Goal: Task Accomplishment & Management: Complete application form

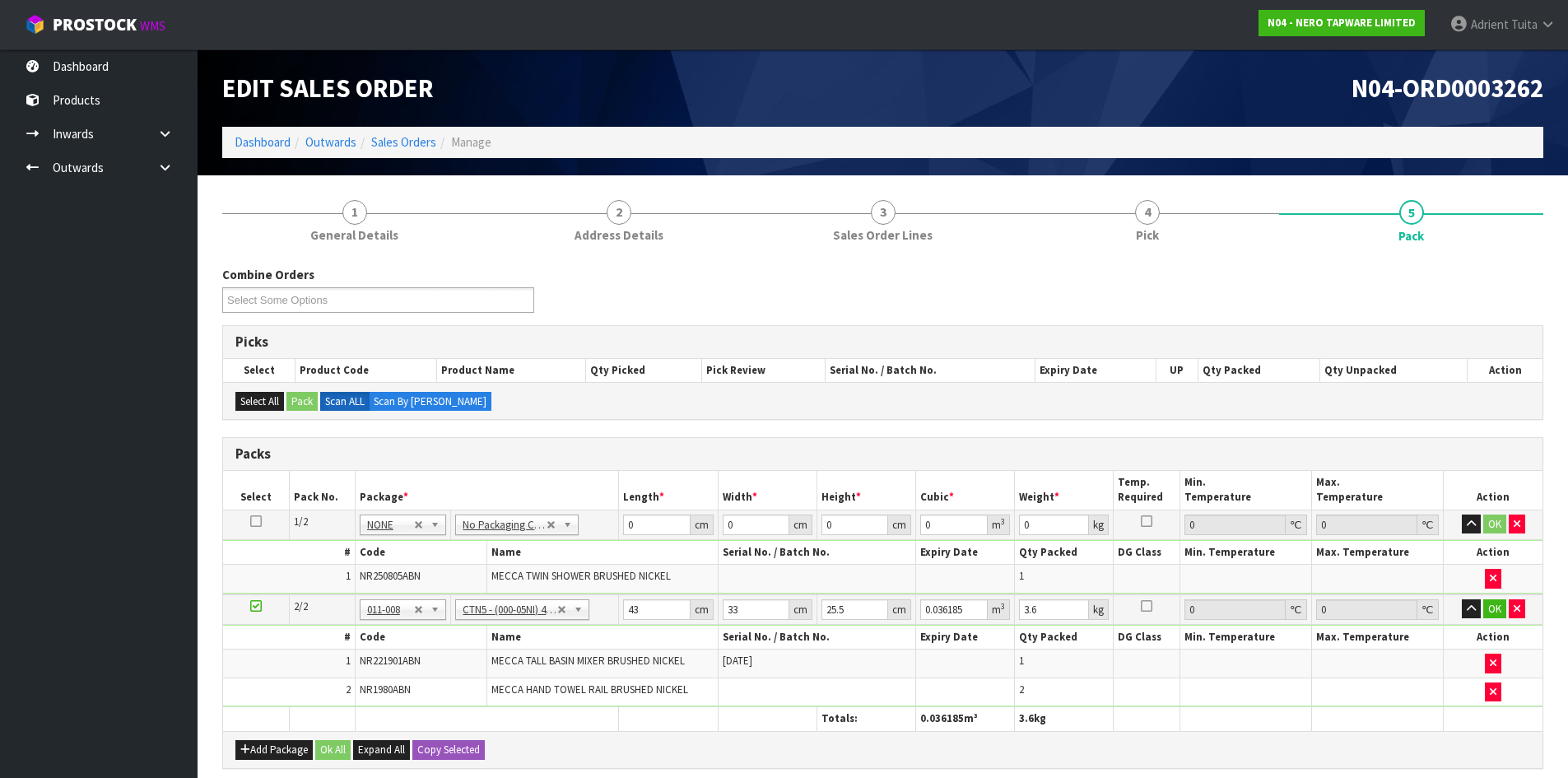
scroll to position [343, 0]
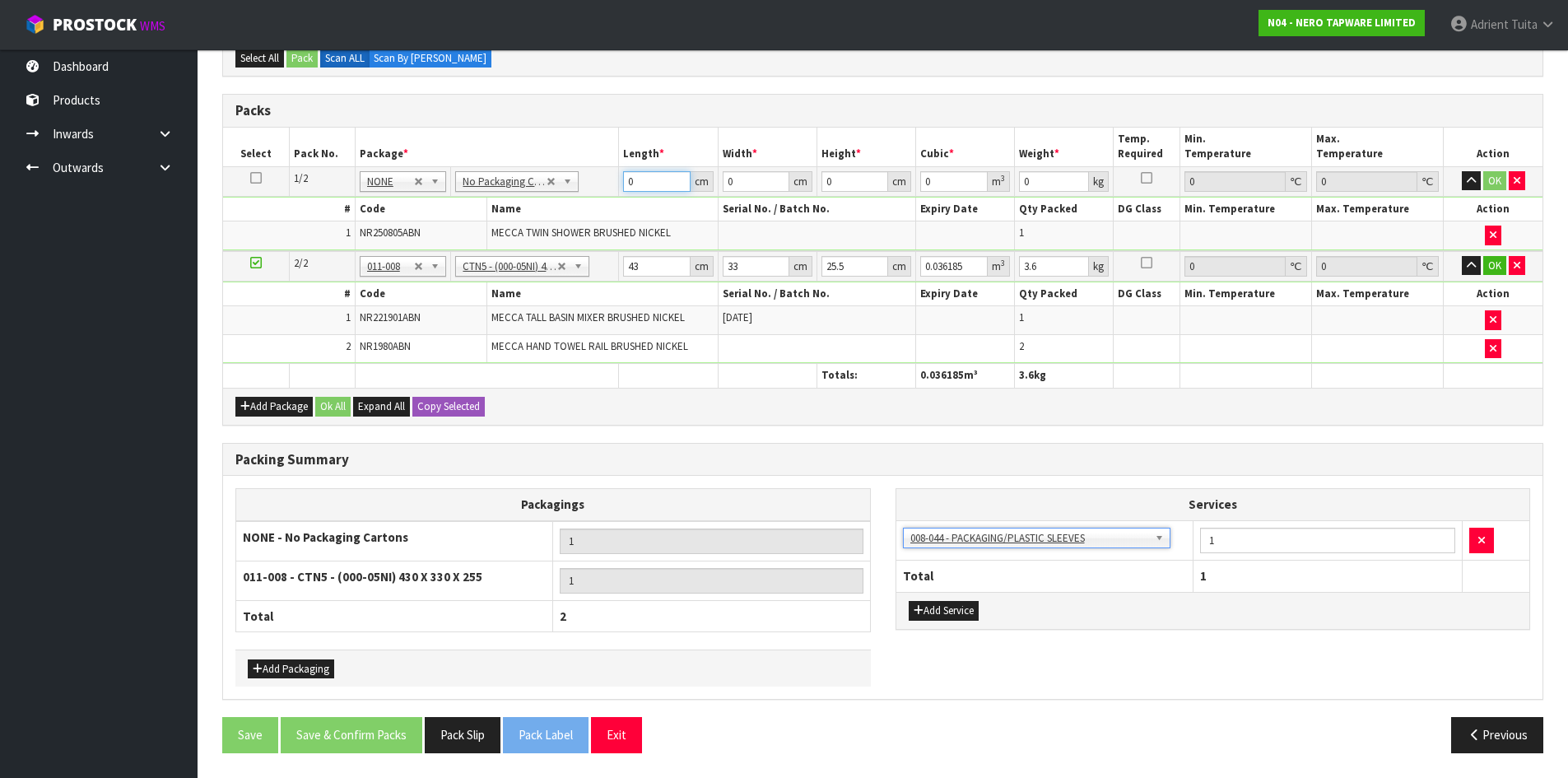
click at [648, 181] on input "0" at bounding box center [656, 181] width 67 height 20
type input "89"
type input "49"
type input "8"
type input "0.034888"
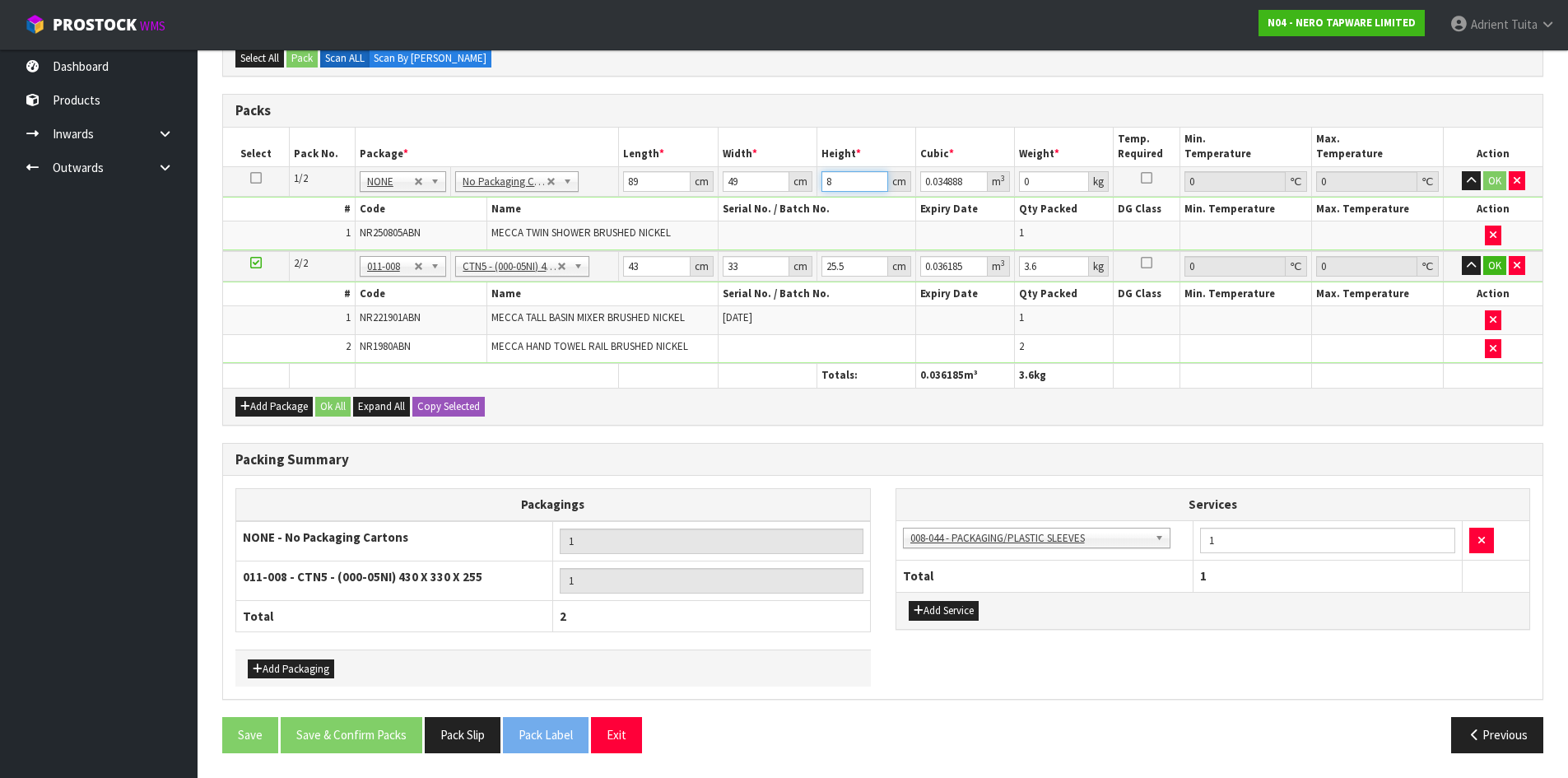
type input "8"
type input "5"
click at [631, 264] on input "43" at bounding box center [656, 266] width 67 height 20
type input "4"
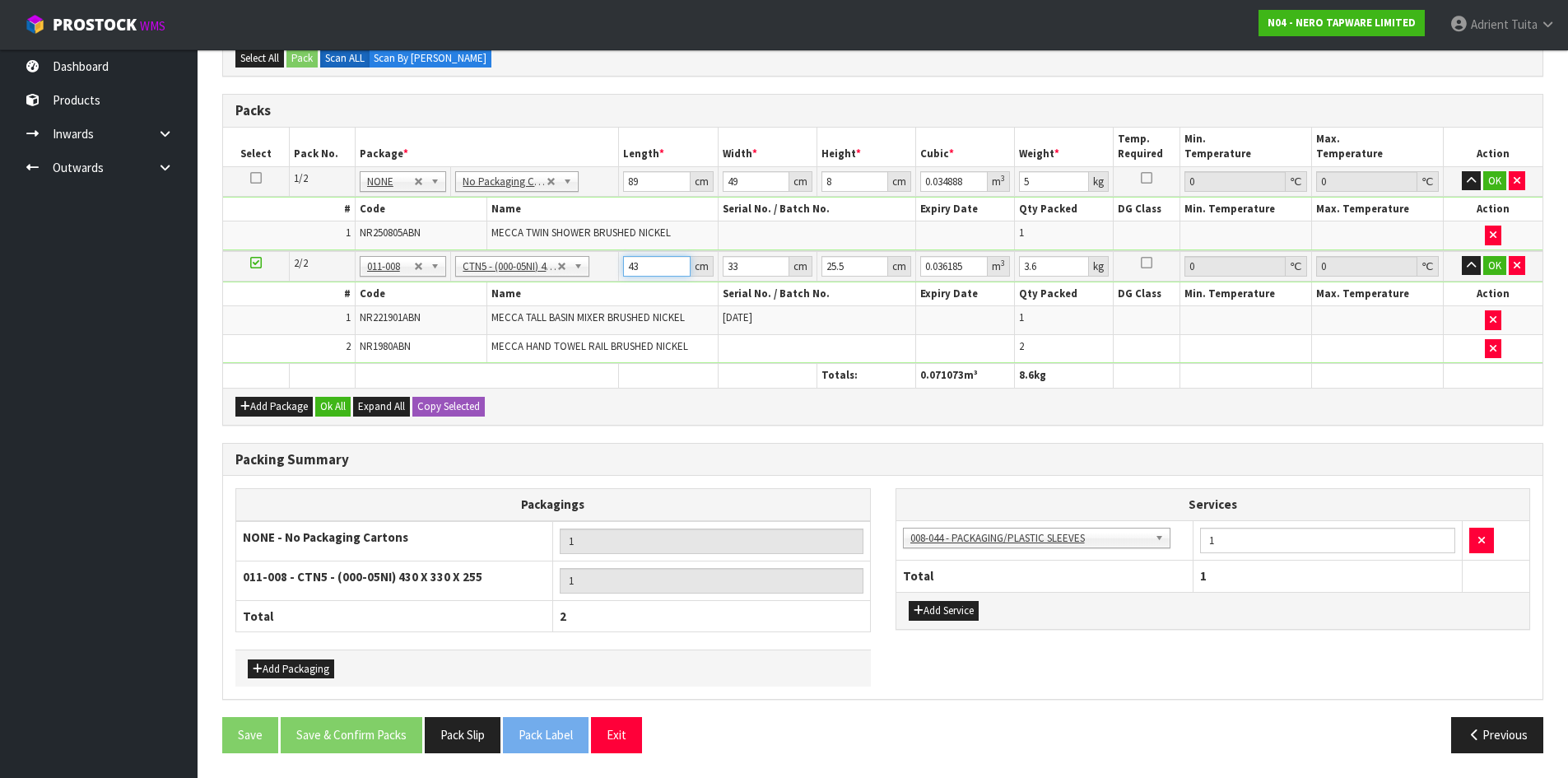
type input "0.003366"
type input "44"
type input "0.037026"
type input "44"
type input "3"
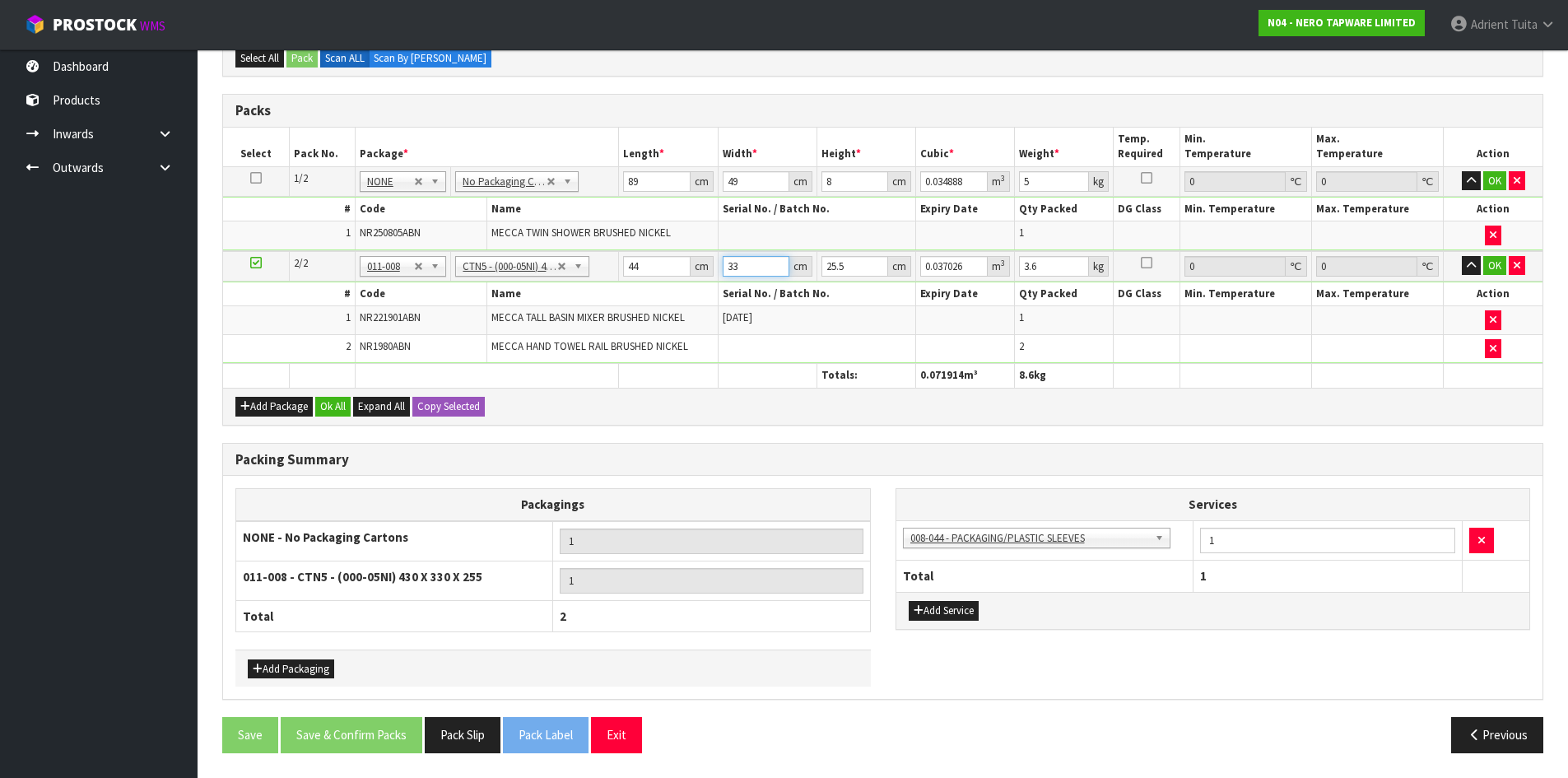
type input "0.003366"
type input "34"
type input "0.038148"
type input "34"
type input "1"
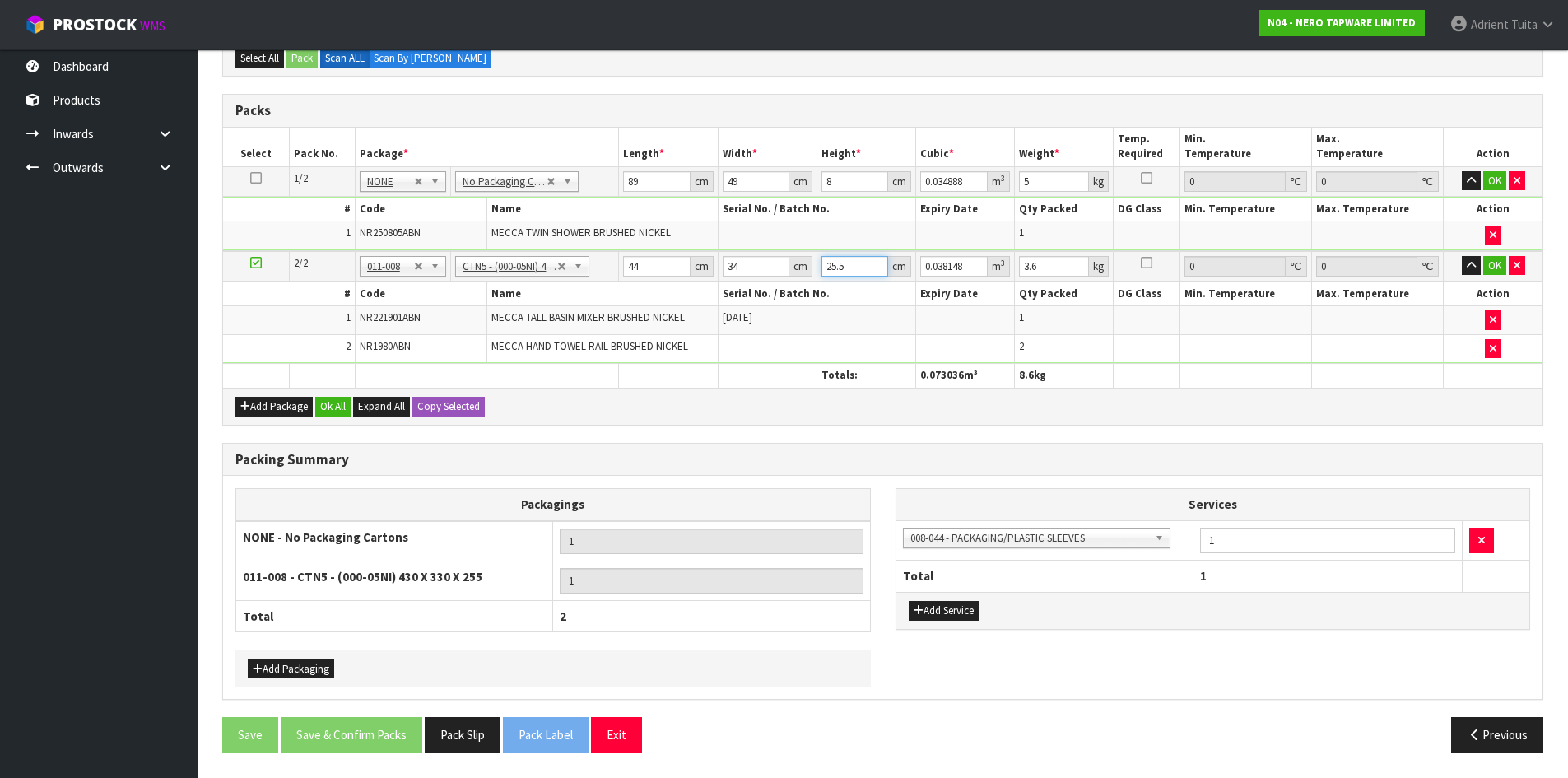
type input "0.001496"
type input "16"
type input "0.023936"
type input "16"
type input "4"
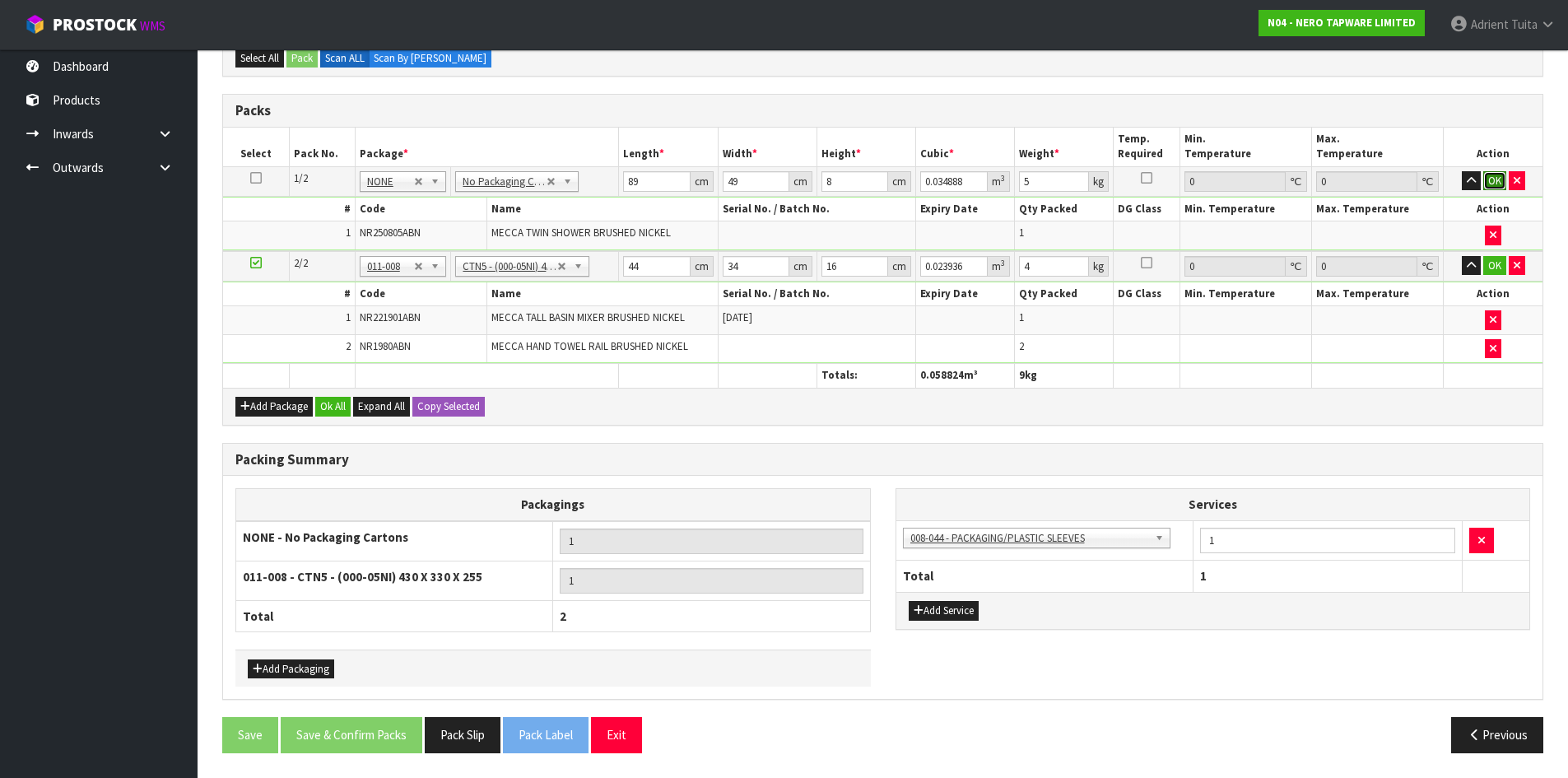
drag, startPoint x: 1499, startPoint y: 182, endPoint x: 1486, endPoint y: 218, distance: 38.3
click at [1496, 182] on button "OK" at bounding box center [1495, 181] width 23 height 19
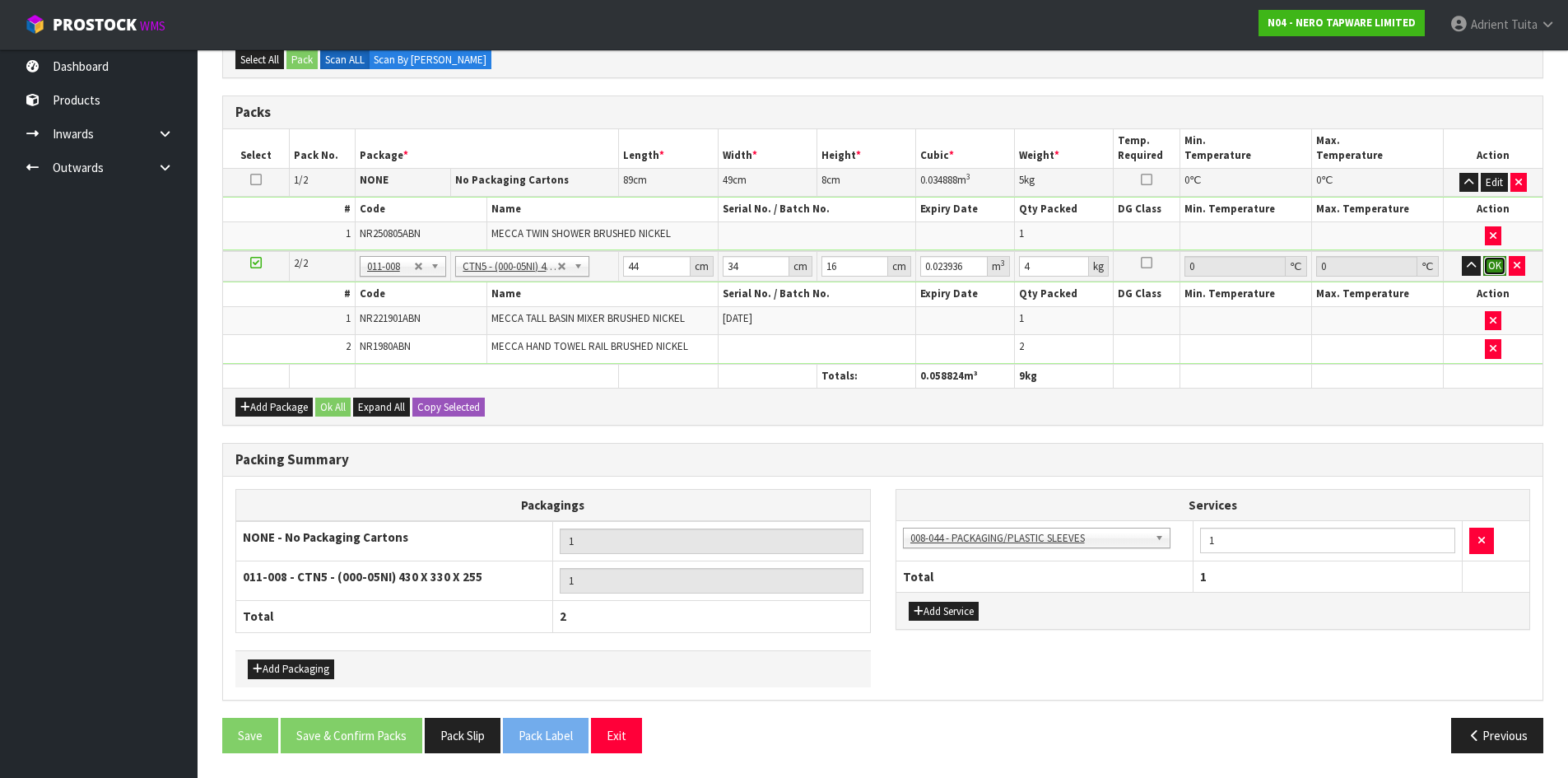
click at [1493, 259] on button "OK" at bounding box center [1495, 265] width 23 height 19
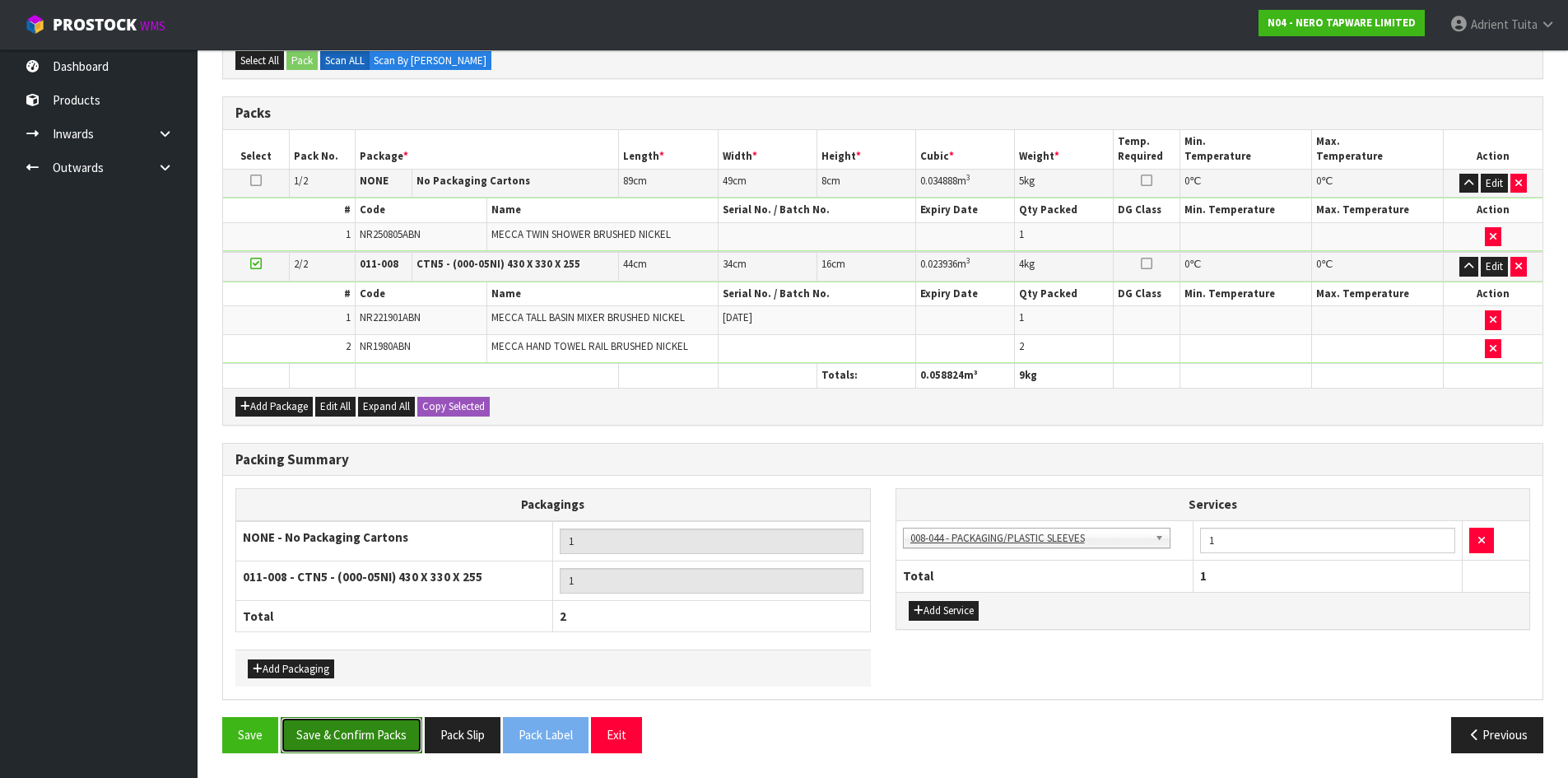
click at [386, 733] on button "Save & Confirm Packs" at bounding box center [352, 735] width 142 height 35
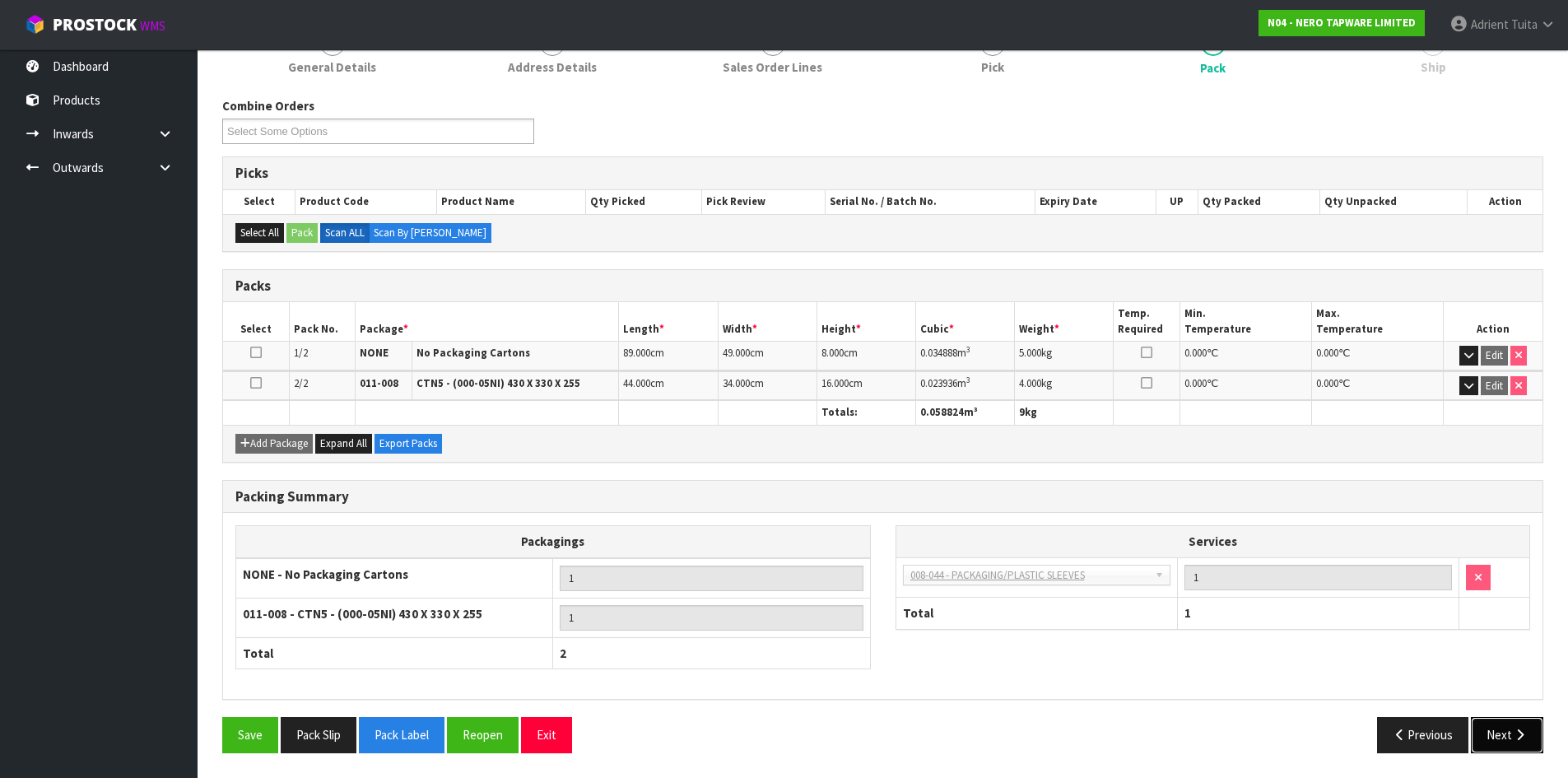
click at [1502, 732] on button "Next" at bounding box center [1507, 735] width 73 height 35
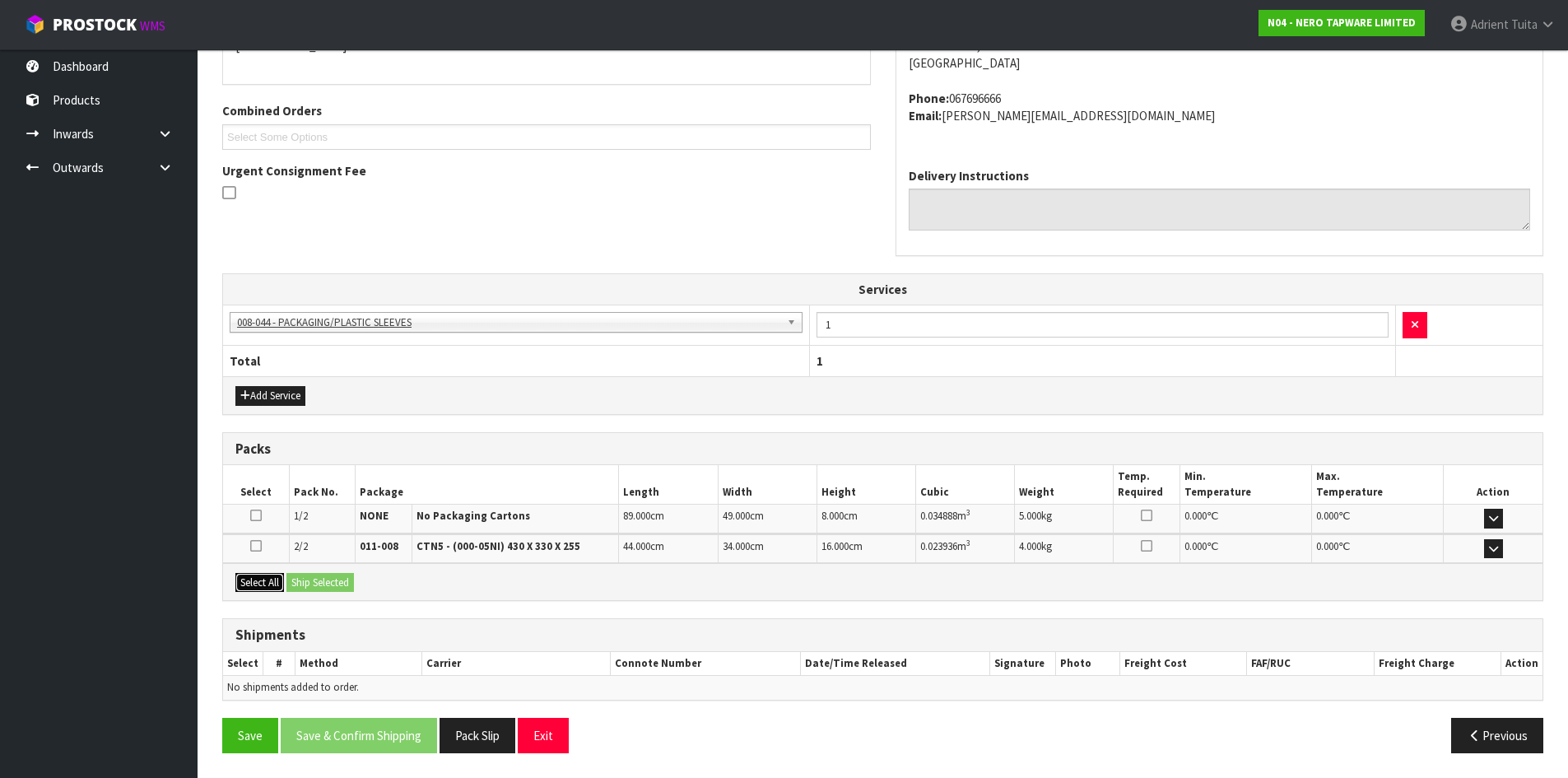
click at [270, 575] on button "Select All" at bounding box center [260, 582] width 49 height 19
click at [300, 575] on button "Ship Selected" at bounding box center [320, 582] width 68 height 19
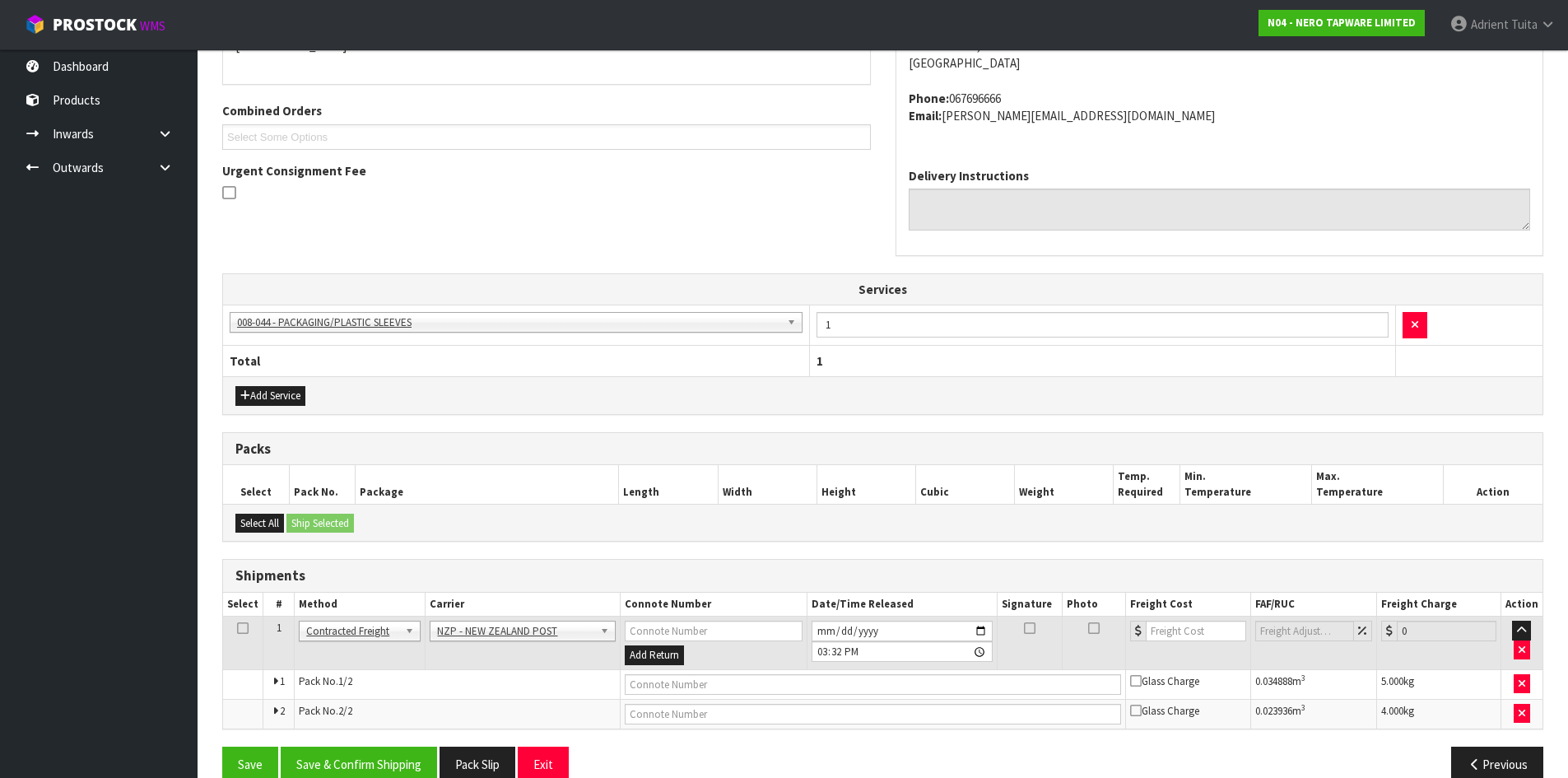
scroll to position [416, 0]
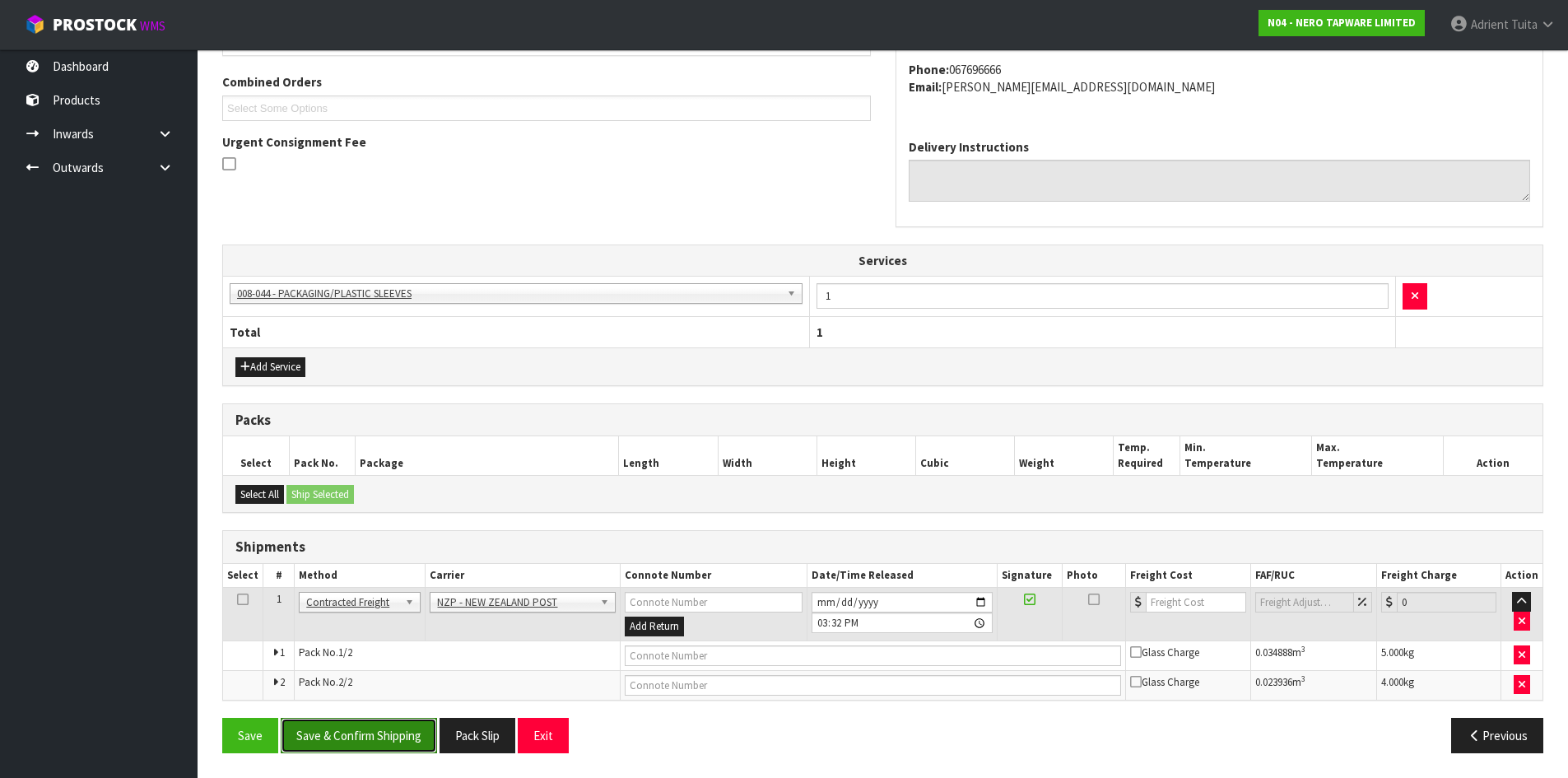
click at [348, 752] on button "Save & Confirm Shipping" at bounding box center [359, 736] width 156 height 35
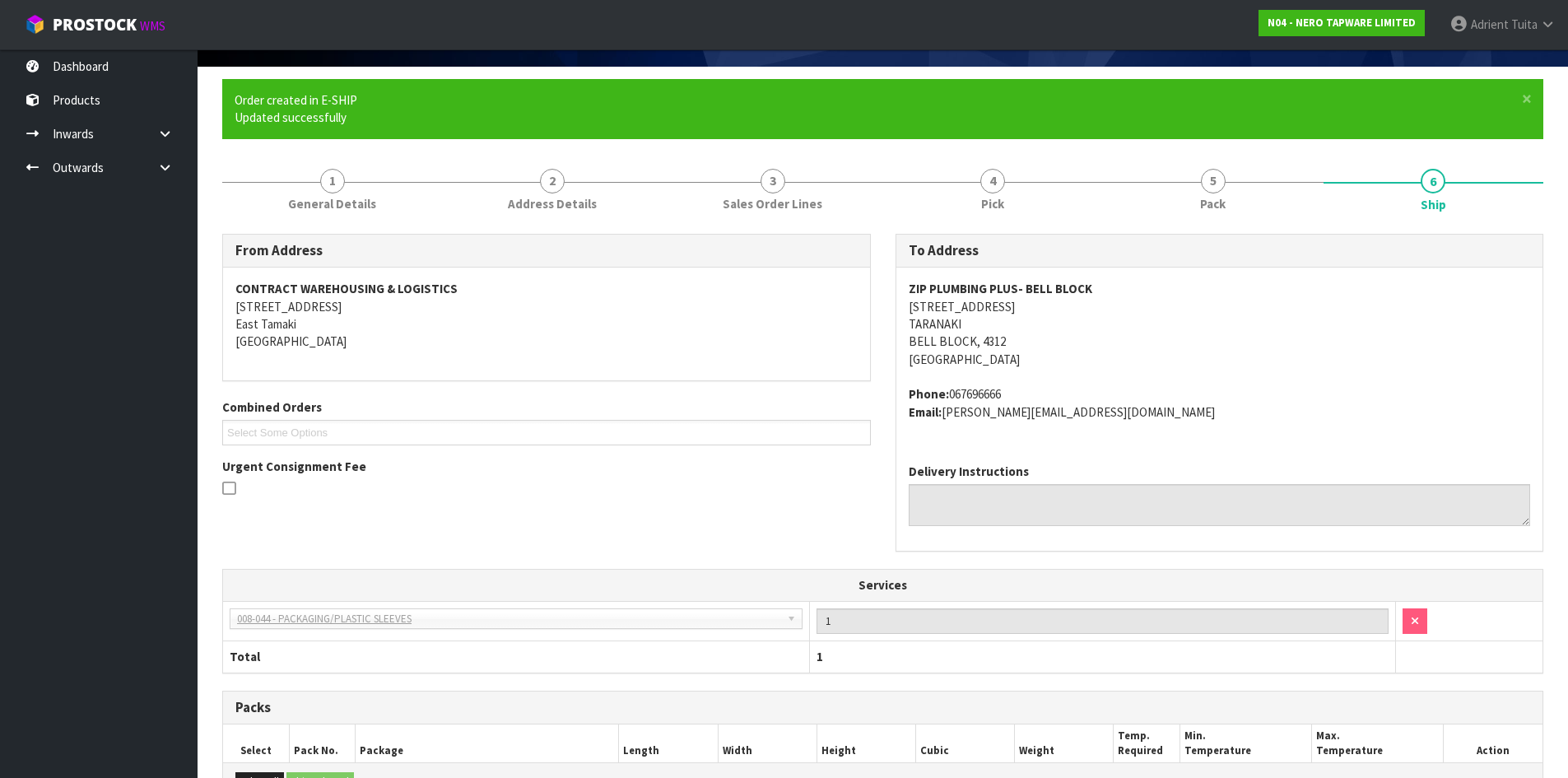
scroll to position [391, 0]
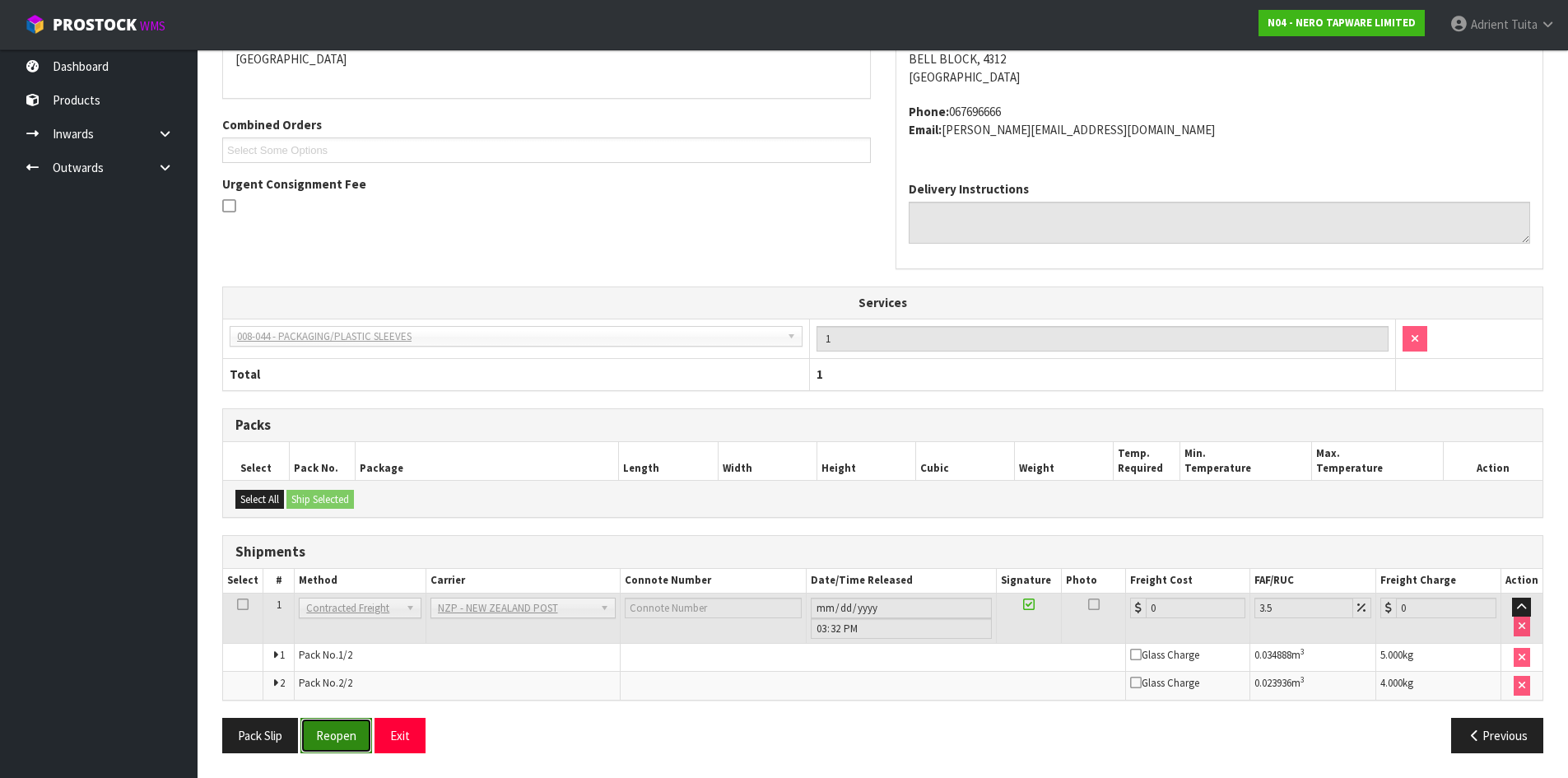
click at [327, 730] on button "Reopen" at bounding box center [336, 736] width 72 height 35
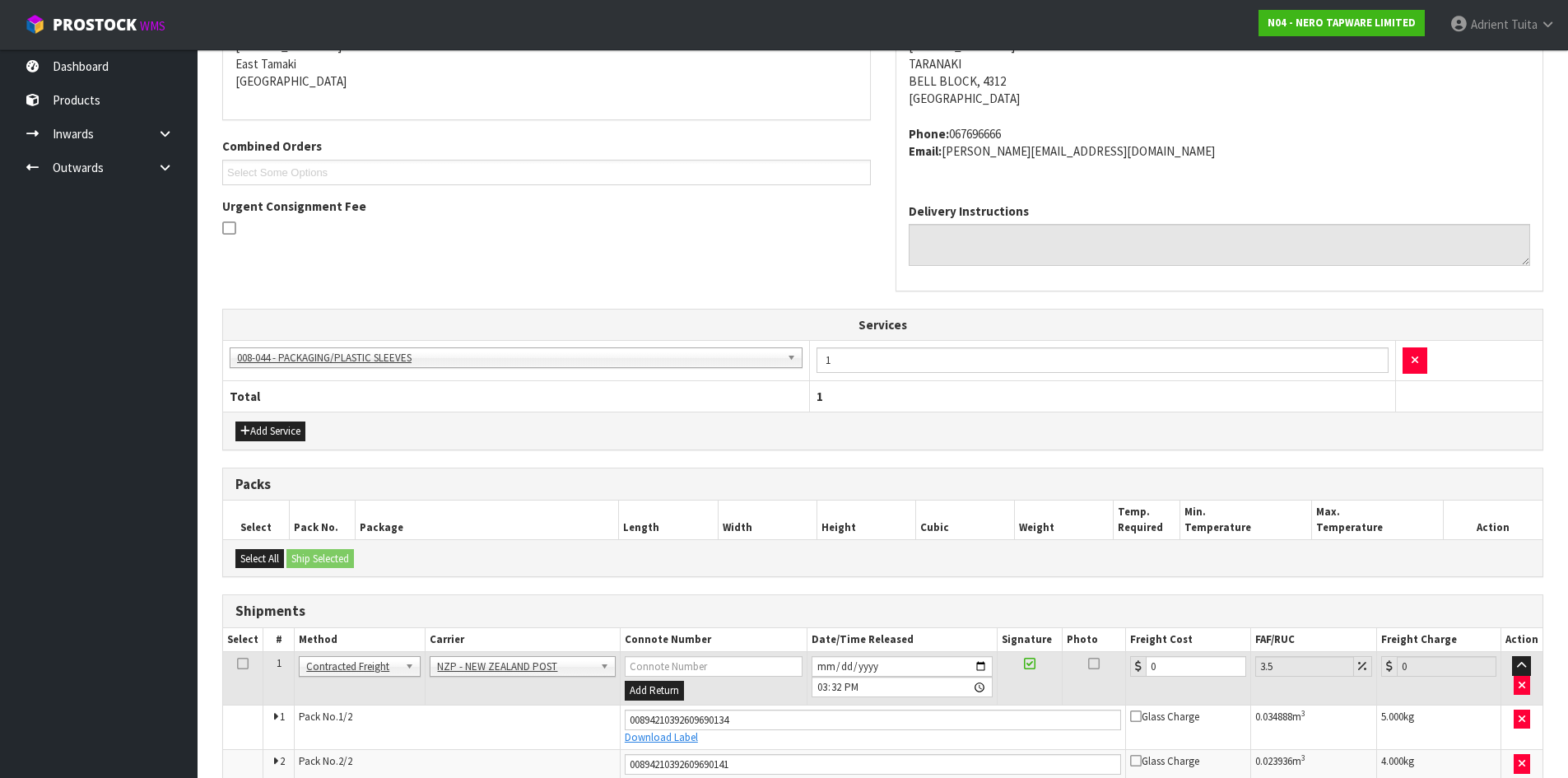
scroll to position [374, 0]
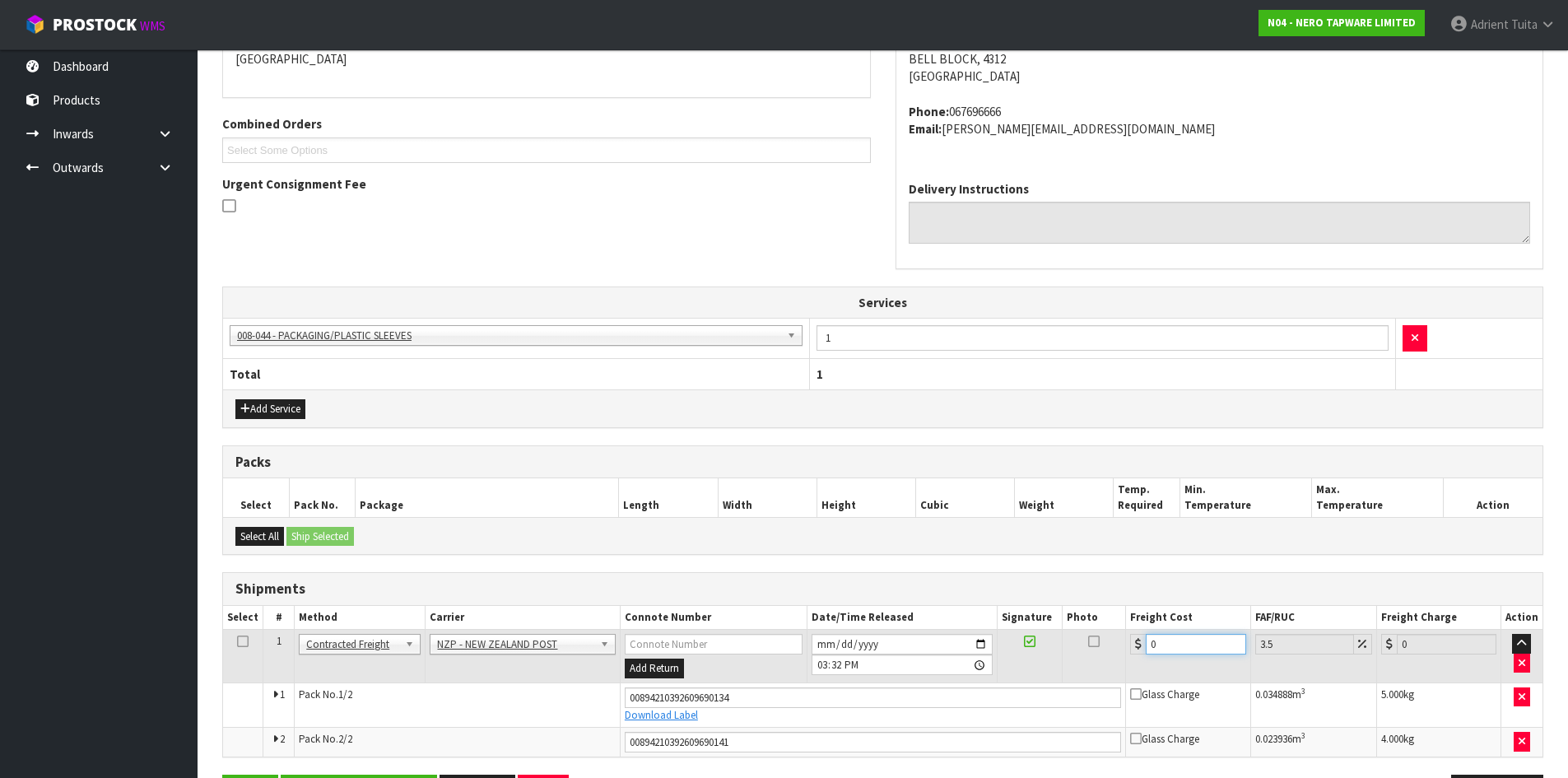
click at [1201, 651] on input "0" at bounding box center [1196, 644] width 100 height 20
type input "1"
type input "1.03"
type input "16"
type input "16.56"
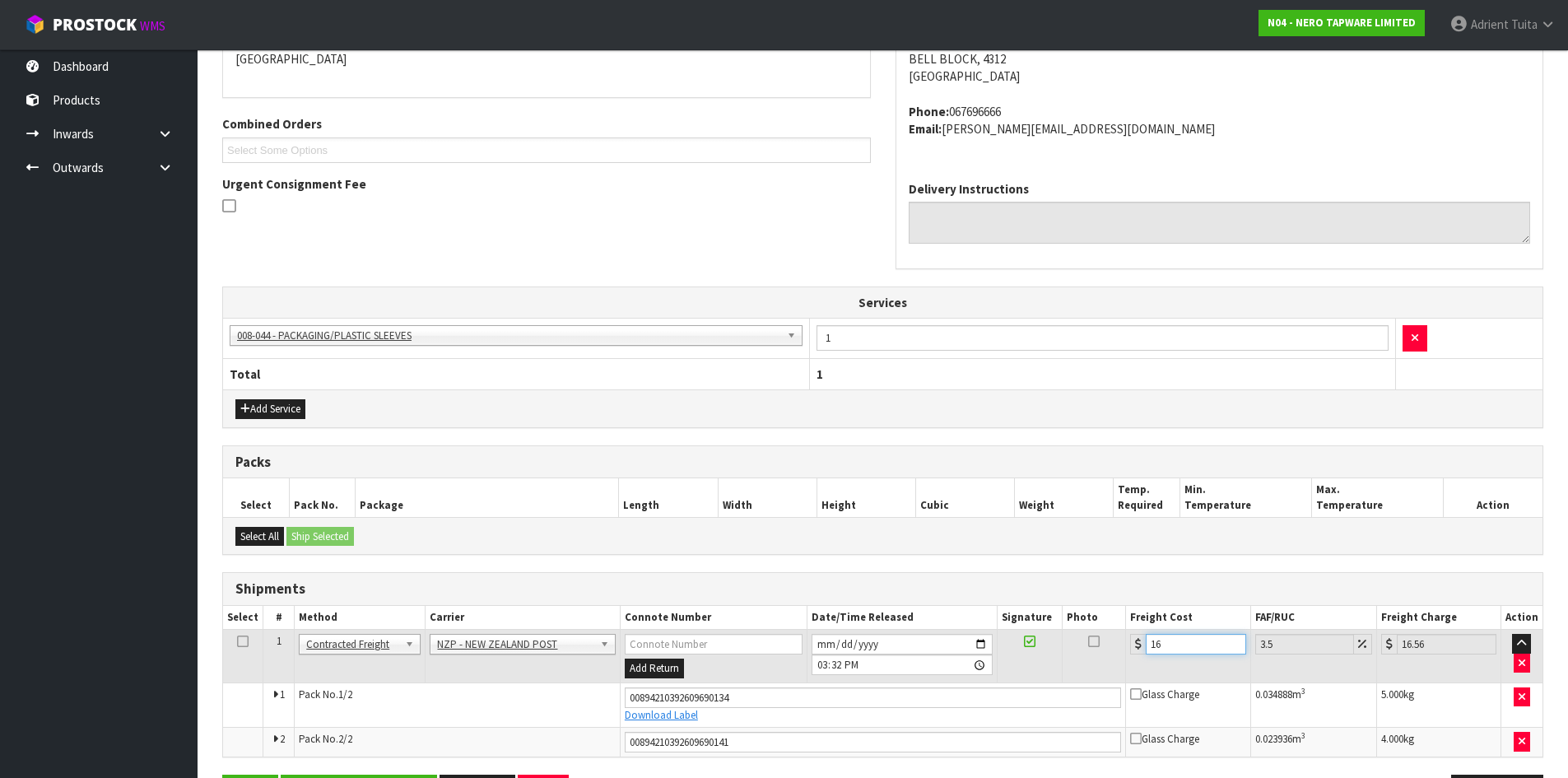
type input "16.9"
type input "17.49"
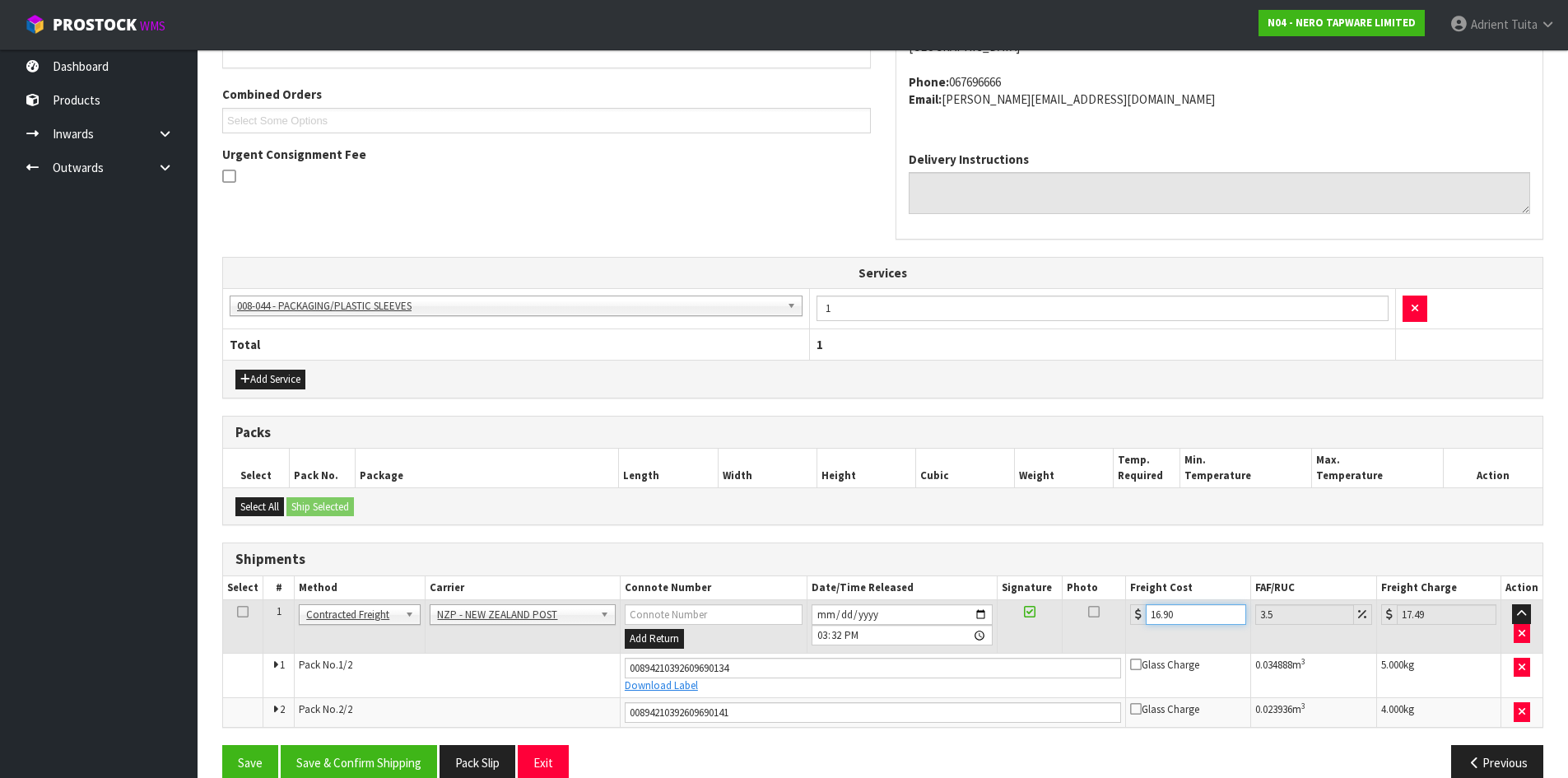
scroll to position [431, 0]
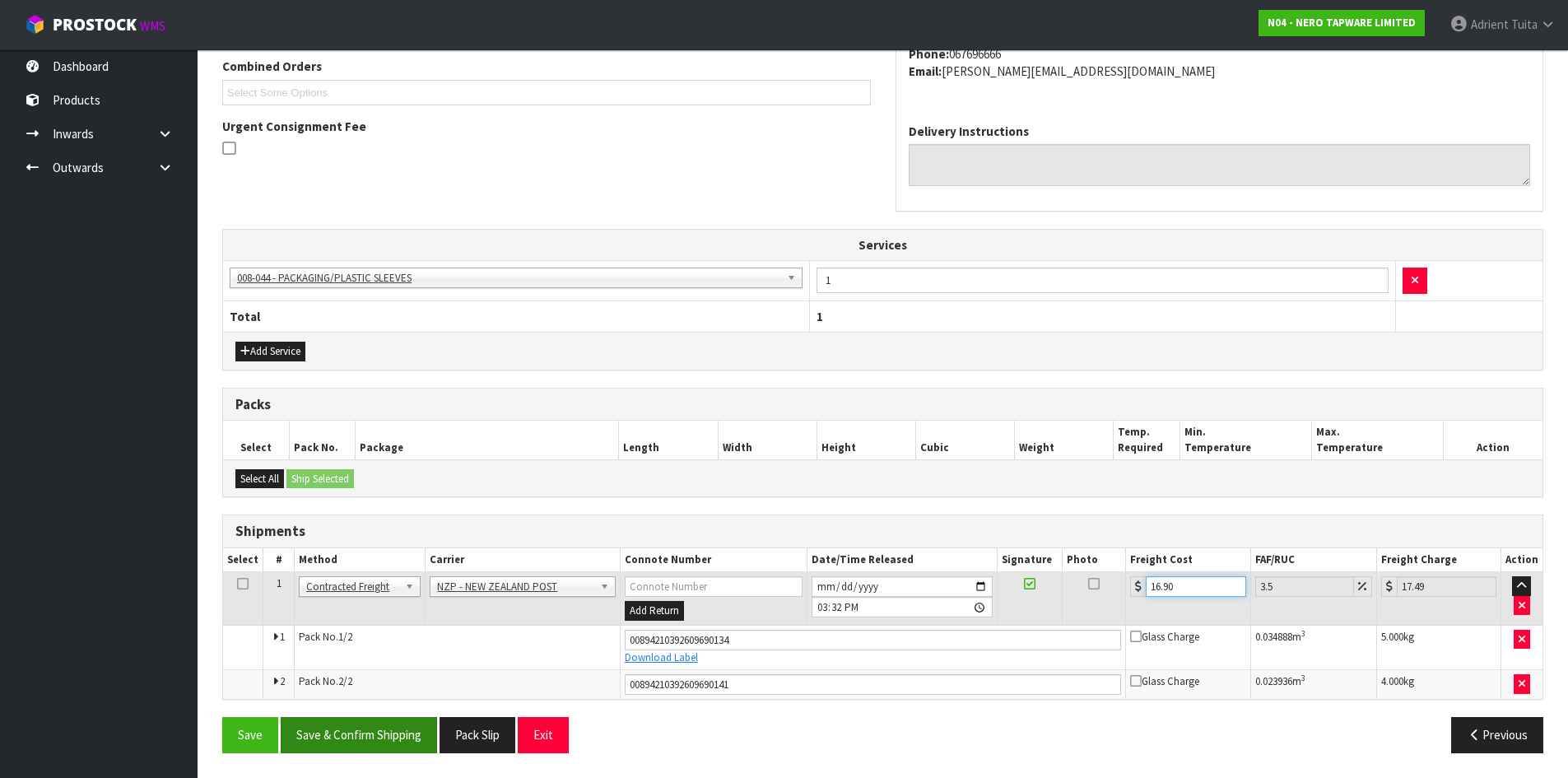
type input "16.90"
click at [374, 731] on button "Save & Confirm Shipping" at bounding box center [359, 735] width 156 height 35
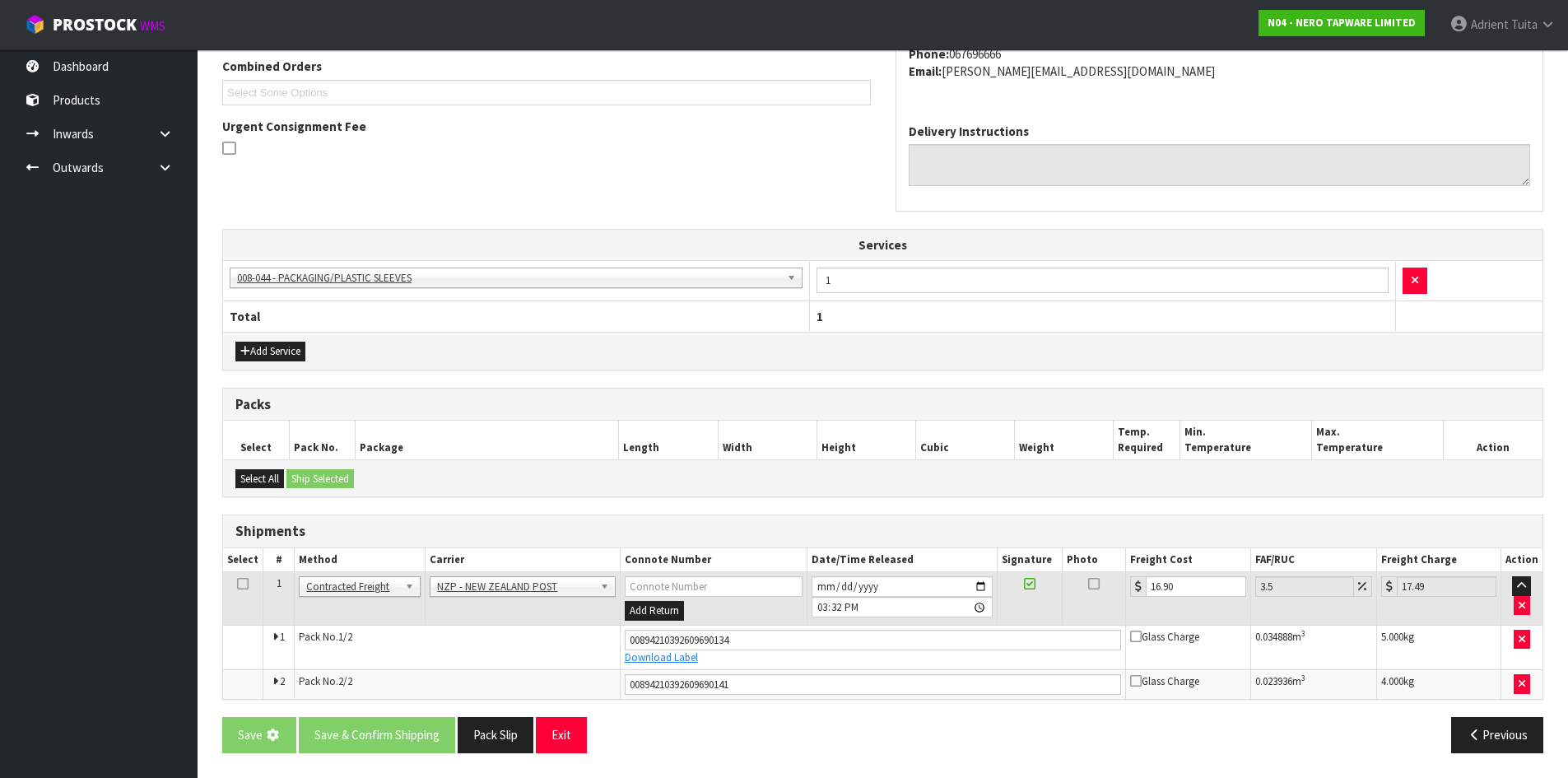
scroll to position [0, 0]
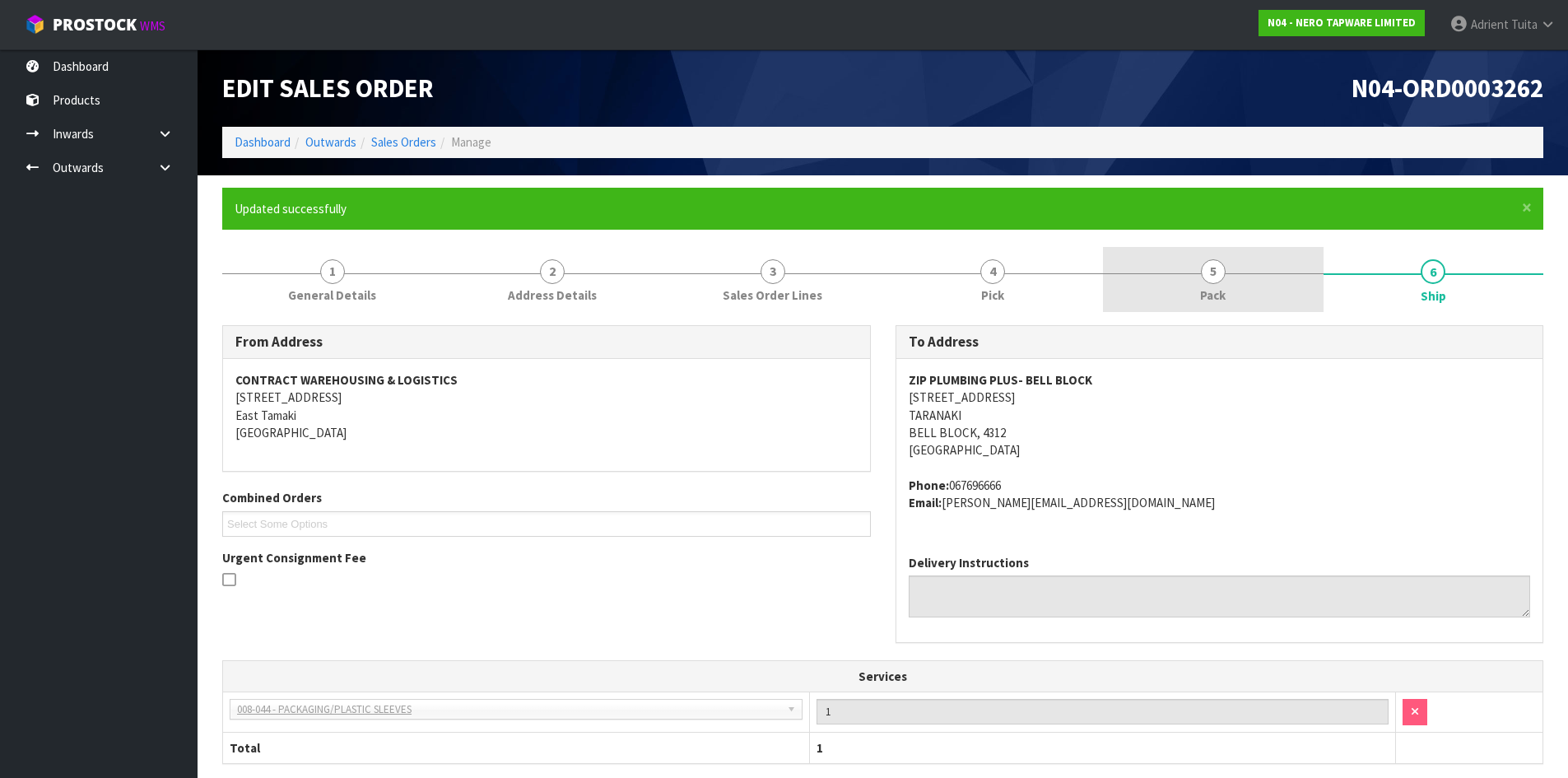
click at [1202, 278] on link "5 Pack" at bounding box center [1213, 279] width 220 height 65
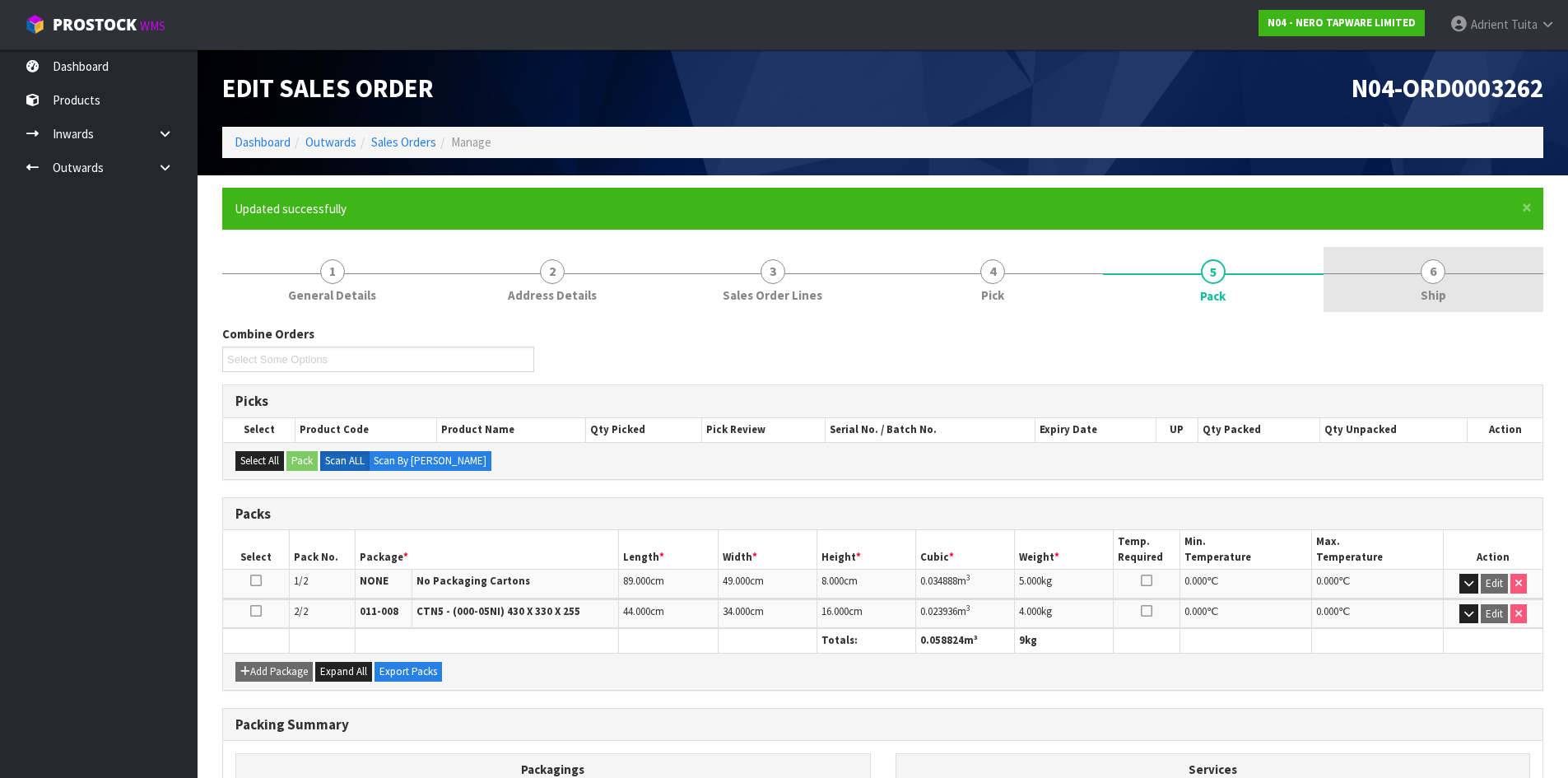
click at [1392, 288] on link "6 Ship" at bounding box center [1433, 279] width 220 height 65
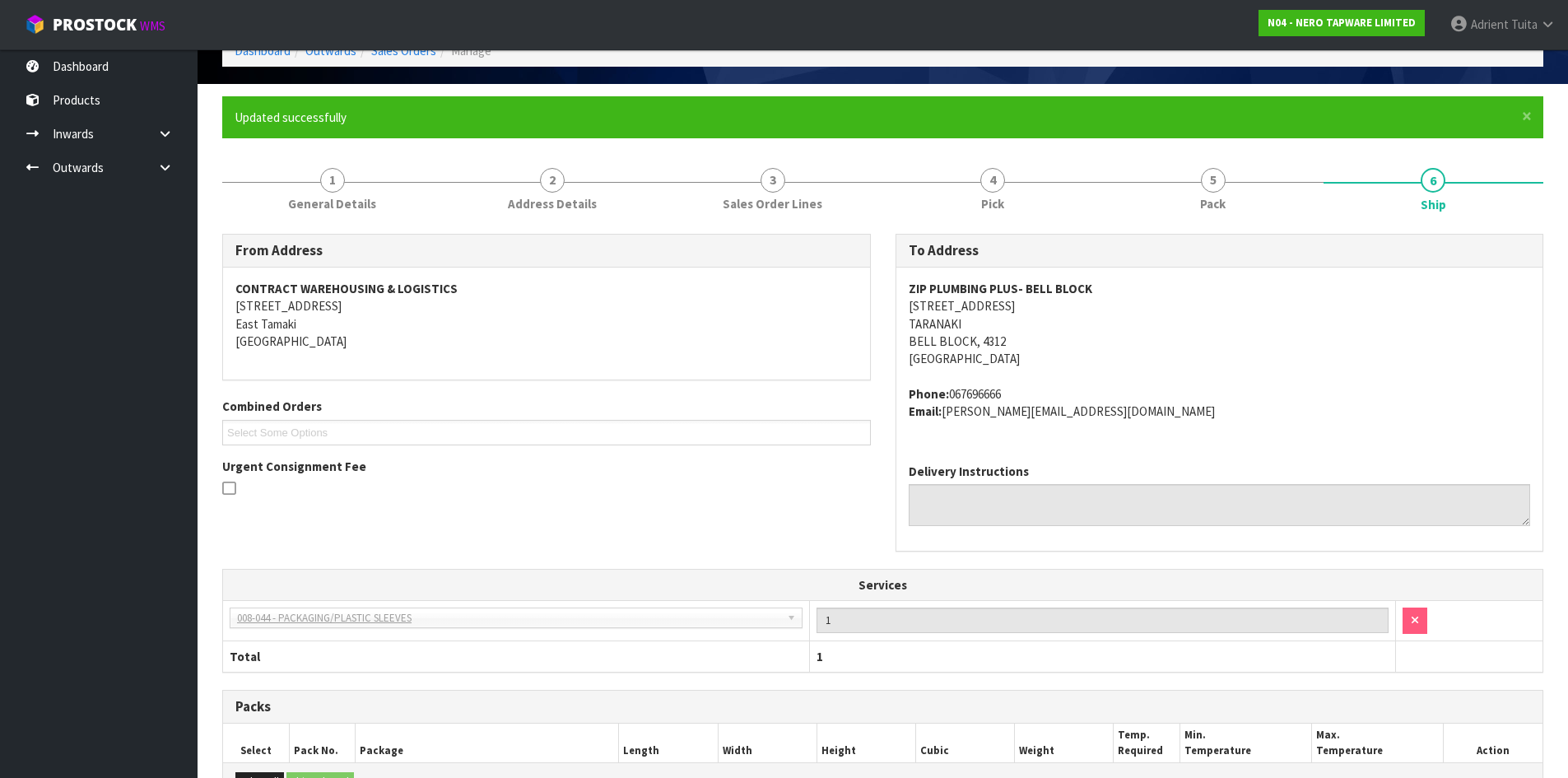
scroll to position [384, 0]
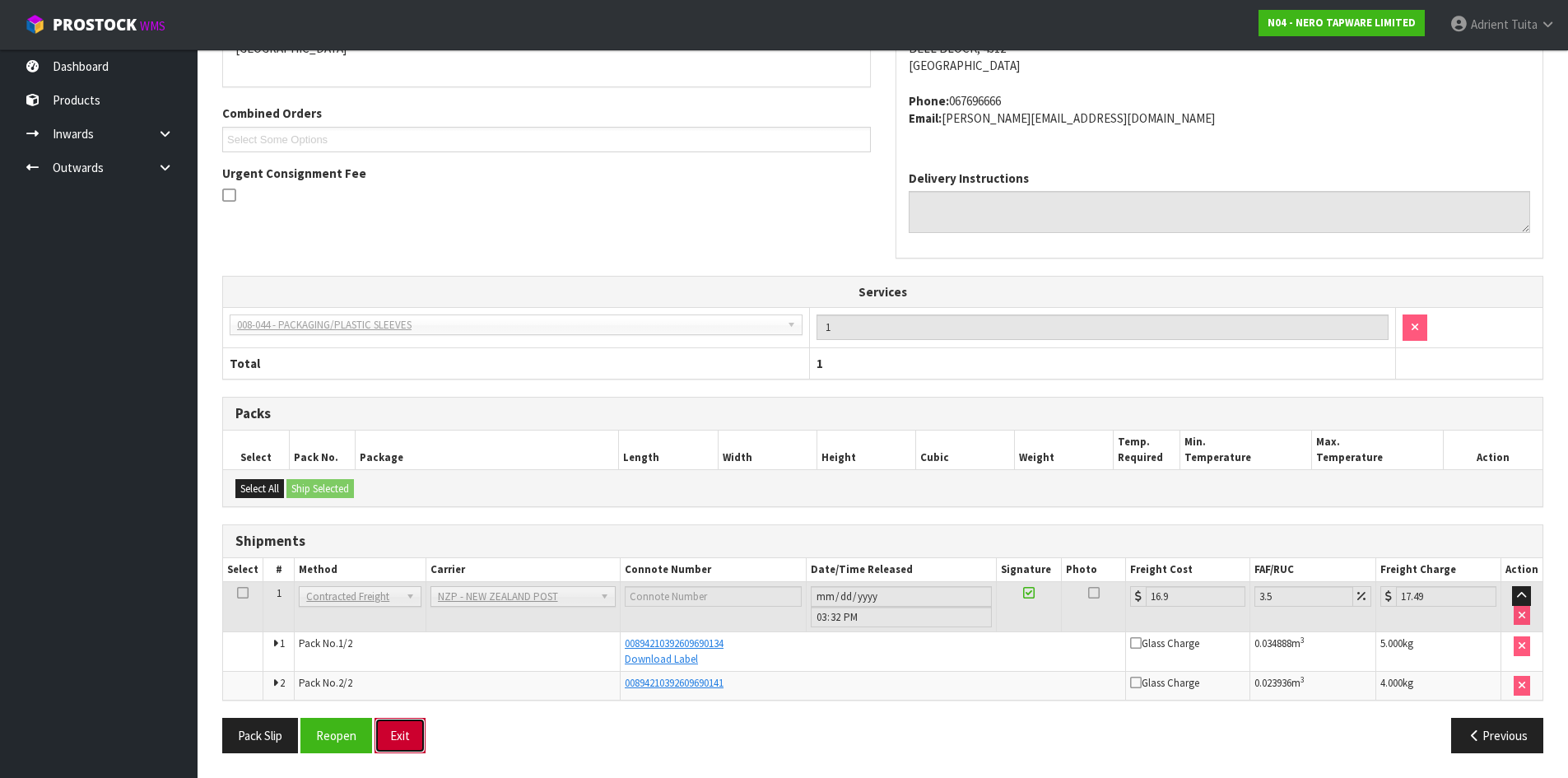
click at [417, 735] on button "Exit" at bounding box center [400, 736] width 51 height 35
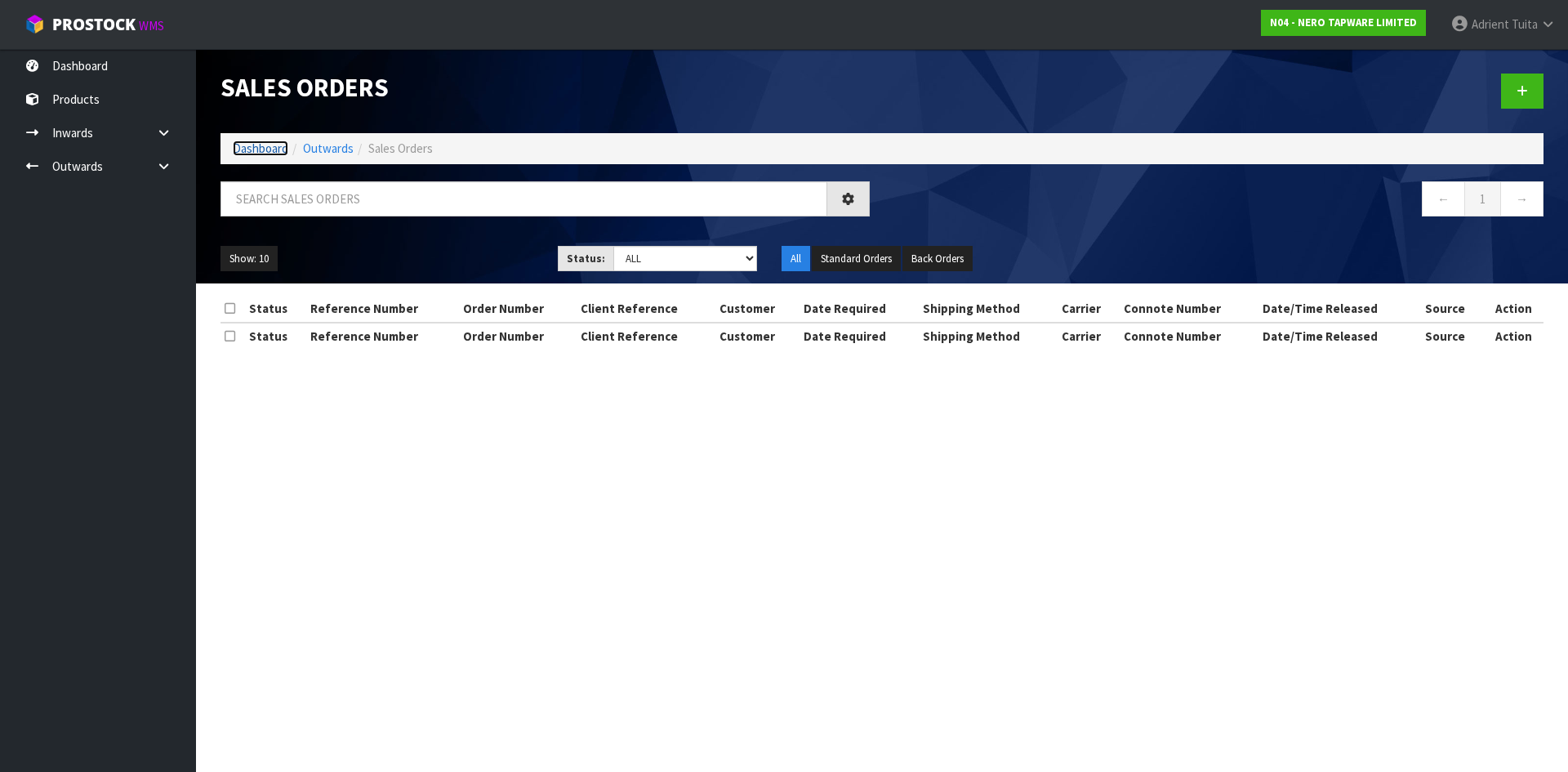
click at [263, 141] on link "Dashboard" at bounding box center [260, 148] width 55 height 16
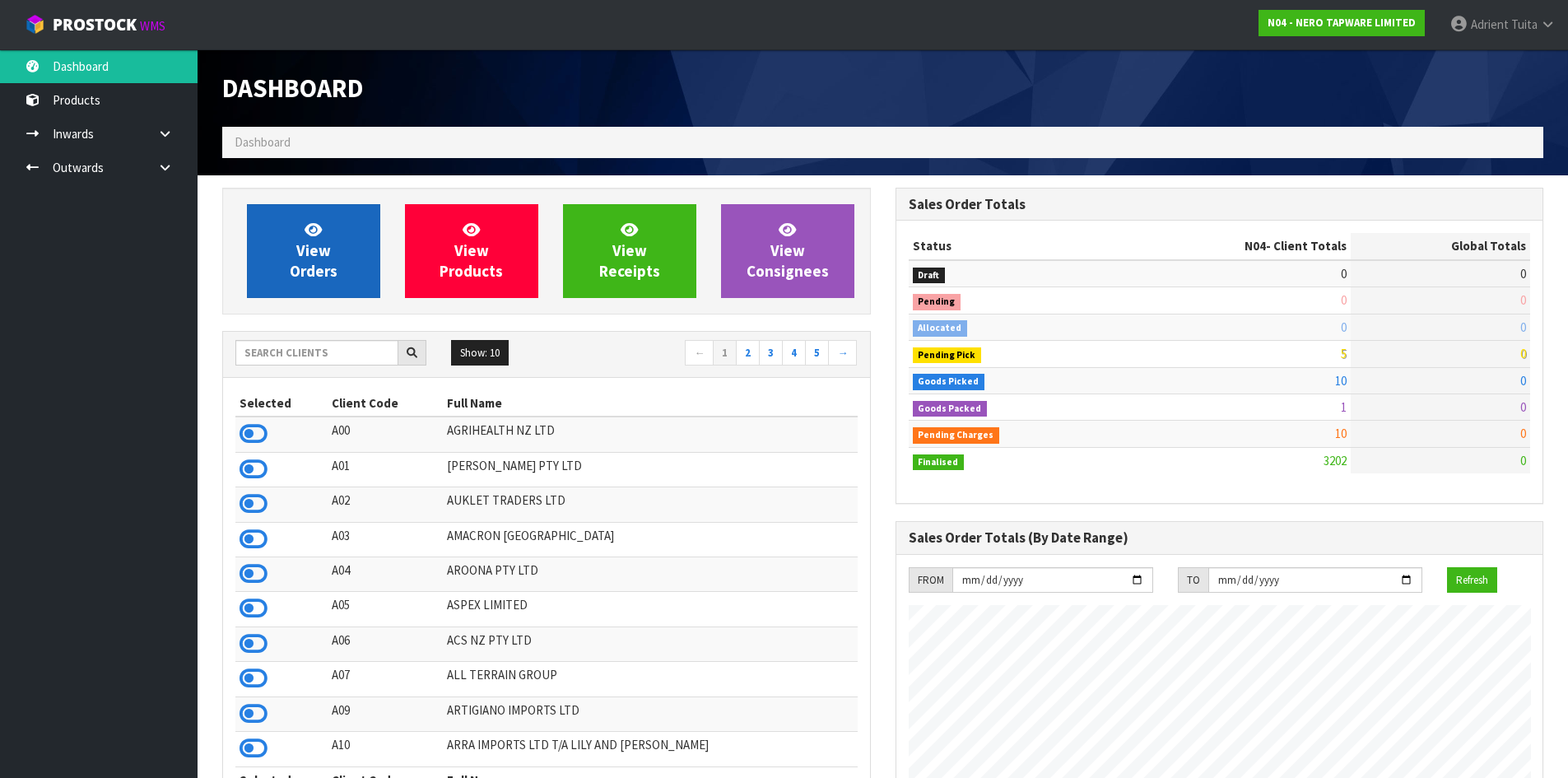
scroll to position [1283, 673]
click at [302, 251] on span "View Orders" at bounding box center [313, 250] width 48 height 62
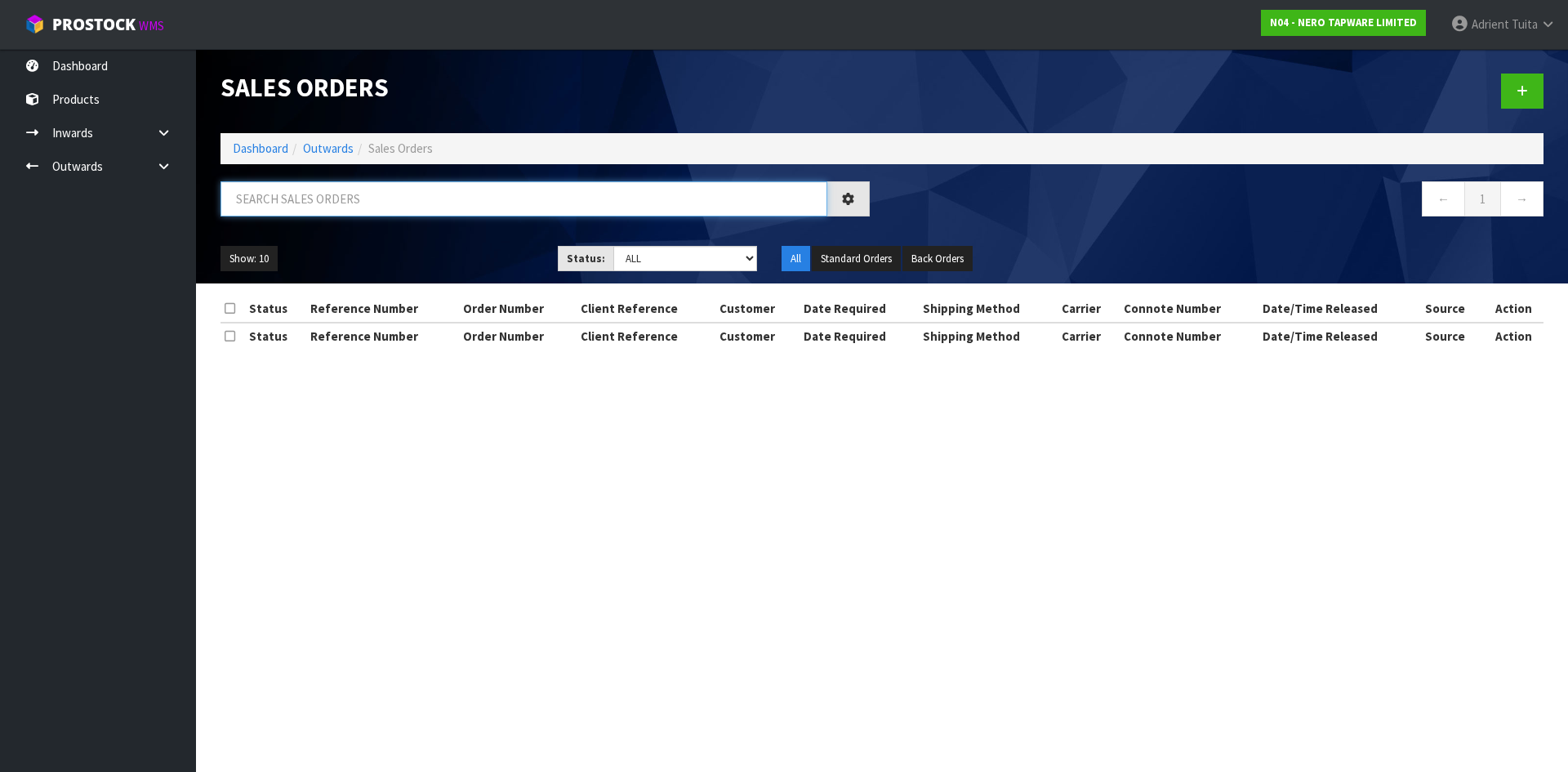
click at [351, 203] on input "text" at bounding box center [523, 199] width 607 height 35
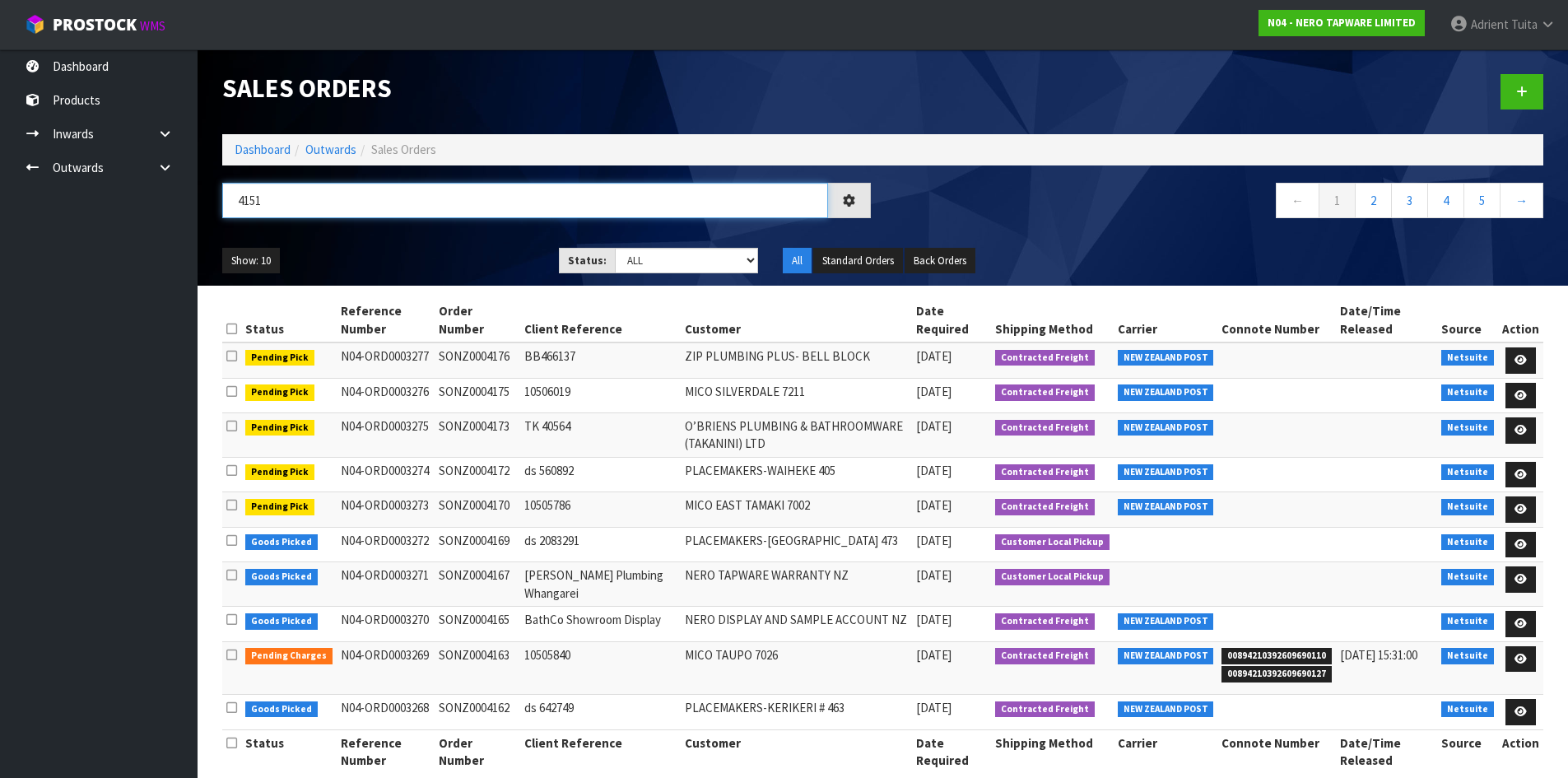
type input "4151"
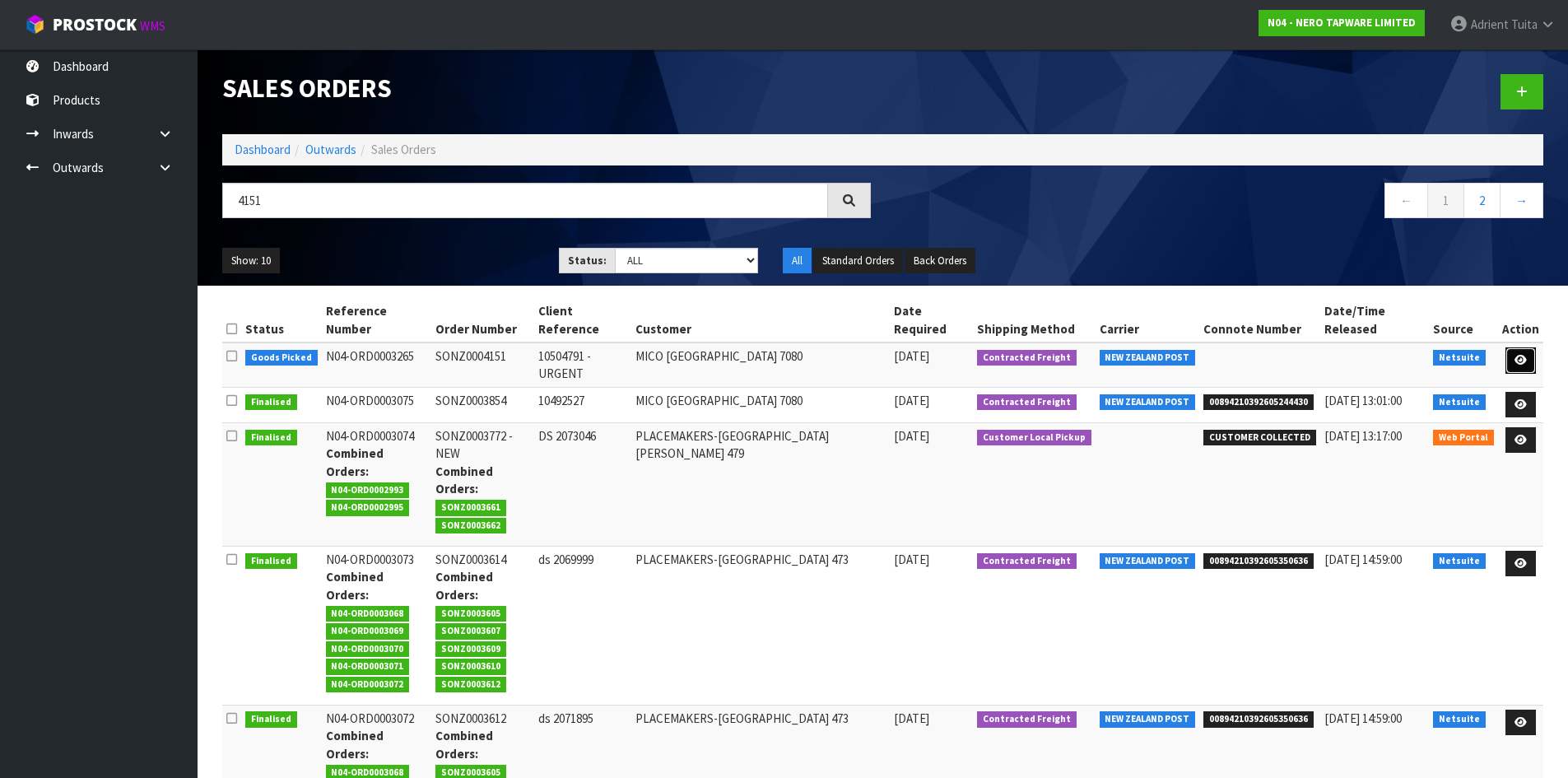
click at [1522, 354] on icon at bounding box center [1521, 359] width 13 height 11
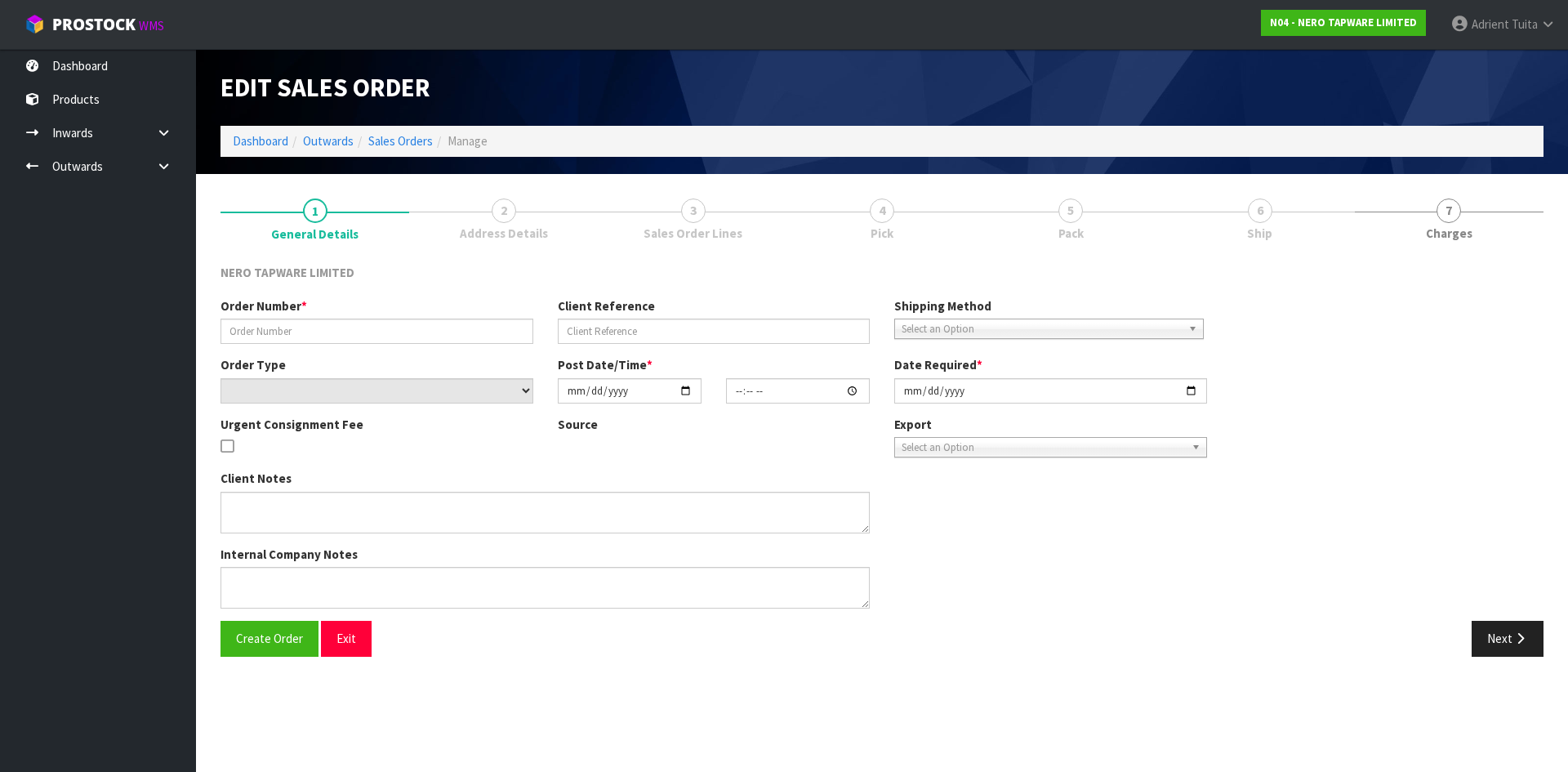
type input "SONZ0004151"
type input "10504791 - URGENT"
select select "number:0"
type input "[DATE]"
type input "12:00:06.000"
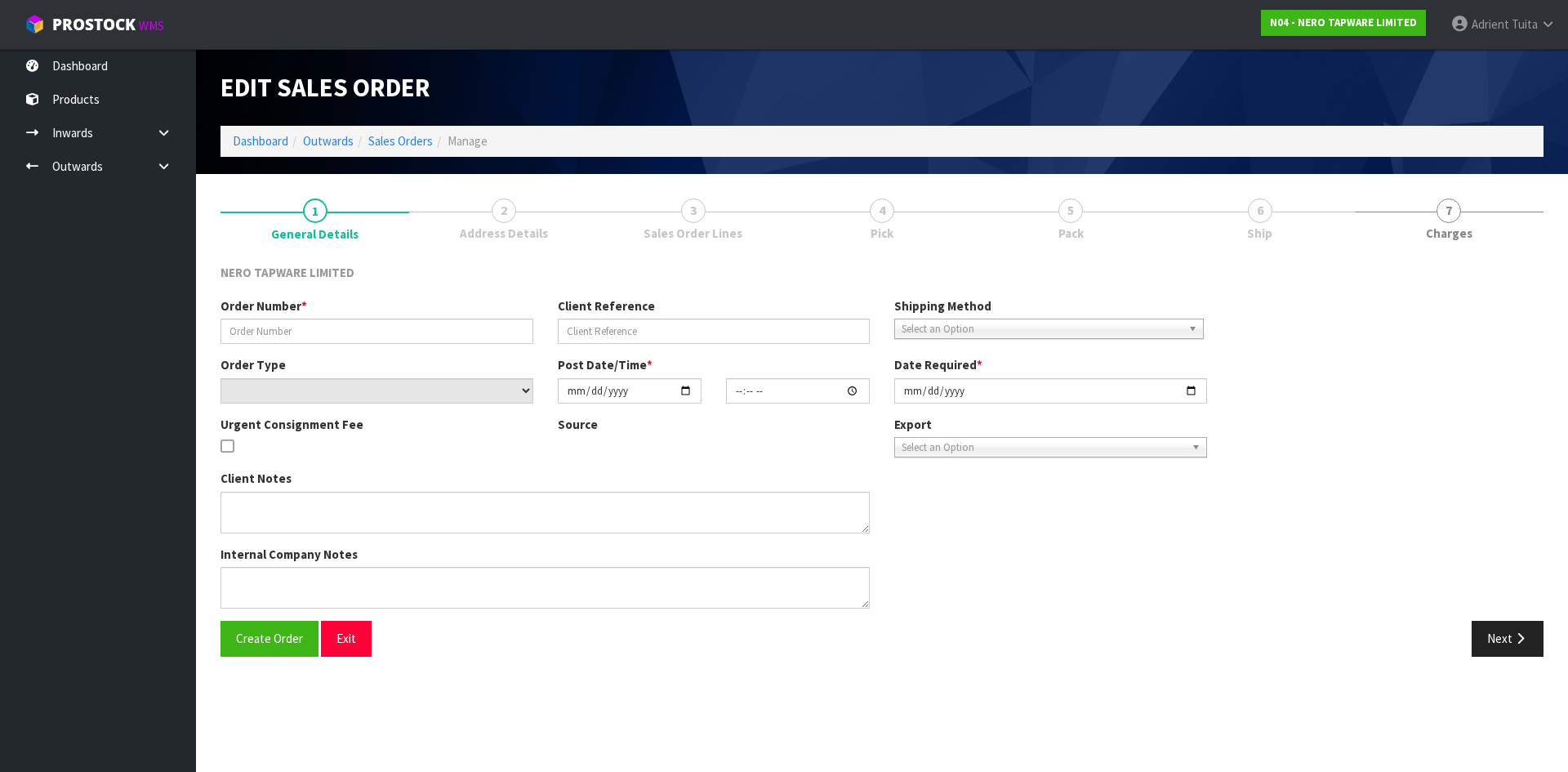
type input "[DATE]"
type textarea "Please dispatch [DATE] if possible"
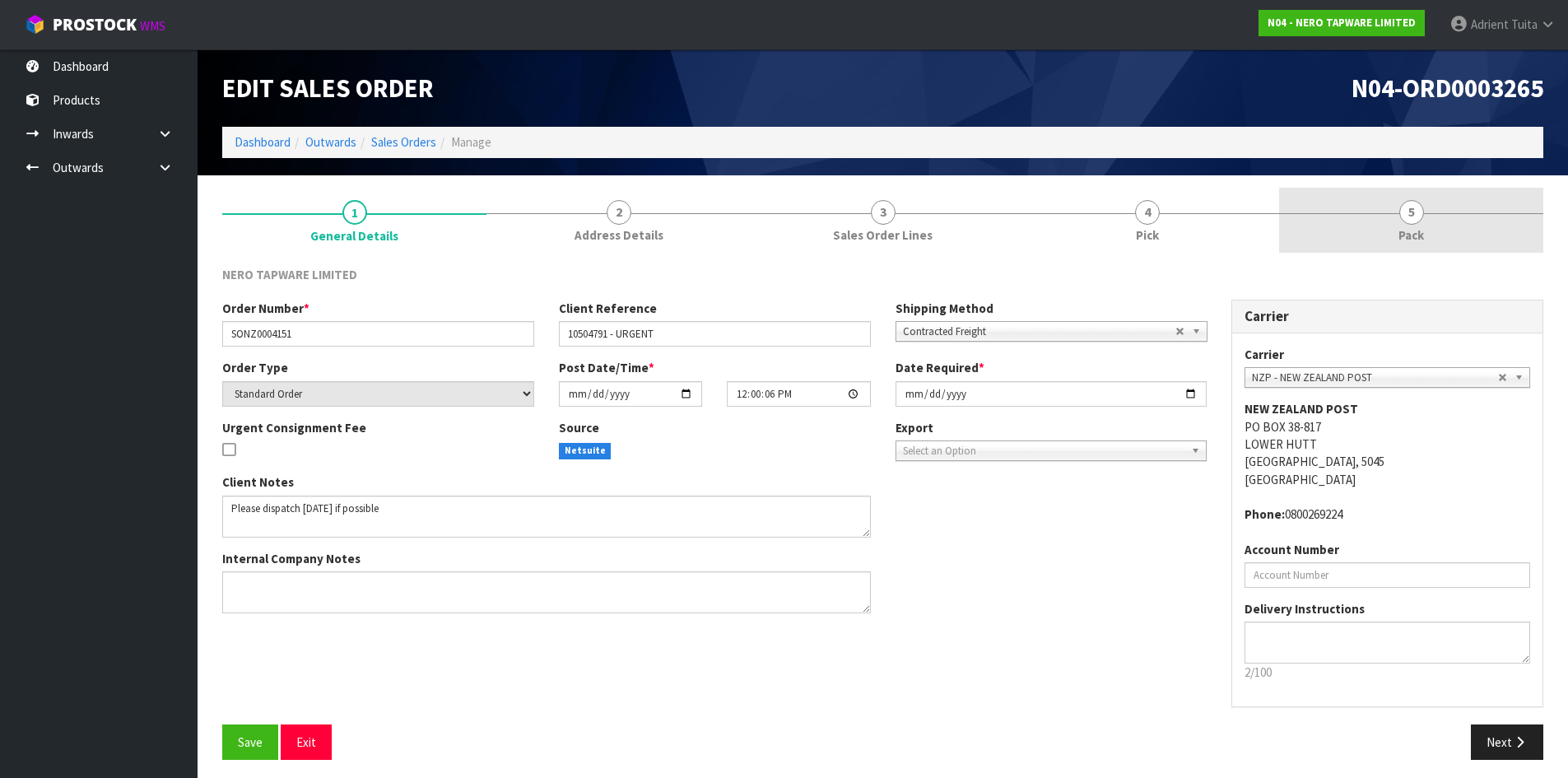
click at [1446, 230] on link "5 Pack" at bounding box center [1411, 219] width 264 height 65
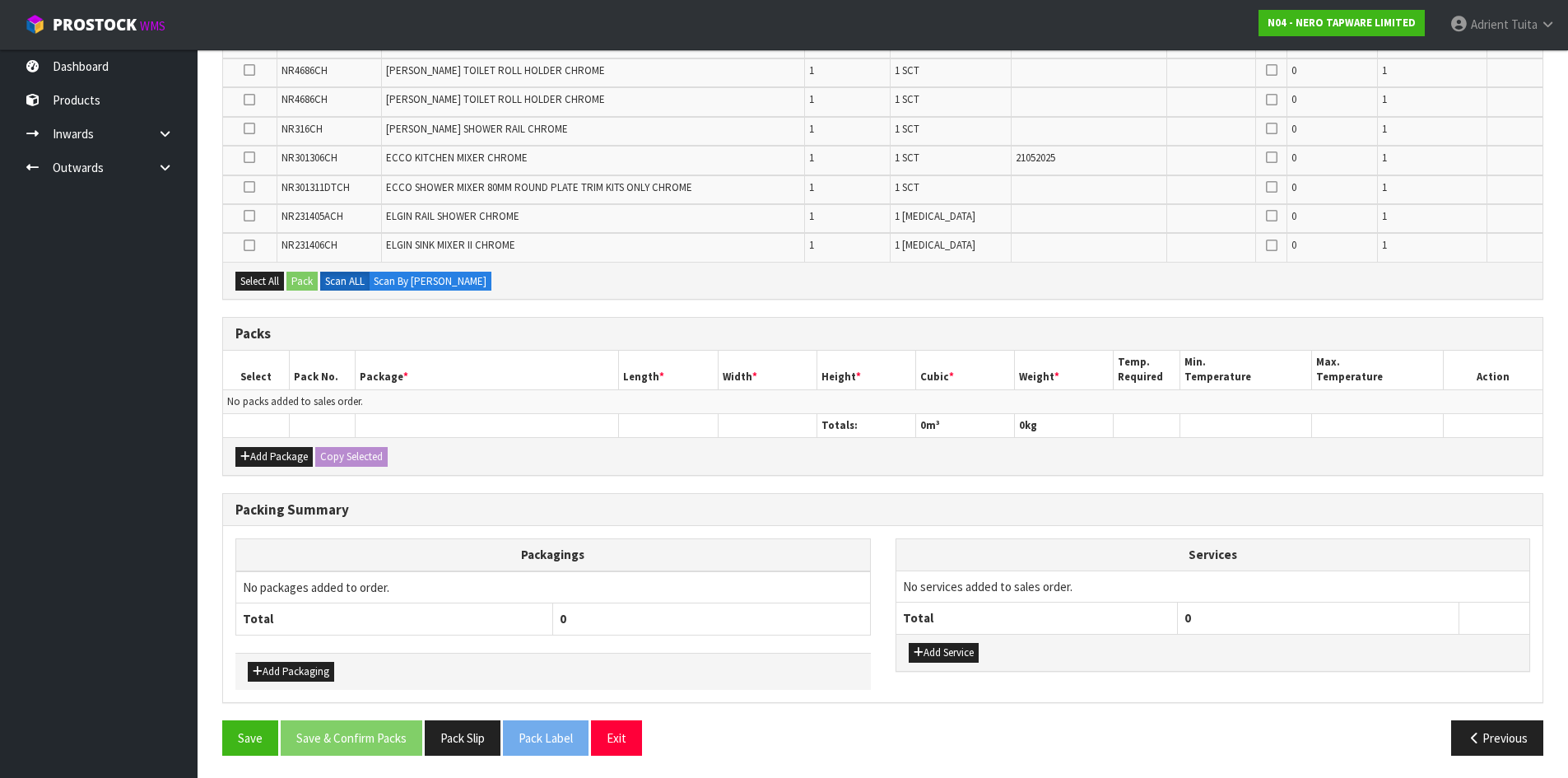
scroll to position [444, 0]
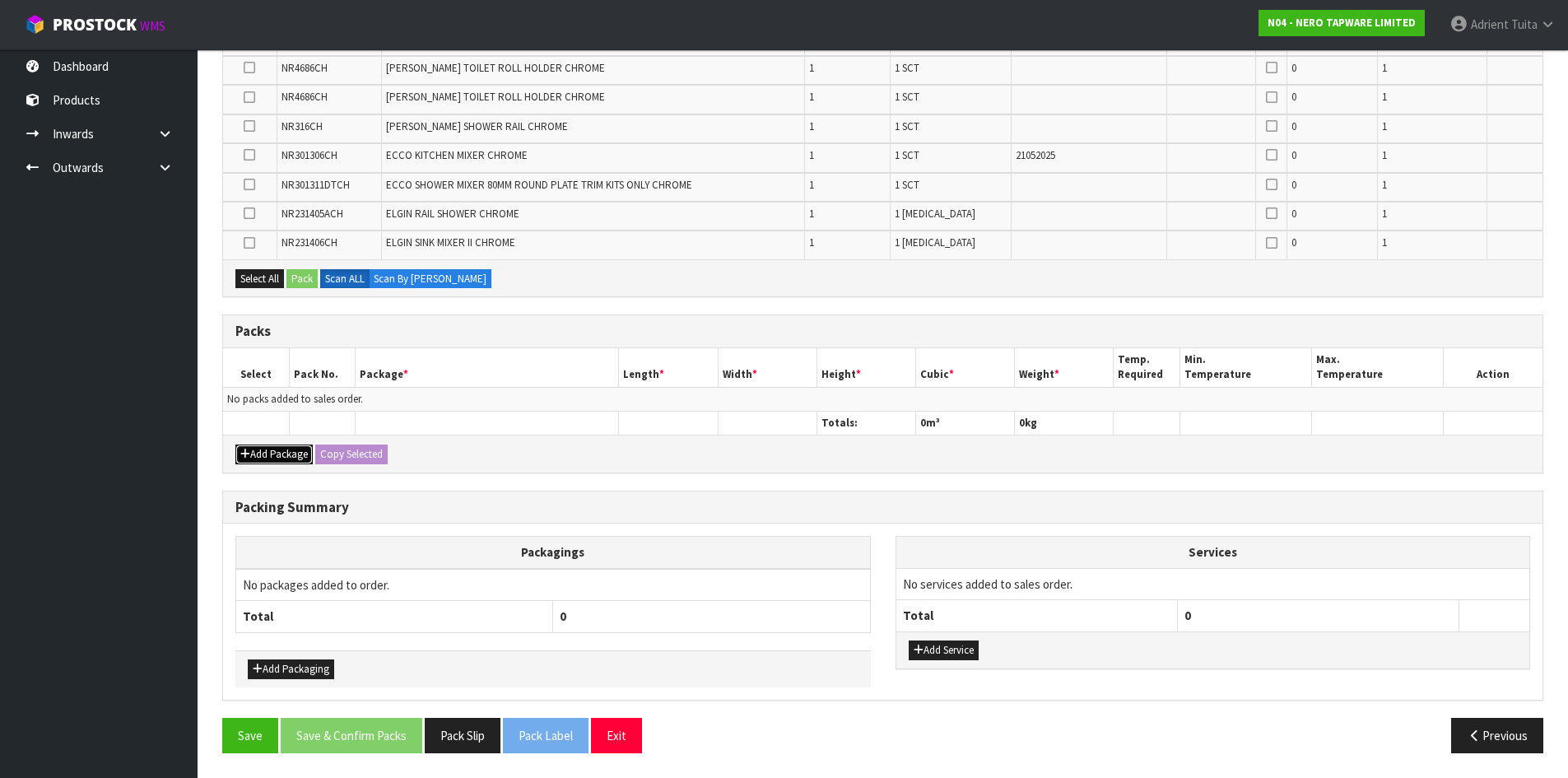
click at [262, 445] on button "Add Package" at bounding box center [274, 454] width 78 height 19
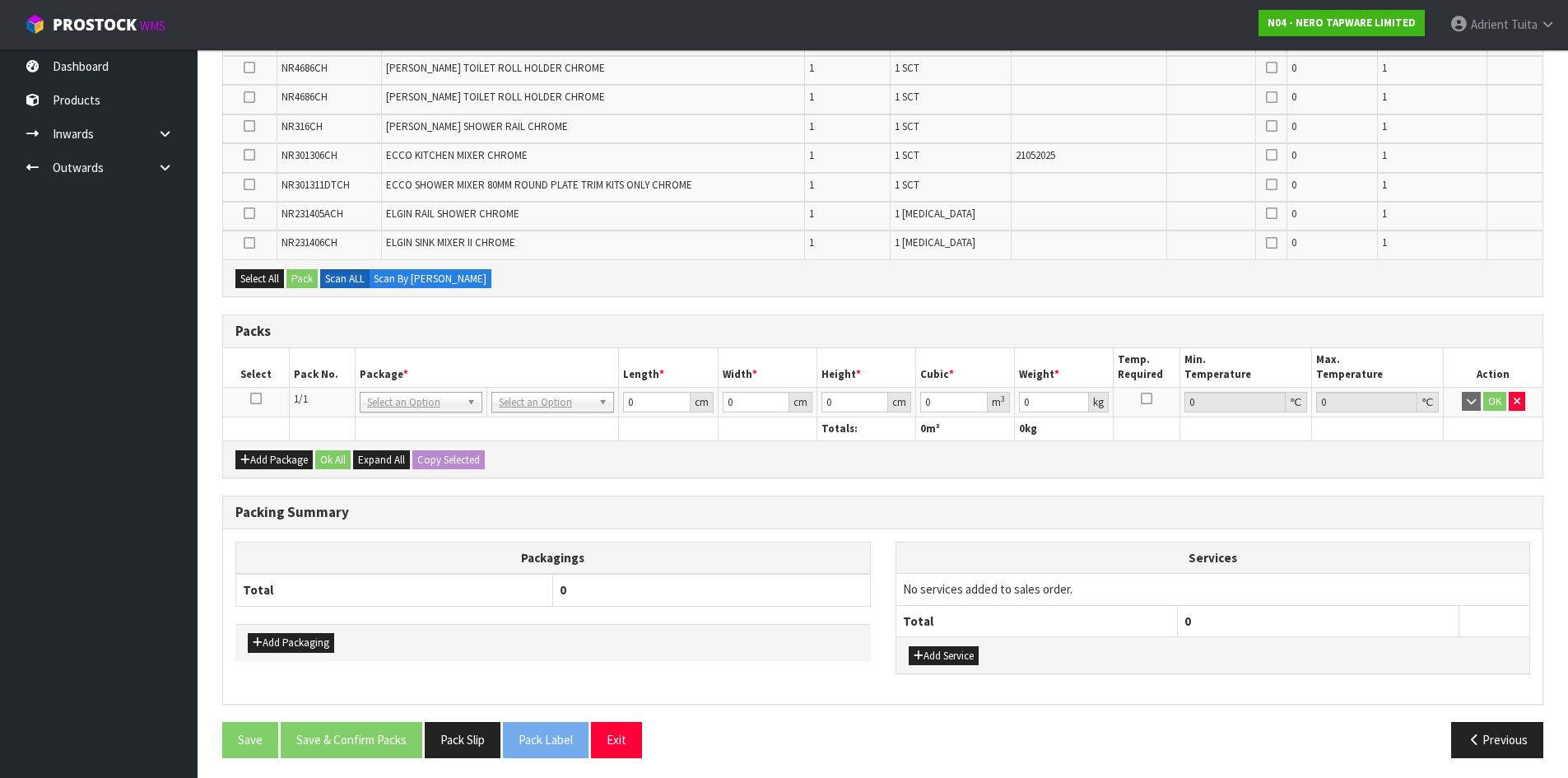
click at [258, 399] on icon at bounding box center [257, 398] width 12 height 1
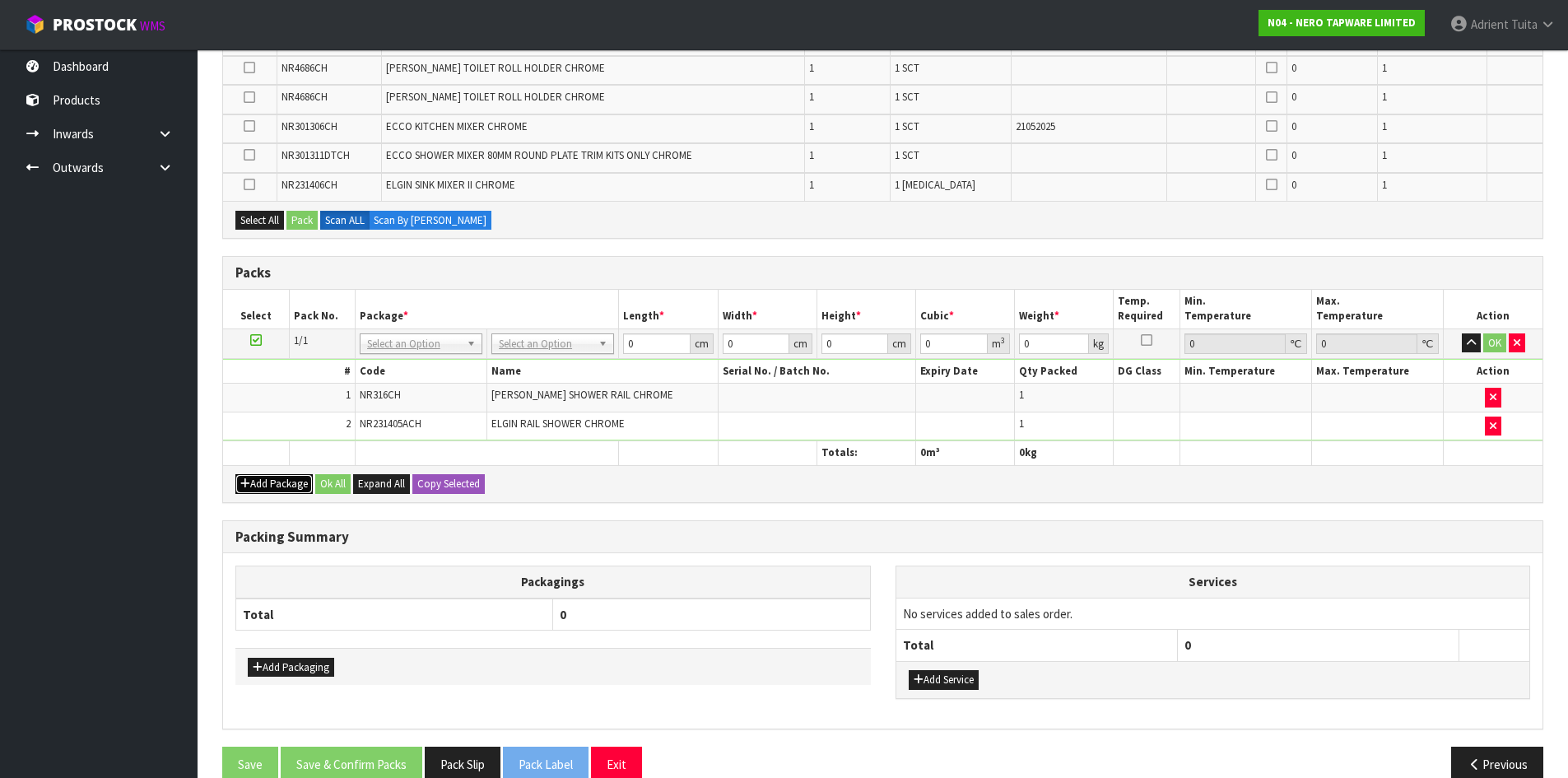
click at [259, 475] on button "Add Package" at bounding box center [274, 484] width 78 height 19
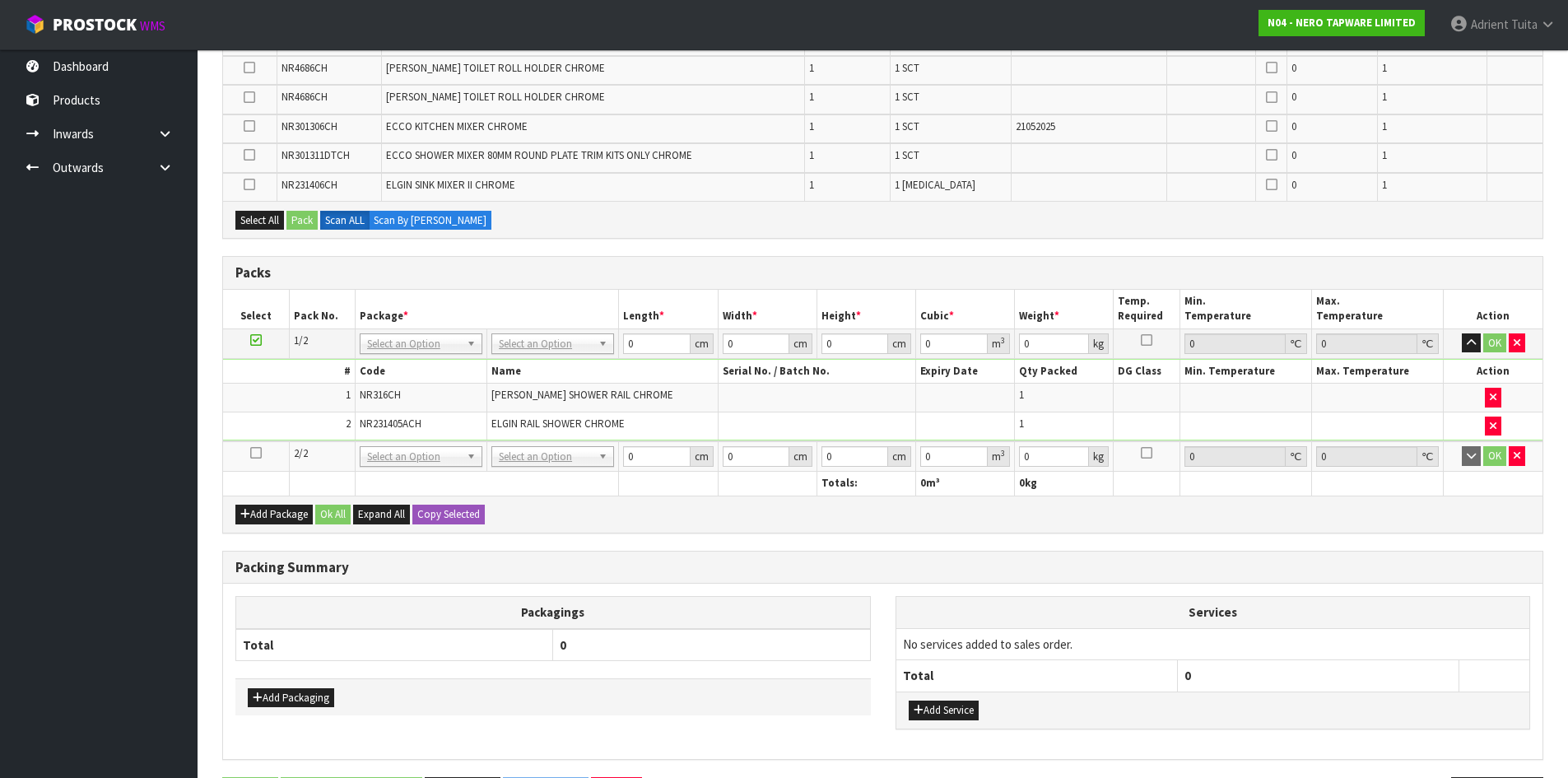
click at [251, 453] on icon at bounding box center [257, 452] width 12 height 1
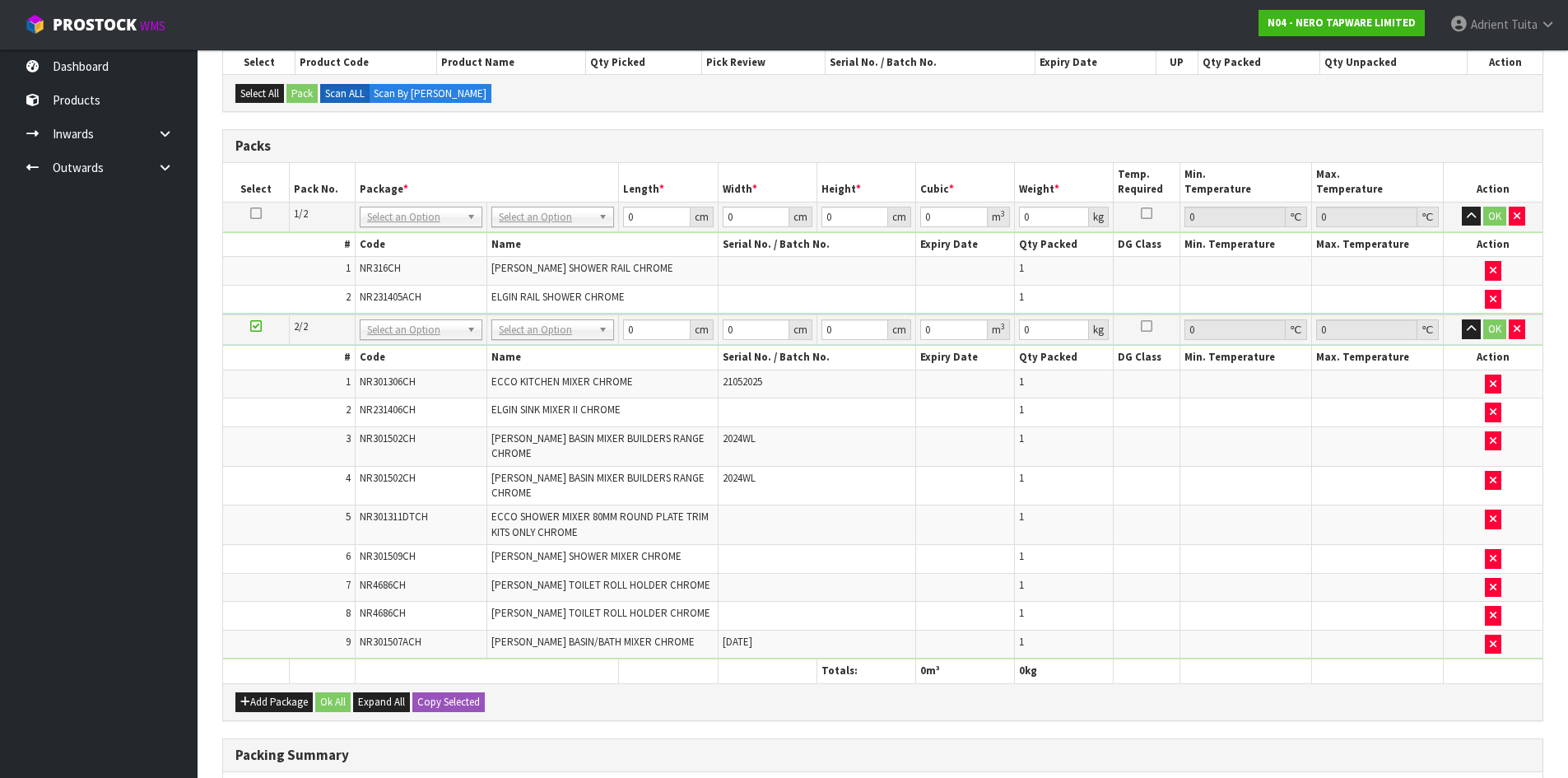
scroll to position [220, 0]
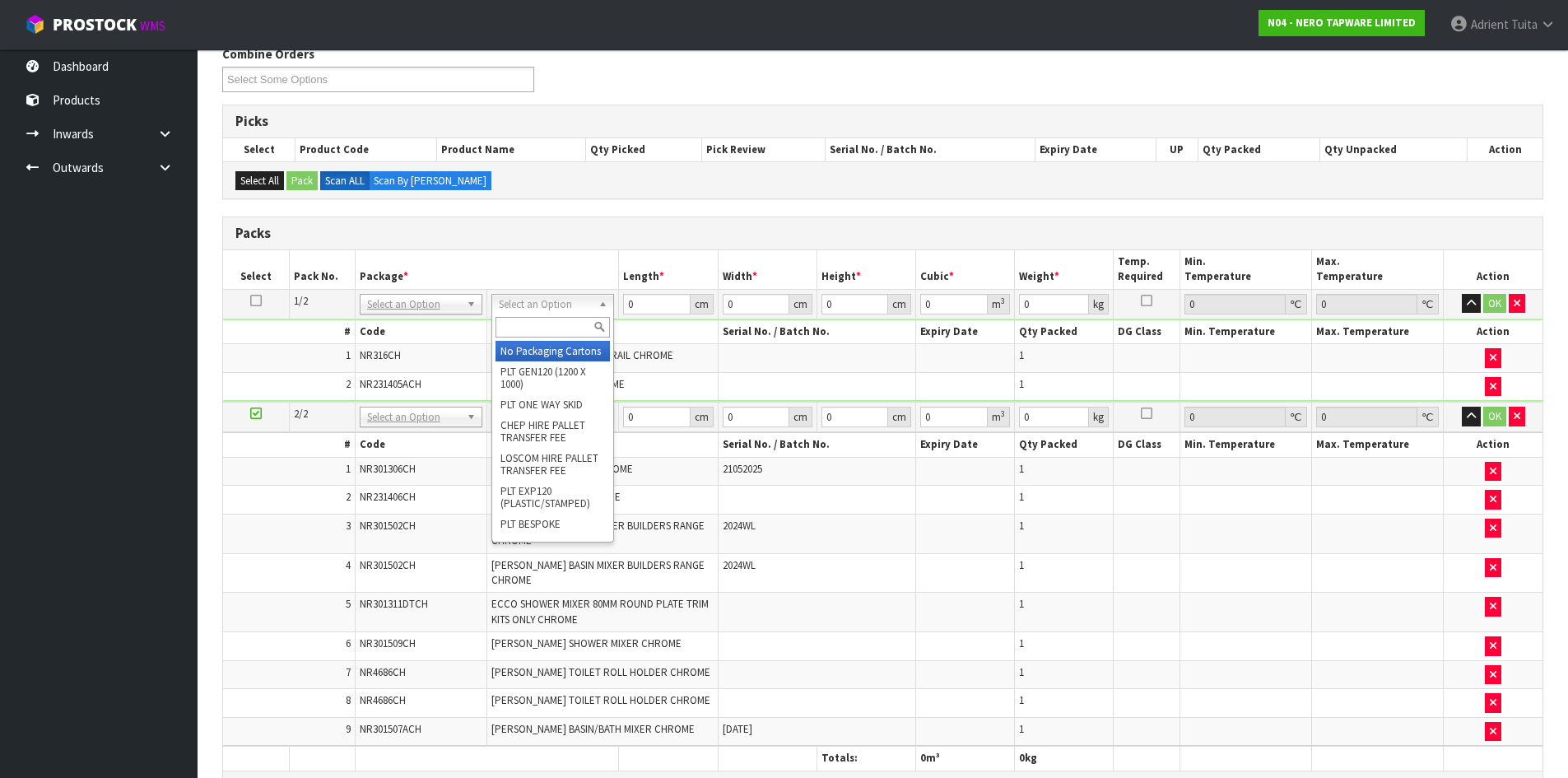
click at [547, 343] on th "Name" at bounding box center [603, 332] width 231 height 24
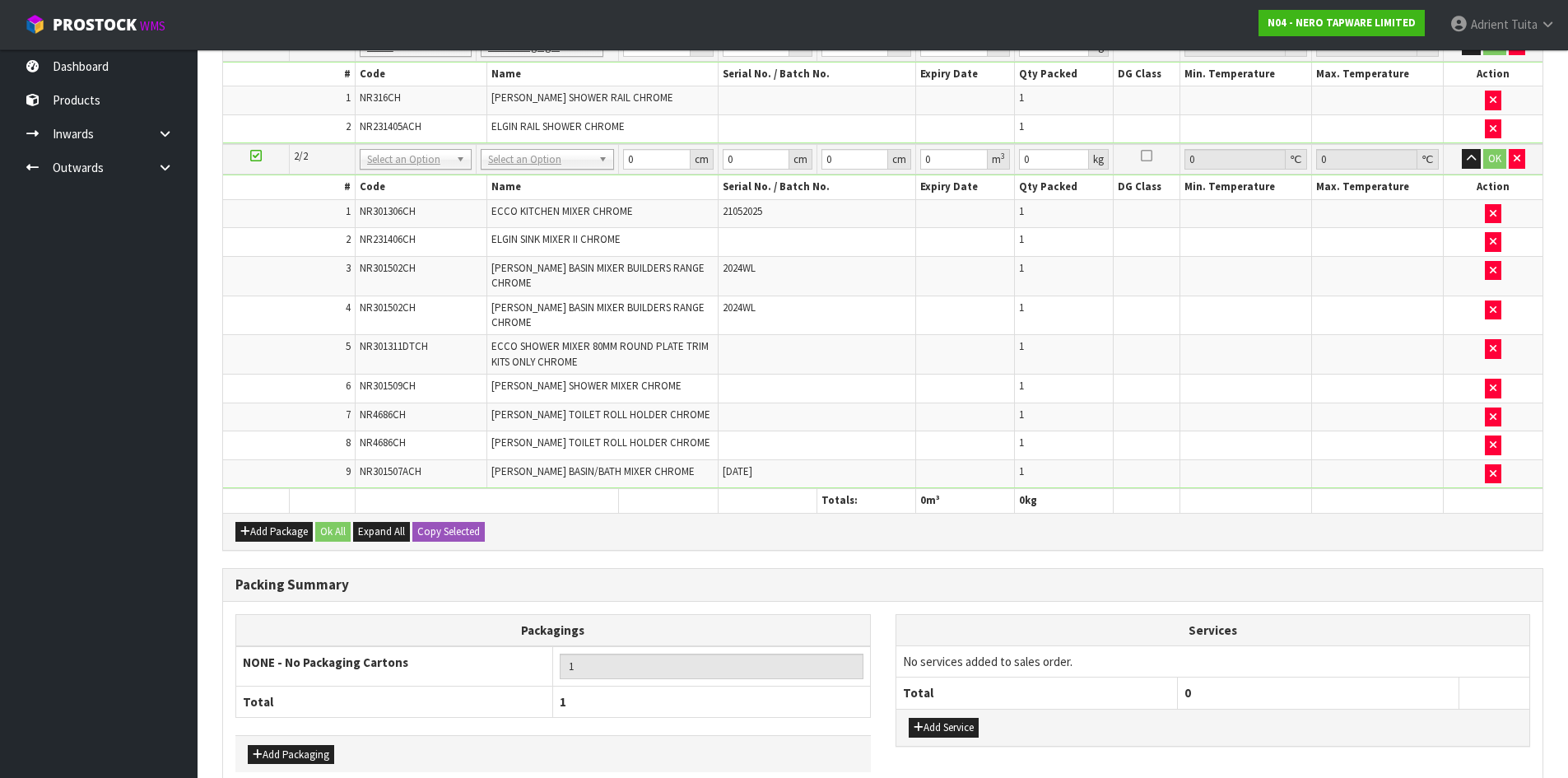
scroll to position [542, 0]
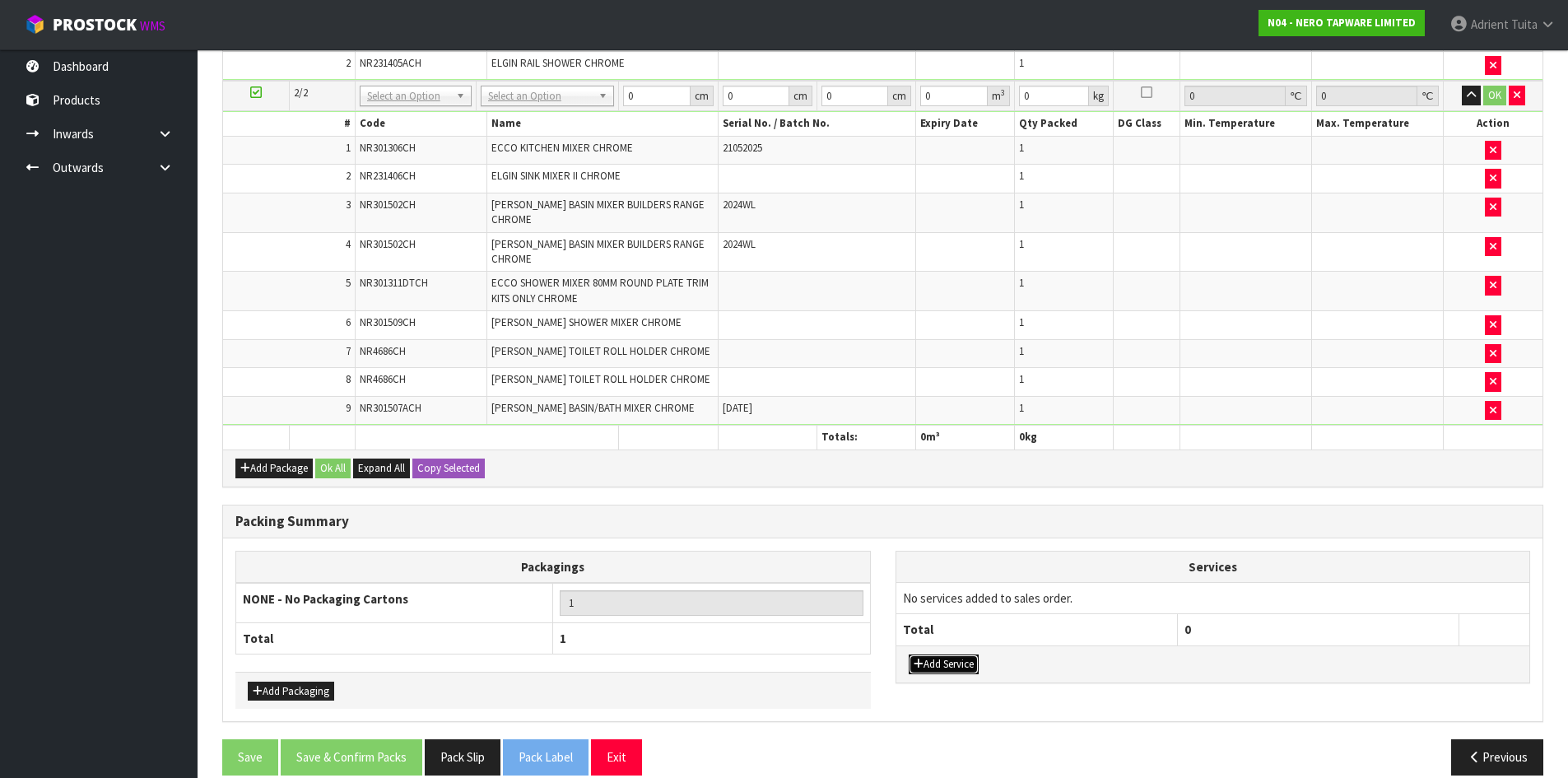
drag, startPoint x: 966, startPoint y: 649, endPoint x: 965, endPoint y: 608, distance: 41.0
click at [967, 654] on button "Add Service" at bounding box center [944, 663] width 70 height 19
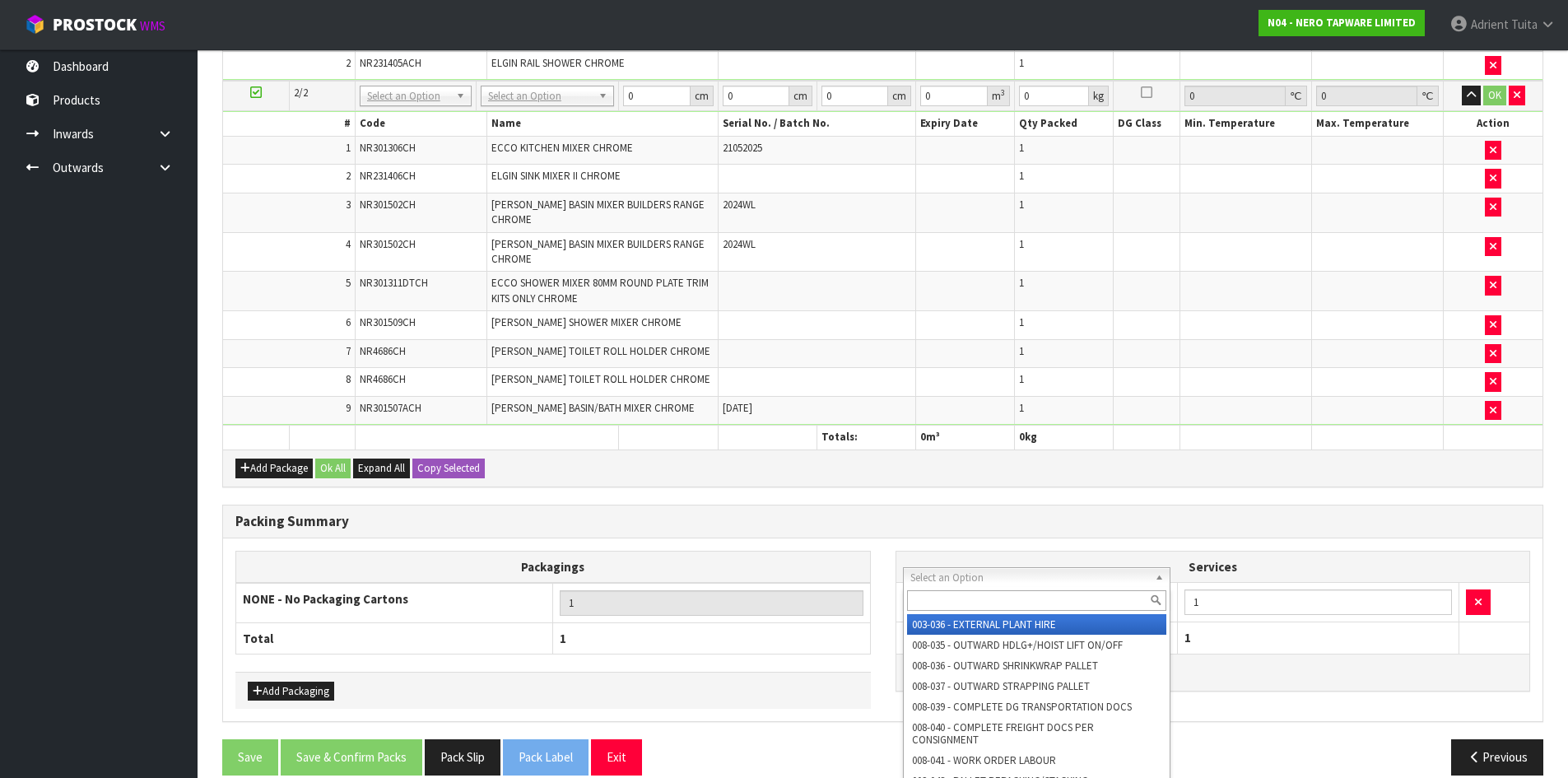
click at [965, 590] on input "text" at bounding box center [1037, 600] width 260 height 20
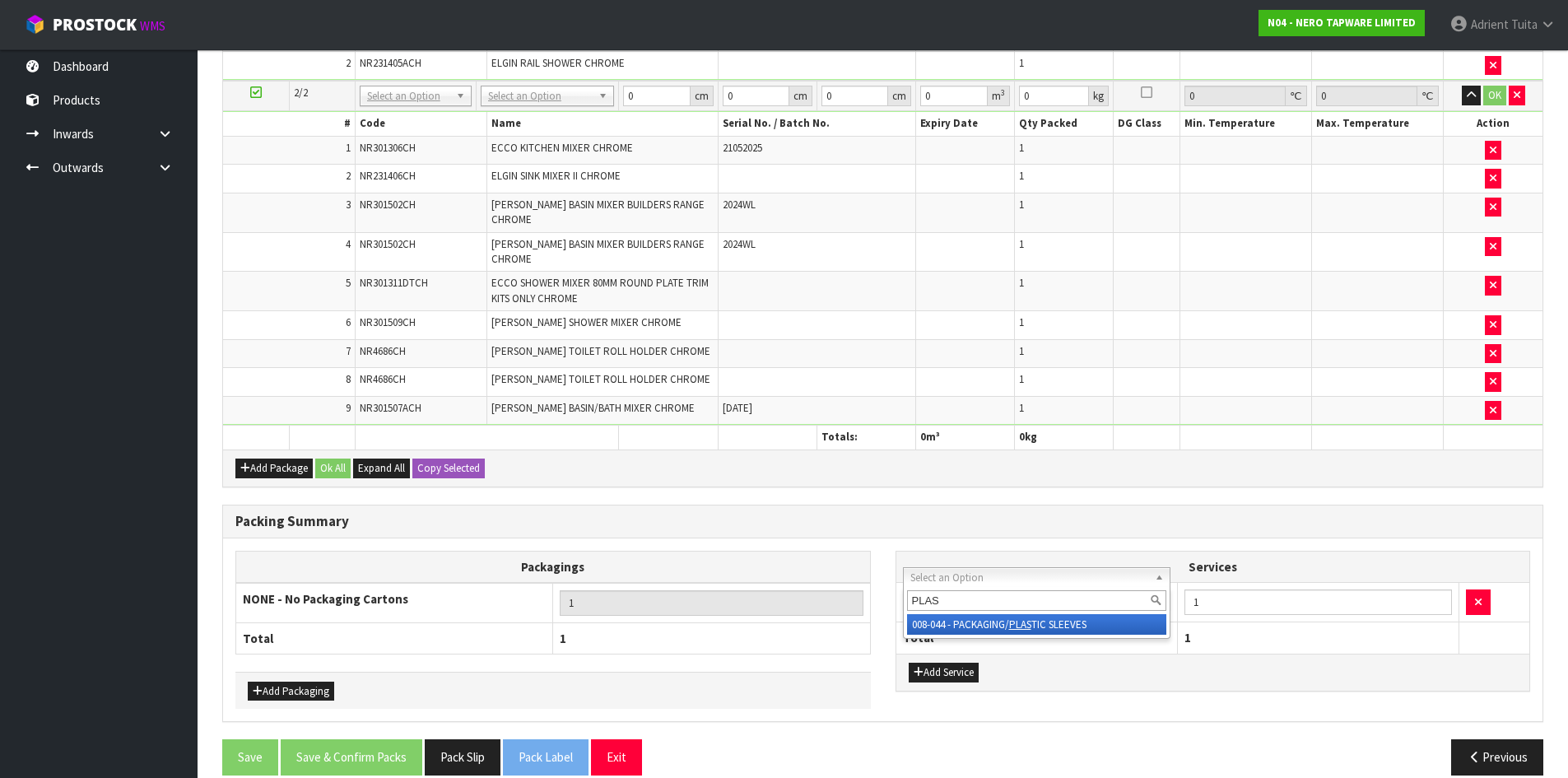
type input "PLAS"
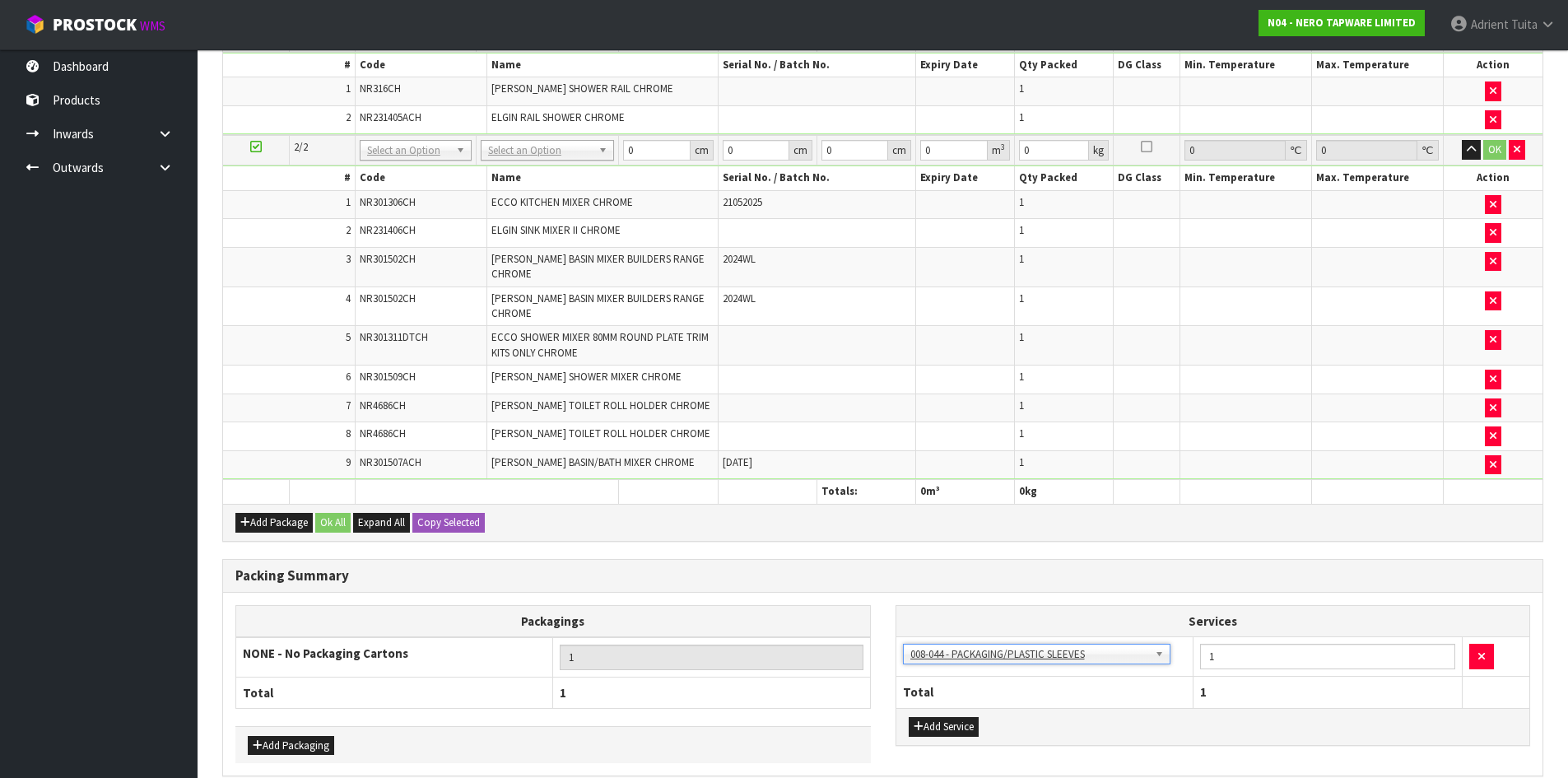
scroll to position [377, 0]
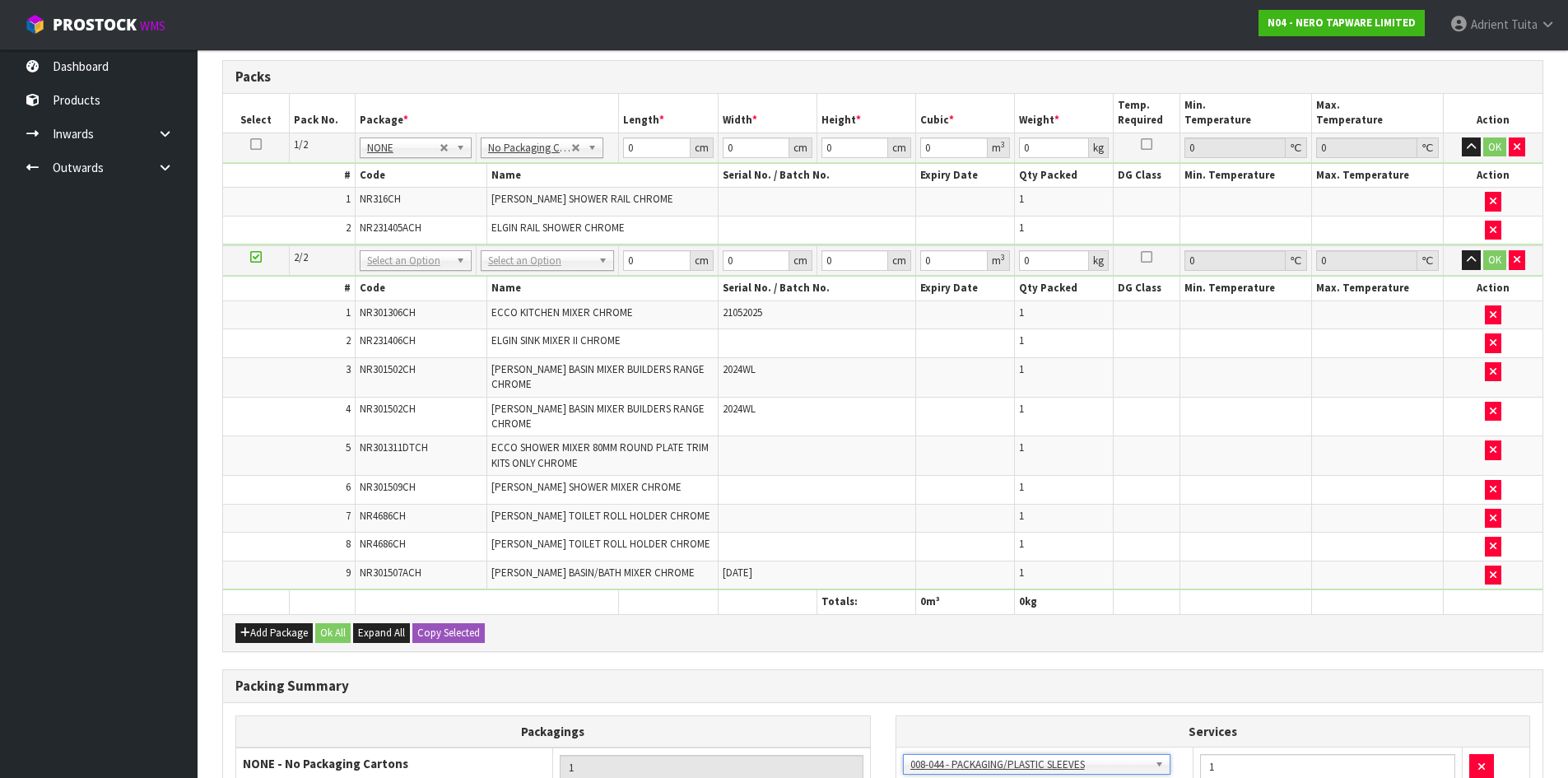
drag, startPoint x: 577, startPoint y: 167, endPoint x: 430, endPoint y: 348, distance: 233.2
click at [430, 348] on td "NR231406CH" at bounding box center [420, 343] width 132 height 29
click at [525, 272] on div at bounding box center [548, 284] width 132 height 27
click at [525, 275] on input "text" at bounding box center [547, 284] width 125 height 20
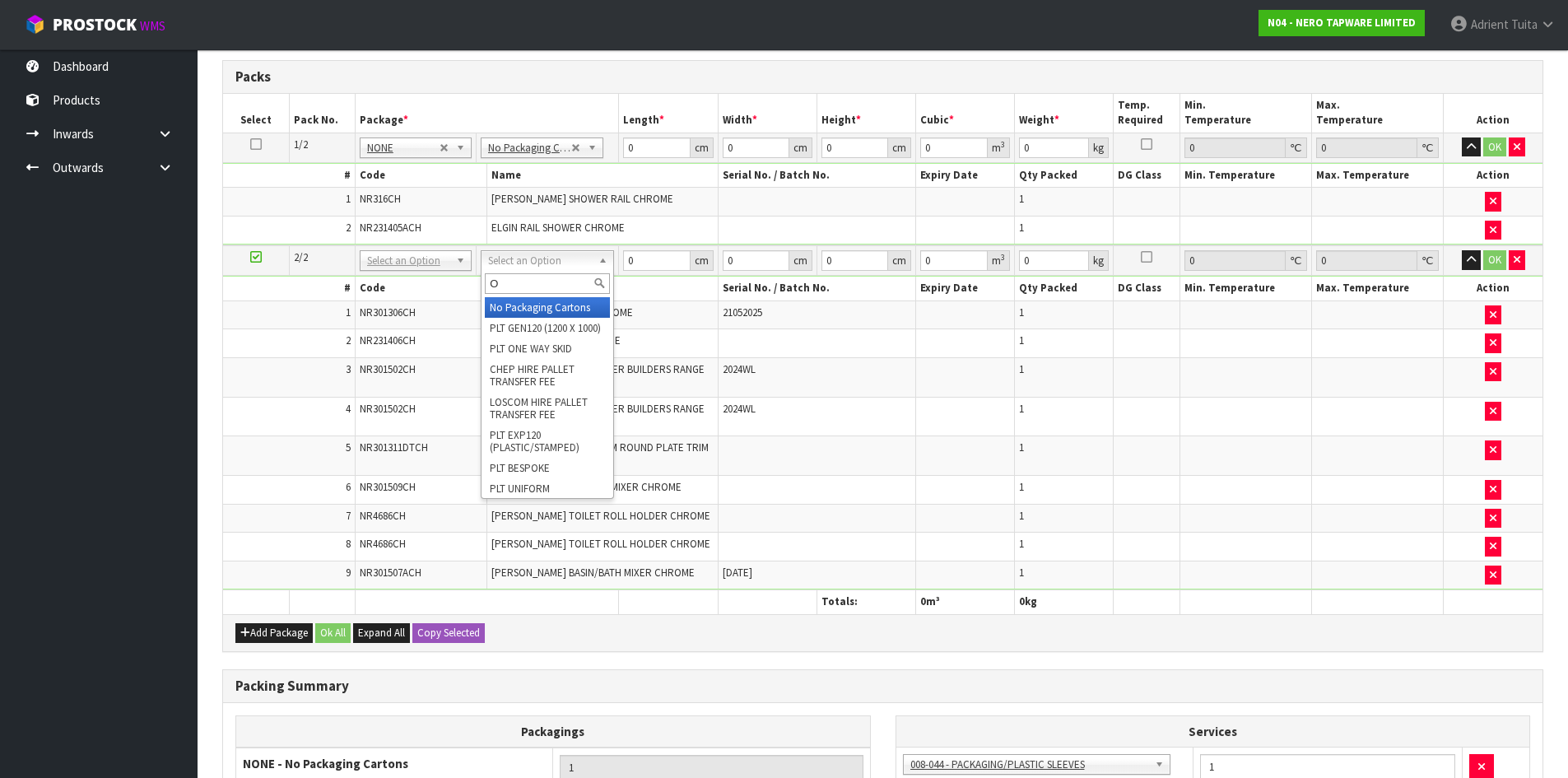
type input "OC"
type input "12.18"
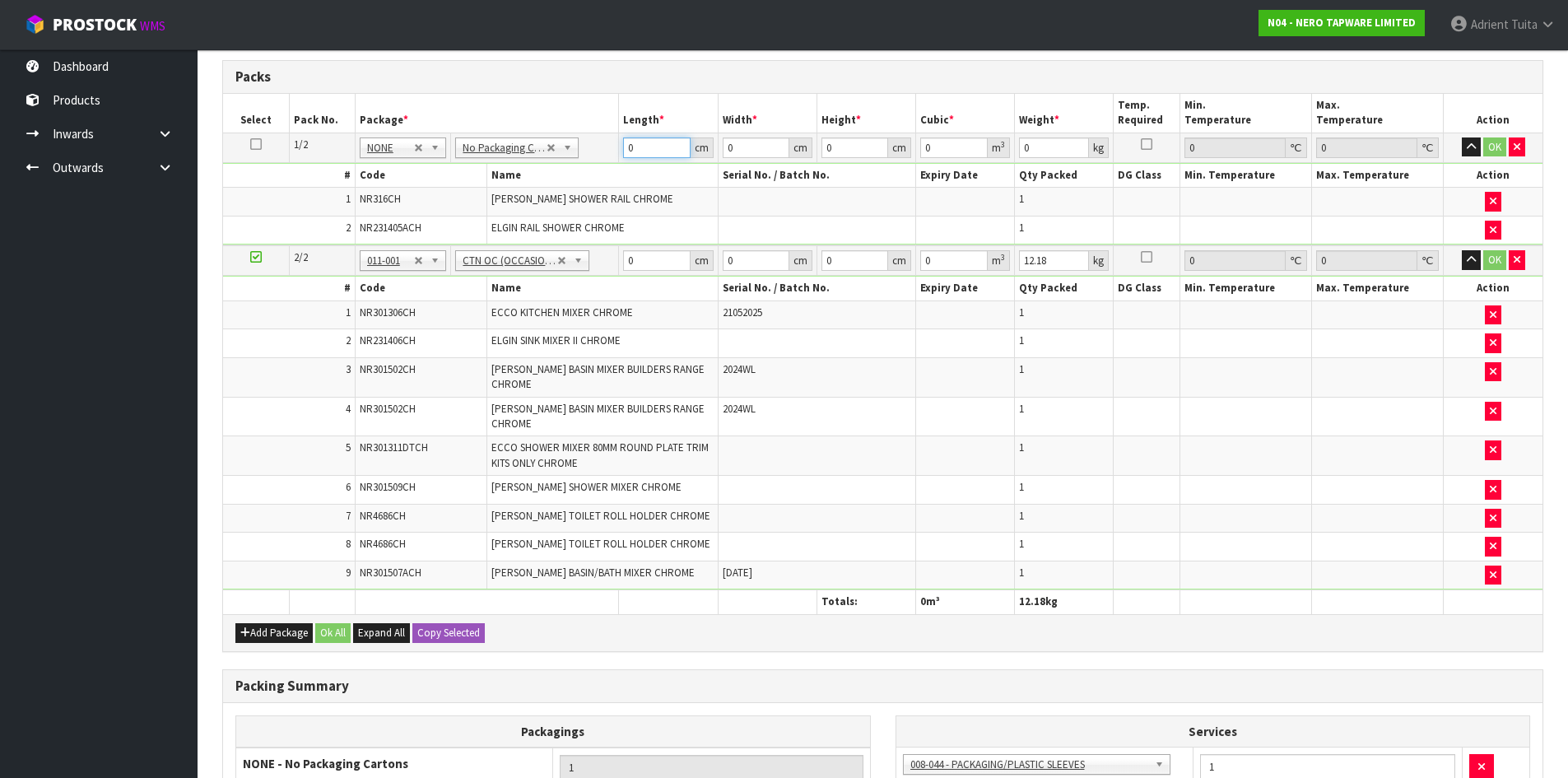
click at [635, 150] on input "0" at bounding box center [656, 148] width 67 height 20
type input "93"
type input "17"
type input "2"
type input "0.003162"
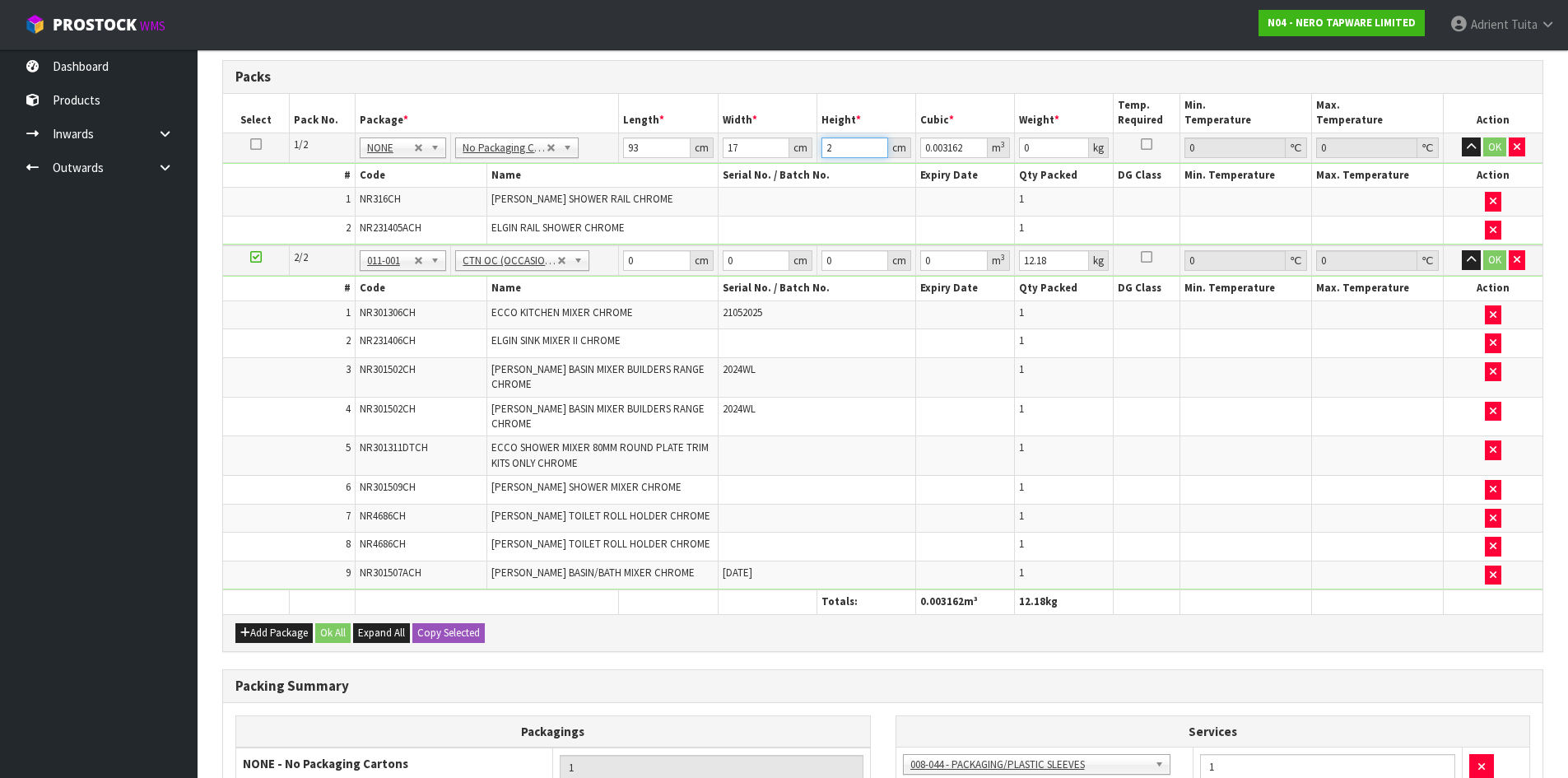
type input "20"
type input "0.03162"
type input "20"
type input "6"
click at [658, 256] on input "0" at bounding box center [656, 261] width 67 height 20
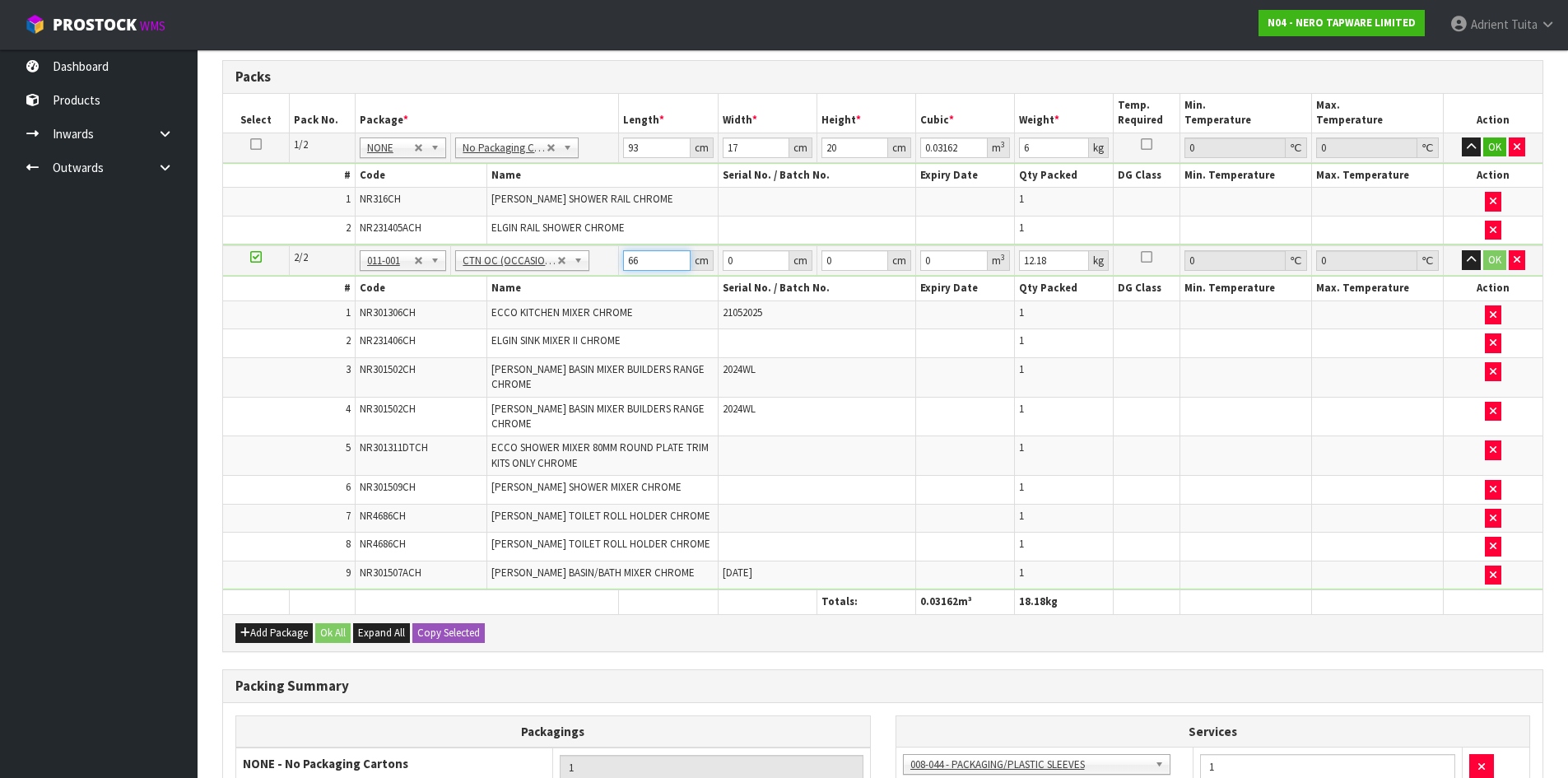
type input "66"
type input "37"
type input "1"
type input "0.002442"
type input "12"
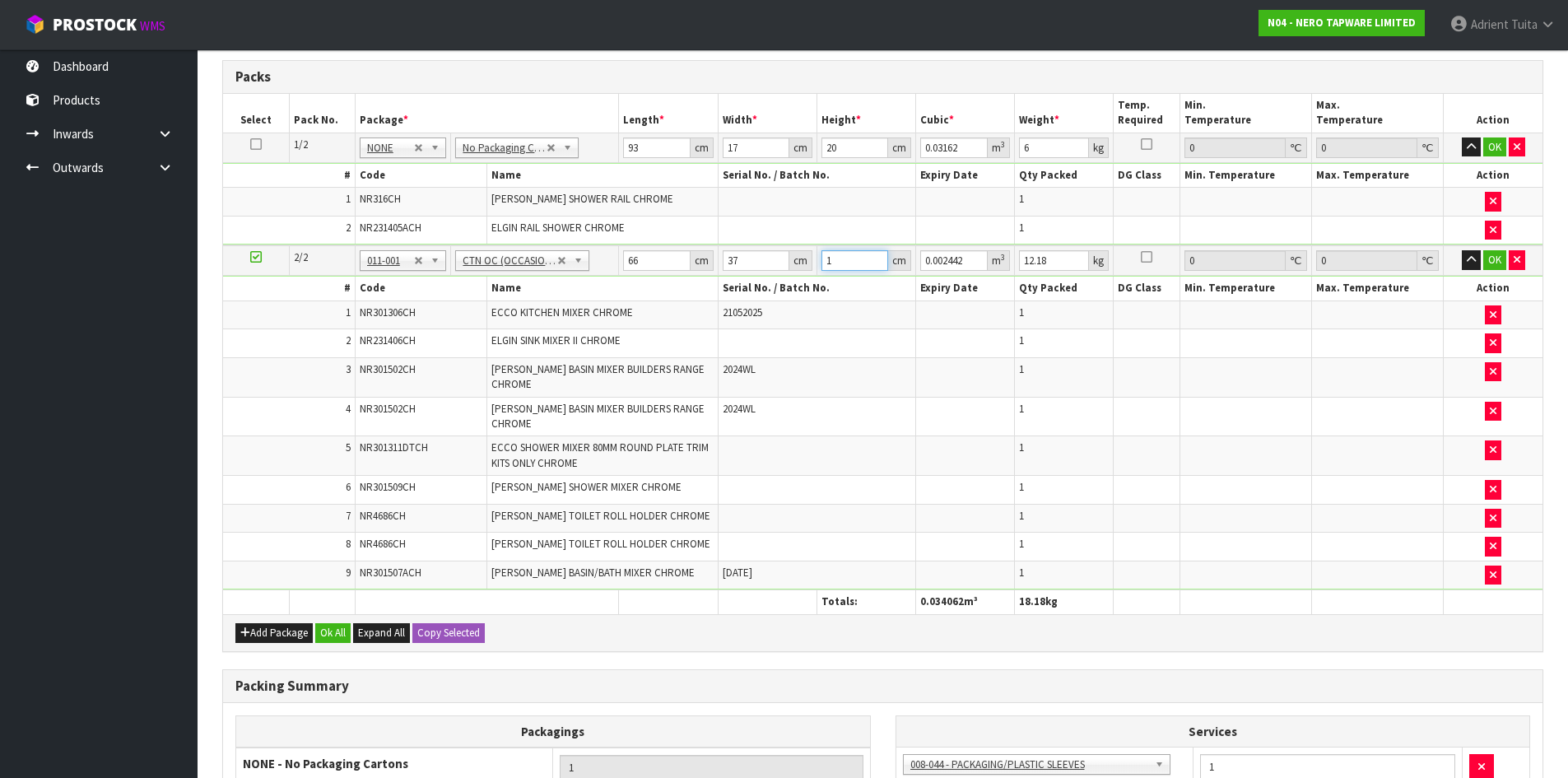
type input "0.029304"
type input "12"
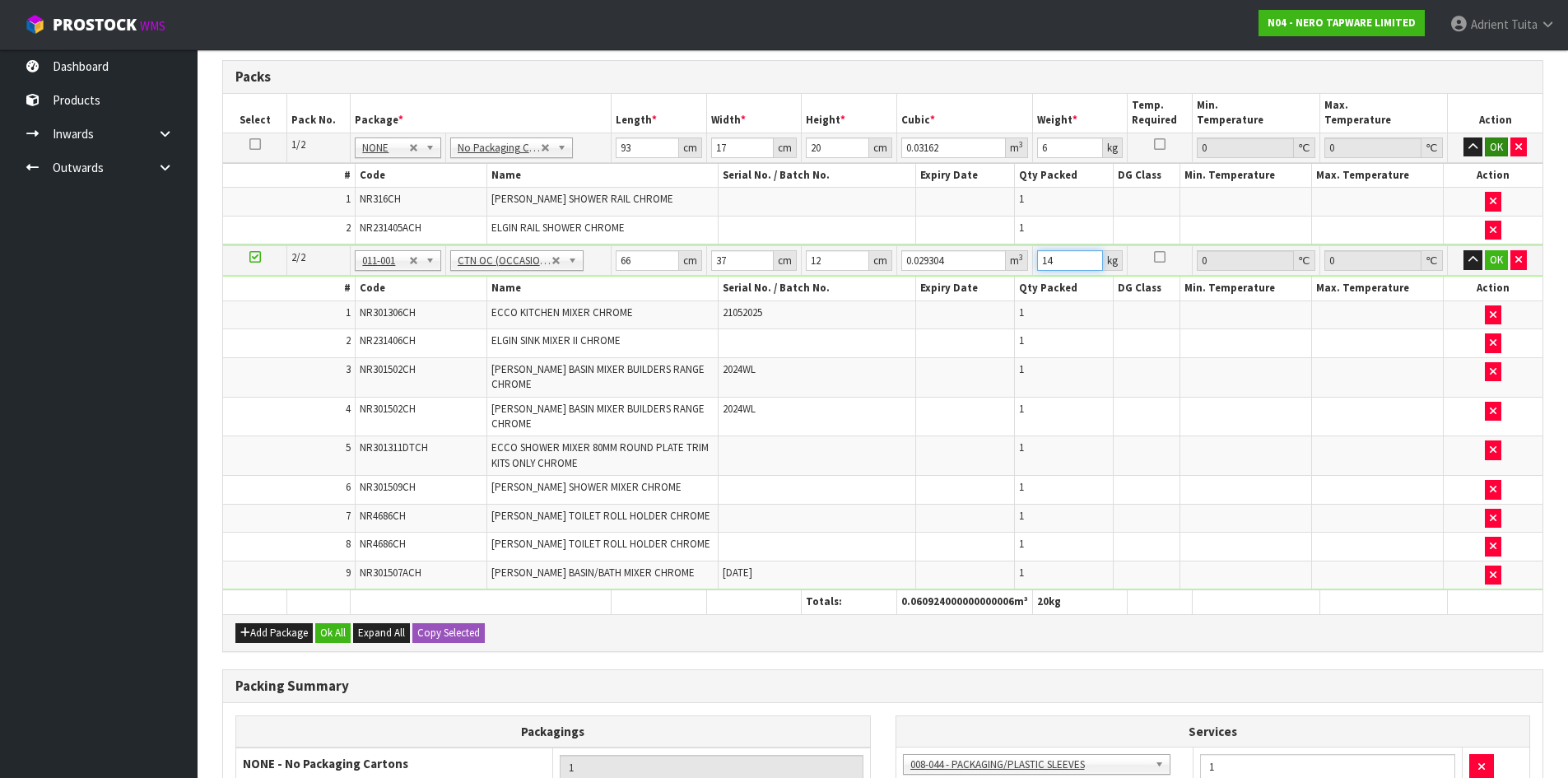
type input "14"
click at [1491, 148] on button "OK" at bounding box center [1496, 147] width 23 height 19
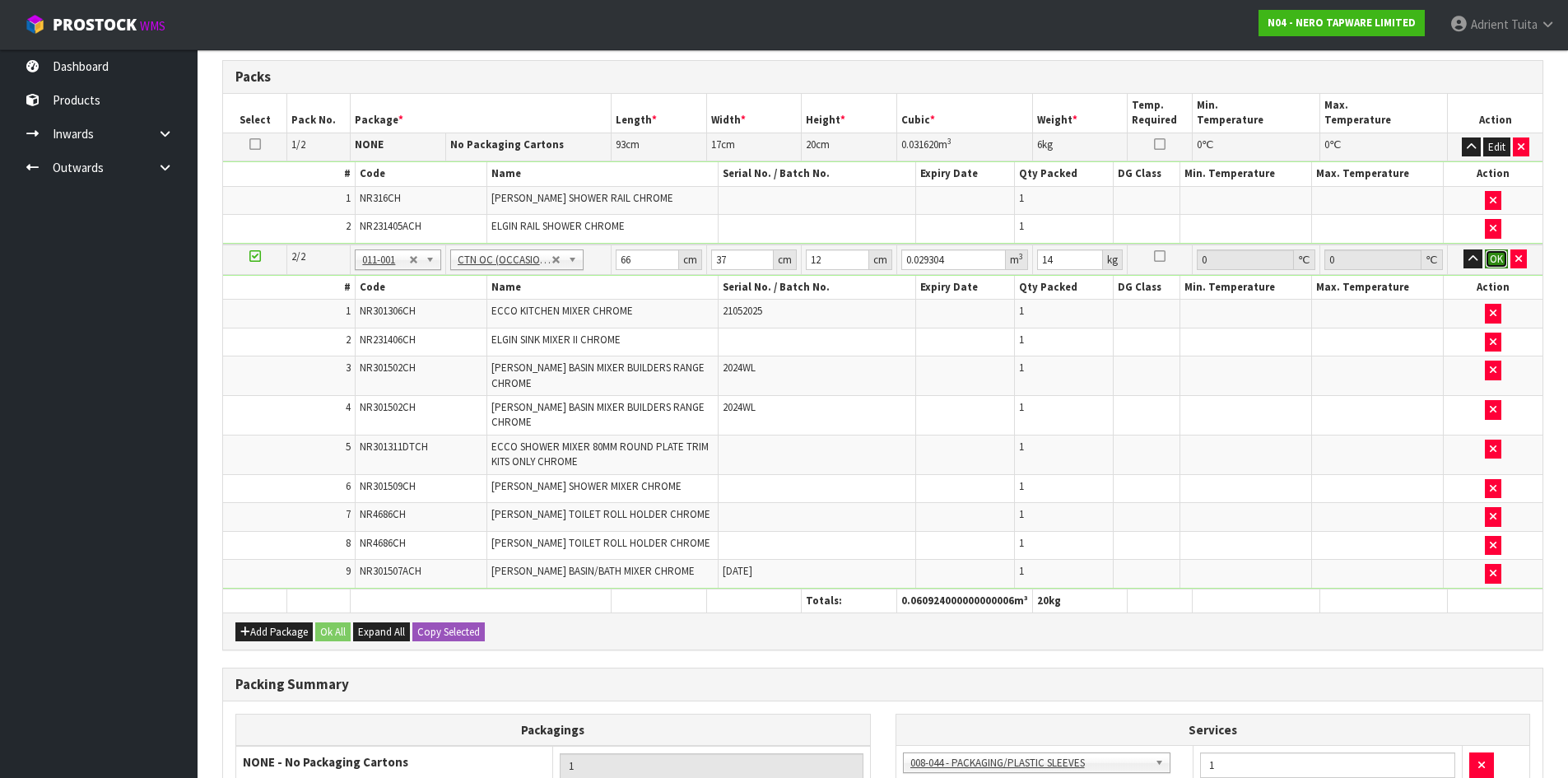
click at [1496, 254] on button "OK" at bounding box center [1496, 259] width 23 height 19
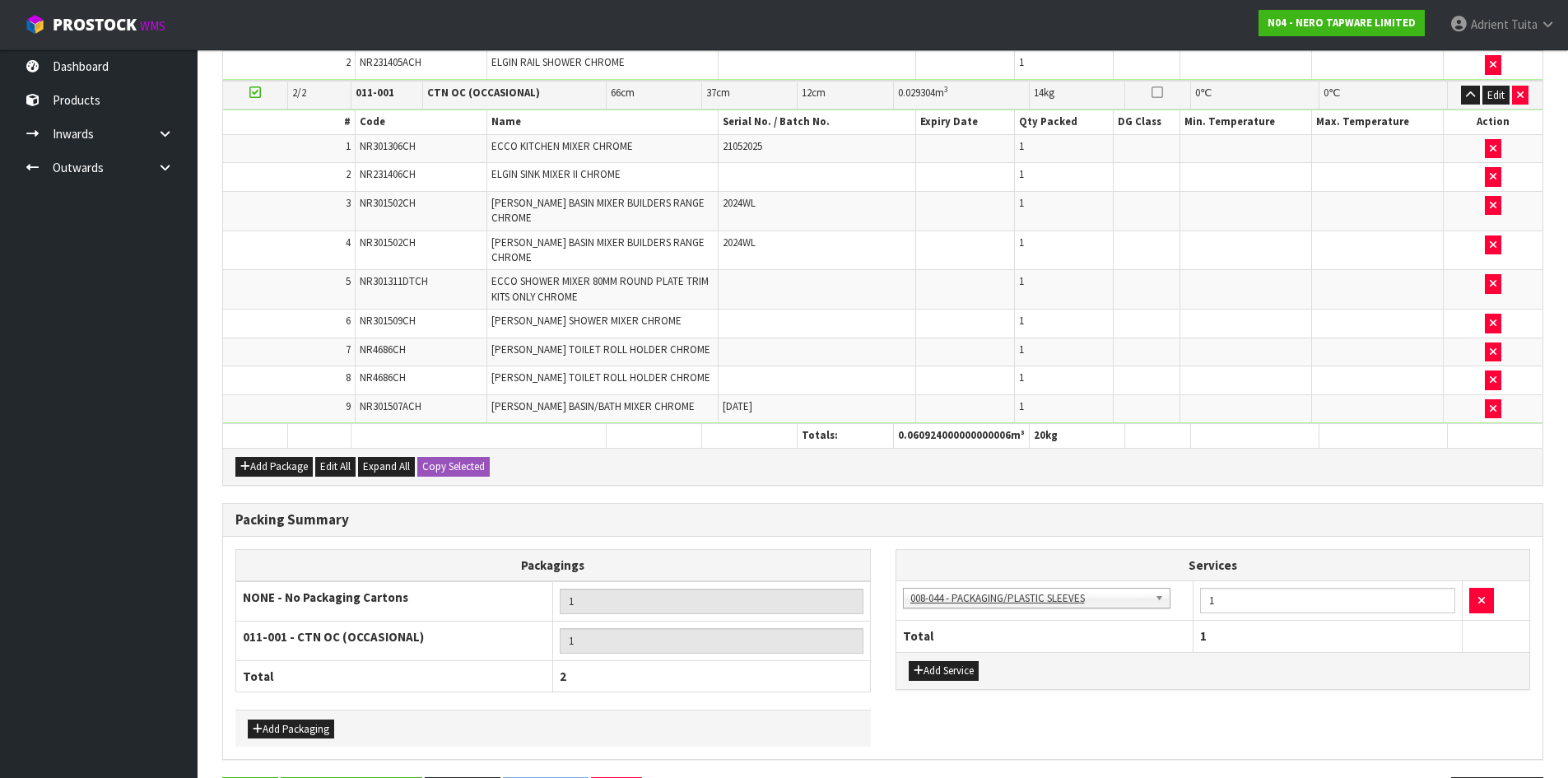
scroll to position [579, 0]
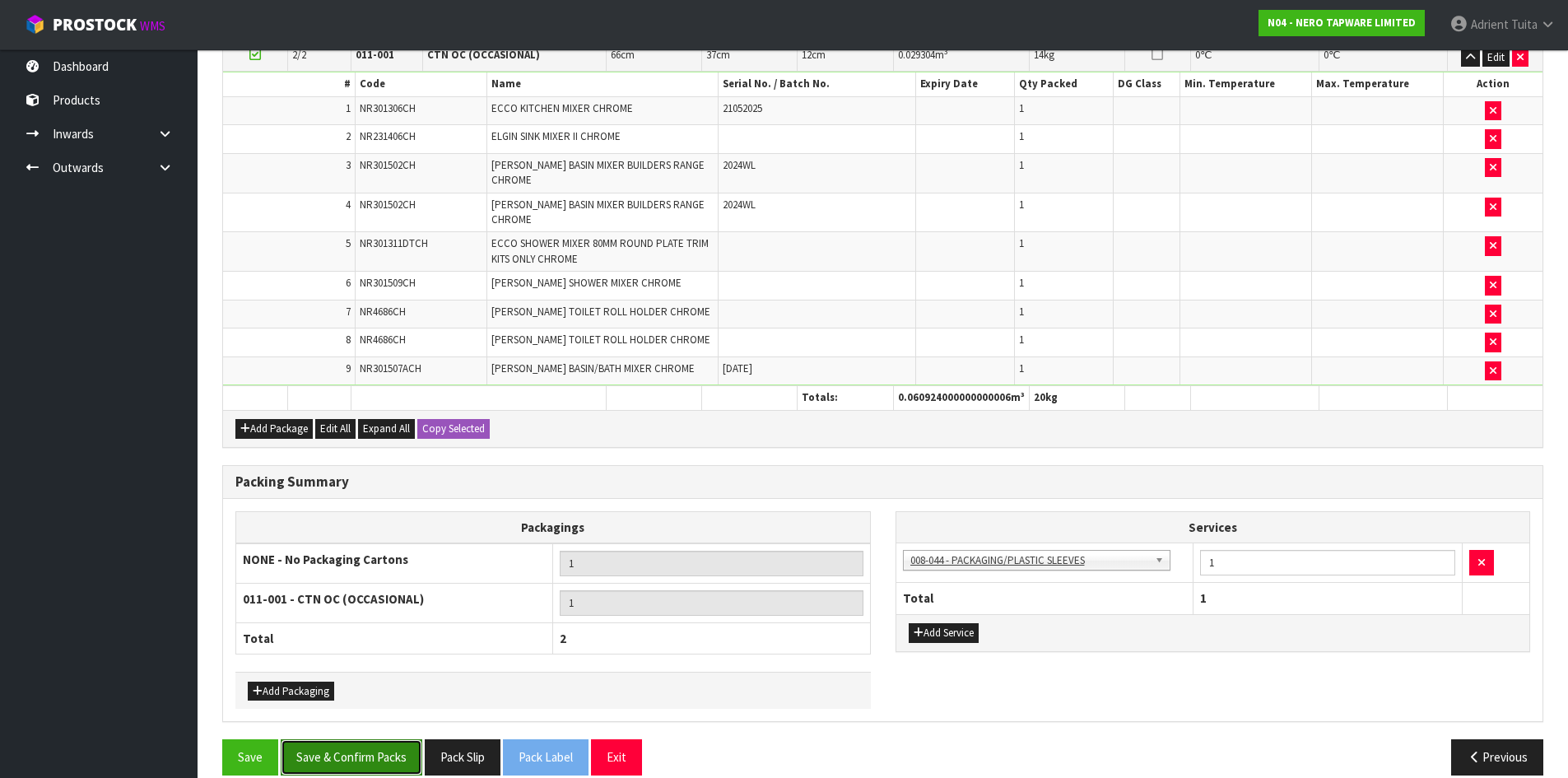
click at [371, 739] on button "Save & Confirm Packs" at bounding box center [352, 757] width 142 height 35
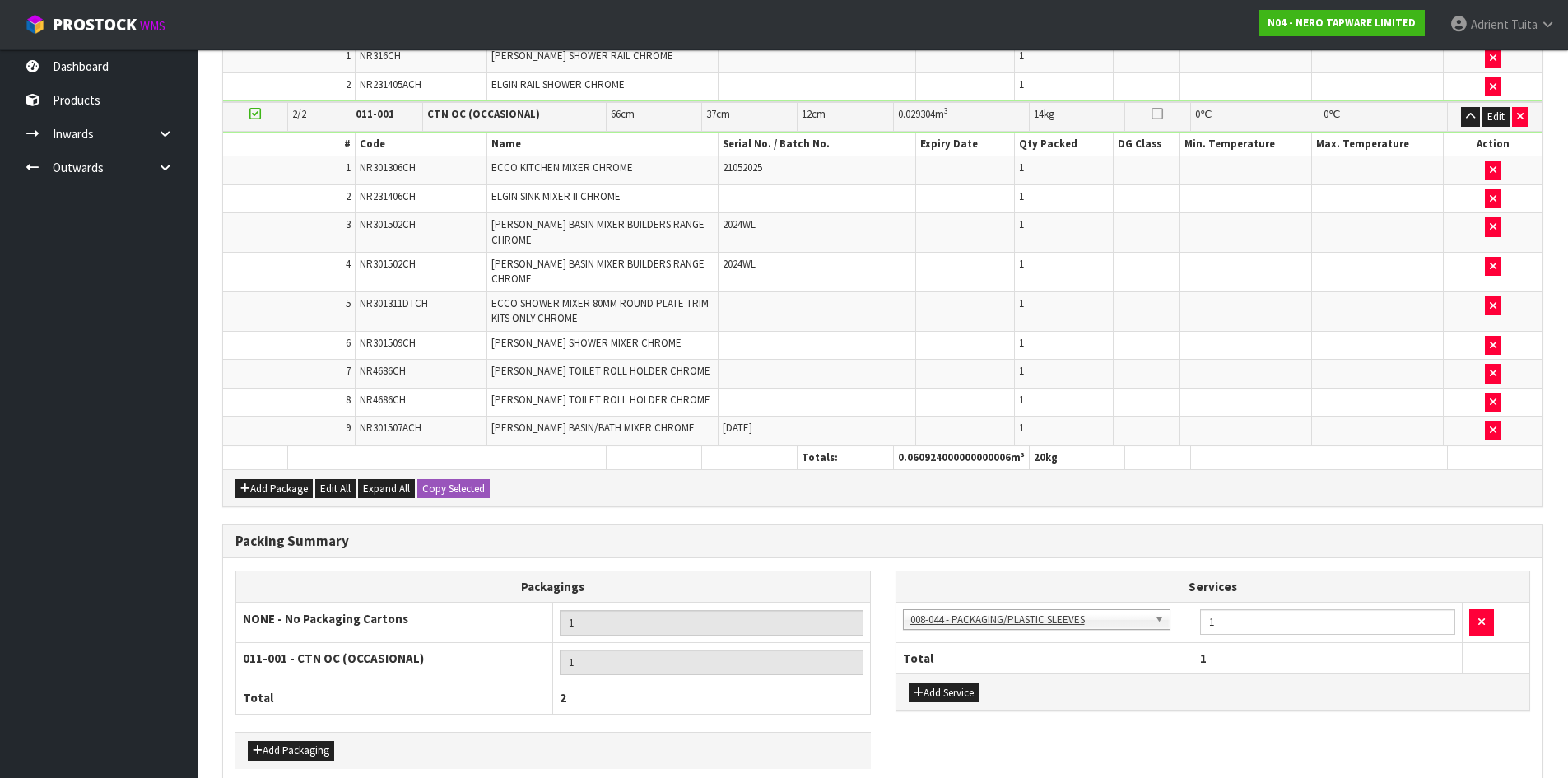
scroll to position [0, 0]
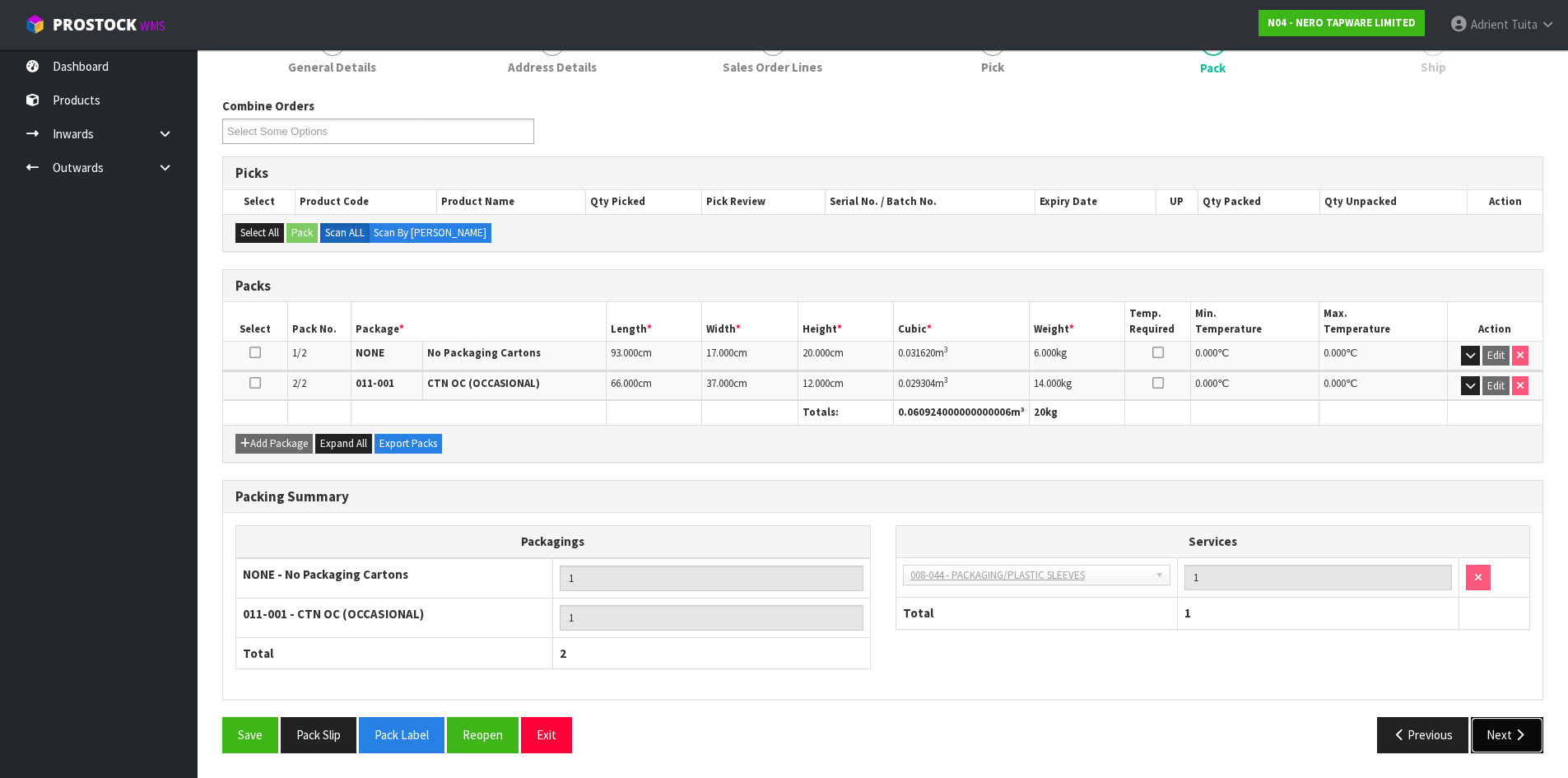
click at [1487, 721] on button "Next" at bounding box center [1507, 735] width 73 height 35
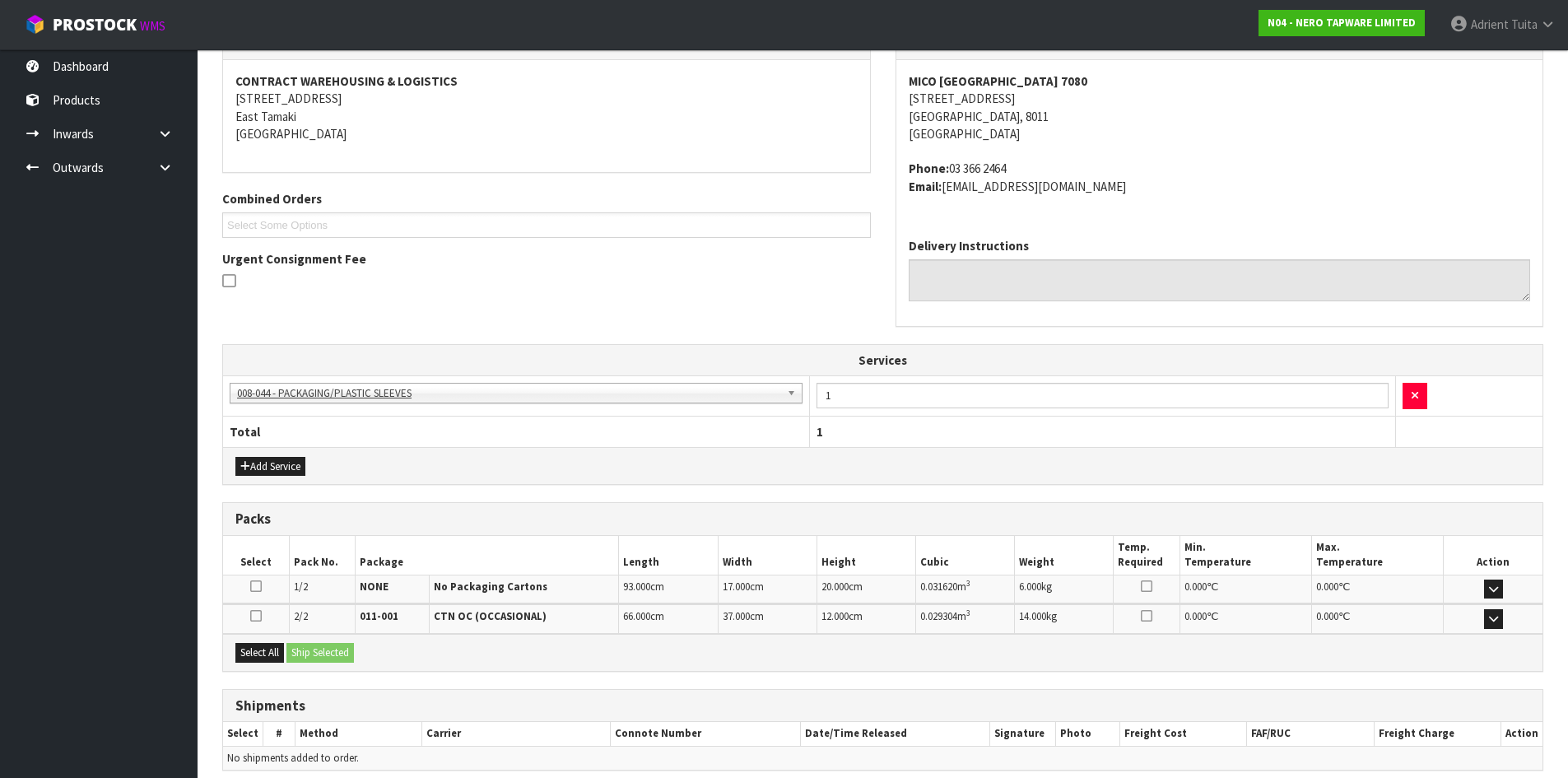
scroll to position [370, 0]
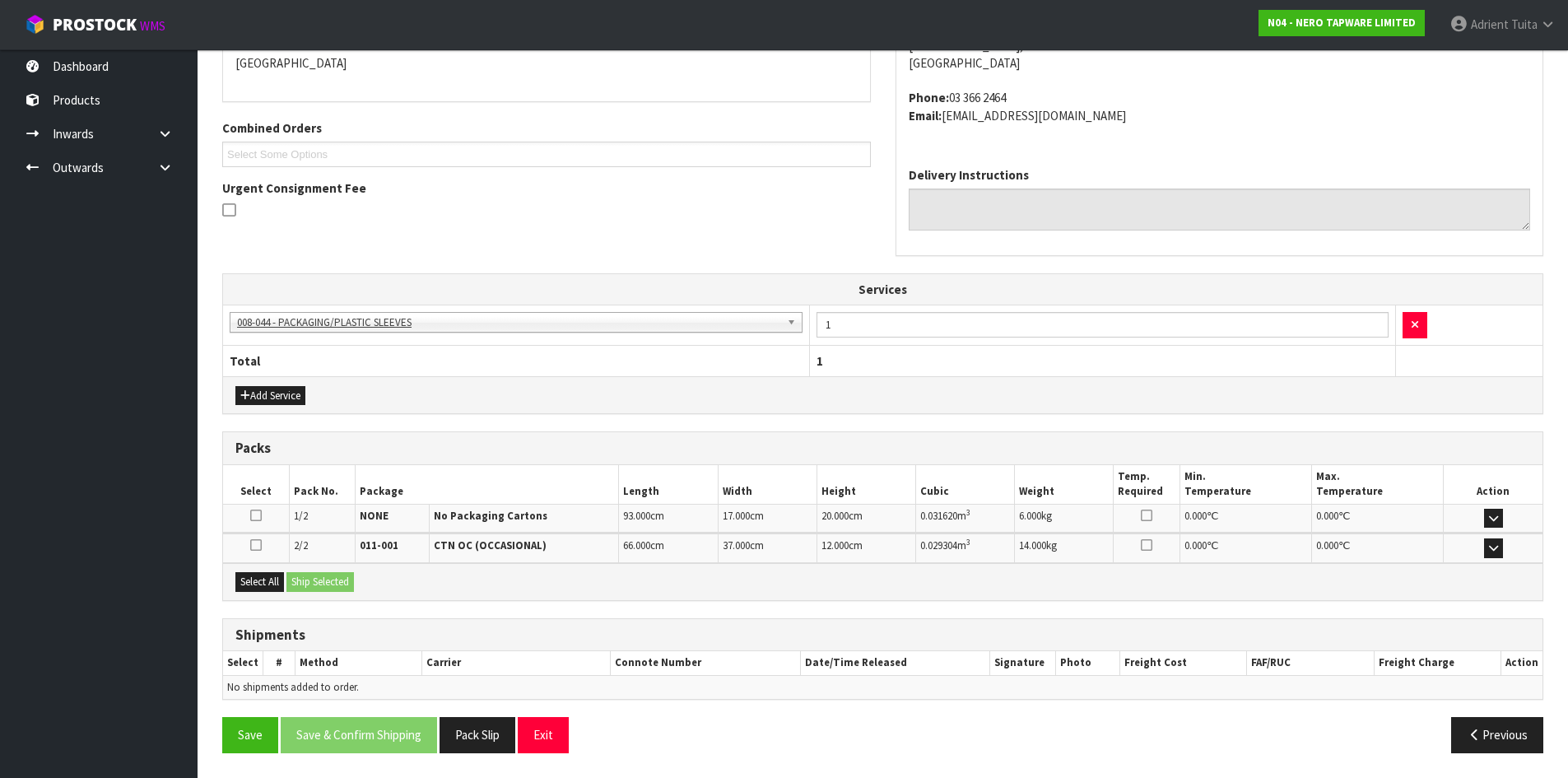
click at [271, 570] on div "Select All Ship Selected" at bounding box center [883, 581] width 1320 height 37
click at [279, 578] on button "Select All" at bounding box center [260, 581] width 49 height 19
click at [311, 577] on button "Ship Selected" at bounding box center [320, 581] width 68 height 19
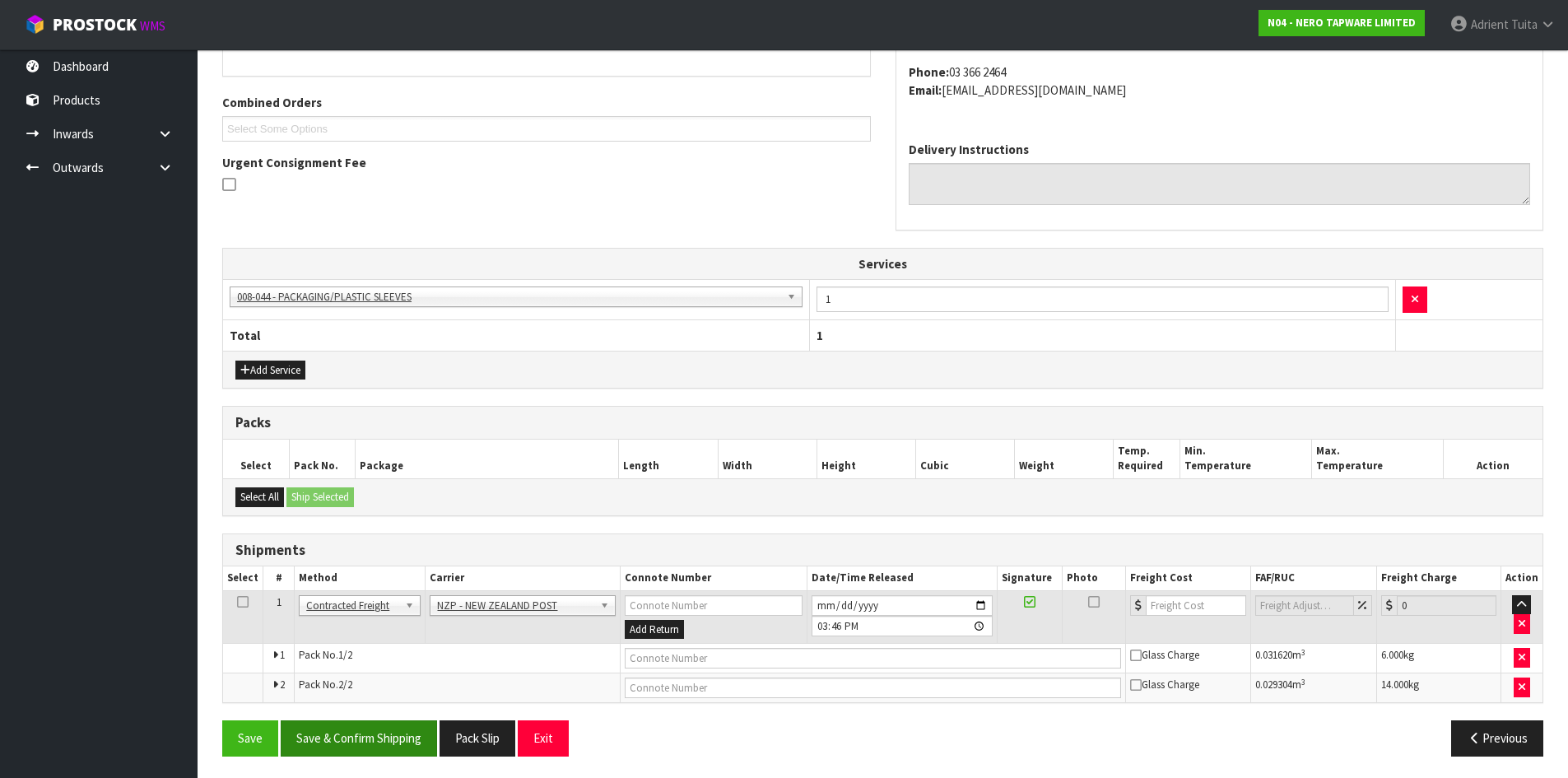
scroll to position [398, 0]
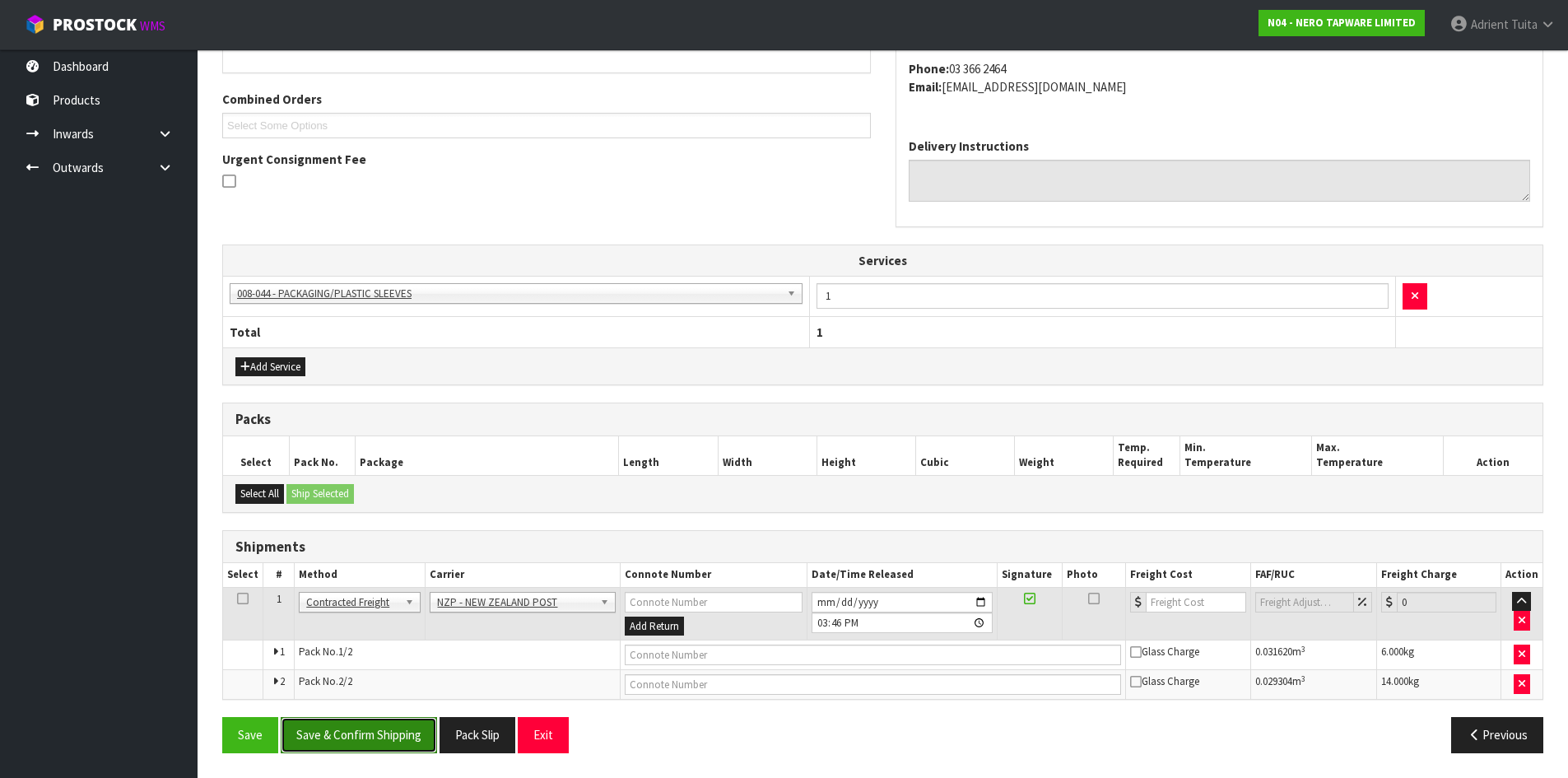
click at [397, 732] on button "Save & Confirm Shipping" at bounding box center [359, 735] width 156 height 35
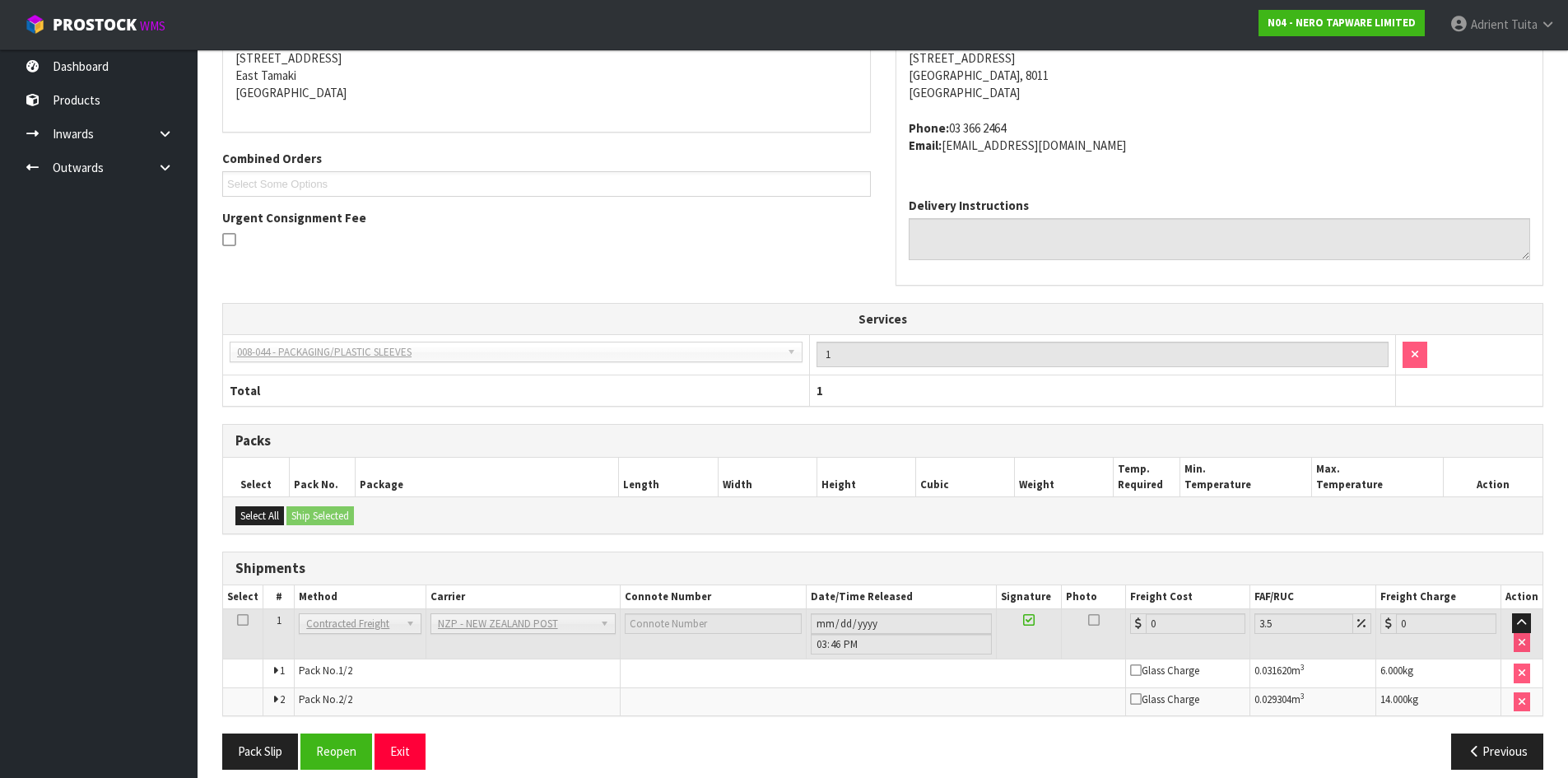
scroll to position [374, 0]
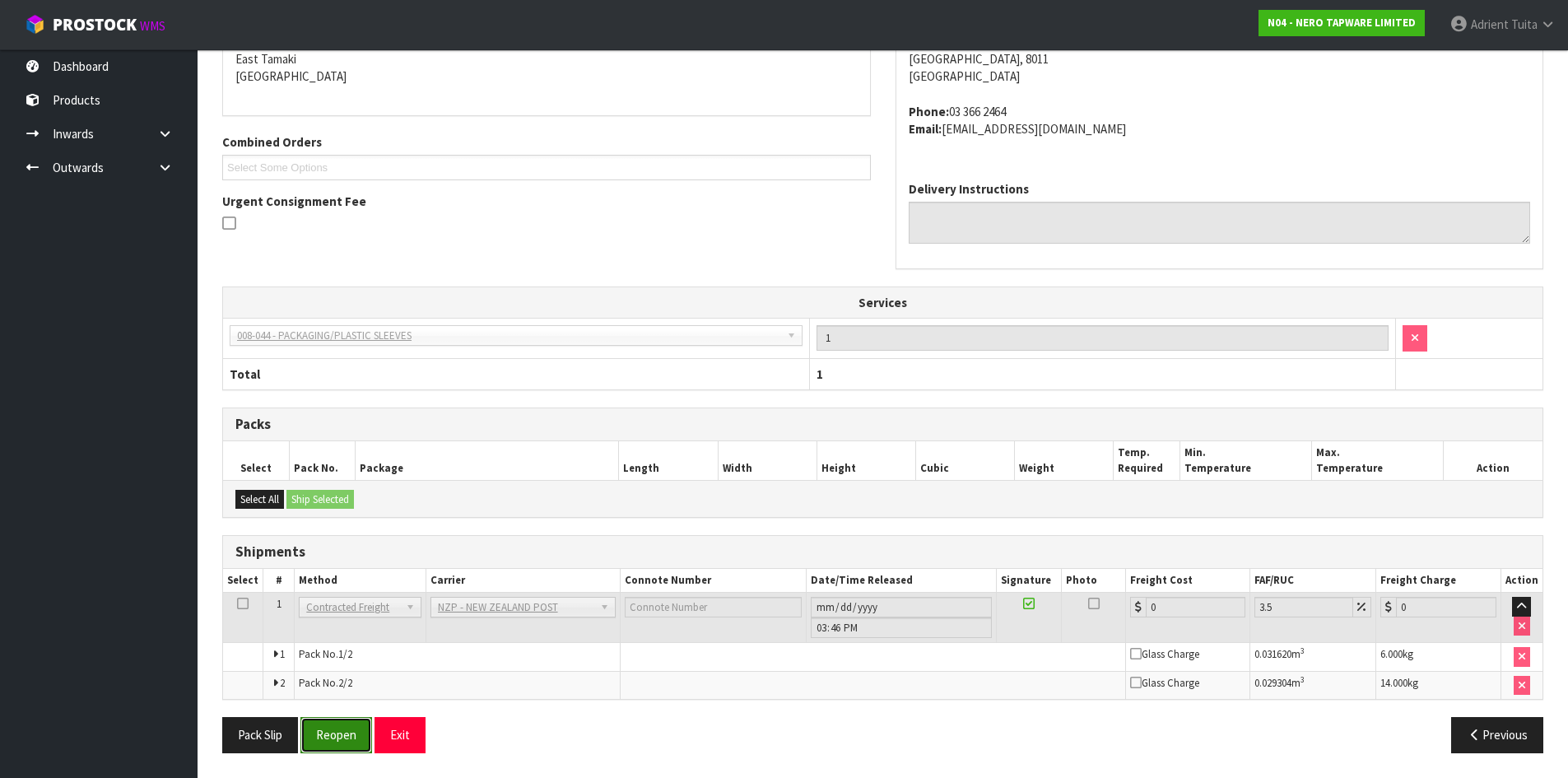
click at [338, 741] on button "Reopen" at bounding box center [336, 735] width 72 height 35
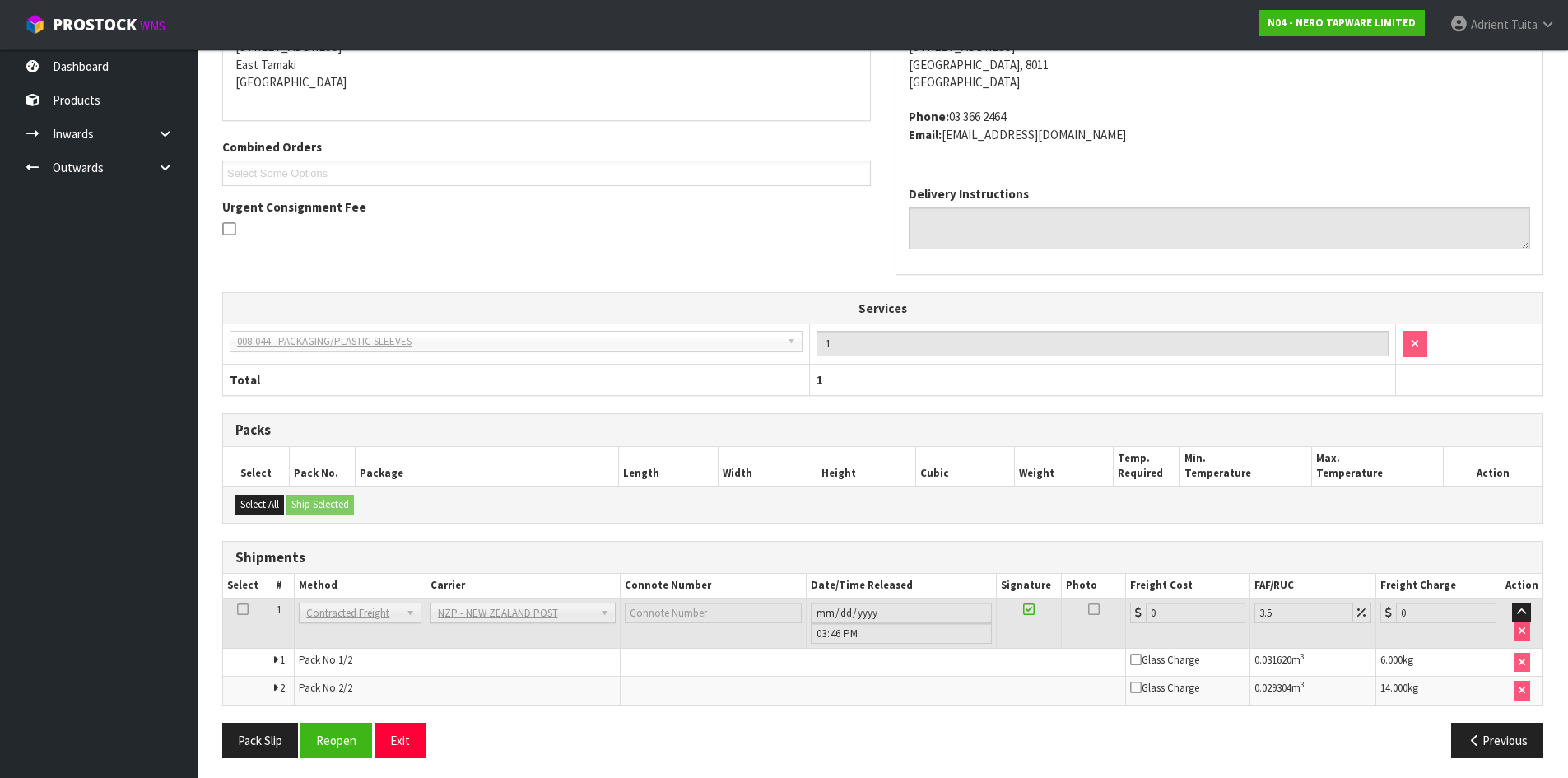
scroll to position [355, 0]
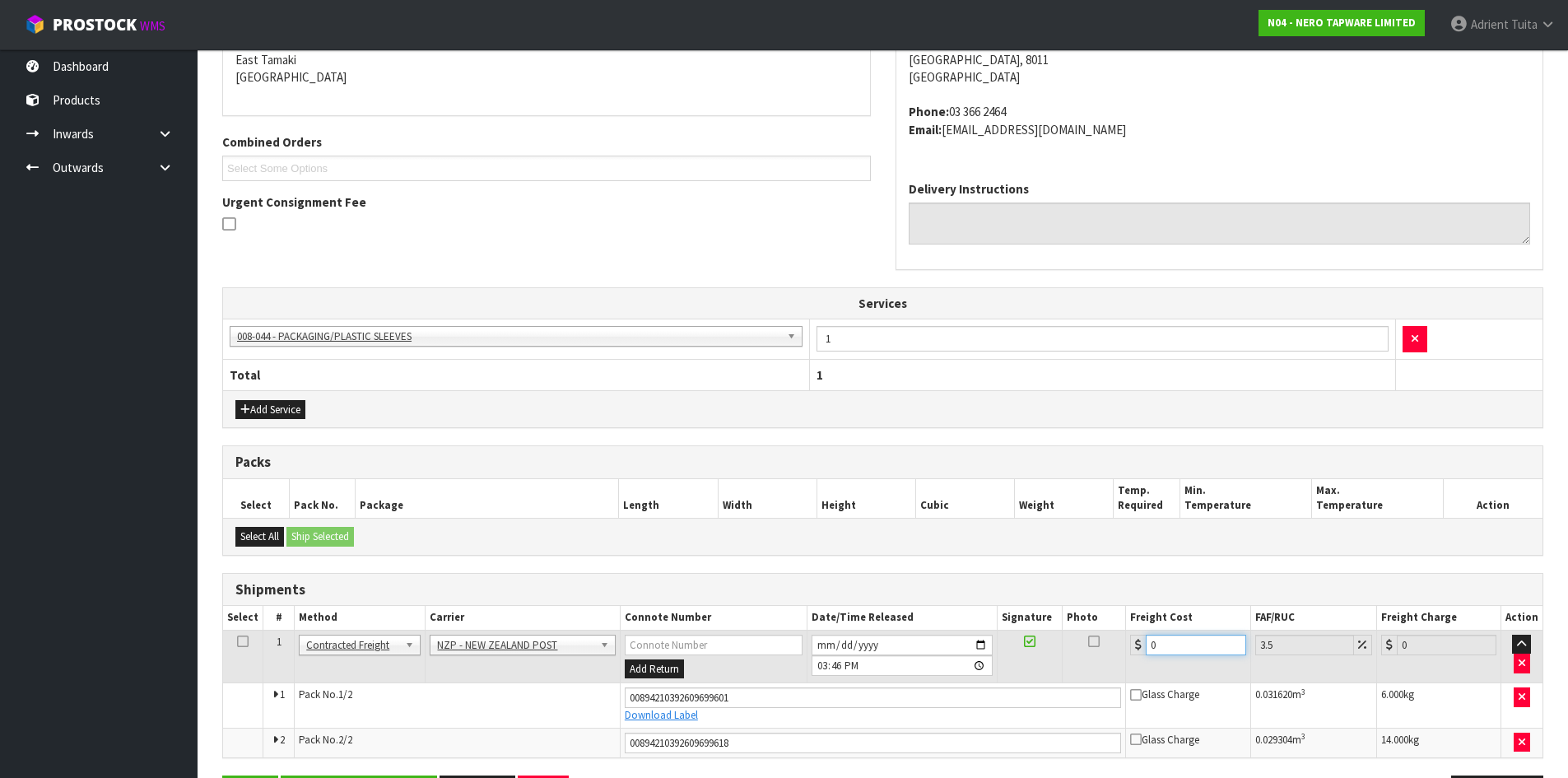
click at [1204, 644] on input "0" at bounding box center [1196, 645] width 100 height 20
type input "2"
type input "2.07"
type input "29"
type input "30.01"
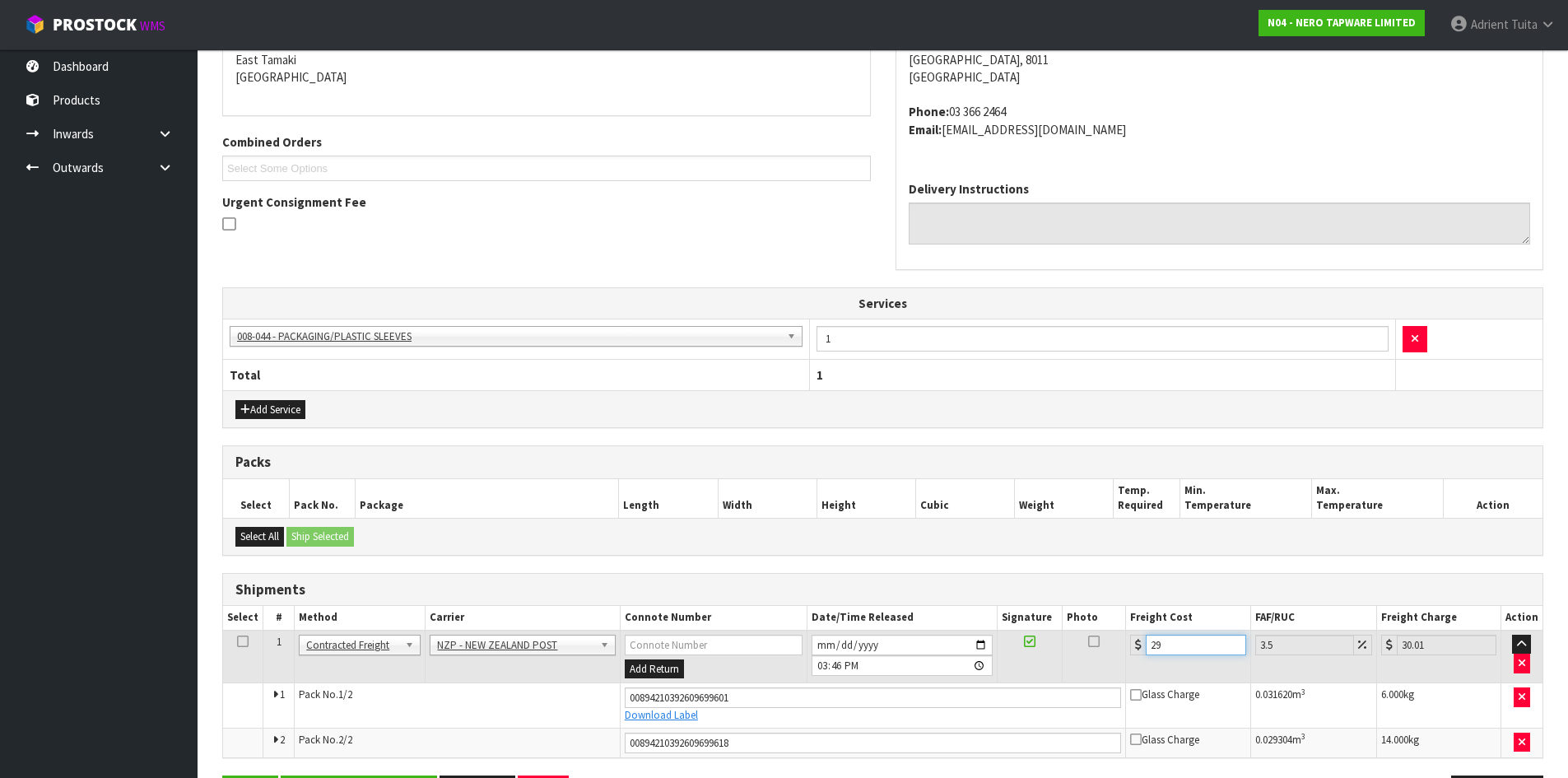
type input "29.8"
type input "30.84"
type input "29.89"
type input "30.94"
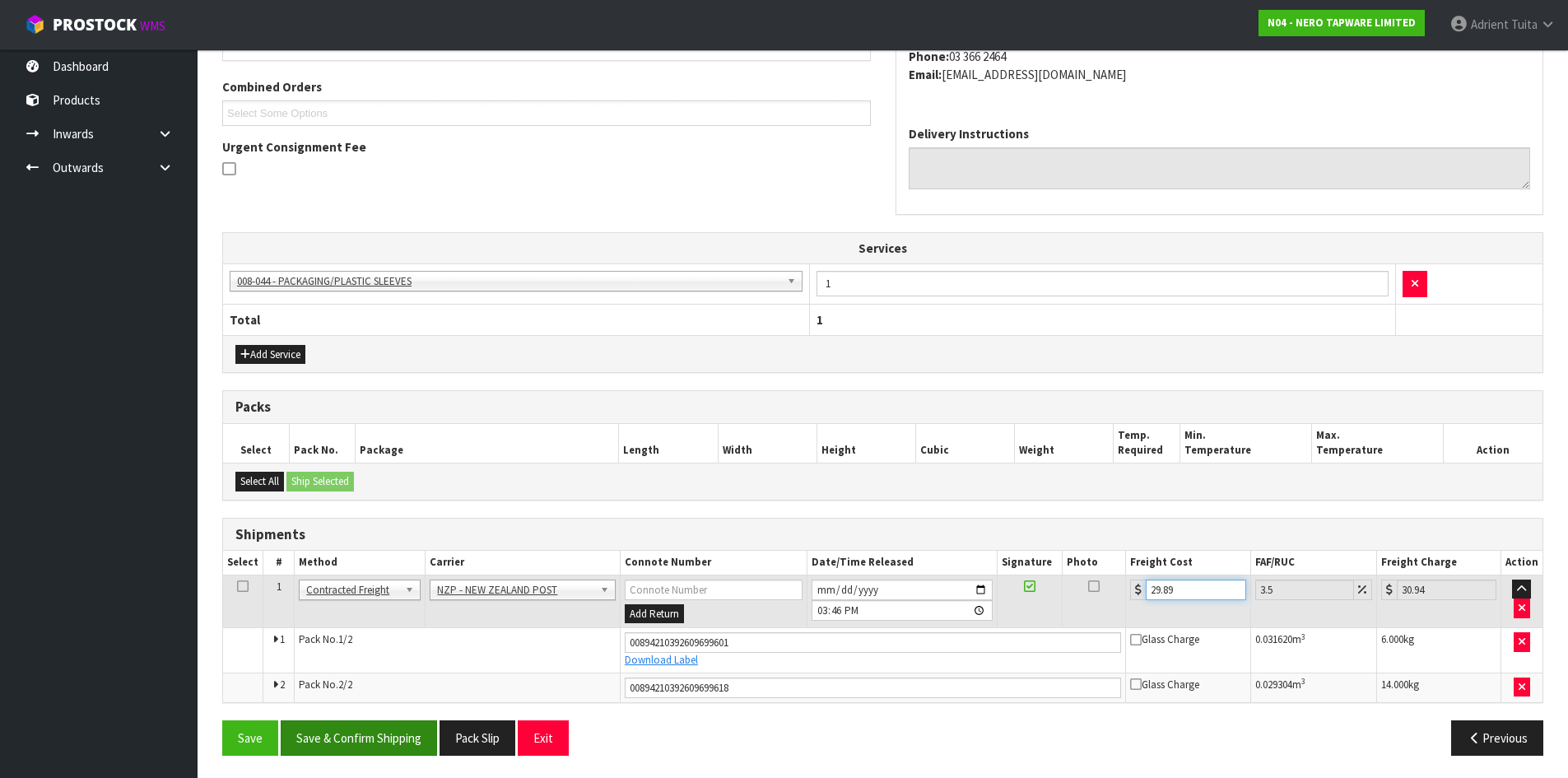
scroll to position [413, 0]
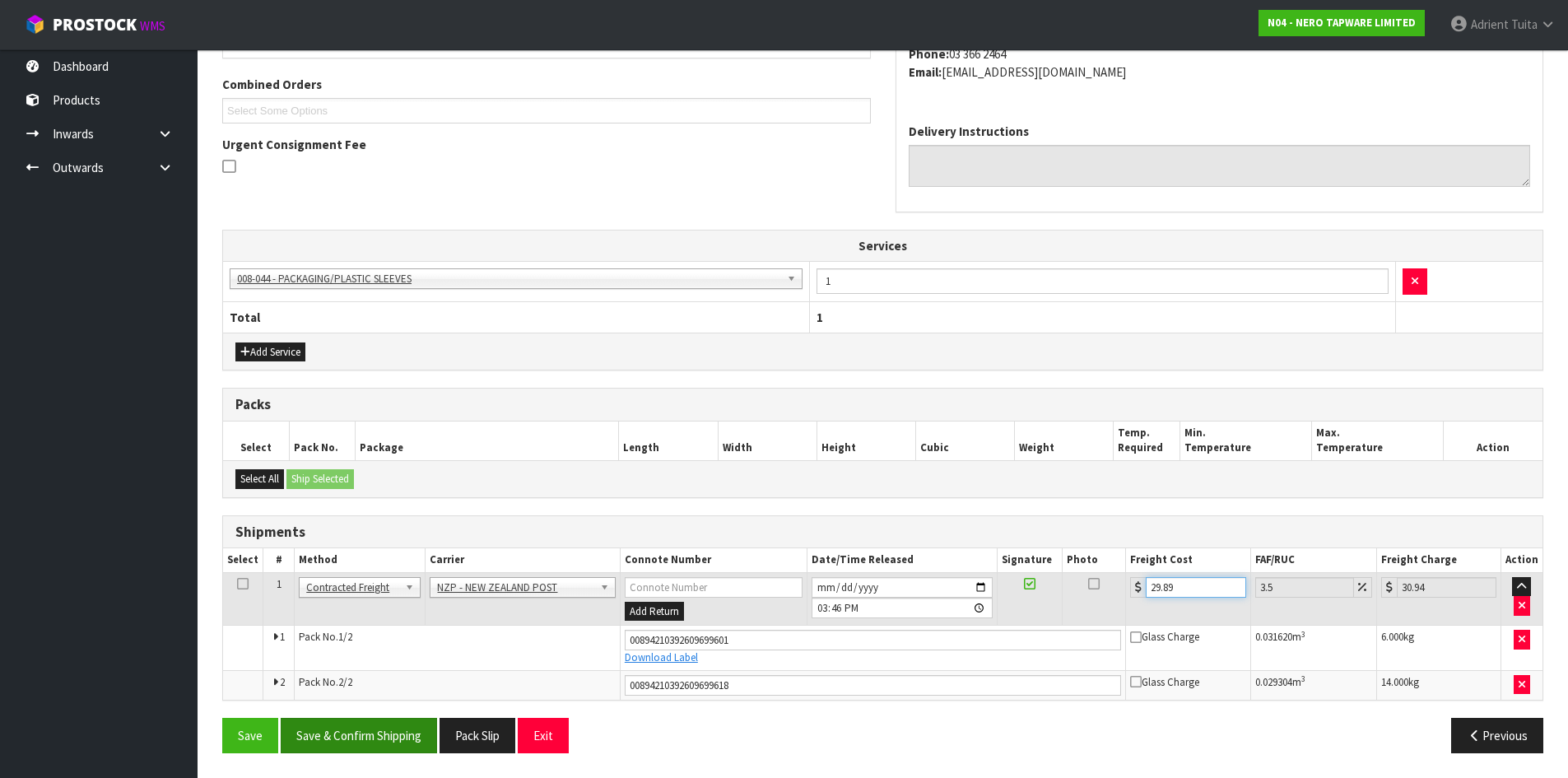
type input "29.89"
click at [362, 738] on button "Save & Confirm Shipping" at bounding box center [359, 736] width 156 height 35
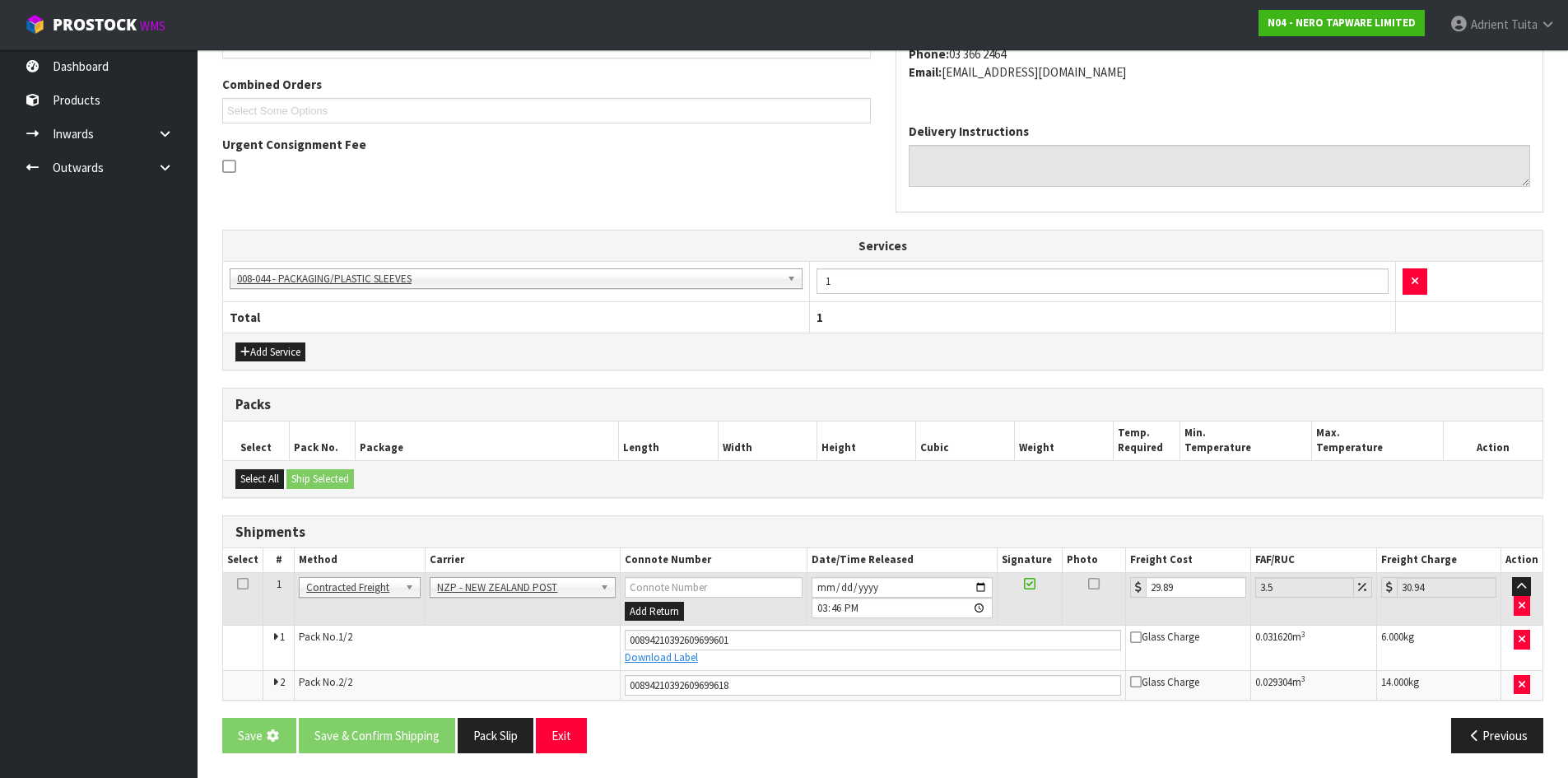
scroll to position [0, 0]
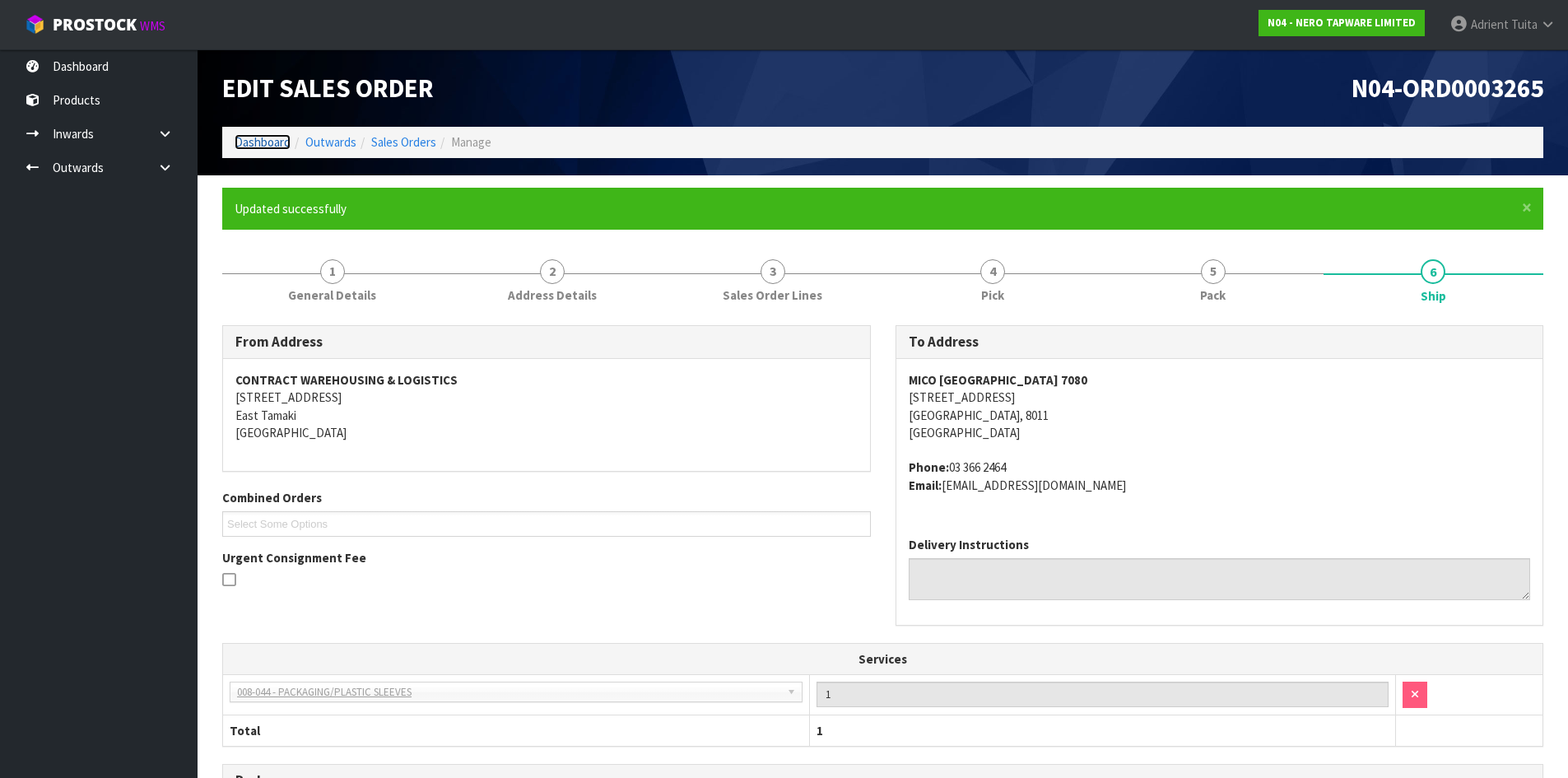
click at [248, 144] on link "Dashboard" at bounding box center [262, 142] width 56 height 16
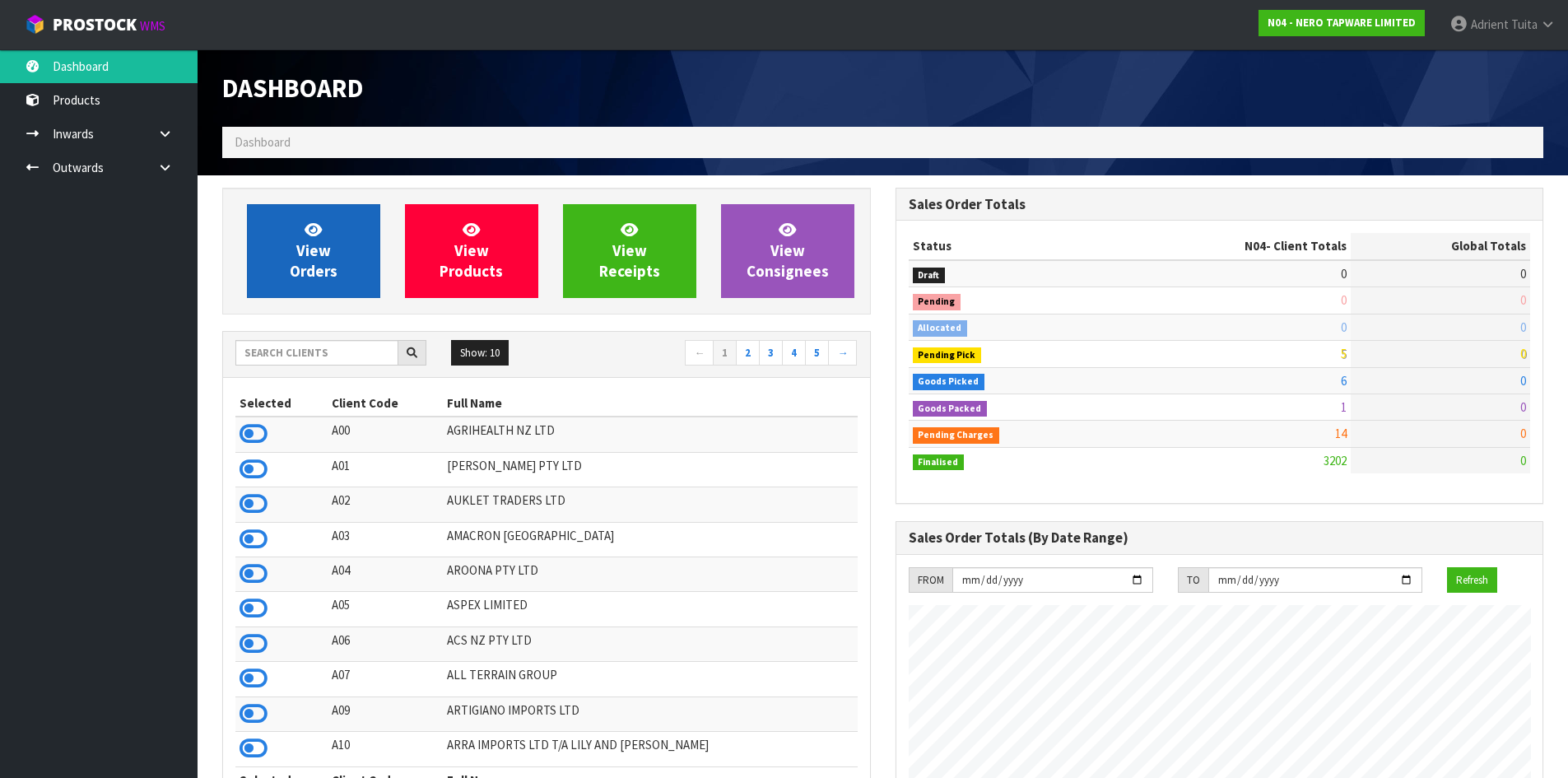
scroll to position [1283, 673]
click at [291, 219] on link "View Orders" at bounding box center [314, 251] width 133 height 94
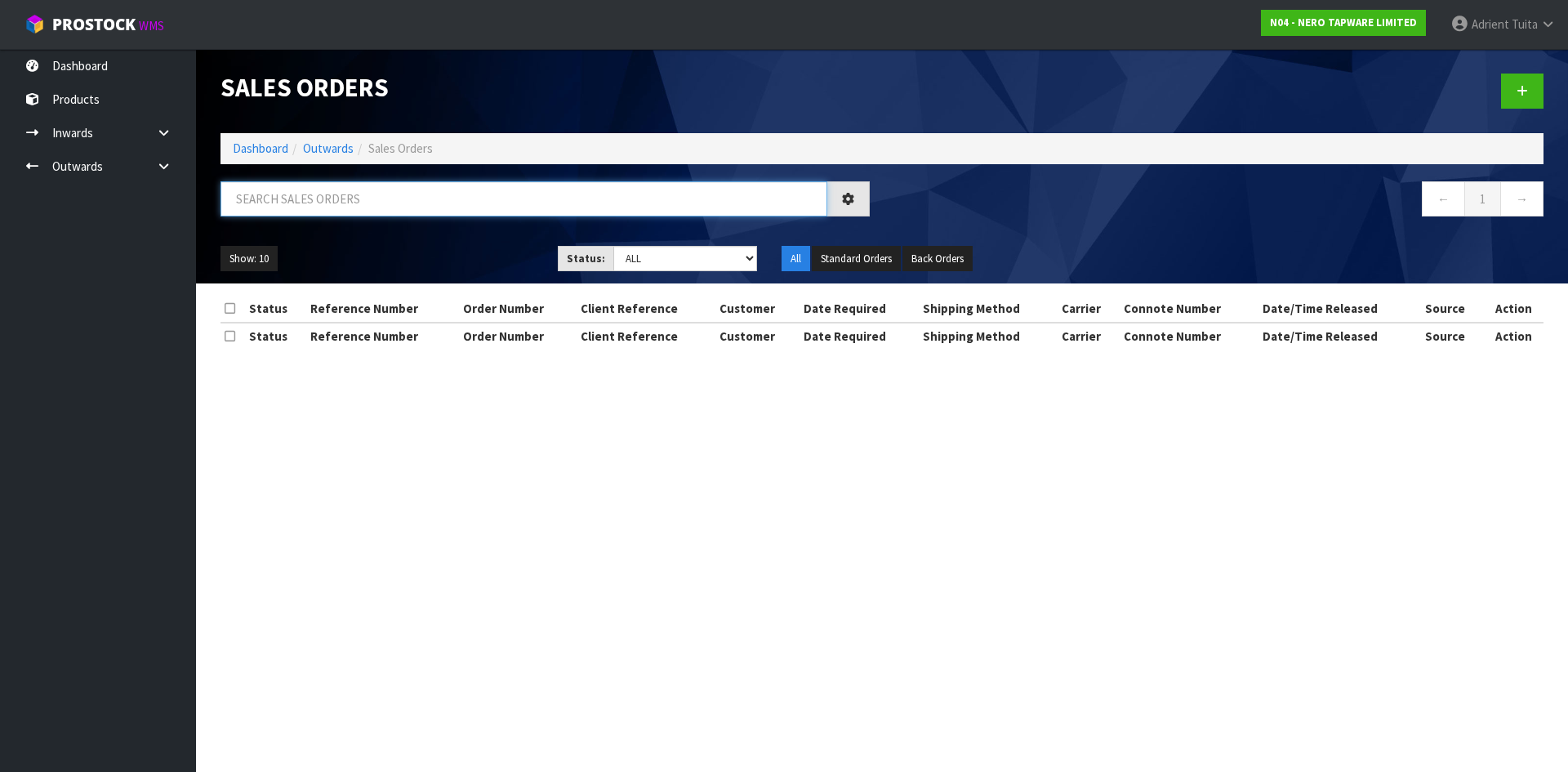
click at [352, 198] on input "text" at bounding box center [523, 199] width 607 height 35
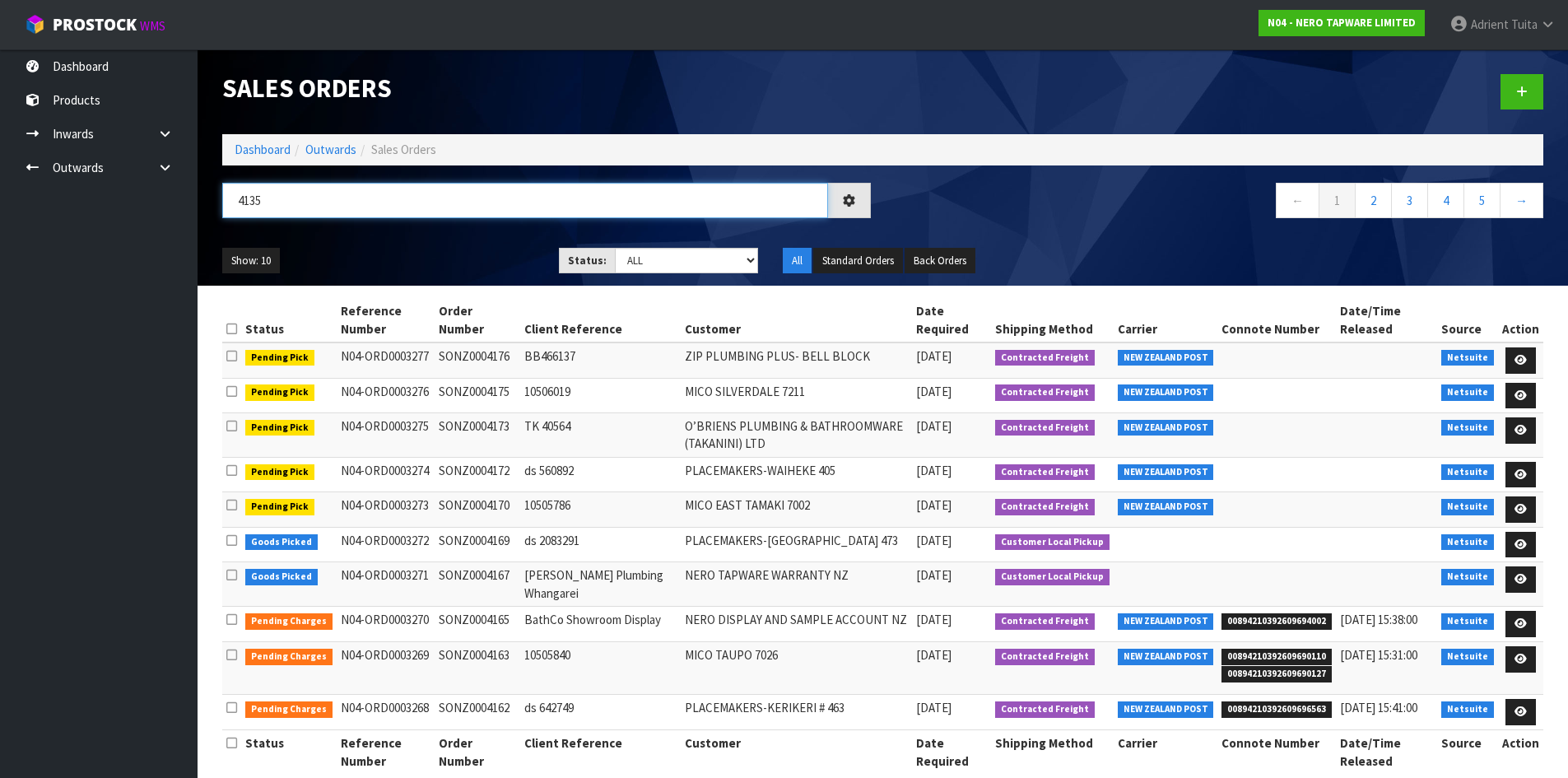
type input "4135"
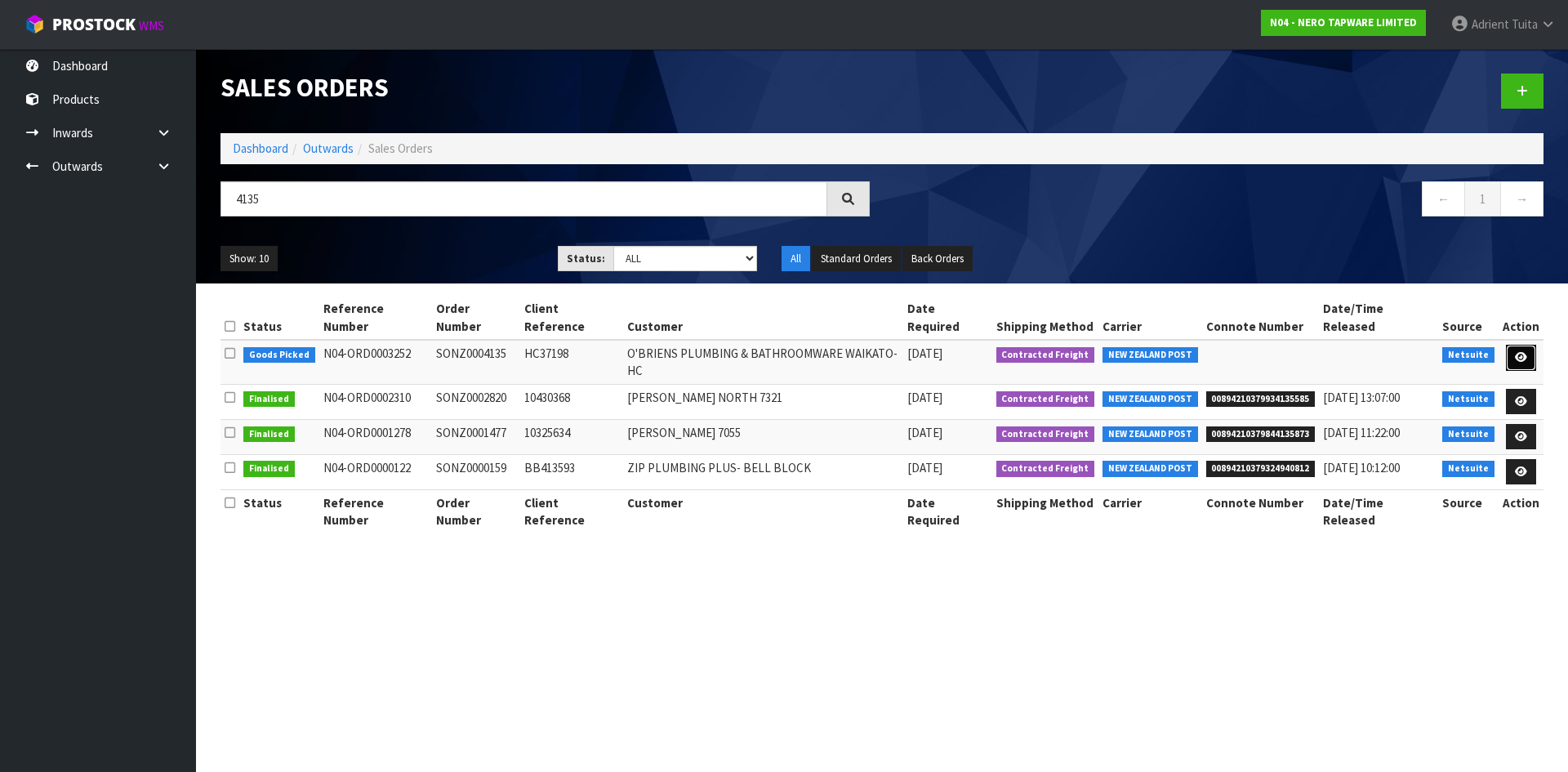
click at [1524, 352] on icon at bounding box center [1520, 357] width 13 height 11
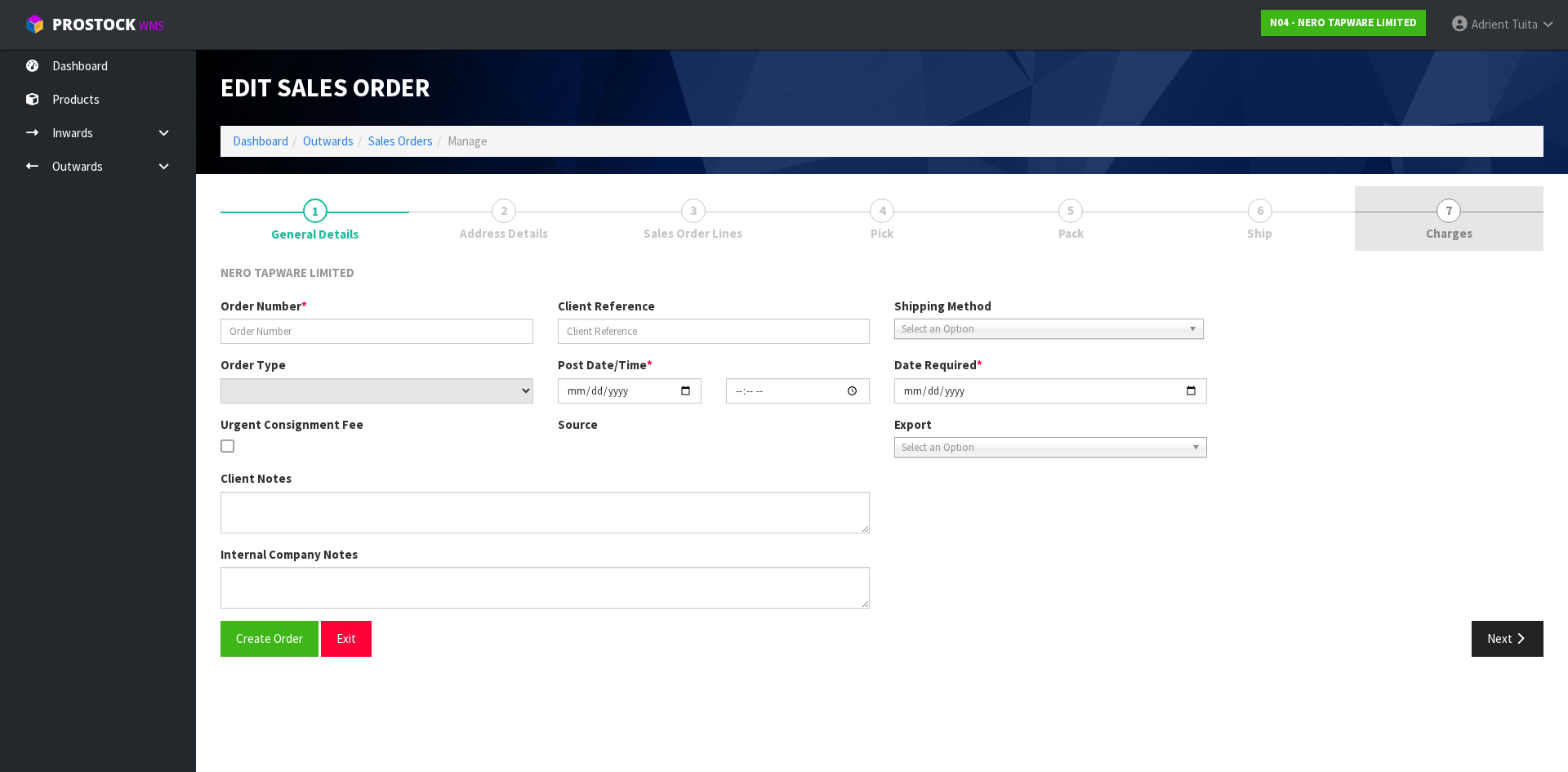
type input "SONZ0004135"
type input "HC37198"
select select "number:0"
type input "[DATE]"
type input "15:15:05.000"
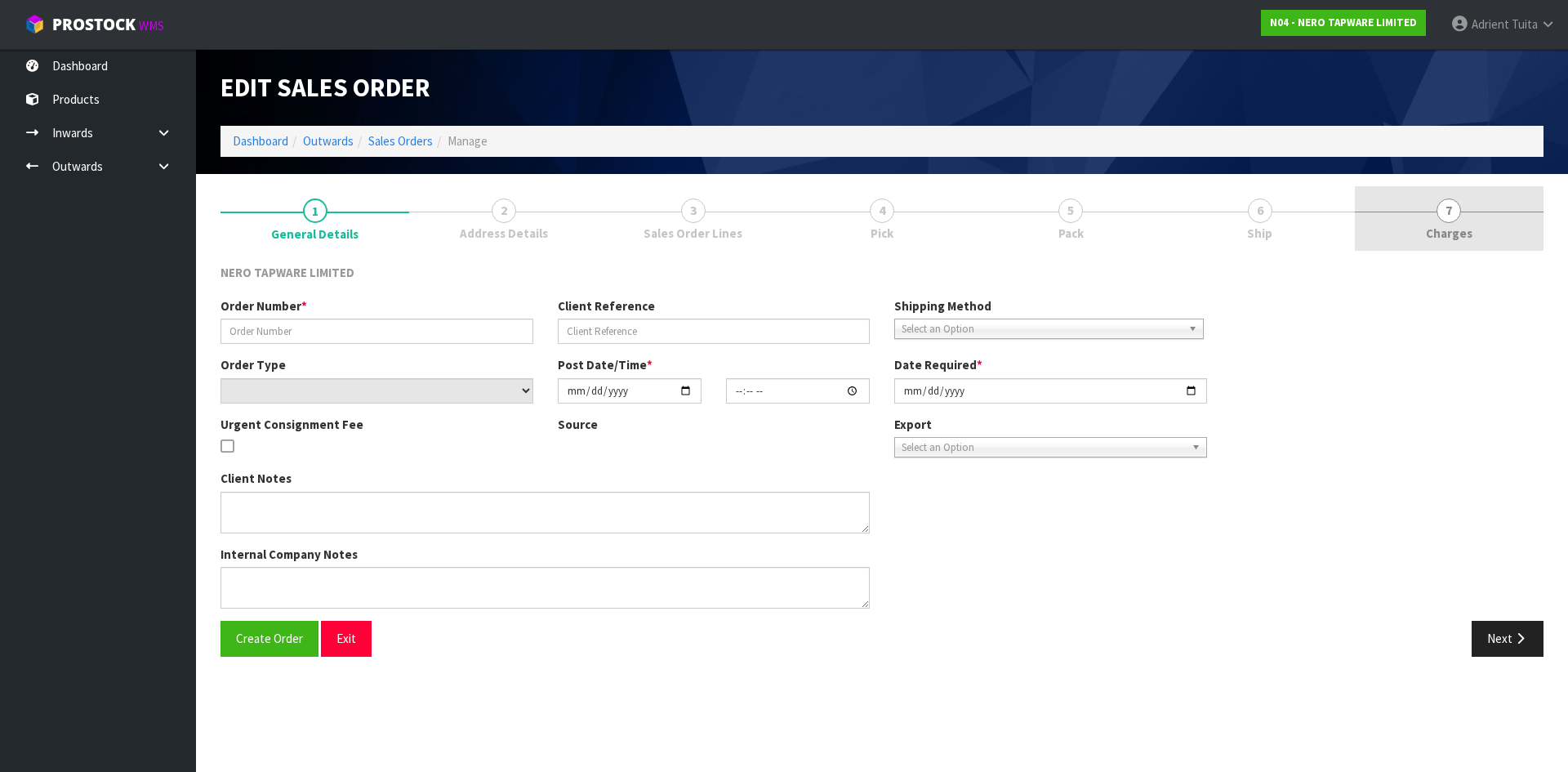
type input "[DATE]"
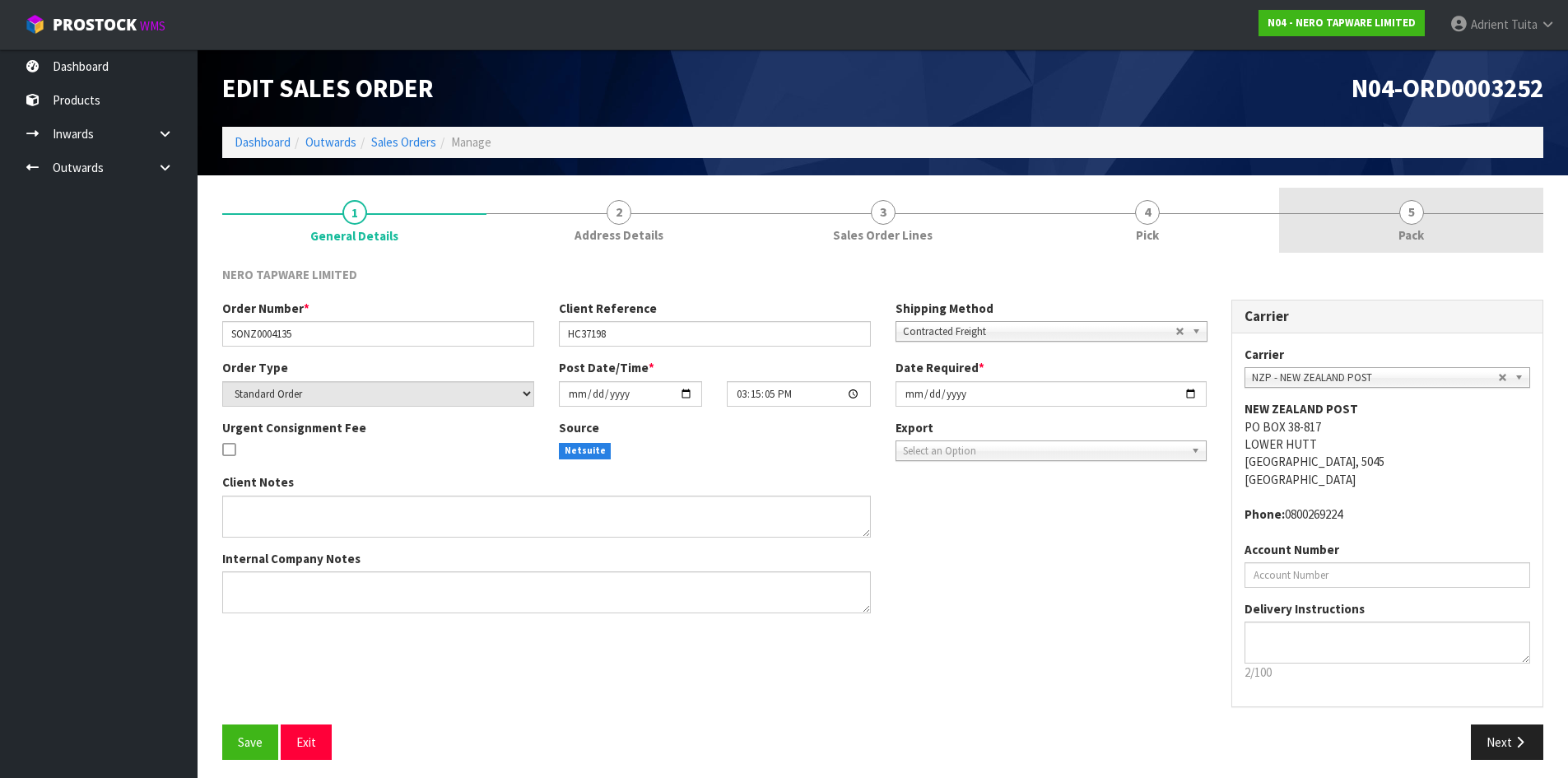
click at [1485, 225] on link "5 Pack" at bounding box center [1411, 219] width 264 height 65
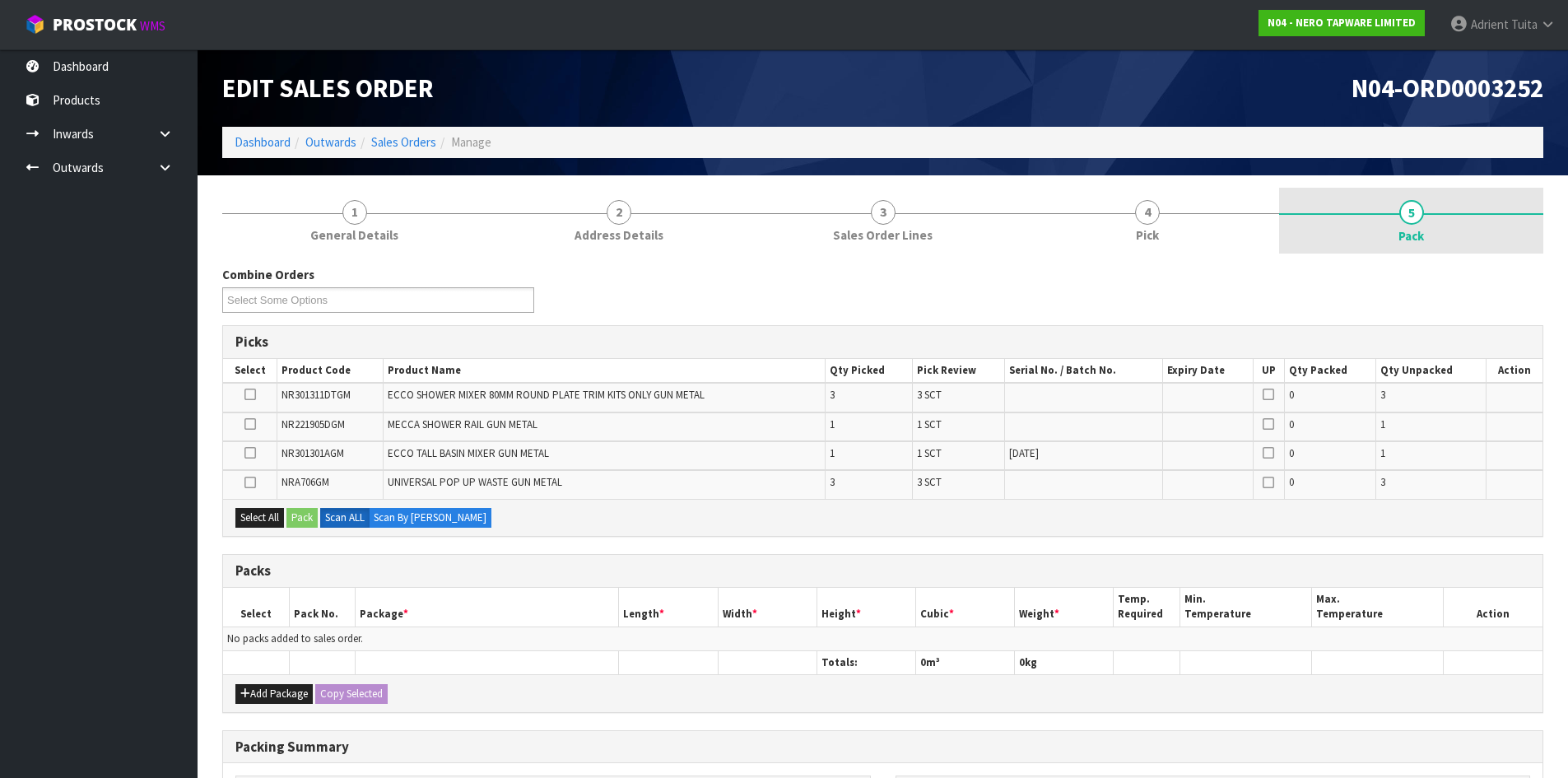
scroll to position [240, 0]
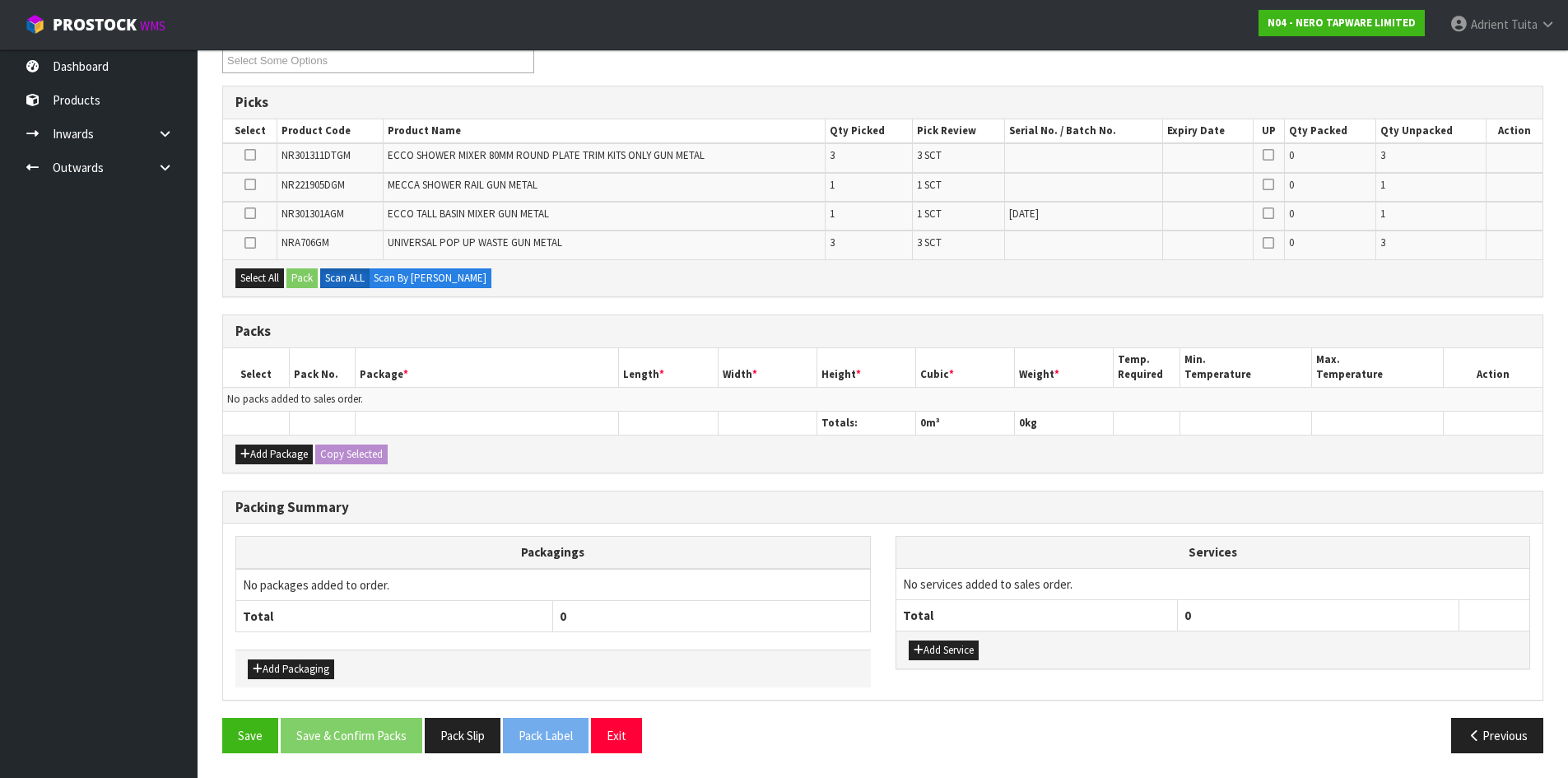
click at [251, 439] on div "Add Package Copy Selected" at bounding box center [883, 453] width 1320 height 37
drag, startPoint x: 246, startPoint y: 464, endPoint x: 251, endPoint y: 450, distance: 14.9
click at [246, 460] on div "Add Package Copy Selected" at bounding box center [883, 453] width 1320 height 37
click at [251, 448] on button "Add Package" at bounding box center [274, 454] width 78 height 19
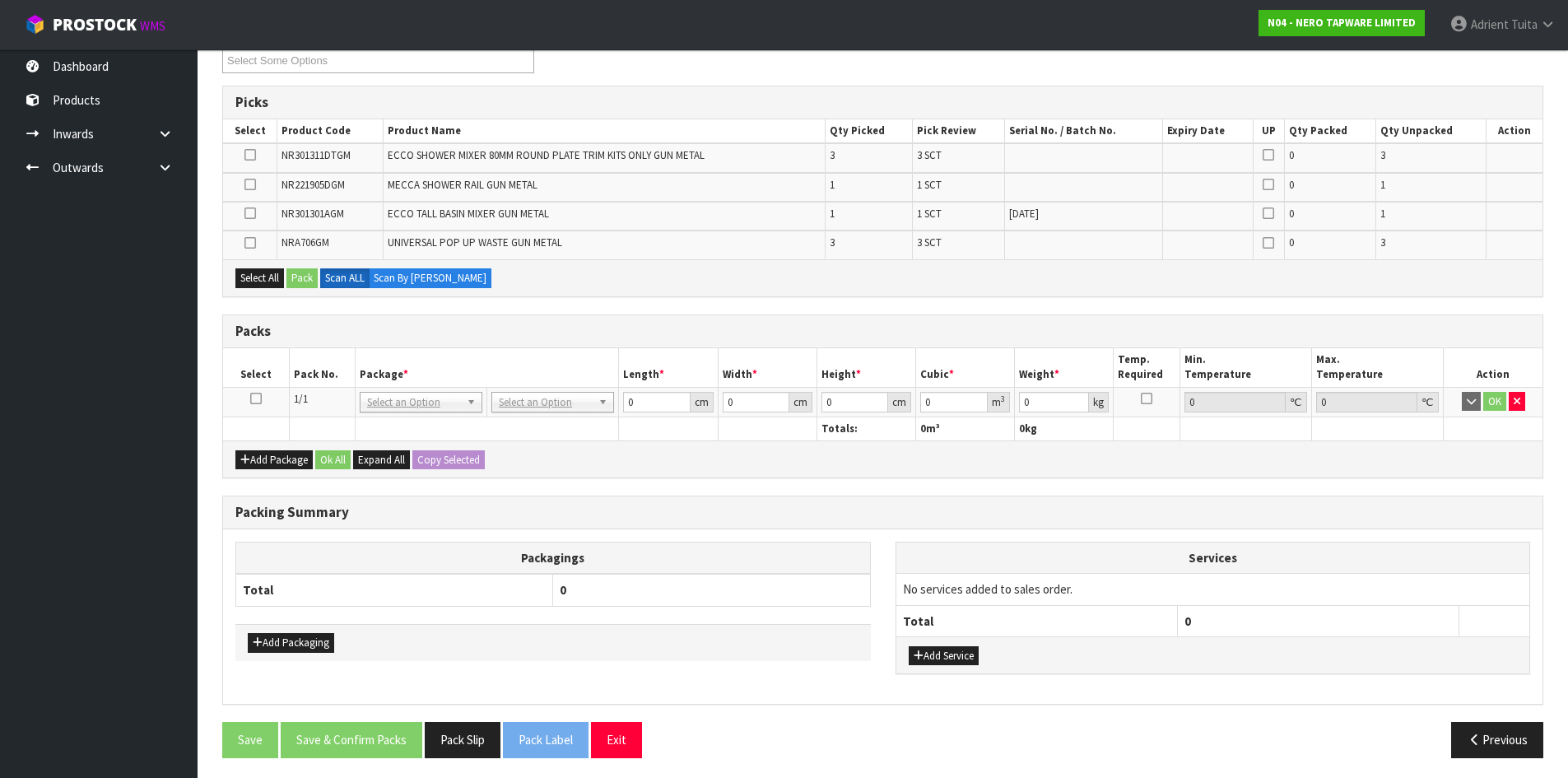
click at [252, 410] on td at bounding box center [256, 401] width 66 height 30
click at [252, 399] on icon at bounding box center [257, 398] width 12 height 1
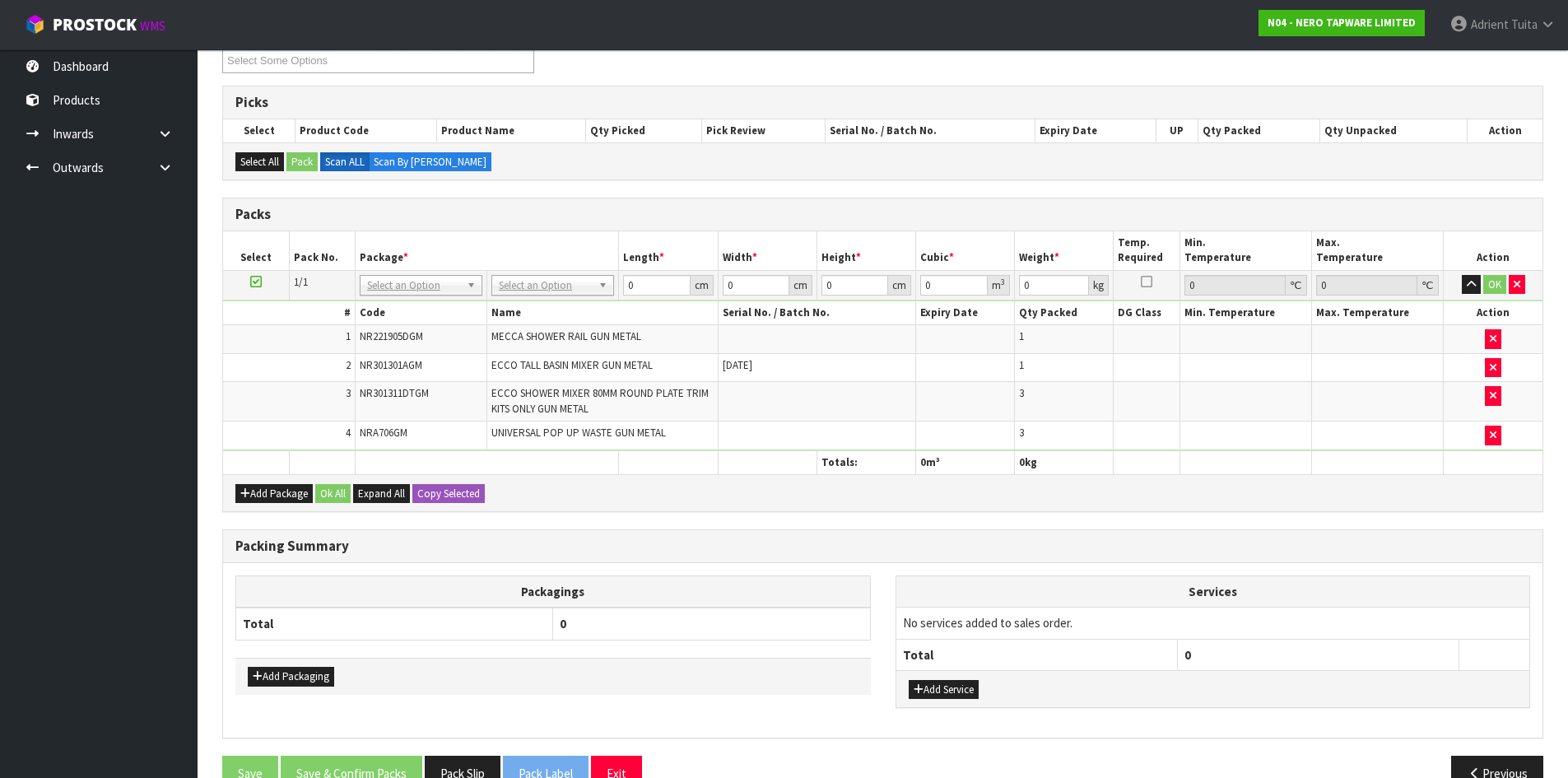
drag, startPoint x: 548, startPoint y: 281, endPoint x: 545, endPoint y: 305, distance: 24.2
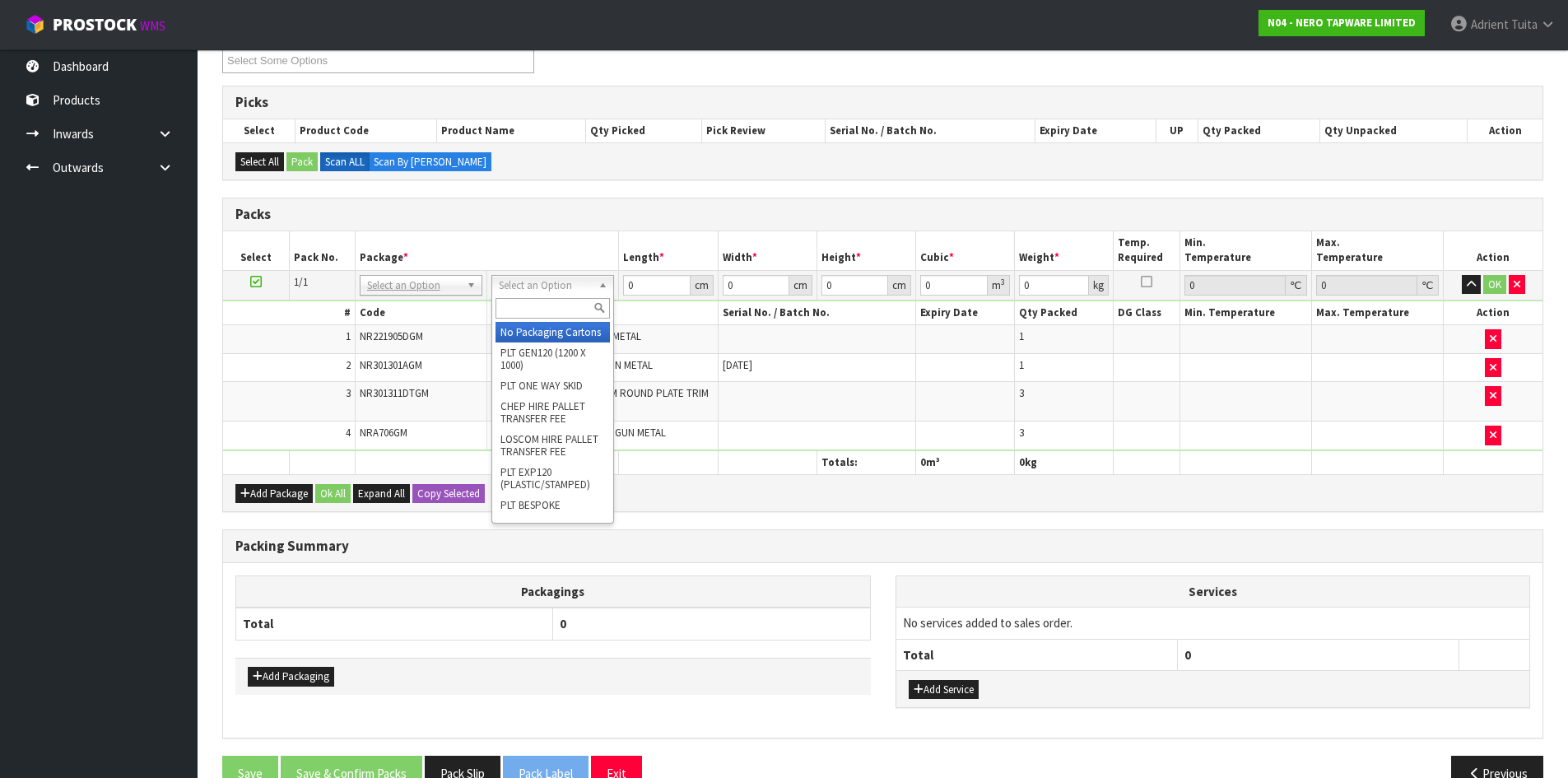
click at [546, 314] on input "text" at bounding box center [553, 308] width 115 height 20
type input "OC"
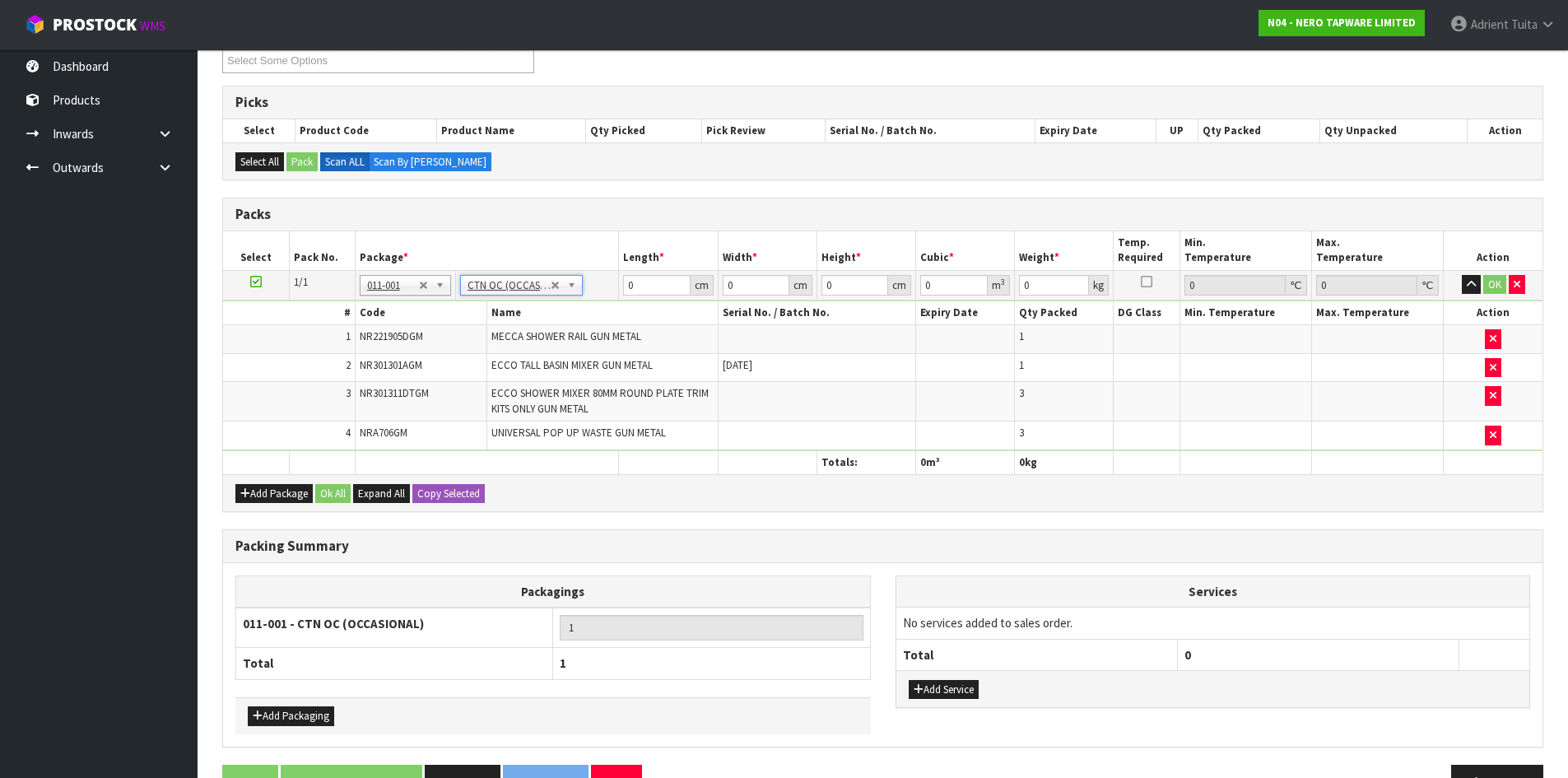
type input "7.01"
click at [629, 287] on input "0" at bounding box center [656, 285] width 67 height 20
type input "89"
type input "37"
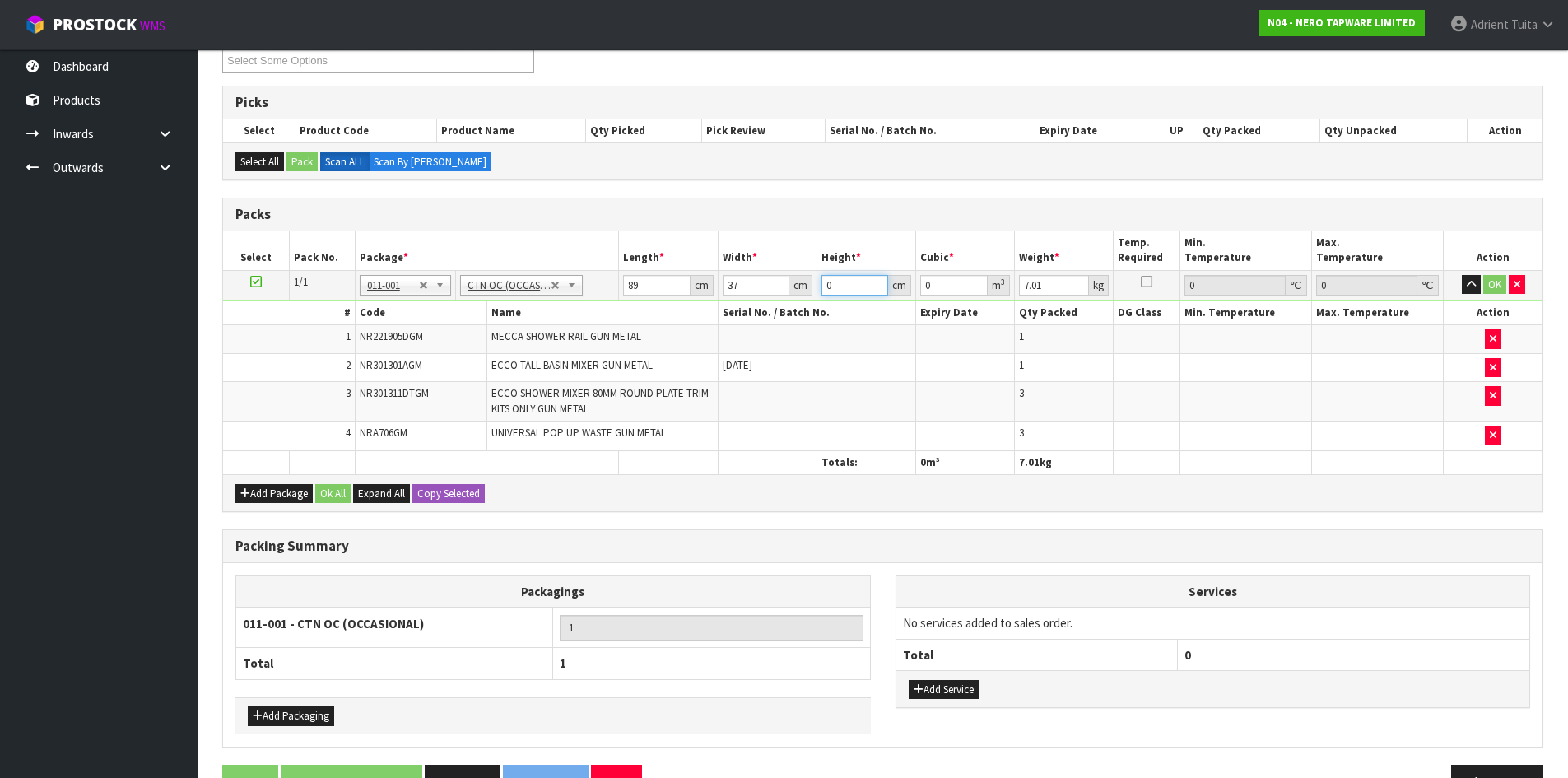
type input "2"
type input "0.006586"
type input "22"
type input "0.072446"
type input "22"
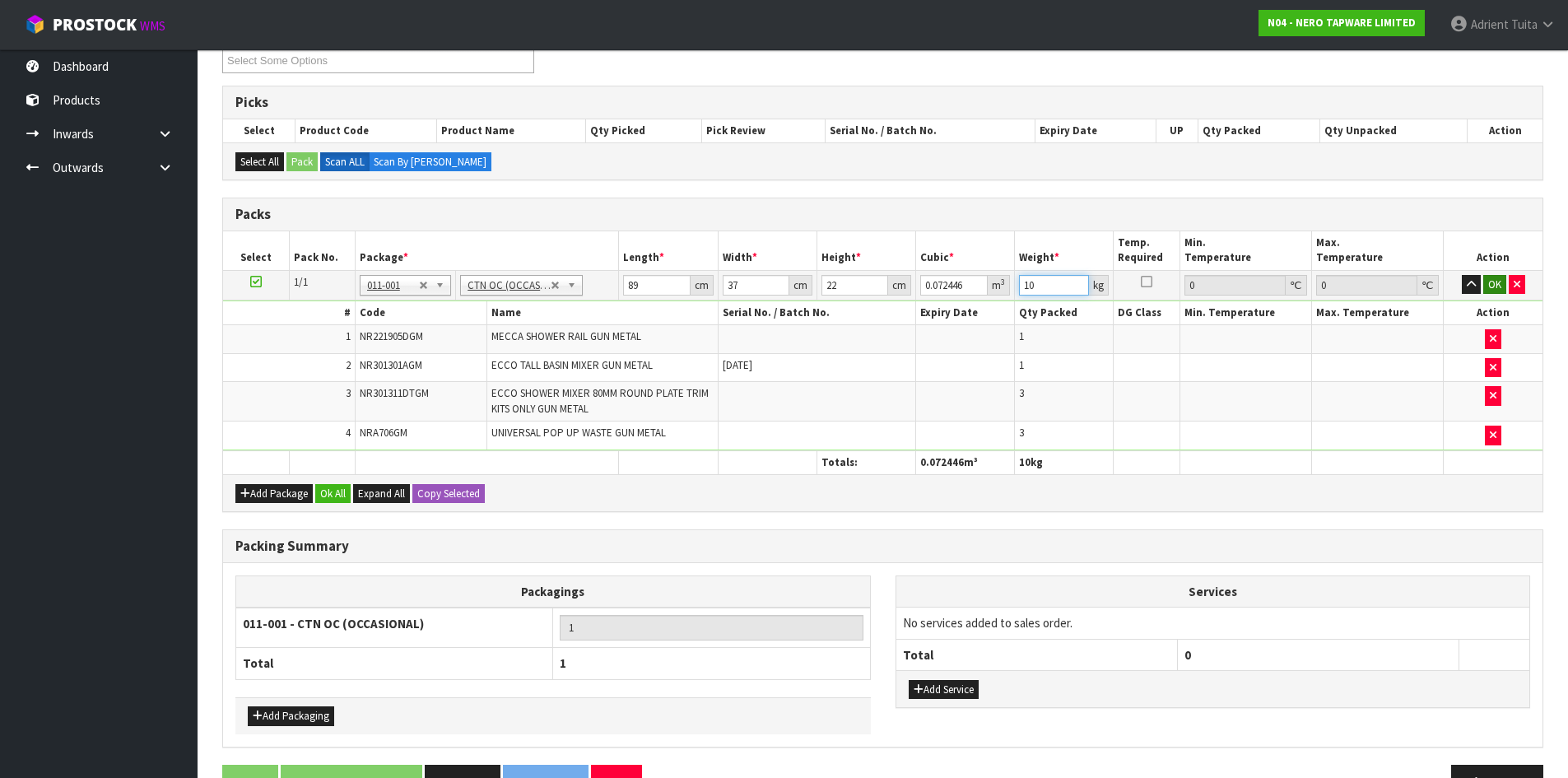
type input "10"
click at [1486, 282] on button "OK" at bounding box center [1495, 284] width 23 height 19
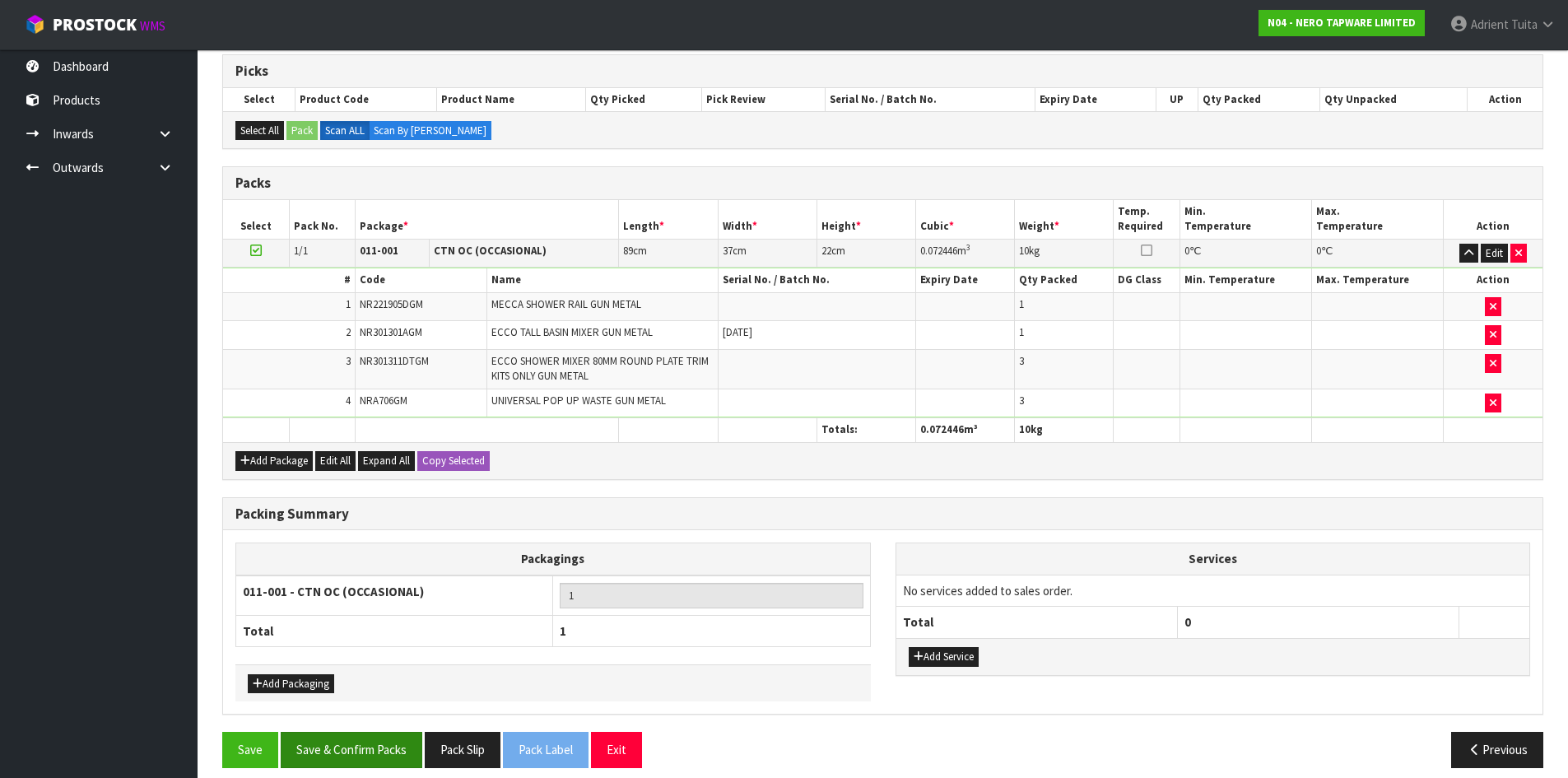
scroll to position [285, 0]
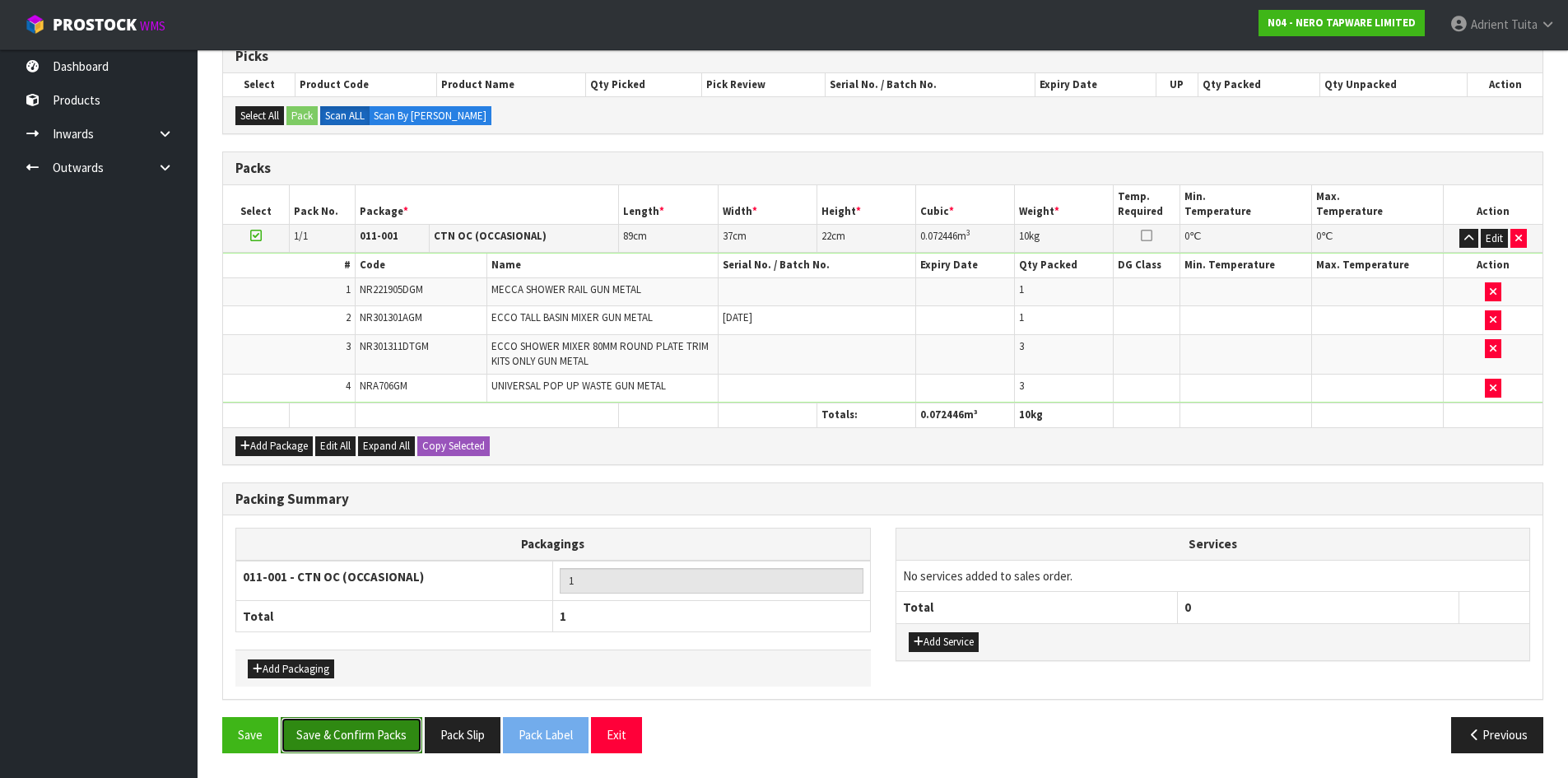
click at [397, 727] on button "Save & Confirm Packs" at bounding box center [352, 735] width 142 height 35
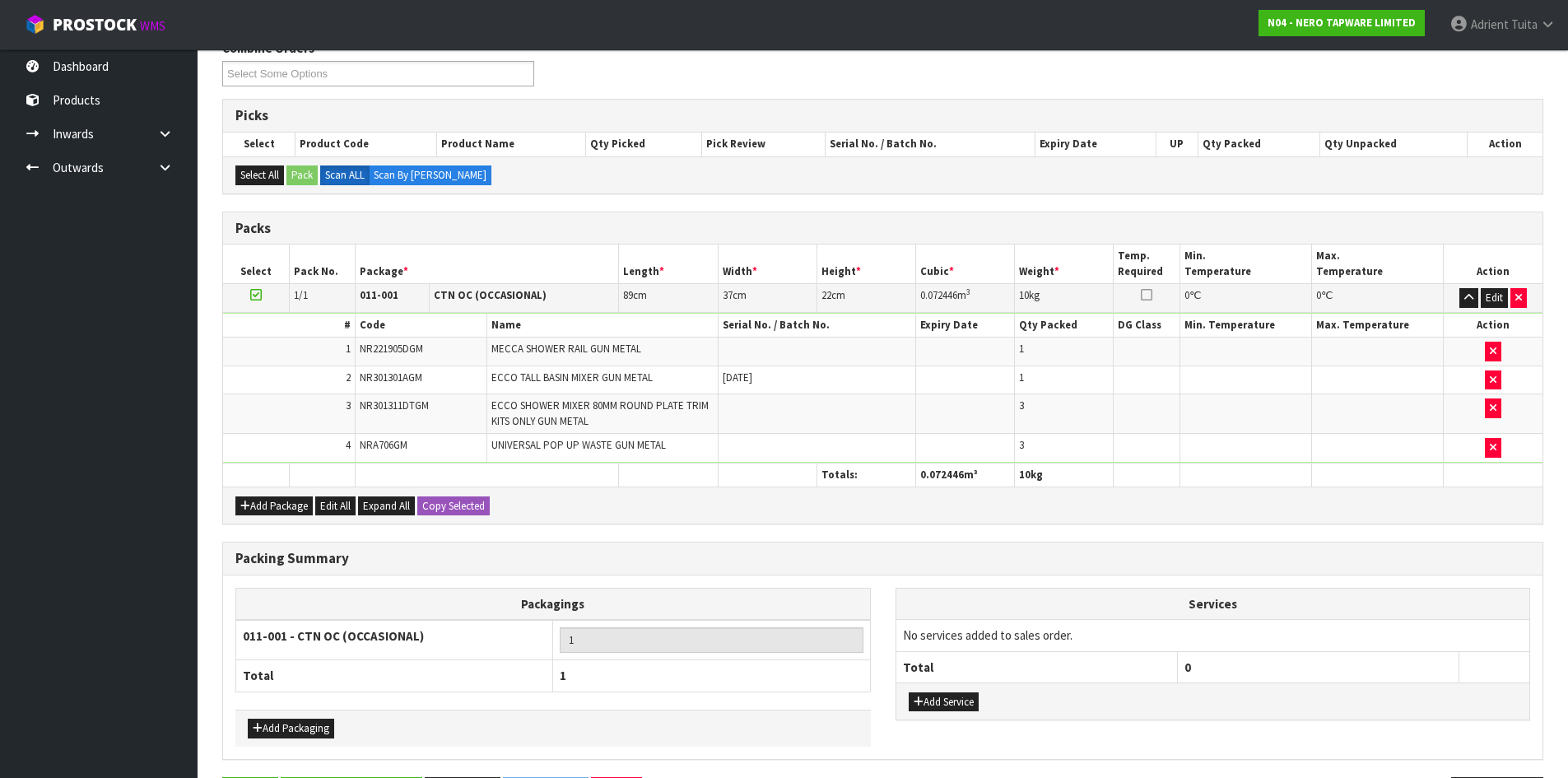
scroll to position [0, 0]
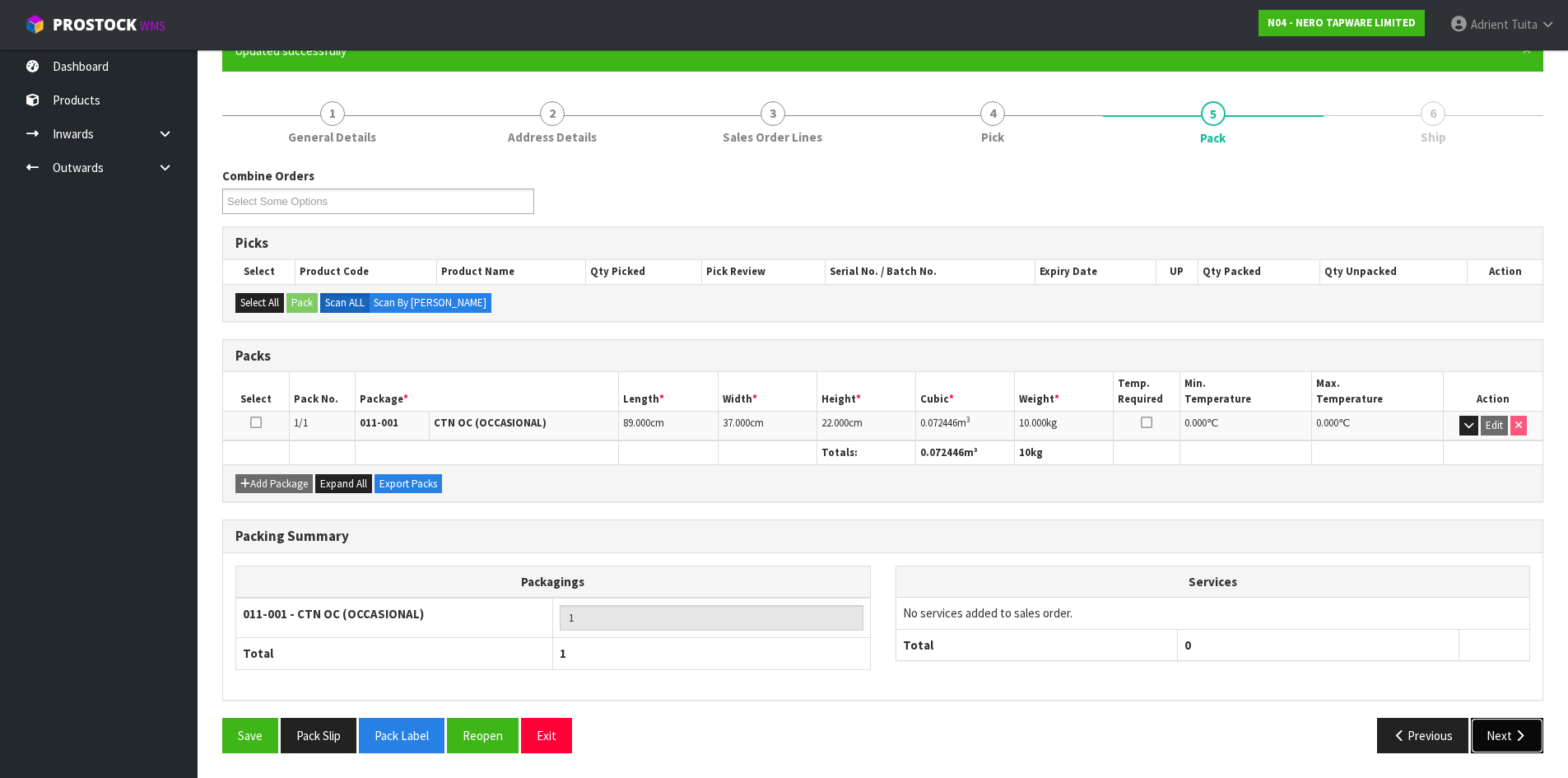
click at [1506, 737] on button "Next" at bounding box center [1507, 736] width 73 height 35
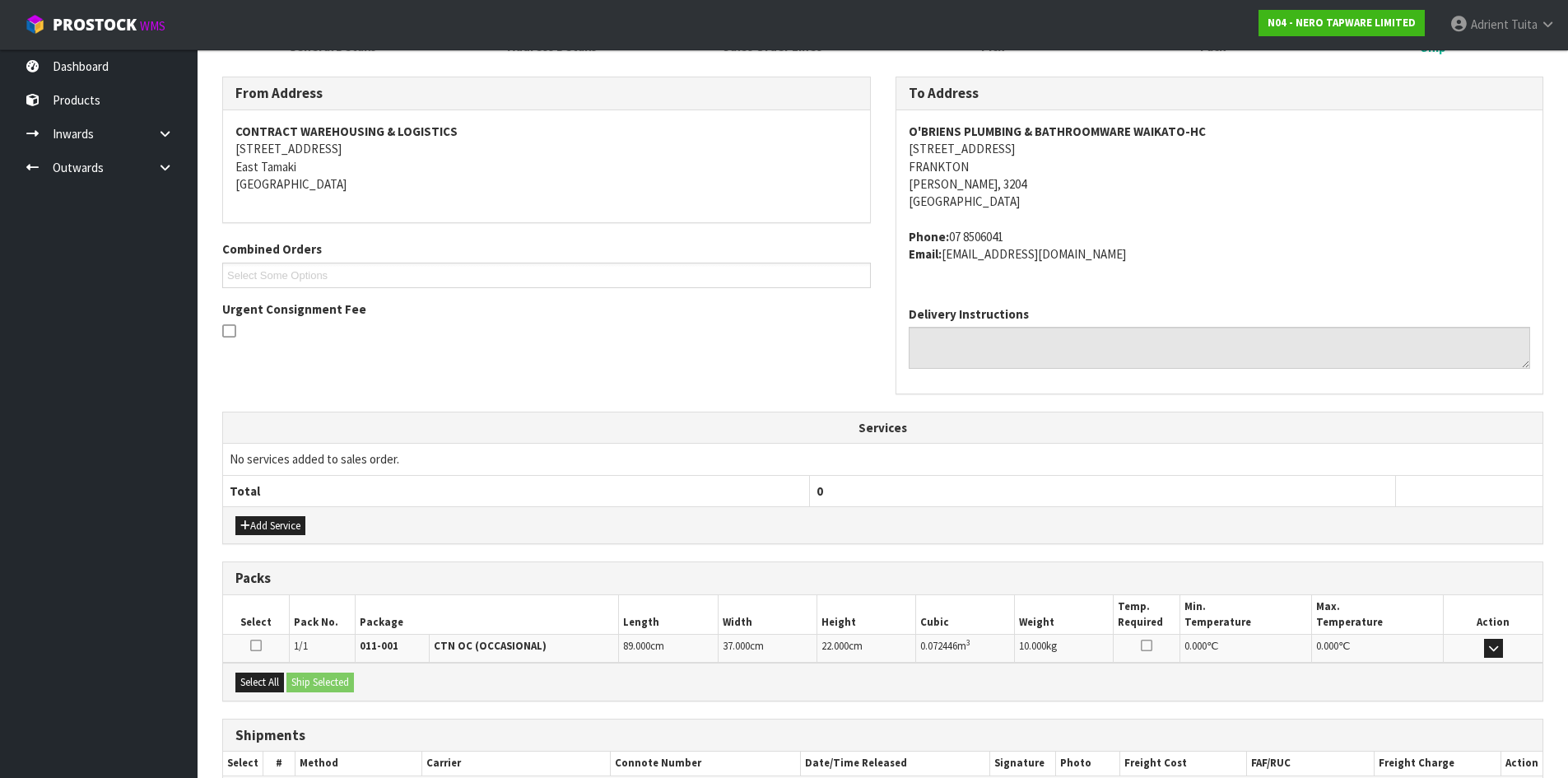
scroll to position [349, 0]
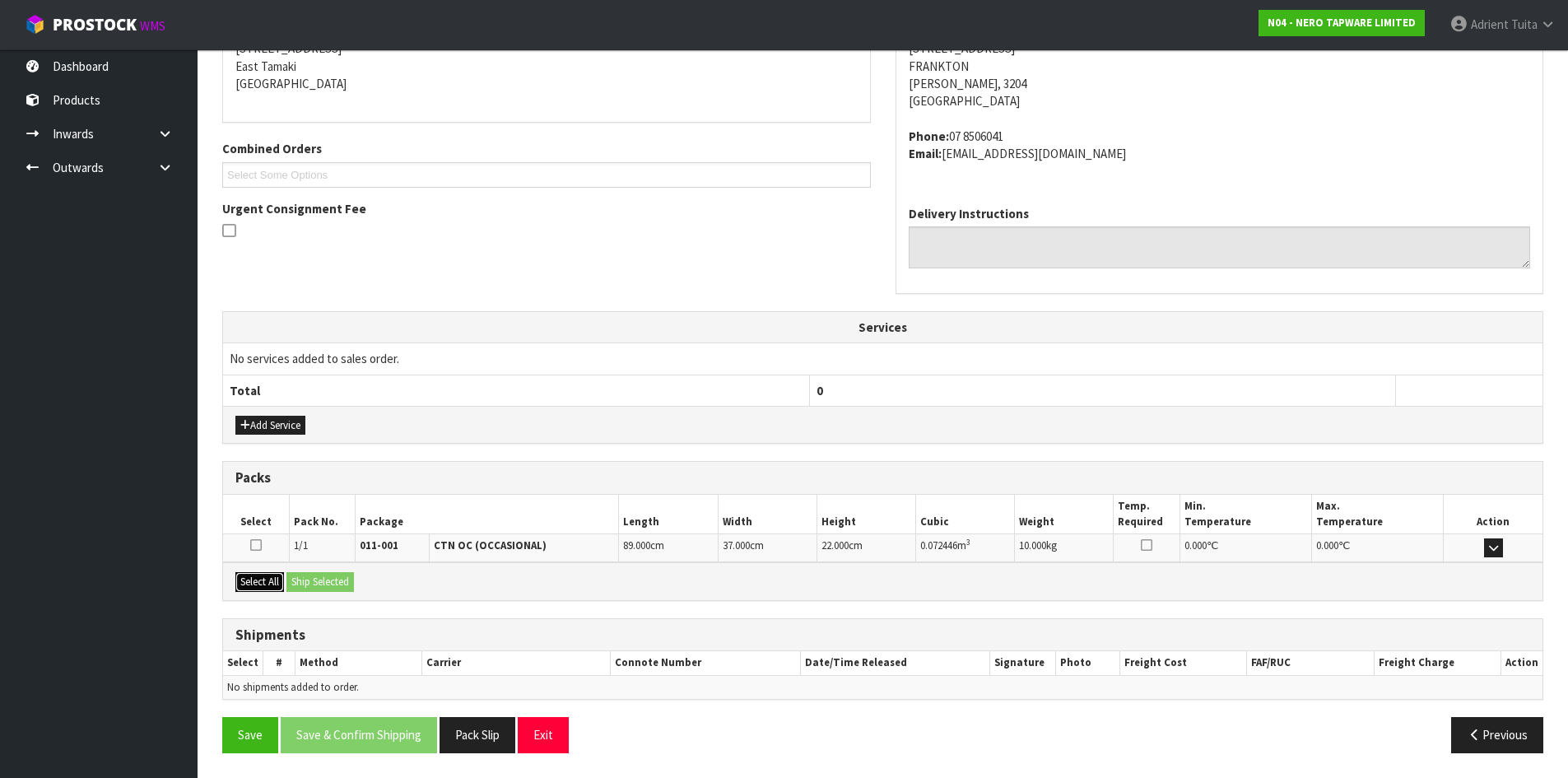
click at [265, 581] on button "Select All" at bounding box center [260, 581] width 49 height 19
click at [289, 580] on div "Select All Ship Selected" at bounding box center [883, 581] width 1320 height 37
click at [322, 577] on button "Ship Selected" at bounding box center [320, 581] width 68 height 19
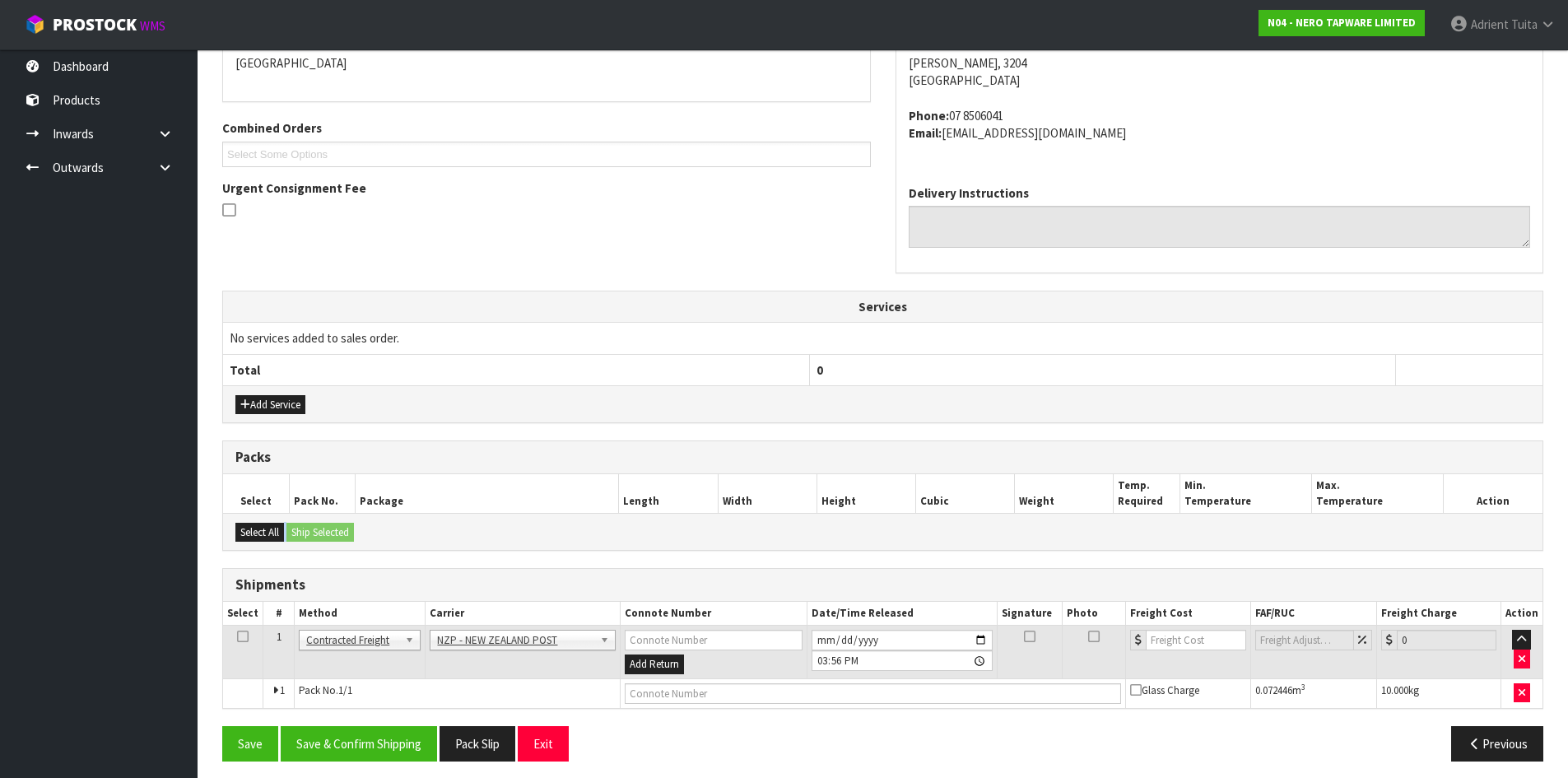
scroll to position [378, 0]
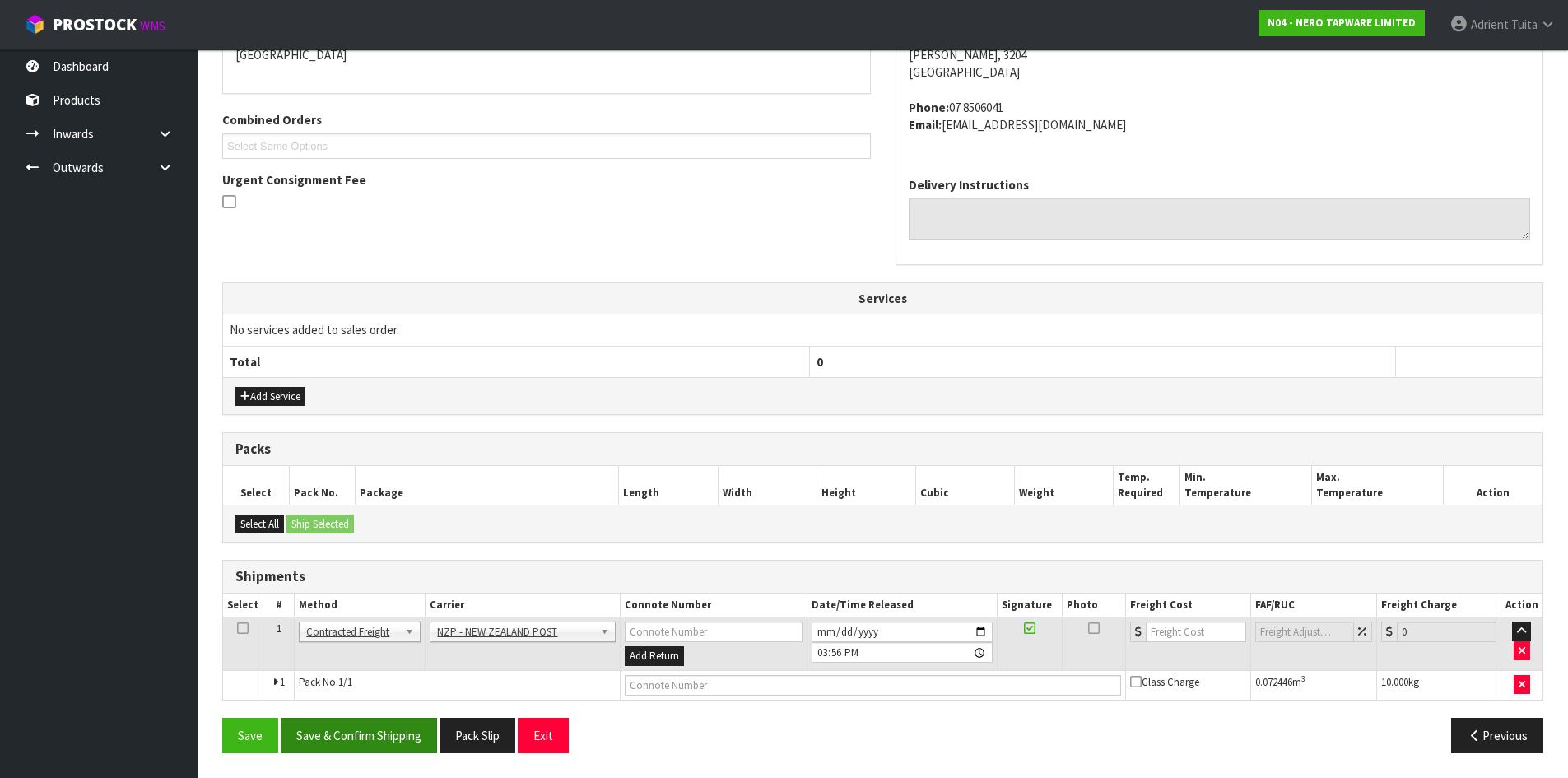
click at [396, 727] on div "From Address CONTRACT WAREHOUSING & LOGISTICS [STREET_ADDRESS] Combined Orders …" at bounding box center [882, 357] width 1321 height 819
click at [396, 728] on button "Save & Confirm Shipping" at bounding box center [359, 736] width 156 height 35
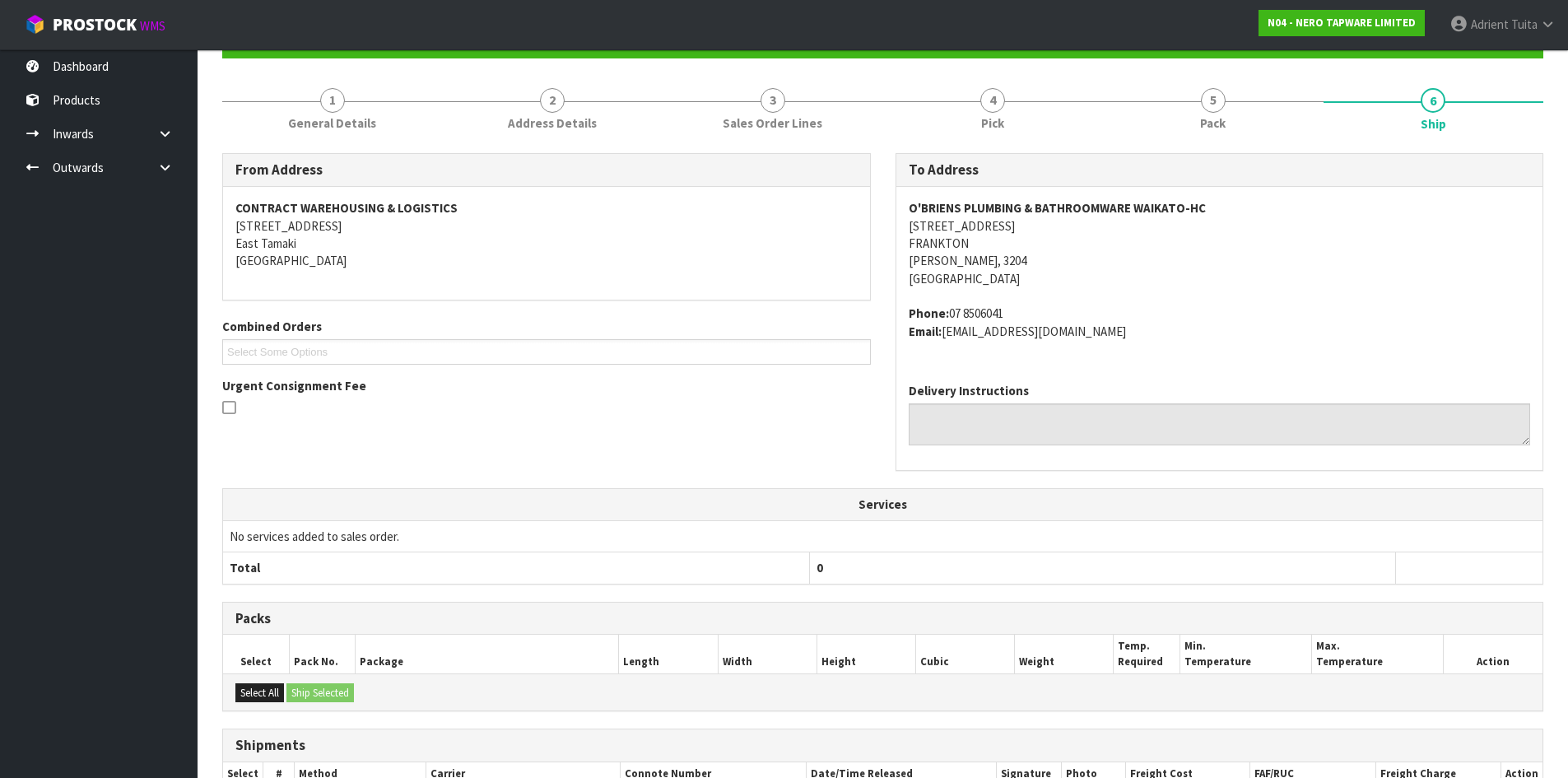
scroll to position [354, 0]
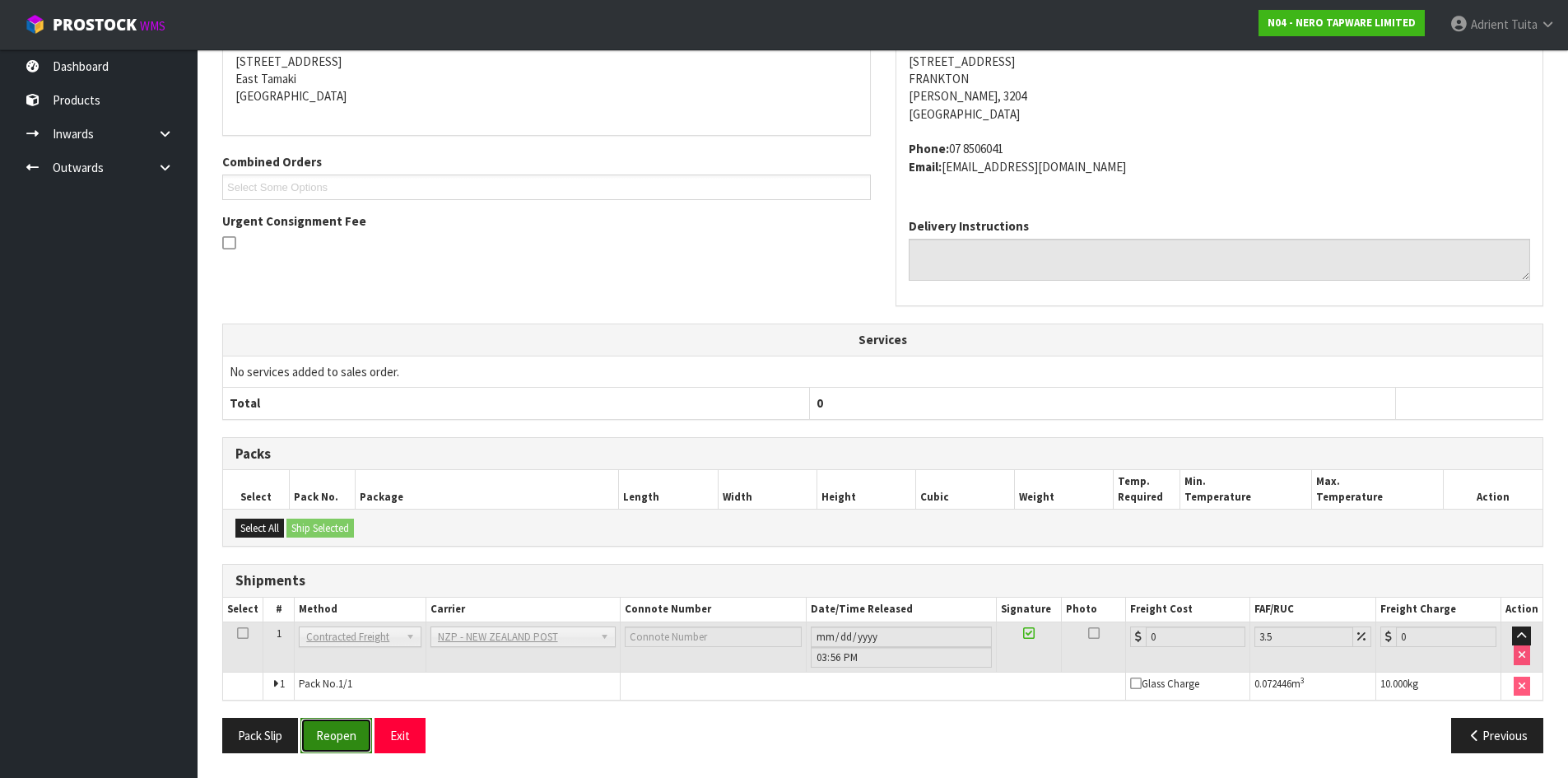
click at [343, 733] on button "Reopen" at bounding box center [336, 736] width 72 height 35
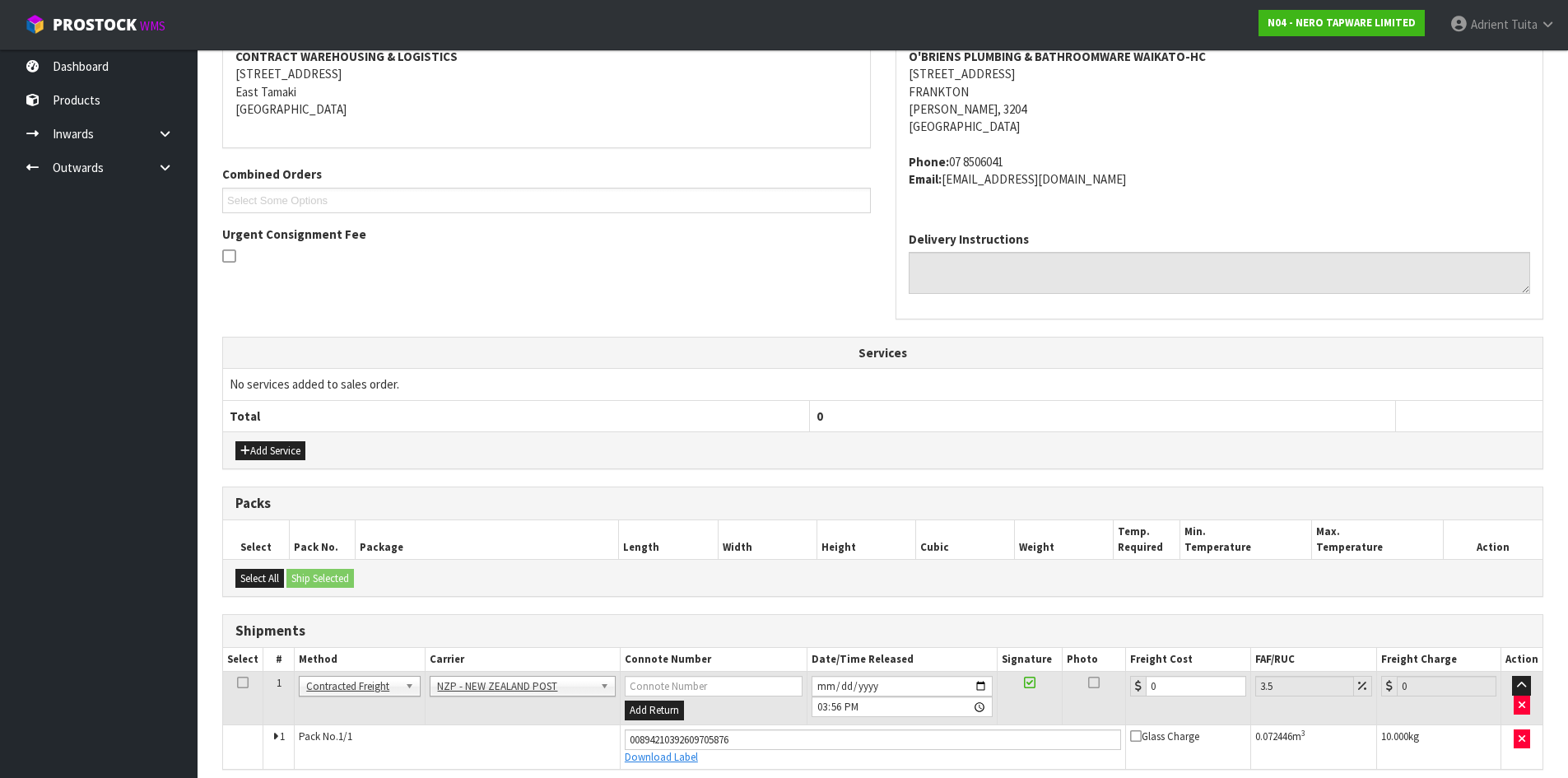
scroll to position [337, 0]
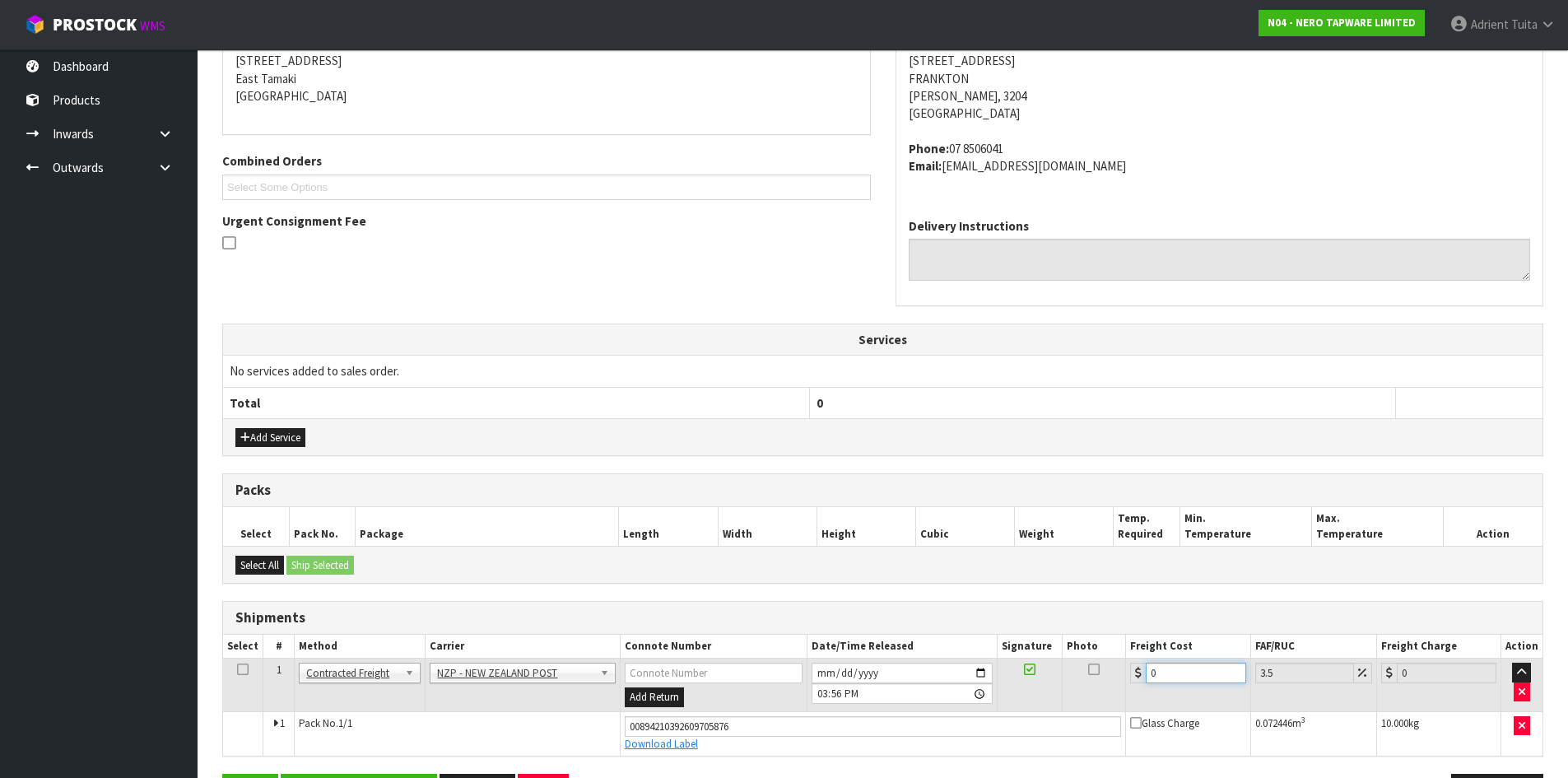
click at [1200, 669] on input "0" at bounding box center [1196, 673] width 100 height 20
type input "7"
type input "7.24"
type input "7.3"
type input "7.56"
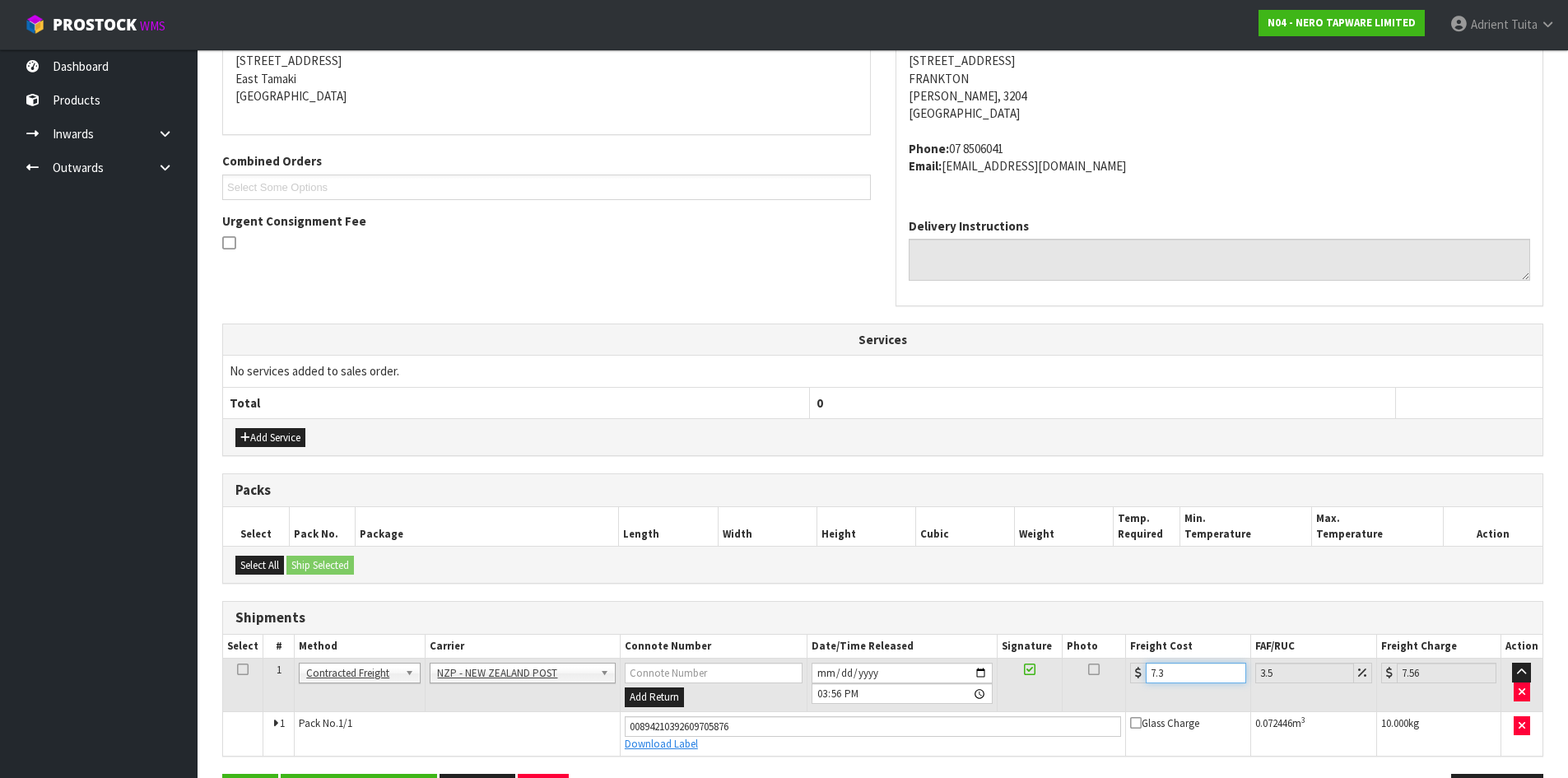
type input "7.31"
type input "7.57"
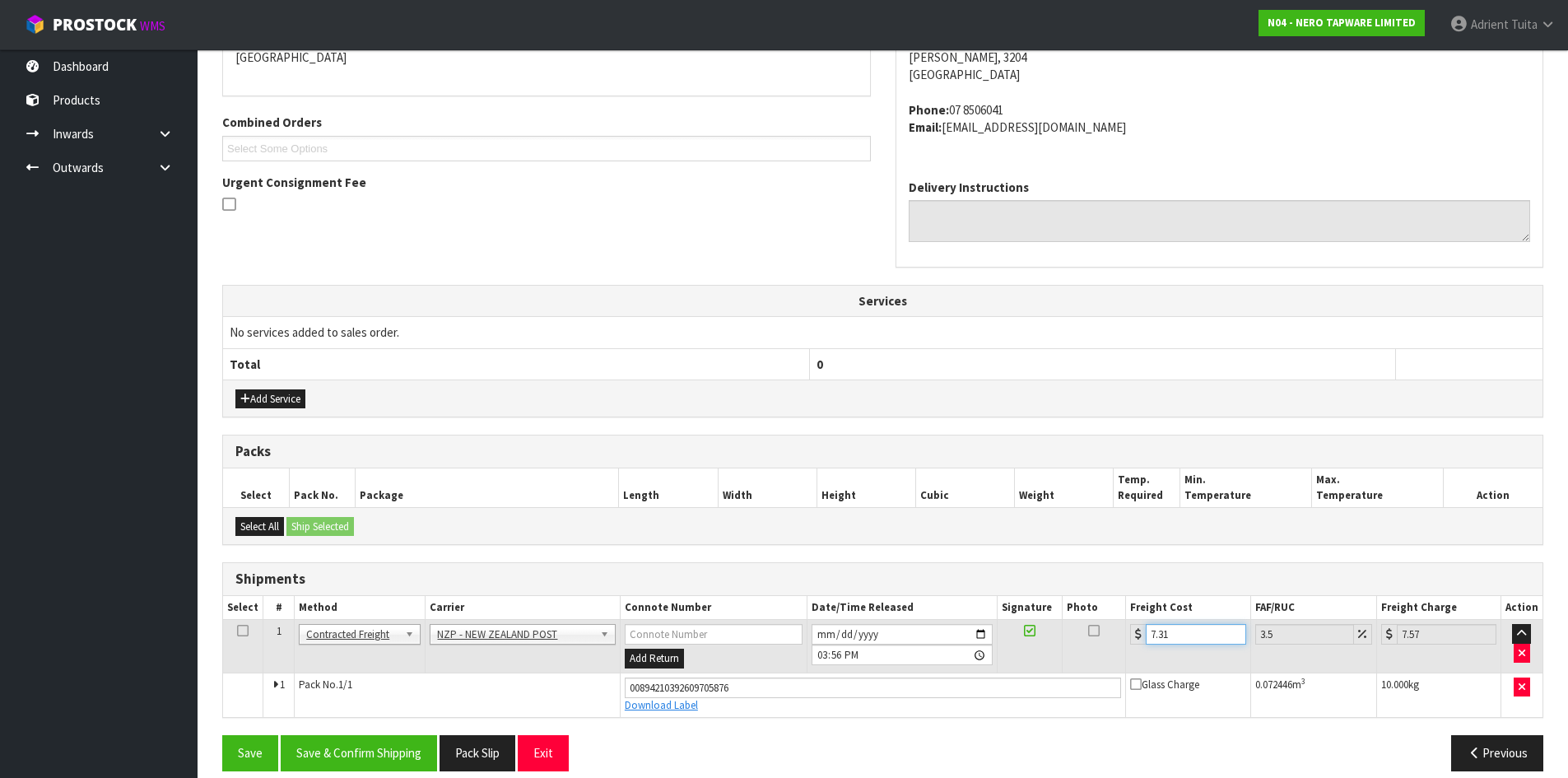
scroll to position [393, 0]
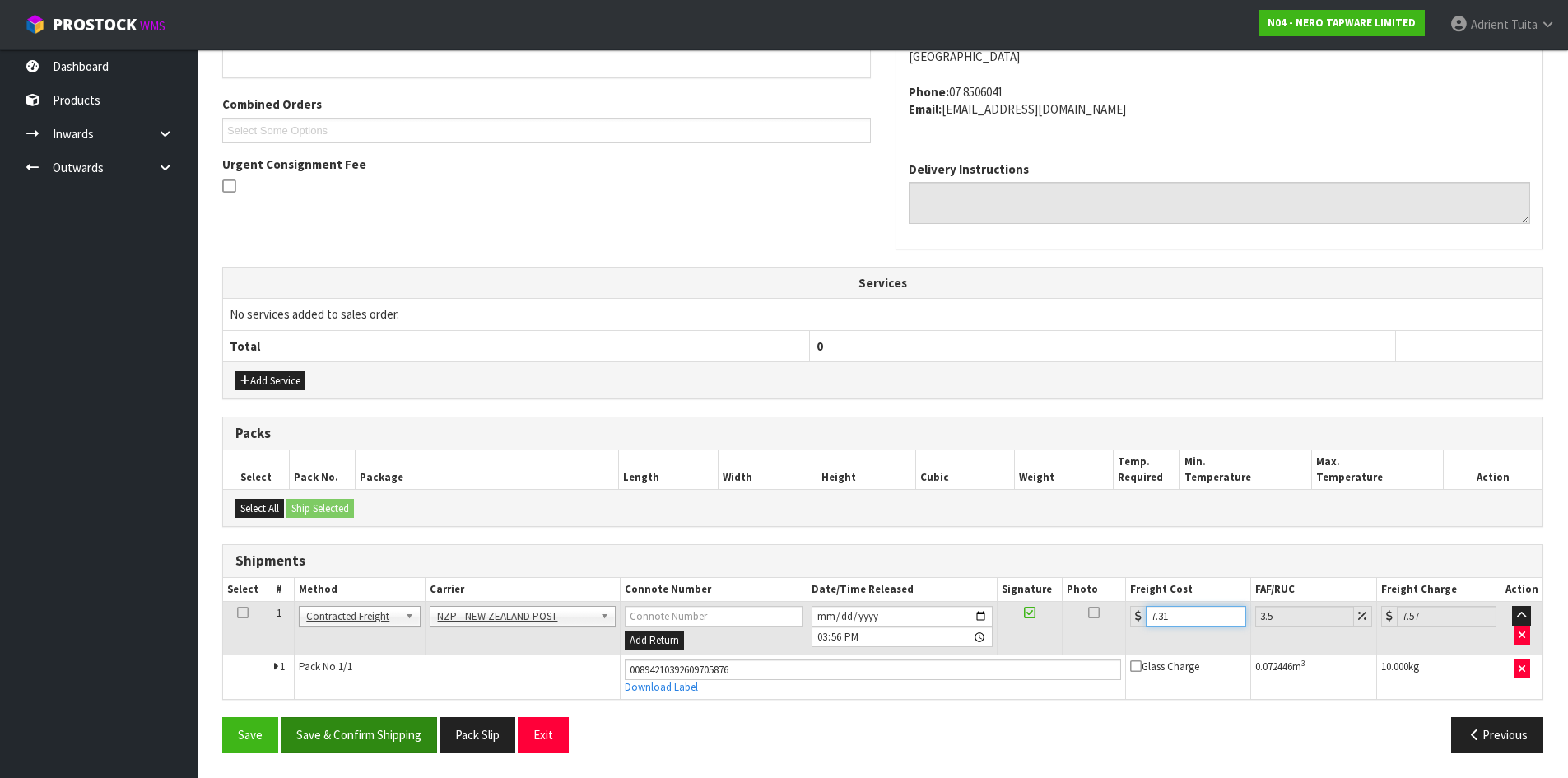
type input "7.31"
click at [382, 739] on button "Save & Confirm Shipping" at bounding box center [359, 735] width 156 height 35
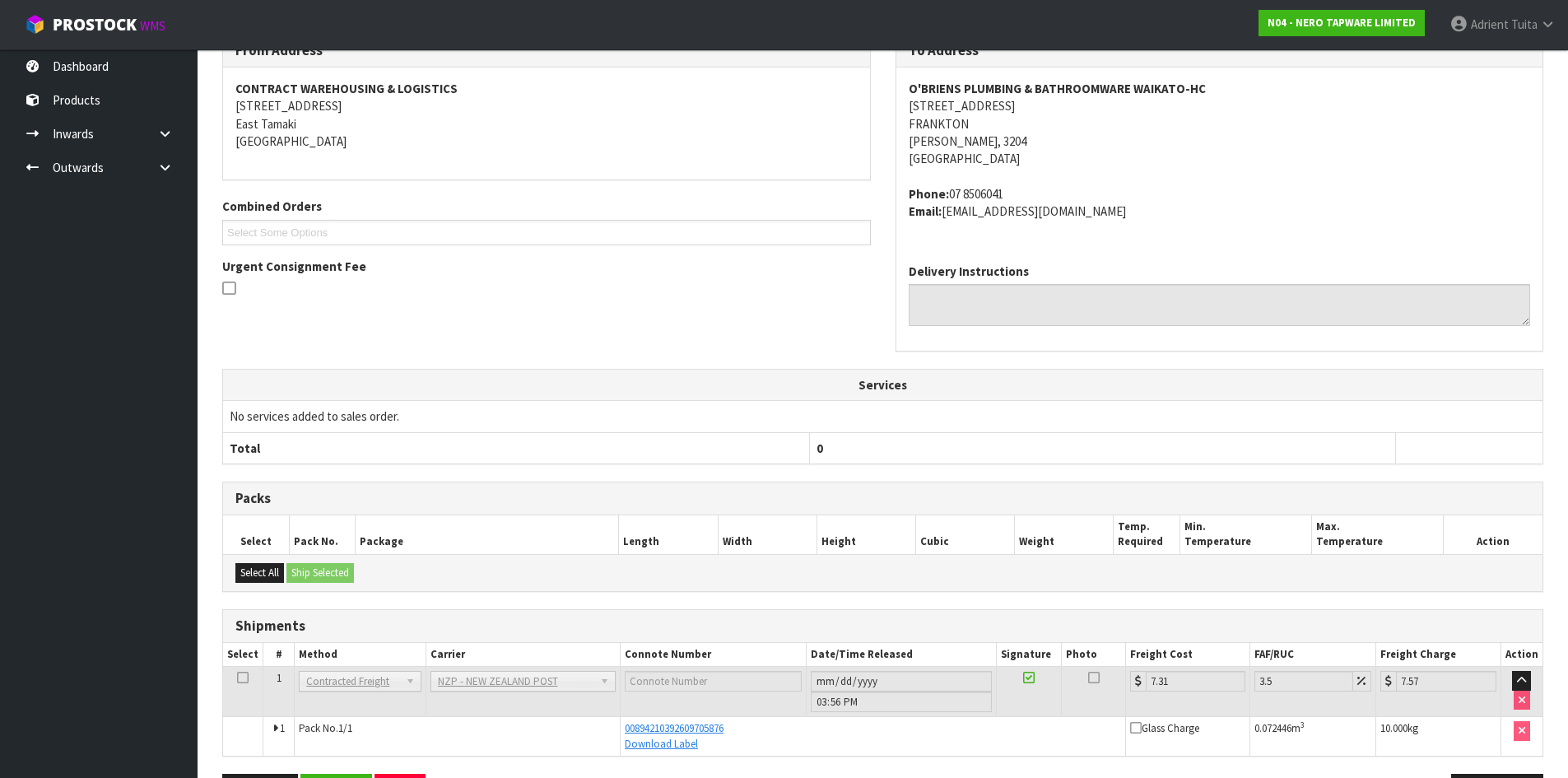
scroll to position [348, 0]
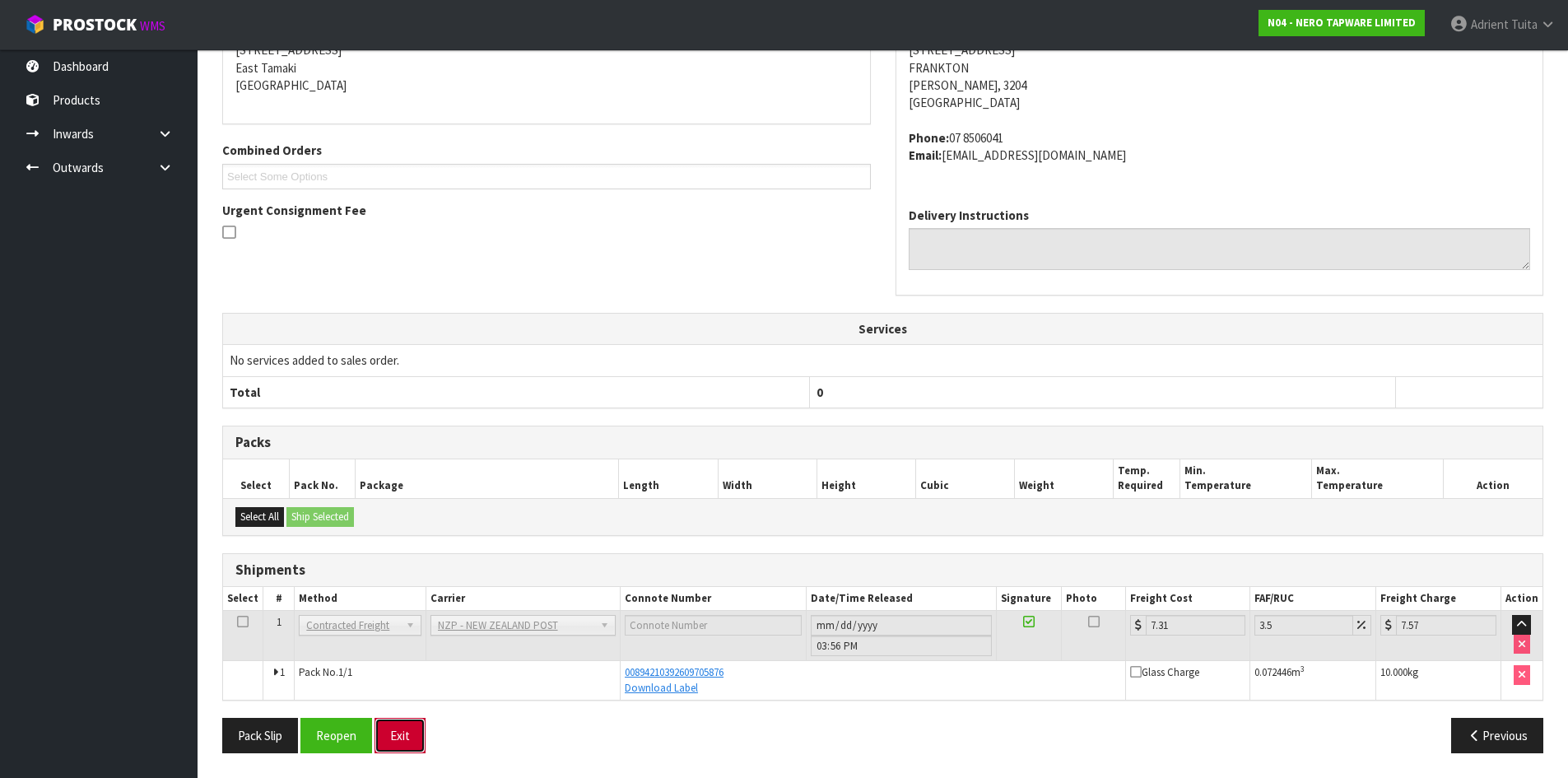
click at [402, 737] on button "Exit" at bounding box center [400, 736] width 51 height 35
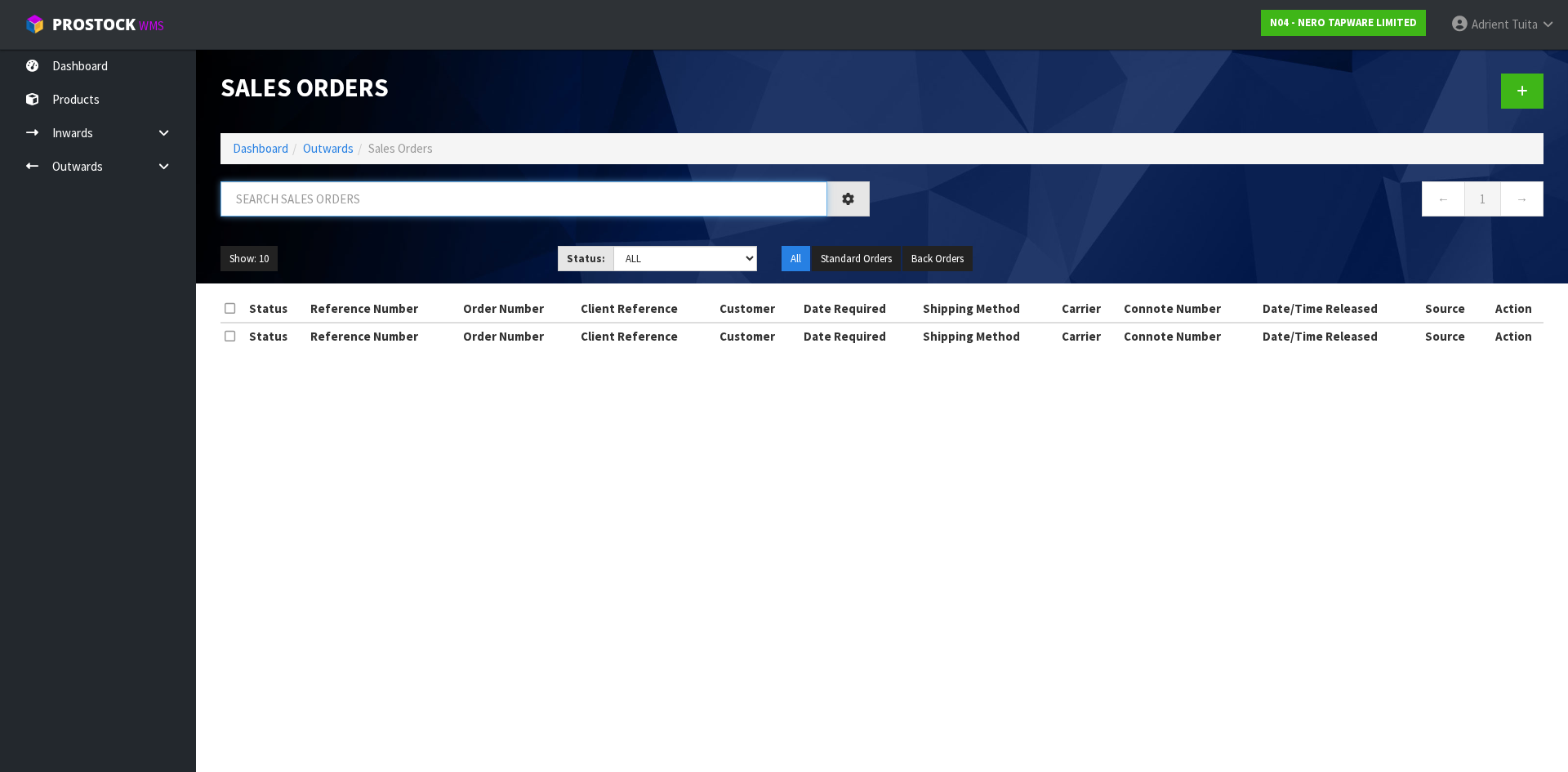
click at [351, 202] on input "text" at bounding box center [523, 199] width 607 height 35
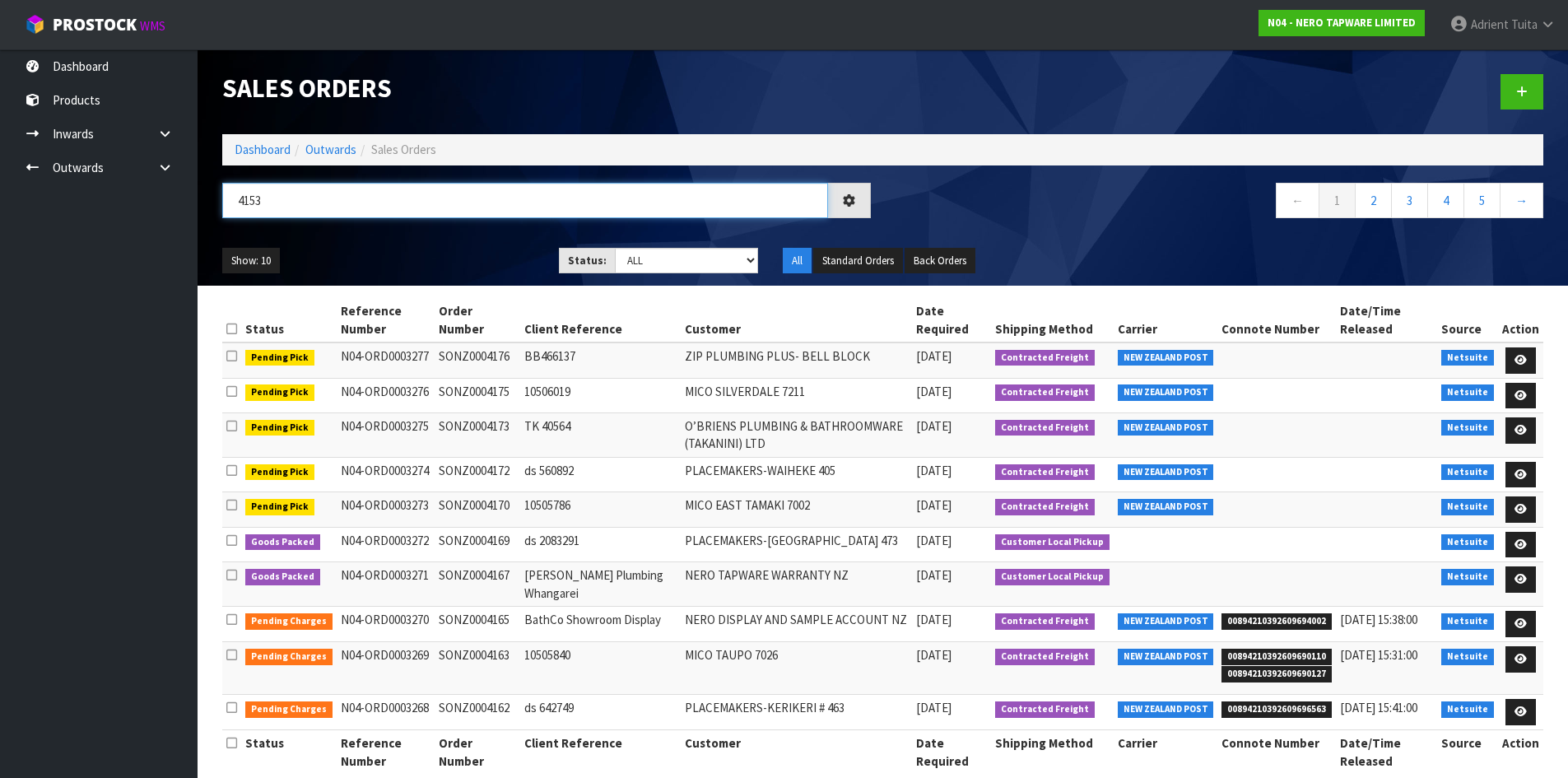
type input "4153"
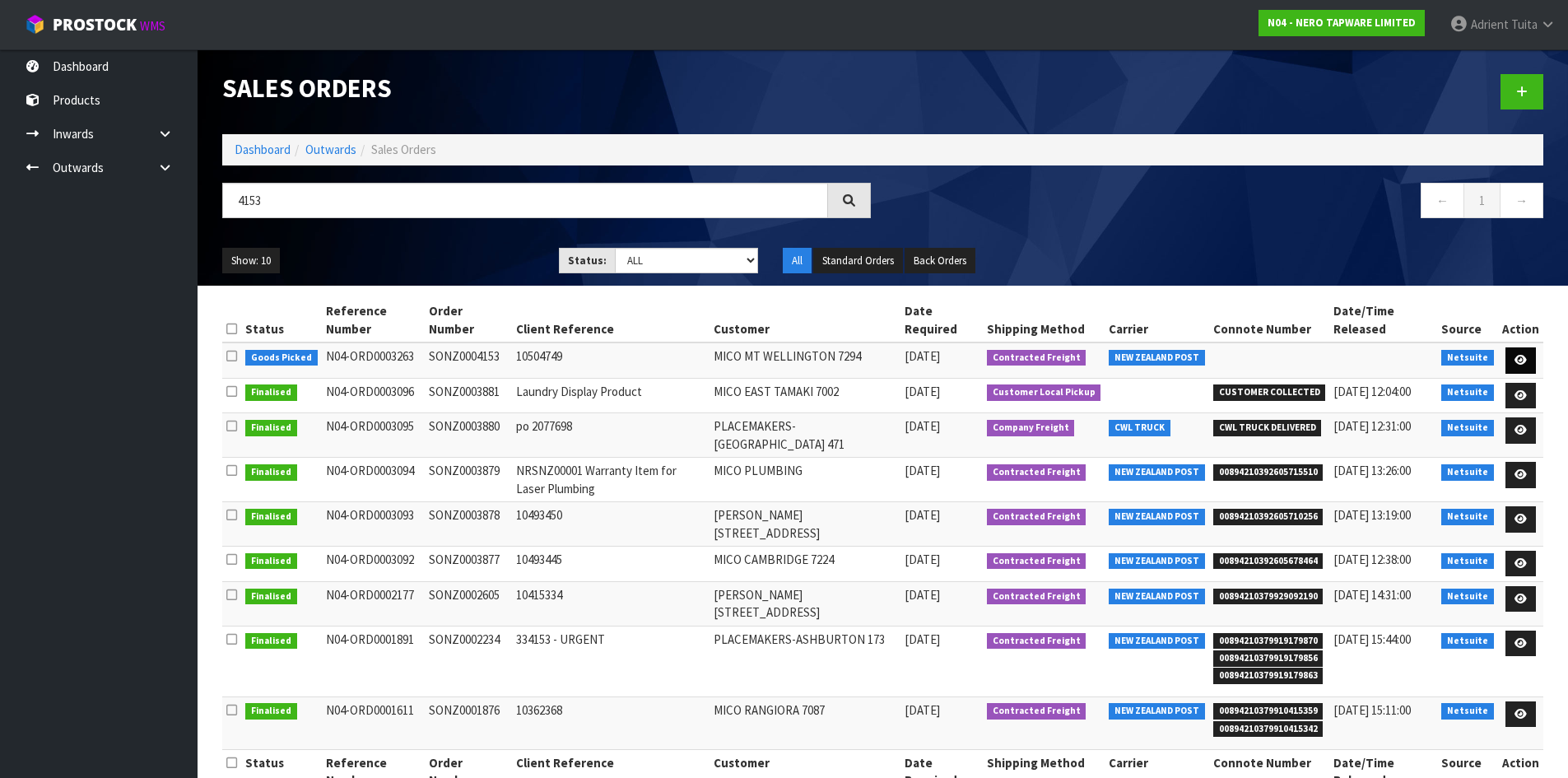
click at [1509, 361] on td at bounding box center [1521, 360] width 46 height 35
click at [1515, 359] on link at bounding box center [1521, 360] width 30 height 26
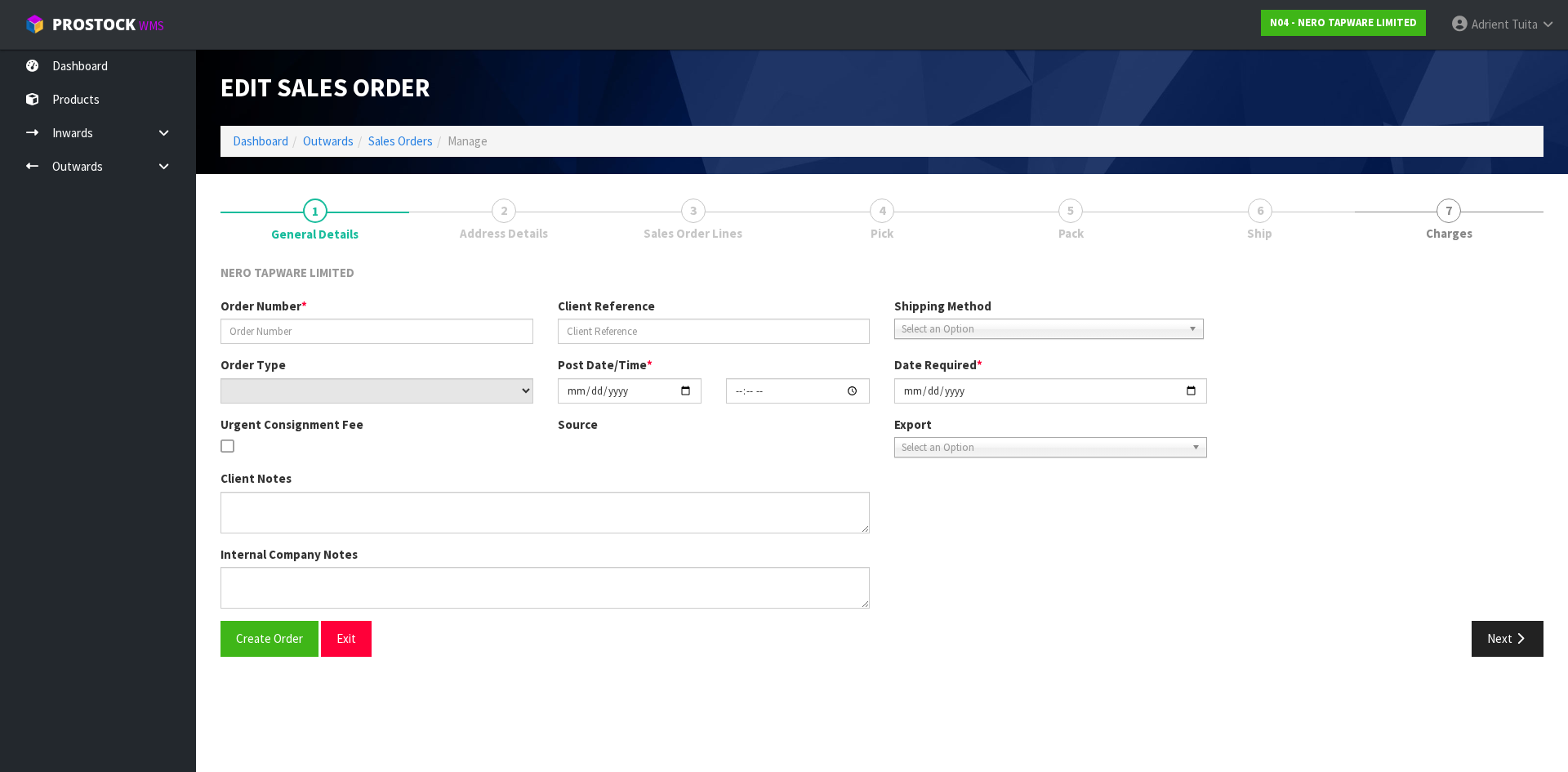
type input "SONZ0004153"
type input "10504749"
select select "number:0"
type input "[DATE]"
type input "11:45:15.000"
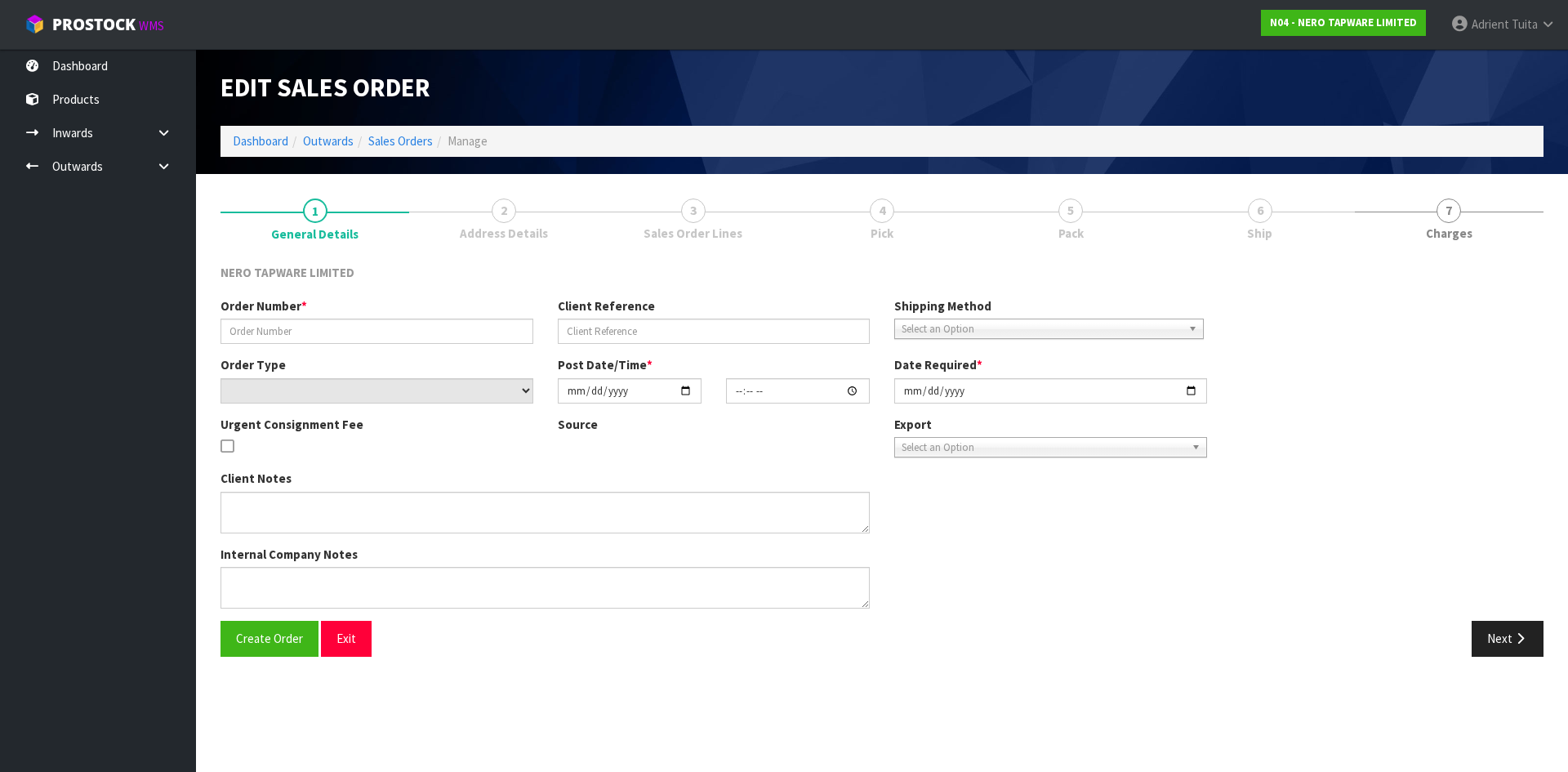
type input "[DATE]"
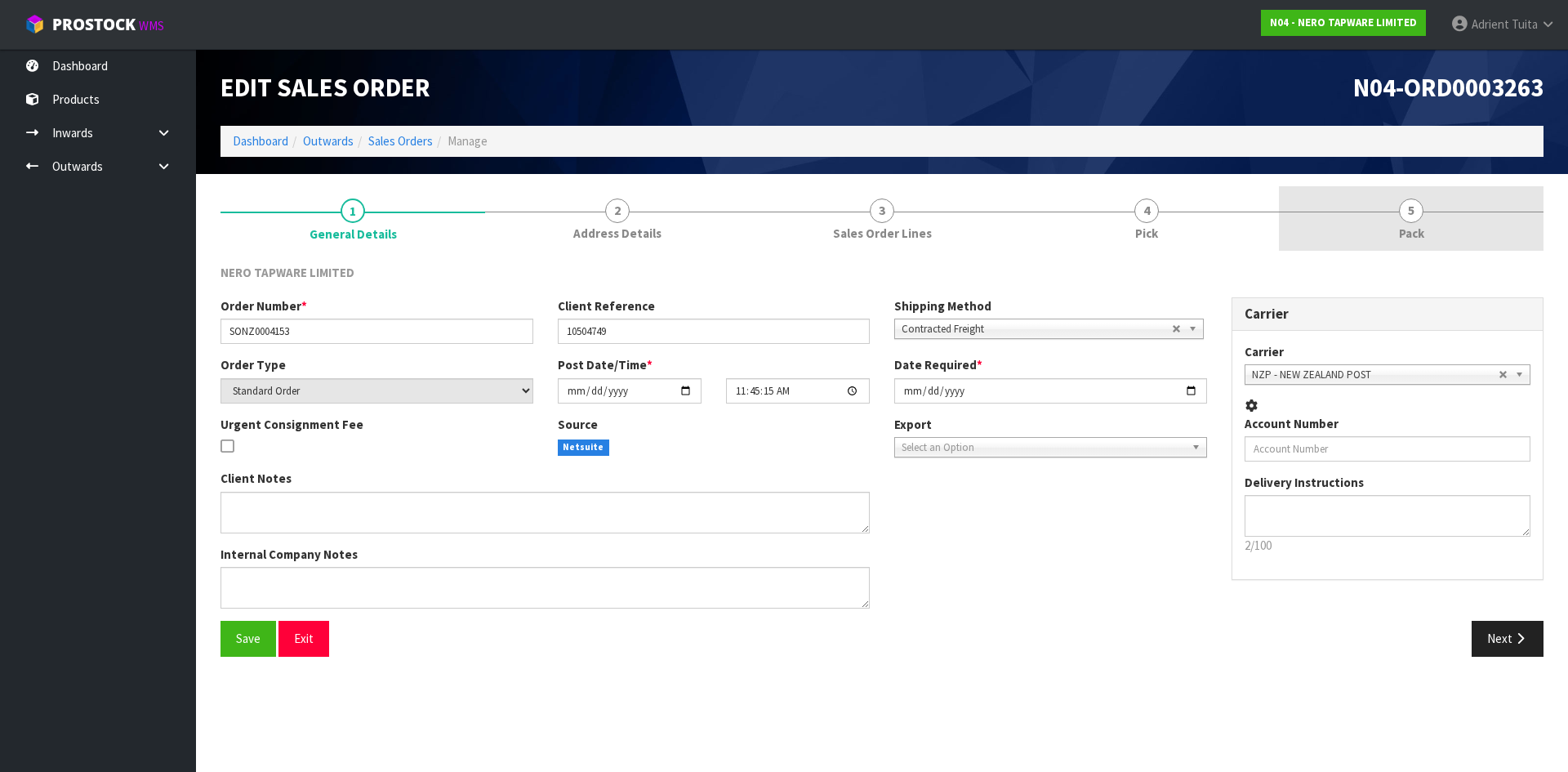
click at [1435, 224] on link "5 Pack" at bounding box center [1411, 218] width 265 height 64
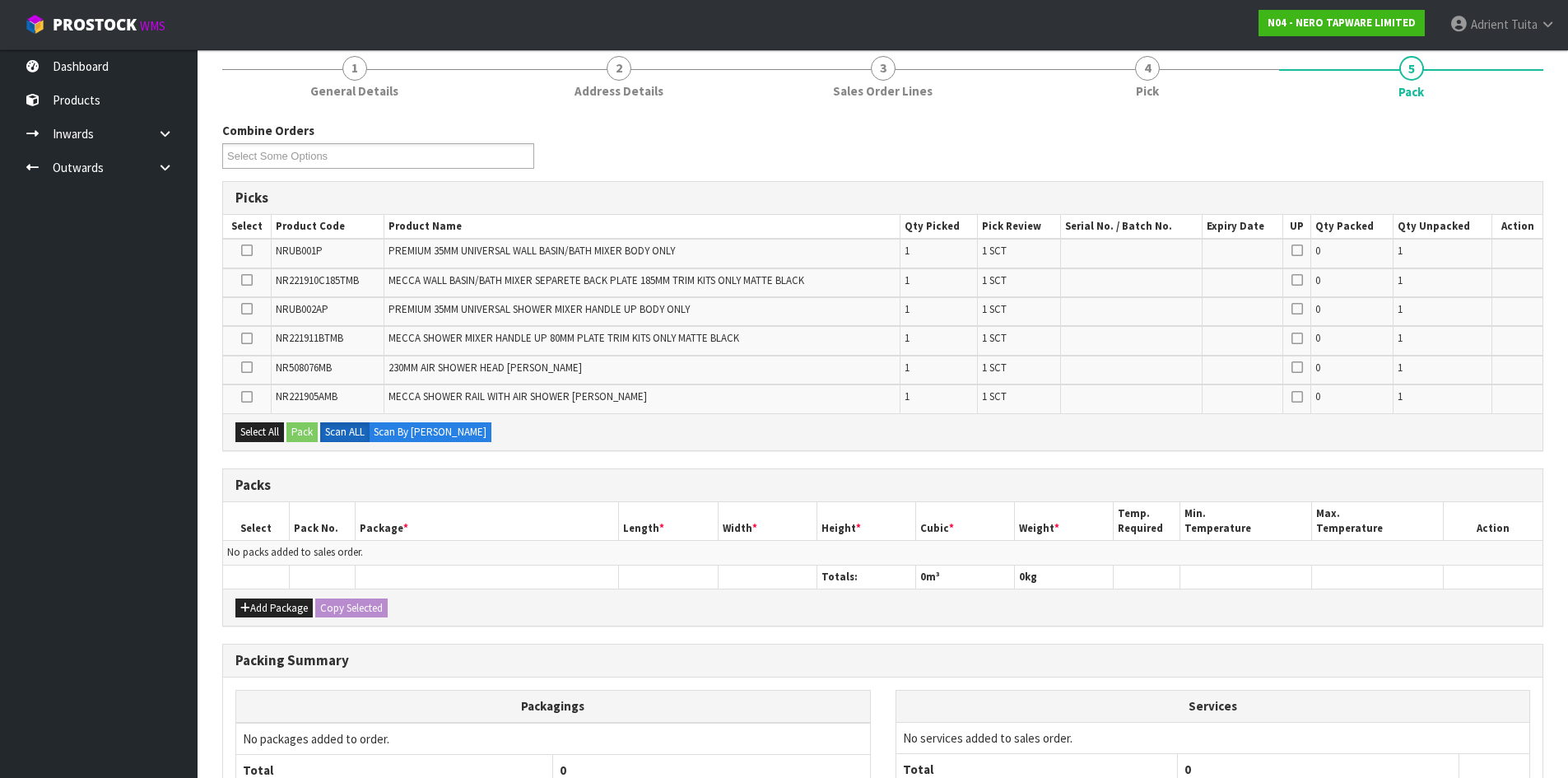
scroll to position [298, 0]
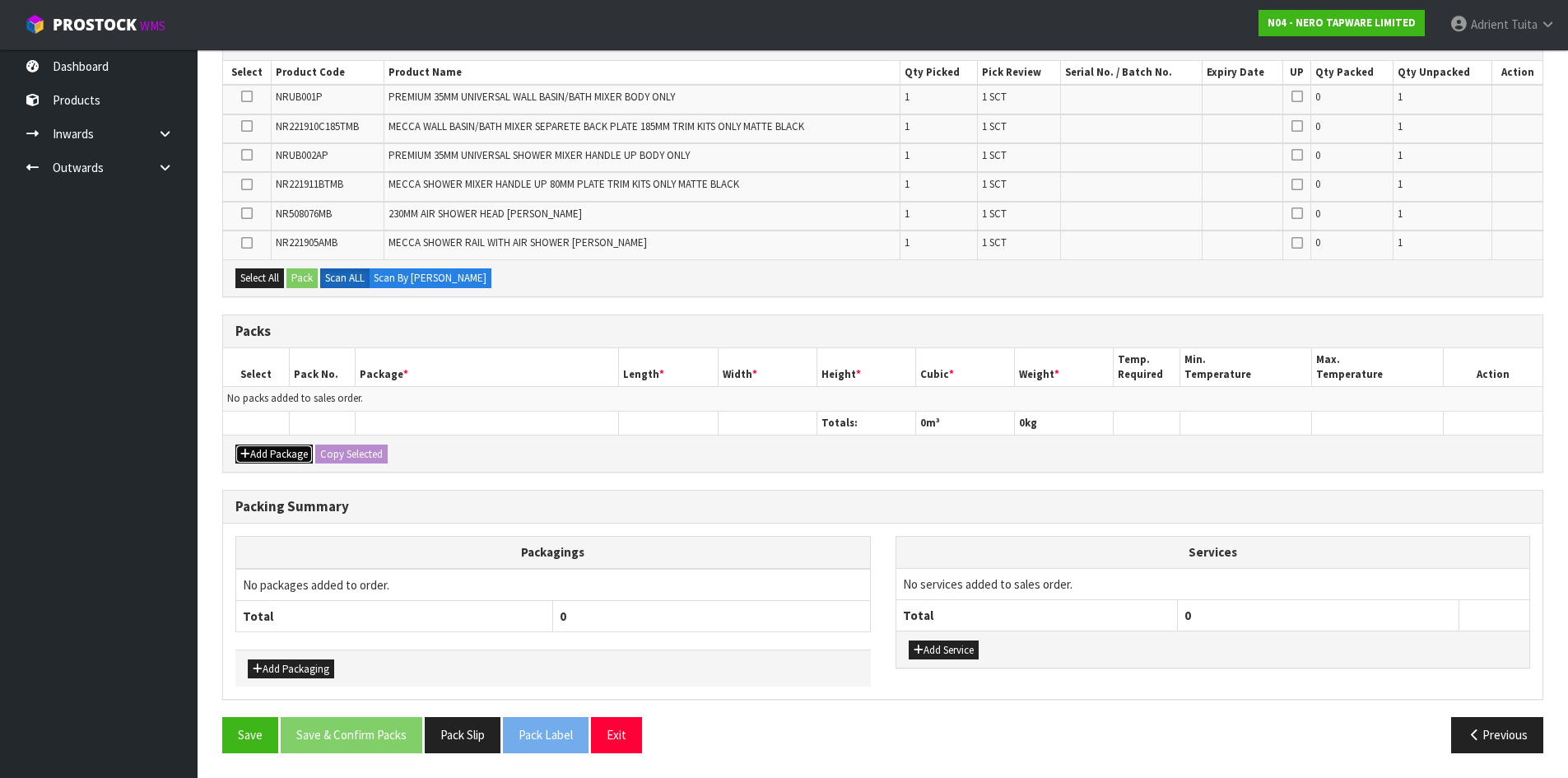
click at [268, 457] on button "Add Package" at bounding box center [274, 454] width 78 height 19
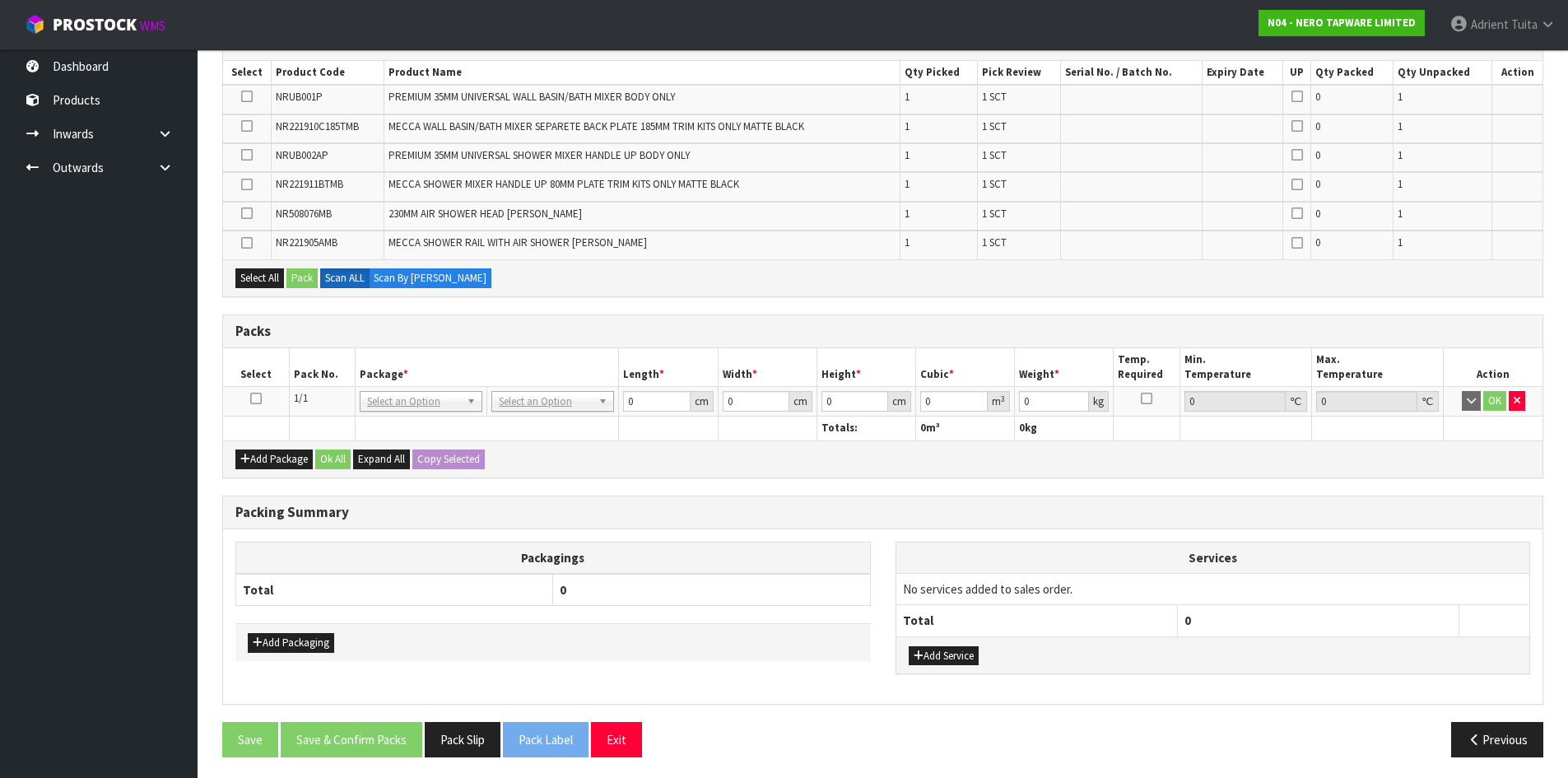
click at [257, 399] on icon at bounding box center [257, 398] width 12 height 1
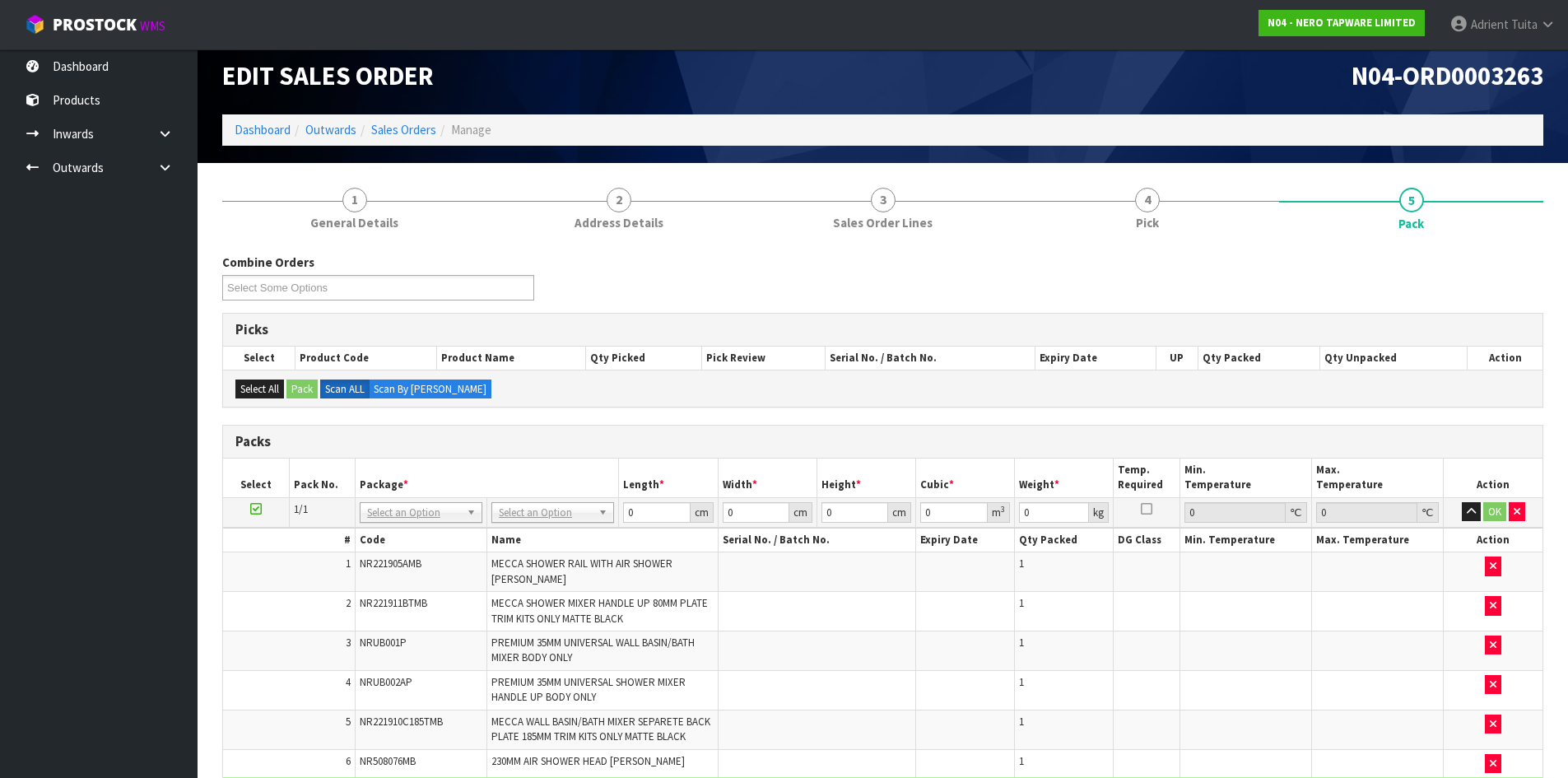
scroll to position [0, 0]
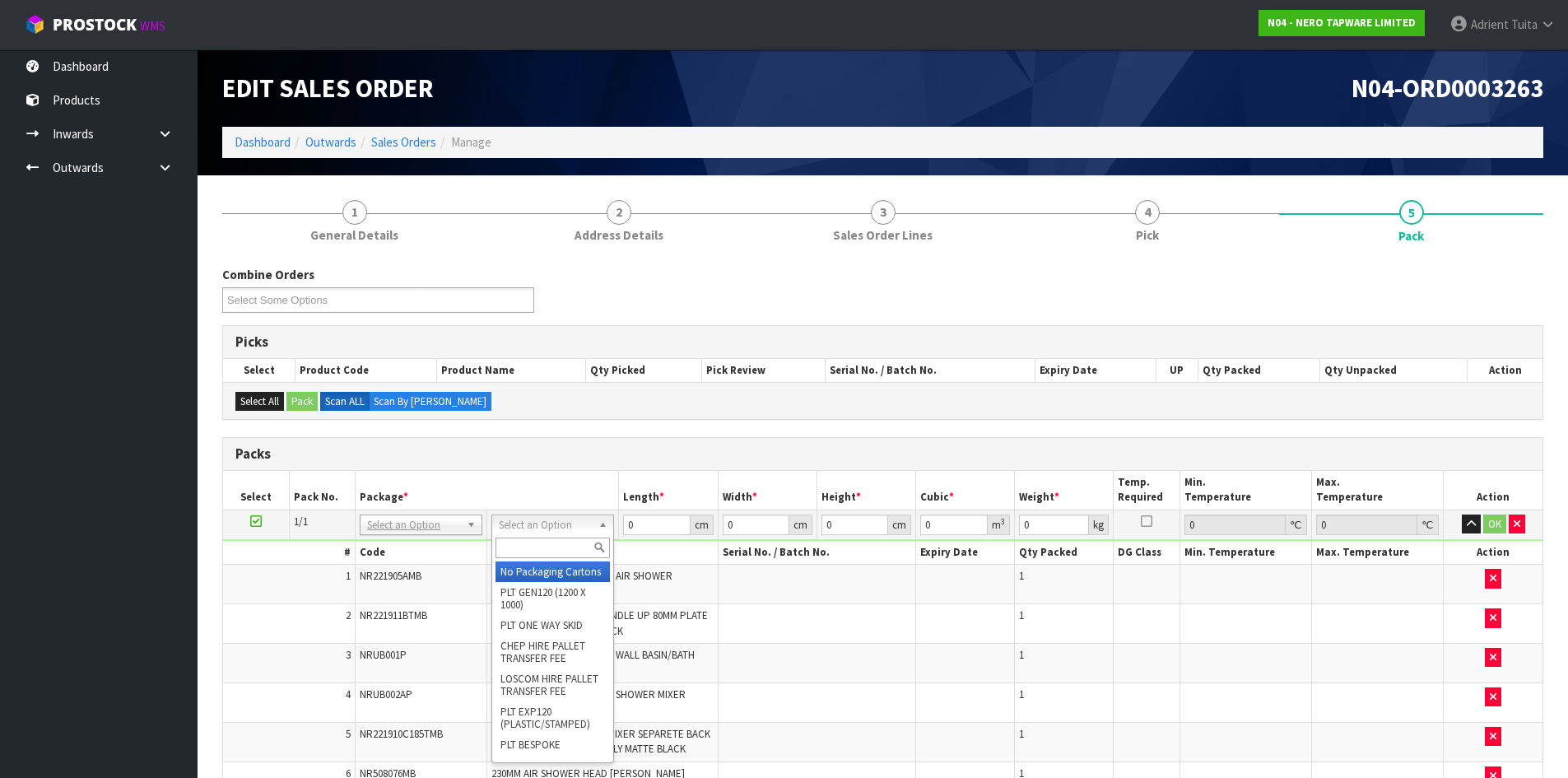
drag, startPoint x: 565, startPoint y: 517, endPoint x: 565, endPoint y: 539, distance: 22.0
click at [565, 544] on input "text" at bounding box center [553, 548] width 115 height 20
type input "OC"
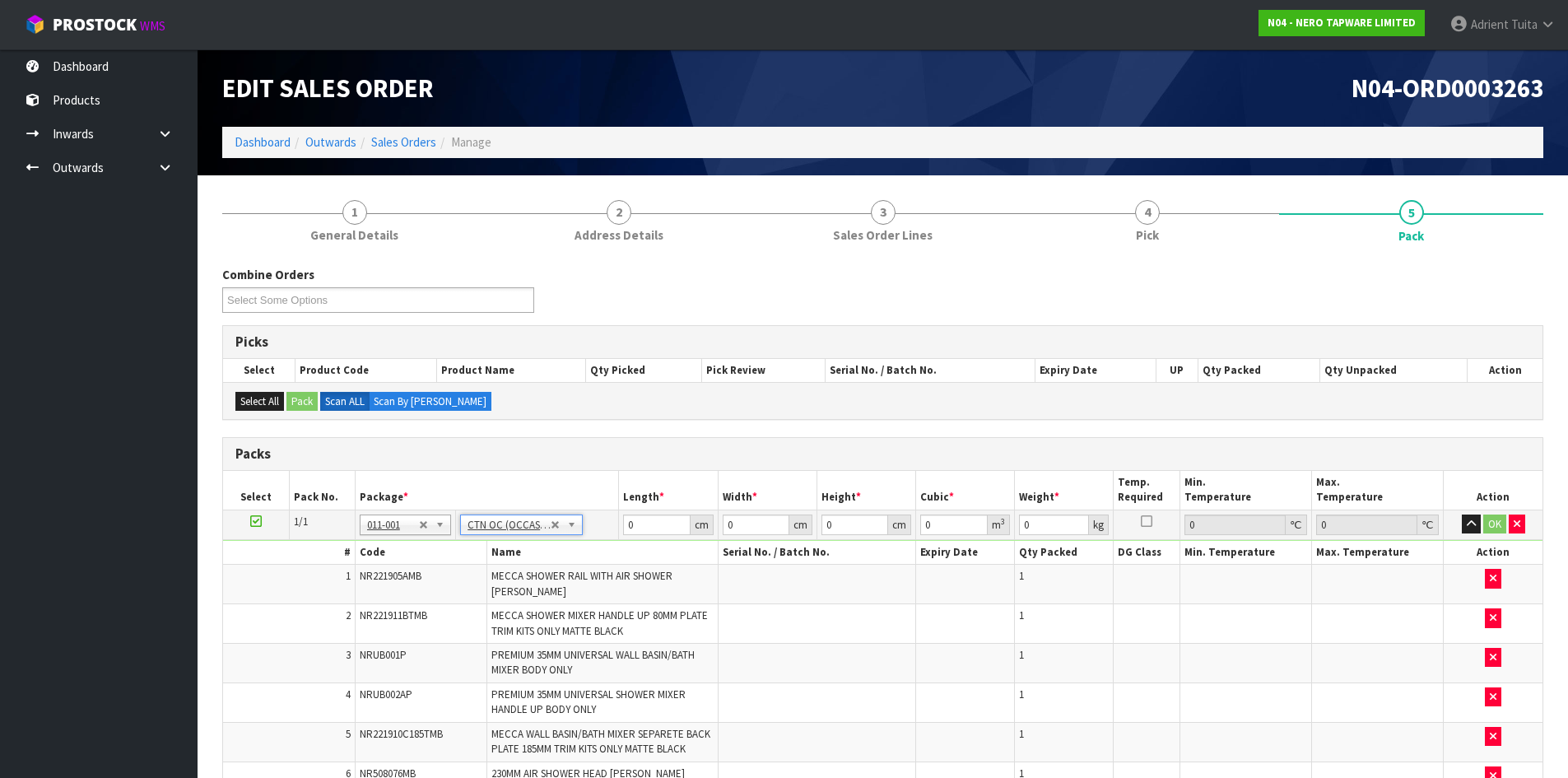
type input "6.44"
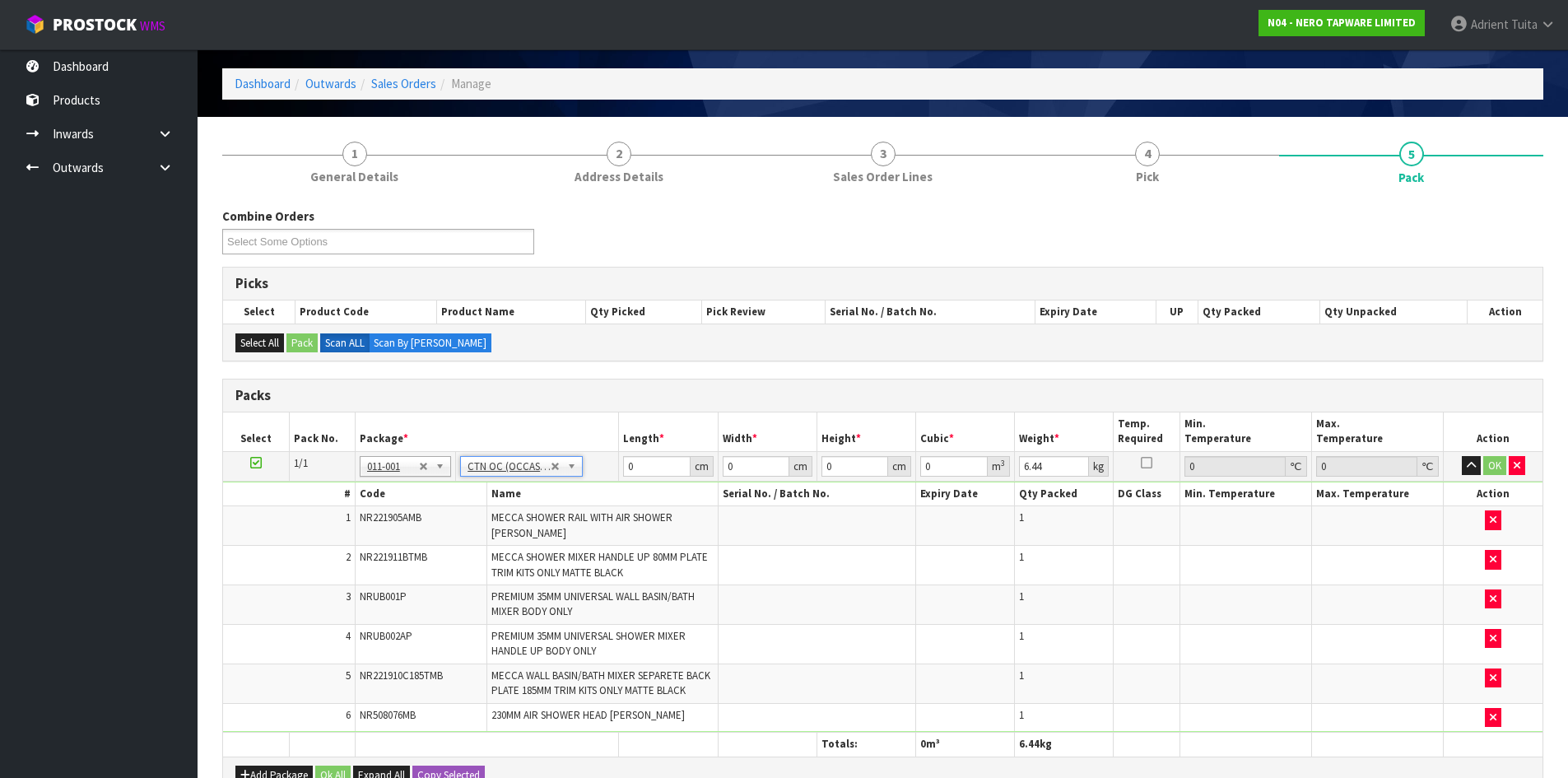
scroll to position [83, 0]
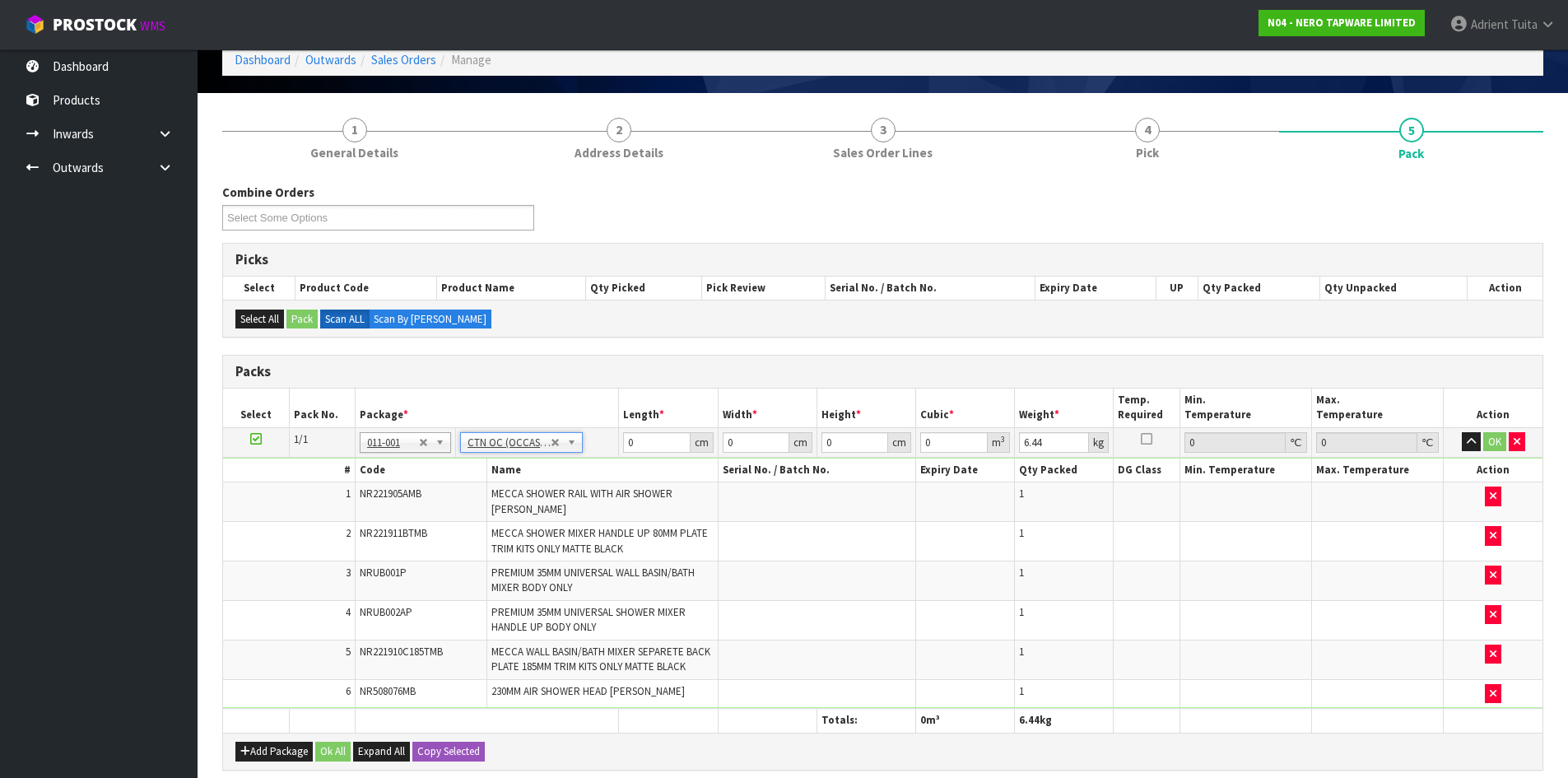
click at [664, 430] on td "0 cm" at bounding box center [668, 441] width 99 height 30
click at [661, 438] on input "0" at bounding box center [656, 442] width 67 height 20
type input "82"
type input "47"
type input "1"
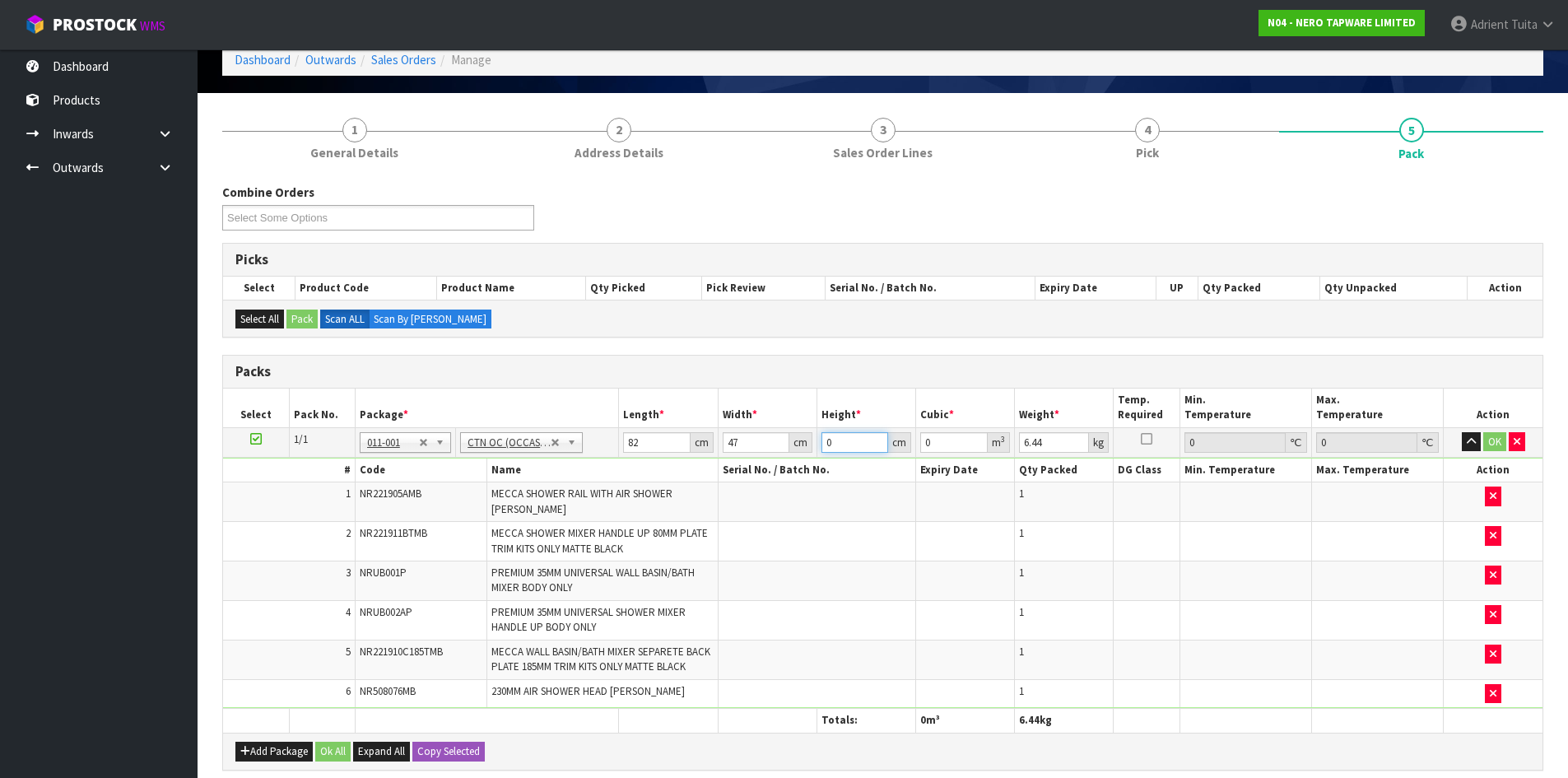
type input "0.003854"
type input "18"
type input "0.069372"
type input "18"
type input "9"
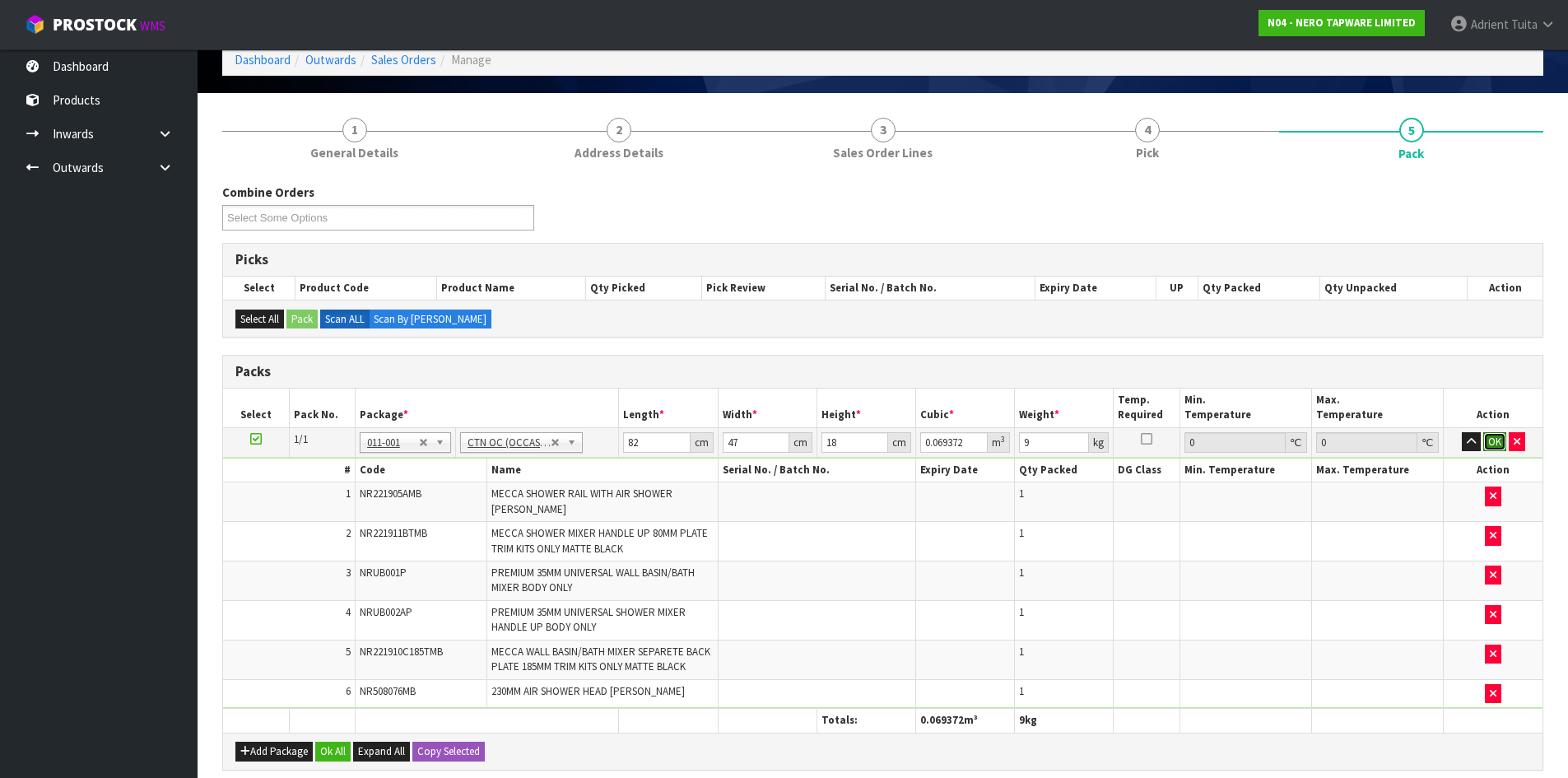
click at [1496, 437] on button "OK" at bounding box center [1495, 441] width 23 height 19
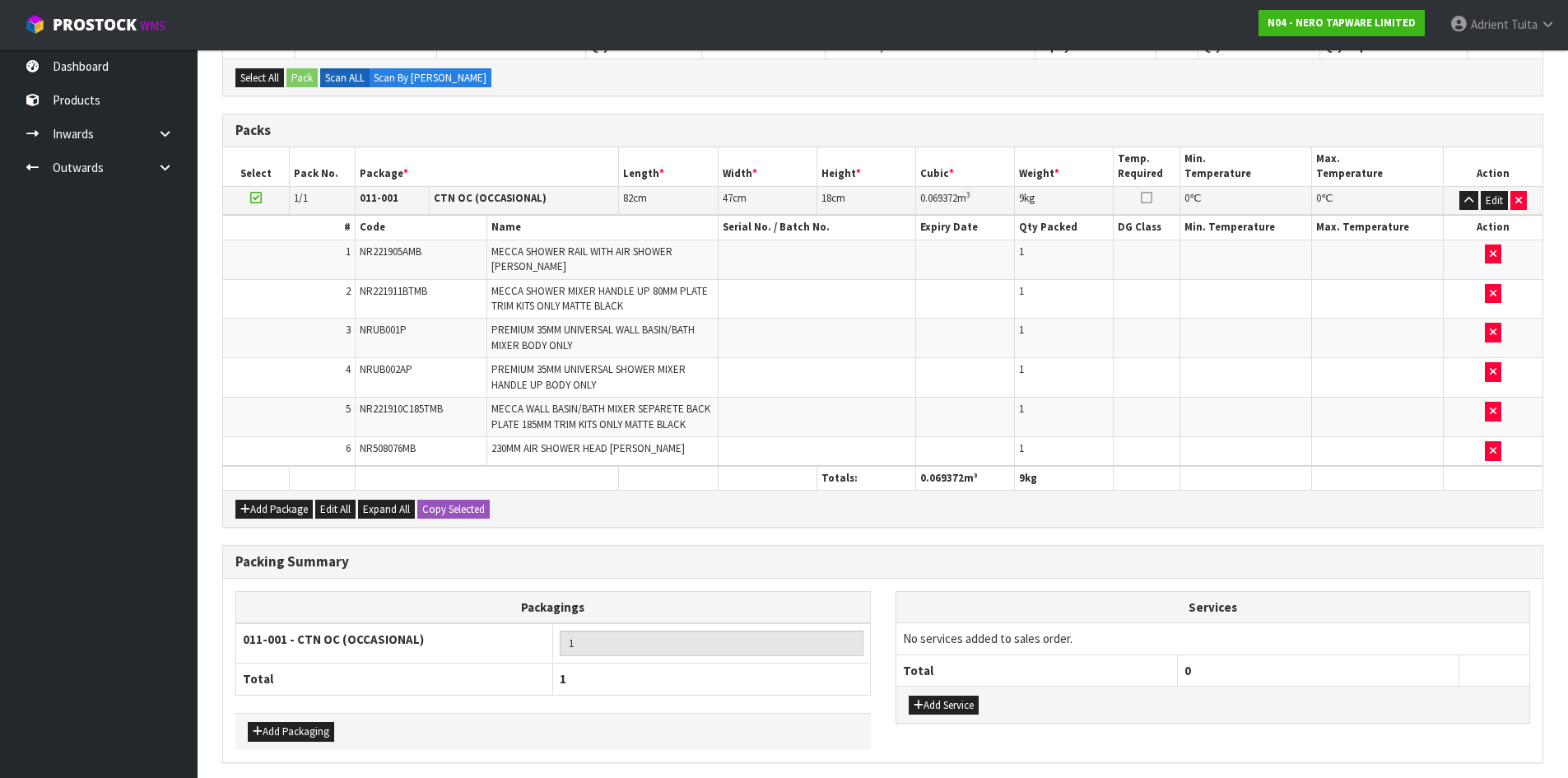
scroll to position [386, 0]
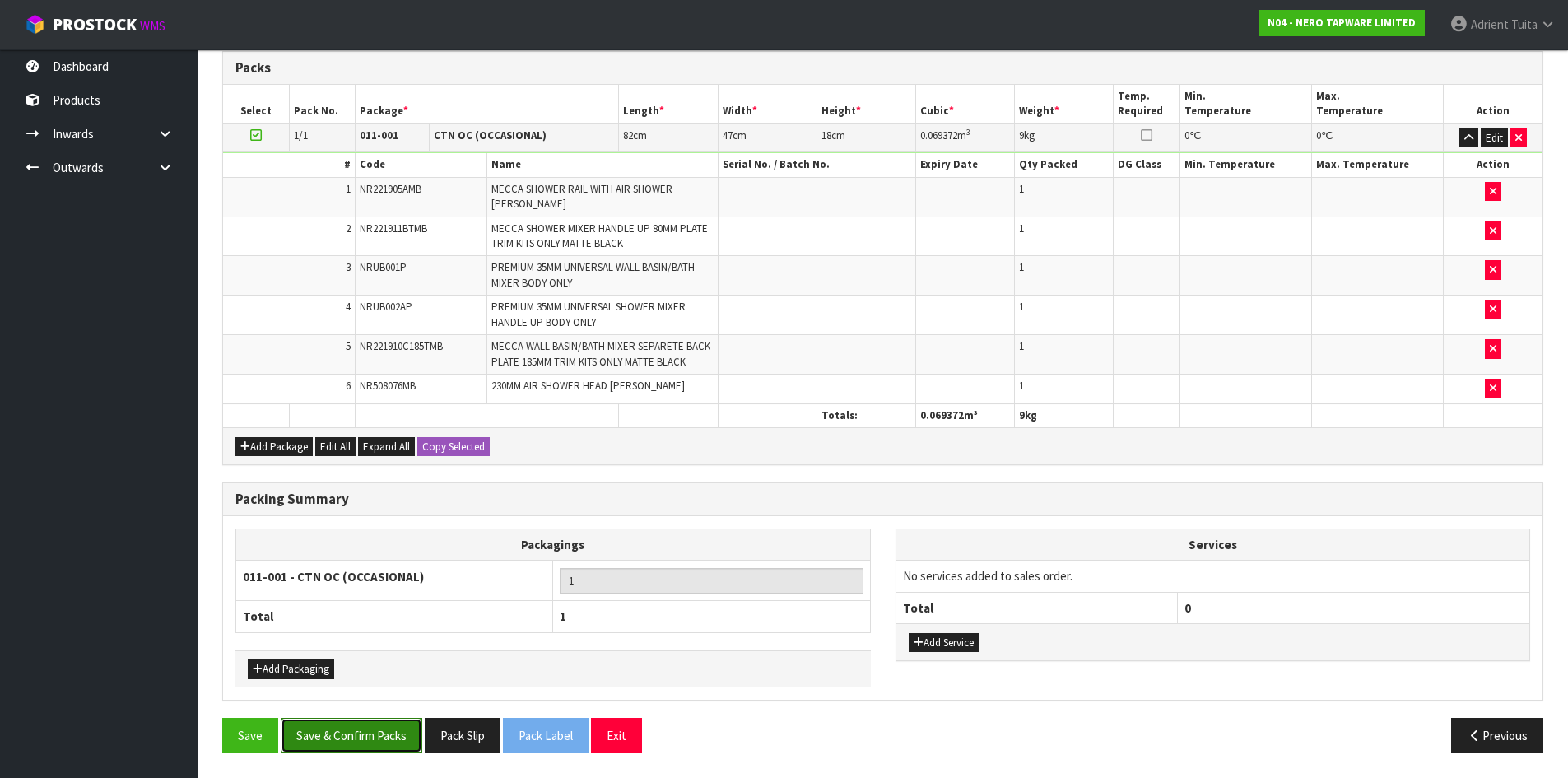
click at [329, 732] on button "Save & Confirm Packs" at bounding box center [352, 736] width 142 height 35
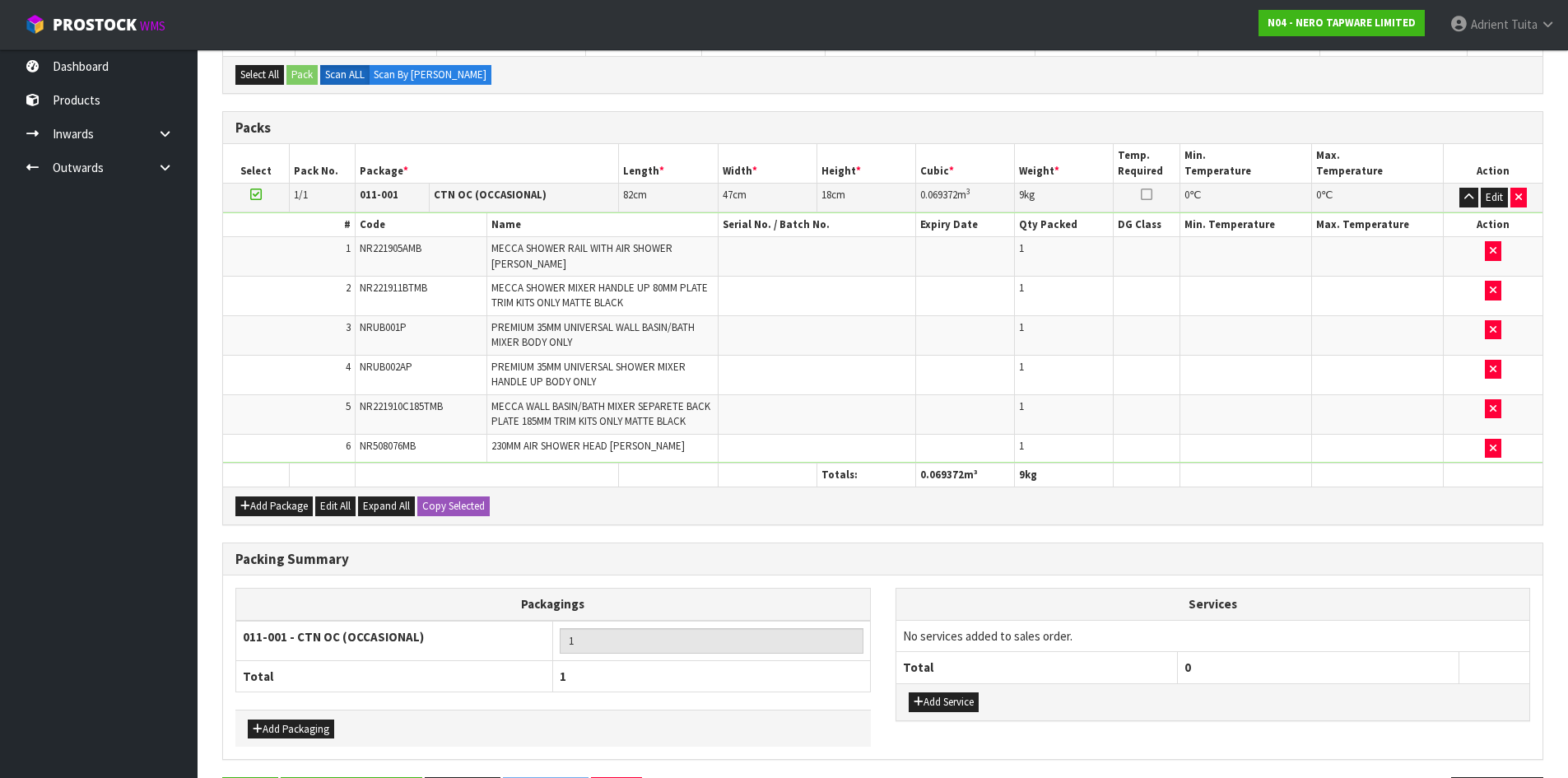
scroll to position [0, 0]
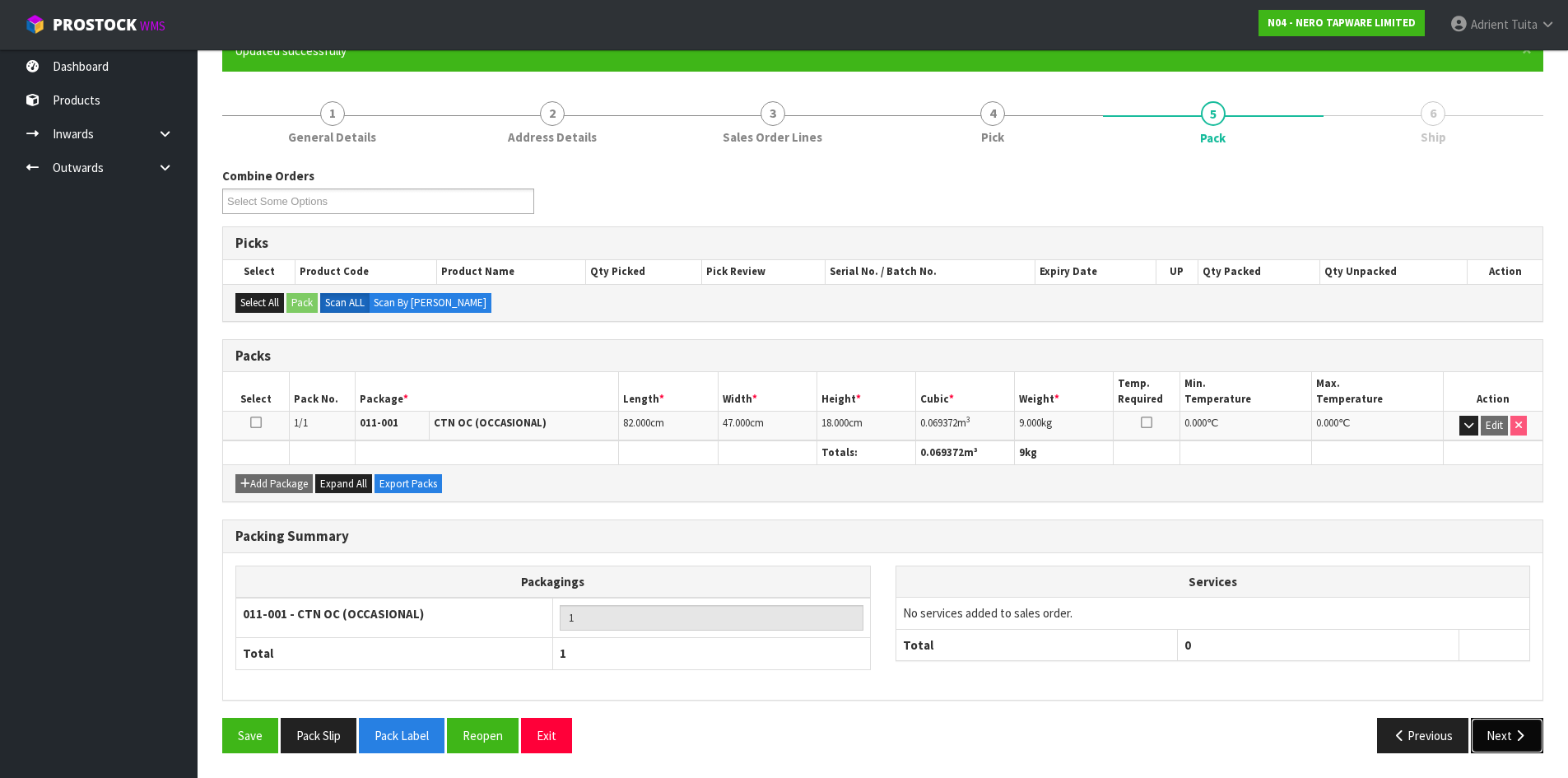
click at [1506, 739] on button "Next" at bounding box center [1507, 736] width 73 height 35
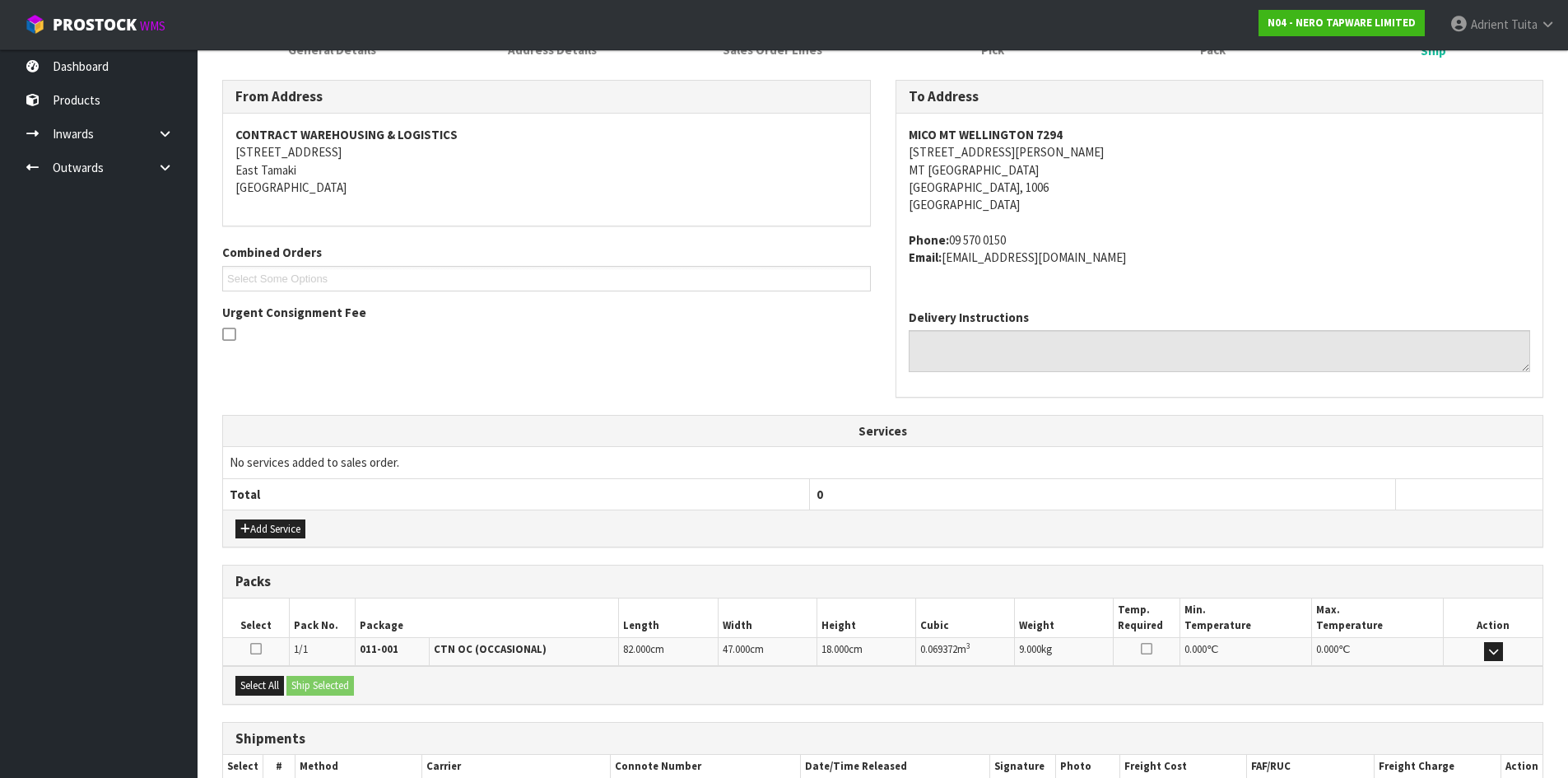
scroll to position [349, 0]
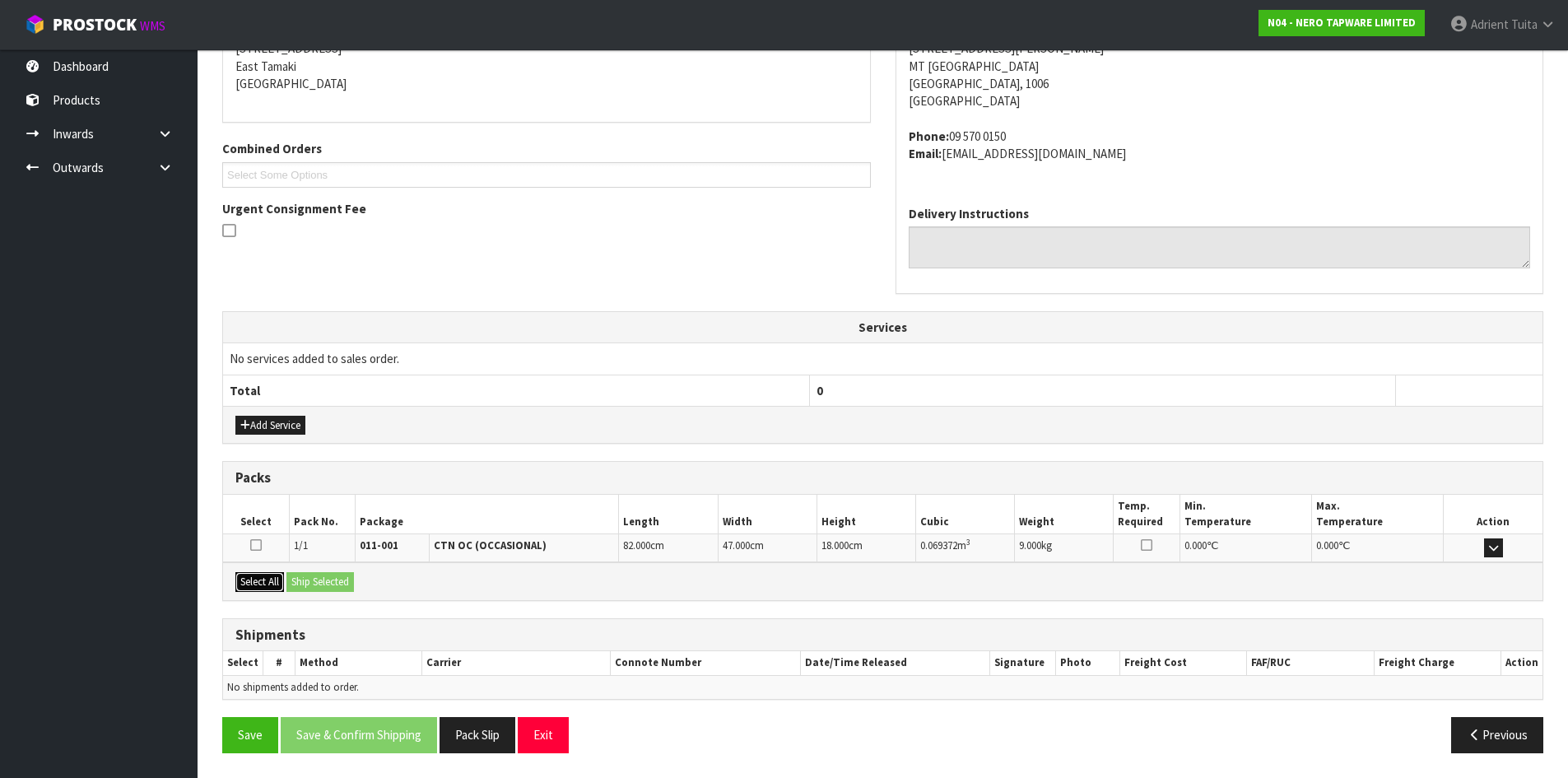
drag, startPoint x: 259, startPoint y: 585, endPoint x: 308, endPoint y: 582, distance: 49.1
click at [260, 584] on button "Select All" at bounding box center [260, 581] width 49 height 19
click at [312, 581] on button "Ship Selected" at bounding box center [320, 581] width 68 height 19
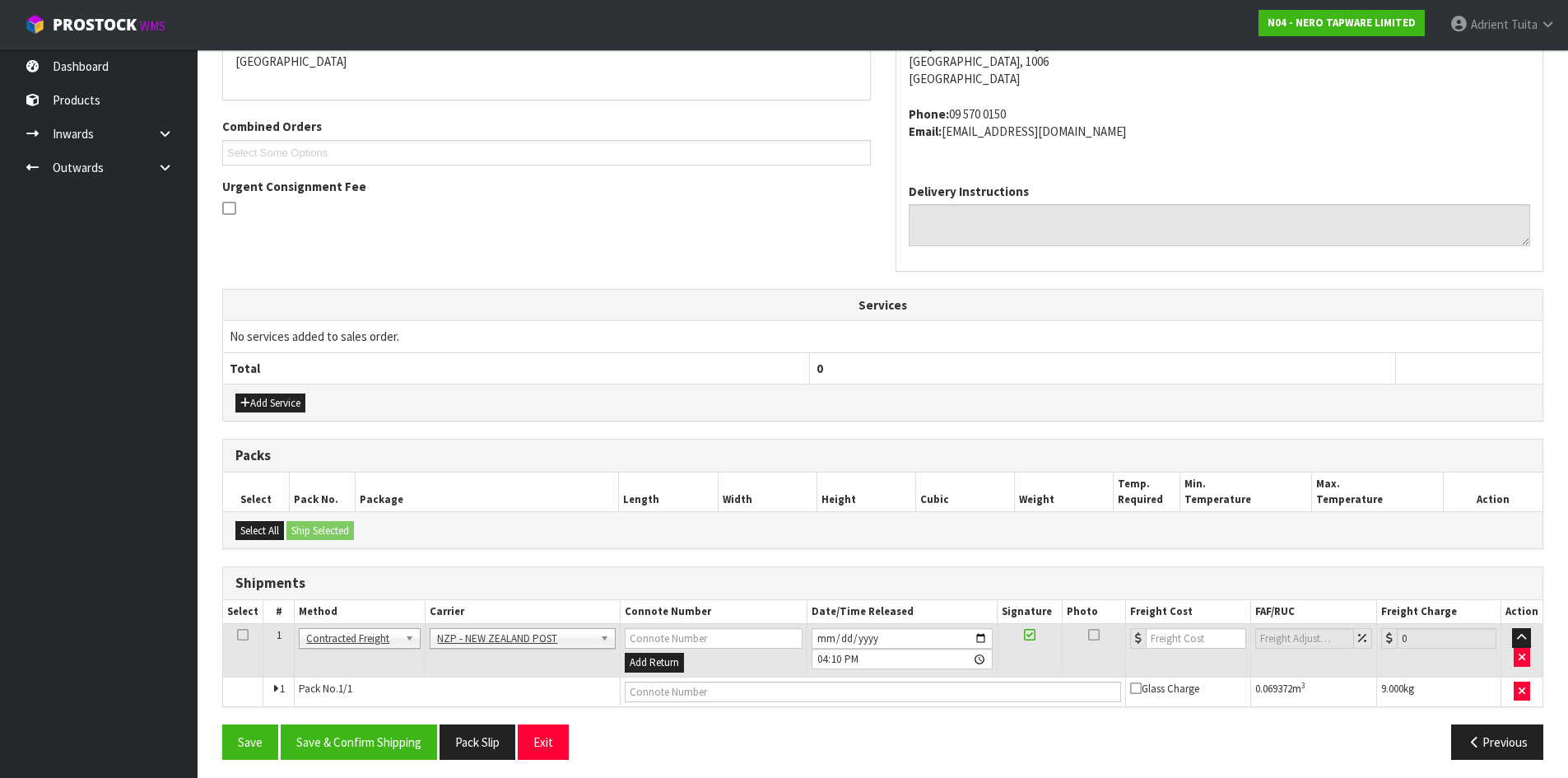
scroll to position [378, 0]
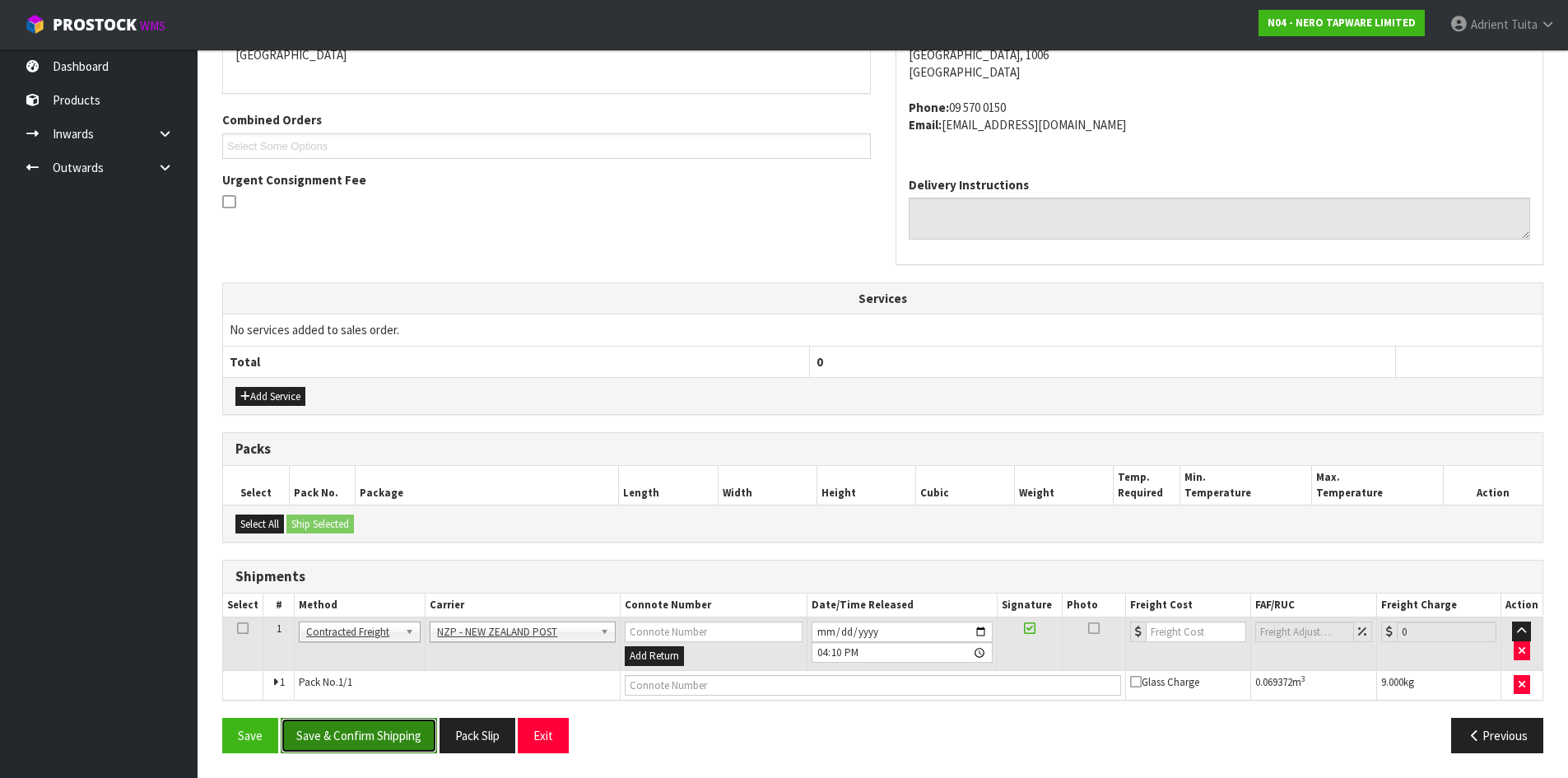
click at [376, 744] on button "Save & Confirm Shipping" at bounding box center [359, 736] width 156 height 35
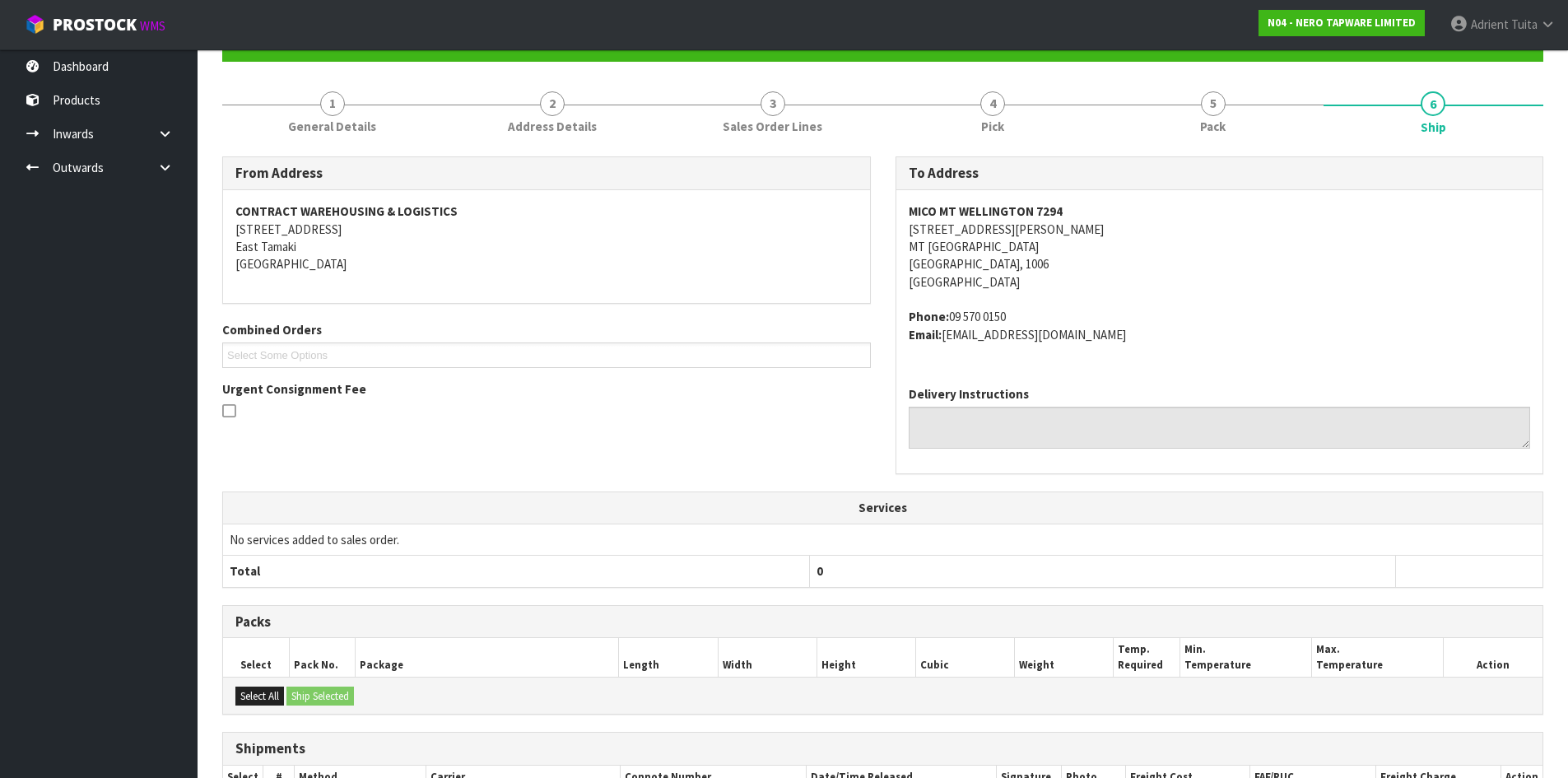
scroll to position [354, 0]
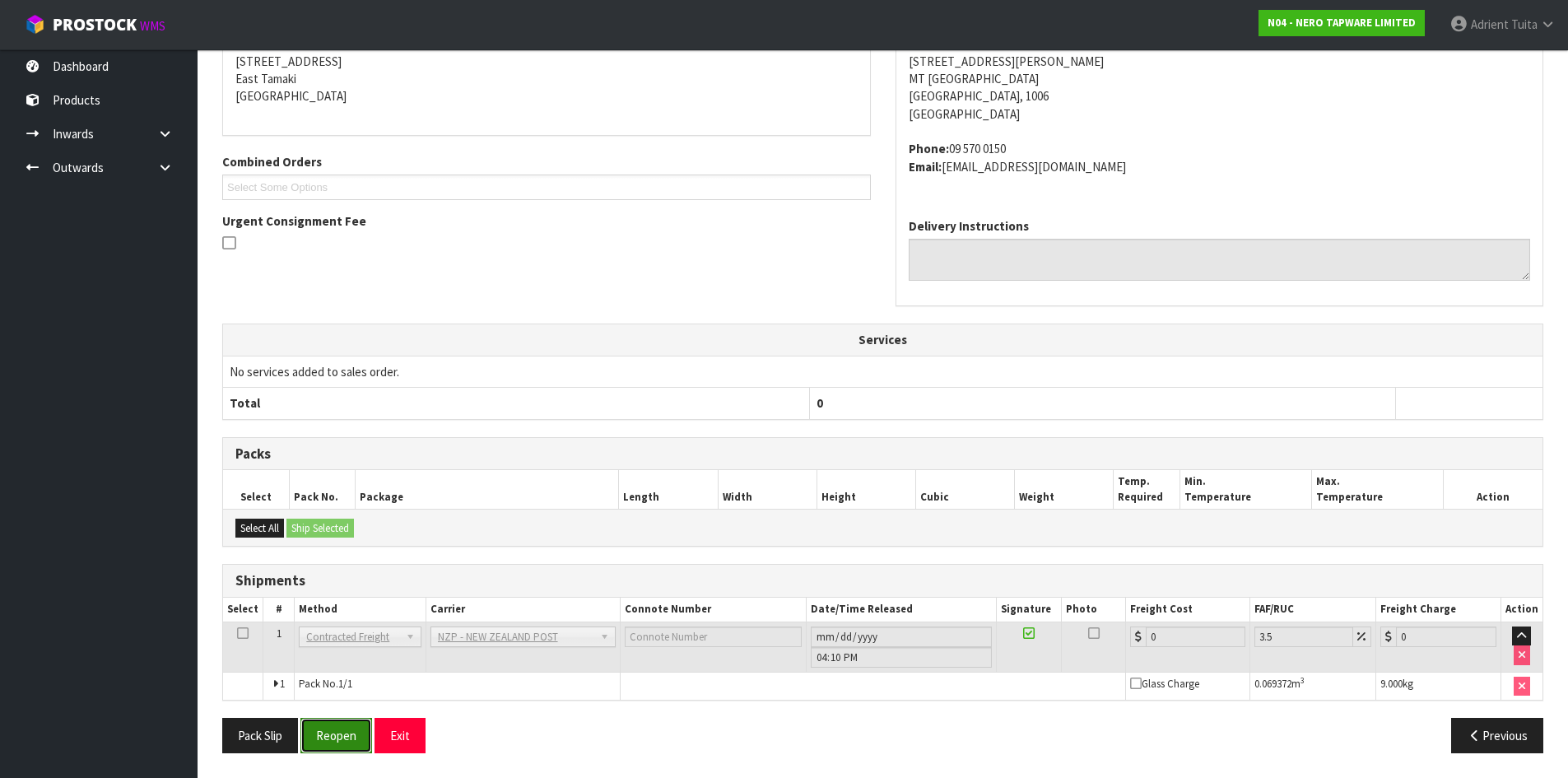
click at [314, 719] on button "Reopen" at bounding box center [336, 736] width 72 height 35
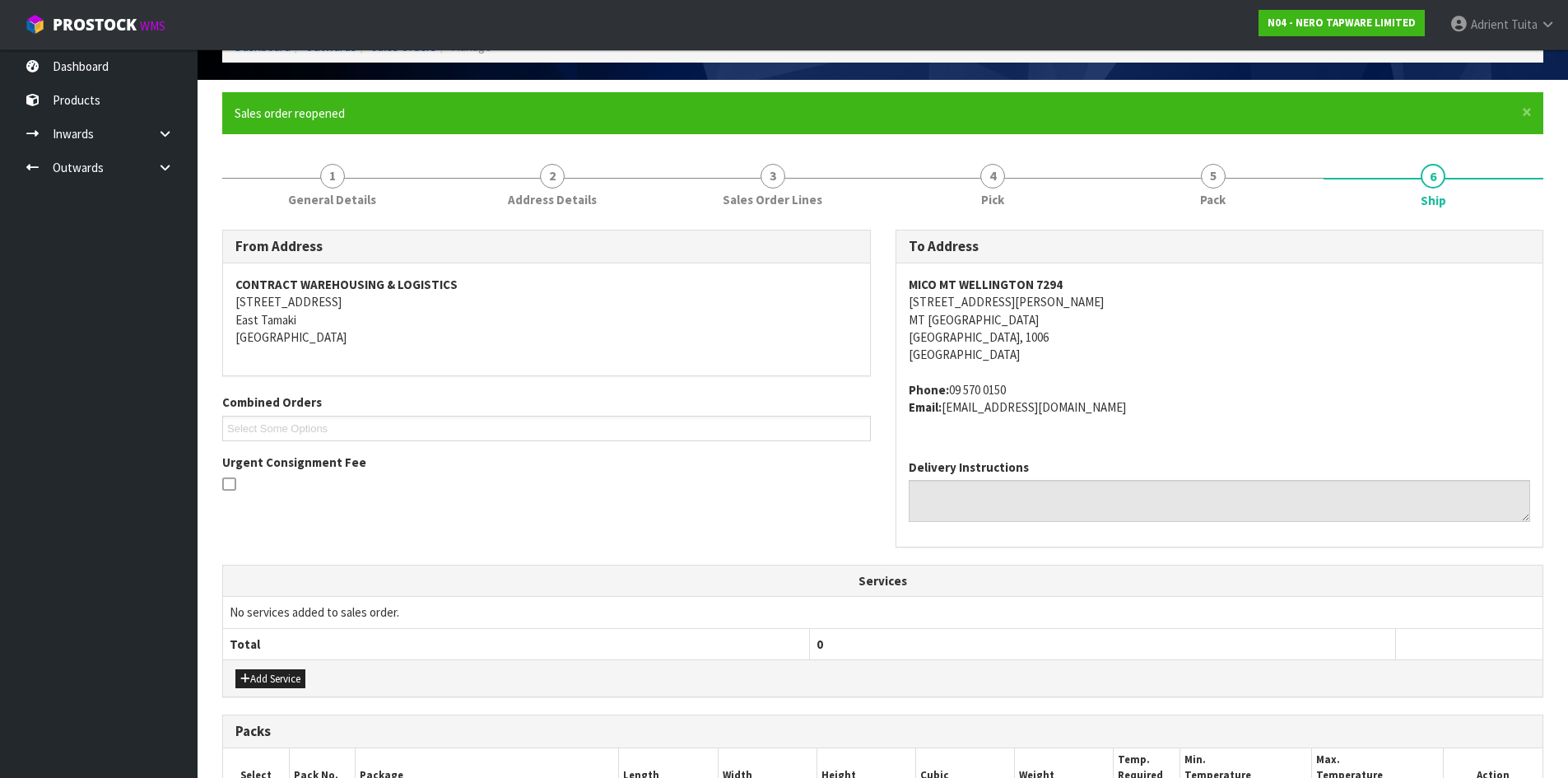
scroll to position [337, 0]
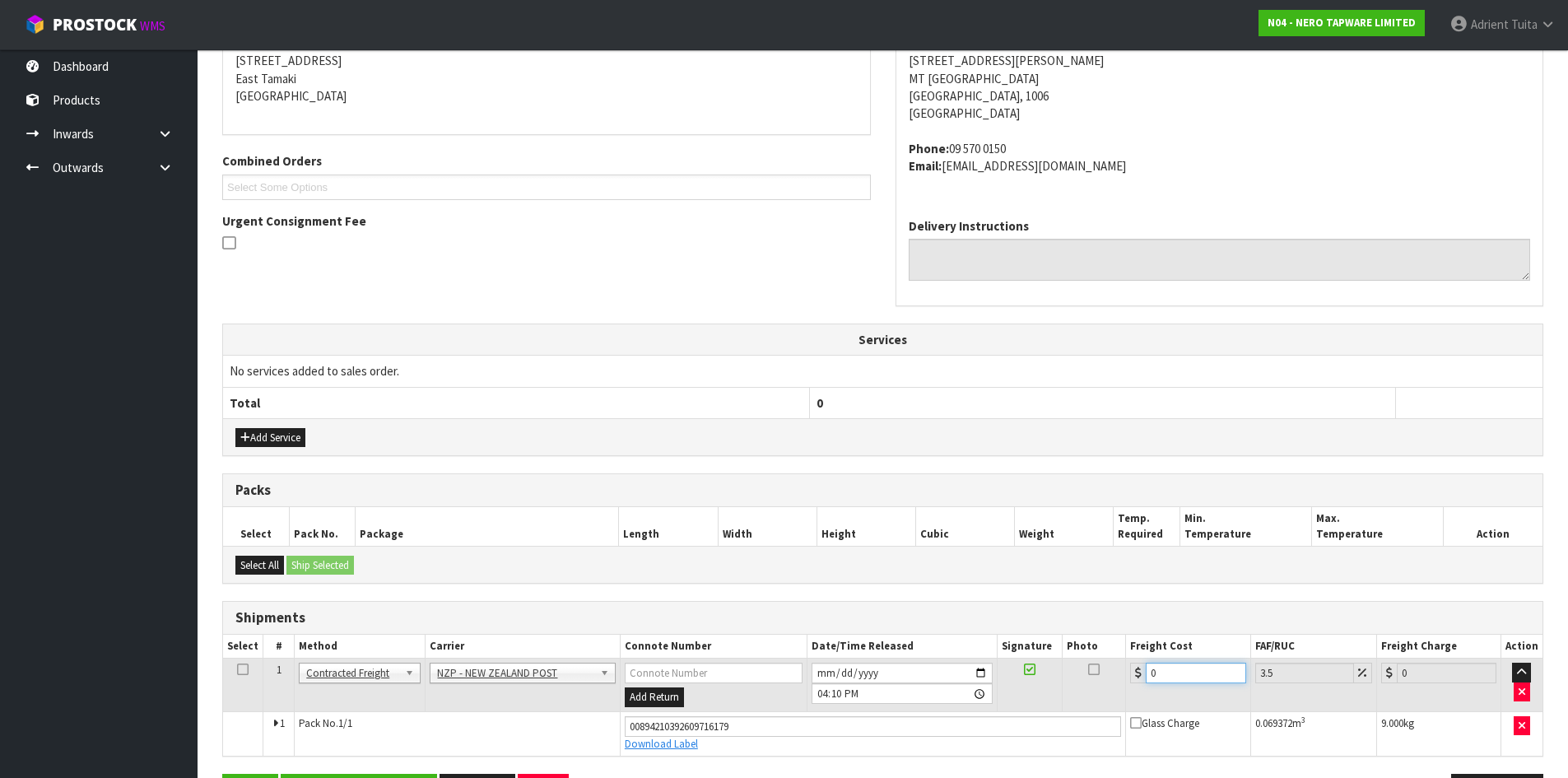
click at [1172, 671] on input "0" at bounding box center [1196, 673] width 100 height 20
type input "4"
type input "4.14"
type input "4.3"
type input "4.45"
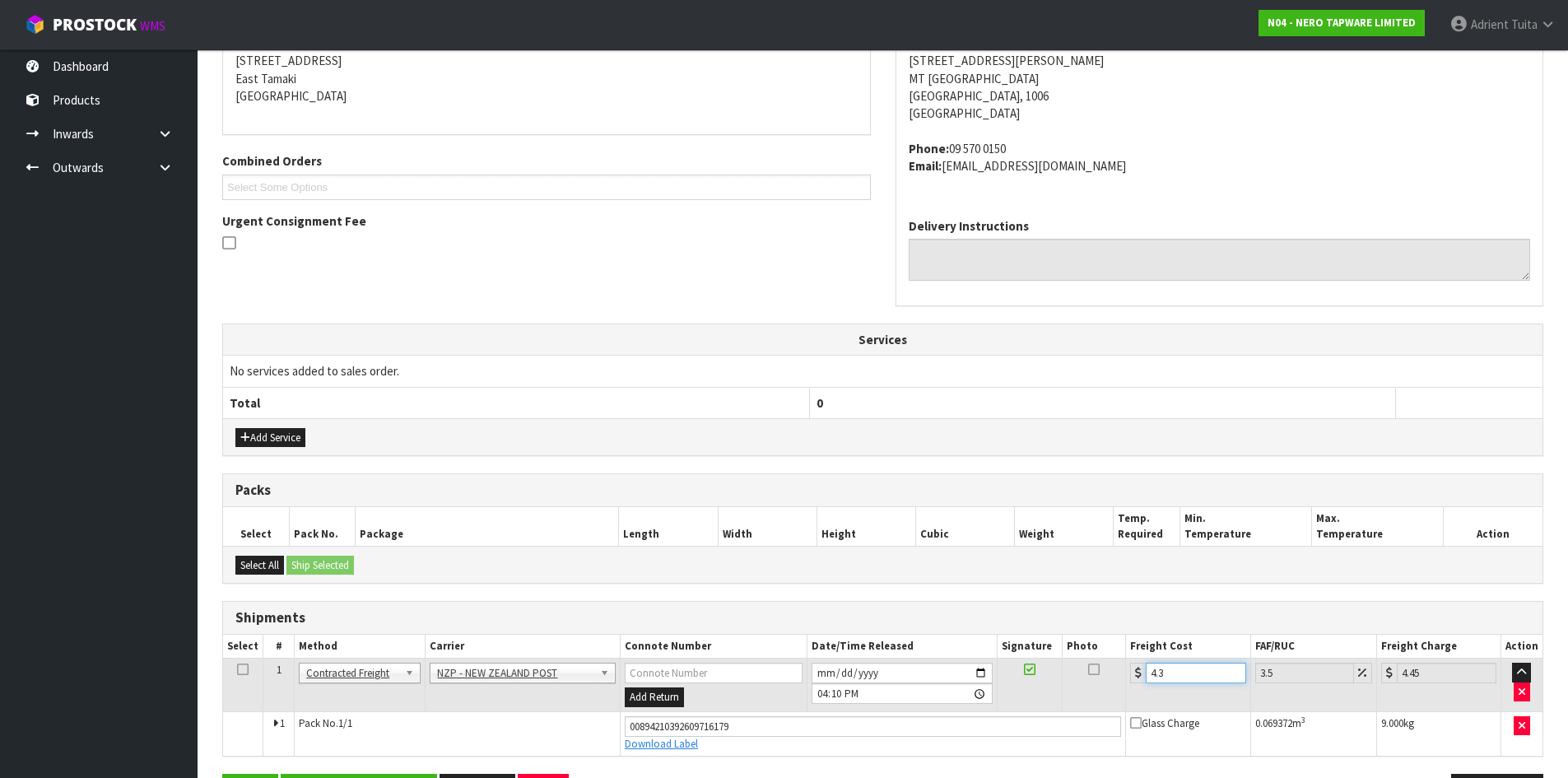
type input "4.33"
type input "4.48"
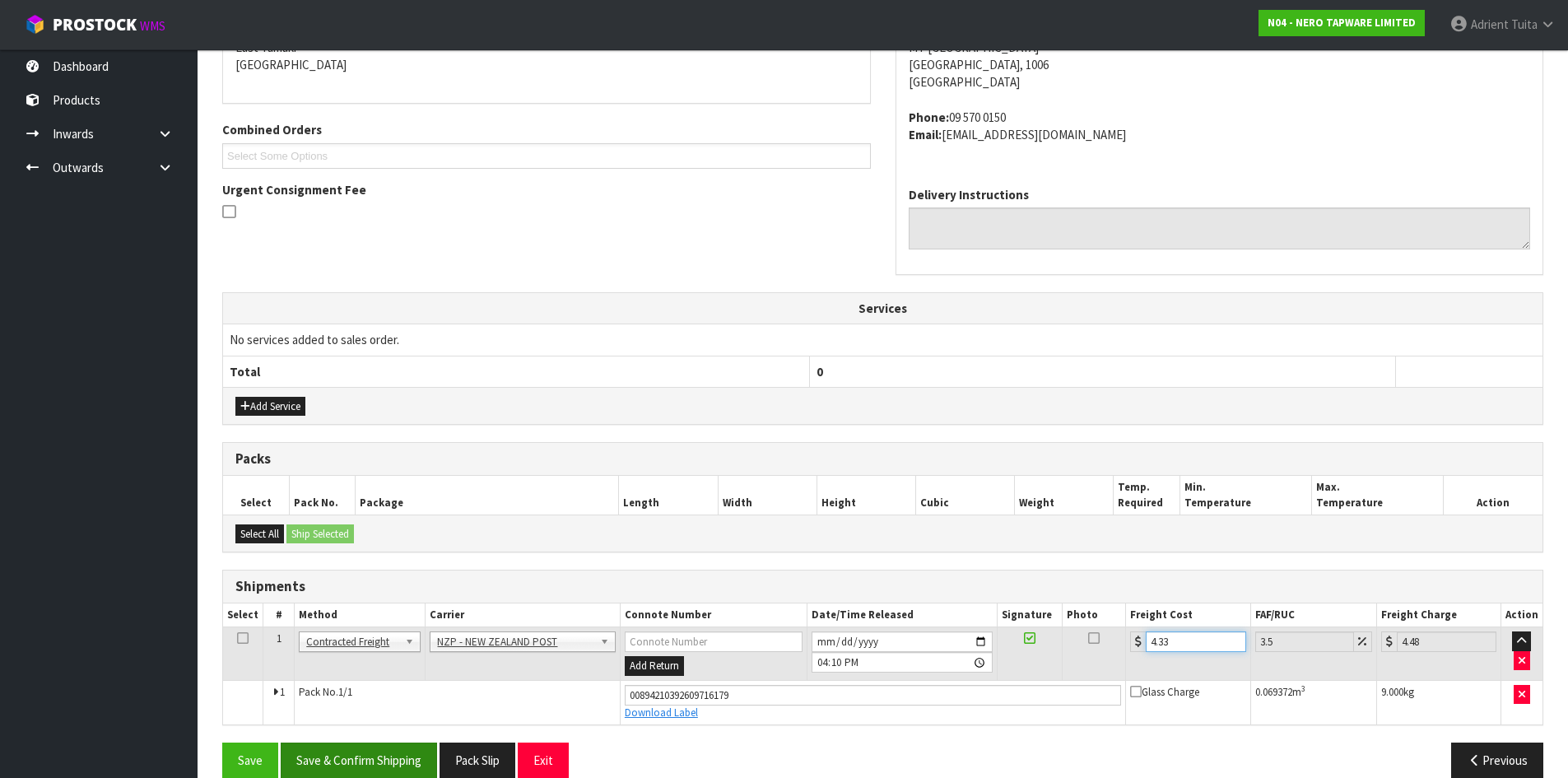
scroll to position [393, 0]
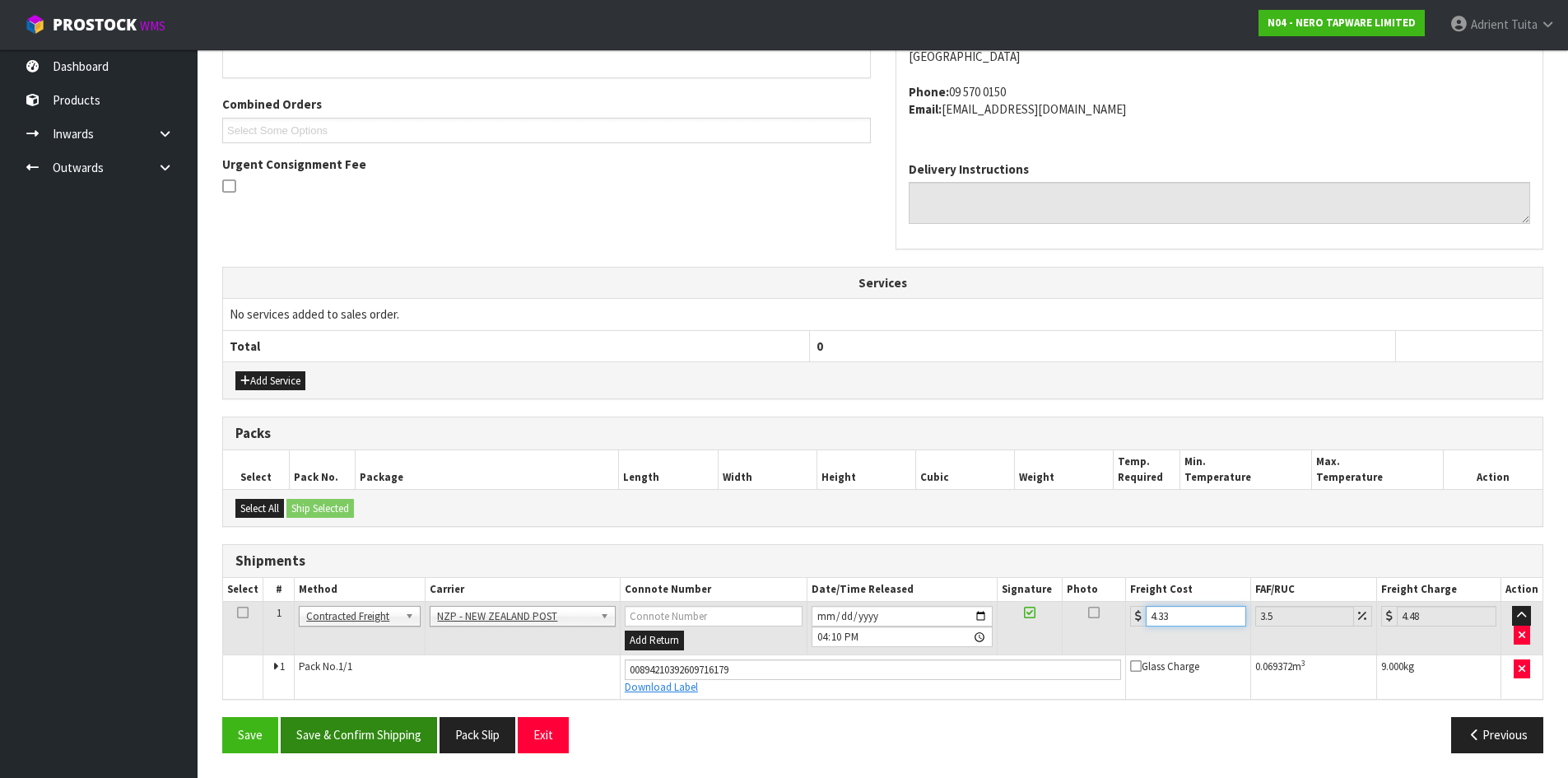
type input "4.33"
click at [426, 745] on button "Save & Confirm Shipping" at bounding box center [359, 735] width 156 height 35
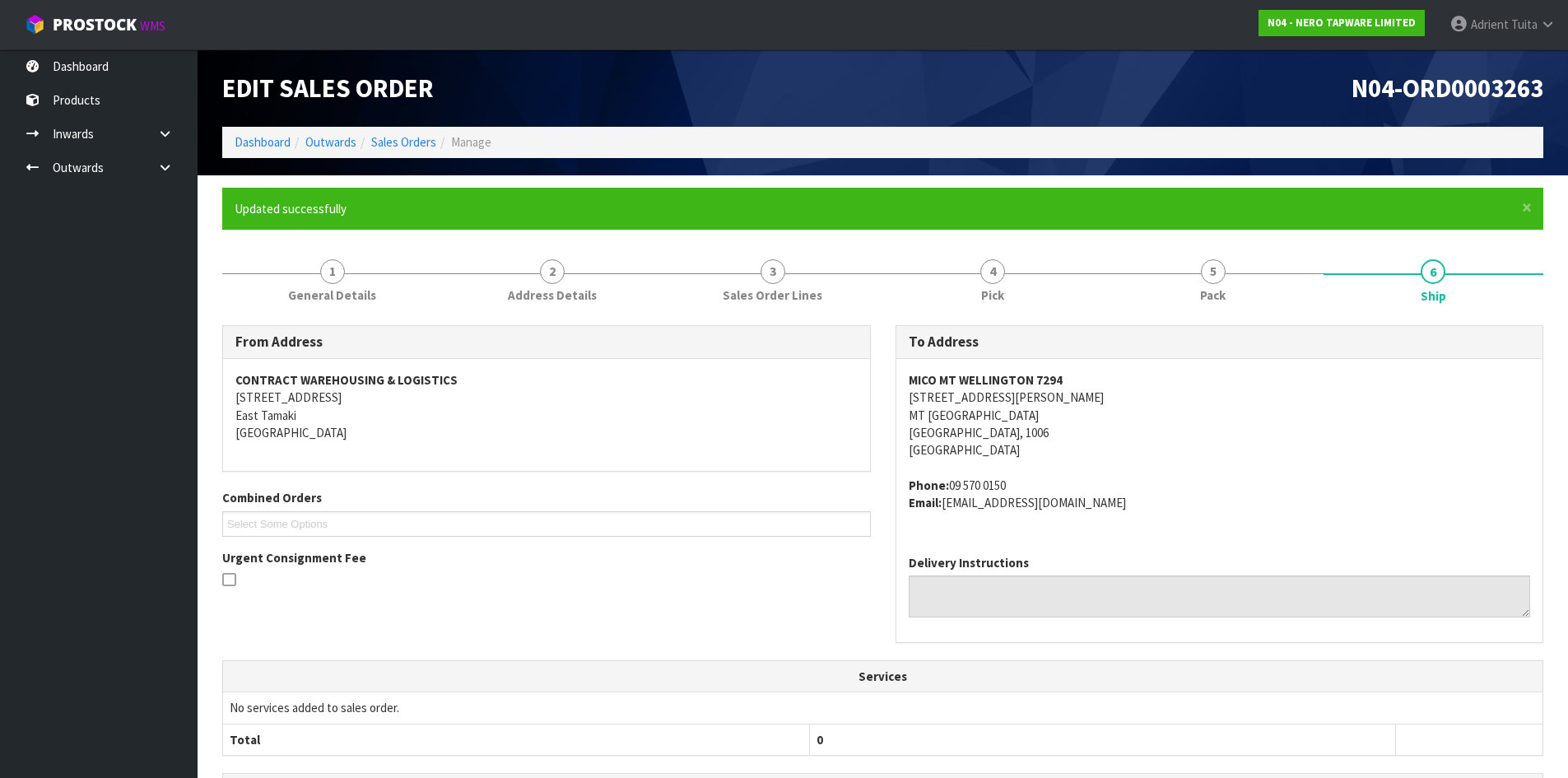
scroll to position [348, 0]
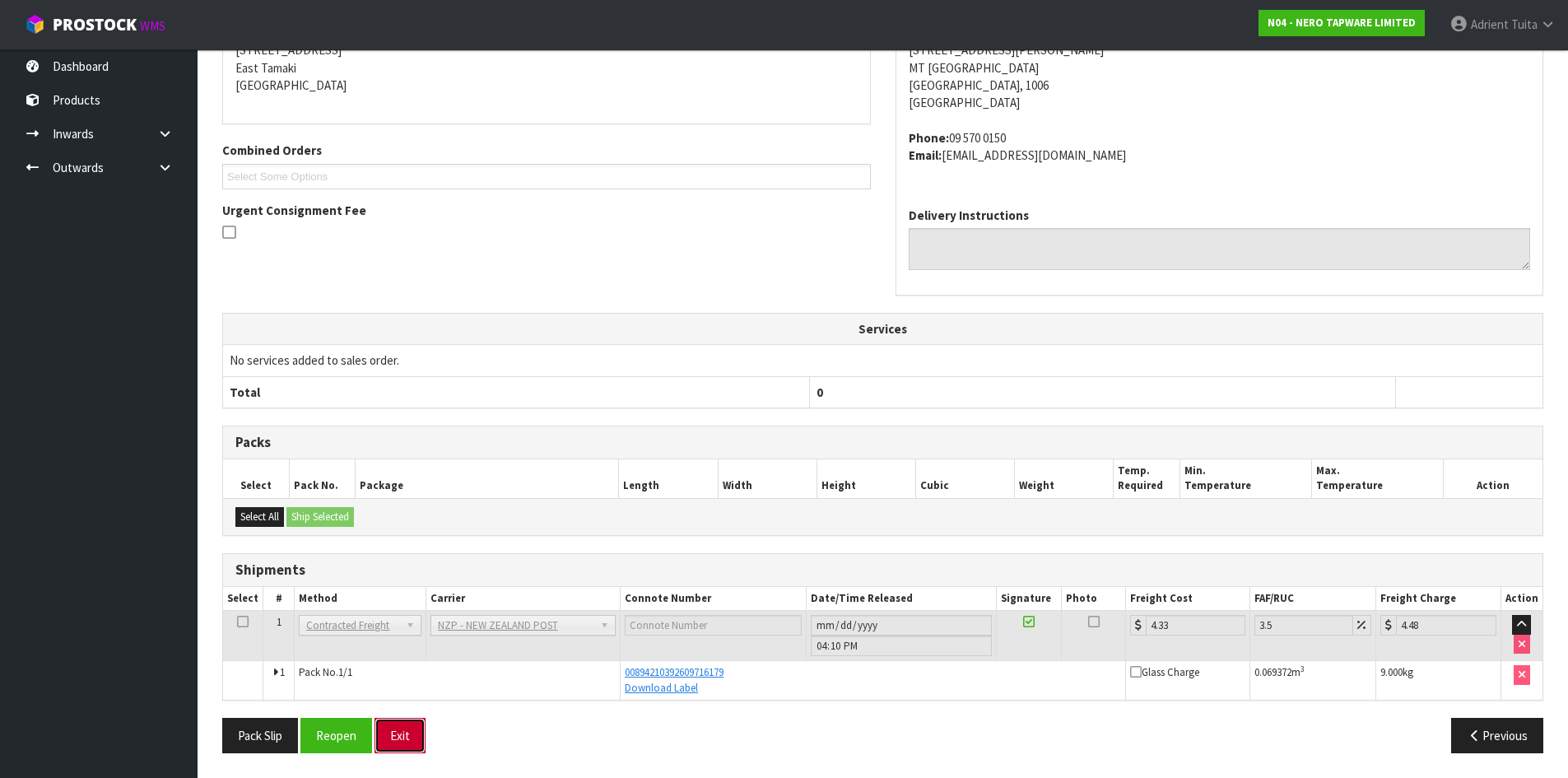
click at [390, 734] on button "Exit" at bounding box center [400, 736] width 51 height 35
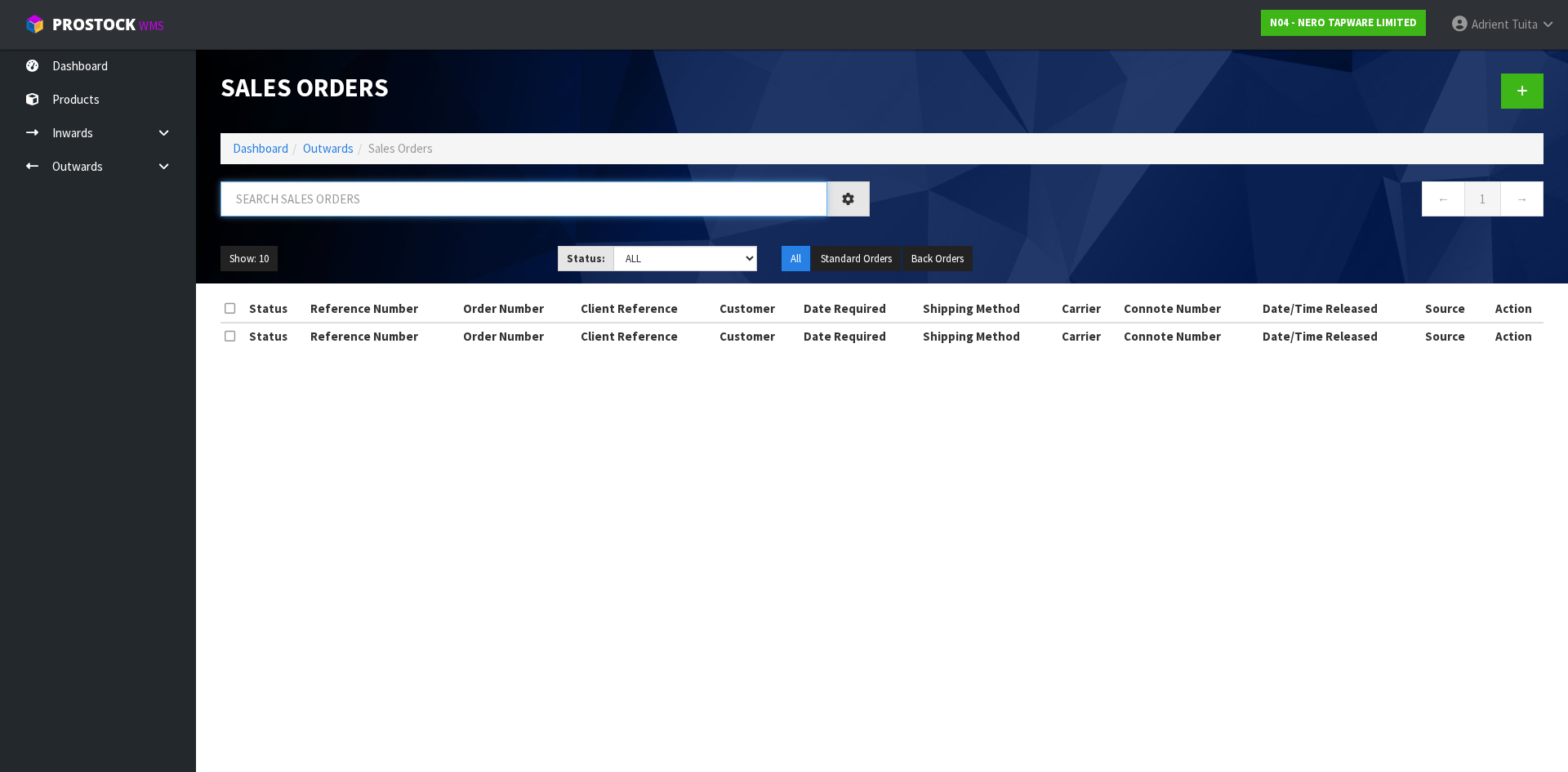
click at [298, 207] on input "text" at bounding box center [523, 199] width 607 height 35
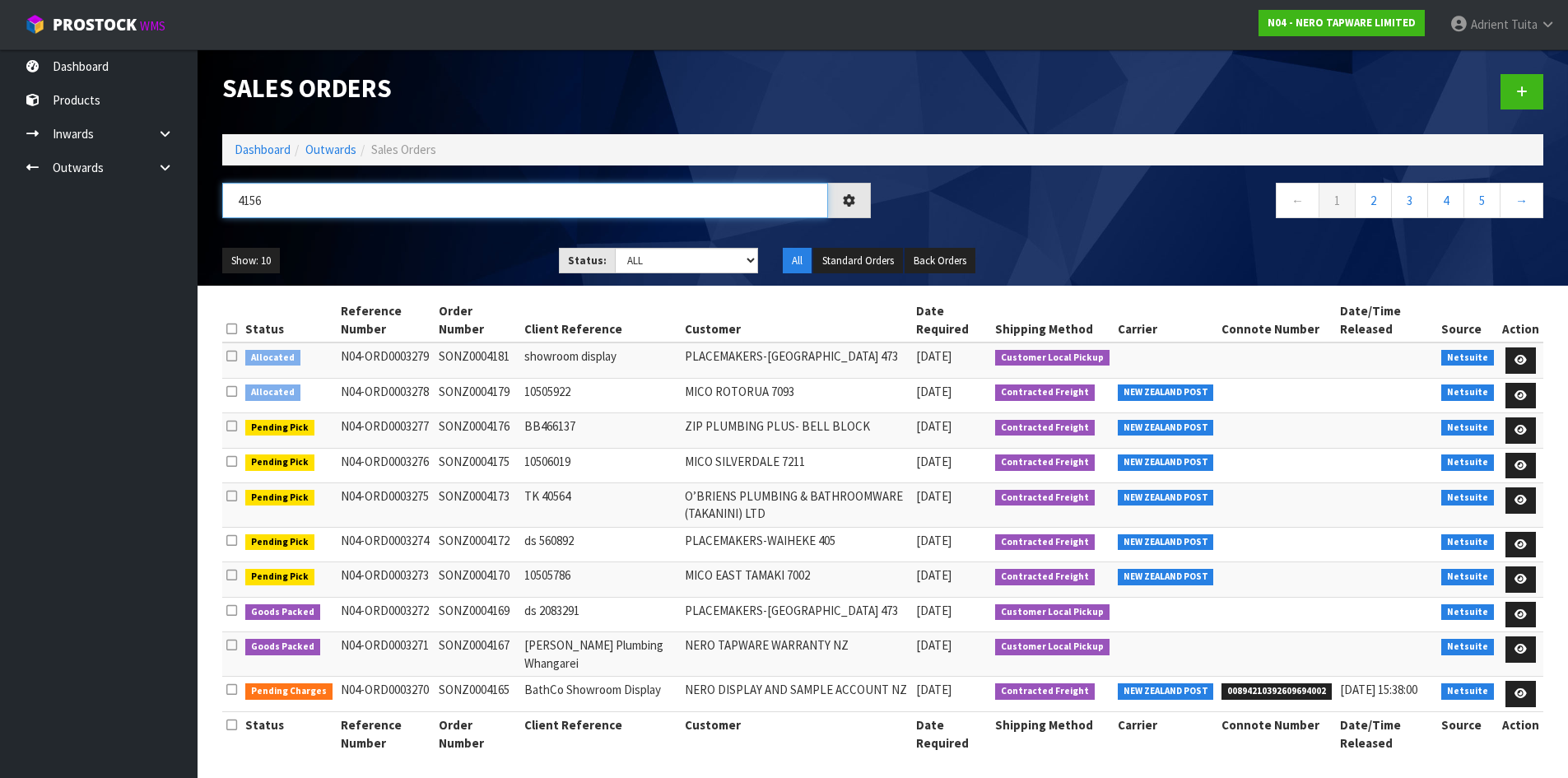
type input "4156"
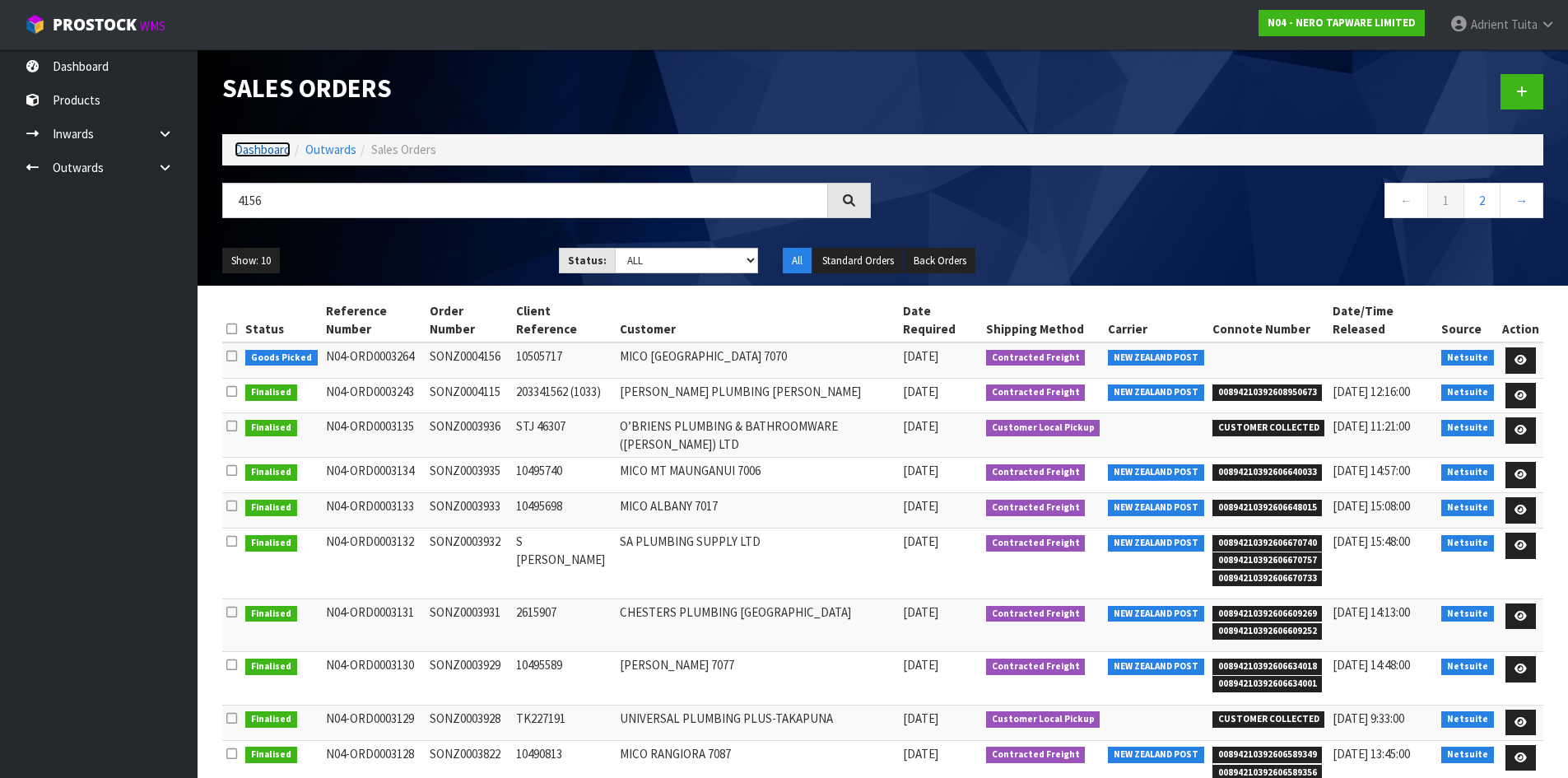
click at [275, 147] on link "Dashboard" at bounding box center [262, 149] width 56 height 16
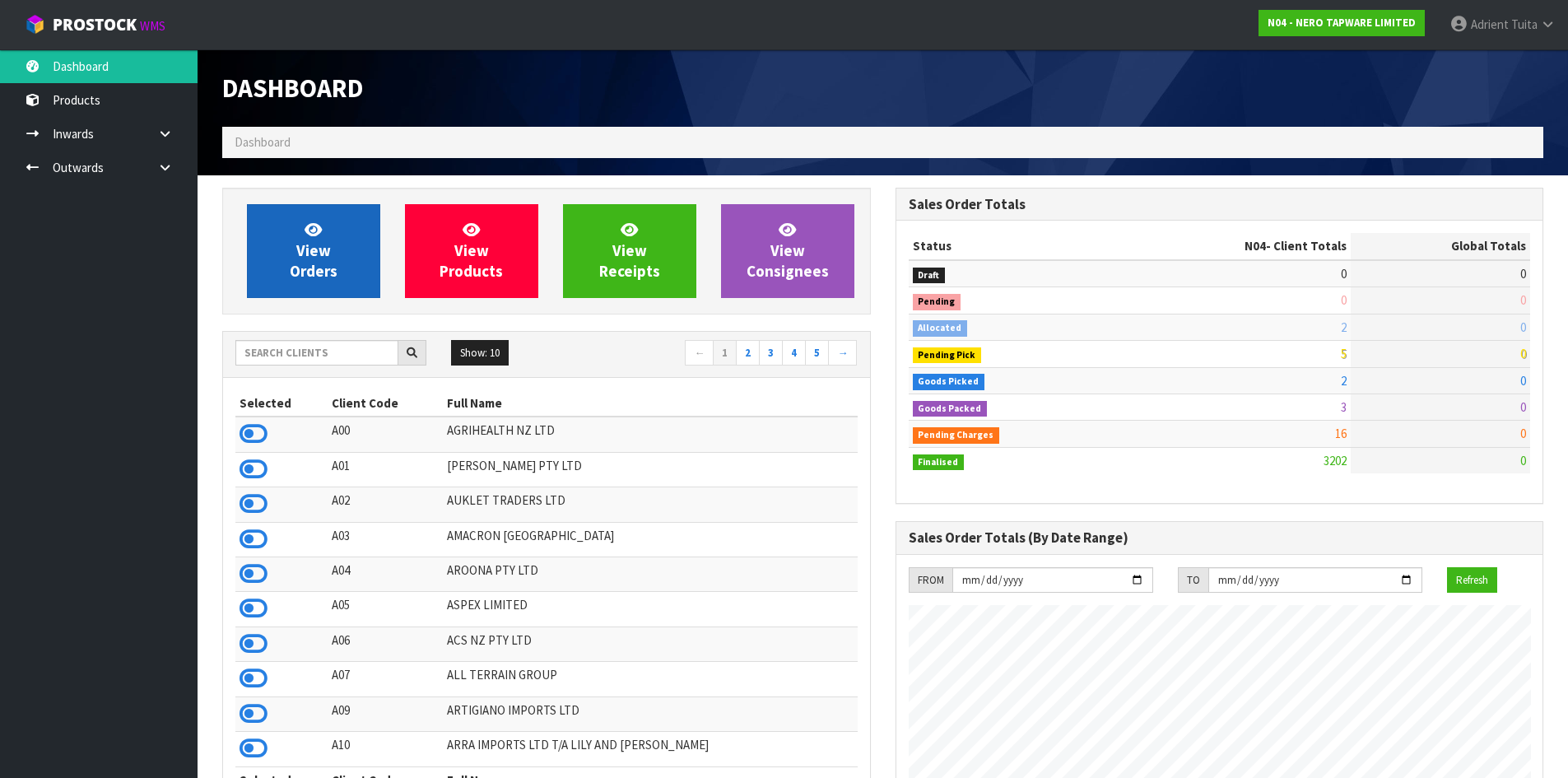
scroll to position [1283, 673]
click at [269, 221] on link "View Orders" at bounding box center [314, 251] width 133 height 94
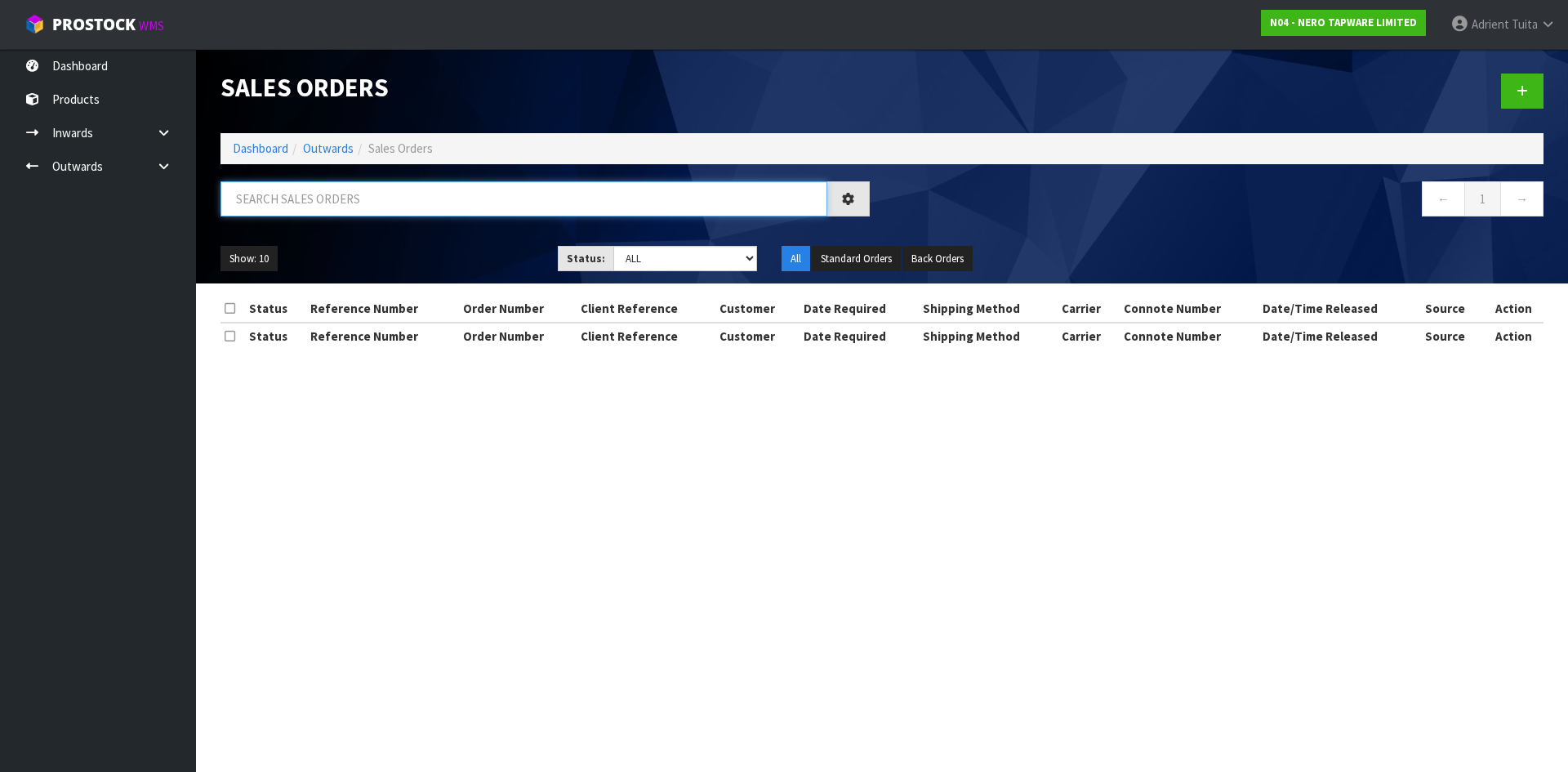
click at [284, 204] on input "text" at bounding box center [523, 199] width 607 height 35
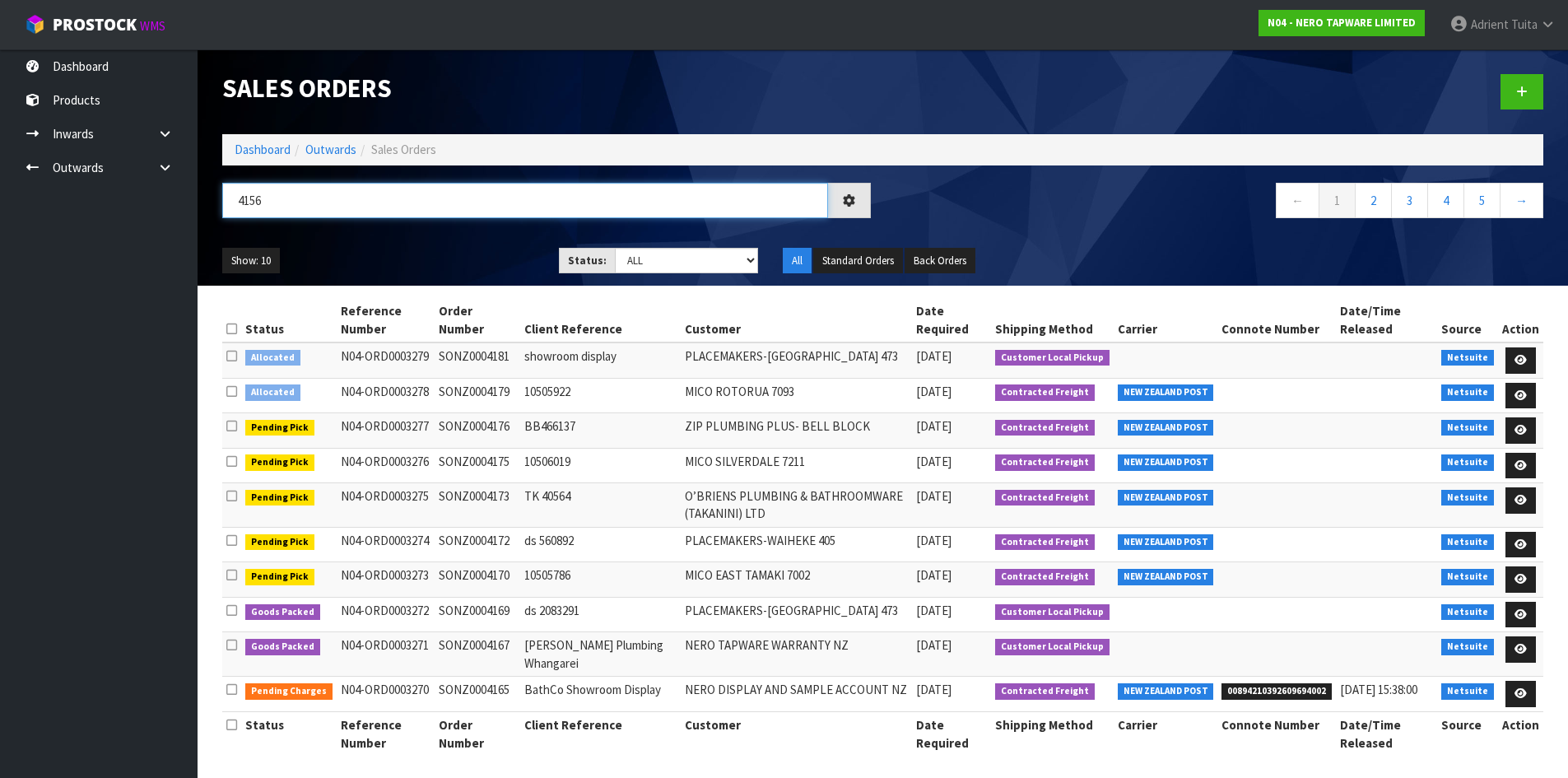
type input "4156"
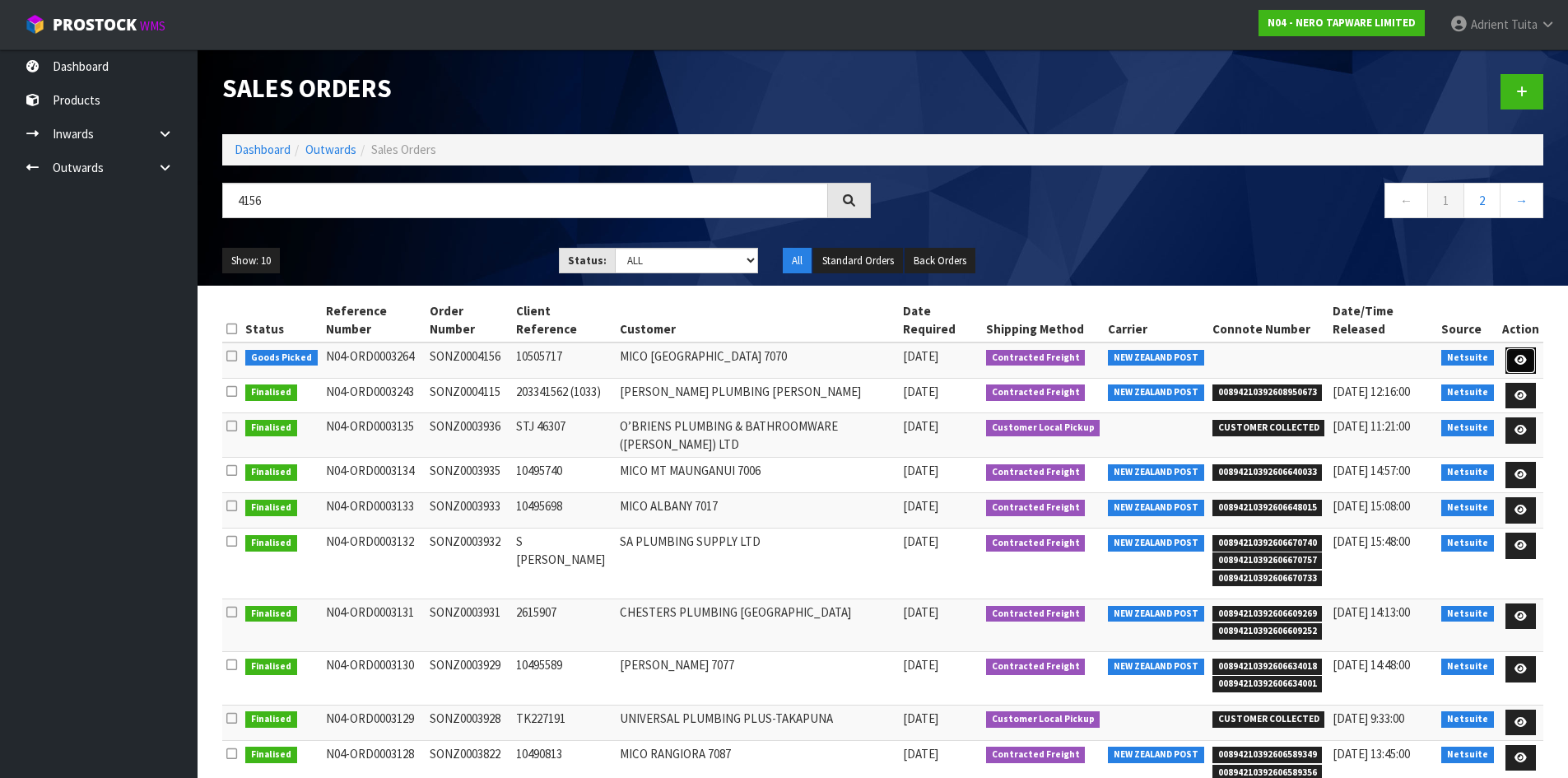
click at [1520, 350] on link at bounding box center [1521, 360] width 30 height 26
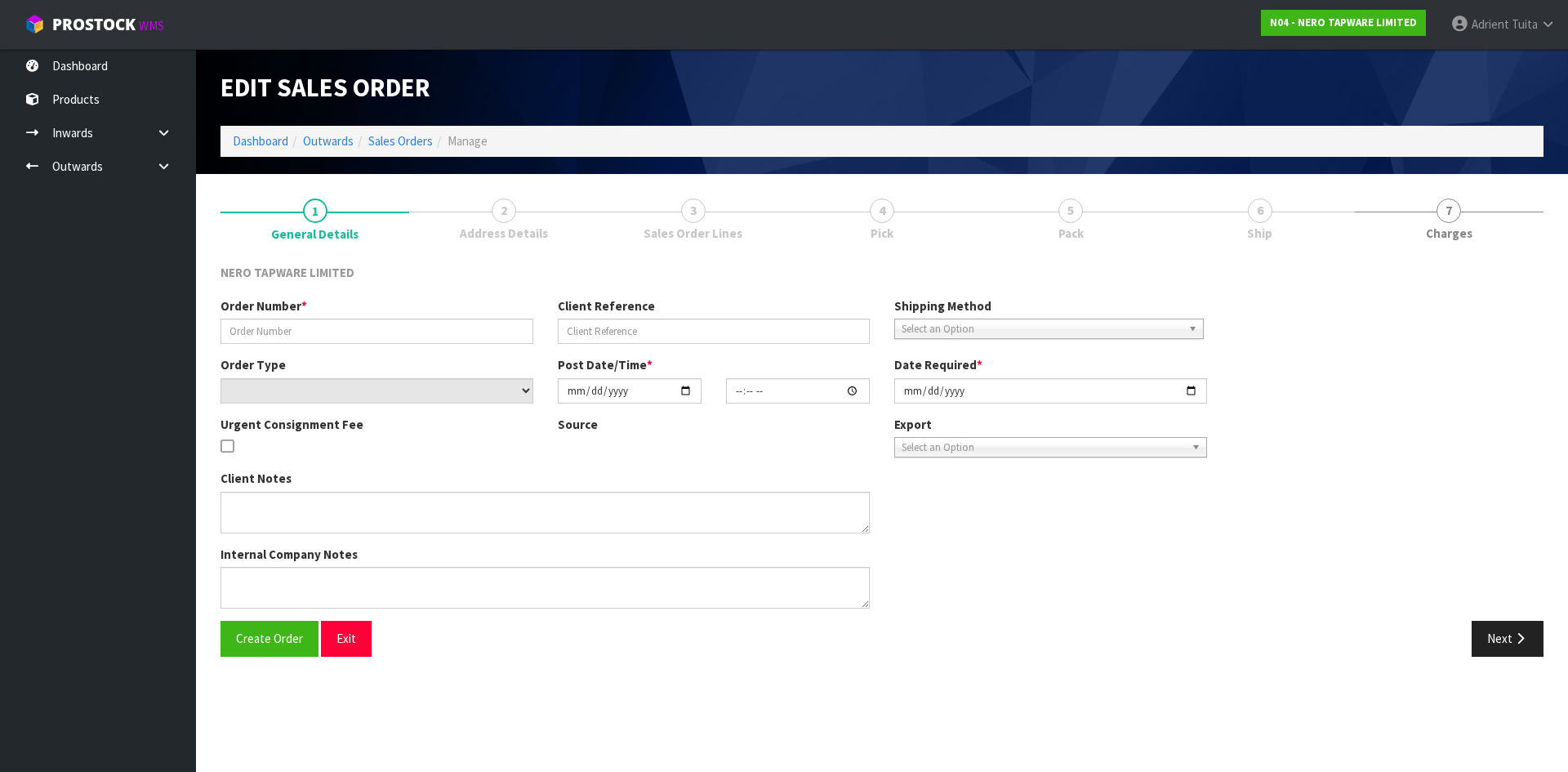
type input "SONZ0004156"
type input "10505717"
select select "number:0"
type input "[DATE]"
type input "11:45:17.000"
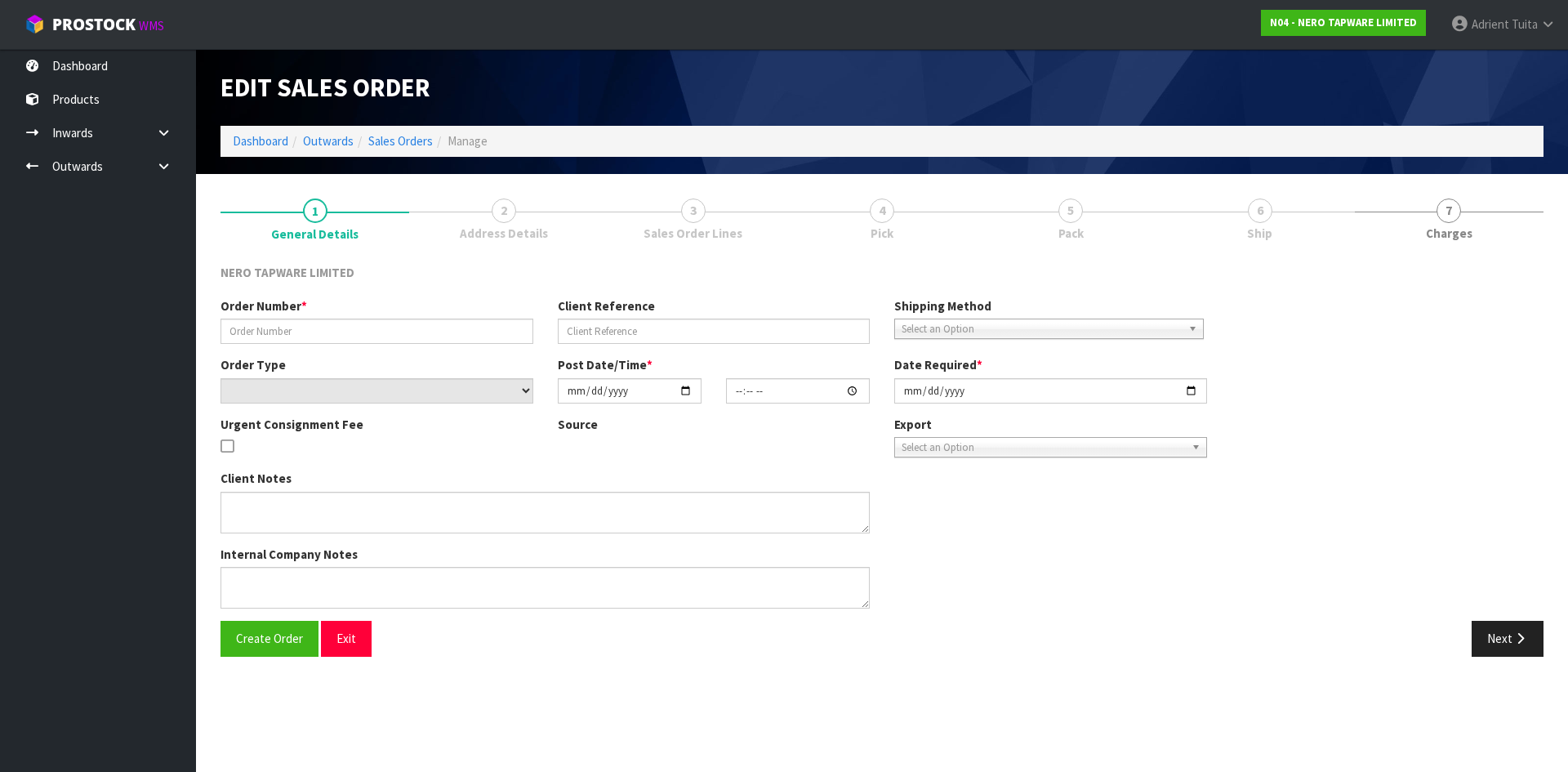
type input "[DATE]"
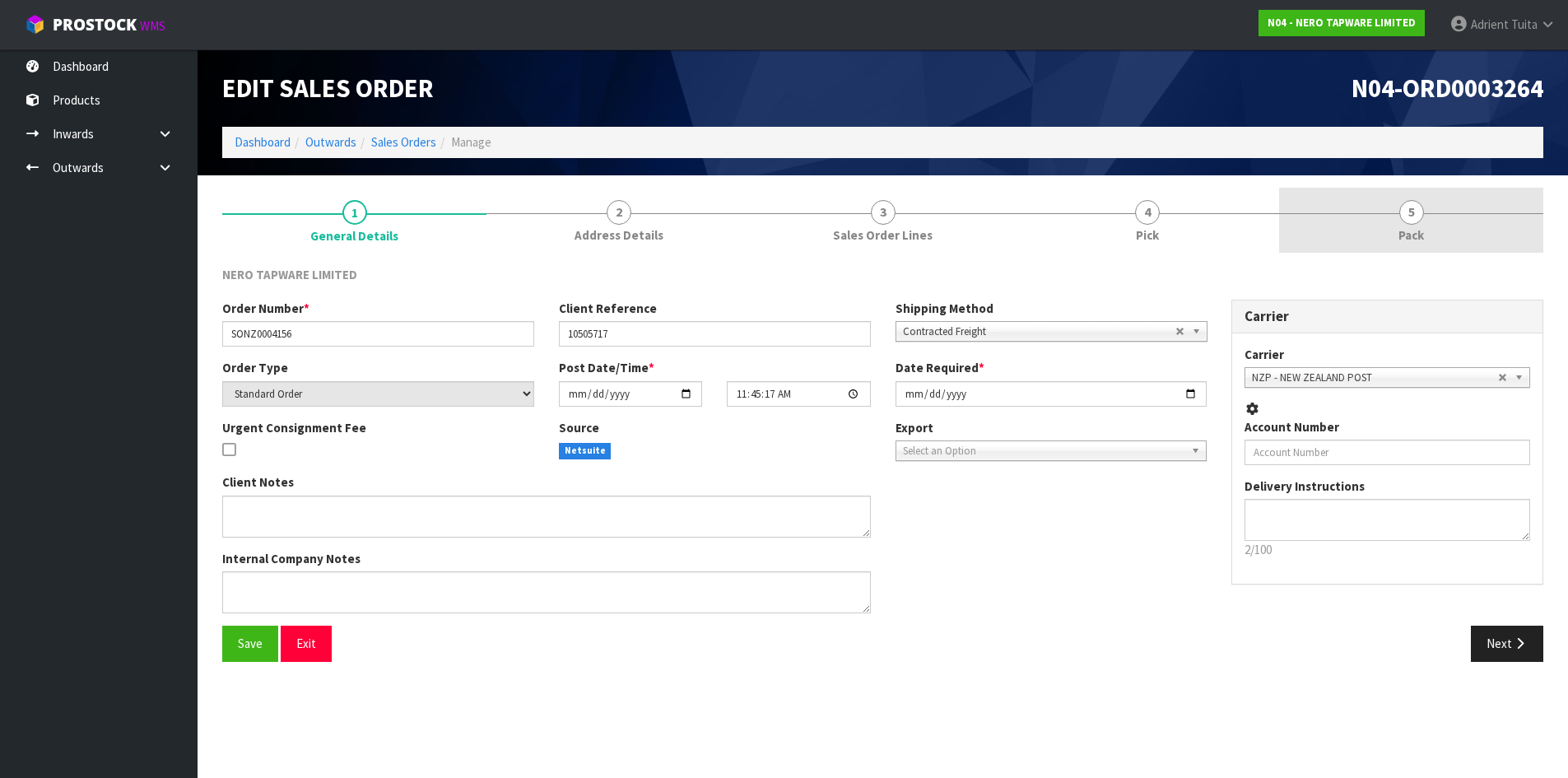
click at [1461, 210] on link "5 Pack" at bounding box center [1411, 219] width 264 height 65
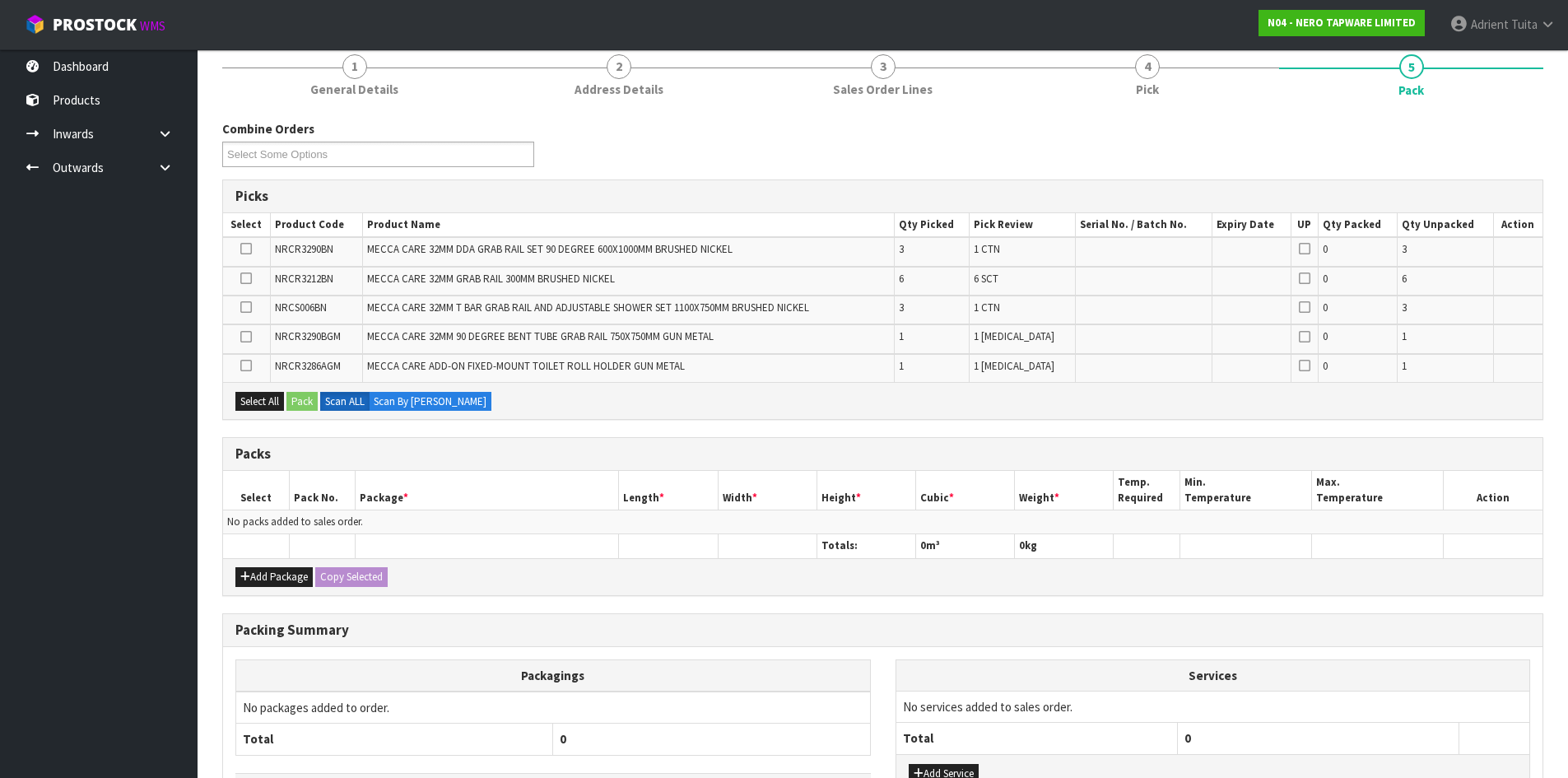
scroll to position [268, 0]
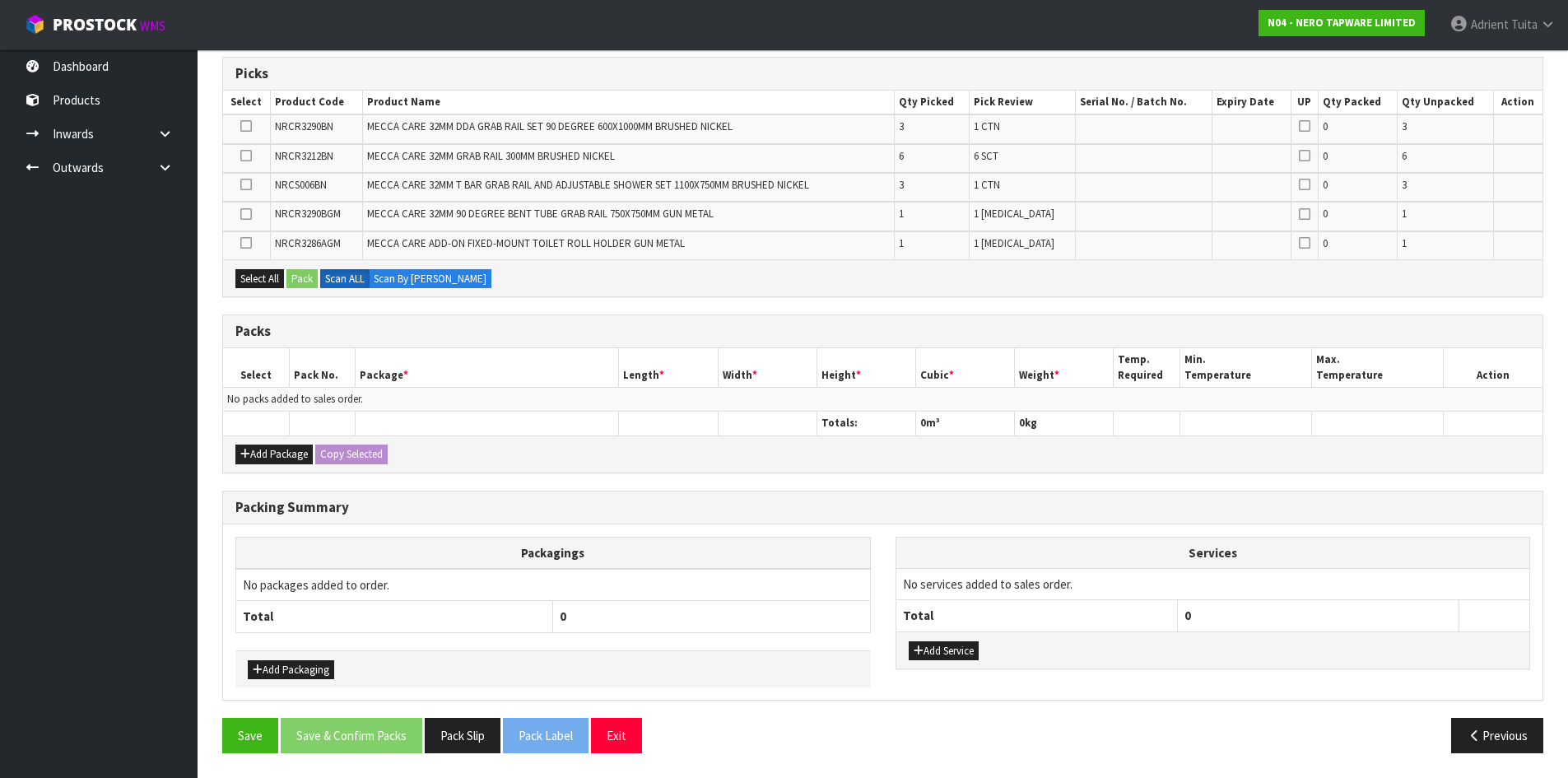
click at [251, 185] on icon at bounding box center [246, 184] width 12 height 1
click at [0, 0] on input "checkbox" at bounding box center [0, 0] width 0 height 0
click at [305, 276] on button "Pack" at bounding box center [301, 278] width 31 height 19
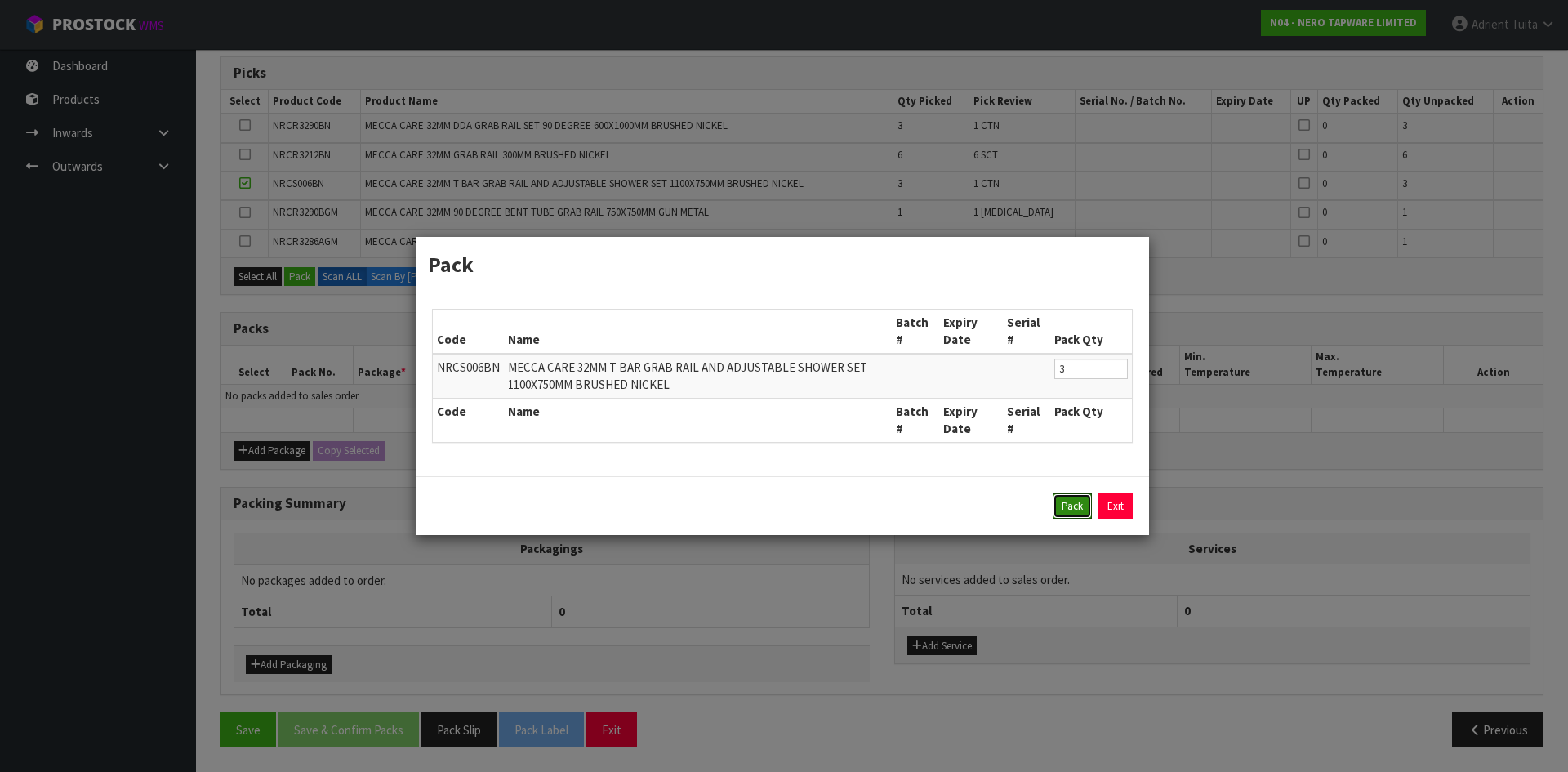
click at [1065, 504] on button "Pack" at bounding box center [1072, 506] width 39 height 26
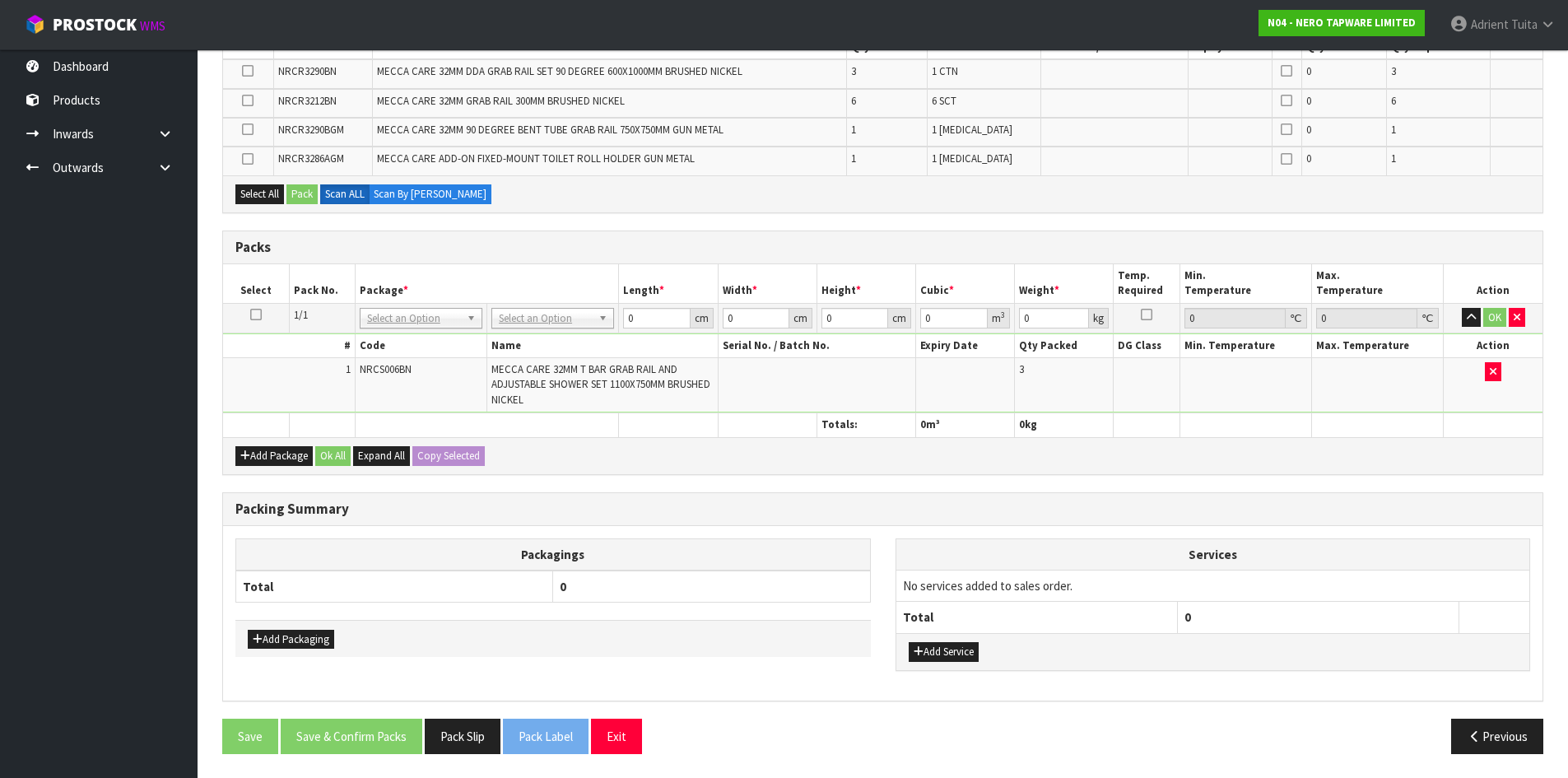
scroll to position [324, 0]
click at [253, 454] on button "Add Package" at bounding box center [274, 455] width 78 height 19
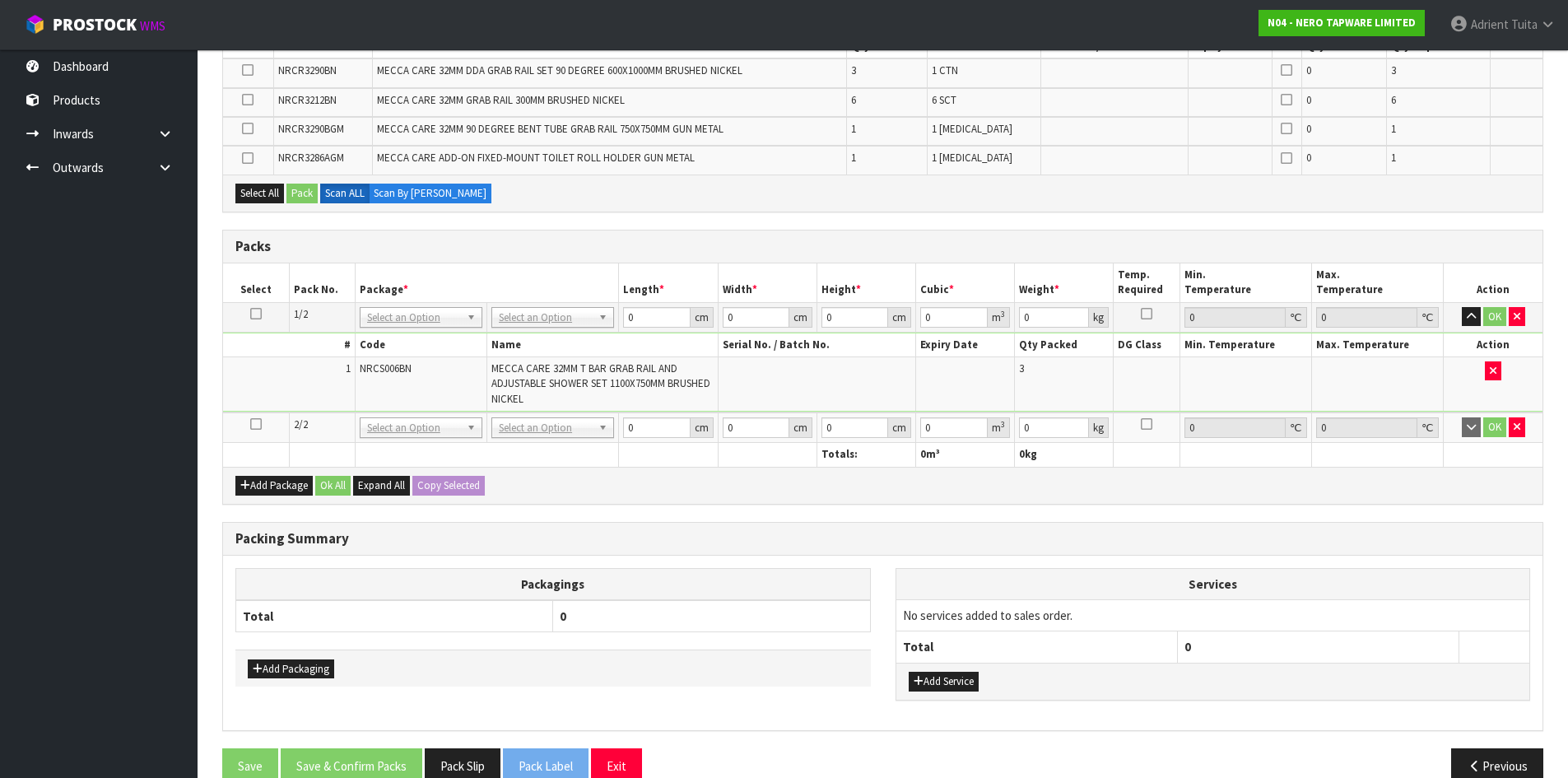
click at [253, 431] on td at bounding box center [256, 428] width 66 height 30
click at [254, 430] on link at bounding box center [257, 424] width 12 height 14
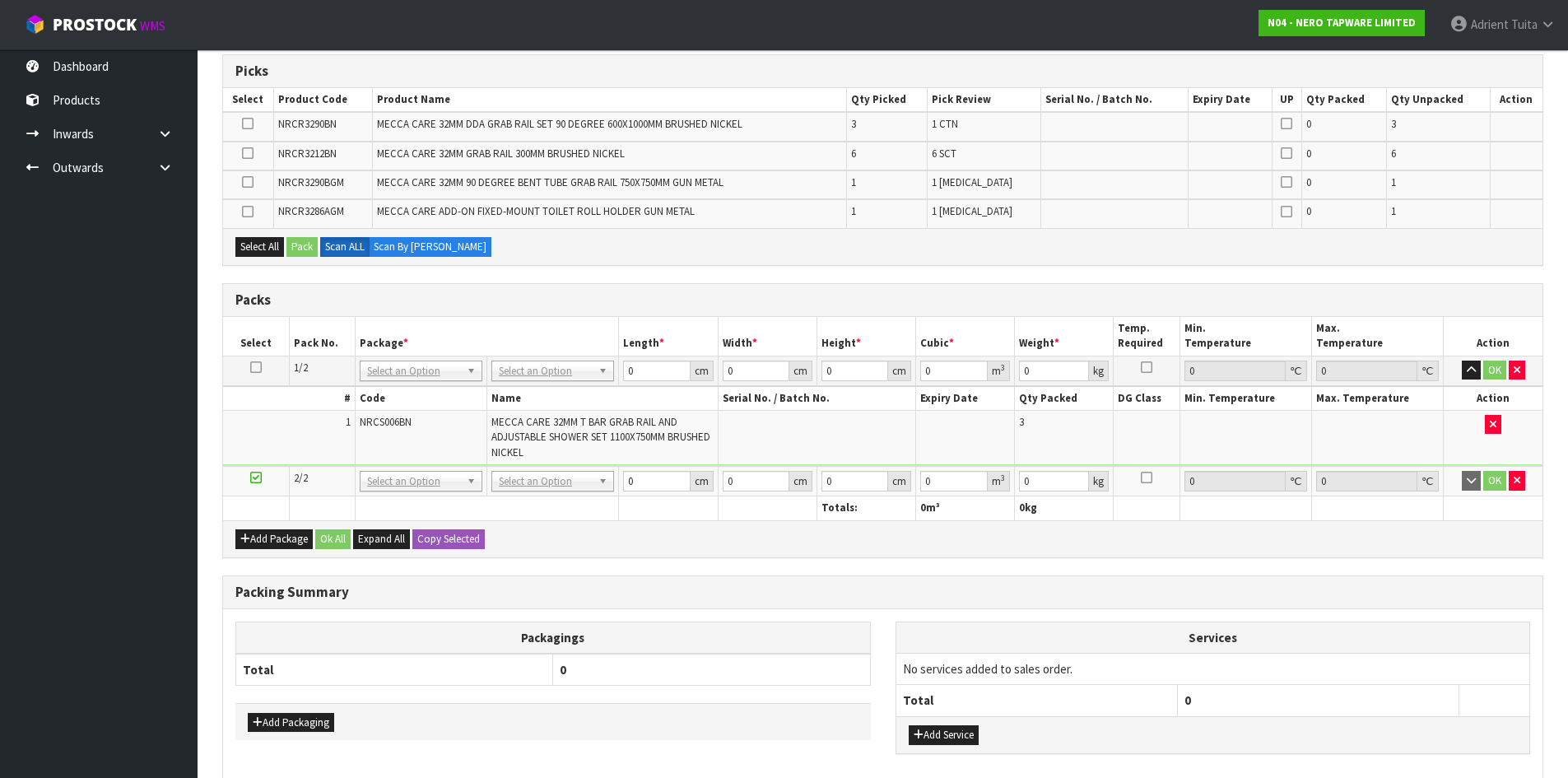
drag, startPoint x: 267, startPoint y: 396, endPoint x: 250, endPoint y: 435, distance: 42.5
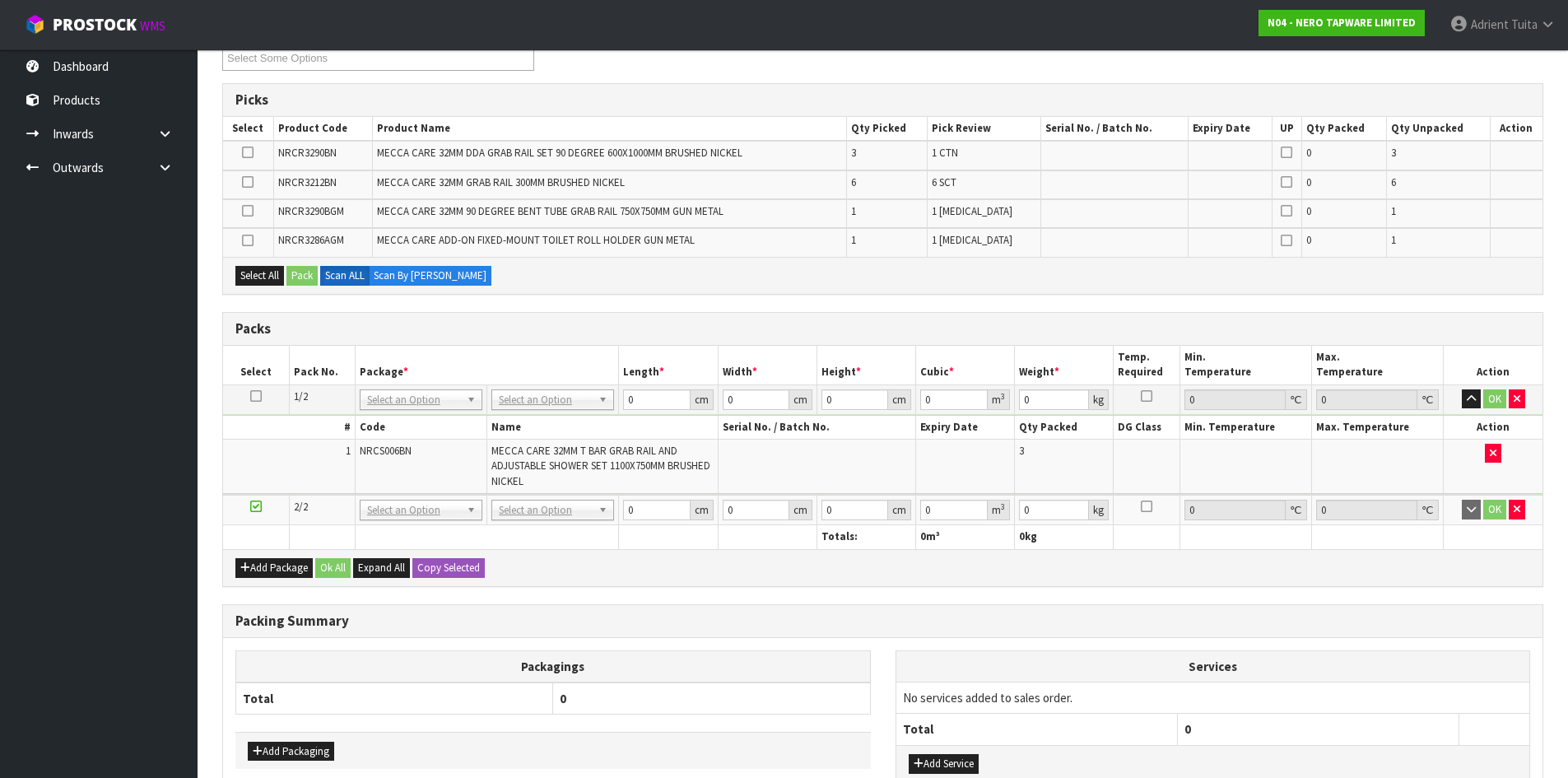
drag, startPoint x: 250, startPoint y: 435, endPoint x: 339, endPoint y: 662, distance: 243.8
click at [339, 662] on th "Packagings" at bounding box center [554, 667] width 635 height 32
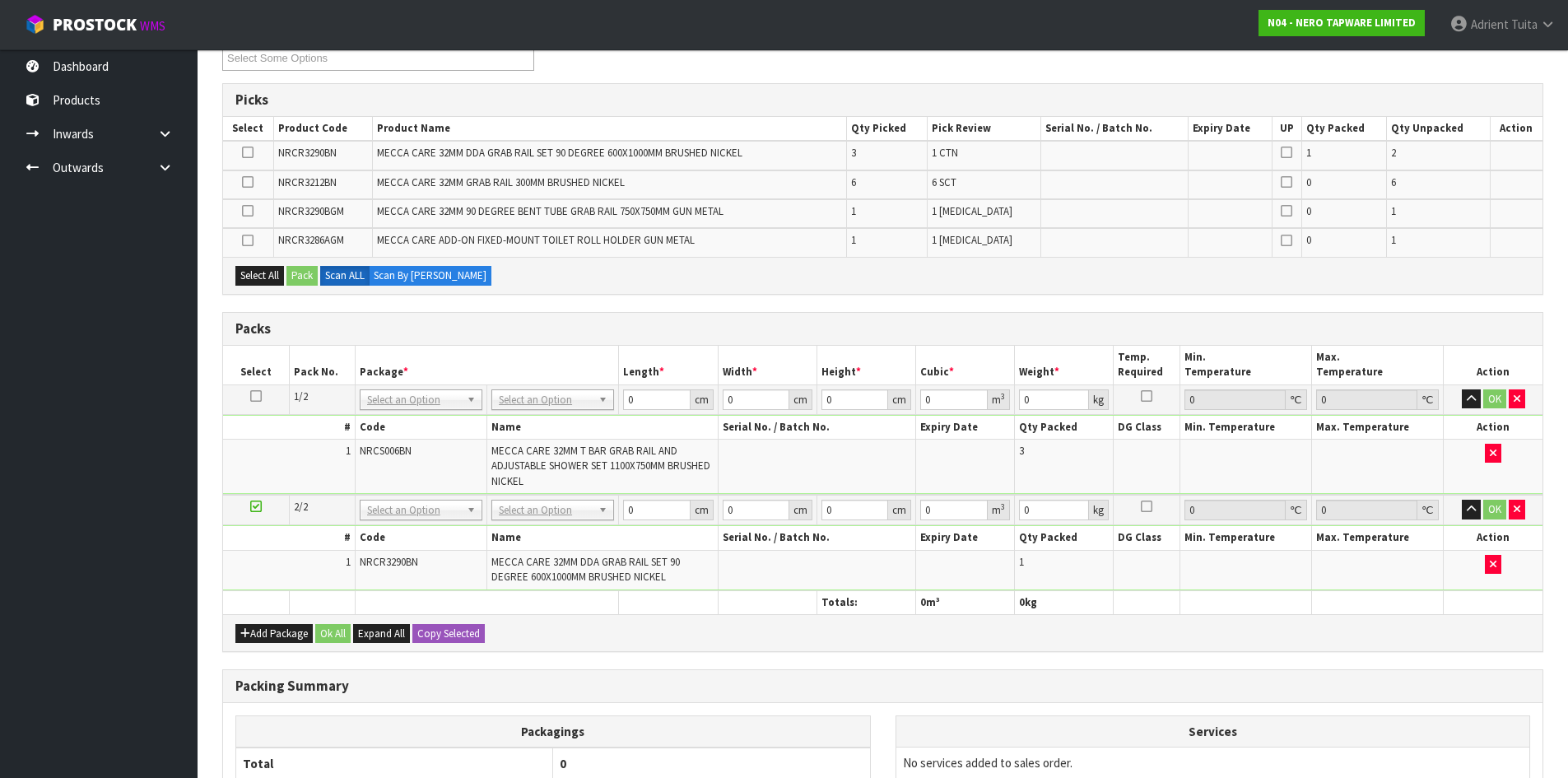
click at [1502, 565] on td at bounding box center [1493, 570] width 99 height 39
click at [1487, 570] on button "button" at bounding box center [1494, 564] width 17 height 19
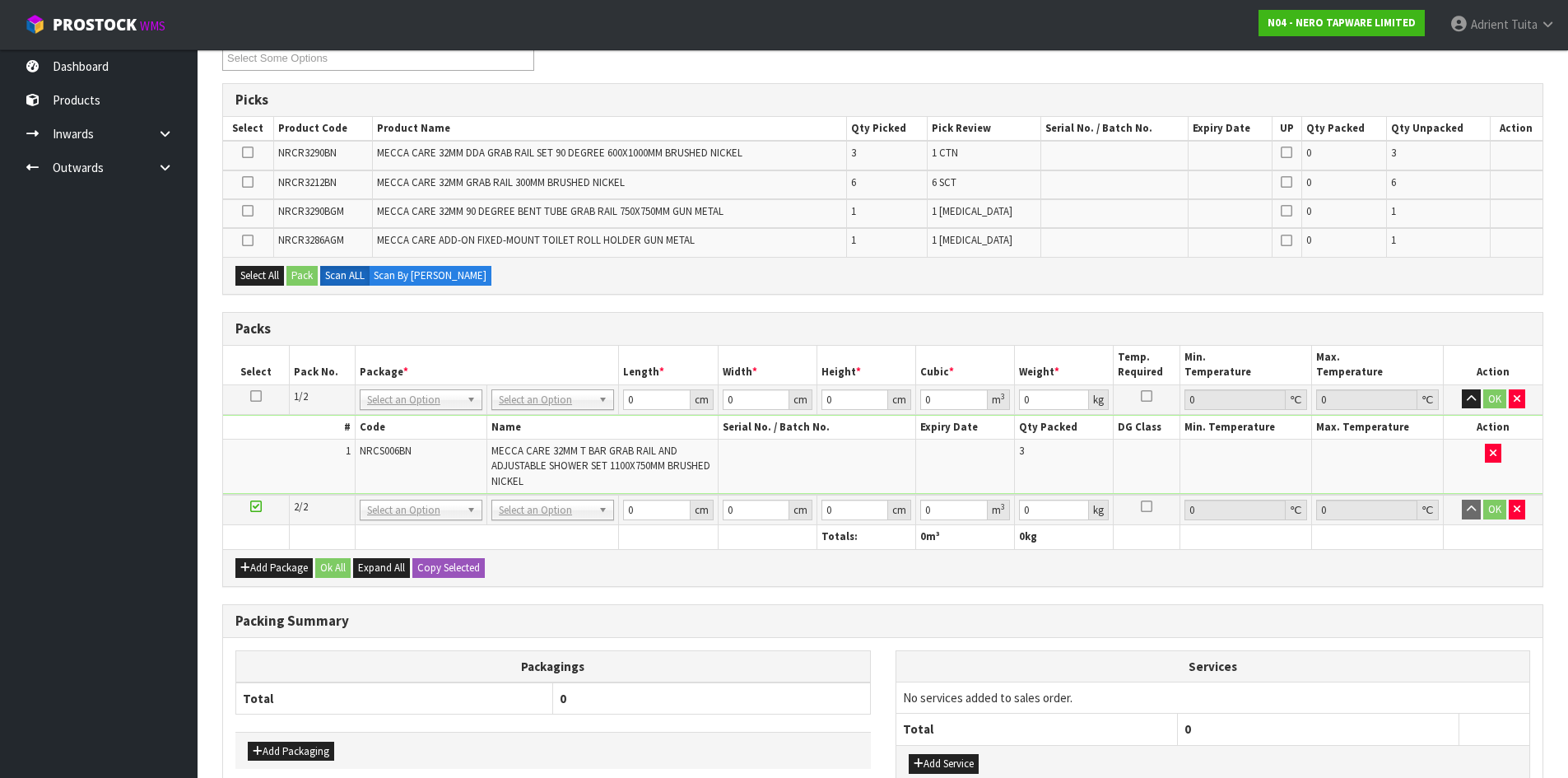
click at [1358, 570] on div "Add Package Ok All Expand All Copy Selected" at bounding box center [883, 568] width 1320 height 37
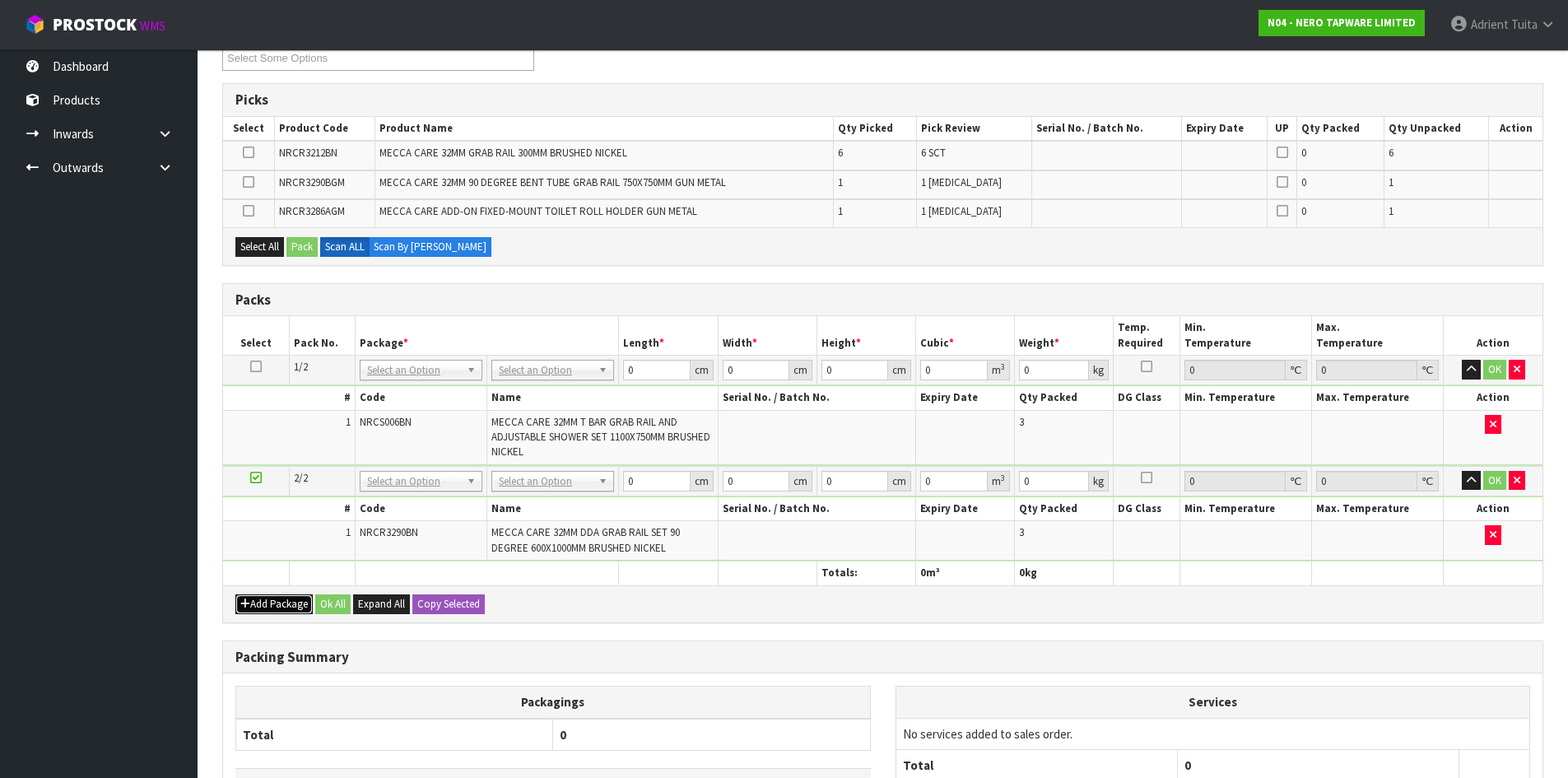
click at [269, 596] on button "Add Package" at bounding box center [274, 603] width 78 height 19
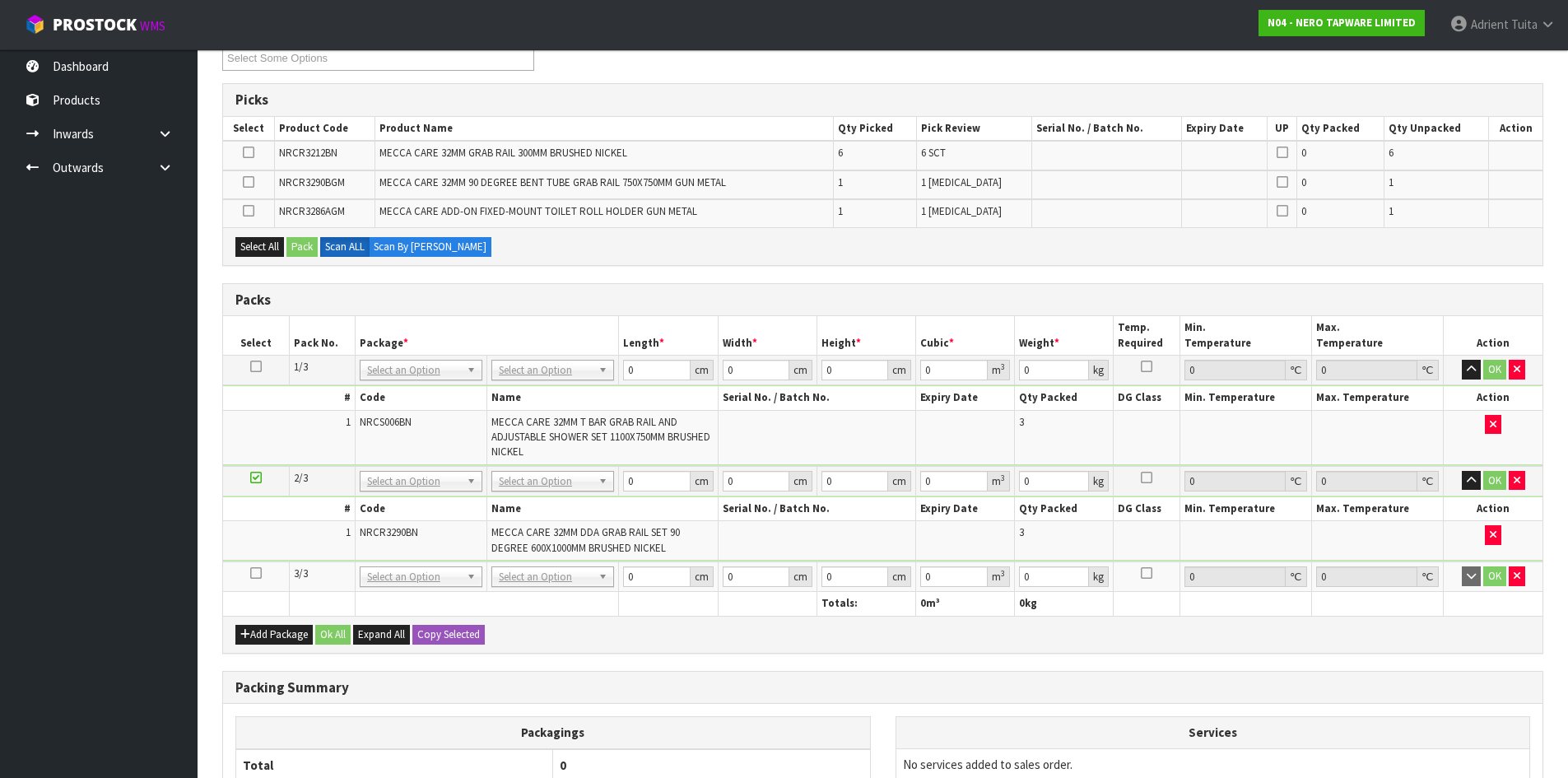
click at [257, 574] on icon at bounding box center [257, 573] width 12 height 1
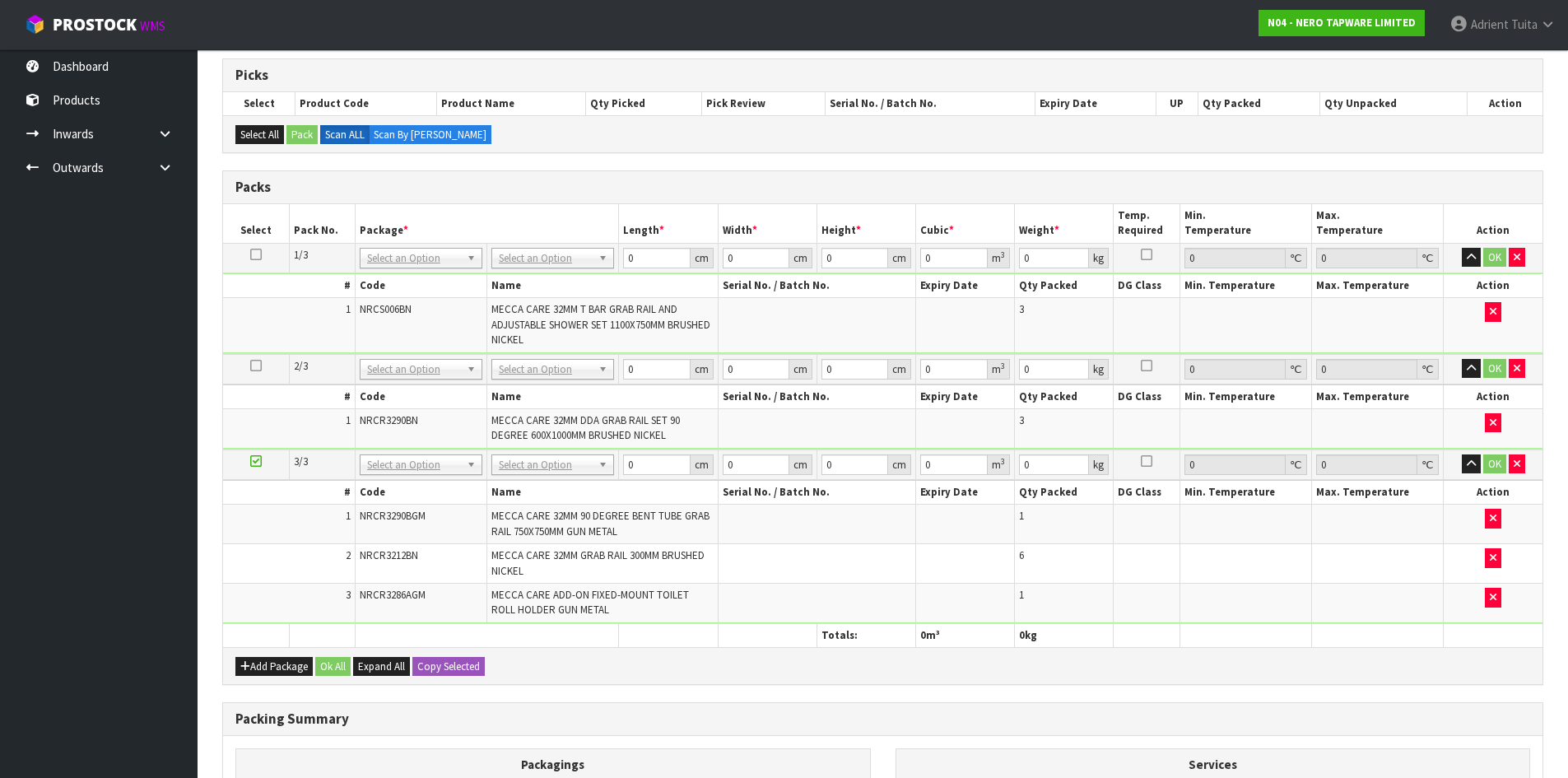
scroll to position [294, 0]
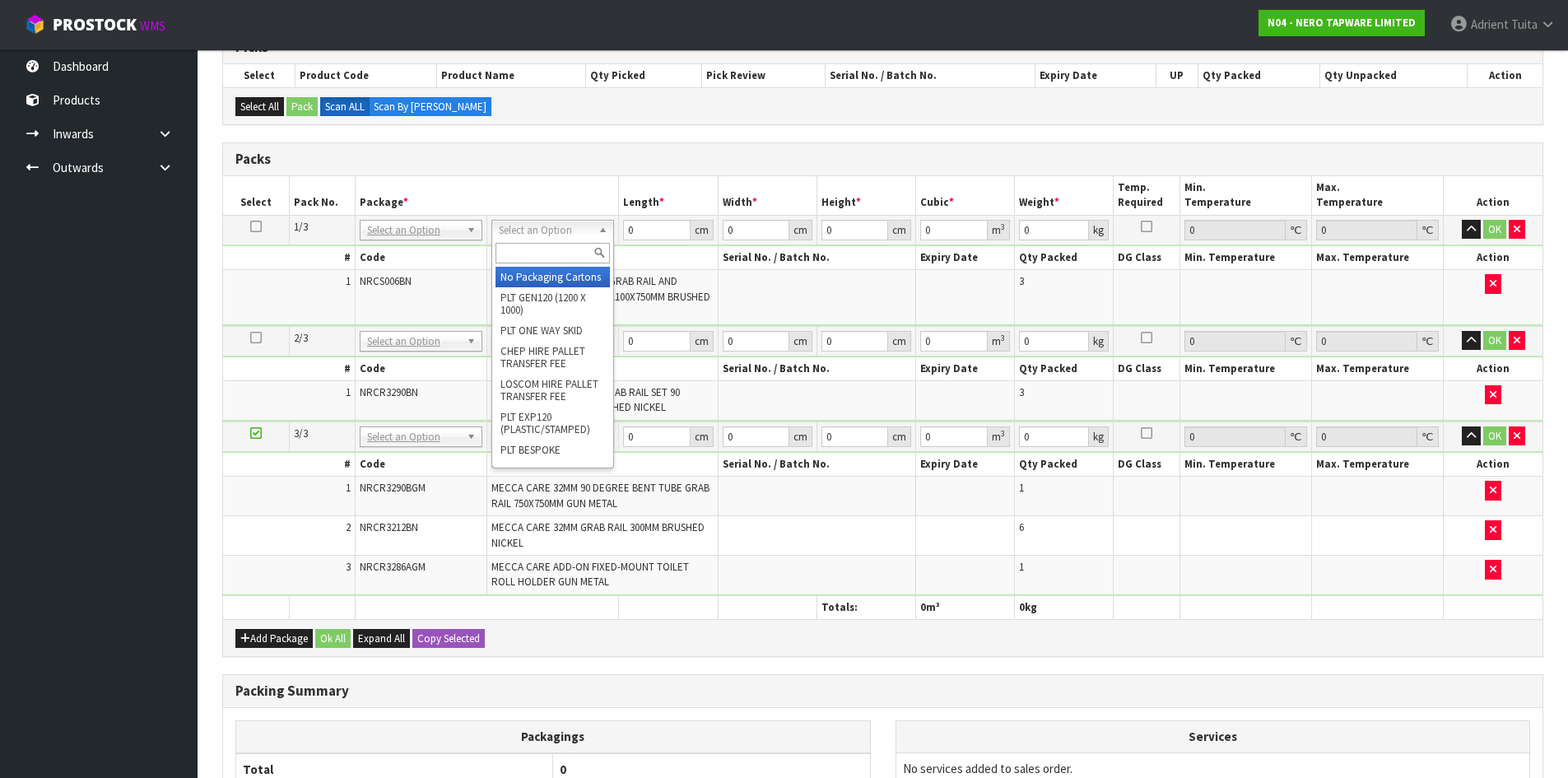
click at [542, 260] on input "text" at bounding box center [553, 253] width 115 height 20
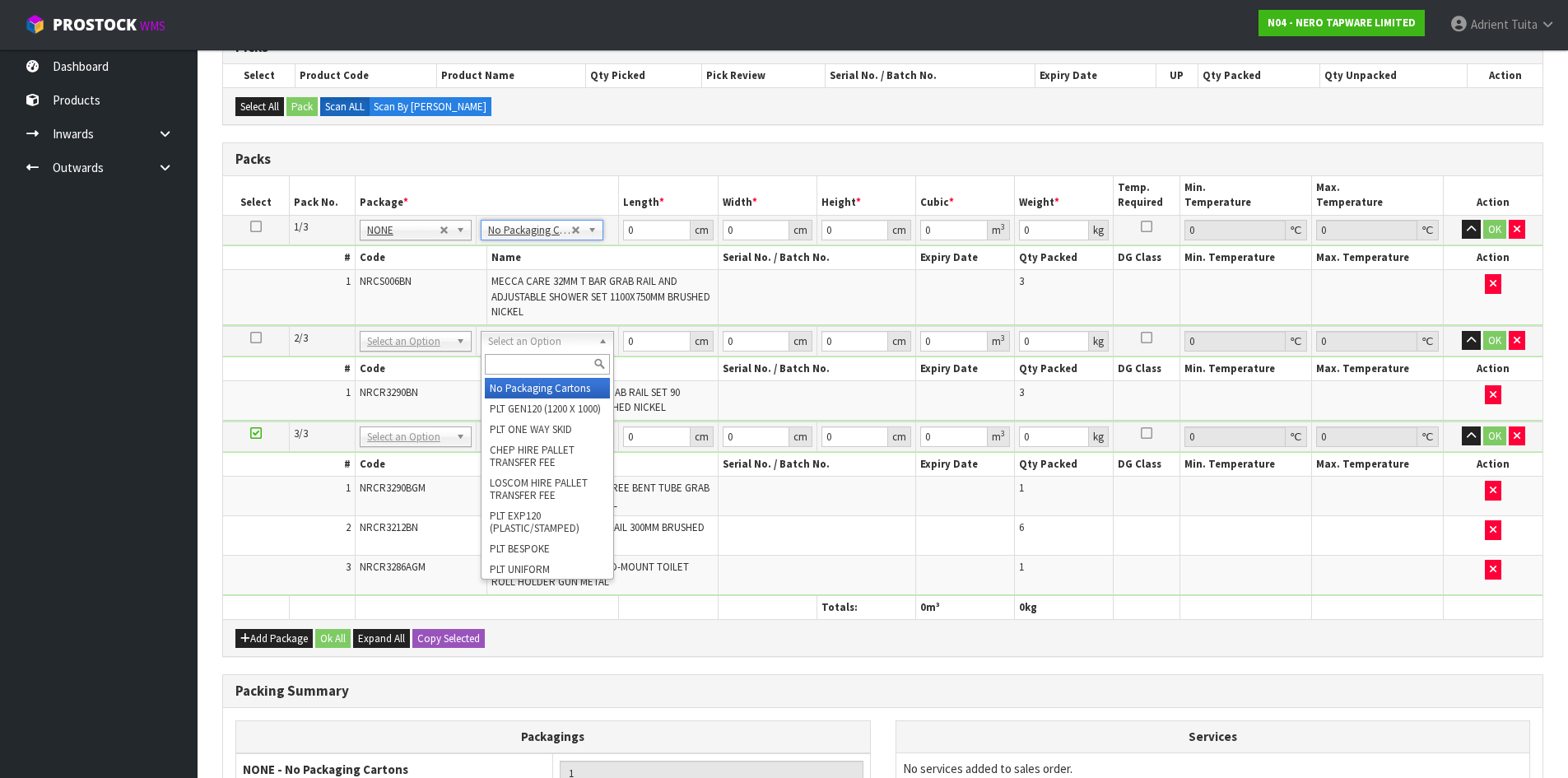
type input "2"
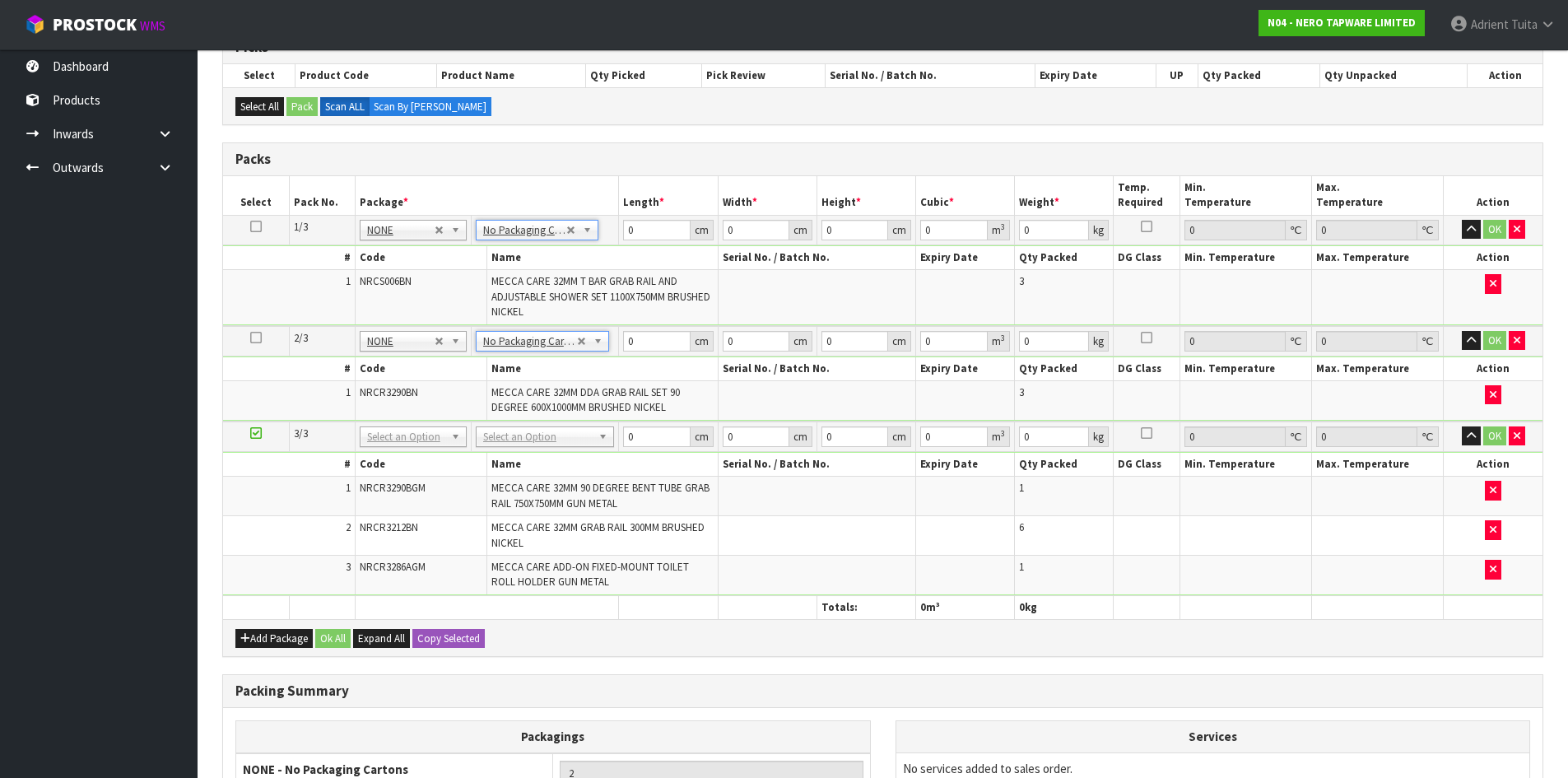
drag, startPoint x: 535, startPoint y: 437, endPoint x: 535, endPoint y: 449, distance: 12.0
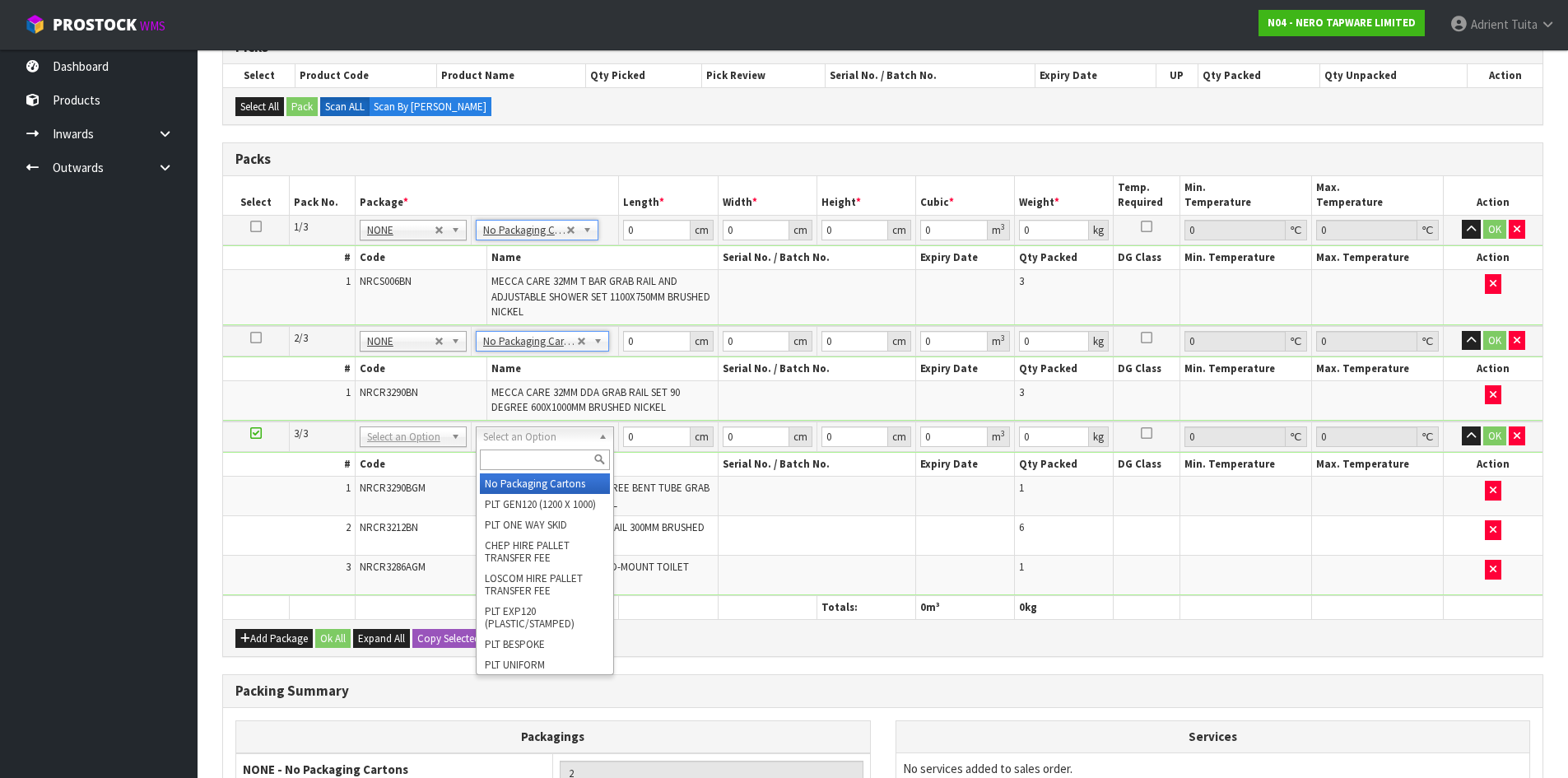
click at [535, 457] on input "text" at bounding box center [545, 460] width 130 height 20
type input "OC"
type input "16.6"
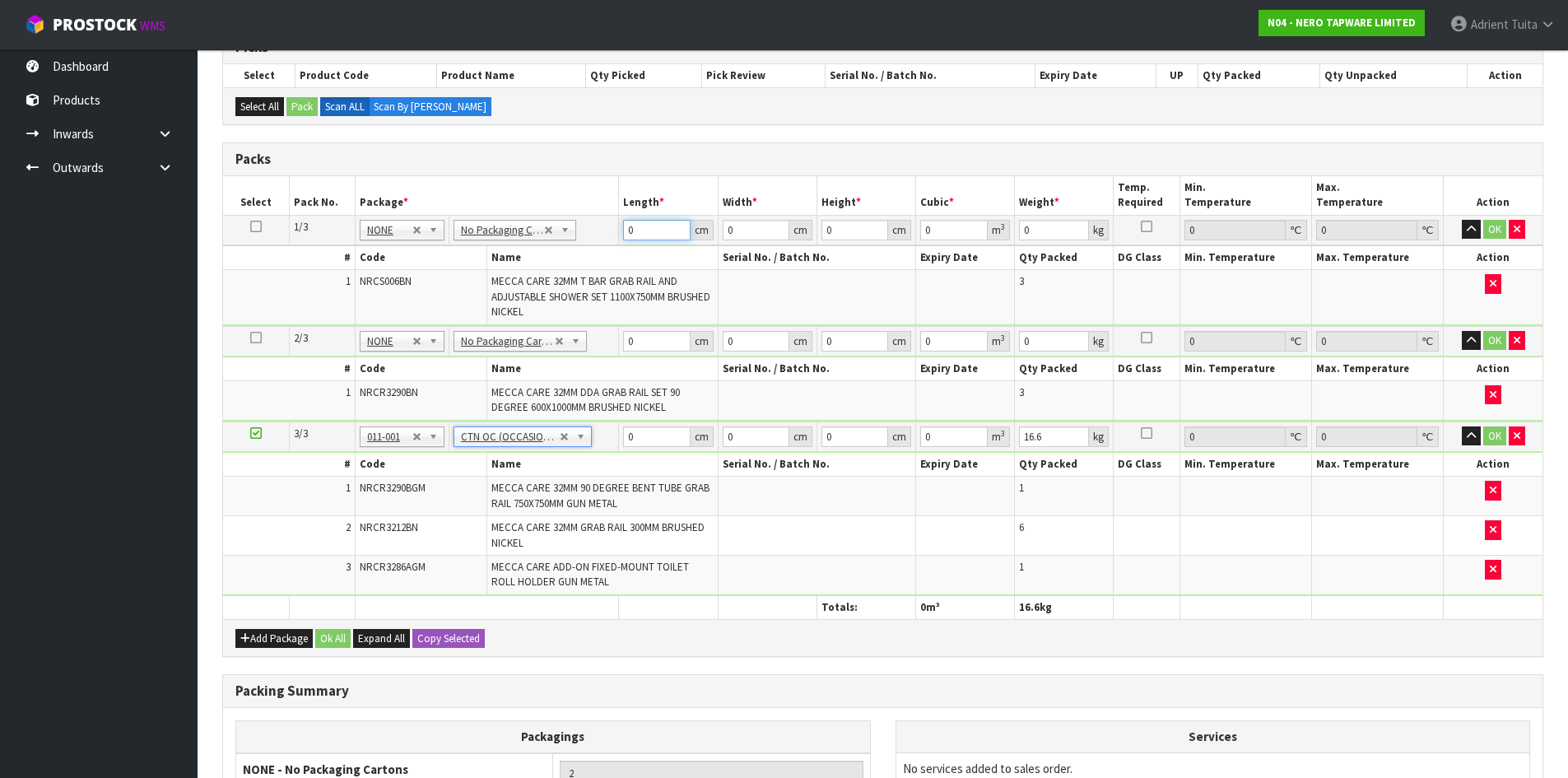
click at [641, 224] on input "0" at bounding box center [656, 230] width 67 height 20
type input "117"
type input "29"
type input "2"
type input "0.006786"
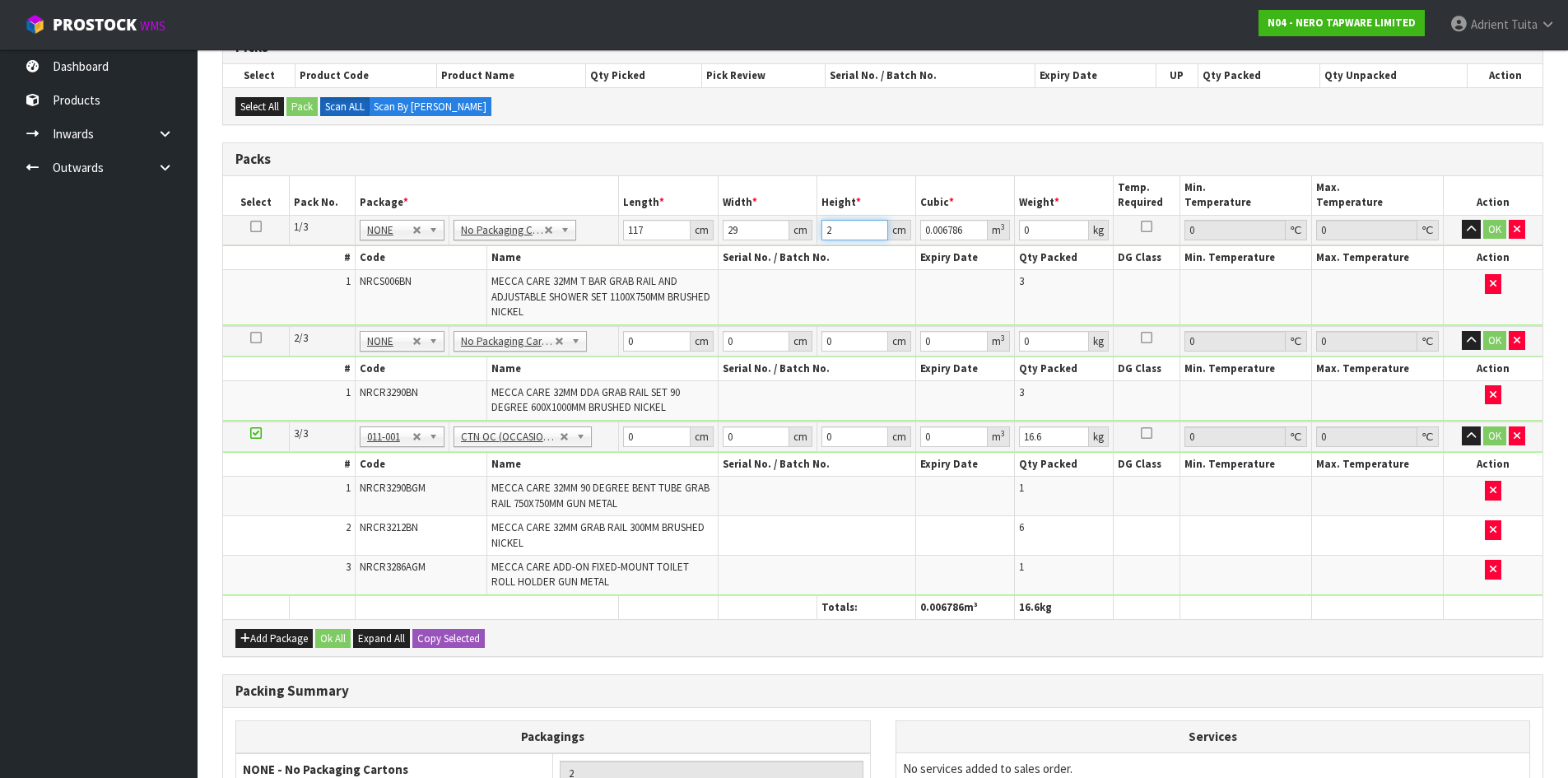
type input "24"
type input "0.081432"
type input "247"
type input "0.838071"
type input "247"
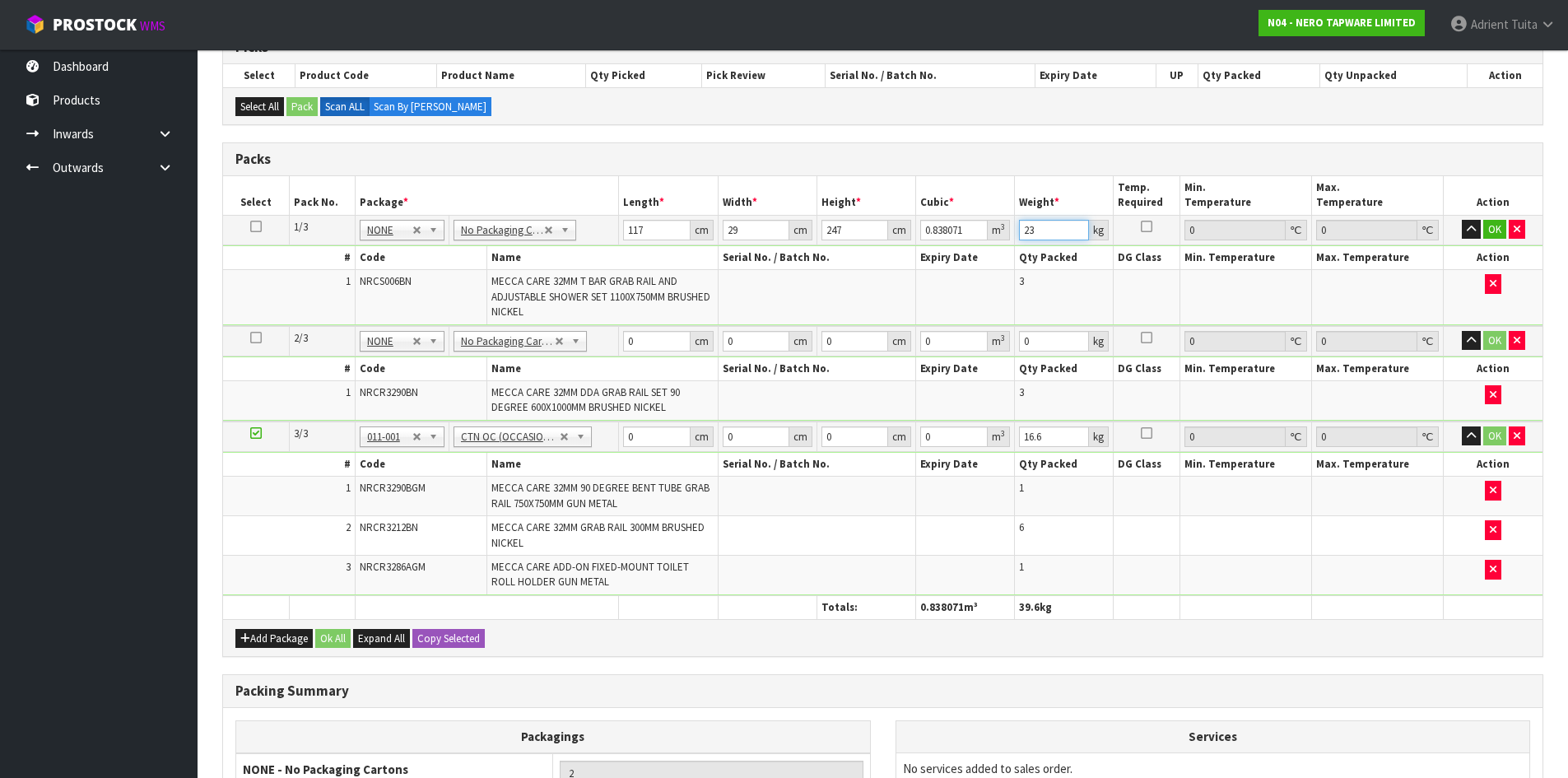
type input "23"
click at [840, 229] on input "247" at bounding box center [854, 230] width 67 height 20
click at [840, 227] on input "247" at bounding box center [854, 230] width 67 height 20
type input "2"
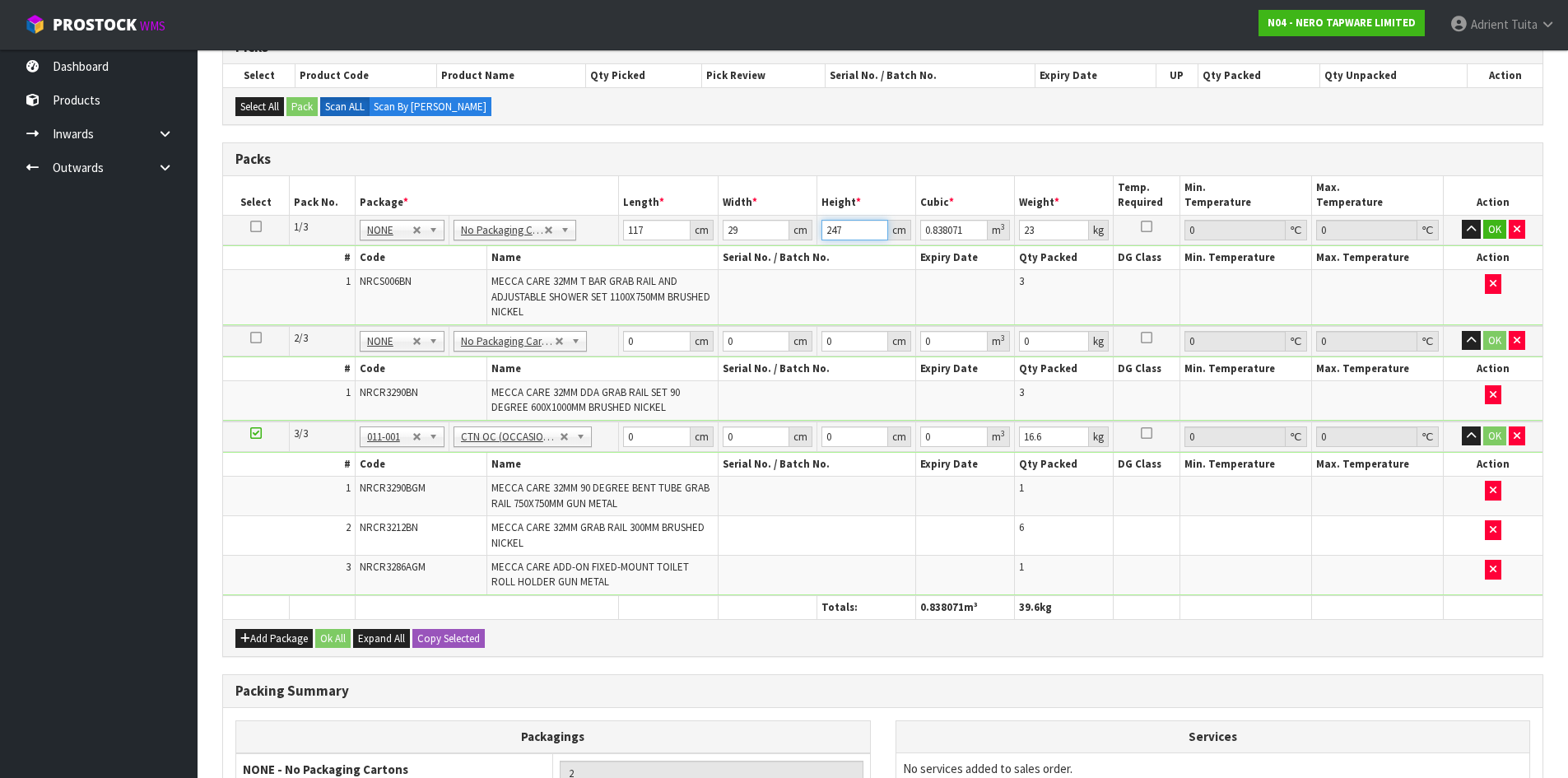
type input "0.006786"
type input "24"
type input "0.081432"
type input "24"
type input "23"
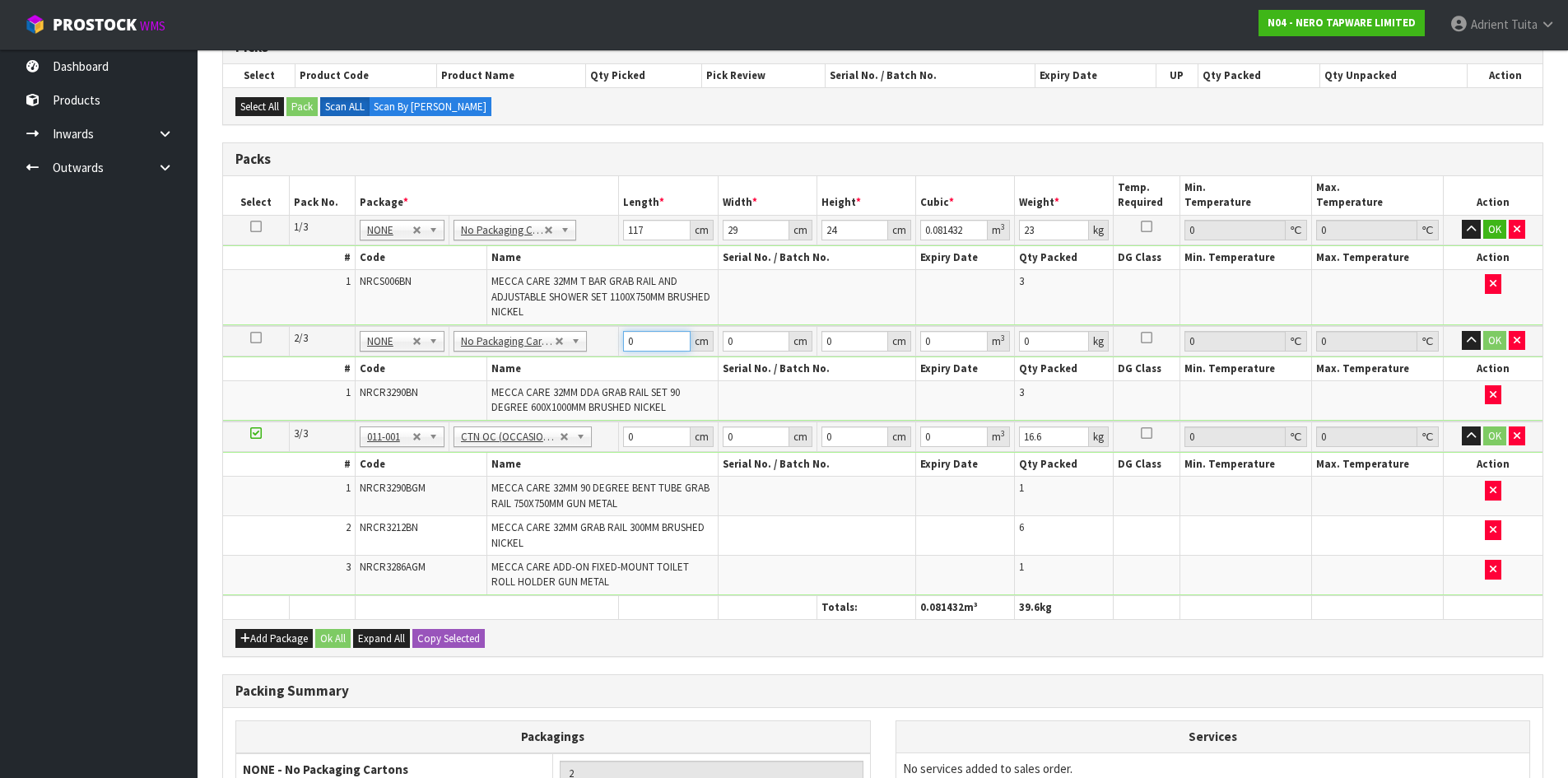
drag, startPoint x: 635, startPoint y: 347, endPoint x: 635, endPoint y: 305, distance: 42.0
click at [634, 347] on input "0" at bounding box center [656, 341] width 67 height 20
type input "117"
type input "22"
type input "2"
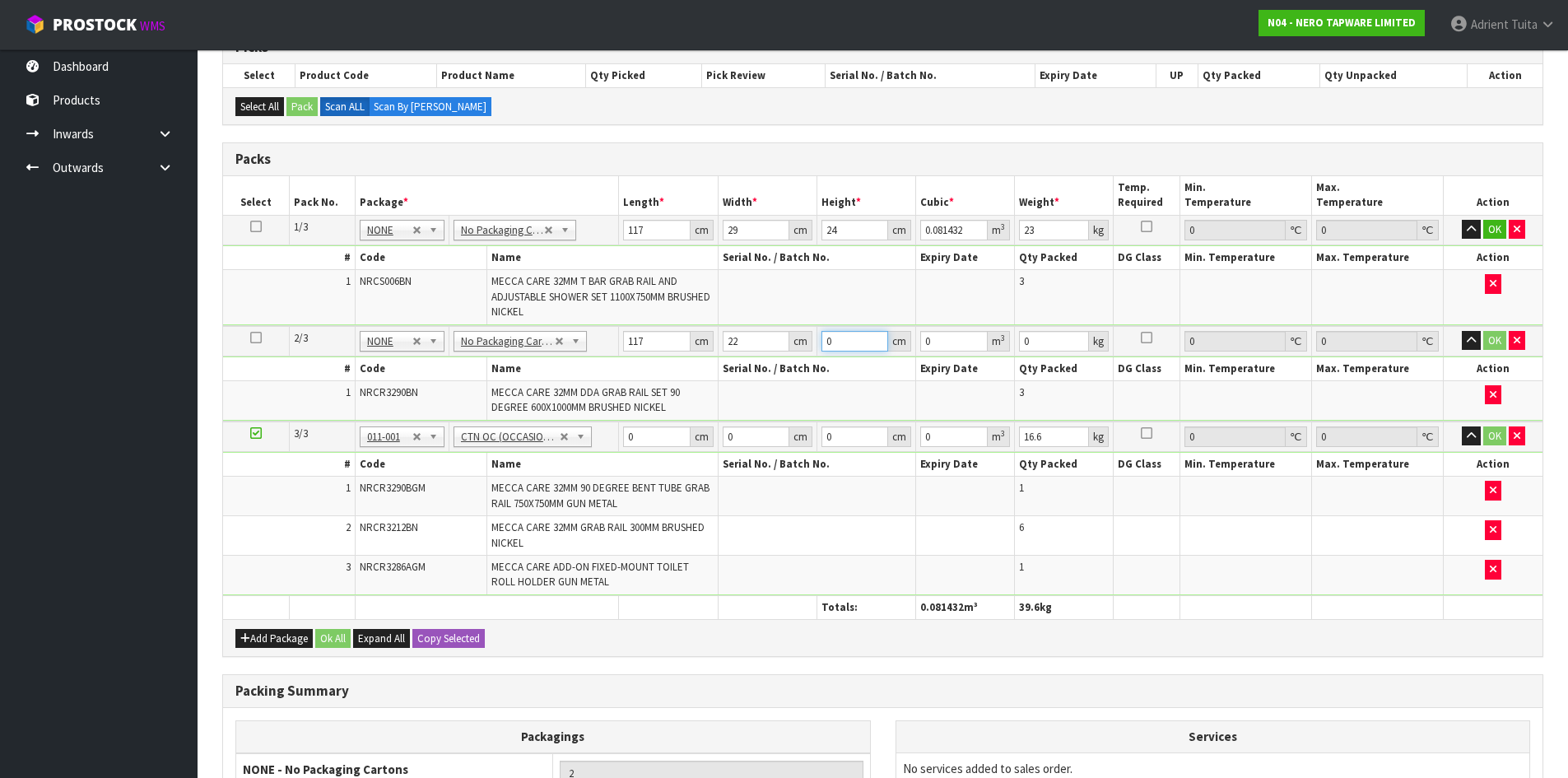
type input "0.005148"
type input "24"
type input "0.061776"
type input "24"
type input "16"
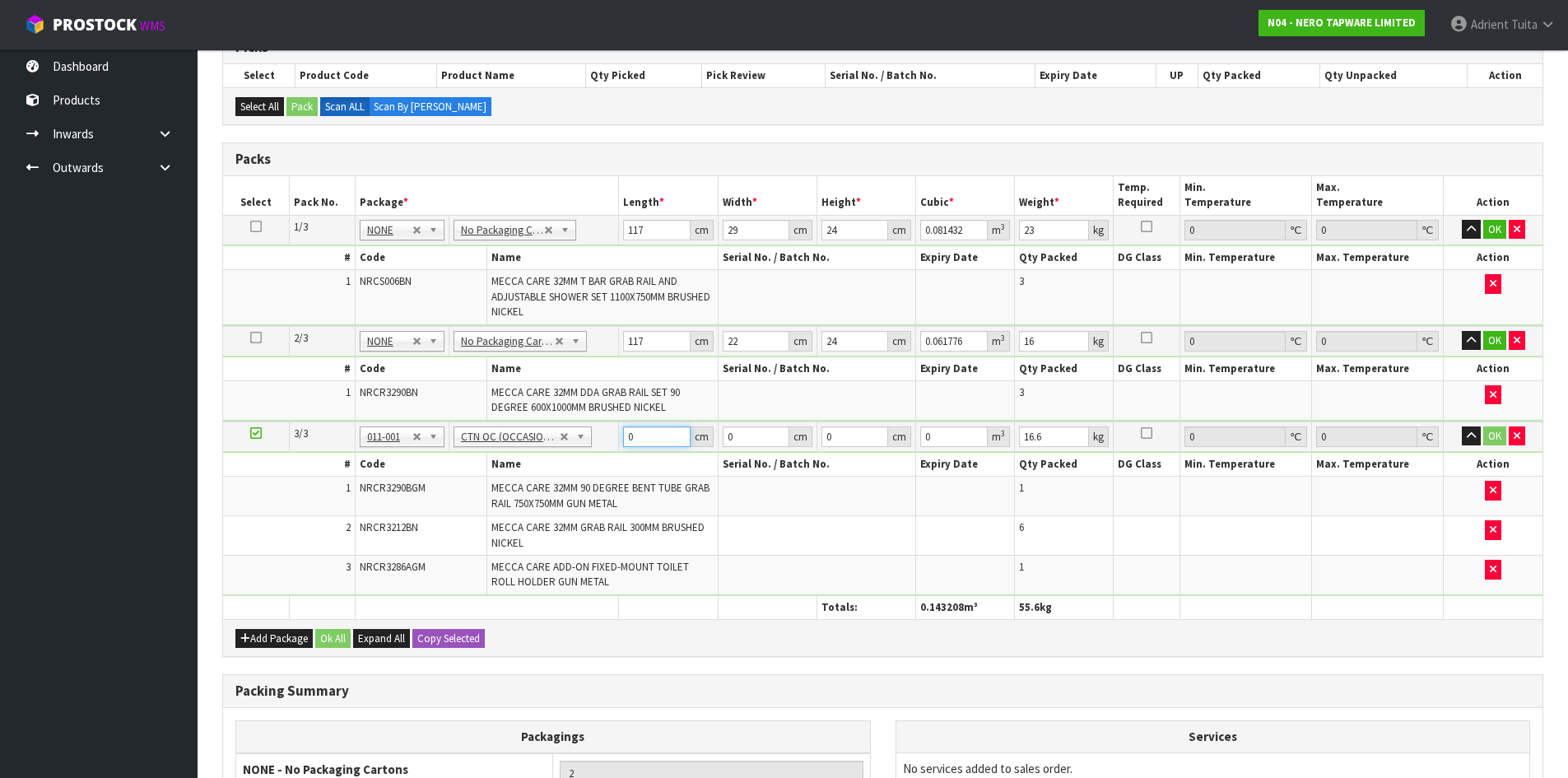
click at [651, 439] on input "0" at bounding box center [656, 436] width 67 height 20
type input "71"
type input "53"
type input "3"
type input "0.011289"
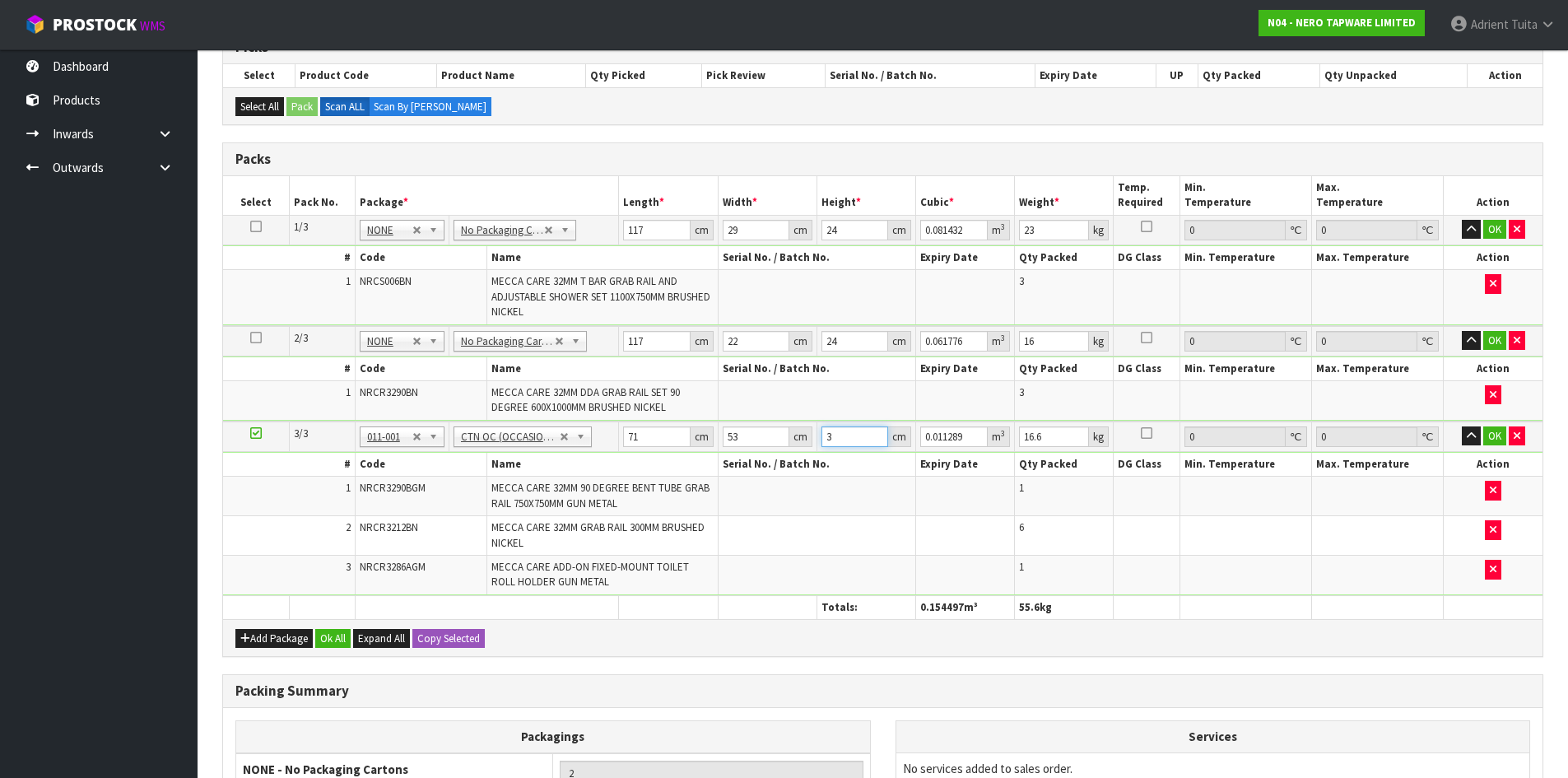
type input "31"
type input "0.116653"
type input "31"
type input "20"
drag, startPoint x: 1496, startPoint y: 229, endPoint x: 1480, endPoint y: 301, distance: 73.8
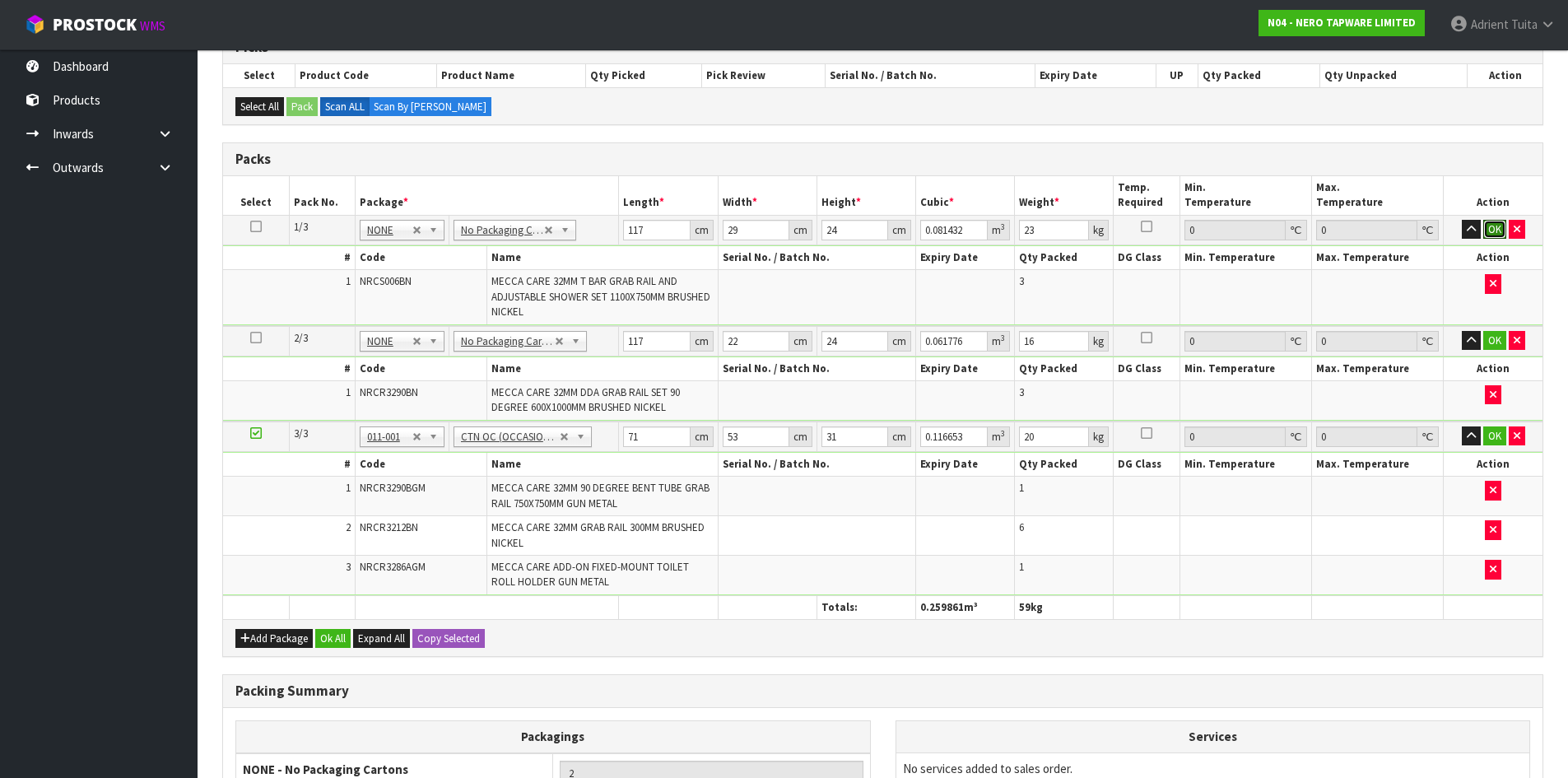
click at [1495, 230] on button "OK" at bounding box center [1495, 229] width 23 height 19
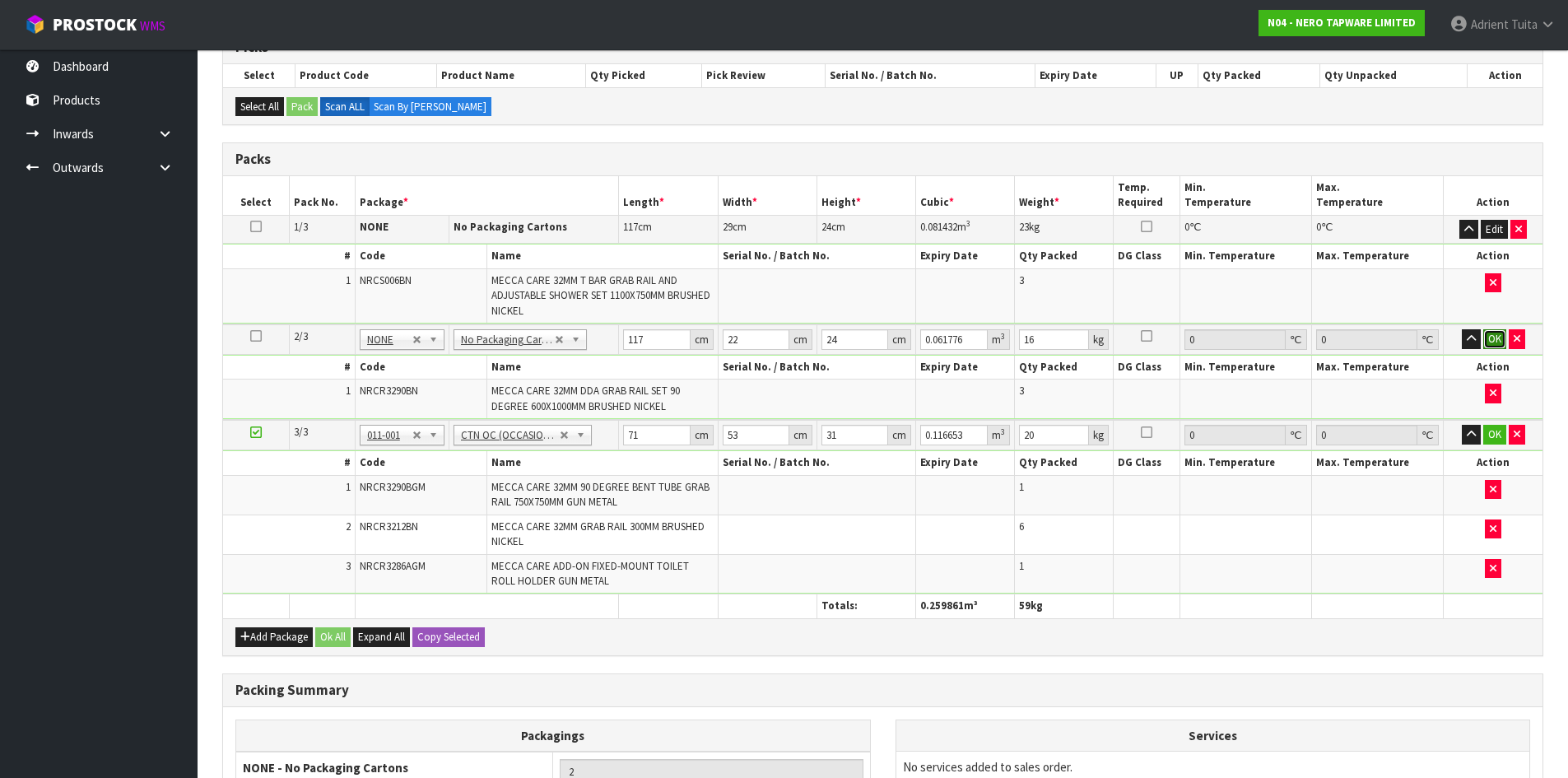
click at [1493, 340] on button "OK" at bounding box center [1495, 338] width 23 height 19
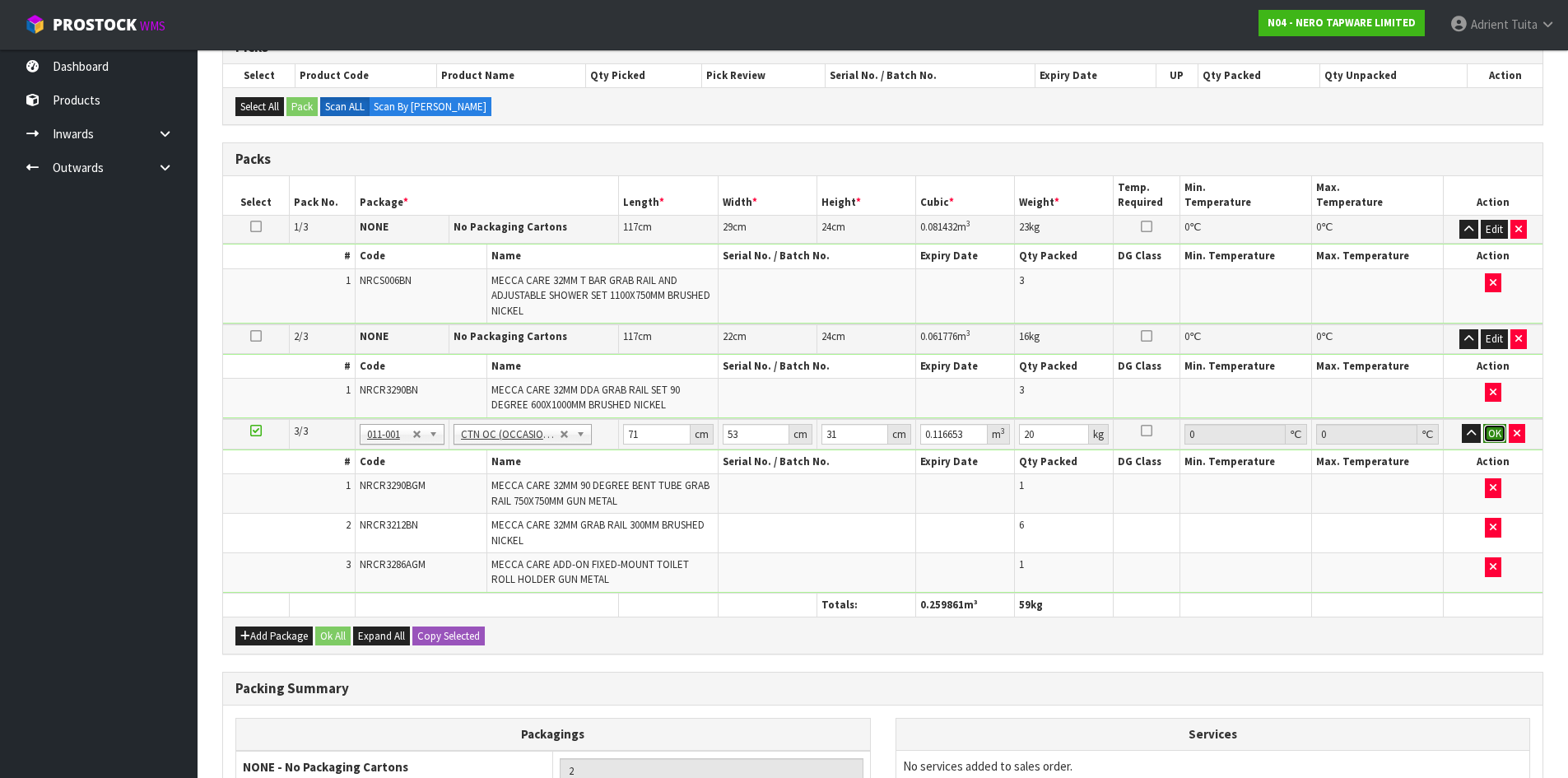
click at [1492, 434] on button "OK" at bounding box center [1495, 433] width 23 height 19
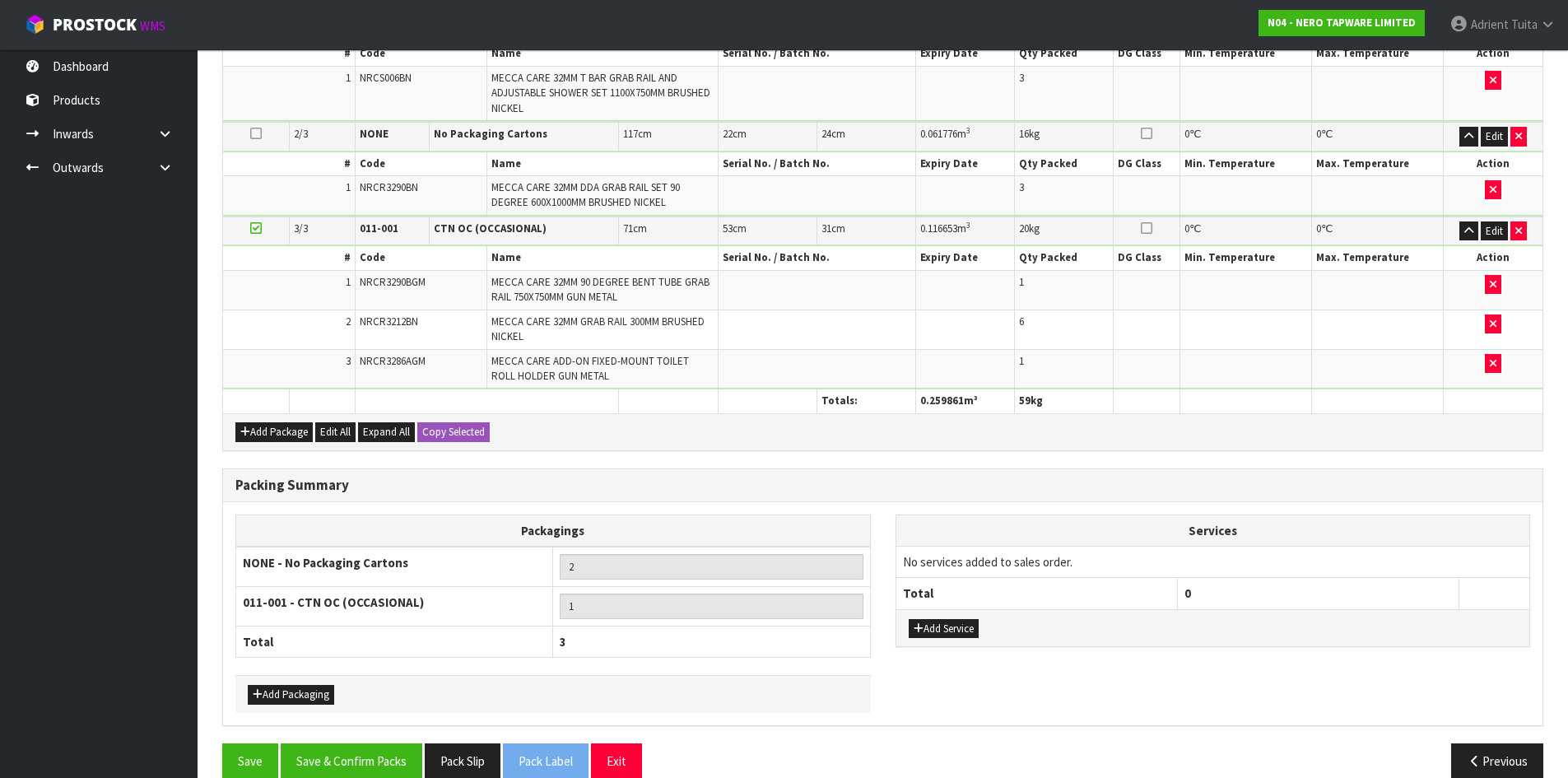
scroll to position [522, 0]
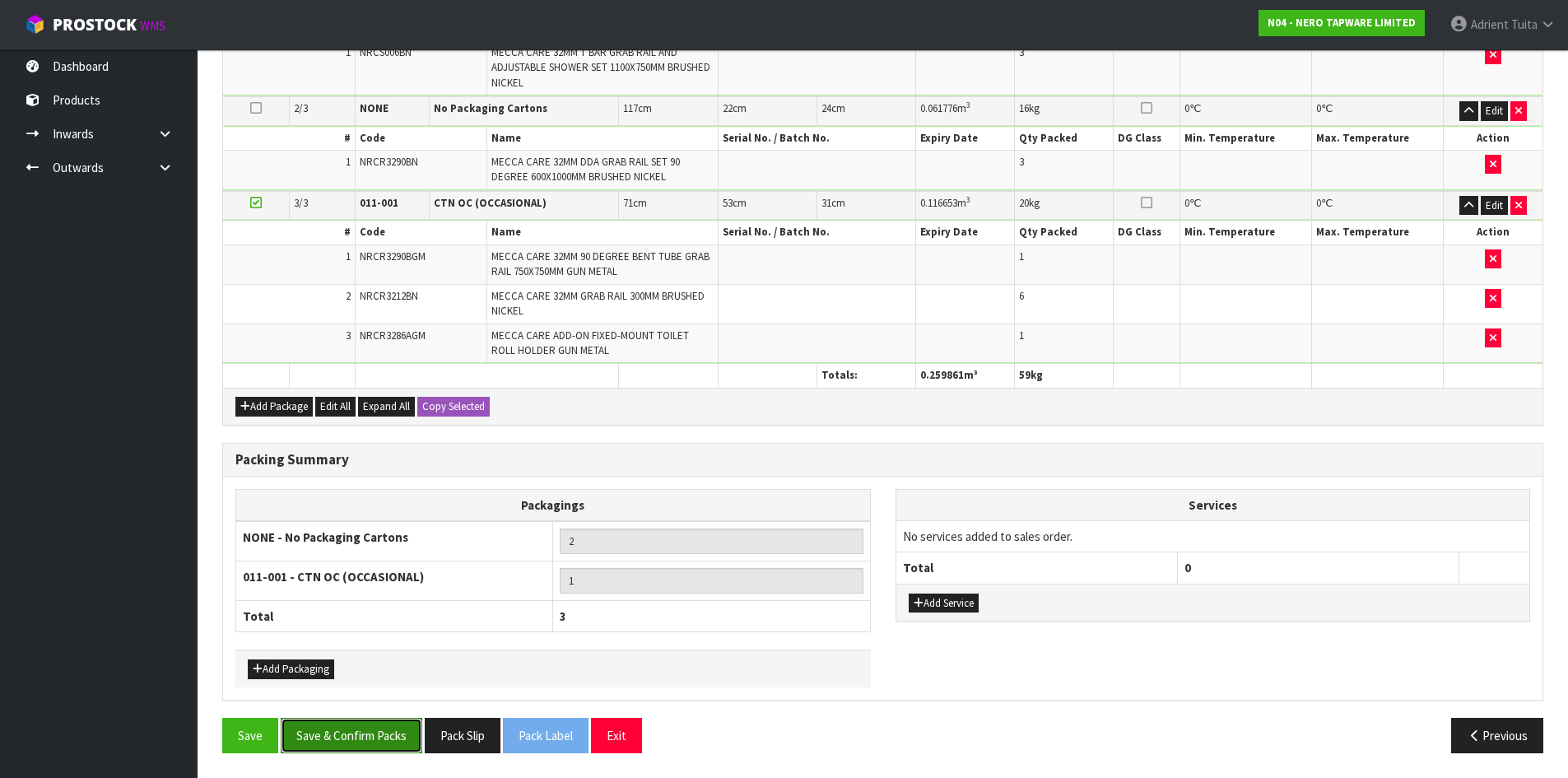
click at [334, 743] on button "Save & Confirm Packs" at bounding box center [352, 736] width 142 height 35
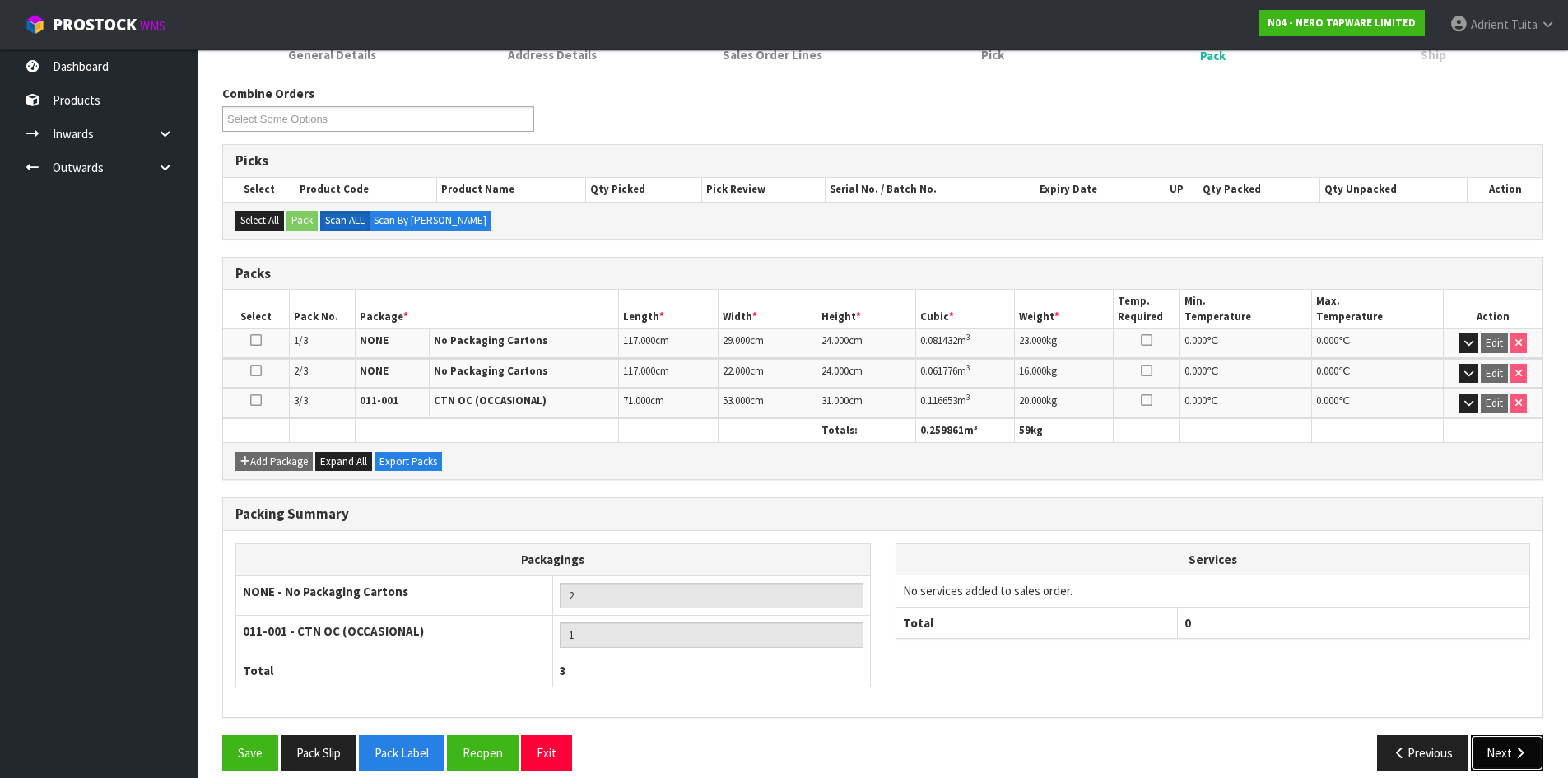
click at [1515, 764] on button "Next" at bounding box center [1507, 753] width 73 height 35
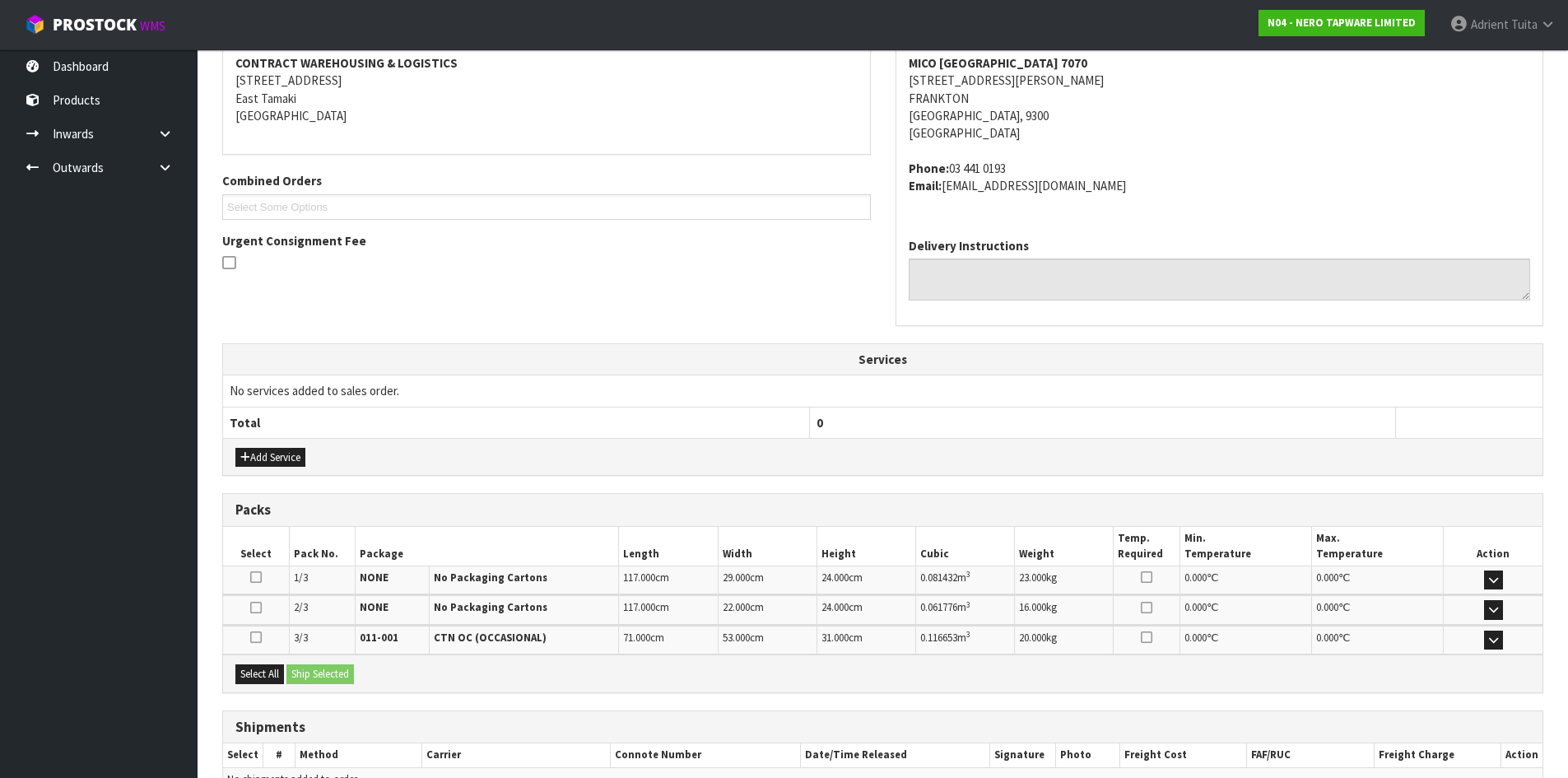
scroll to position [409, 0]
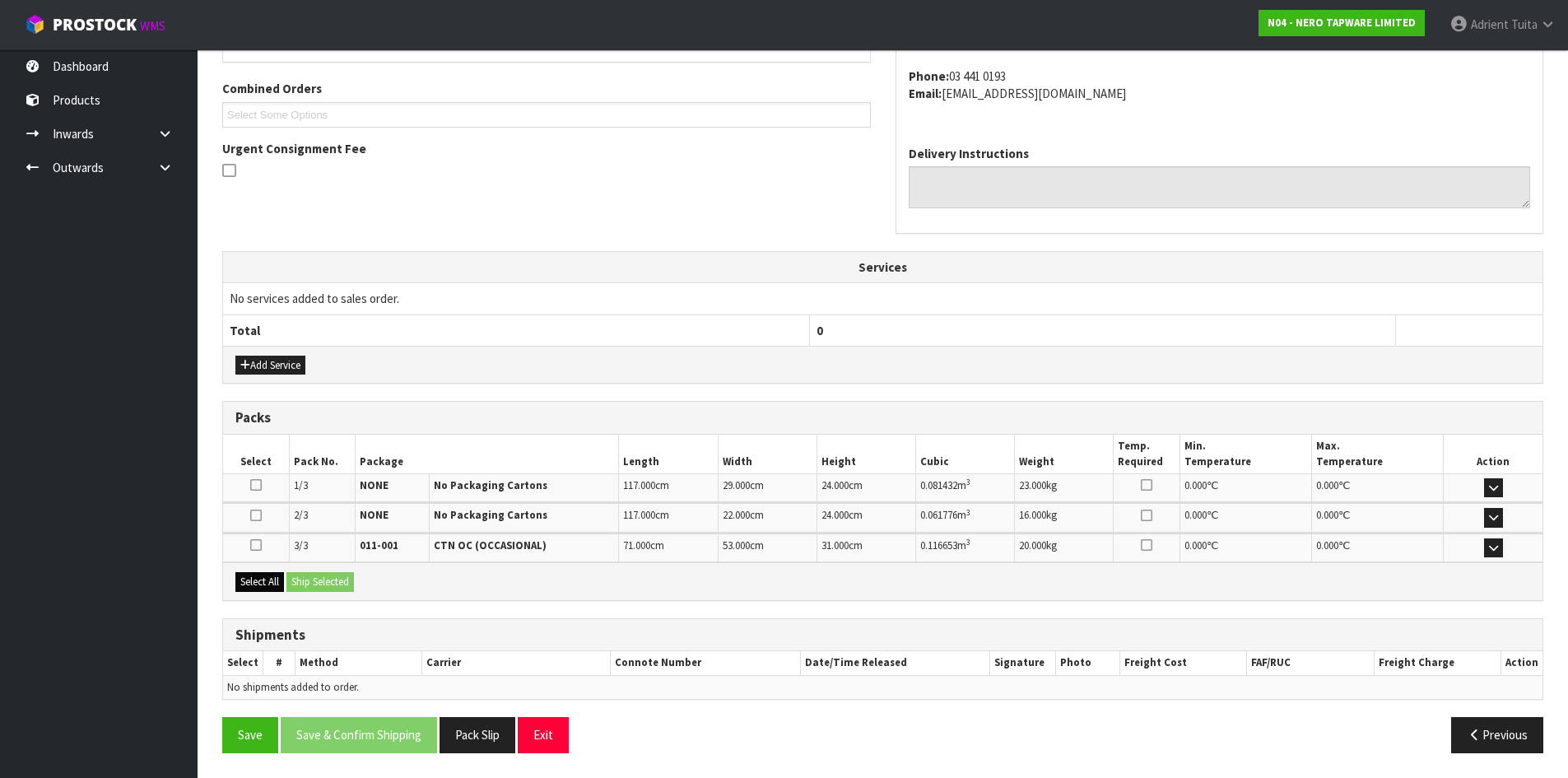
drag, startPoint x: 251, startPoint y: 571, endPoint x: 262, endPoint y: 581, distance: 14.9
click at [254, 573] on div "Select All Ship Selected" at bounding box center [883, 581] width 1320 height 37
drag, startPoint x: 262, startPoint y: 581, endPoint x: 305, endPoint y: 581, distance: 43.0
click at [265, 581] on button "Select All" at bounding box center [260, 581] width 49 height 19
drag, startPoint x: 308, startPoint y: 581, endPoint x: 351, endPoint y: 577, distance: 43.2
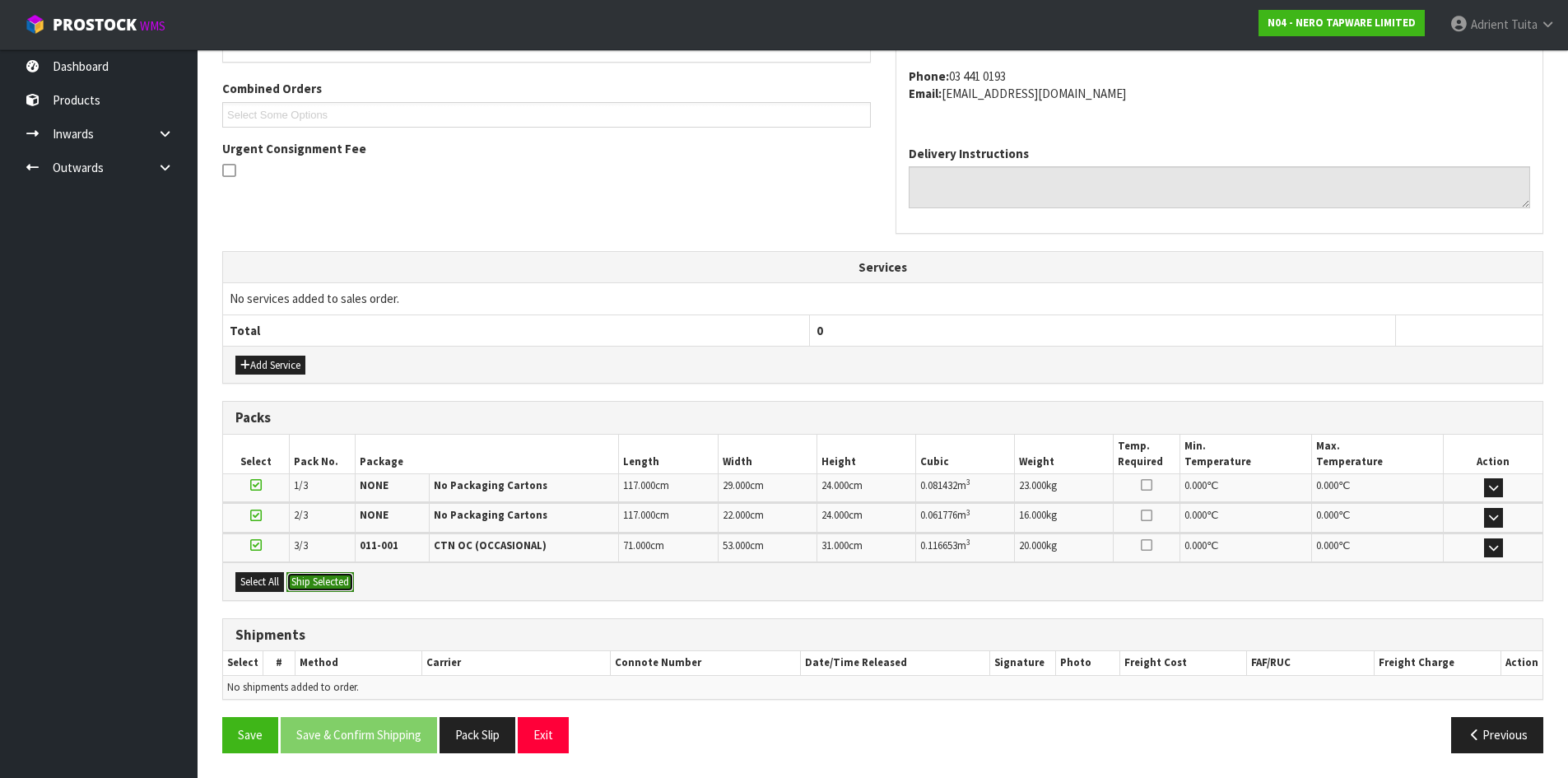
click at [308, 580] on button "Ship Selected" at bounding box center [320, 581] width 68 height 19
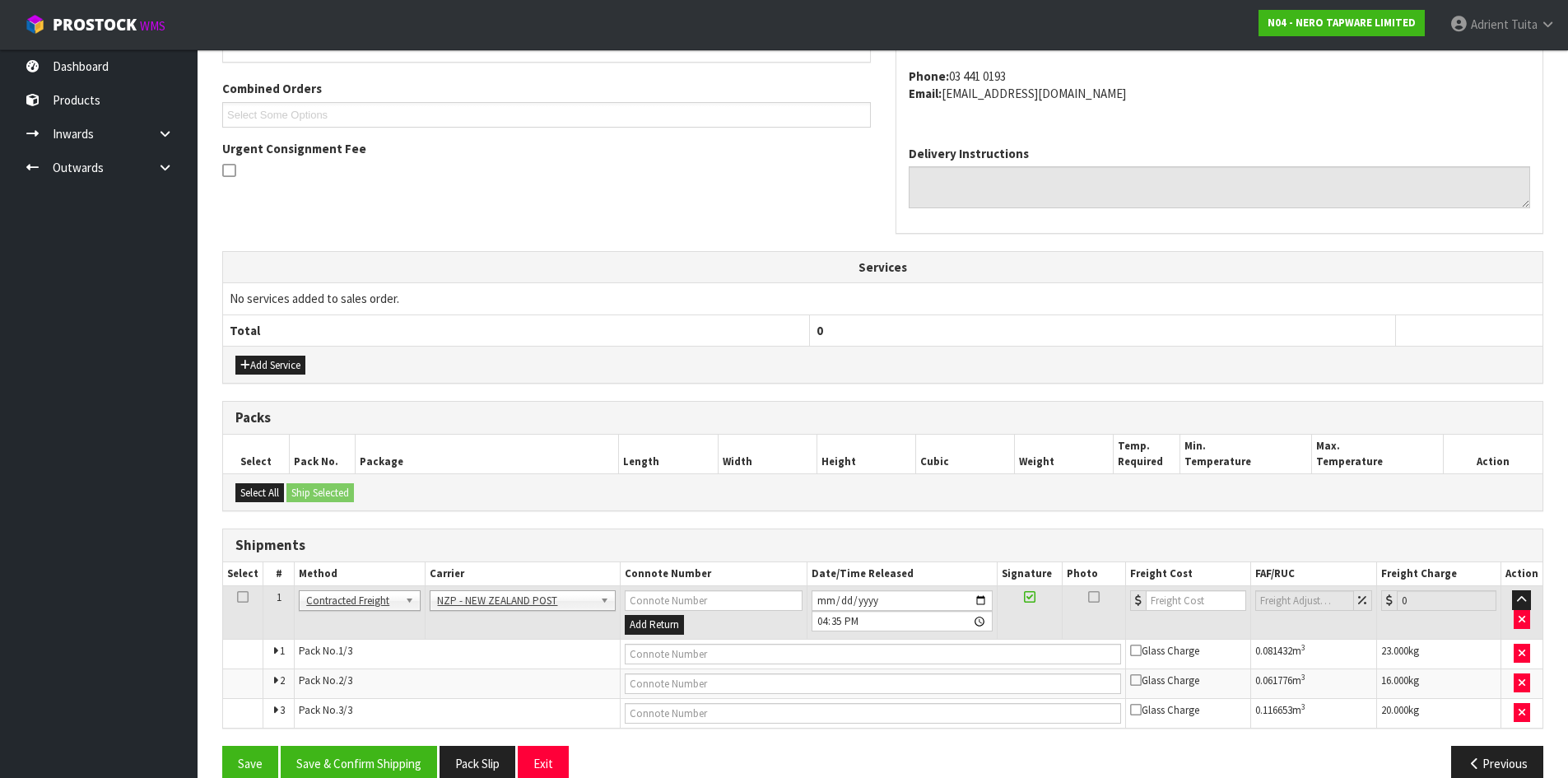
scroll to position [437, 0]
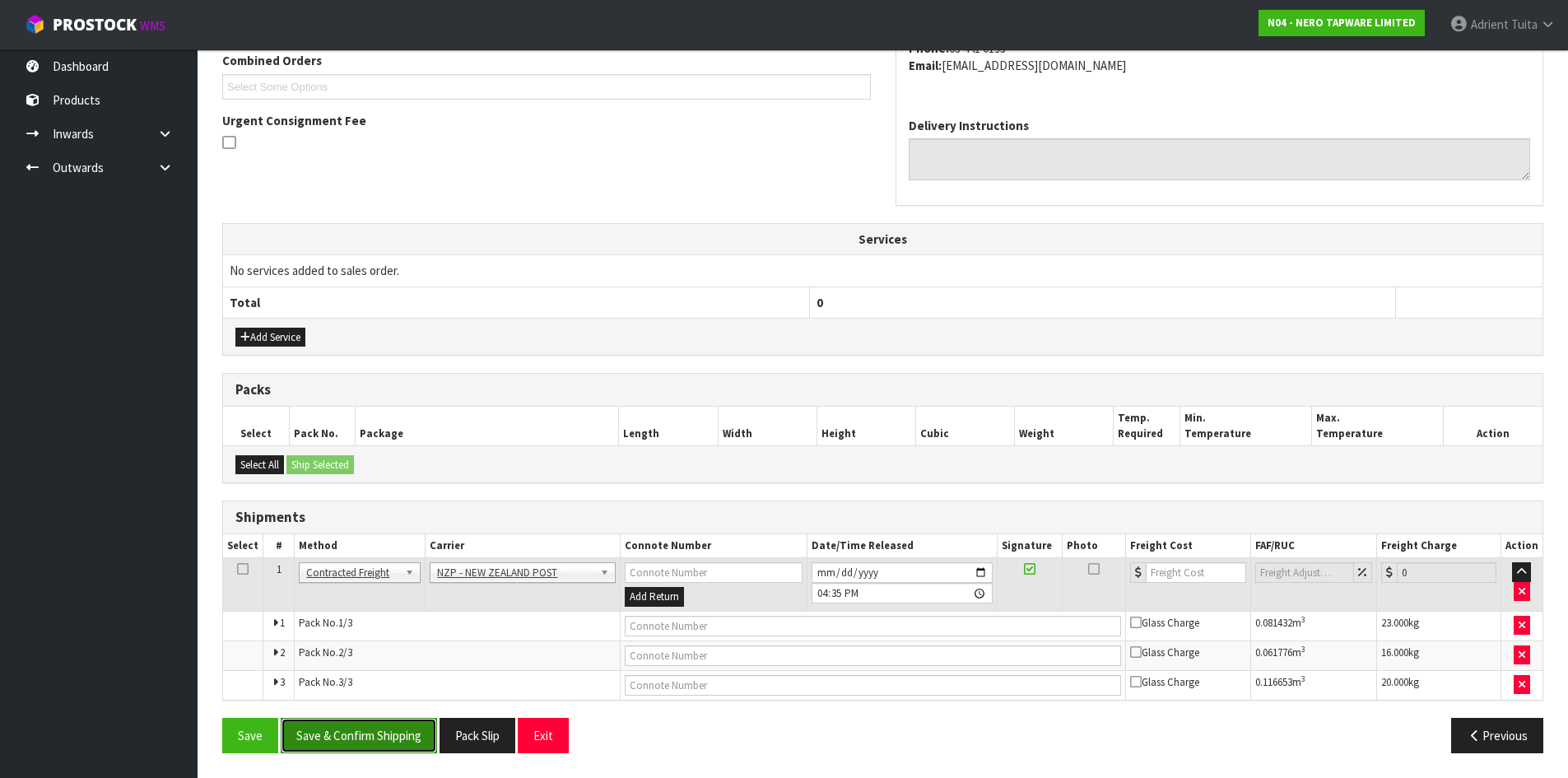
click at [371, 724] on button "Save & Confirm Shipping" at bounding box center [359, 736] width 156 height 35
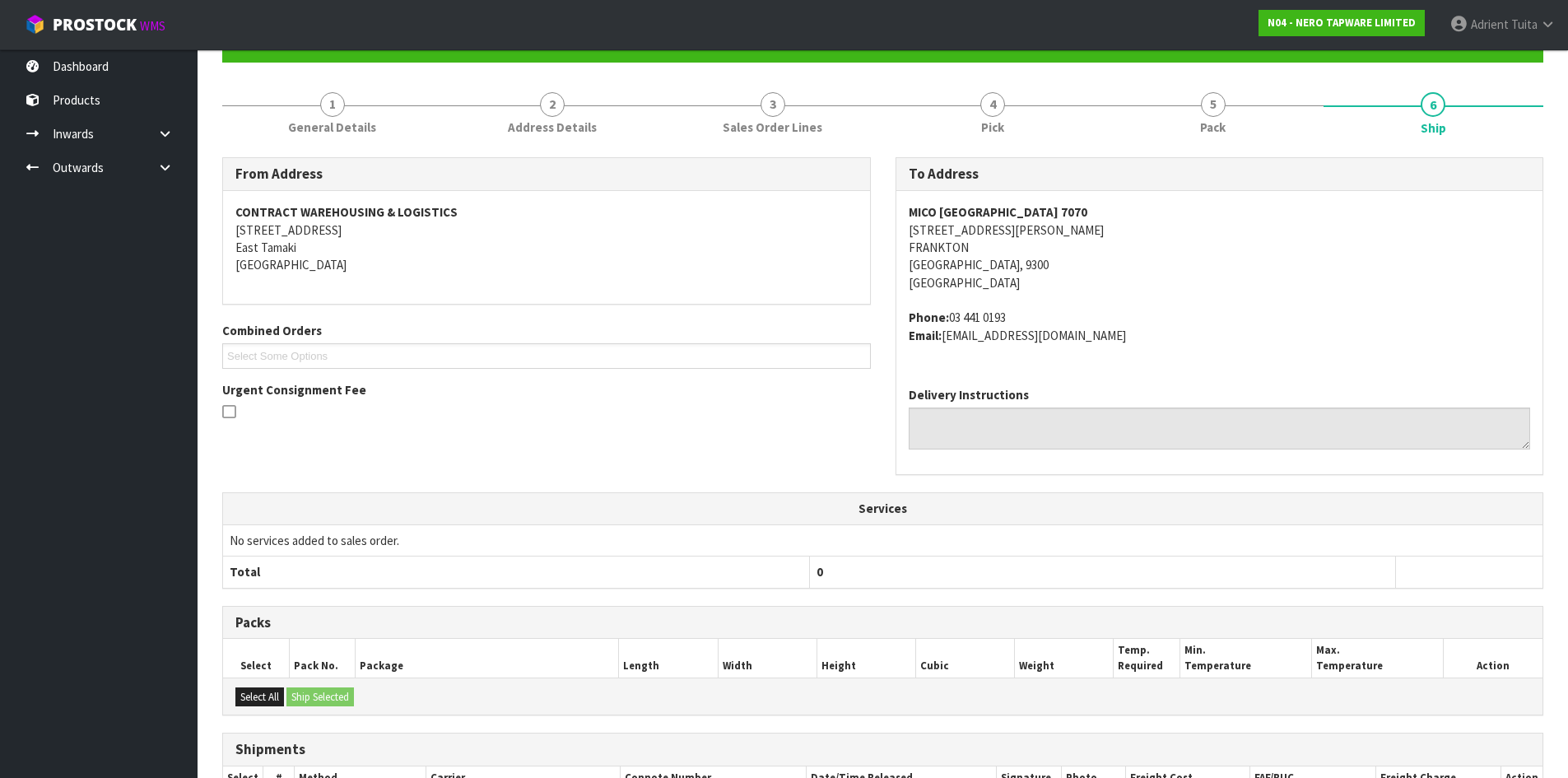
scroll to position [411, 0]
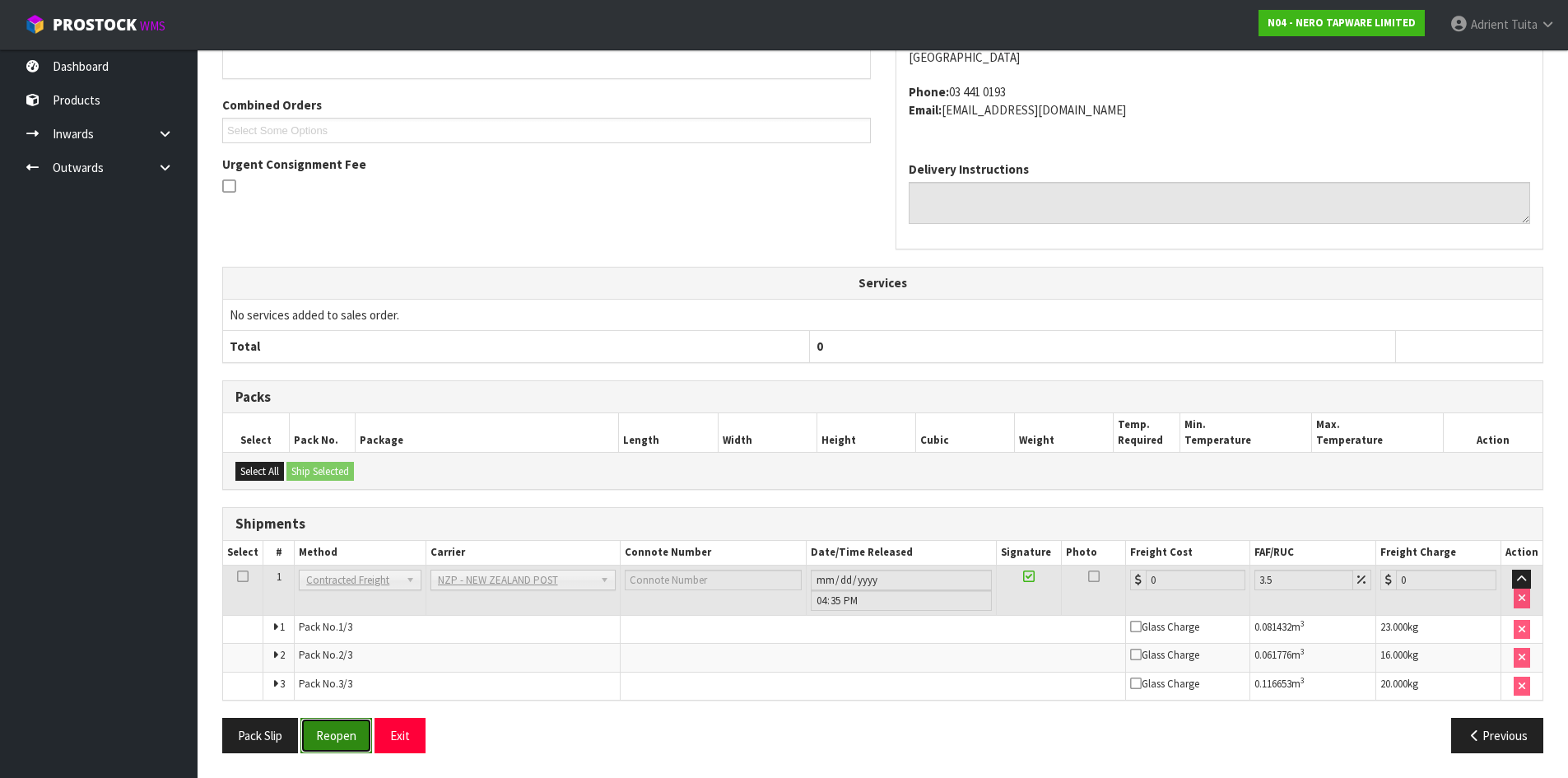
click at [329, 735] on button "Reopen" at bounding box center [336, 736] width 72 height 35
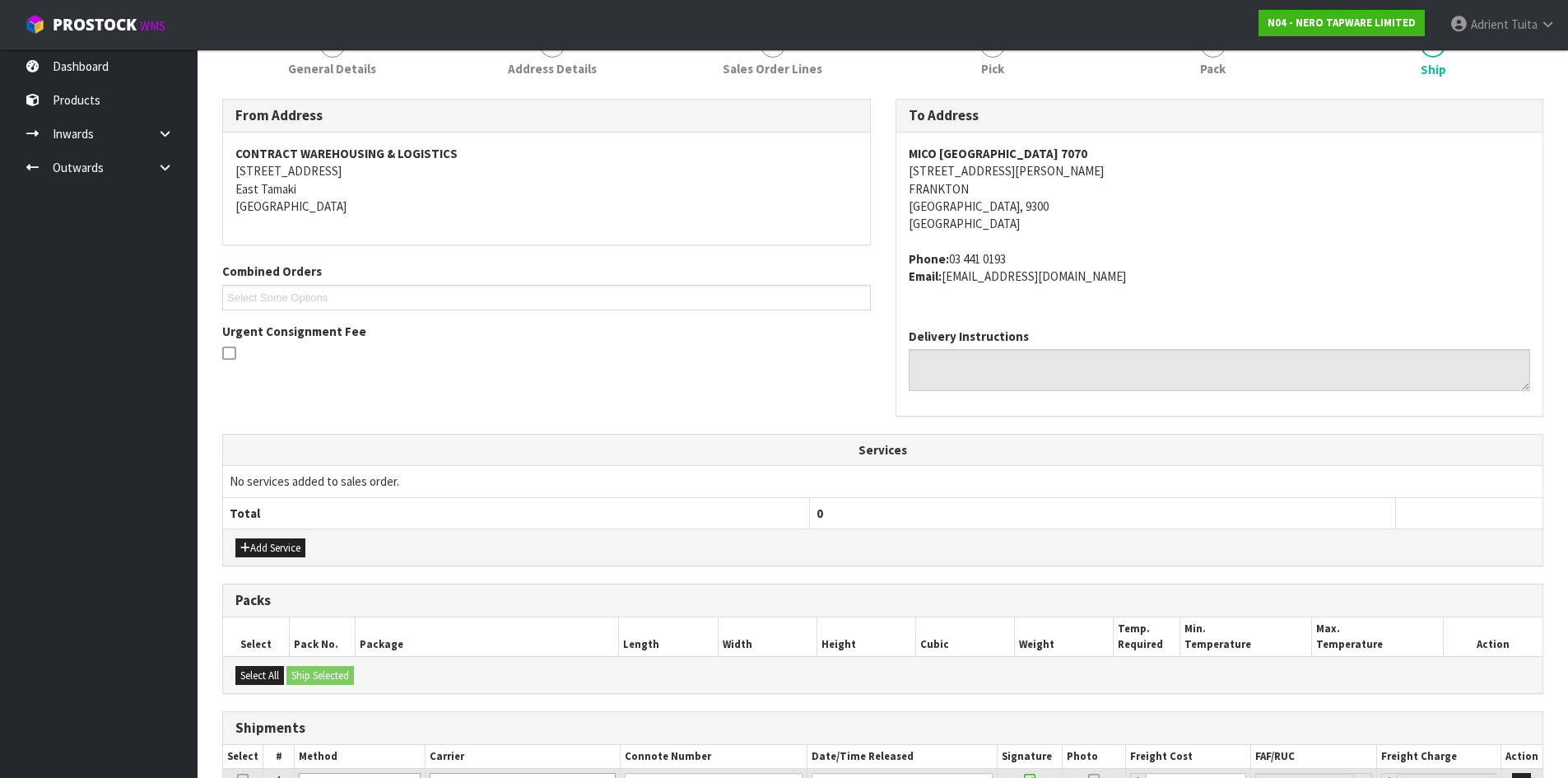
scroll to position [437, 0]
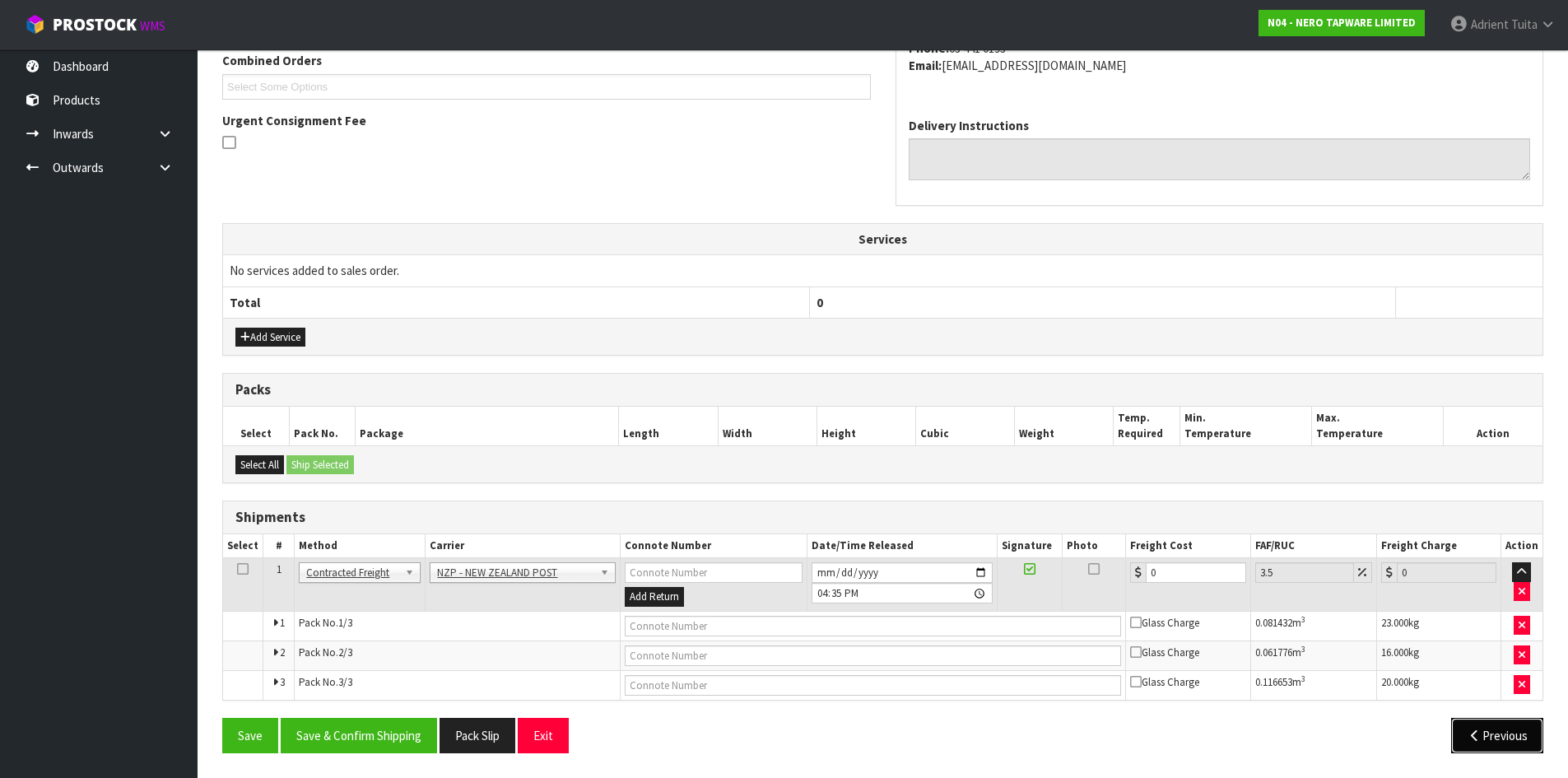
click at [1485, 725] on button "Previous" at bounding box center [1497, 736] width 92 height 35
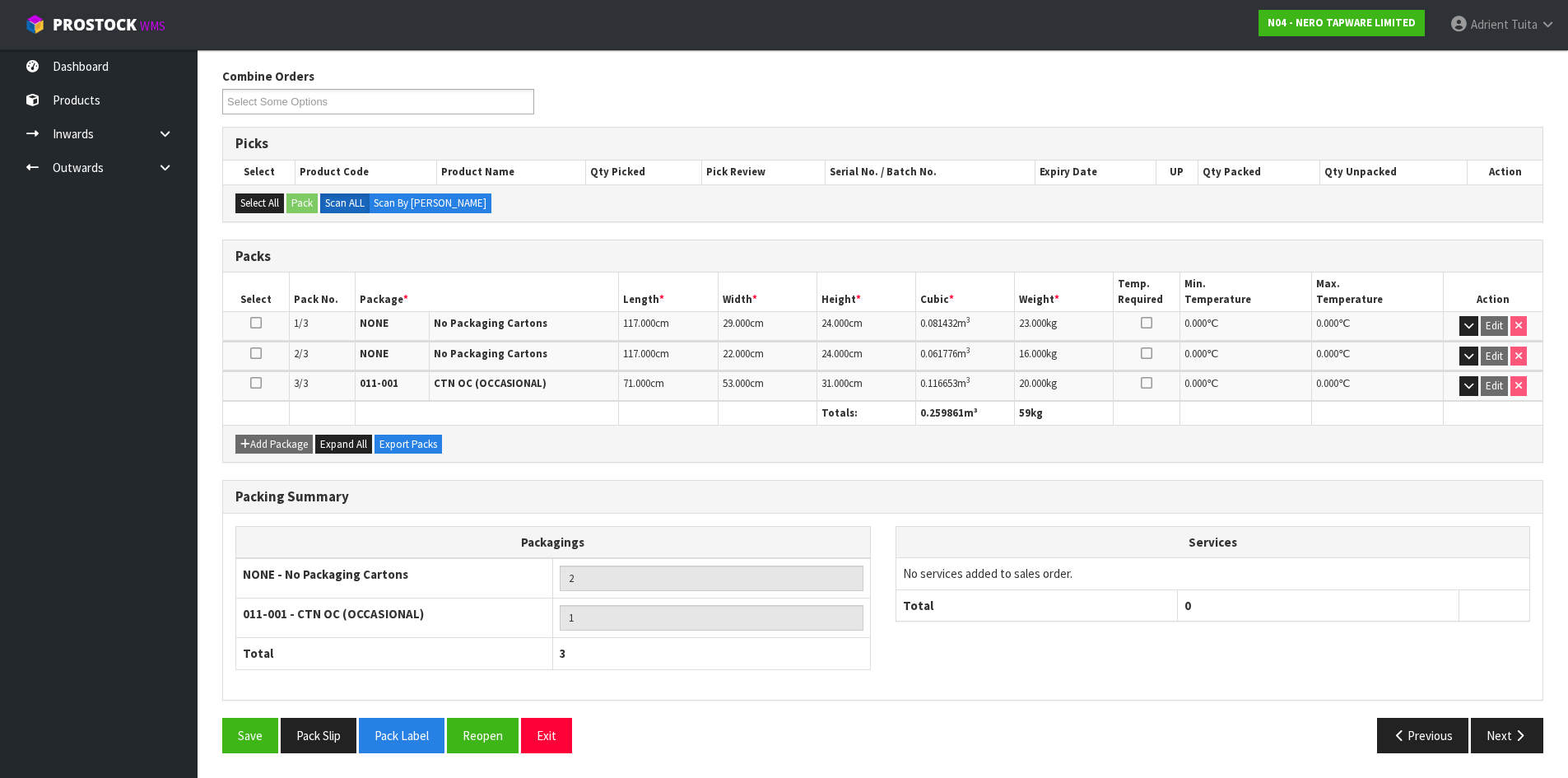
scroll to position [257, 0]
drag, startPoint x: 497, startPoint y: 753, endPoint x: 498, endPoint y: 742, distance: 11.0
click at [498, 752] on button "Reopen" at bounding box center [483, 736] width 72 height 35
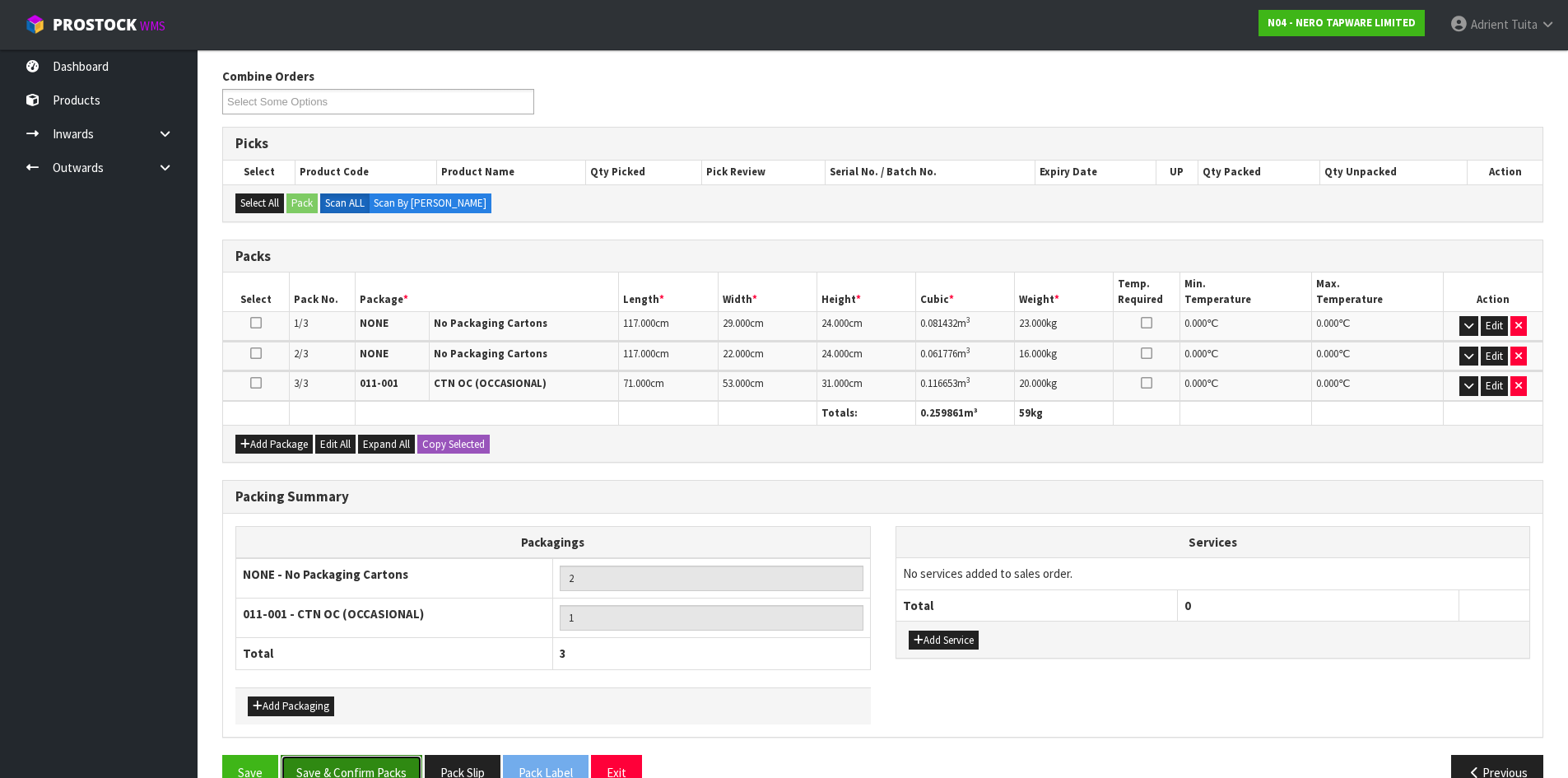
click at [346, 764] on button "Save & Confirm Packs" at bounding box center [352, 772] width 142 height 35
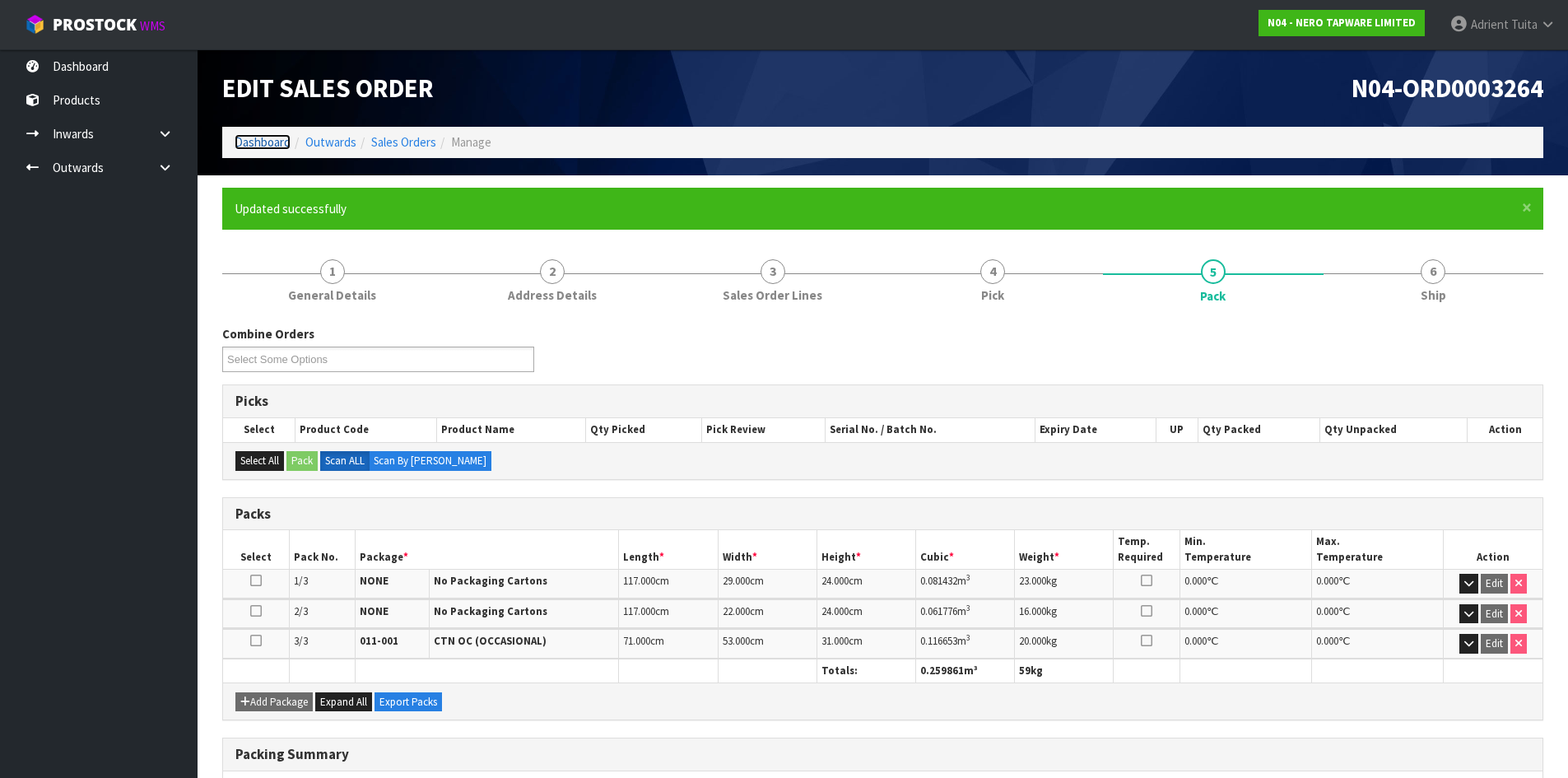
click at [265, 144] on link "Dashboard" at bounding box center [262, 142] width 56 height 16
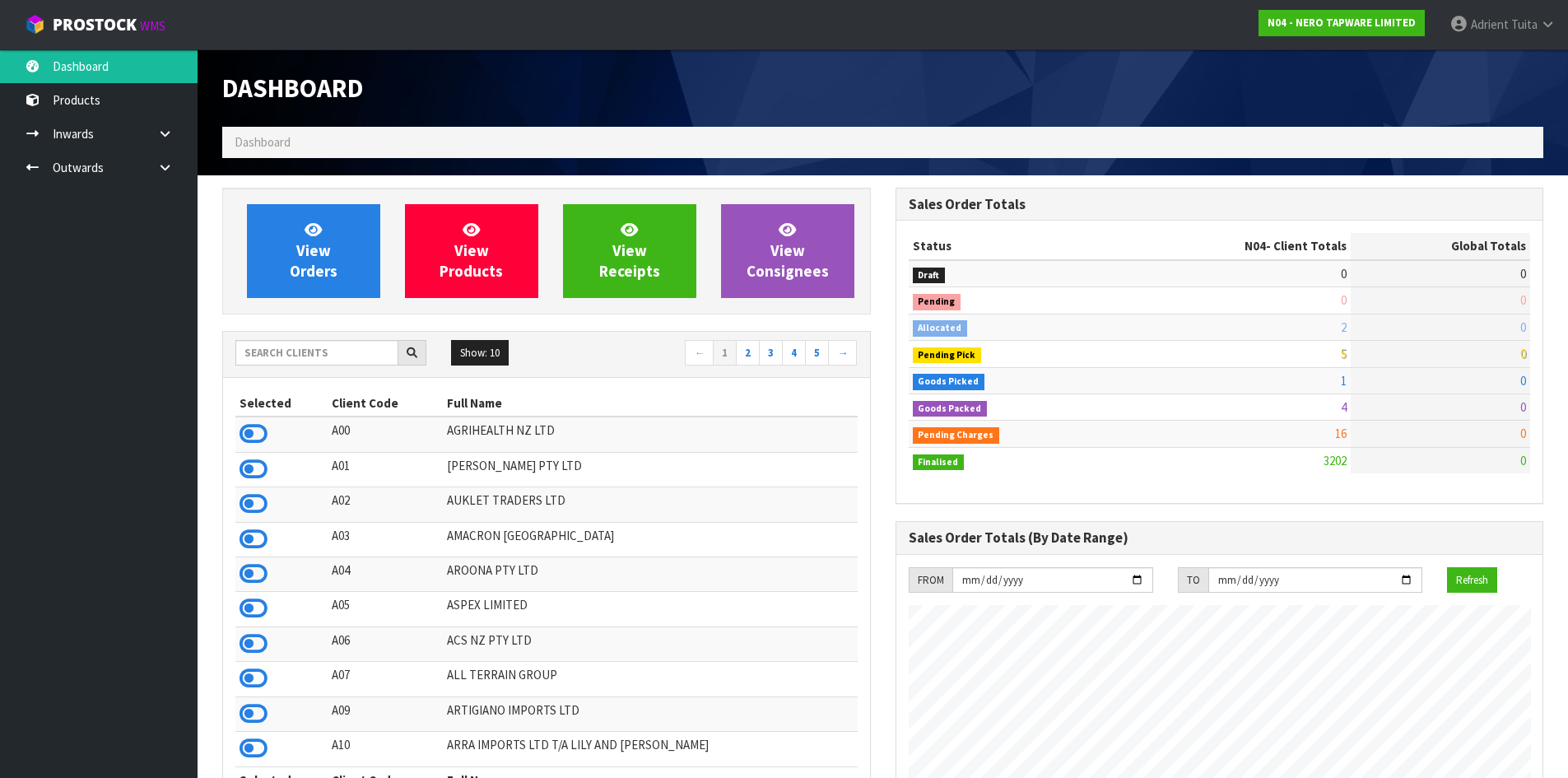
scroll to position [1283, 673]
click at [267, 242] on link "View Orders" at bounding box center [314, 251] width 133 height 94
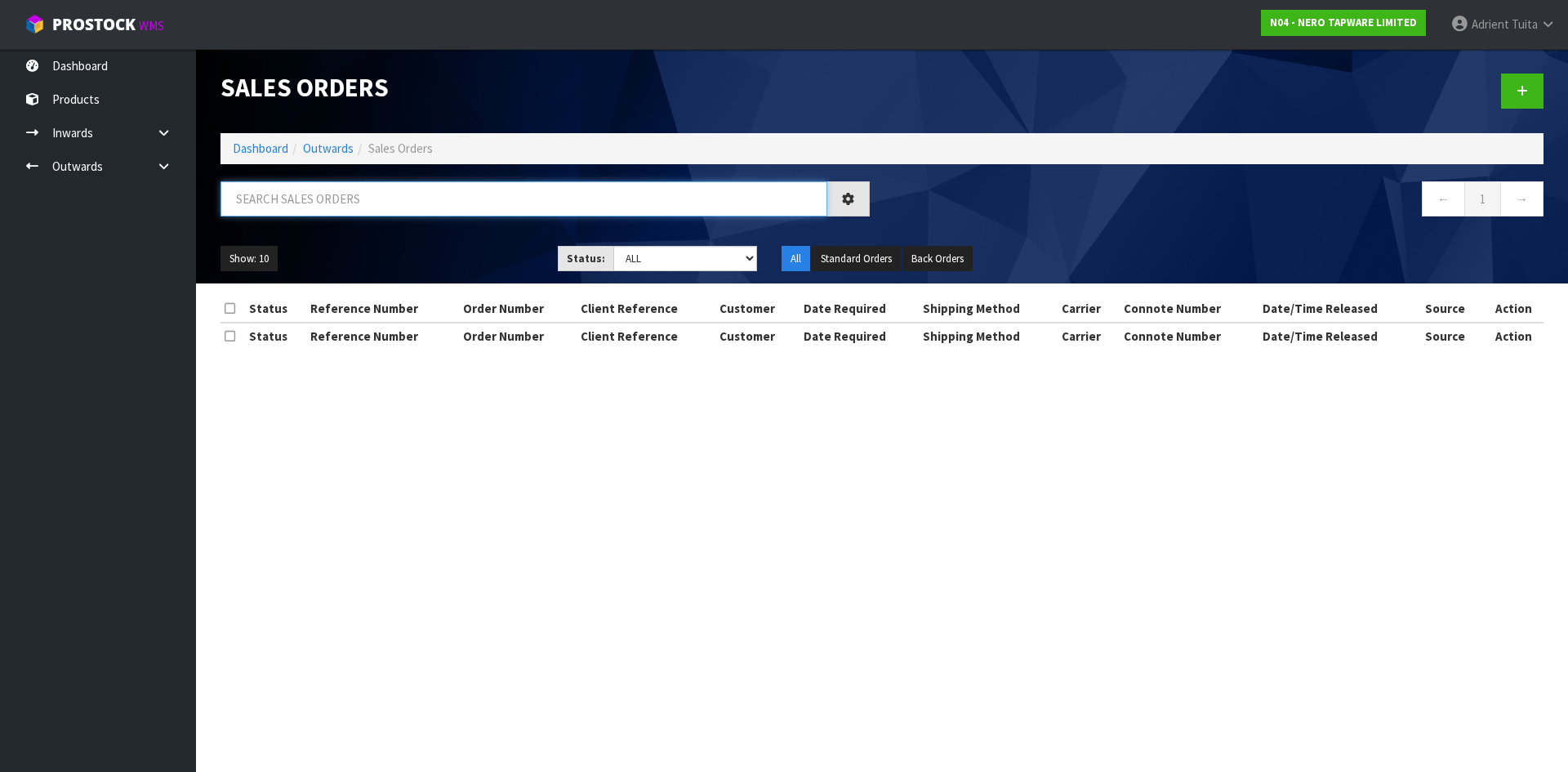
click at [302, 211] on input "text" at bounding box center [523, 199] width 607 height 35
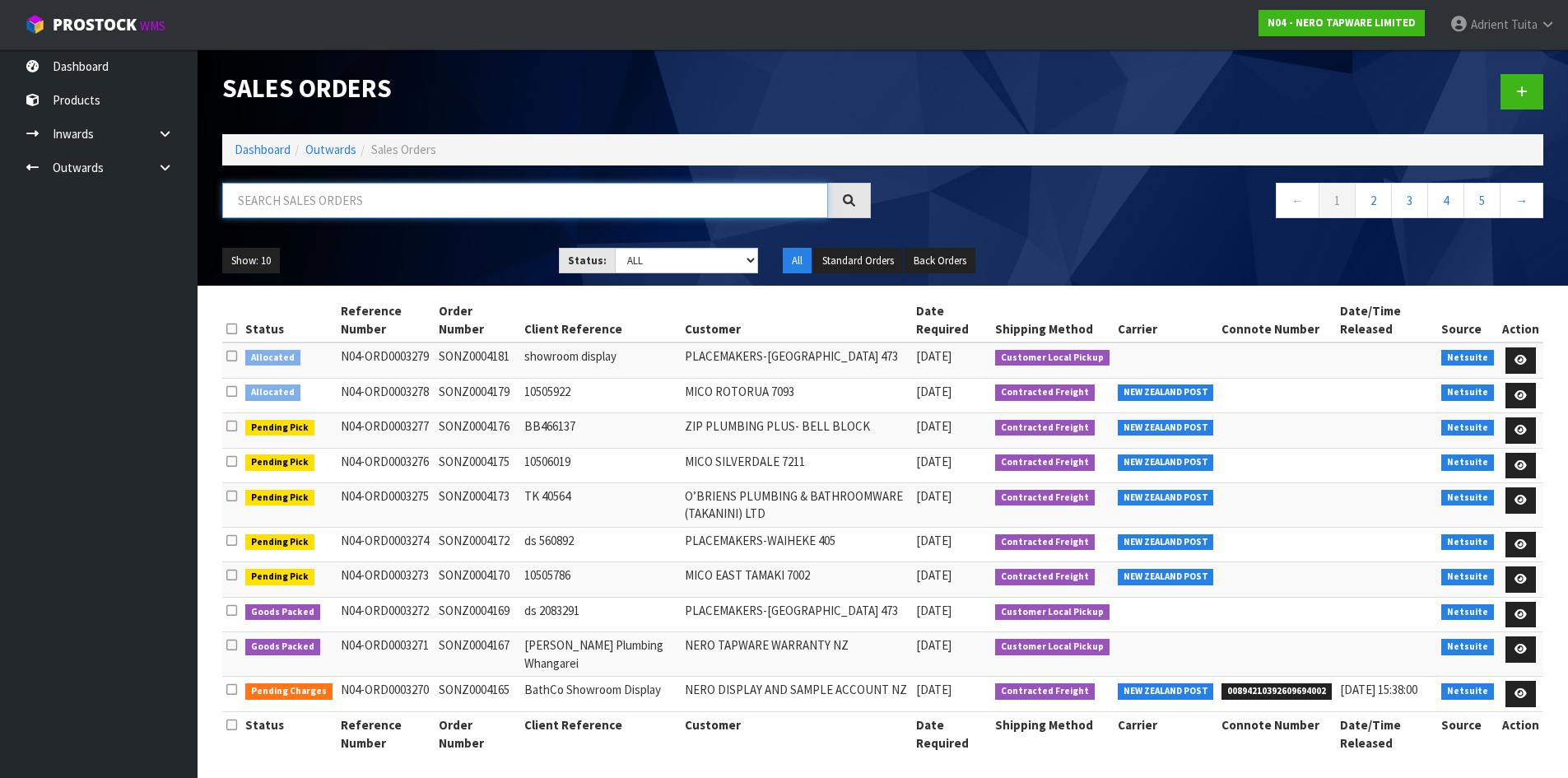
click at [316, 190] on input "text" at bounding box center [525, 201] width 606 height 35
type input "4138"
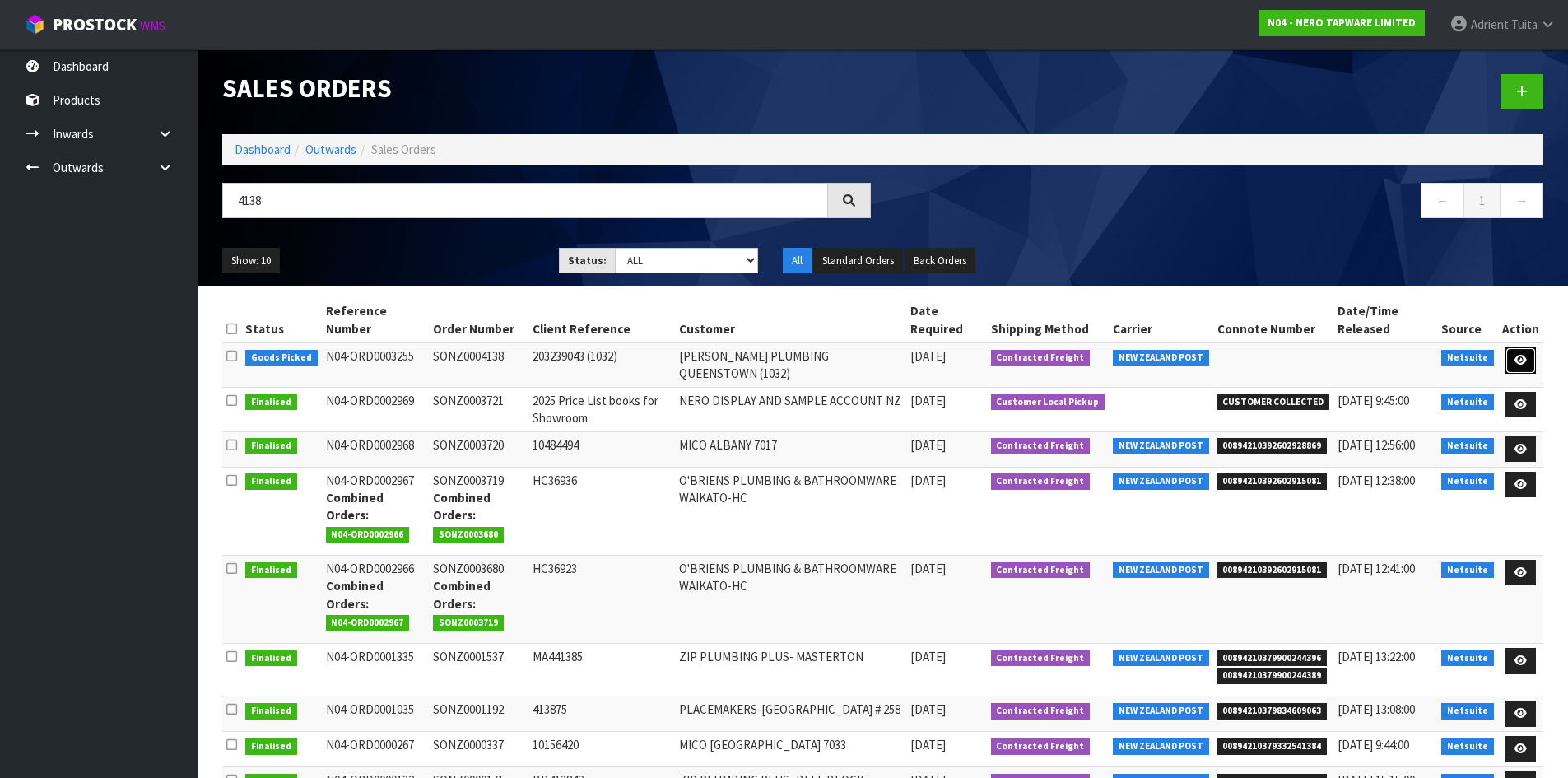
click at [1518, 355] on icon at bounding box center [1521, 359] width 13 height 11
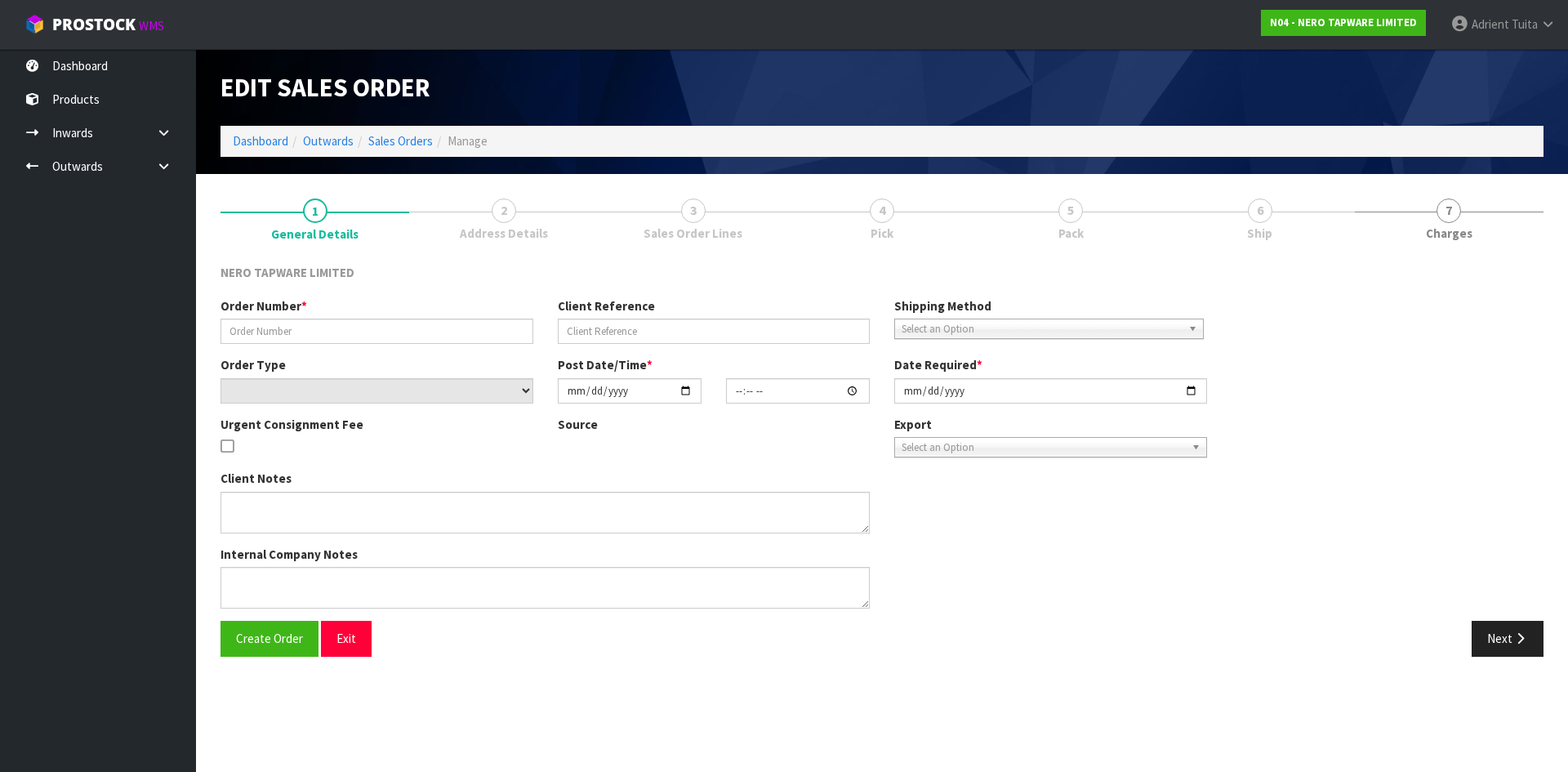
type input "SONZ0004138"
type input "203239043 (1032)"
select select "number:0"
type input "[DATE]"
type input "08:15:12.000"
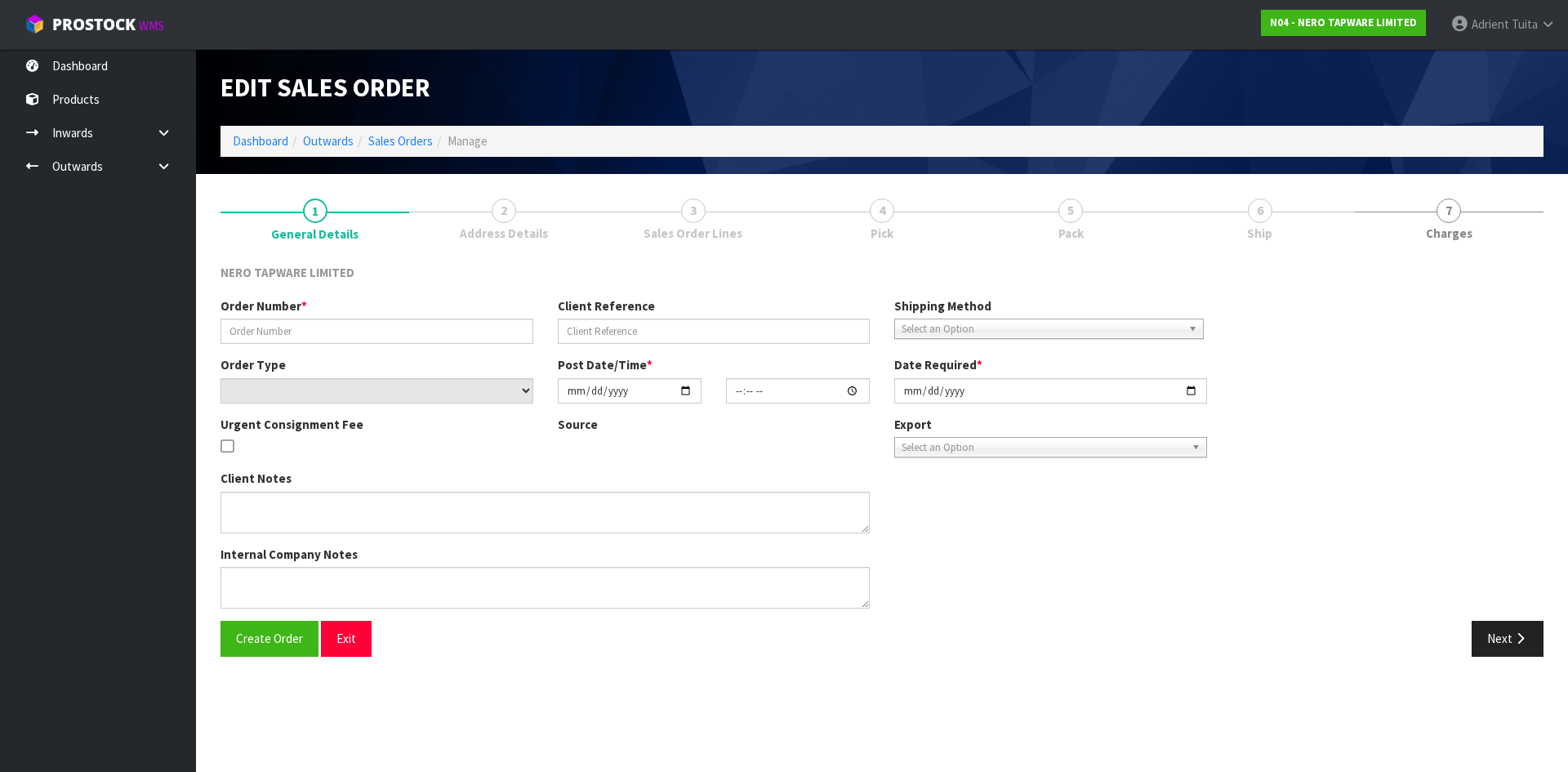
type input "[DATE]"
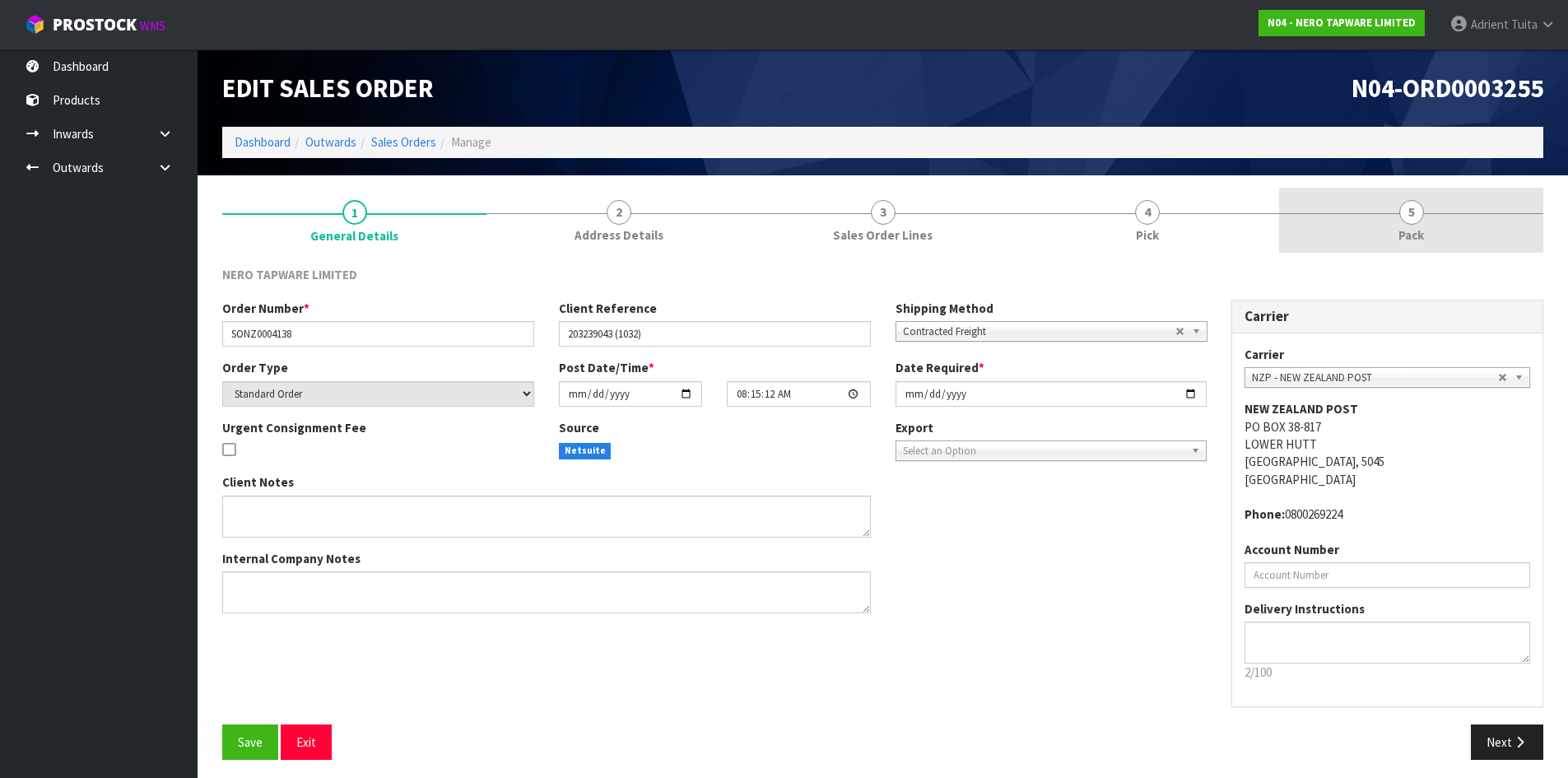
drag, startPoint x: 1404, startPoint y: 208, endPoint x: 1368, endPoint y: 208, distance: 36.0
click at [1405, 210] on span "5" at bounding box center [1411, 212] width 24 height 24
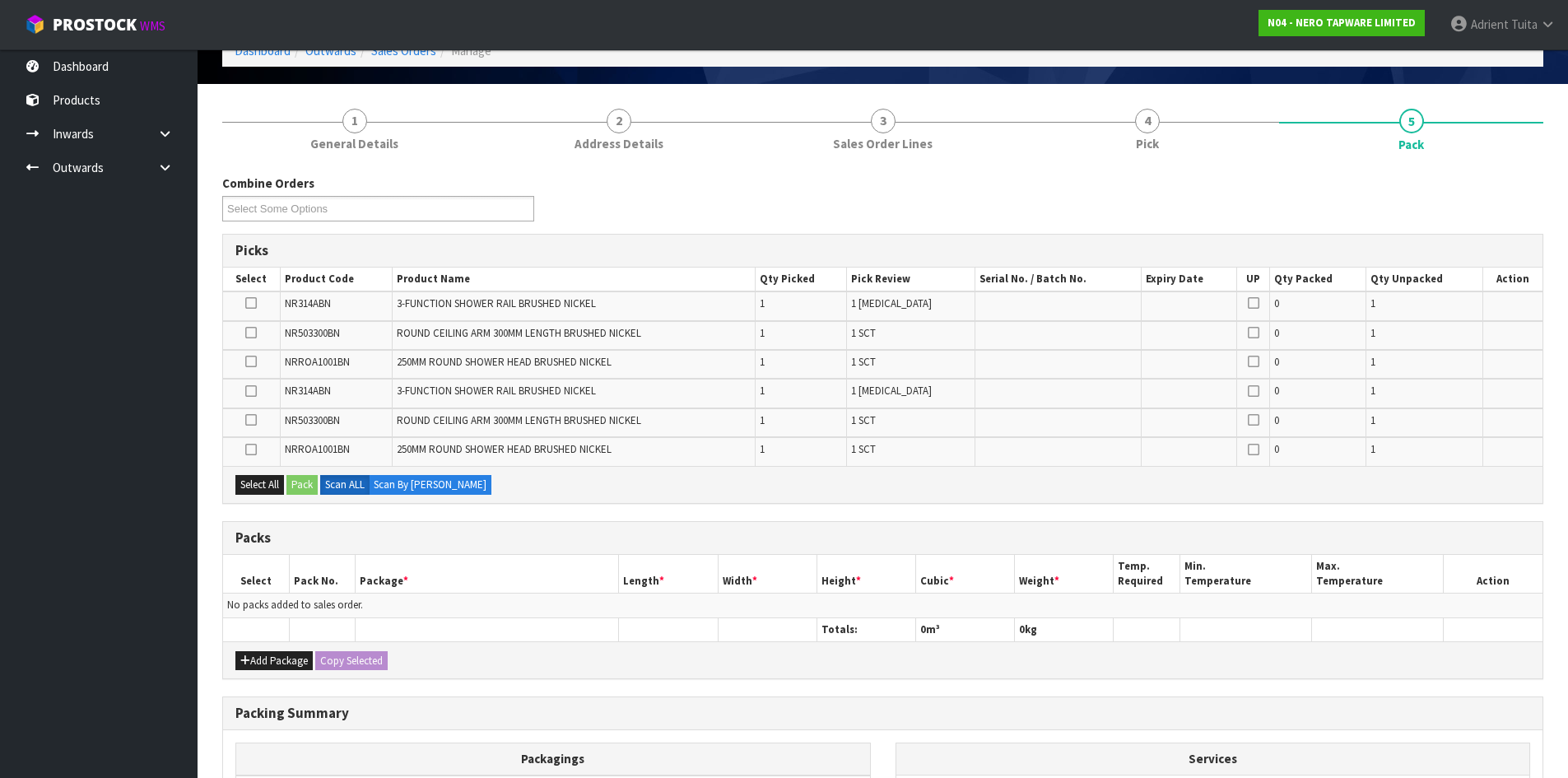
scroll to position [298, 0]
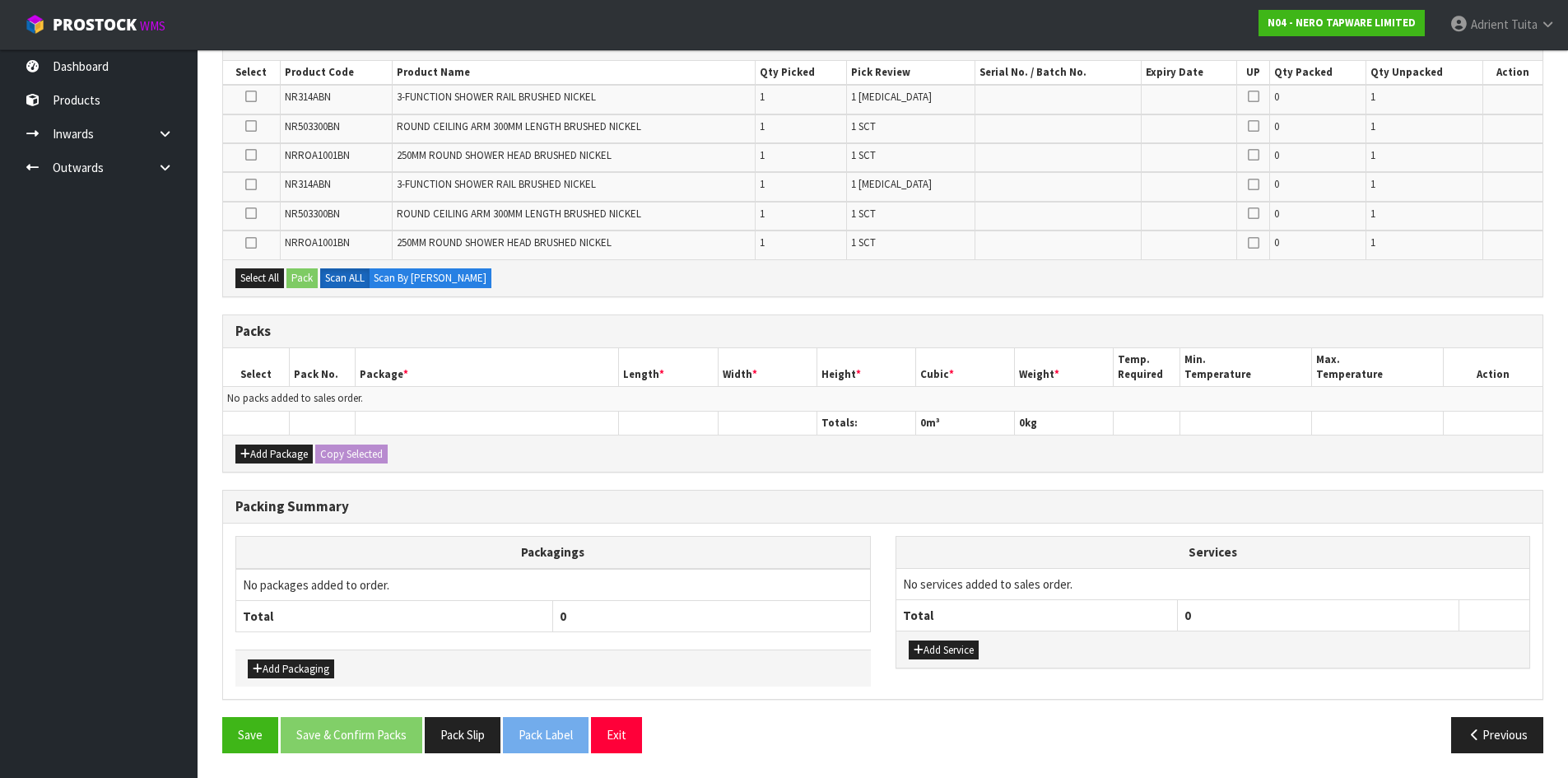
drag, startPoint x: 271, startPoint y: 415, endPoint x: 269, endPoint y: 437, distance: 22.1
click at [270, 430] on th at bounding box center [256, 423] width 66 height 24
drag, startPoint x: 268, startPoint y: 439, endPoint x: 264, endPoint y: 457, distance: 18.4
click at [268, 440] on div "Add Package Copy Selected" at bounding box center [883, 453] width 1320 height 37
click at [264, 457] on button "Add Package" at bounding box center [274, 454] width 78 height 19
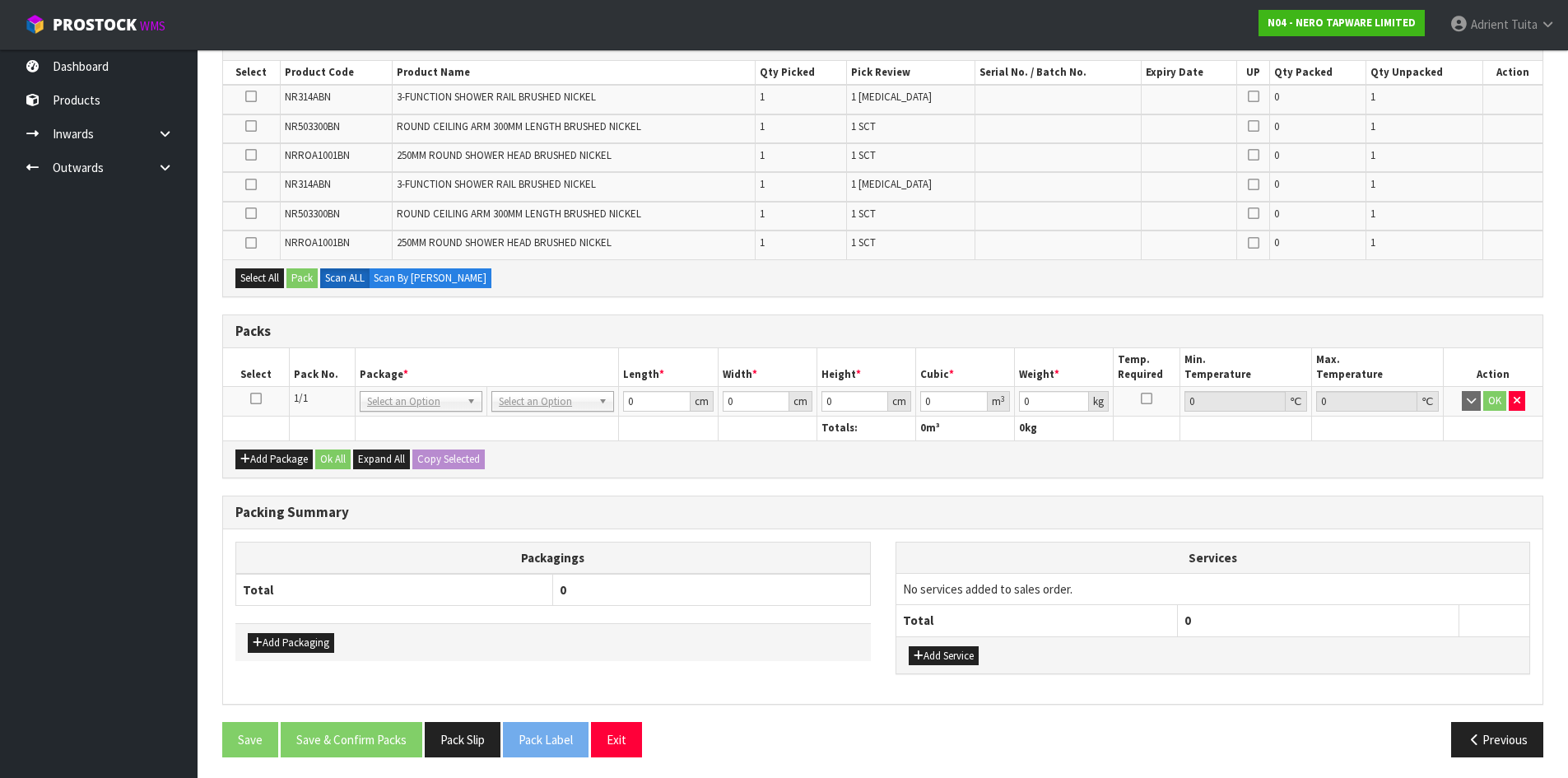
click at [255, 399] on icon at bounding box center [257, 398] width 12 height 1
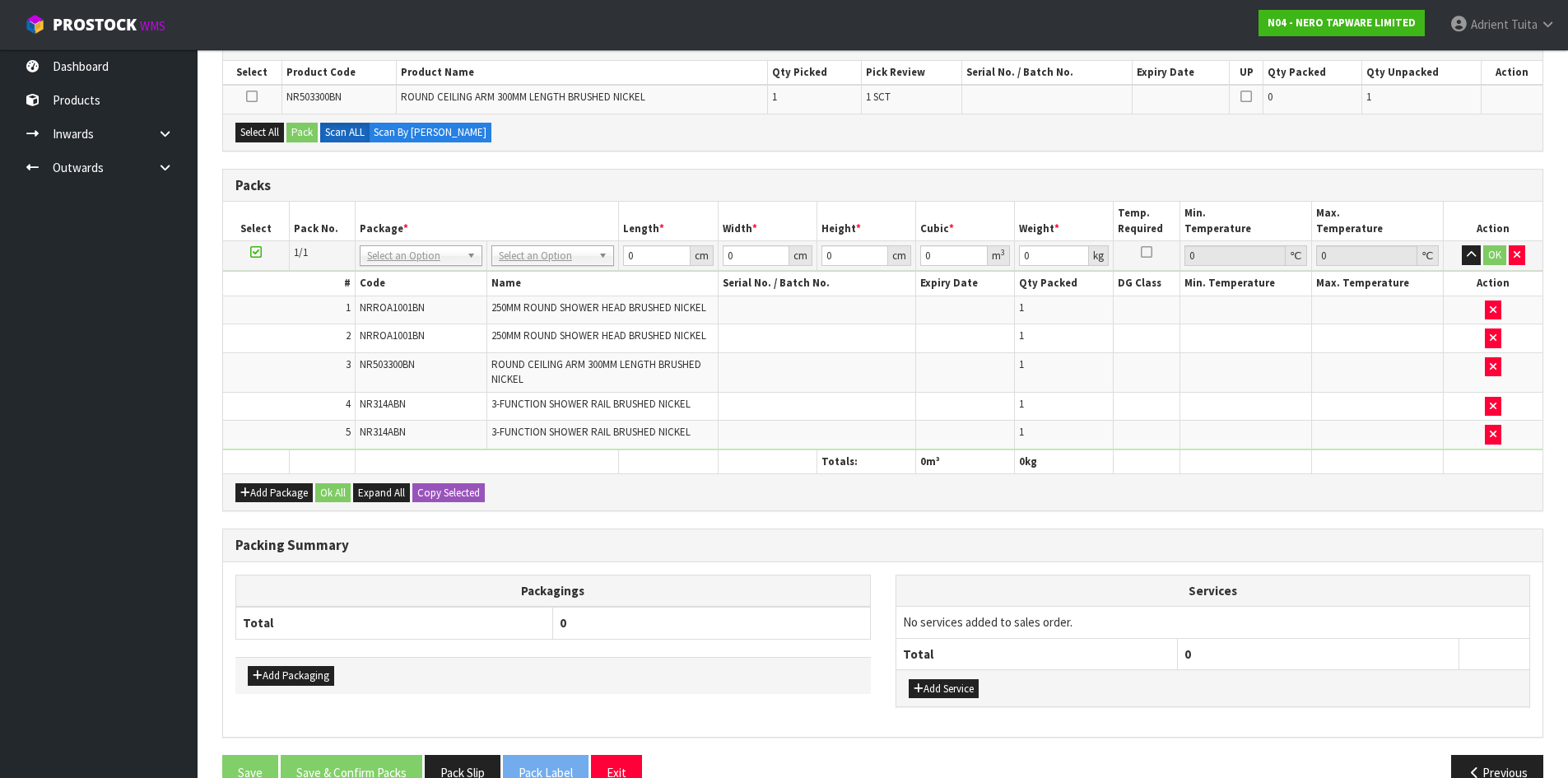
click at [1527, 255] on td "OK" at bounding box center [1493, 256] width 99 height 30
click at [1518, 257] on icon "button" at bounding box center [1517, 255] width 7 height 11
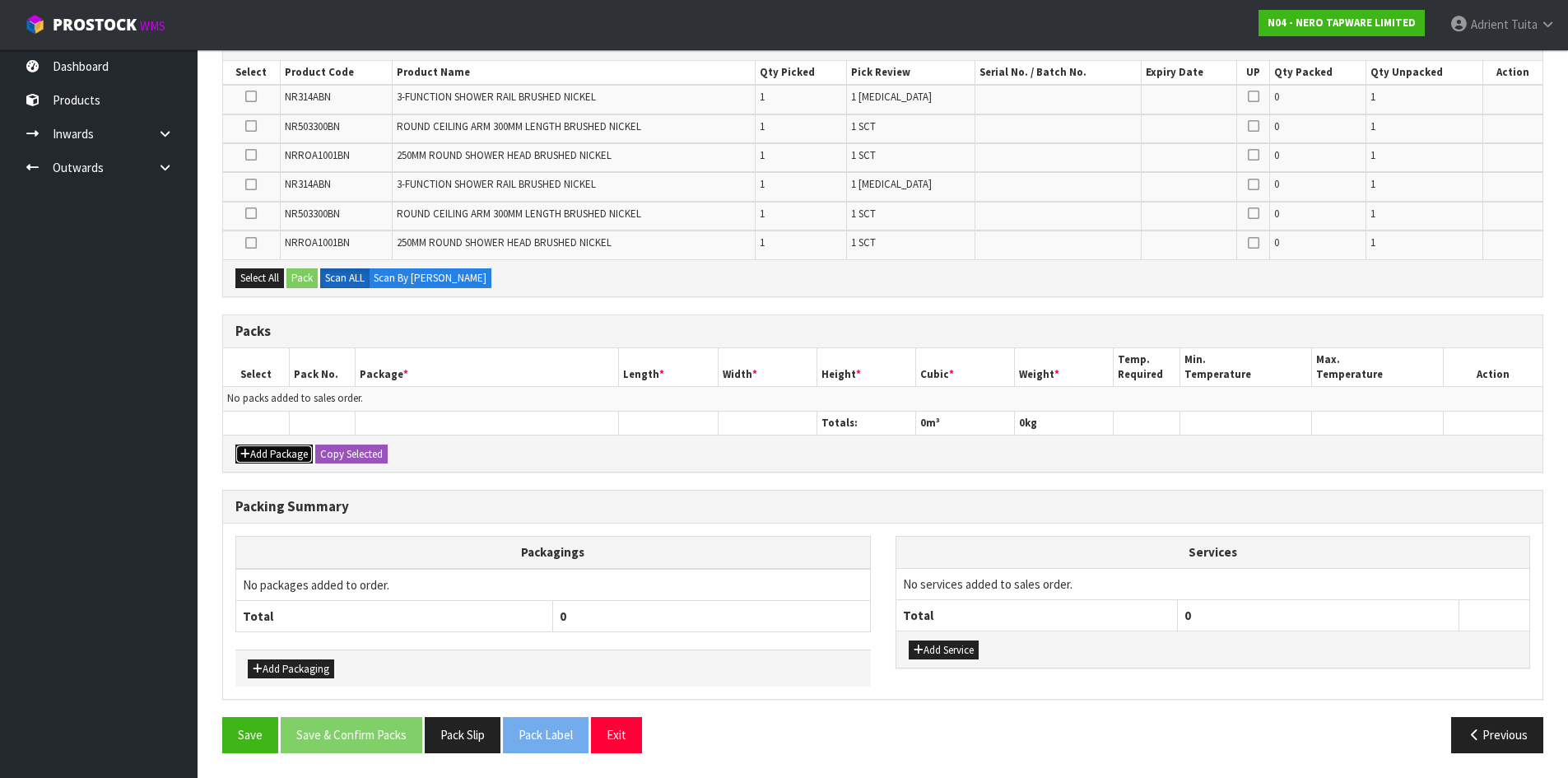
click at [262, 451] on button "Add Package" at bounding box center [274, 454] width 78 height 19
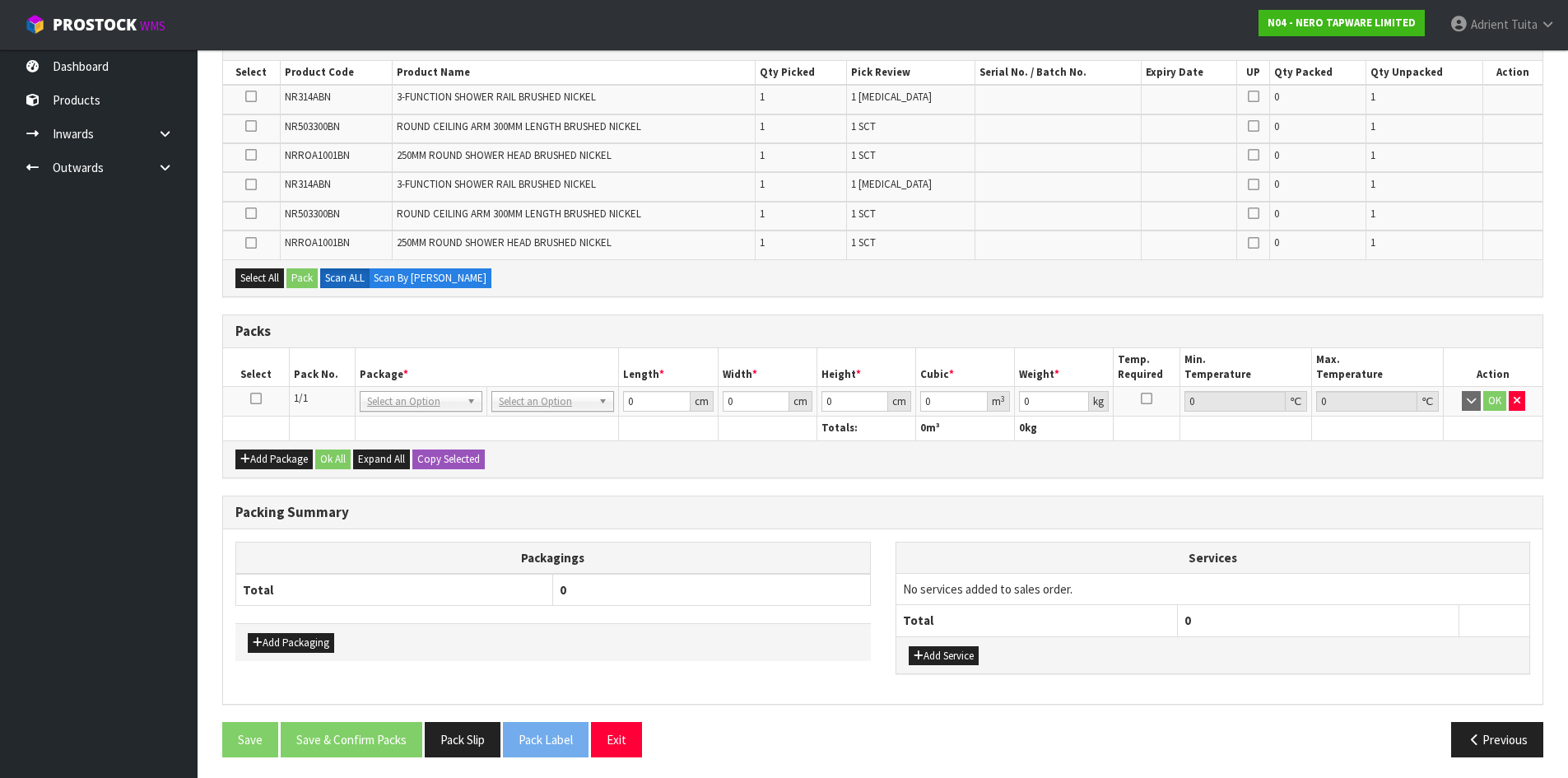
click at [256, 398] on icon at bounding box center [257, 398] width 12 height 1
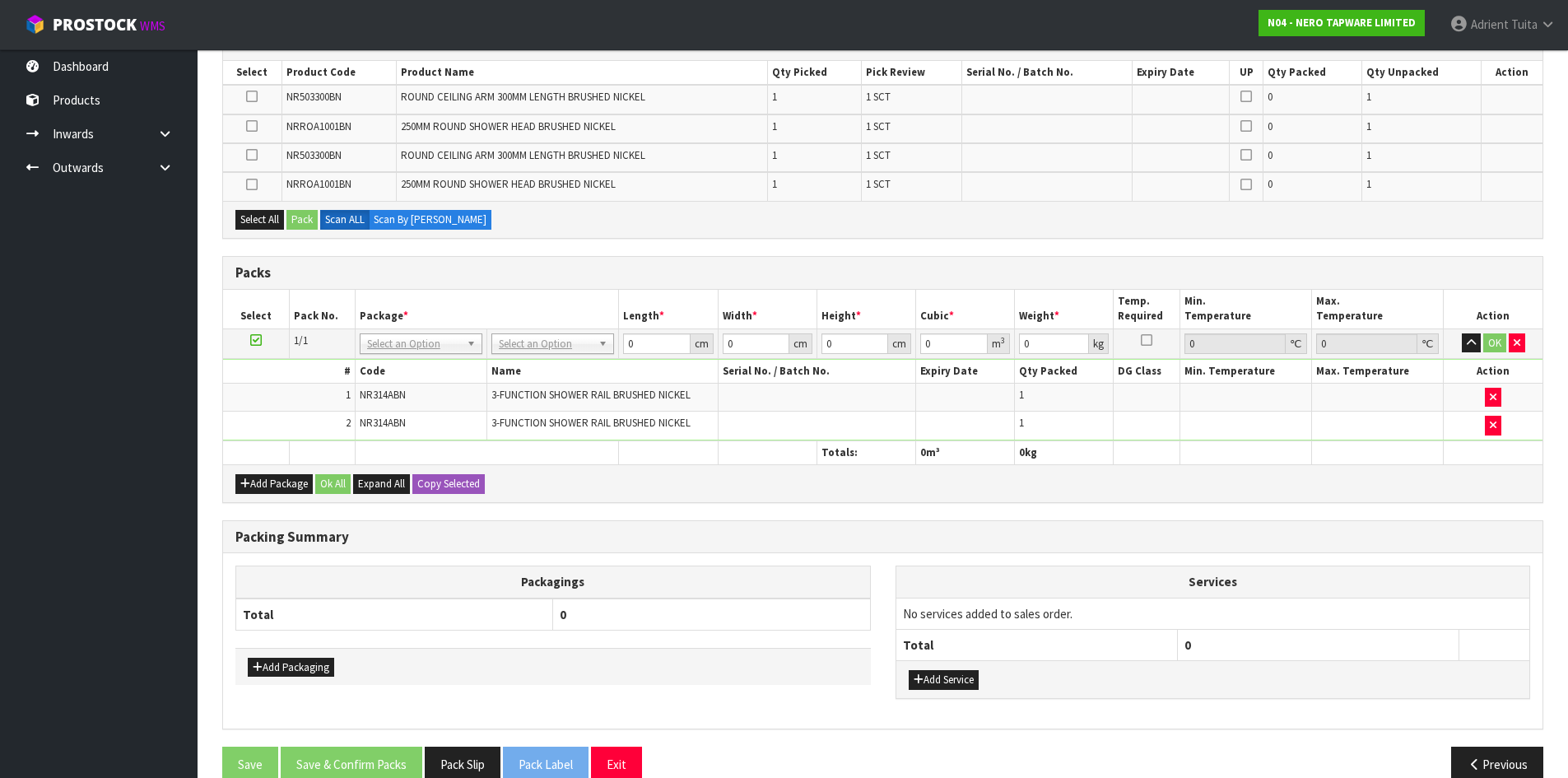
drag, startPoint x: 230, startPoint y: 467, endPoint x: 240, endPoint y: 494, distance: 28.8
click at [239, 494] on div "Add Package Ok All Expand All Copy Selected" at bounding box center [883, 483] width 1320 height 37
click at [246, 490] on button "Add Package" at bounding box center [274, 484] width 78 height 19
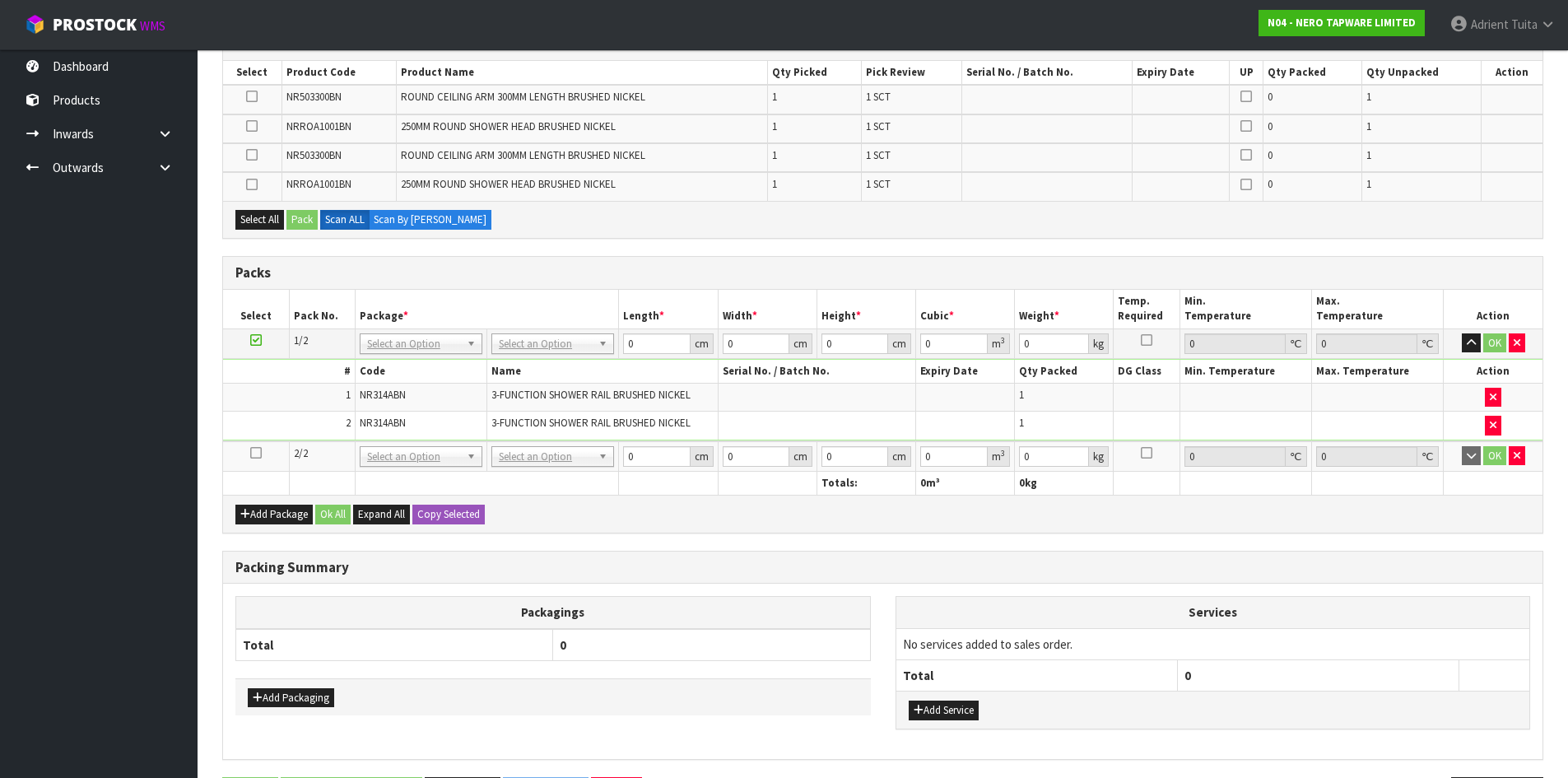
click at [257, 453] on icon at bounding box center [257, 452] width 12 height 1
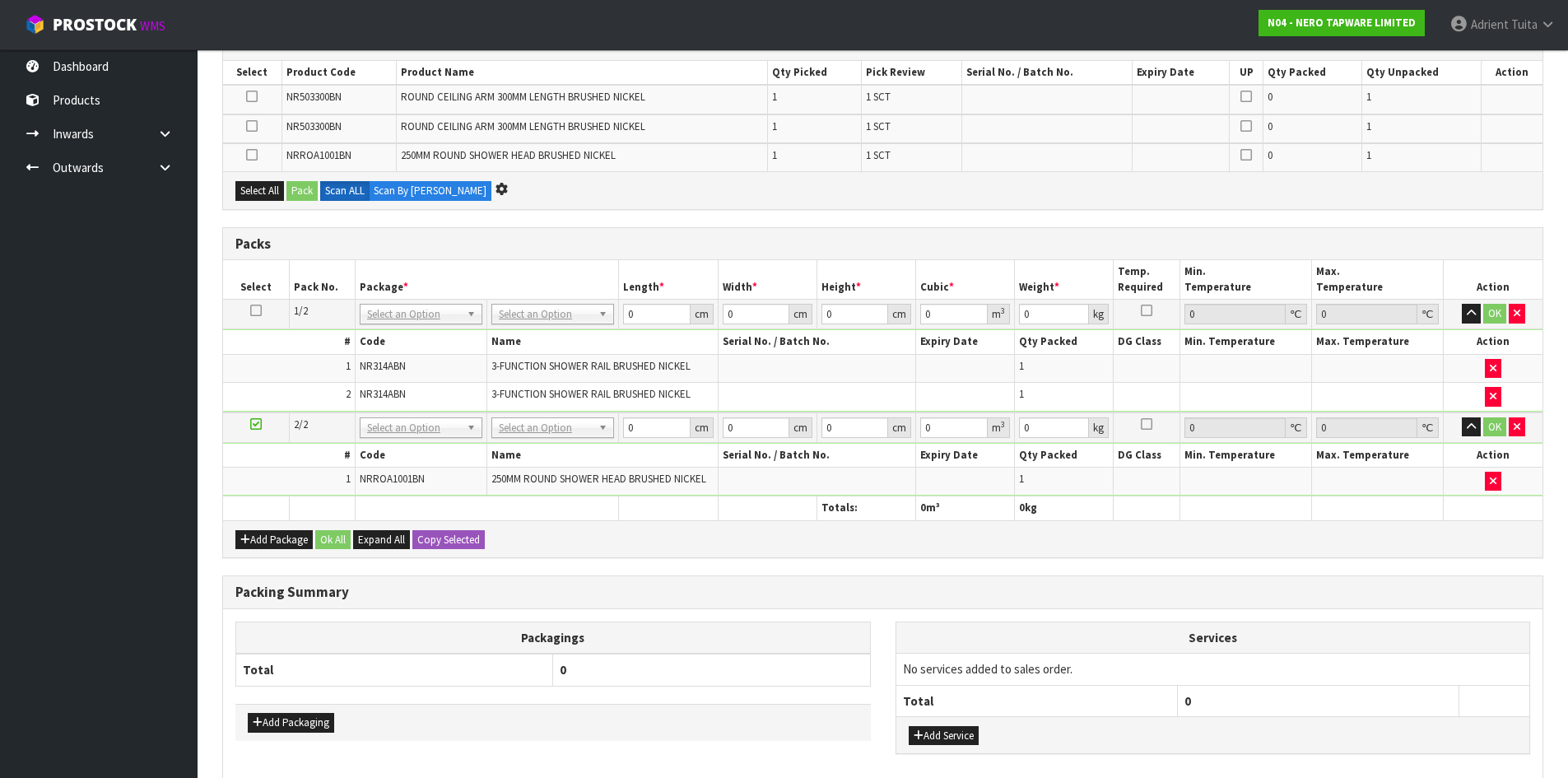
scroll to position [0, 0]
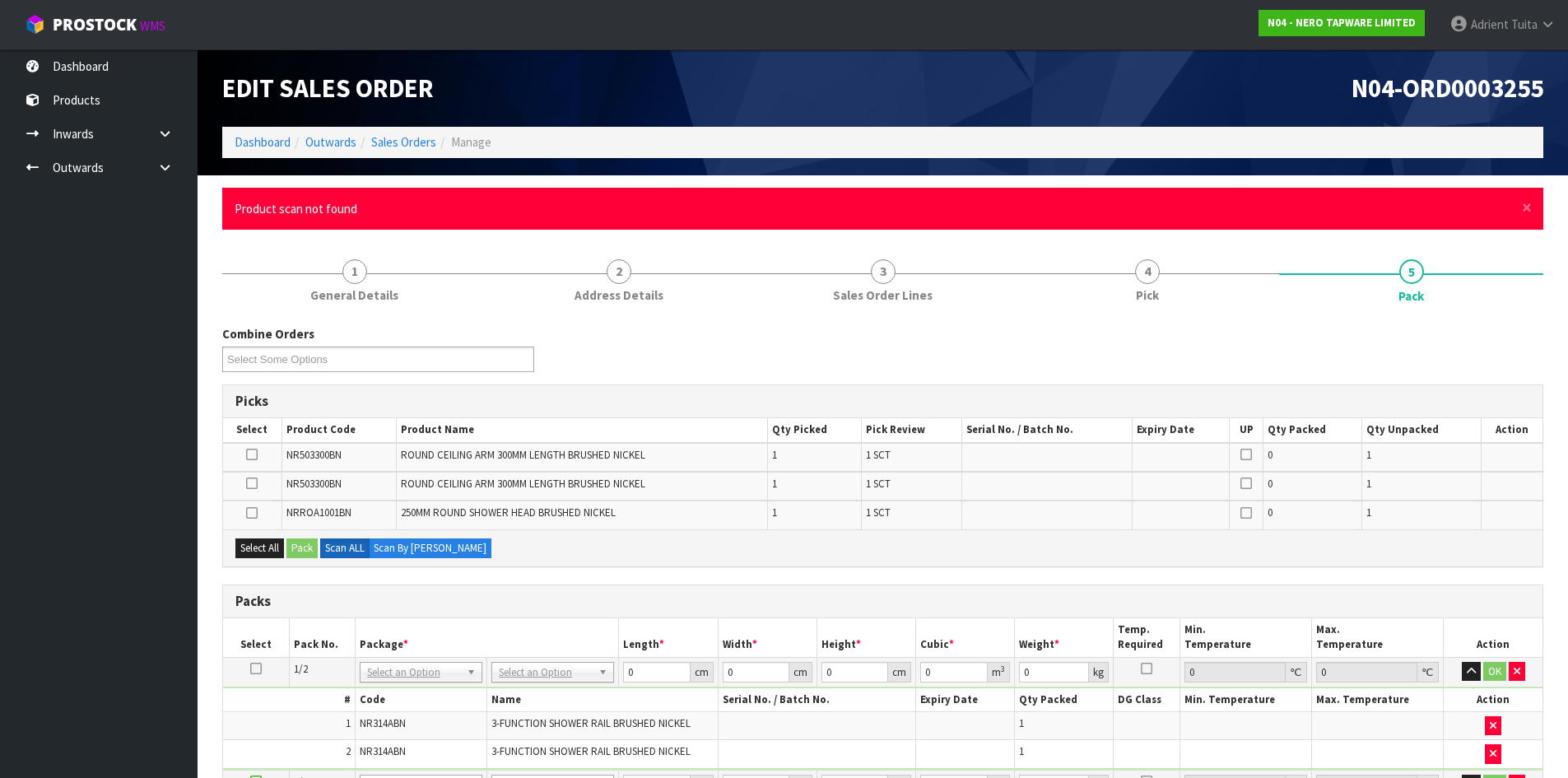
click at [1532, 211] on div "× Close Product scan not found" at bounding box center [882, 208] width 1321 height 42
click at [1527, 211] on span "×" at bounding box center [1527, 207] width 10 height 23
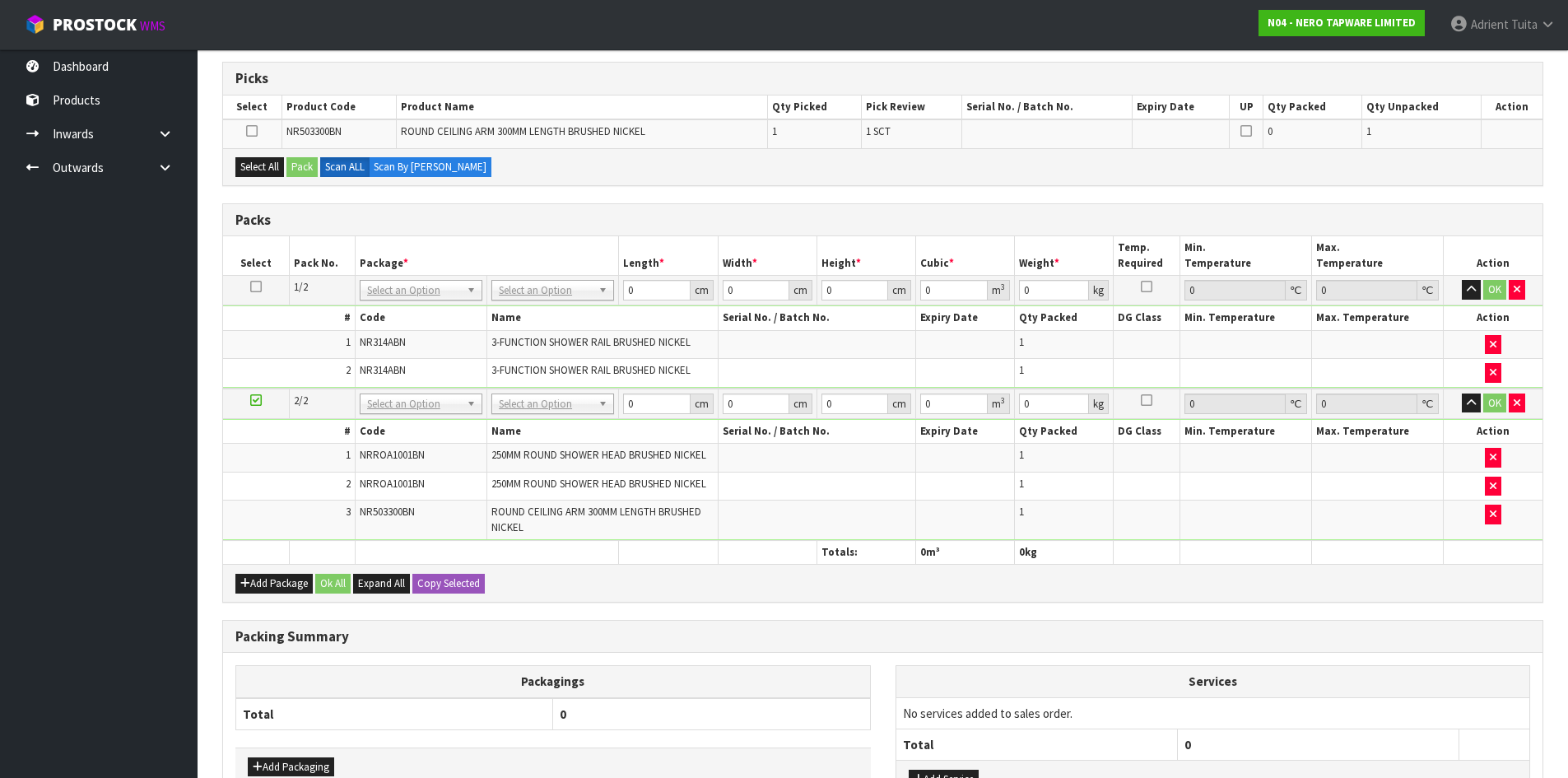
scroll to position [218, 0]
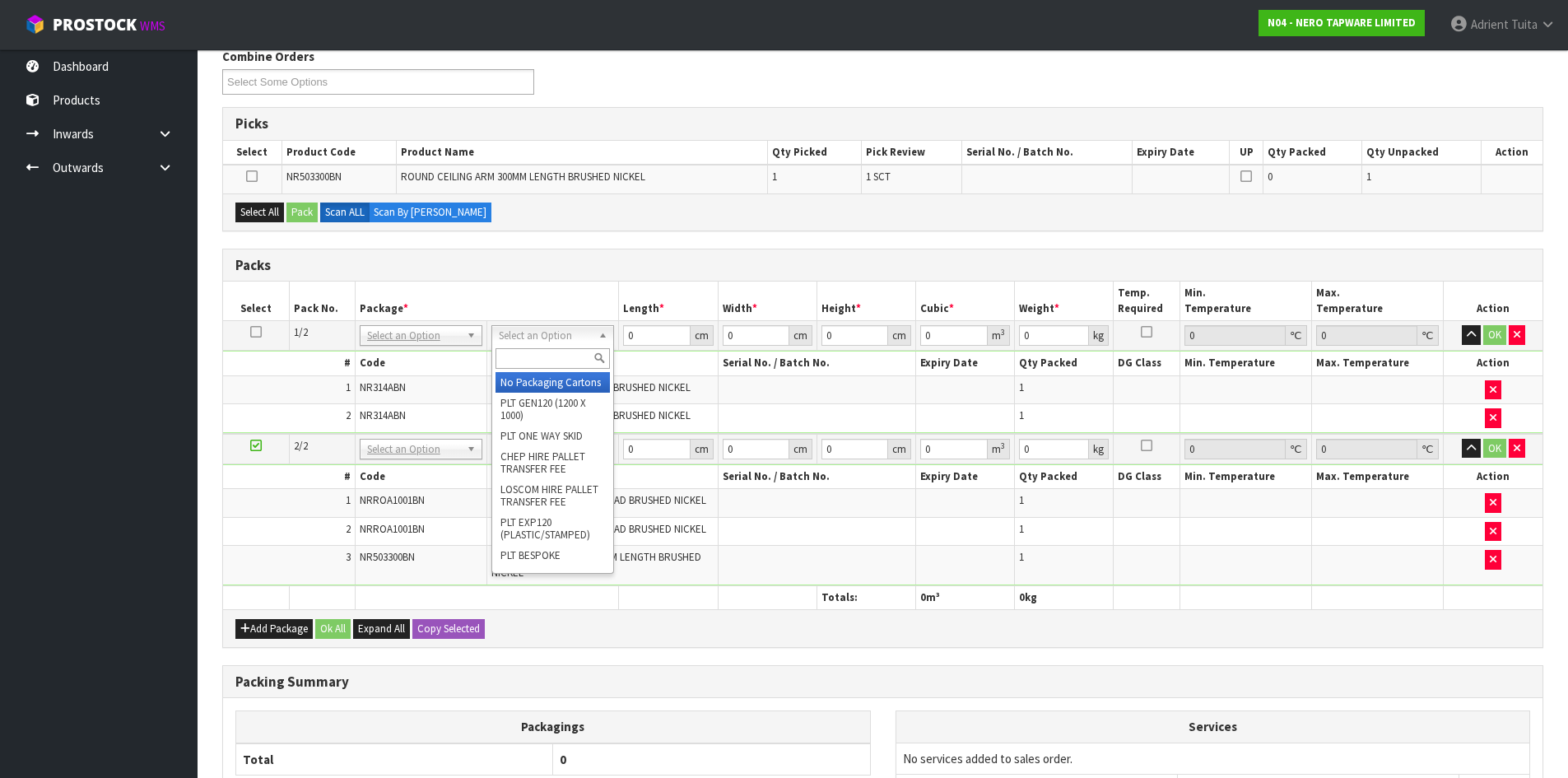
drag, startPoint x: 540, startPoint y: 339, endPoint x: 543, endPoint y: 367, distance: 28.2
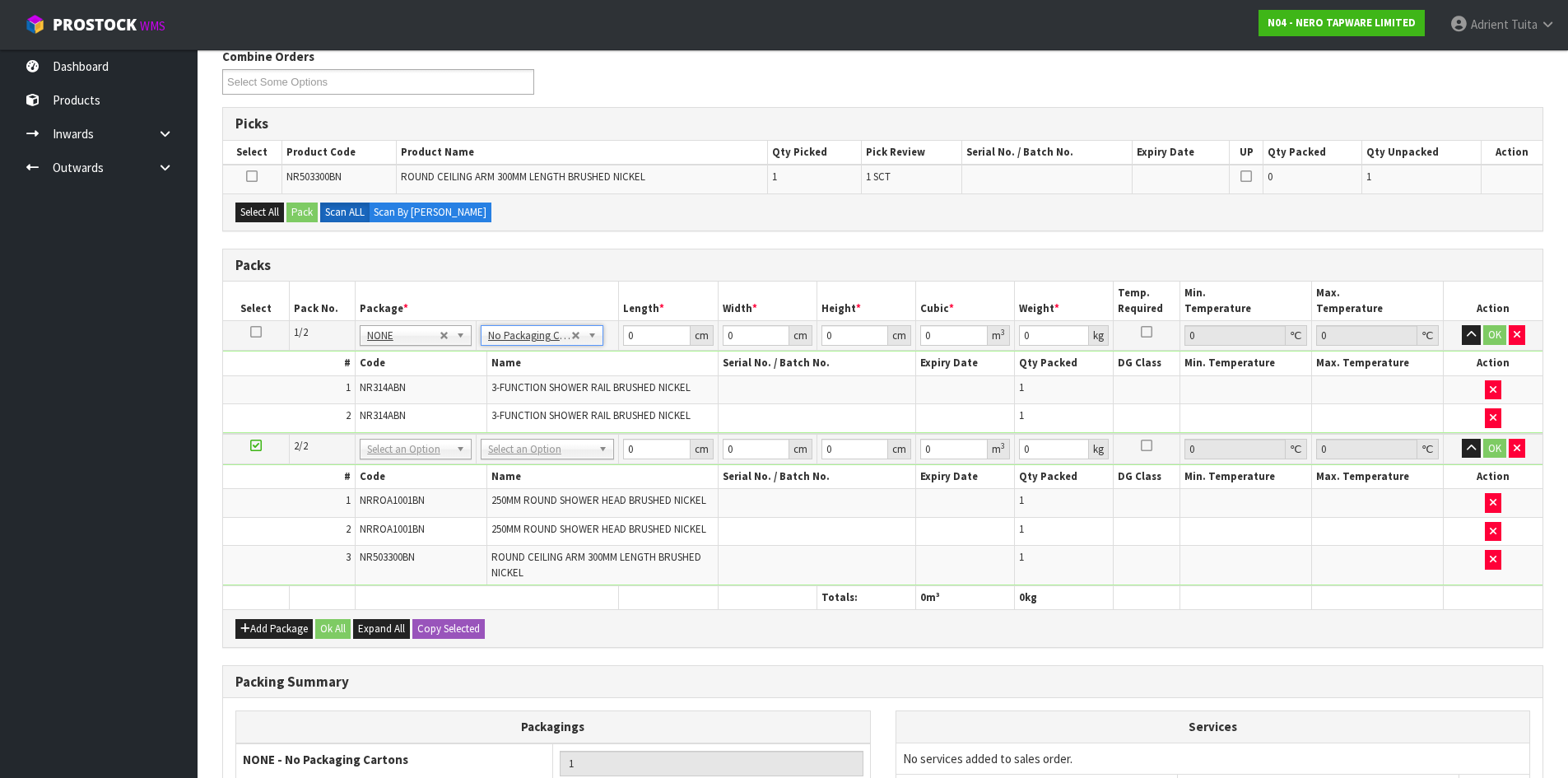
drag, startPoint x: 535, startPoint y: 442, endPoint x: 534, endPoint y: 451, distance: 9.1
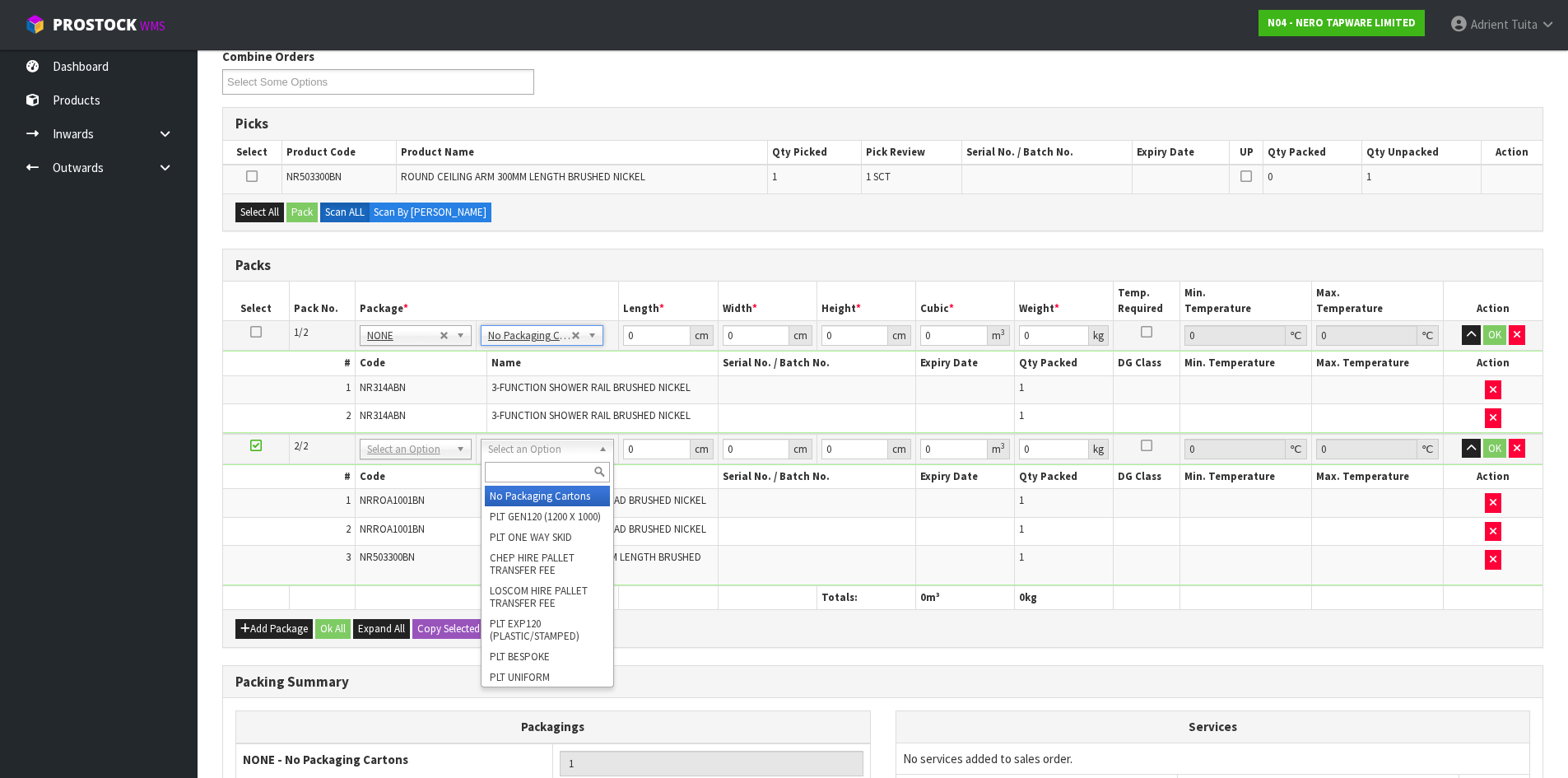
type input "2"
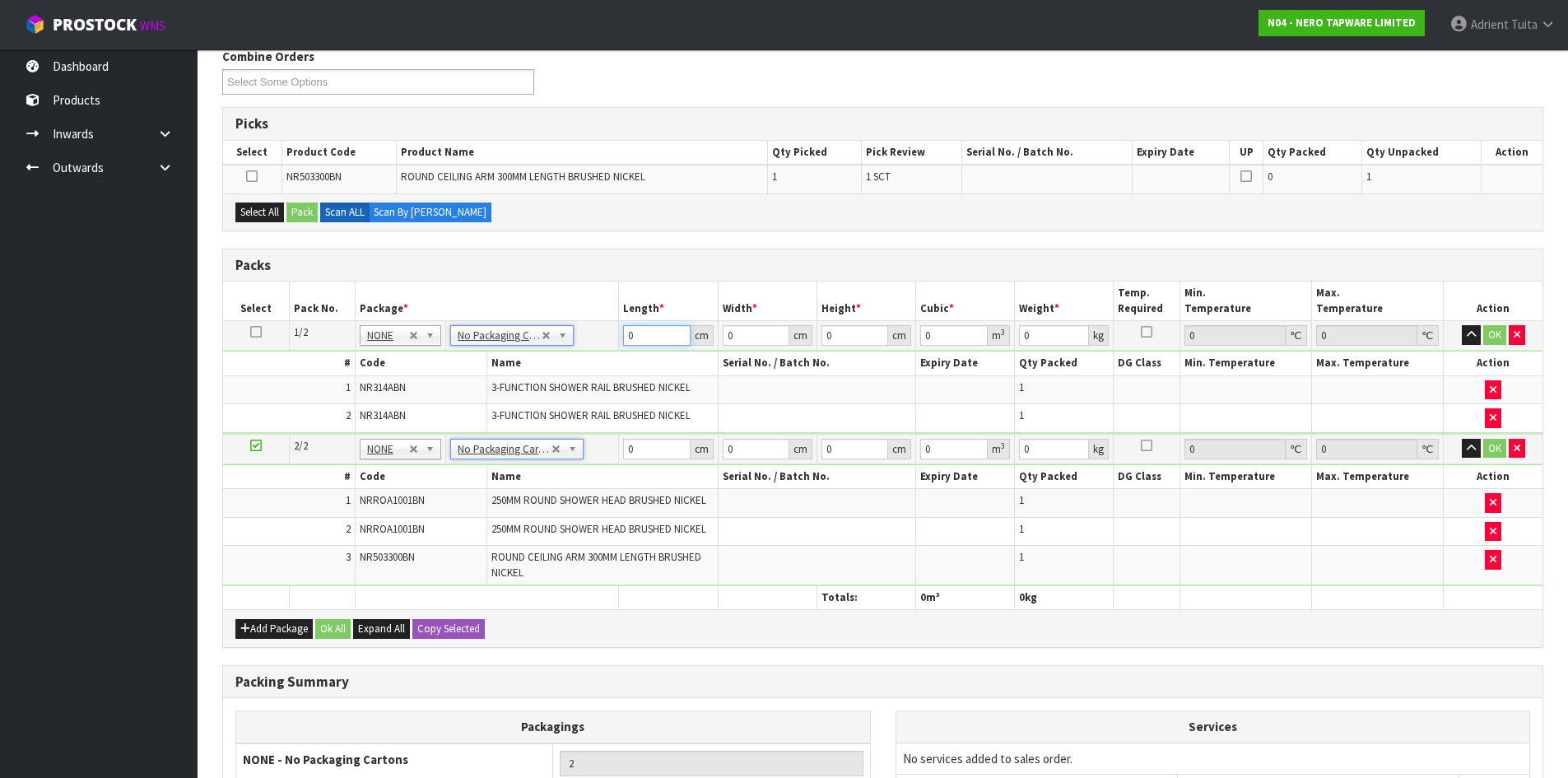
click at [642, 332] on input "0" at bounding box center [656, 335] width 67 height 20
type input "1"
type input "0.000001"
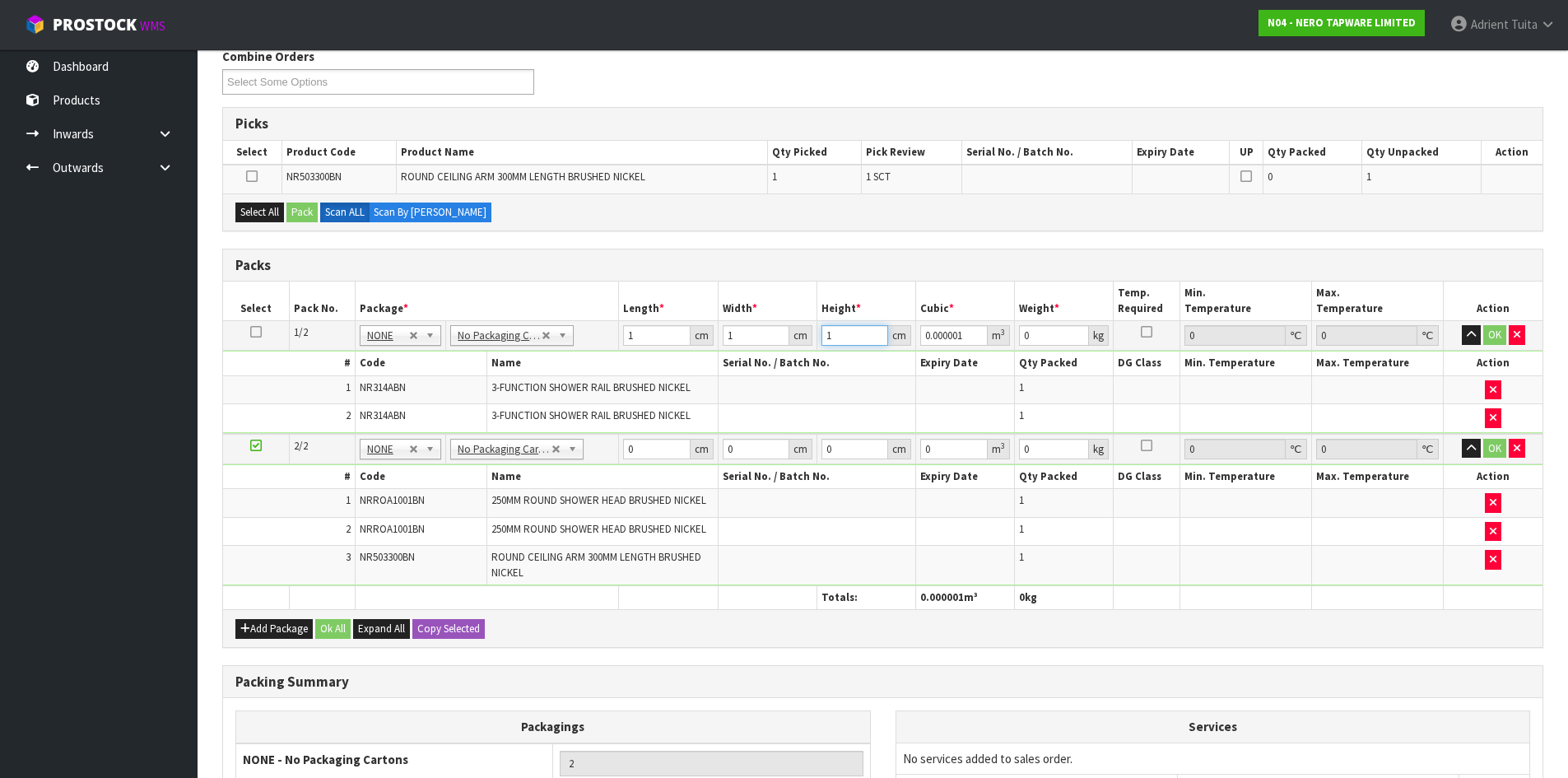
type input "1"
click at [639, 447] on input "0" at bounding box center [656, 449] width 67 height 20
type input "1"
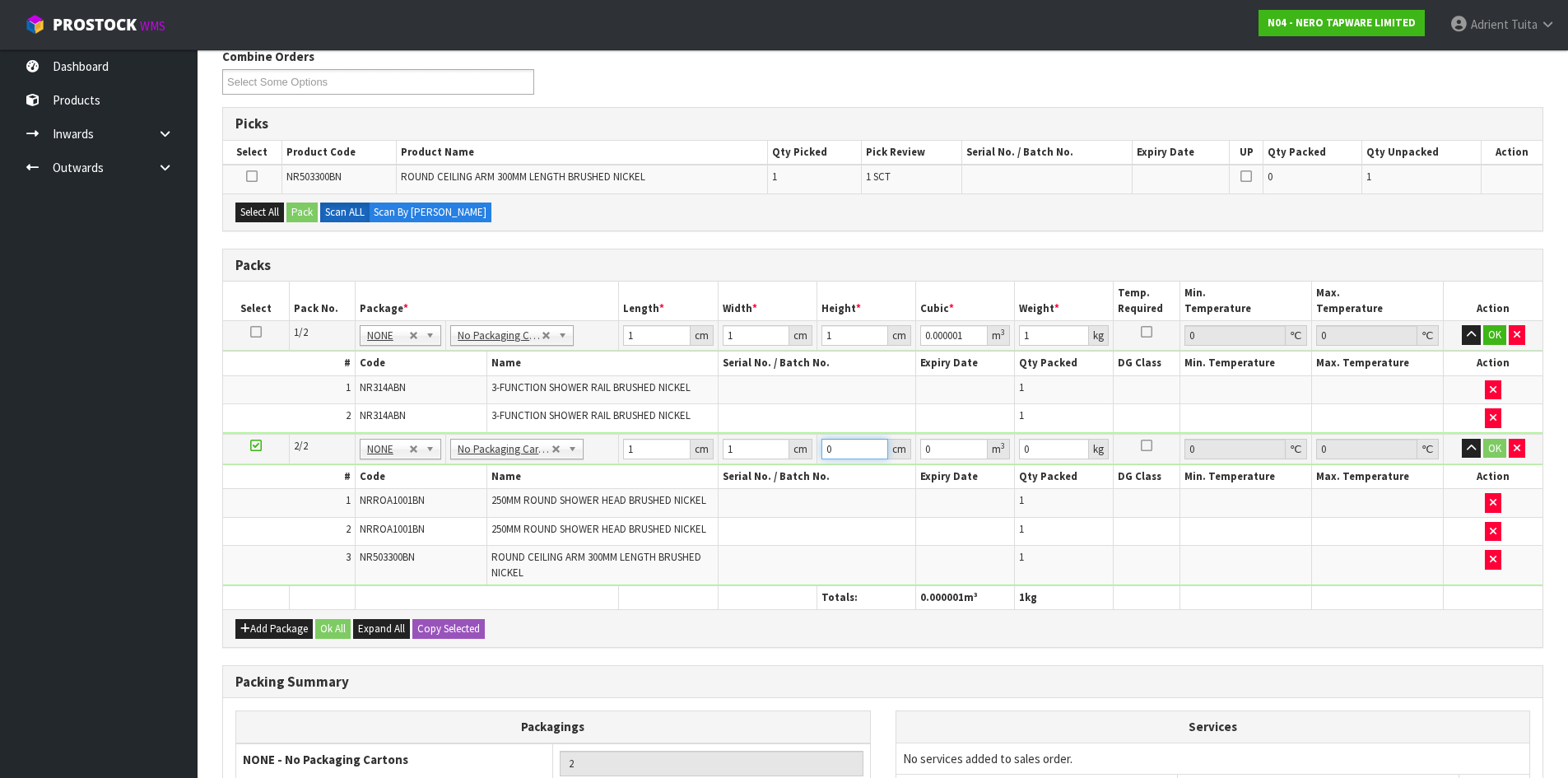
type input "1"
type input "0.000001"
type input "1"
click at [1487, 334] on button "OK" at bounding box center [1495, 334] width 23 height 19
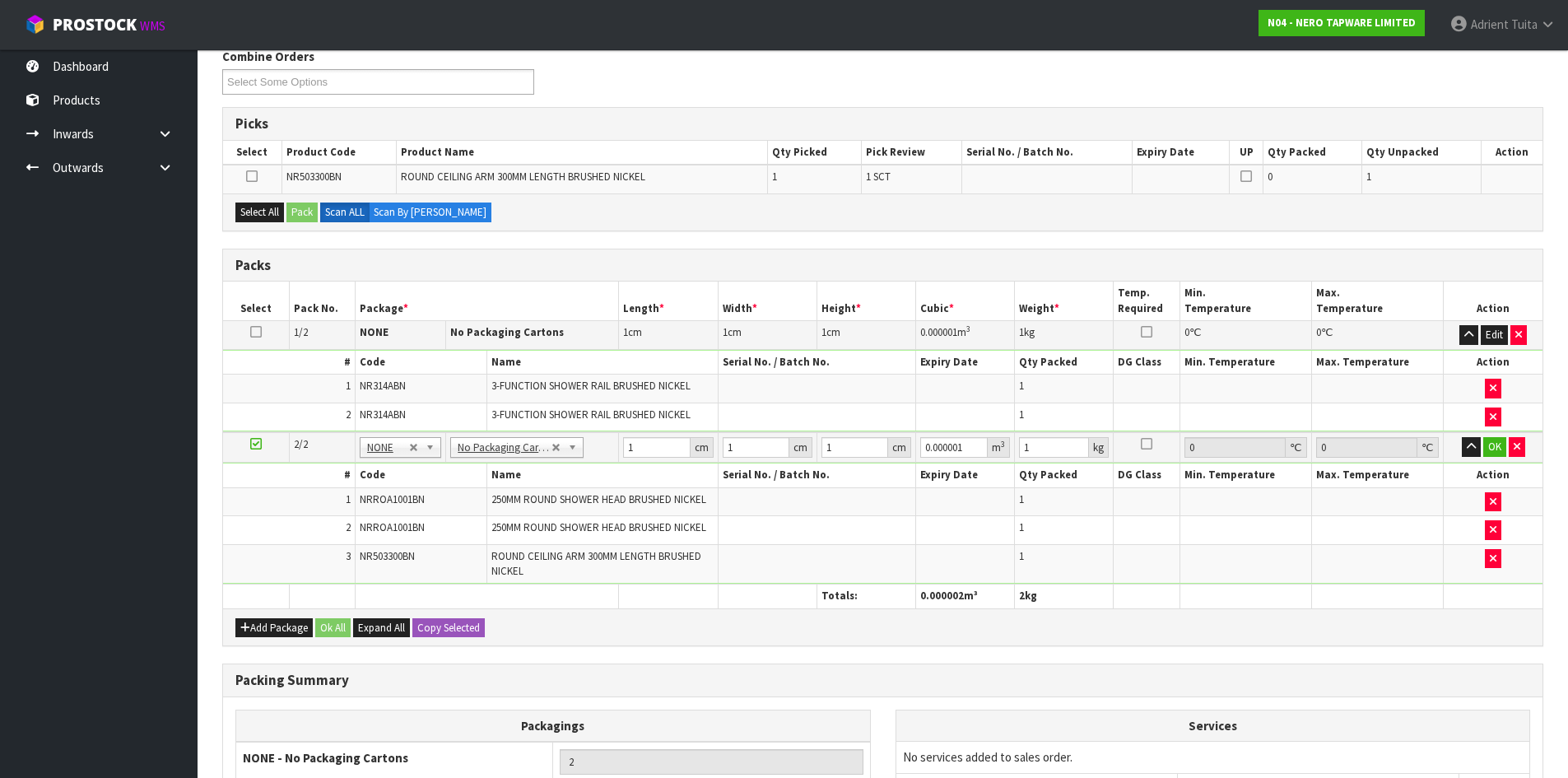
click at [533, 559] on span "ROUND CEILING ARM 300MM LENGTH BRUSHED NICKEL" at bounding box center [596, 564] width 210 height 29
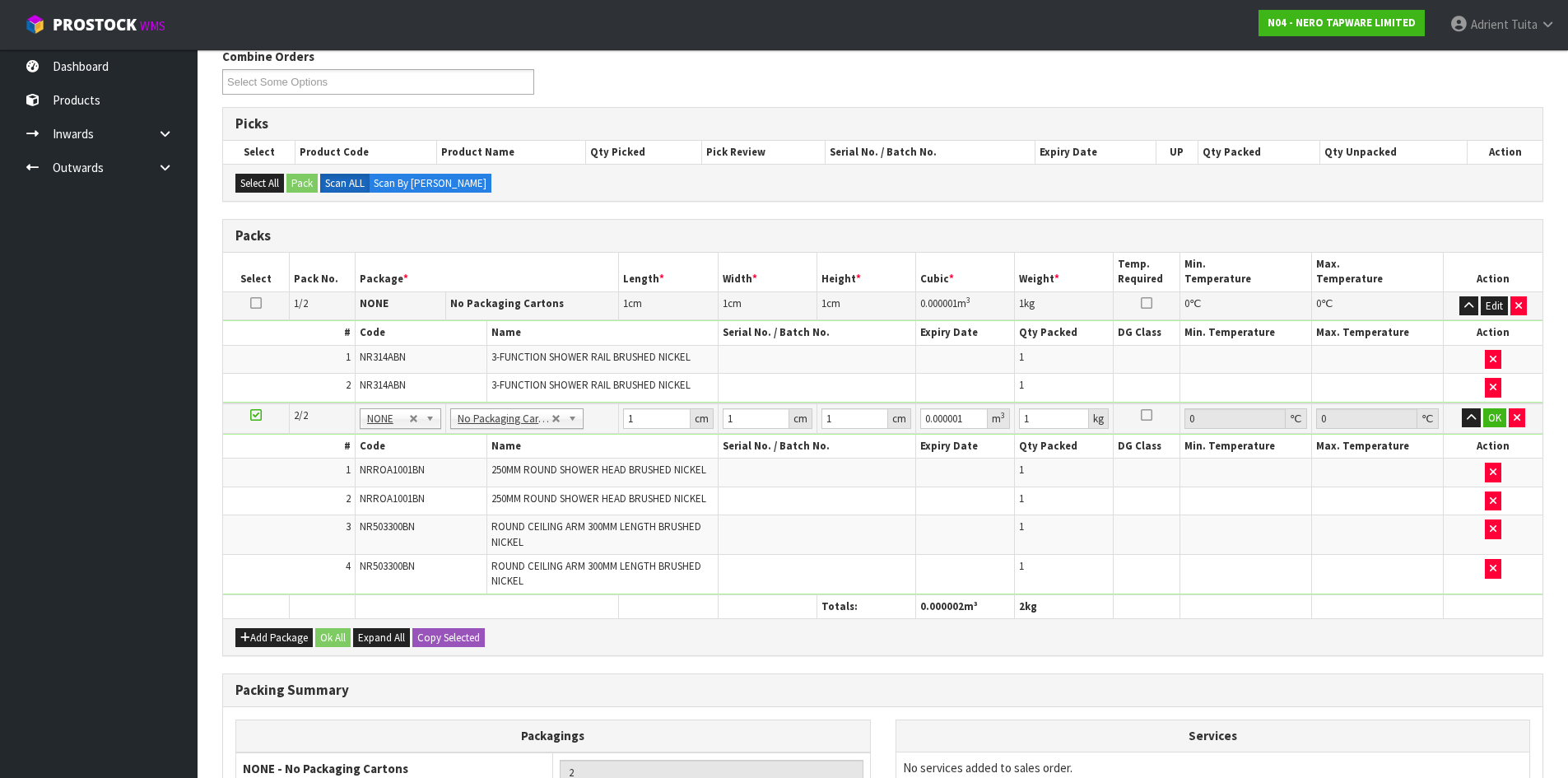
click at [1490, 407] on td "OK" at bounding box center [1493, 419] width 99 height 30
click at [1495, 413] on button "OK" at bounding box center [1495, 418] width 23 height 19
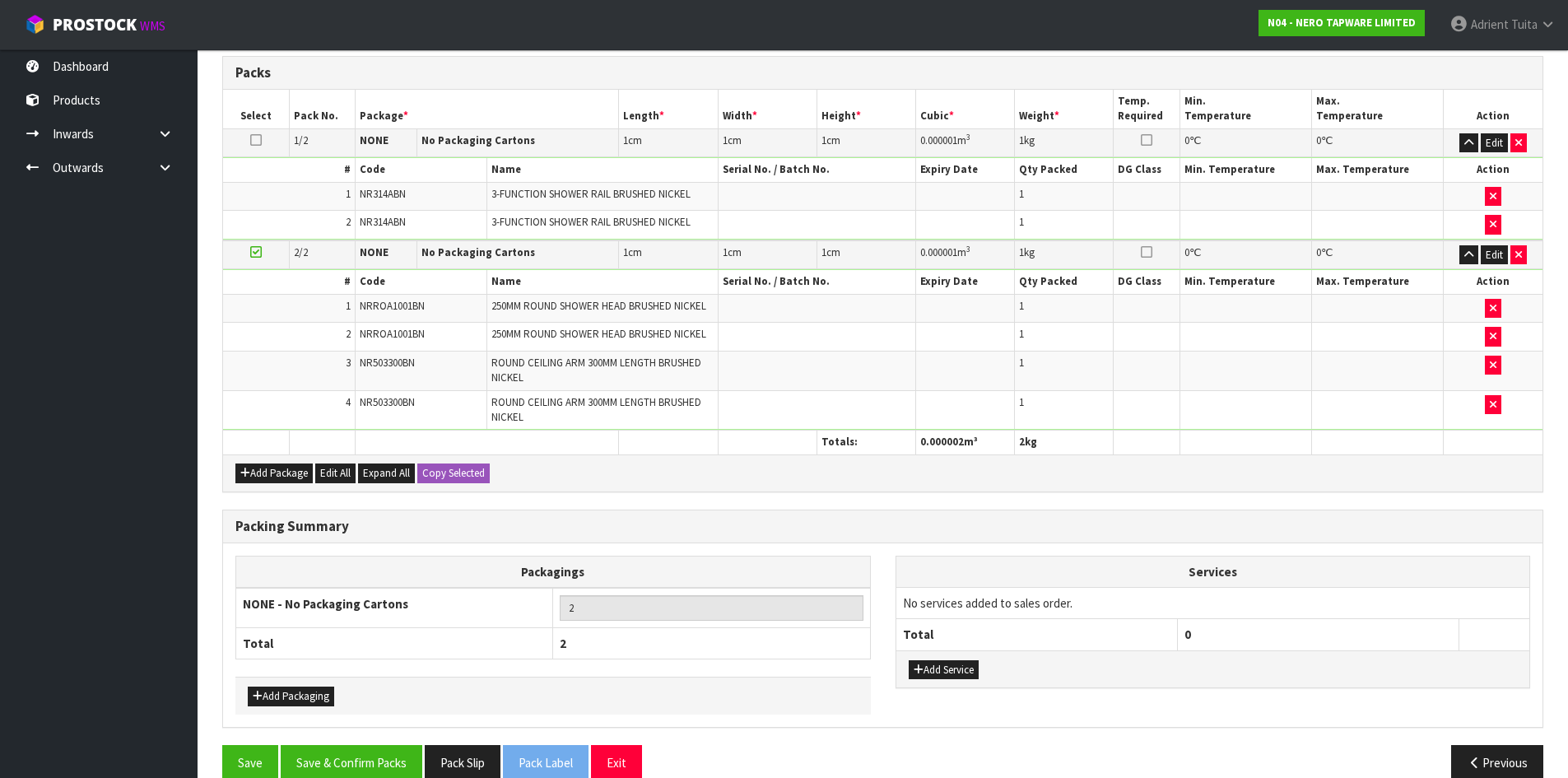
scroll to position [408, 0]
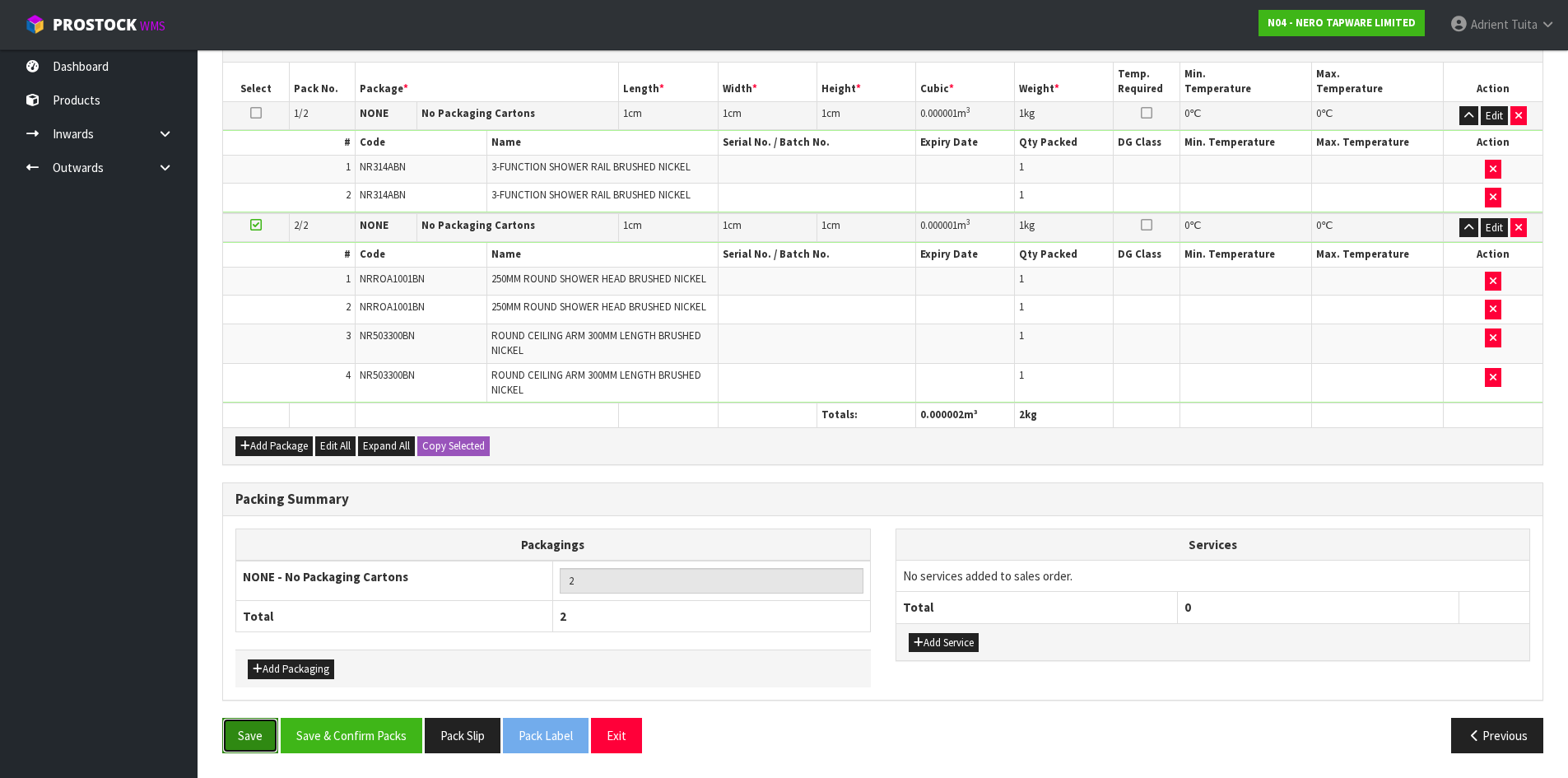
click at [223, 737] on button "Save" at bounding box center [250, 736] width 56 height 35
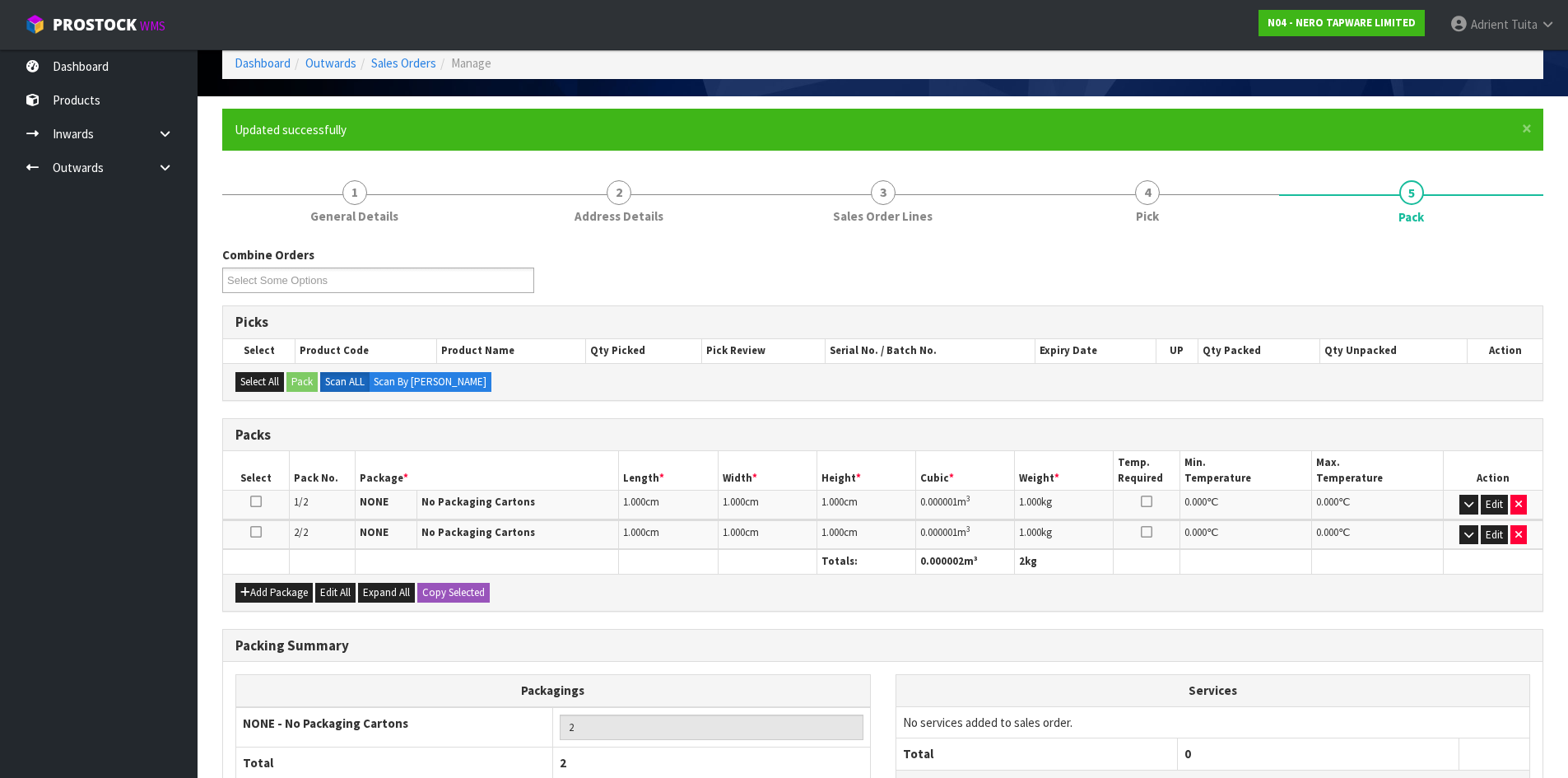
scroll to position [165, 0]
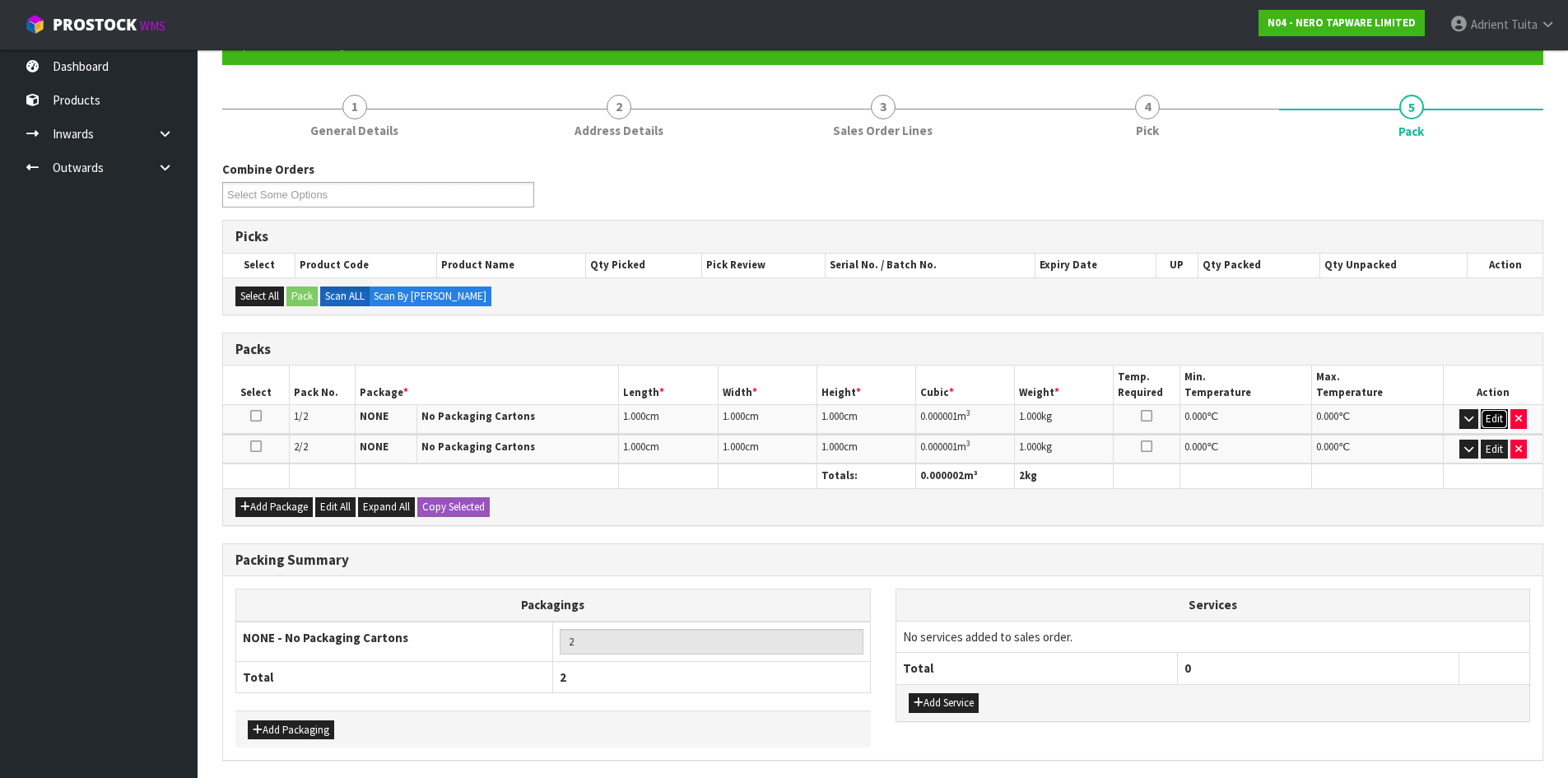
drag, startPoint x: 1494, startPoint y: 424, endPoint x: 1492, endPoint y: 434, distance: 10.2
click at [1493, 424] on button "Edit" at bounding box center [1495, 419] width 27 height 19
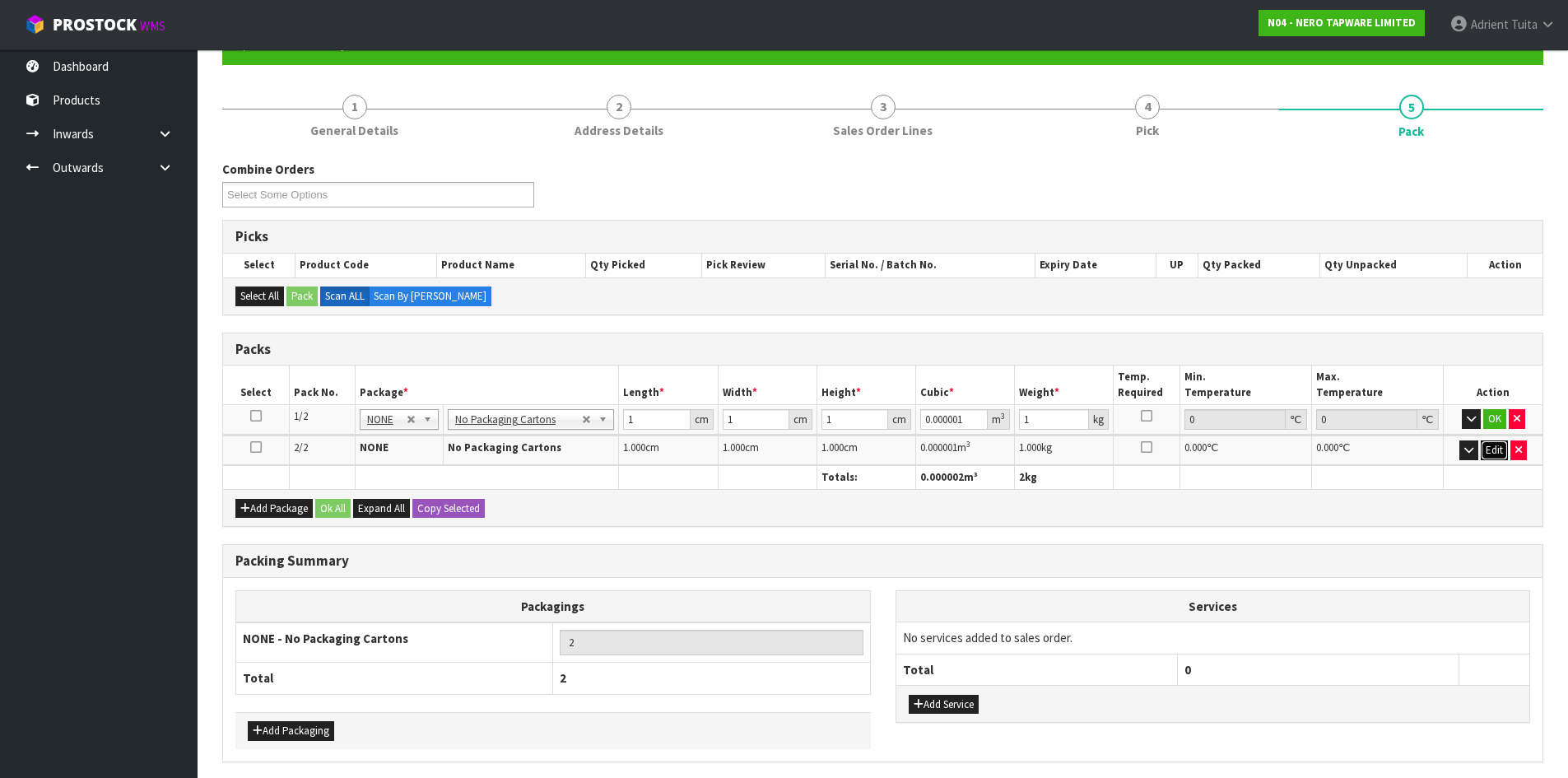
click at [1491, 451] on button "Edit" at bounding box center [1495, 450] width 27 height 19
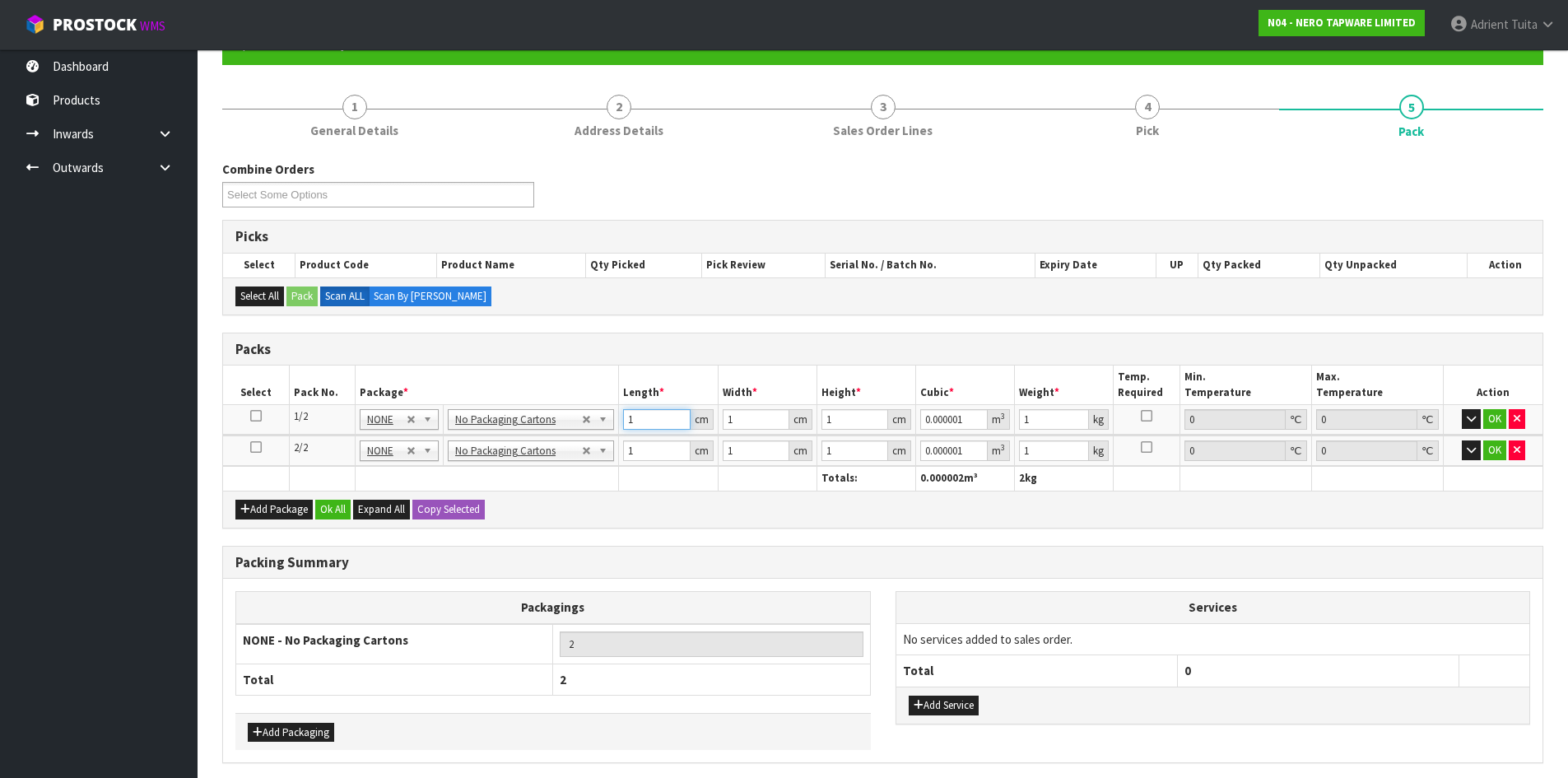
click at [635, 425] on input "1" at bounding box center [656, 419] width 67 height 20
type input "0"
type input "7"
type input "0.000007"
type input "79"
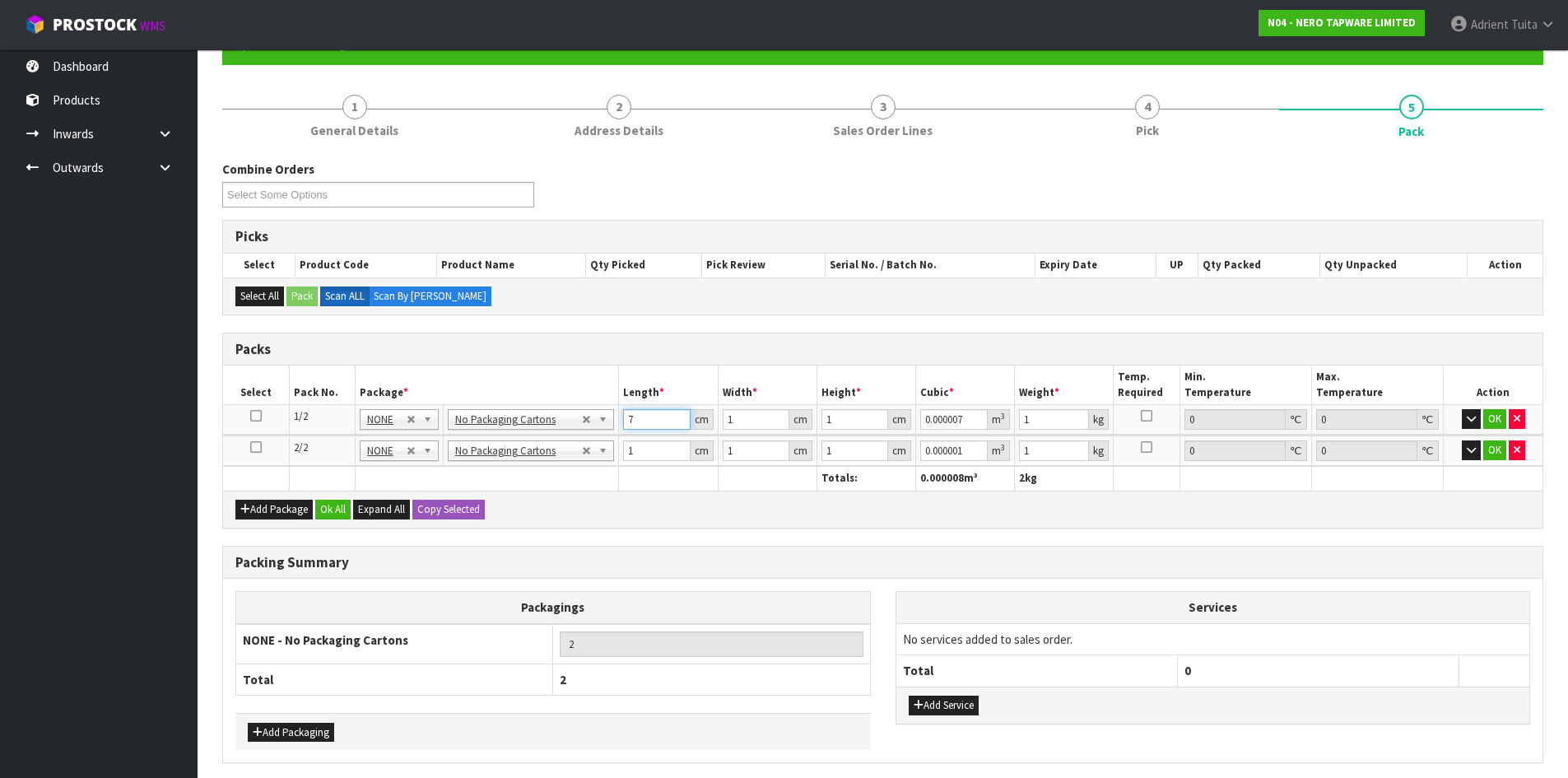
type input "0.000079"
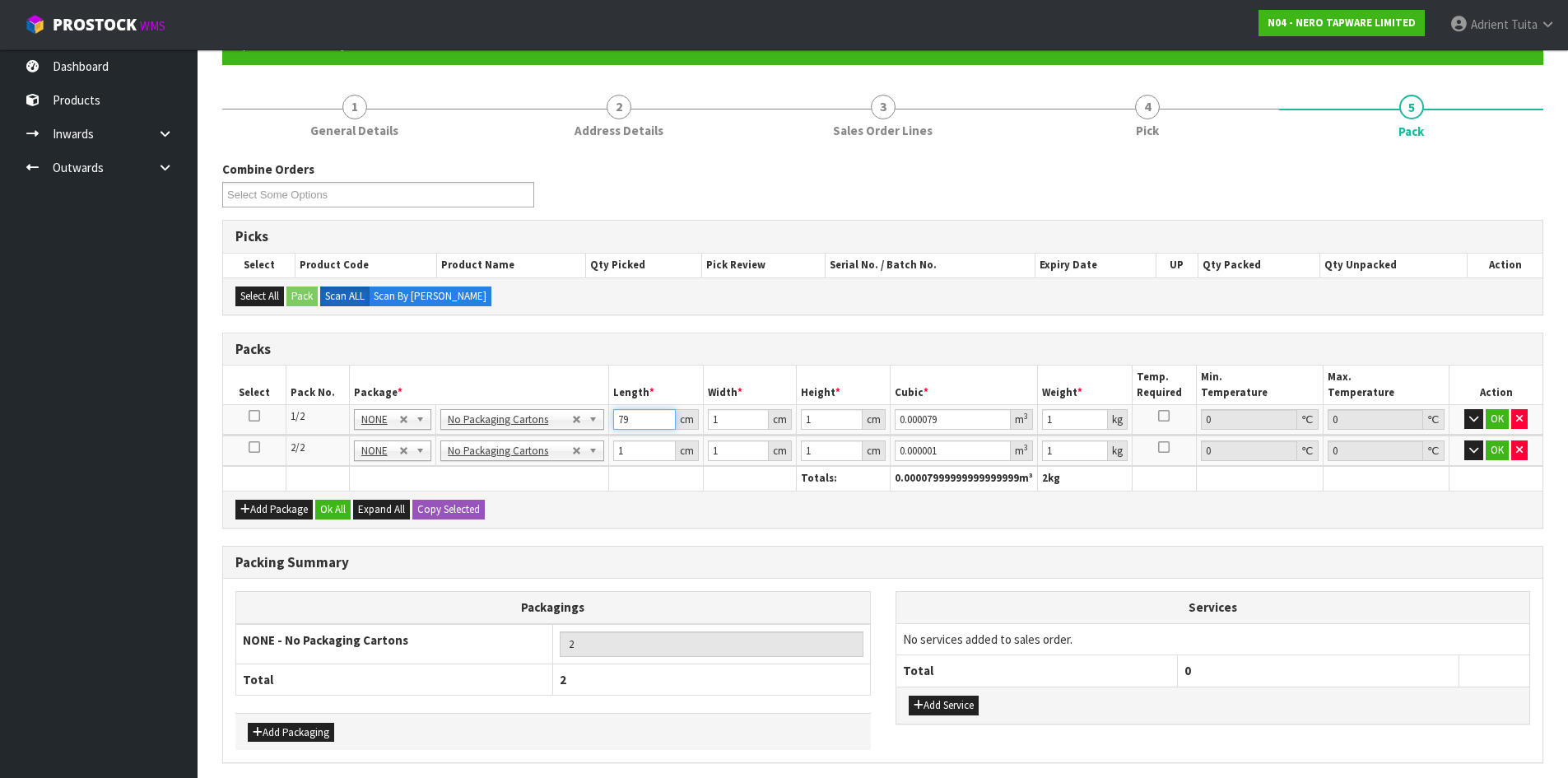
type input "79"
type input "19"
type input "0.001501"
type input "19"
type input "16"
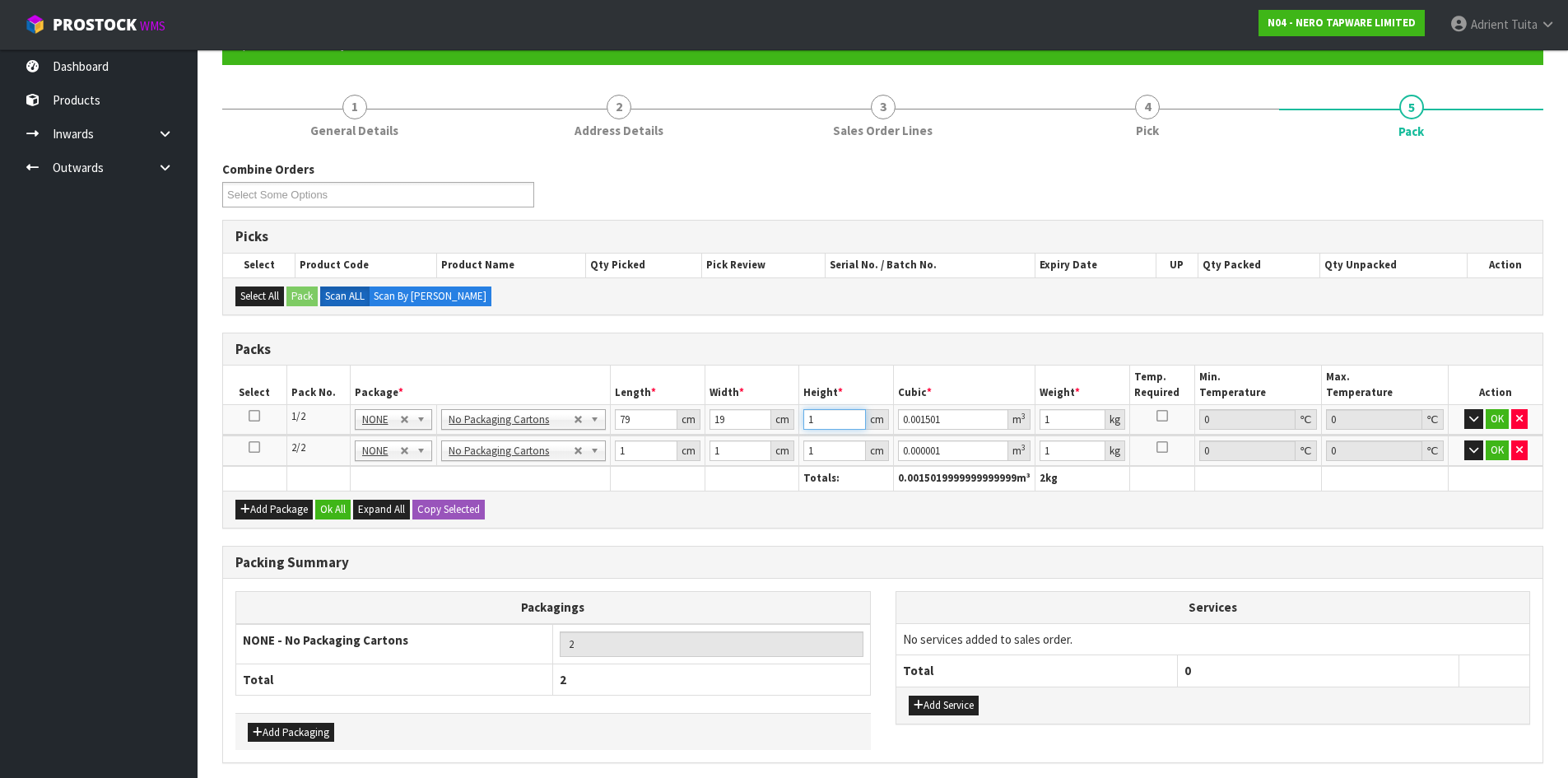
type input "0.024016"
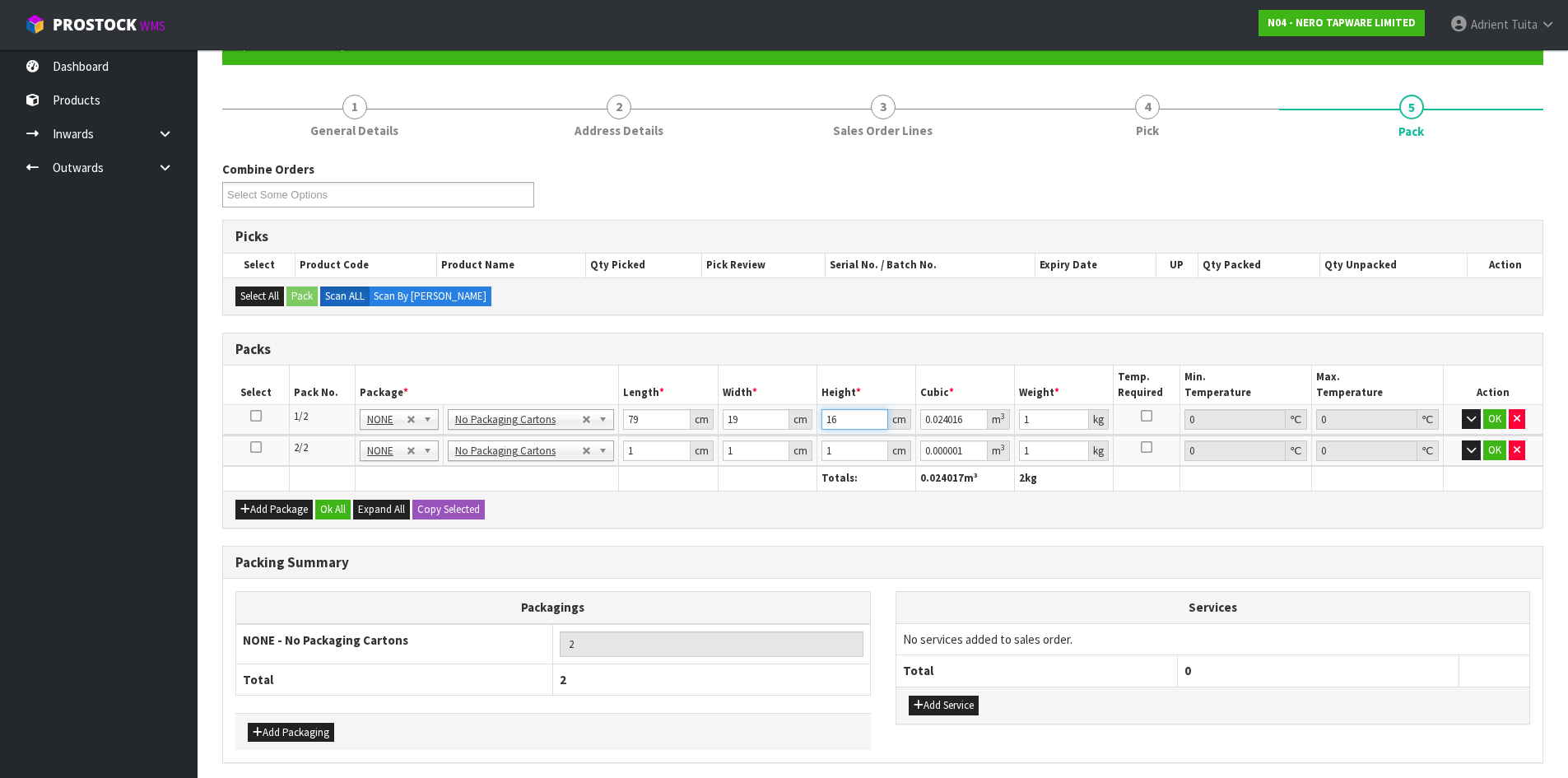
type input "16"
type input "5"
click at [652, 455] on input "1" at bounding box center [656, 451] width 67 height 20
type input "0"
type input "4"
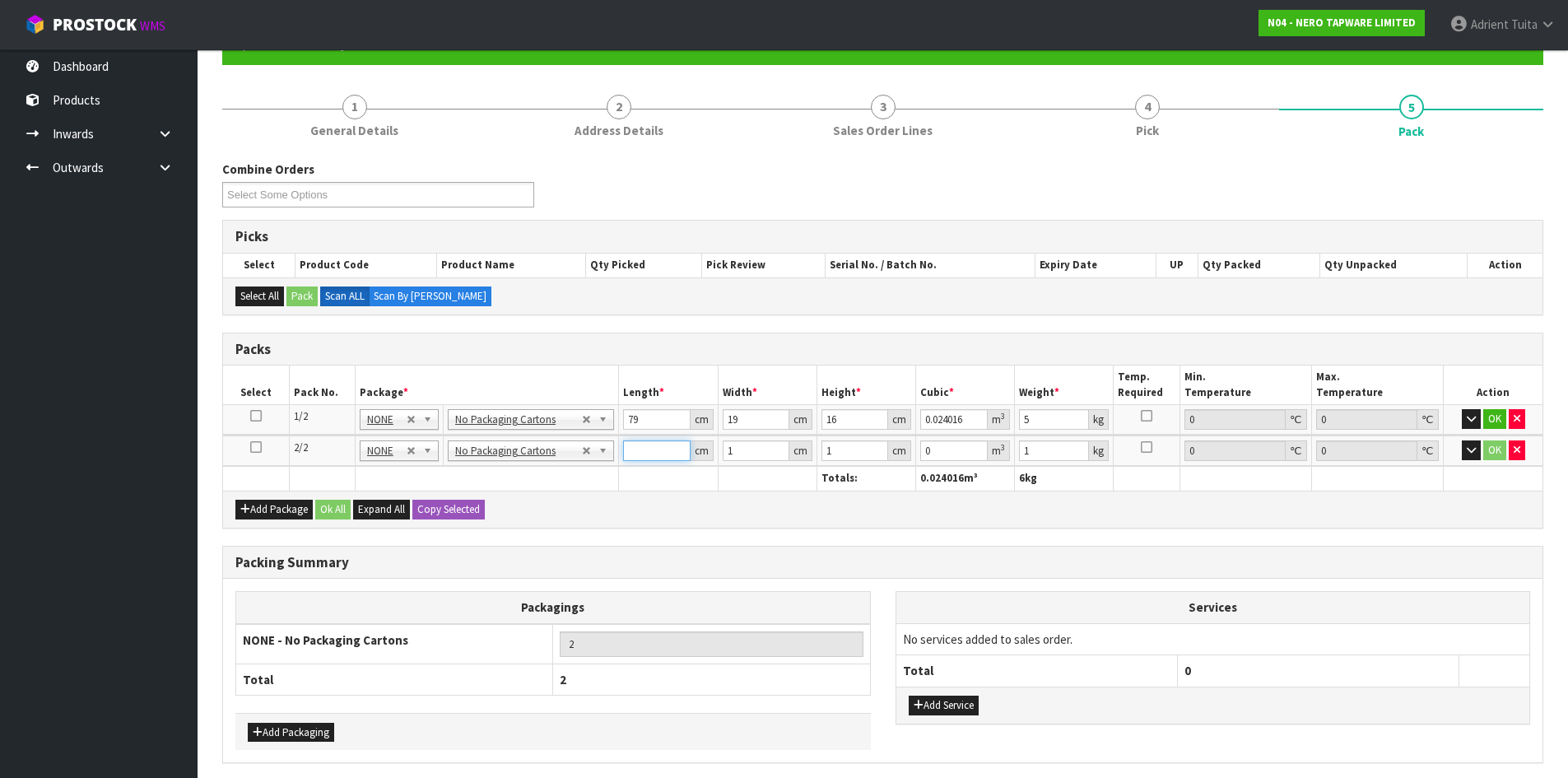
type input "0.000004"
type input "46"
type input "0.000046"
type input "46"
type input "3"
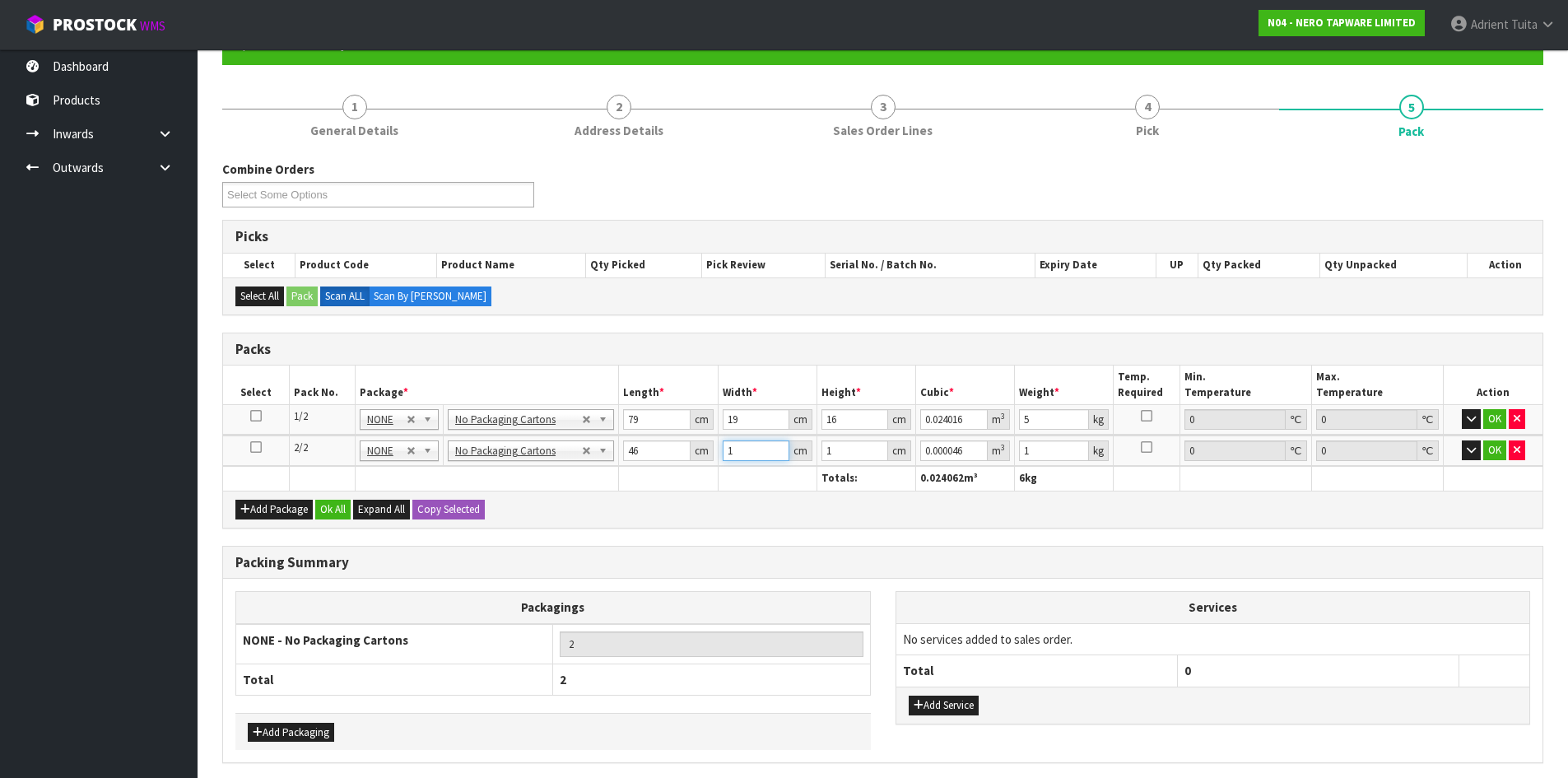
type input "0.000138"
type input "32"
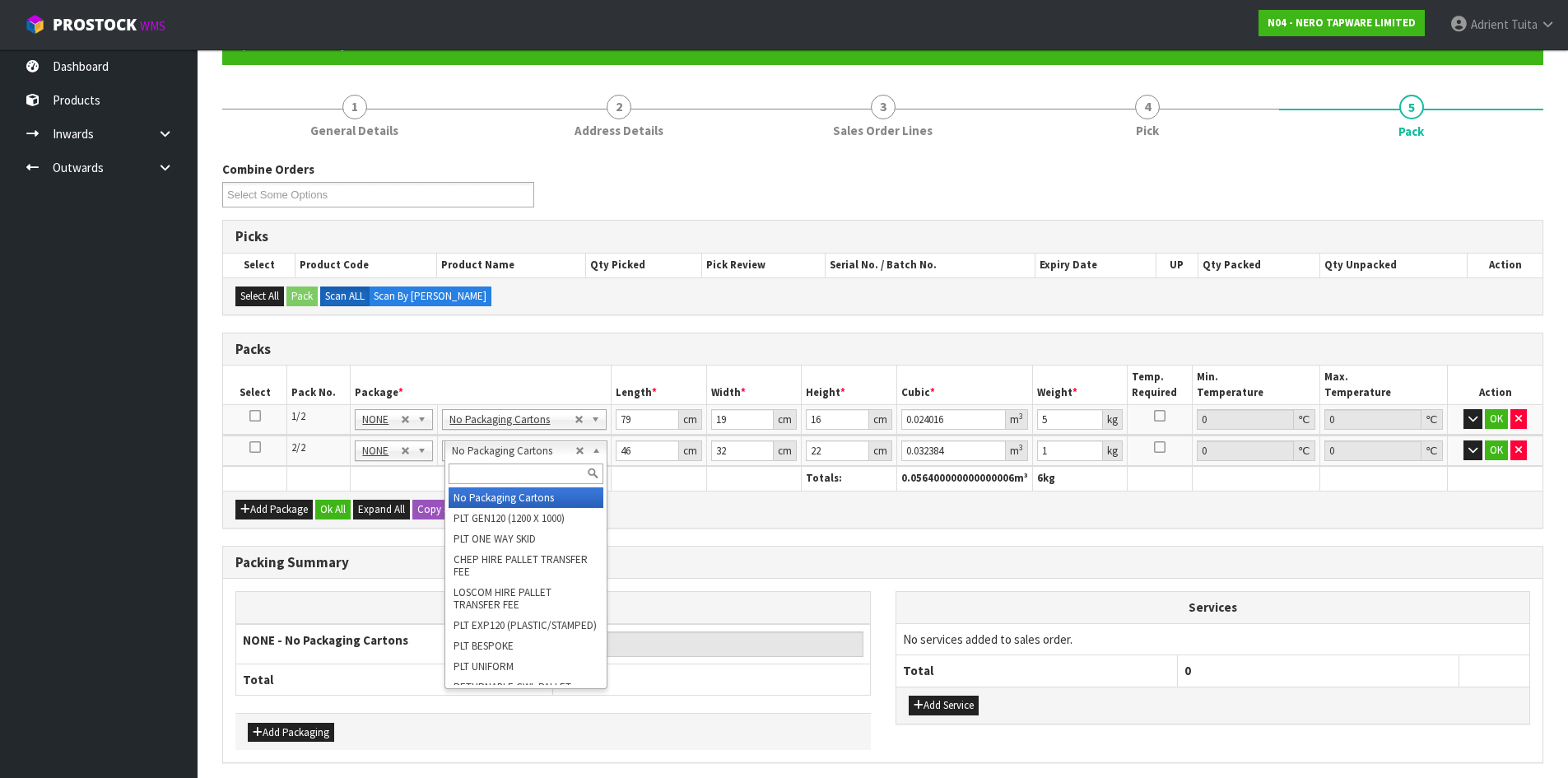
click at [480, 474] on input "text" at bounding box center [527, 473] width 155 height 20
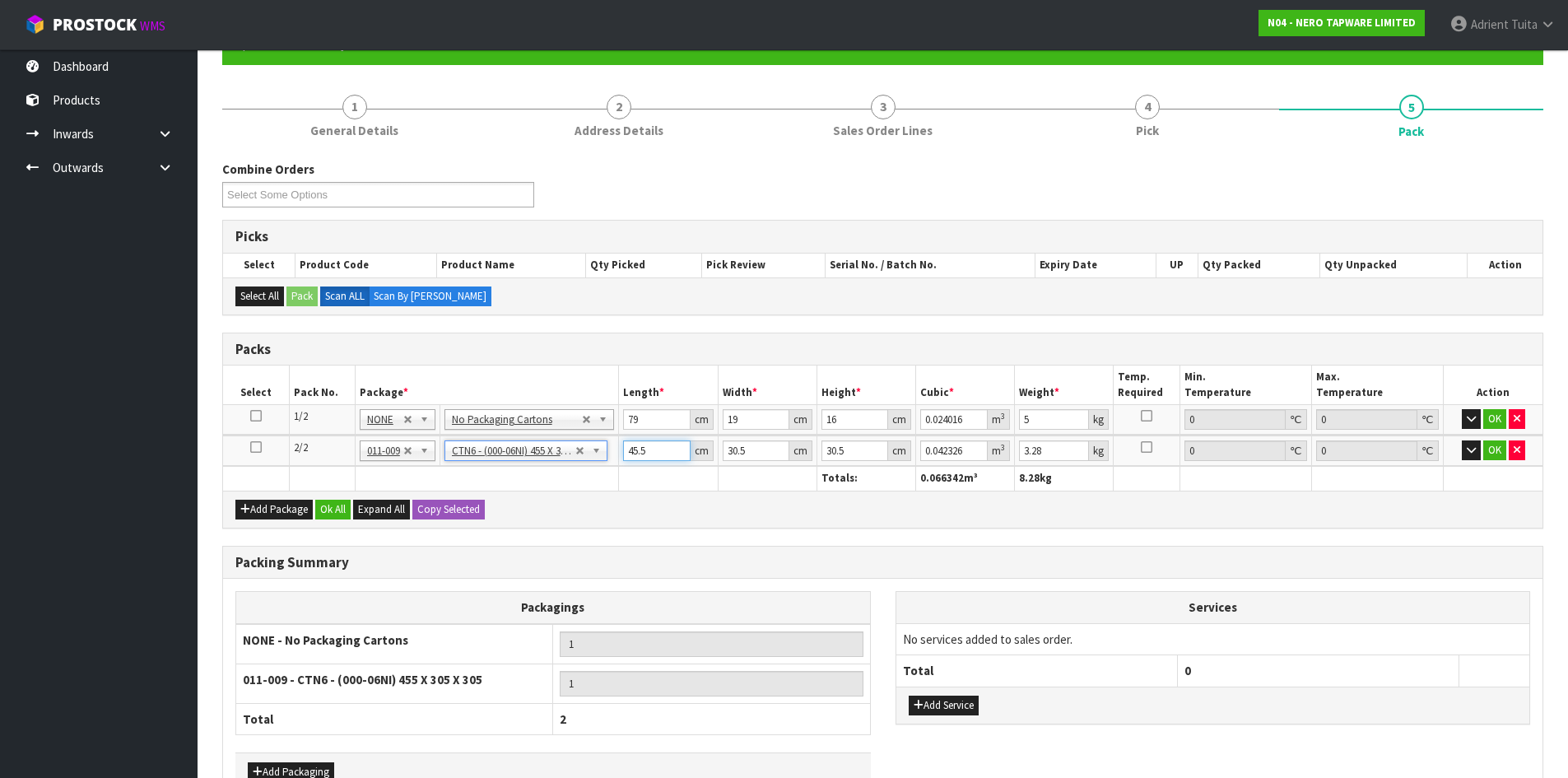
click at [626, 454] on input "45.5" at bounding box center [656, 451] width 67 height 20
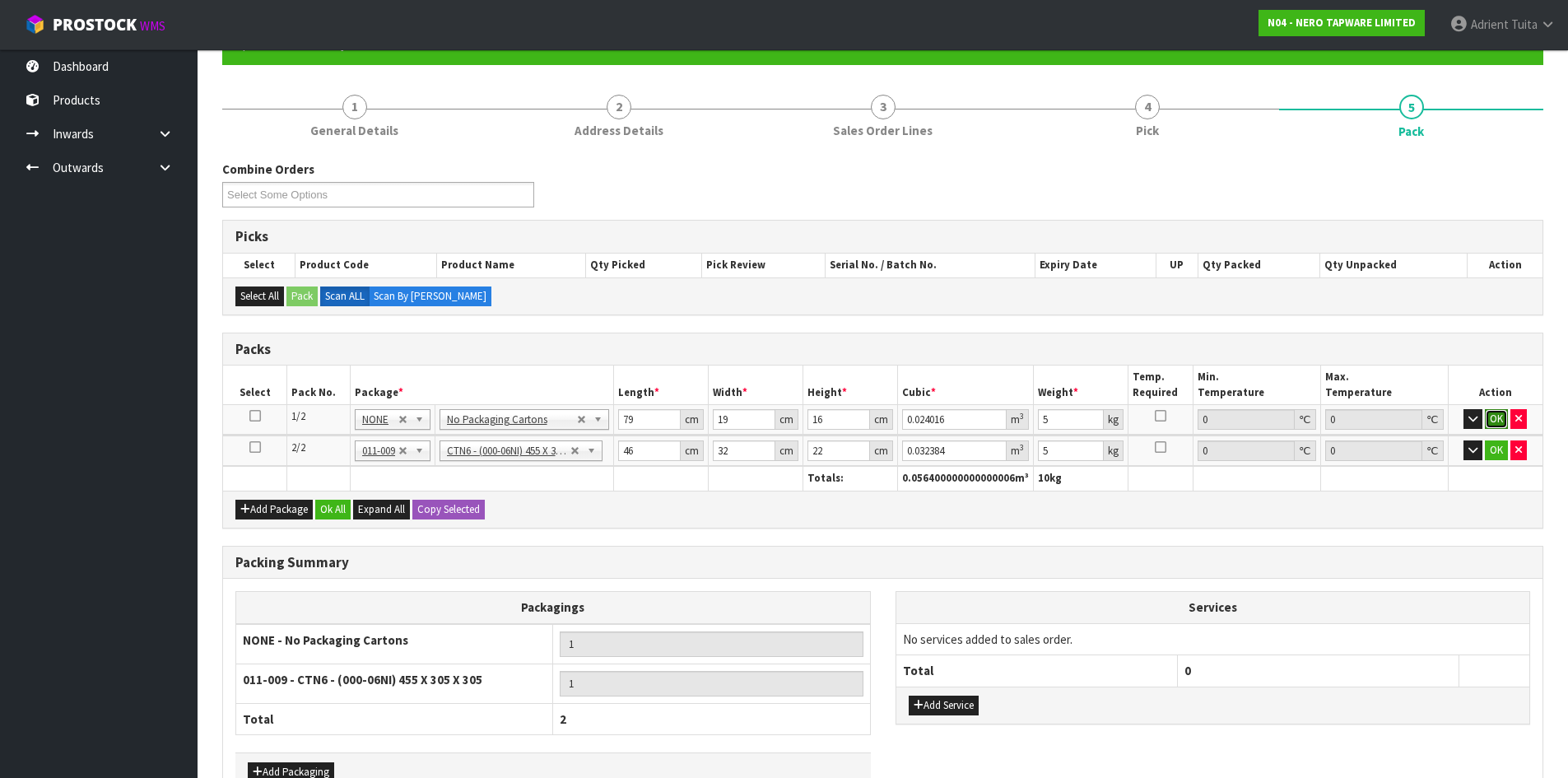
click at [1493, 419] on button "OK" at bounding box center [1496, 419] width 23 height 19
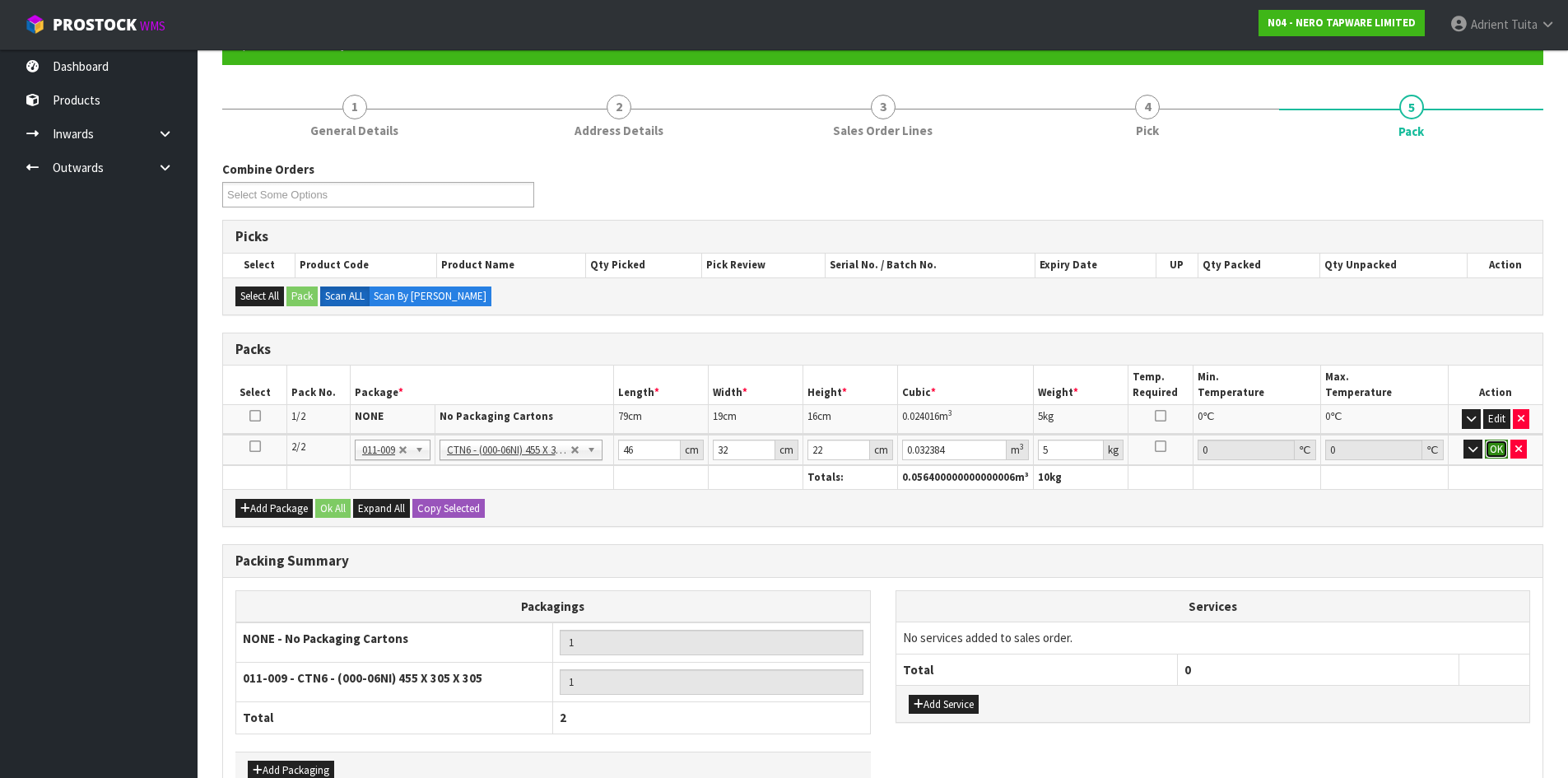
click at [1494, 446] on button "OK" at bounding box center [1496, 449] width 23 height 19
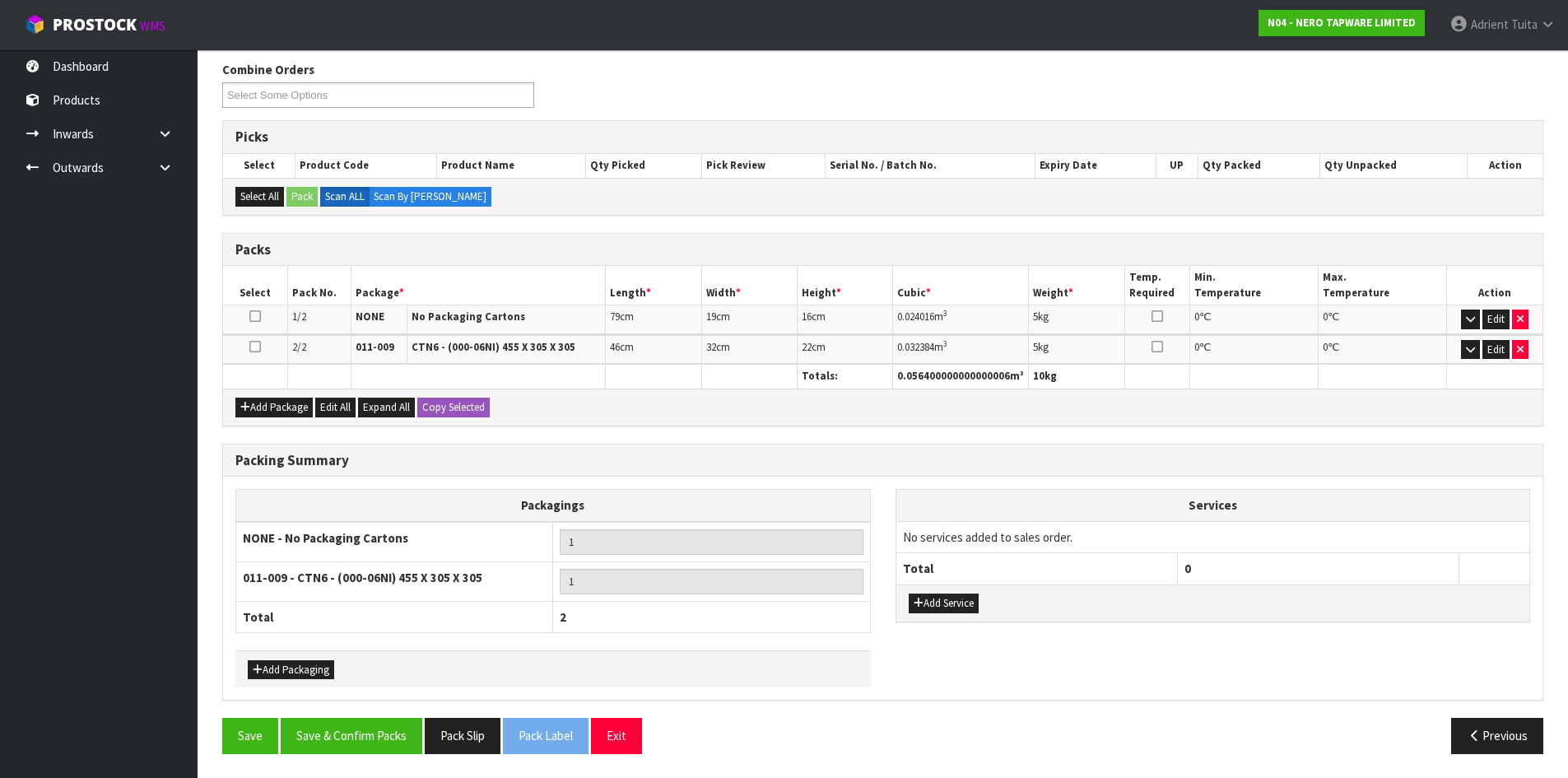
scroll to position [265, 0]
click at [949, 602] on button "Add Service" at bounding box center [944, 602] width 70 height 19
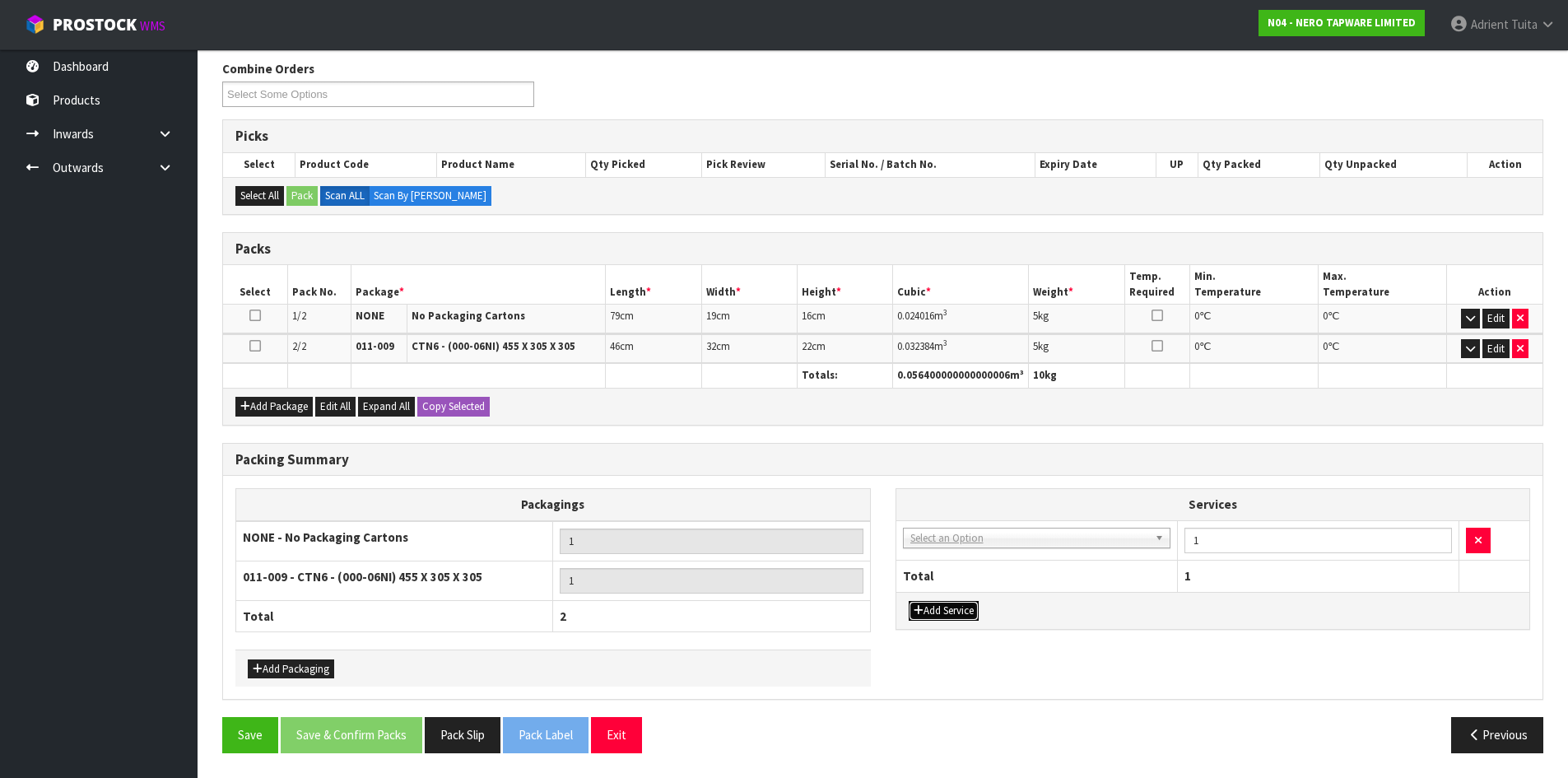
drag, startPoint x: 967, startPoint y: 560, endPoint x: 981, endPoint y: 572, distance: 18.4
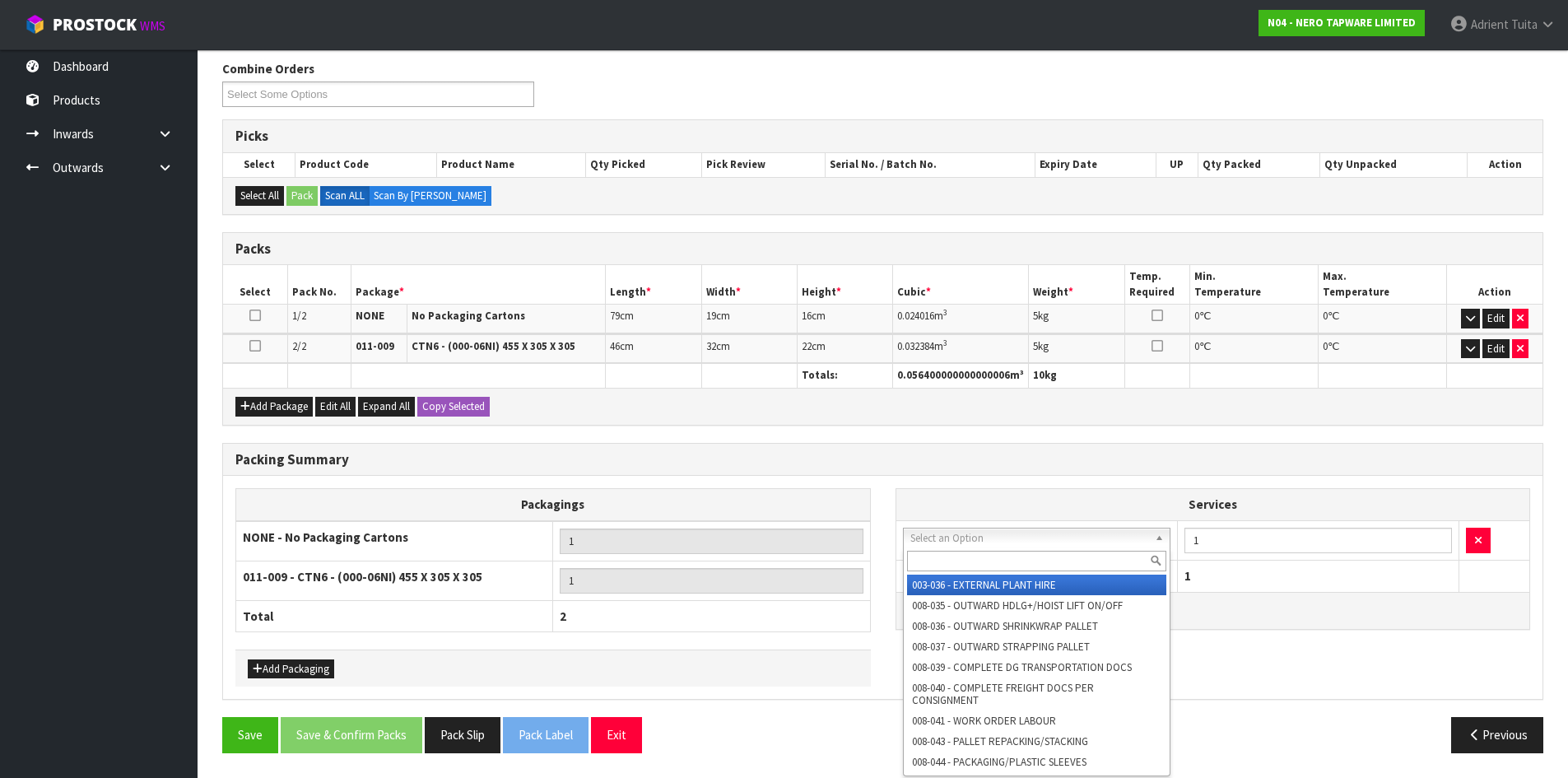
click at [981, 572] on div at bounding box center [1037, 561] width 267 height 27
click at [982, 566] on input "text" at bounding box center [1037, 561] width 260 height 20
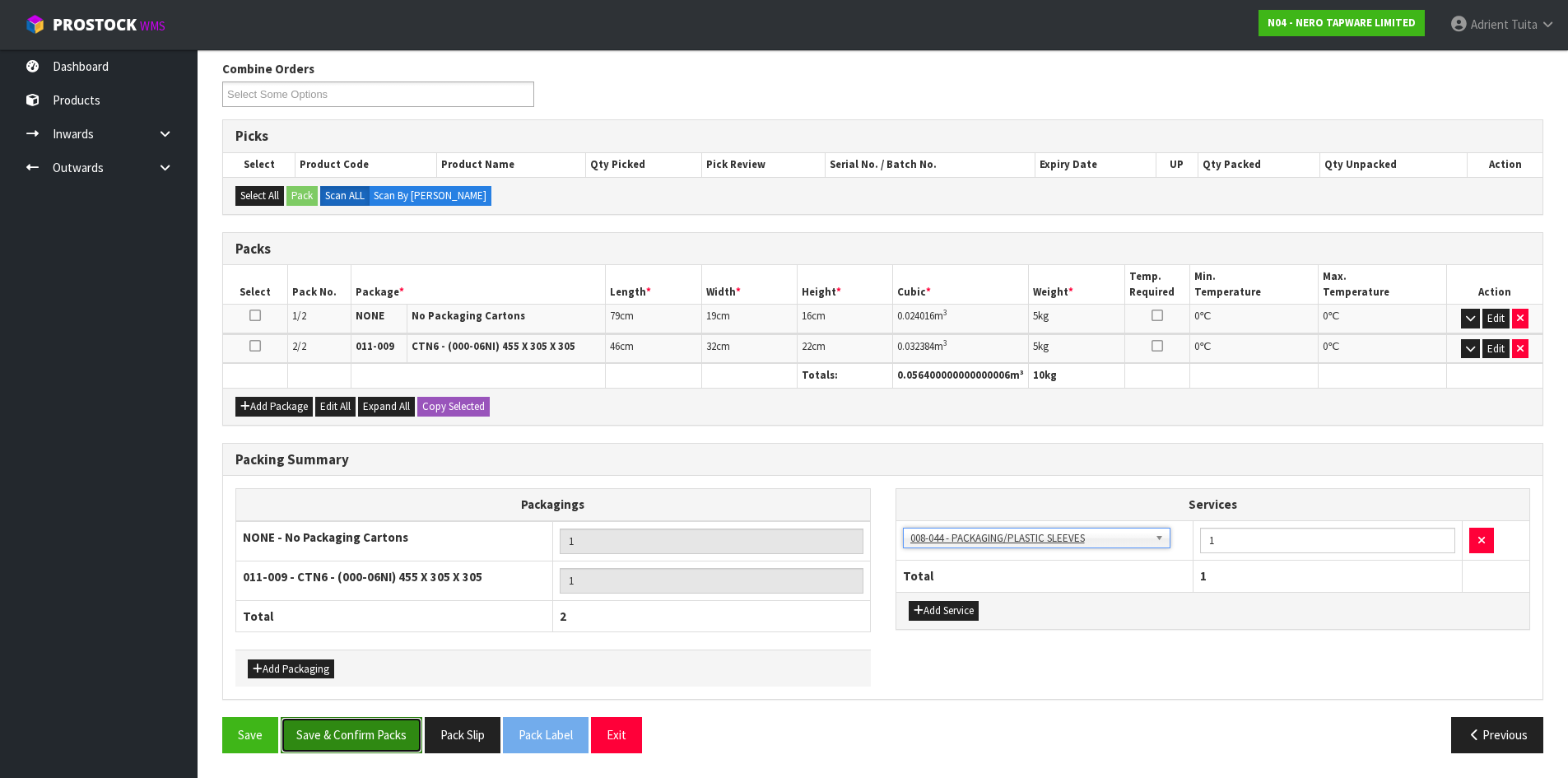
click at [326, 751] on button "Save & Confirm Packs" at bounding box center [352, 735] width 142 height 35
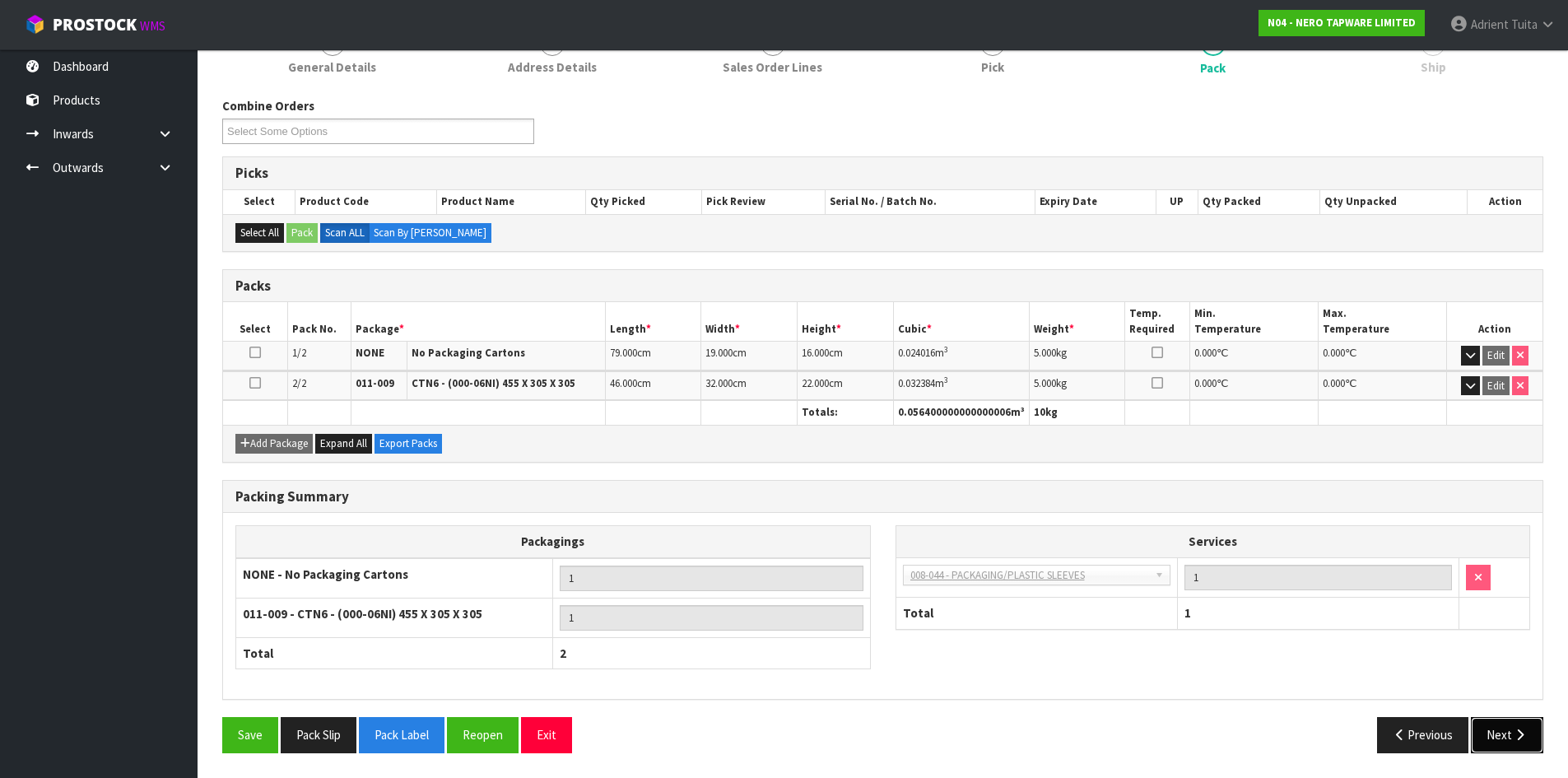
click at [1495, 718] on button "Next" at bounding box center [1507, 735] width 73 height 35
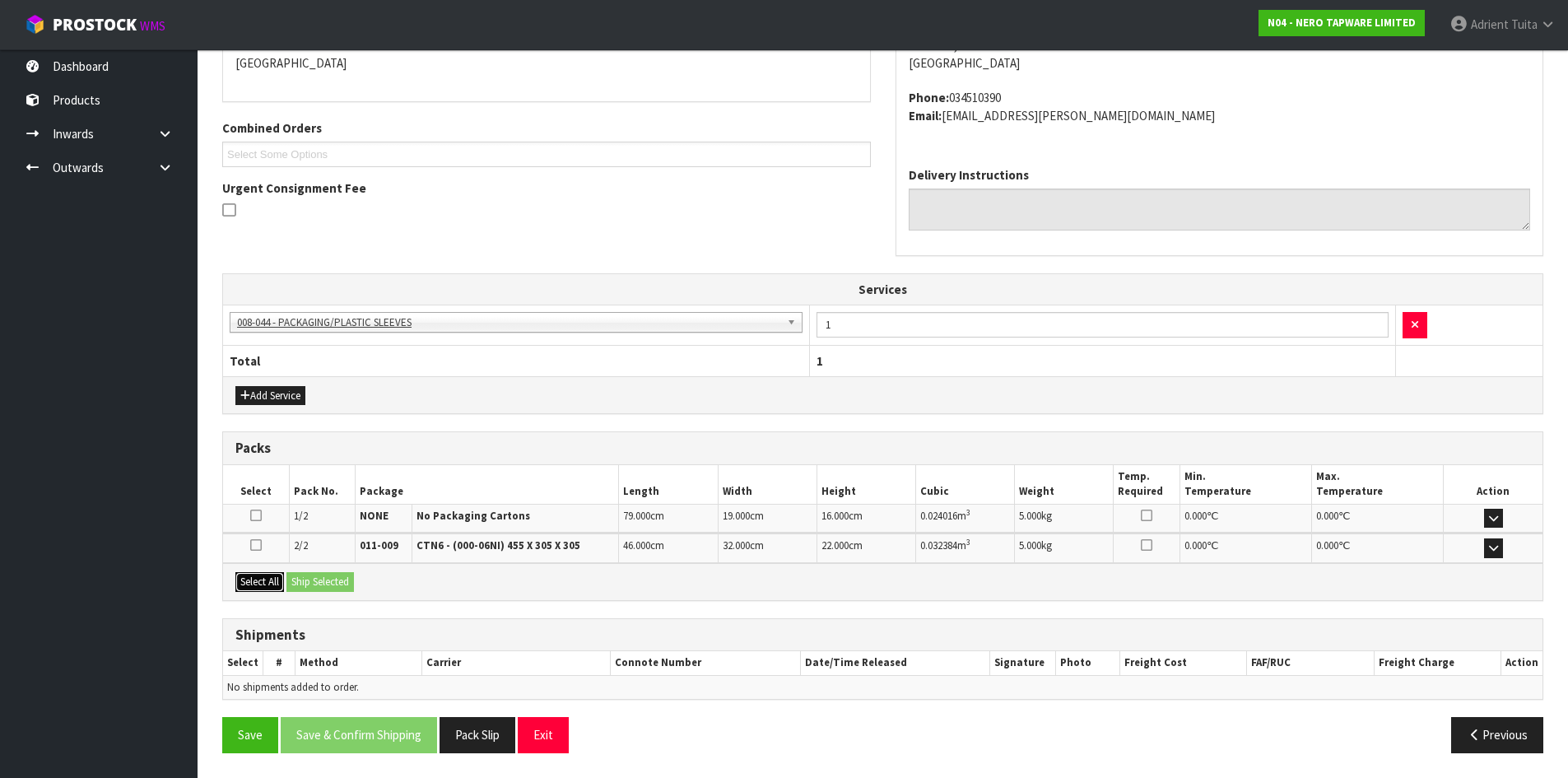
click at [273, 577] on button "Select All" at bounding box center [260, 581] width 49 height 19
click at [291, 577] on button "Ship Selected" at bounding box center [320, 581] width 68 height 19
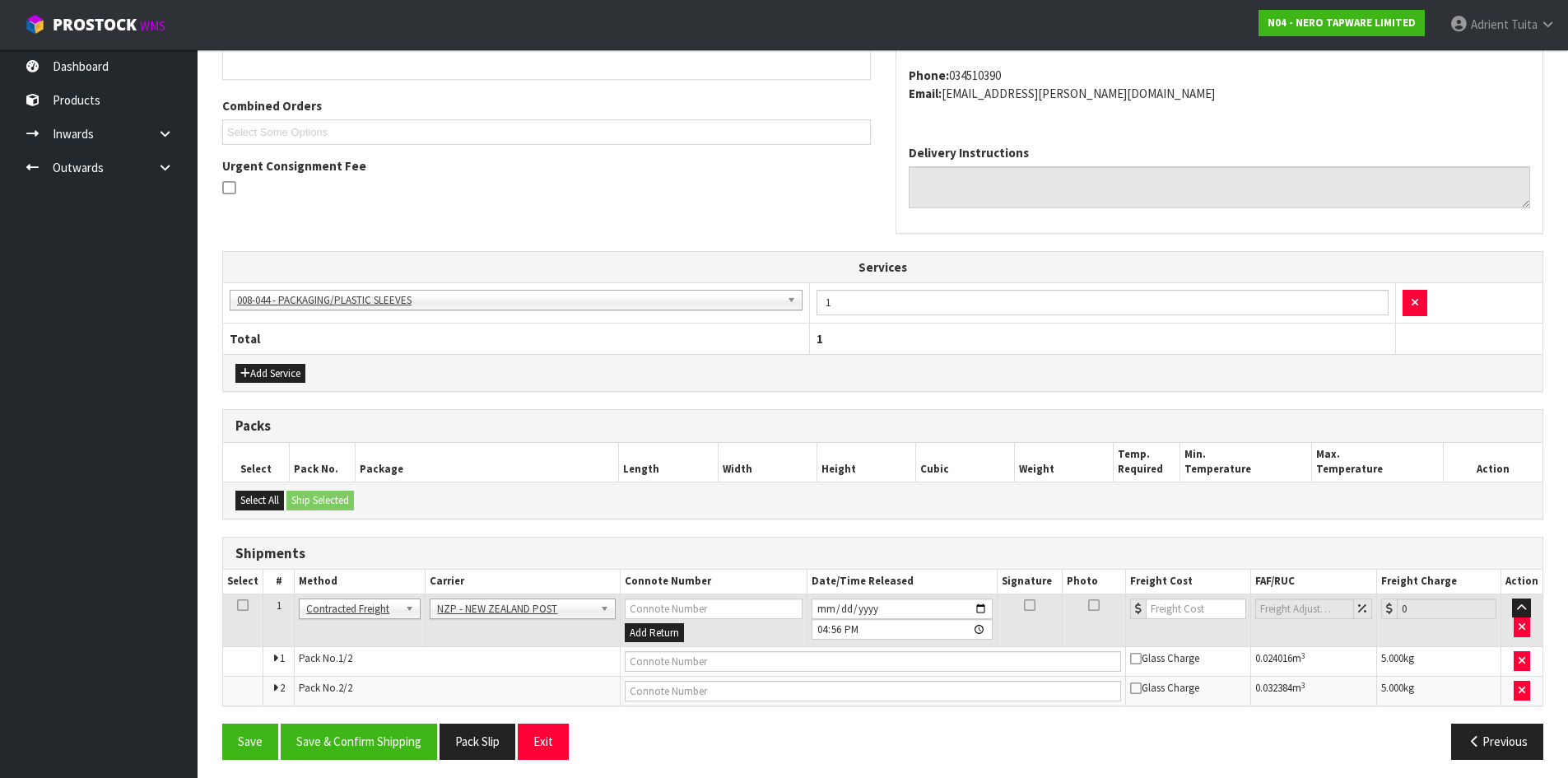
scroll to position [398, 0]
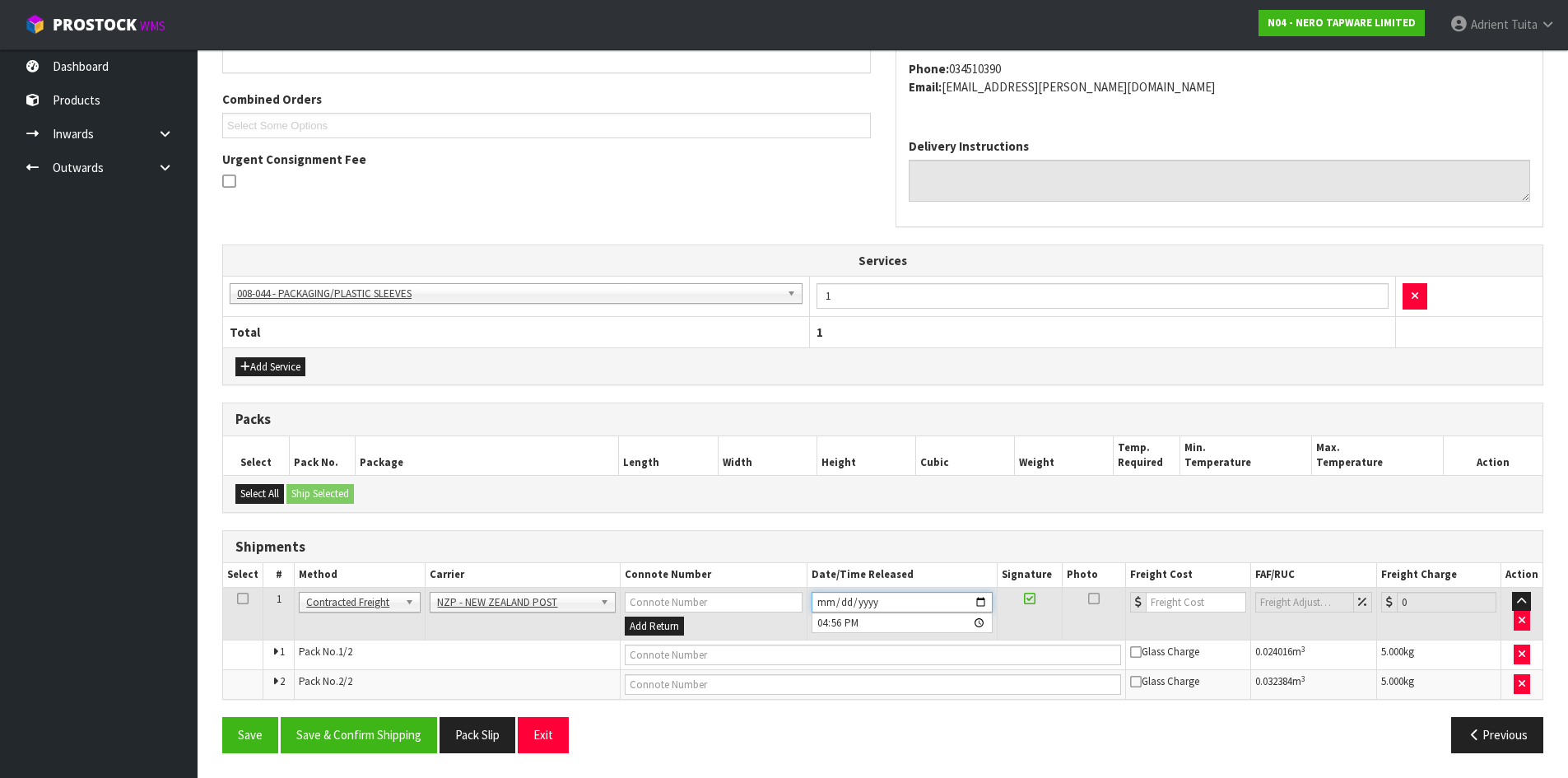
click at [976, 606] on input "[DATE]" at bounding box center [902, 602] width 181 height 20
click at [852, 482] on div "Select All Ship Selected" at bounding box center [883, 494] width 1320 height 37
click at [982, 606] on input "[DATE]" at bounding box center [902, 602] width 181 height 20
click at [392, 728] on button "Save & Confirm Shipping" at bounding box center [359, 735] width 156 height 35
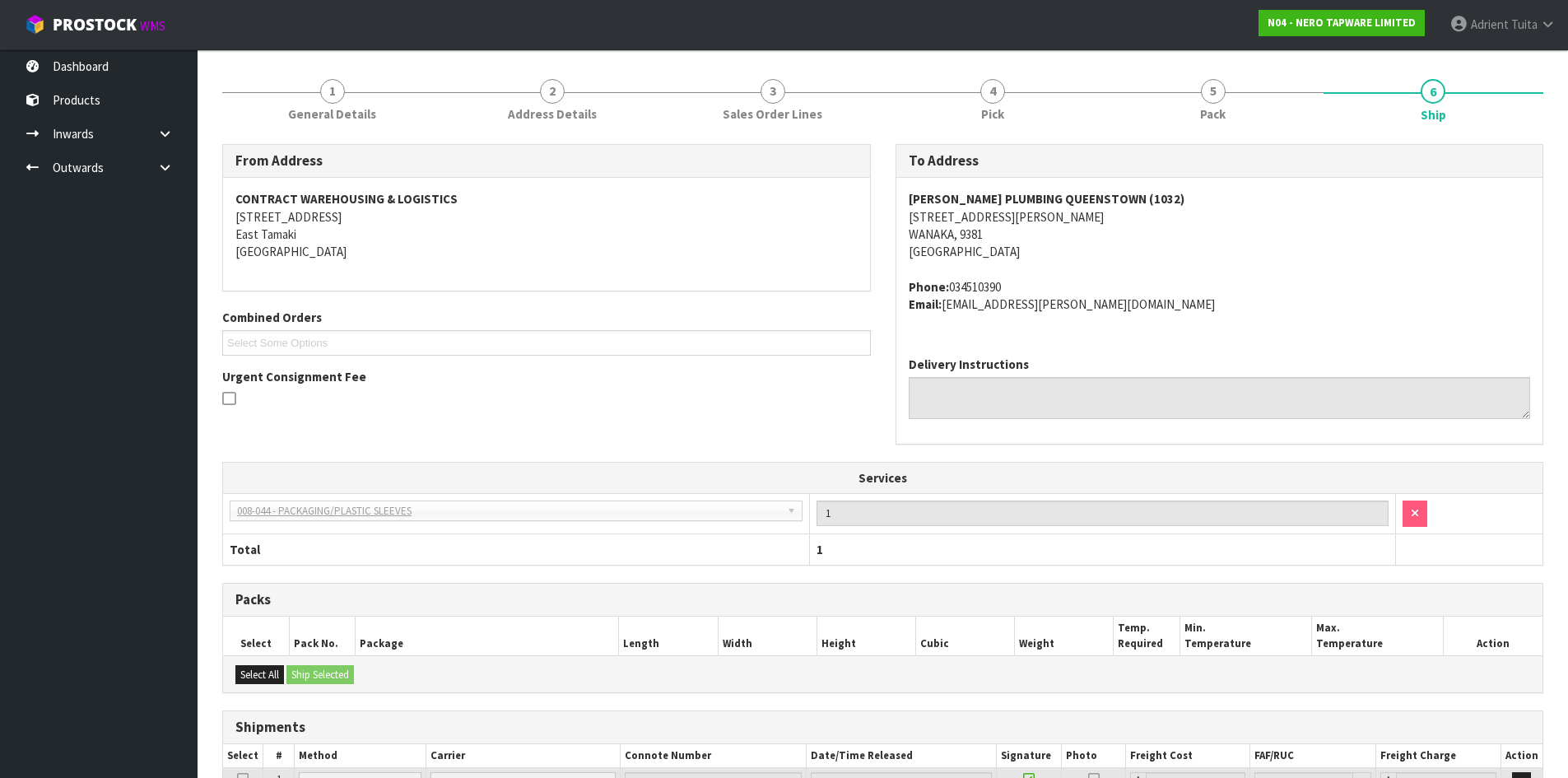
scroll to position [374, 0]
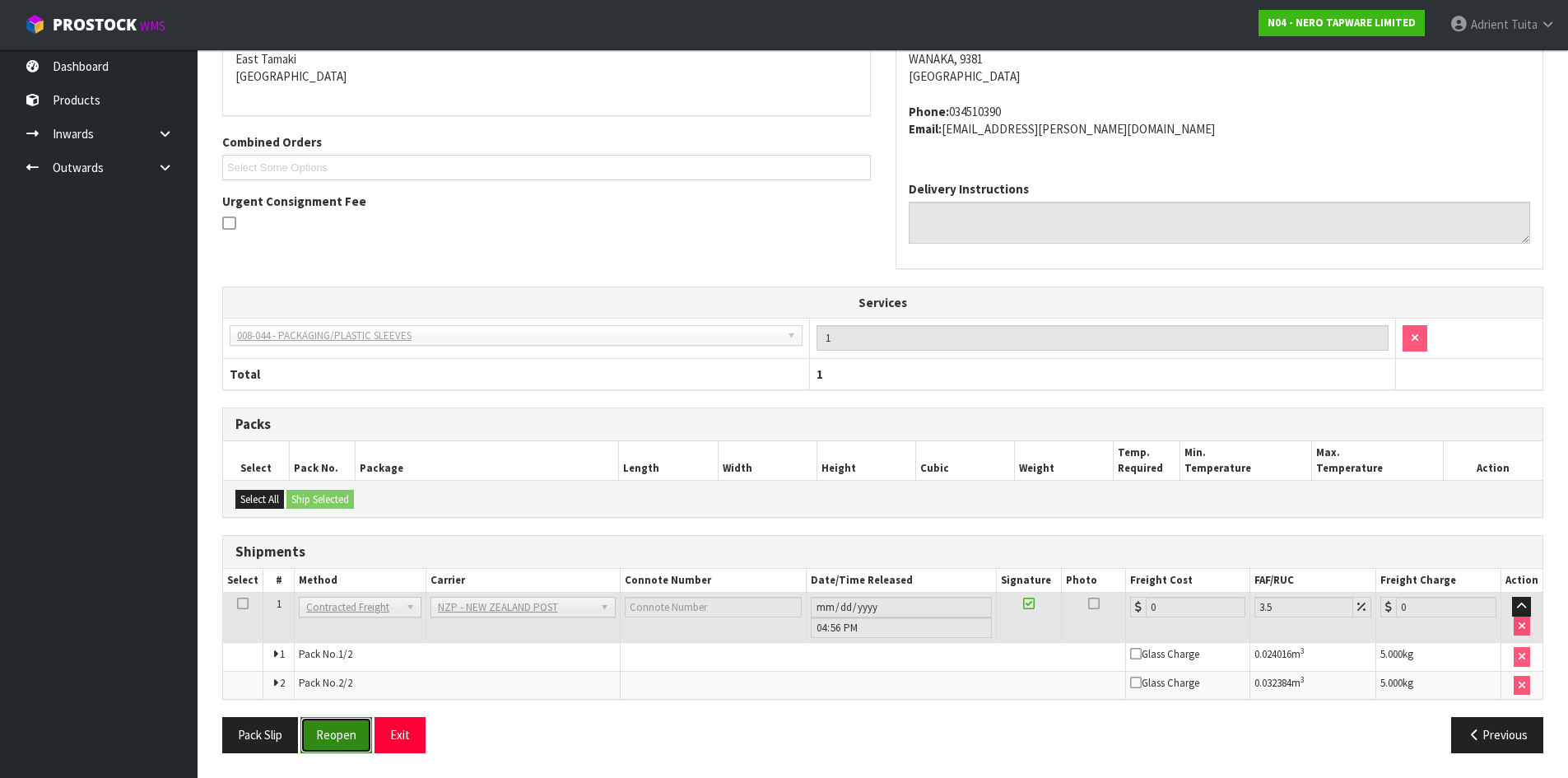
click at [316, 739] on button "Reopen" at bounding box center [336, 735] width 72 height 35
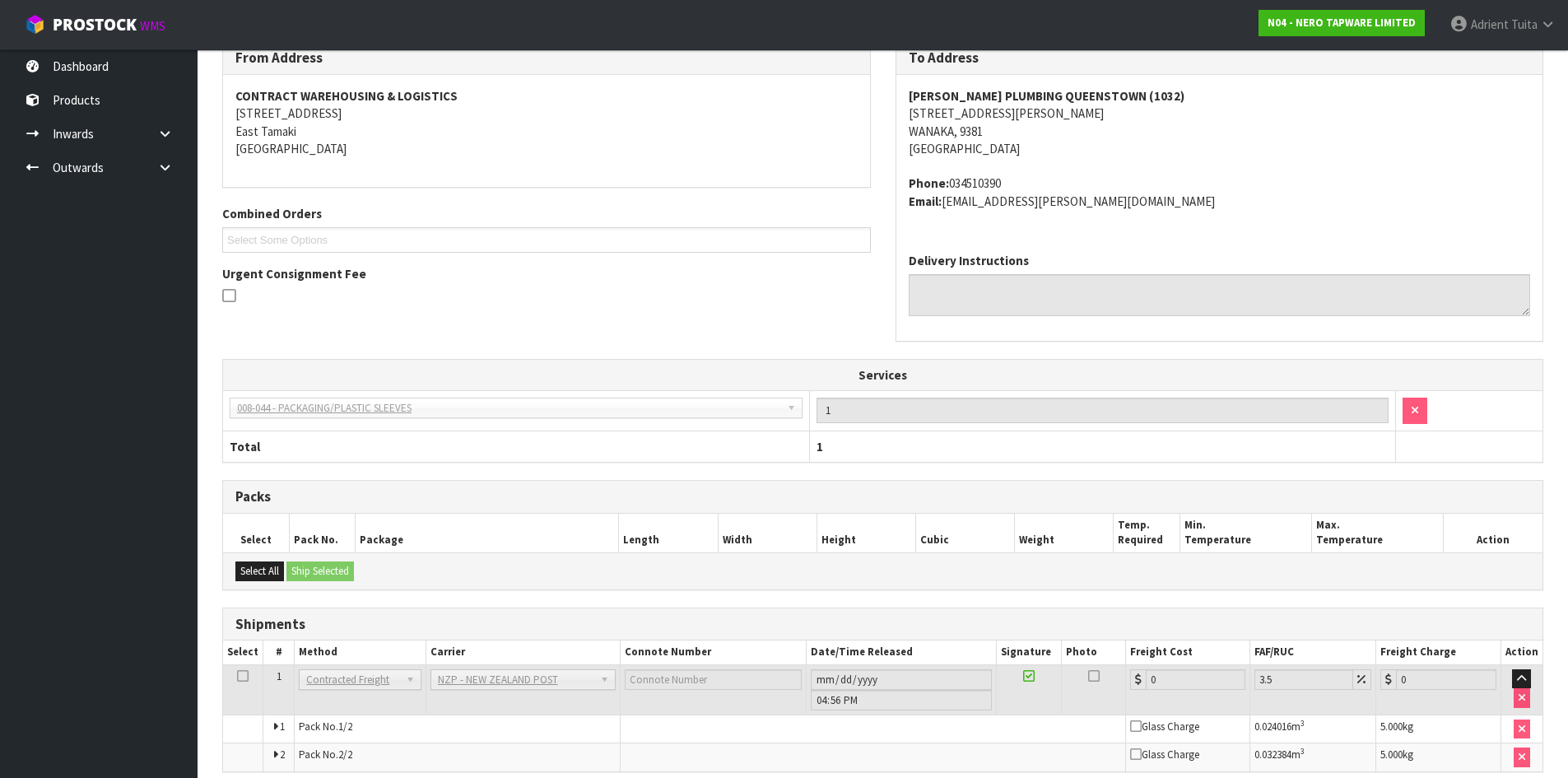
scroll to position [355, 0]
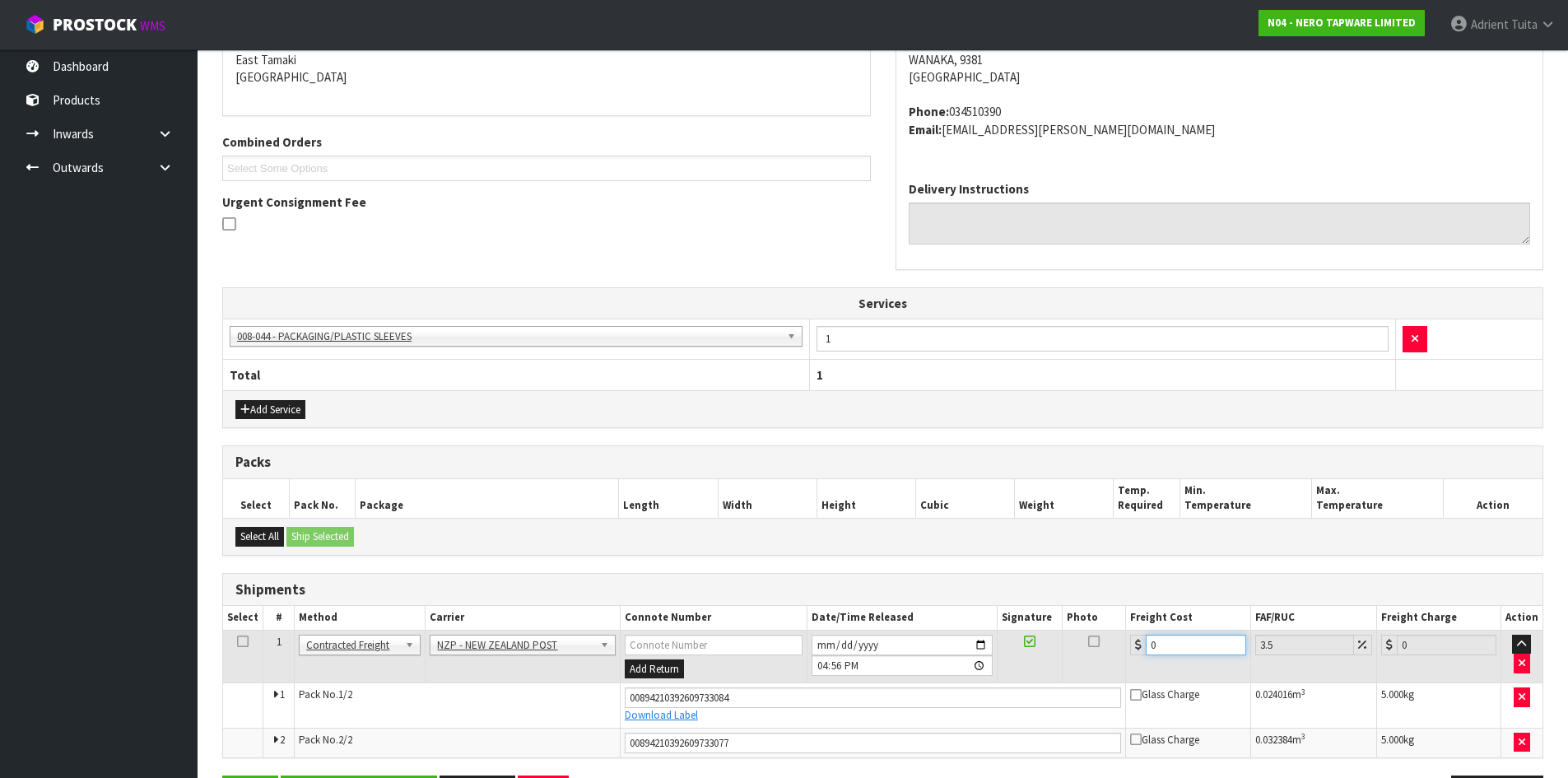
click at [1180, 648] on input "0" at bounding box center [1196, 645] width 100 height 20
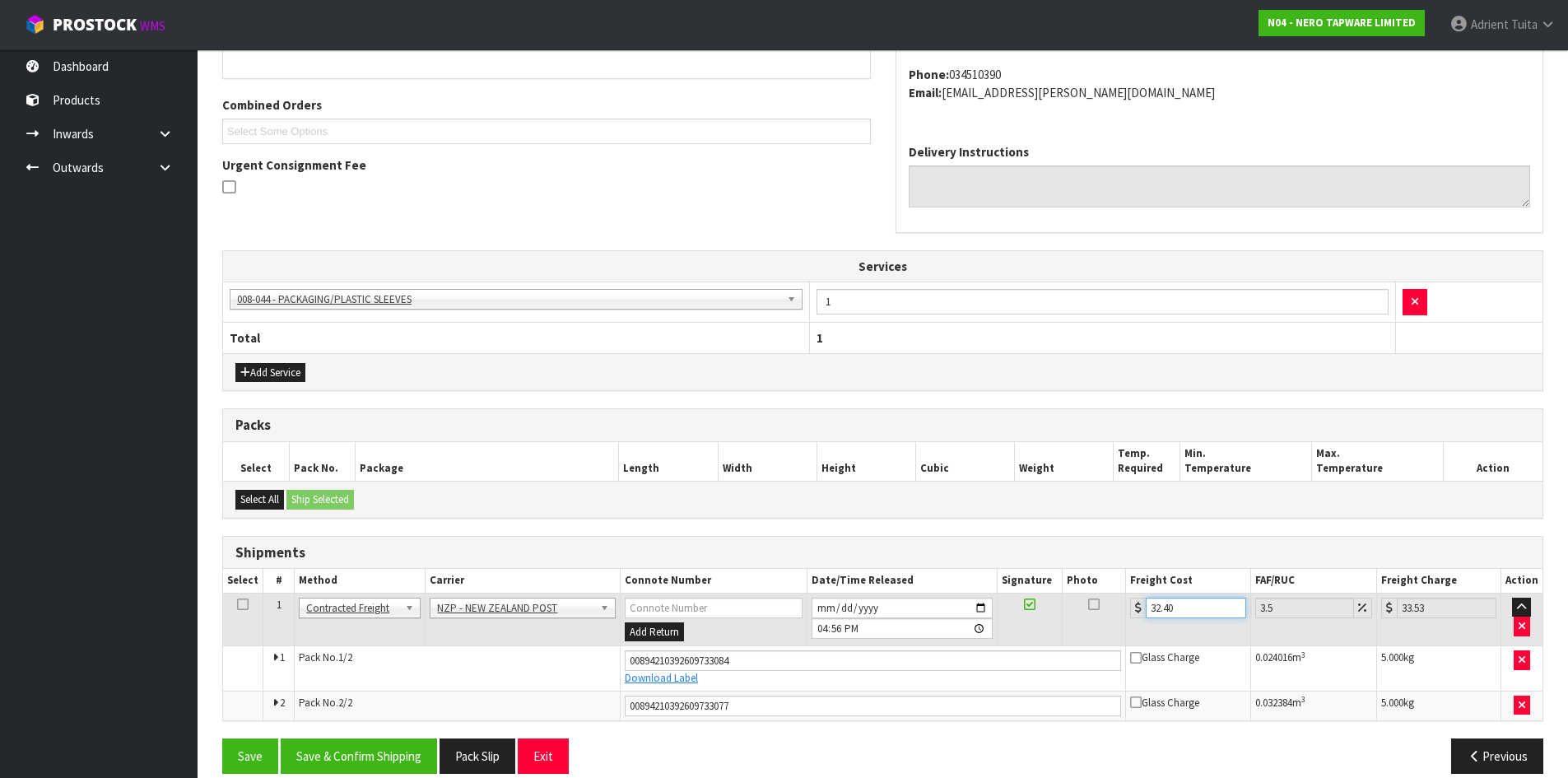
scroll to position [413, 0]
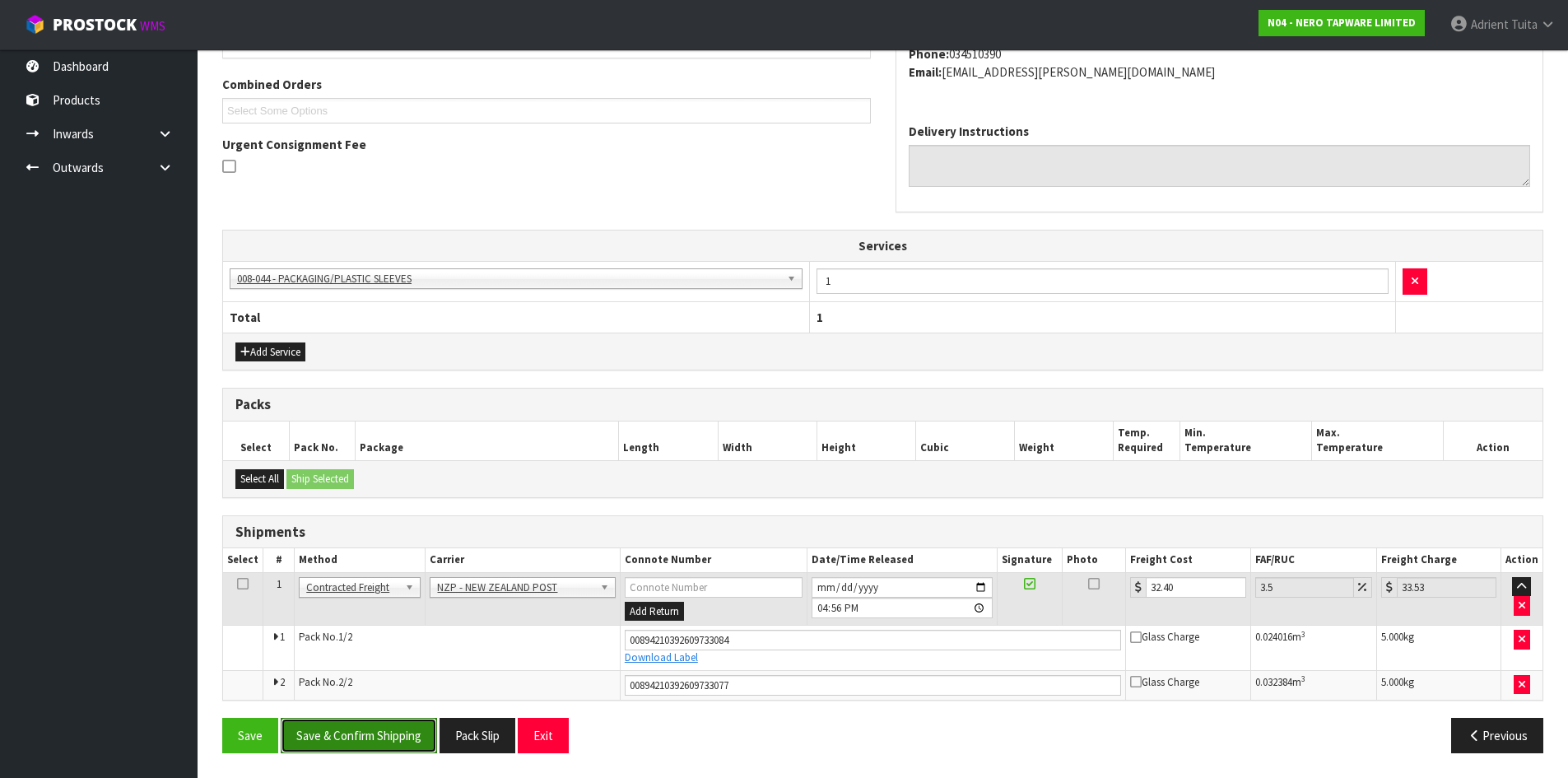
click at [324, 737] on button "Save & Confirm Shipping" at bounding box center [359, 736] width 156 height 35
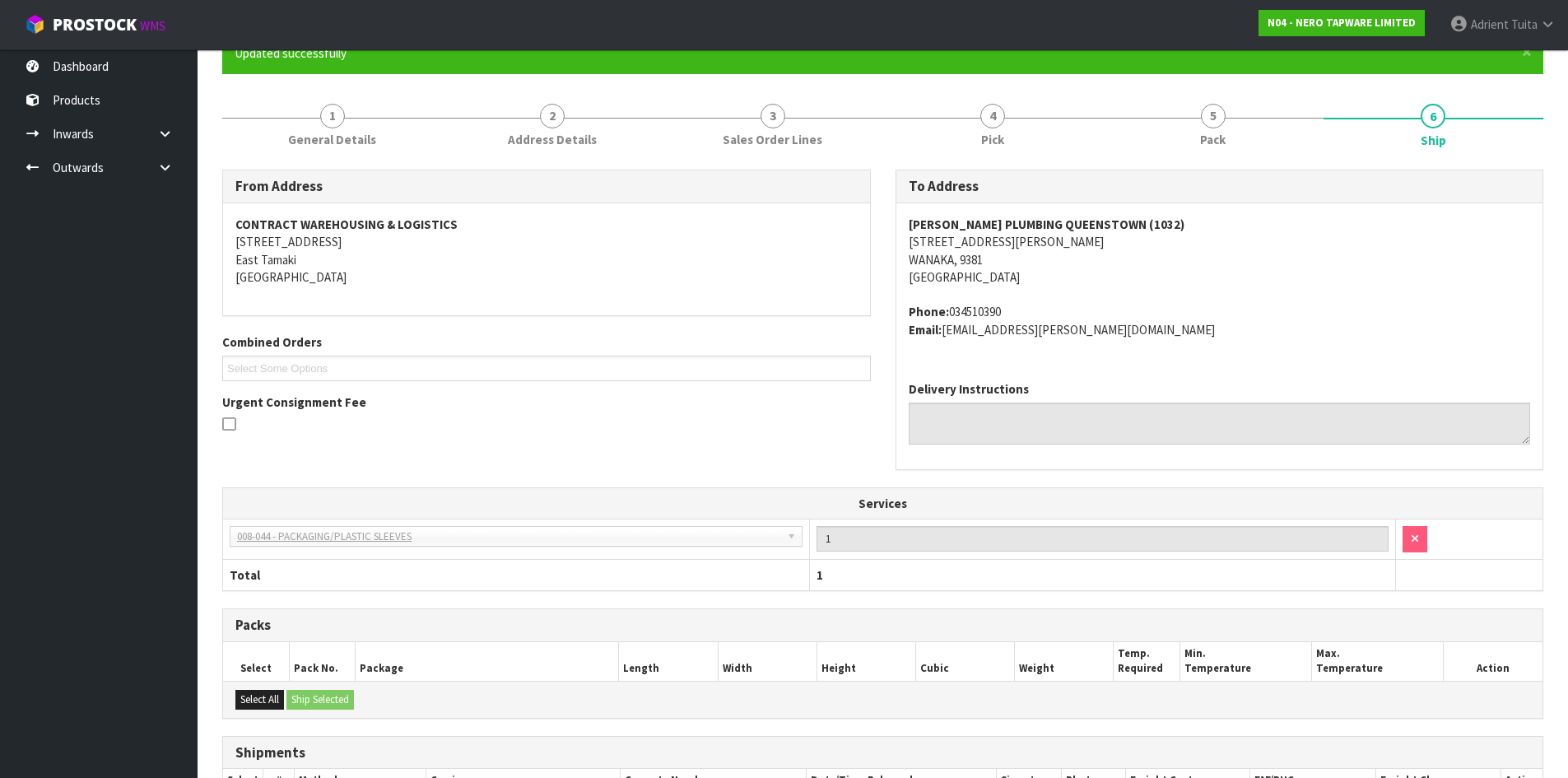
scroll to position [0, 0]
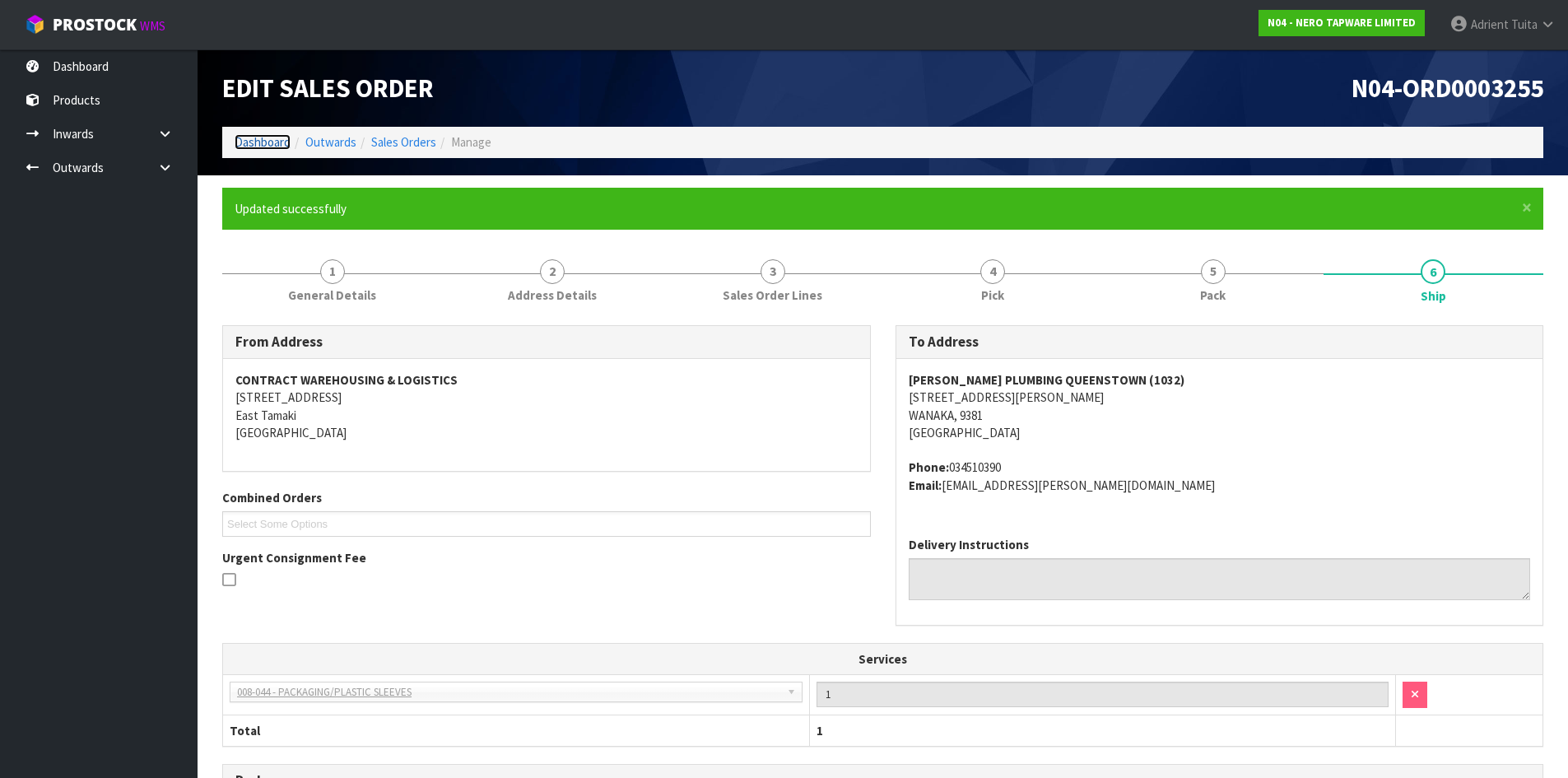
click at [272, 140] on link "Dashboard" at bounding box center [262, 142] width 56 height 16
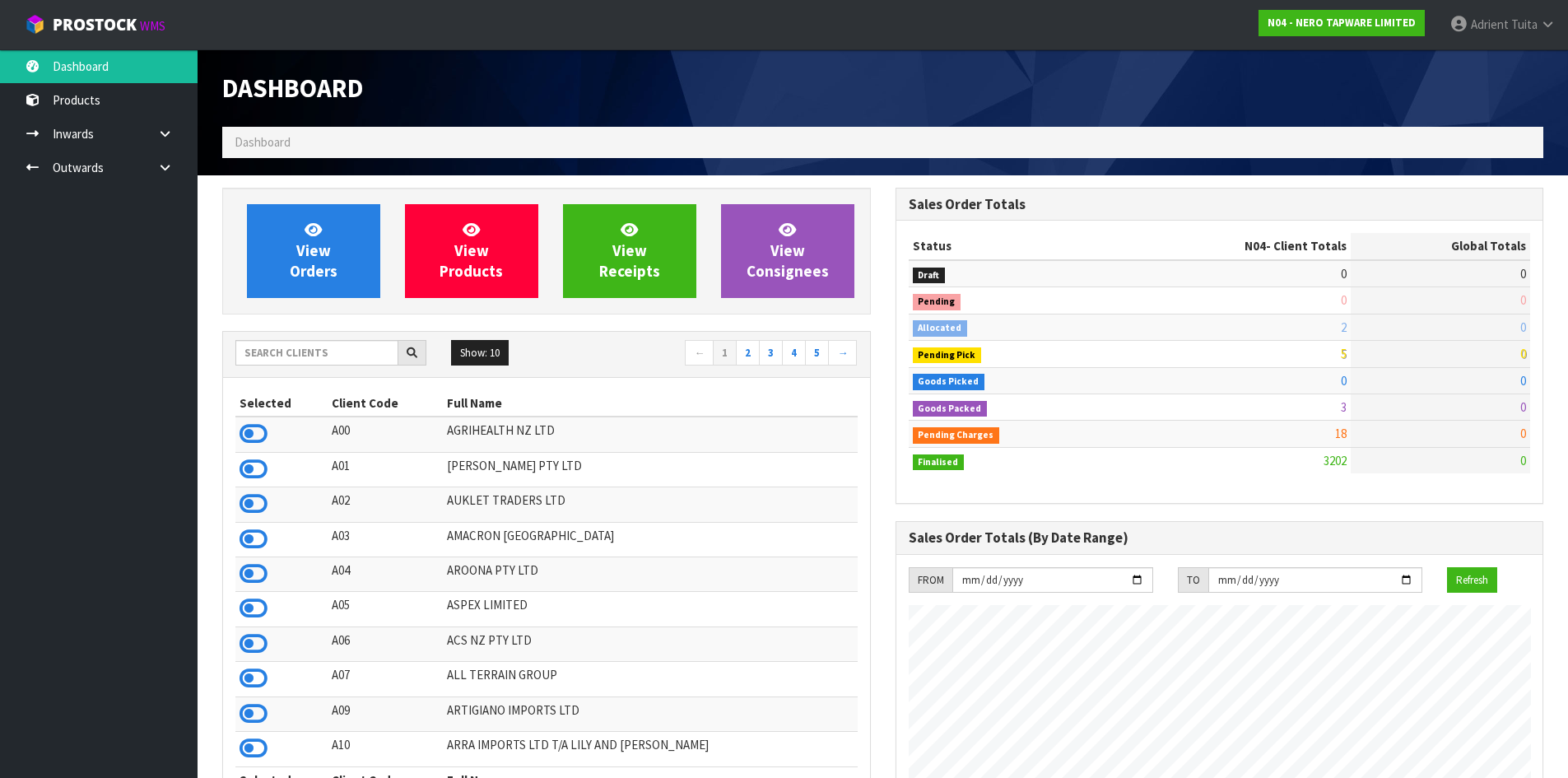
scroll to position [1283, 673]
click at [1506, 29] on span "Adrient" at bounding box center [1490, 24] width 38 height 16
click at [1492, 70] on link "Logout" at bounding box center [1502, 65] width 130 height 22
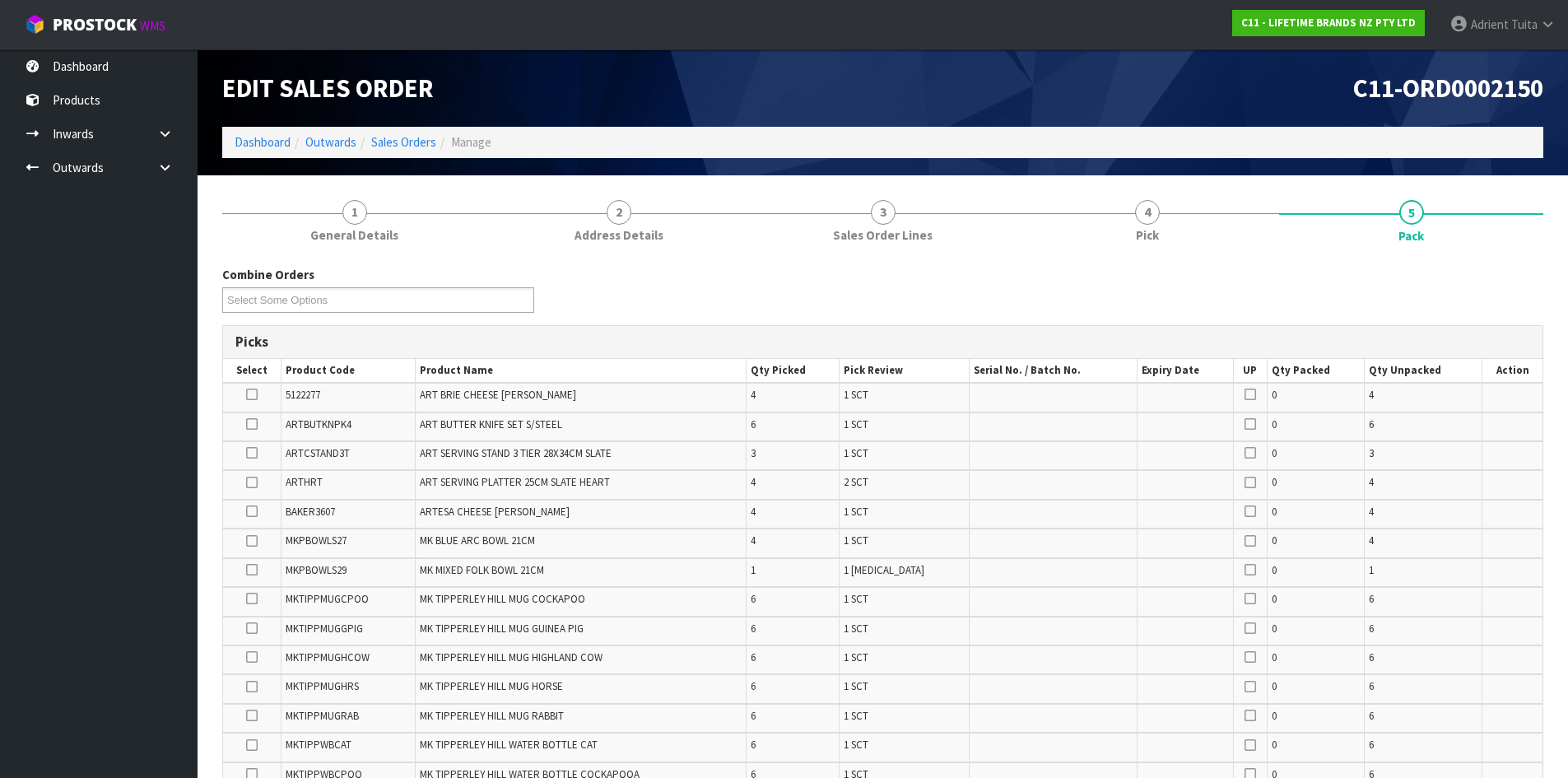
scroll to position [819, 0]
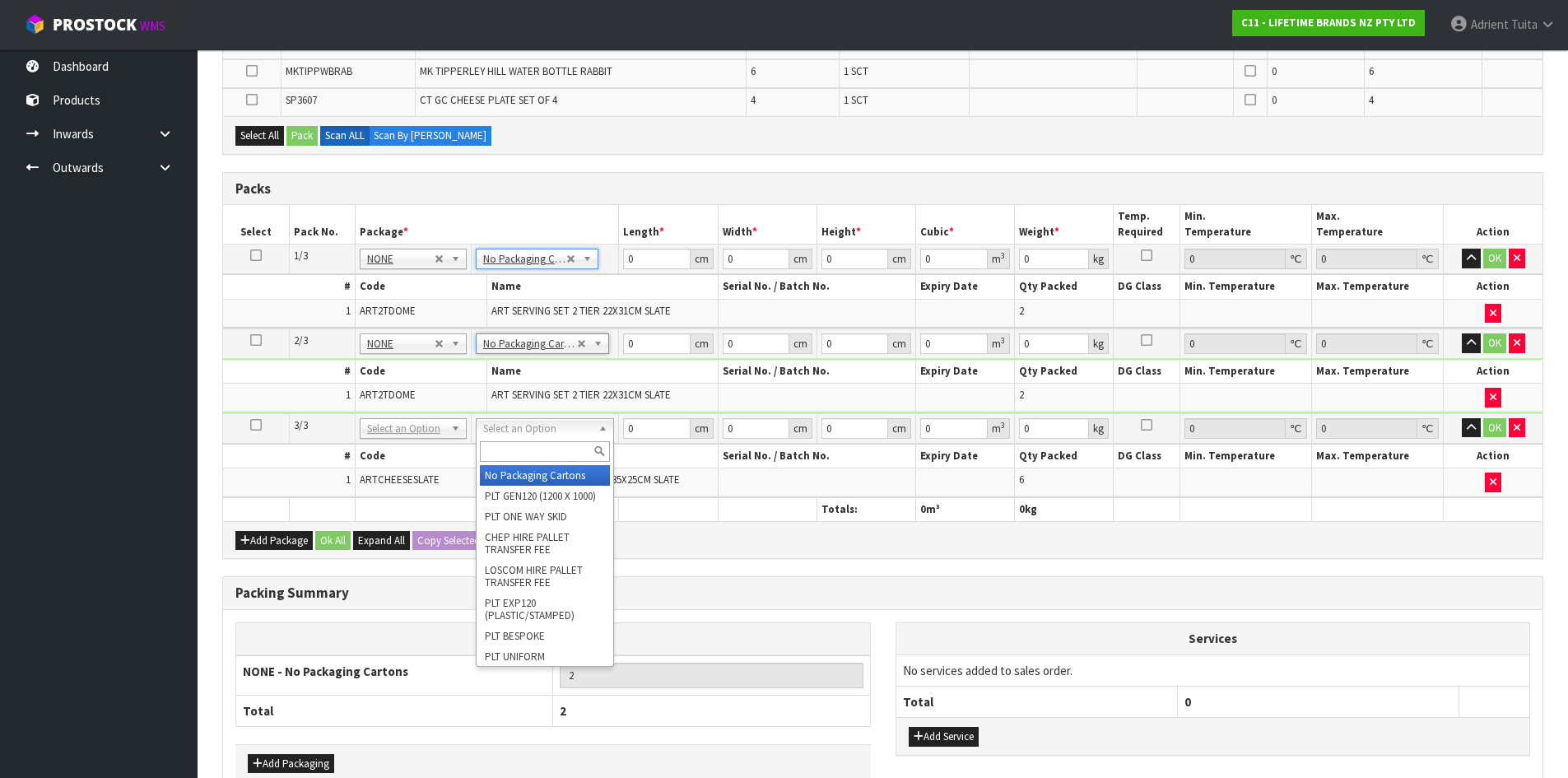
drag, startPoint x: 549, startPoint y: 427, endPoint x: 543, endPoint y: 451, distance: 24.7
type input "3"
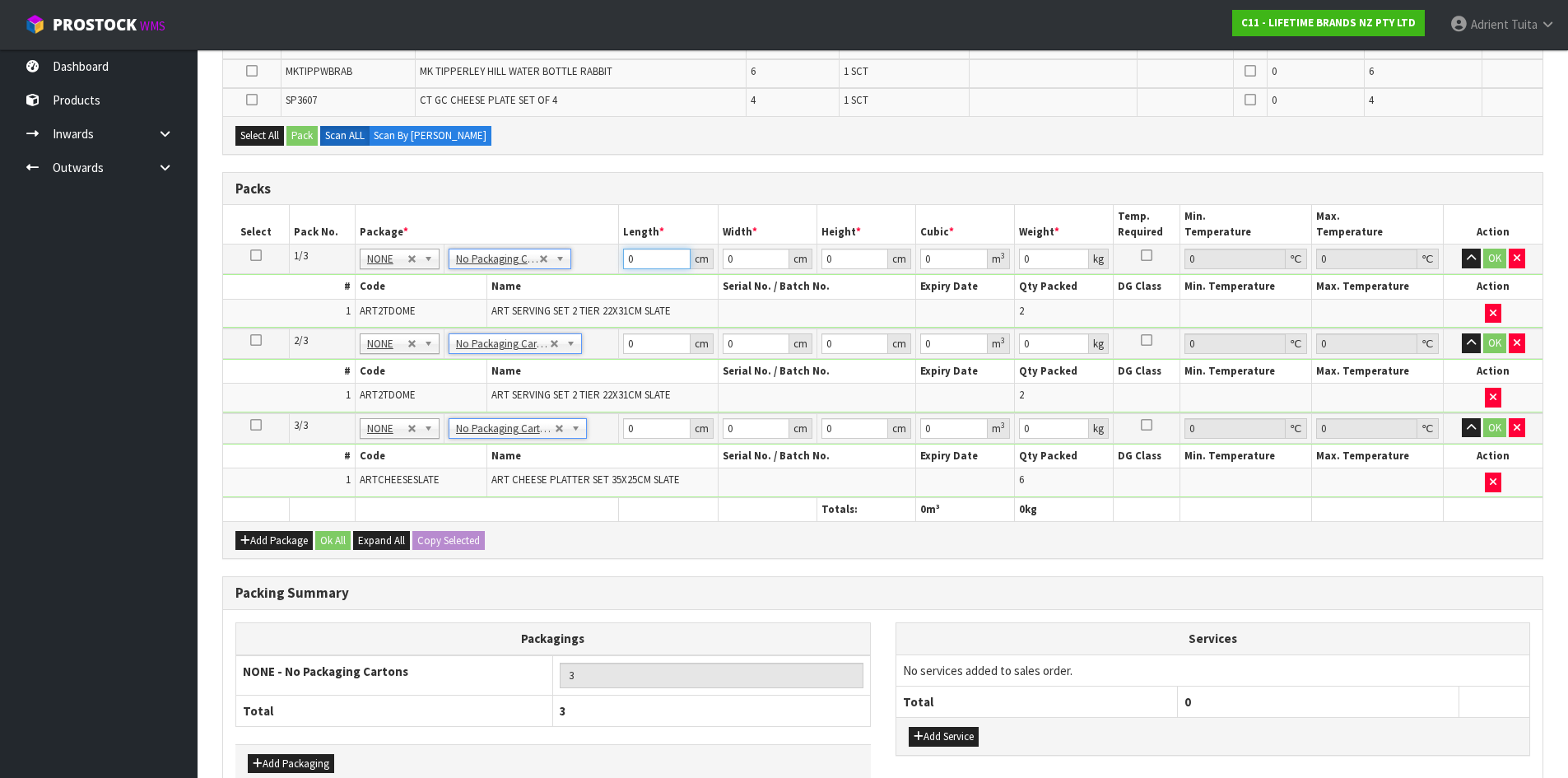
click at [635, 266] on input "0" at bounding box center [656, 259] width 67 height 20
type input "1"
type input "0.000001"
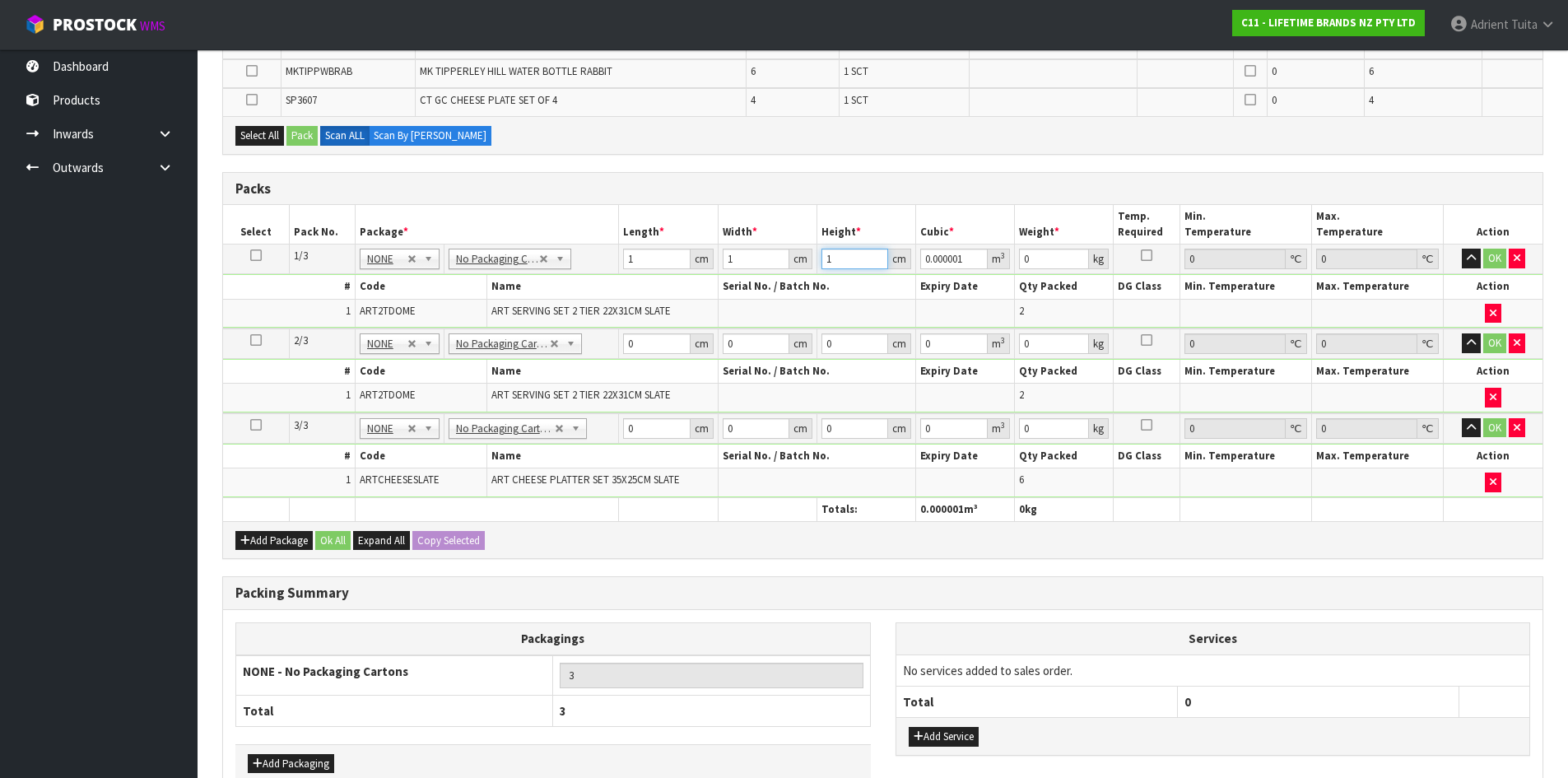
type input "1"
click at [642, 346] on input "0" at bounding box center [656, 343] width 67 height 20
type input "1"
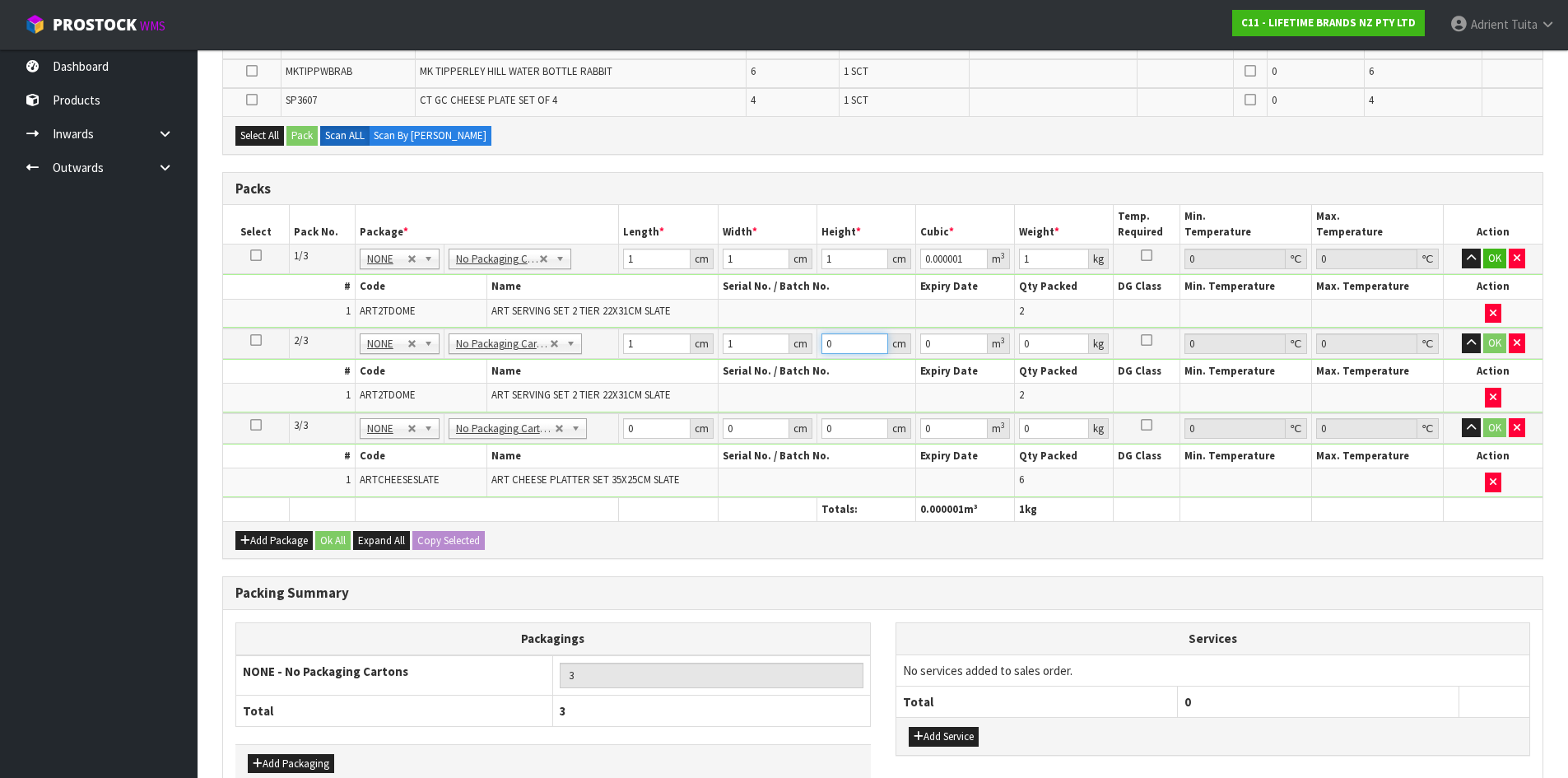
type input "1"
type input "0.000001"
type input "1"
click at [648, 418] on input "0" at bounding box center [656, 428] width 67 height 20
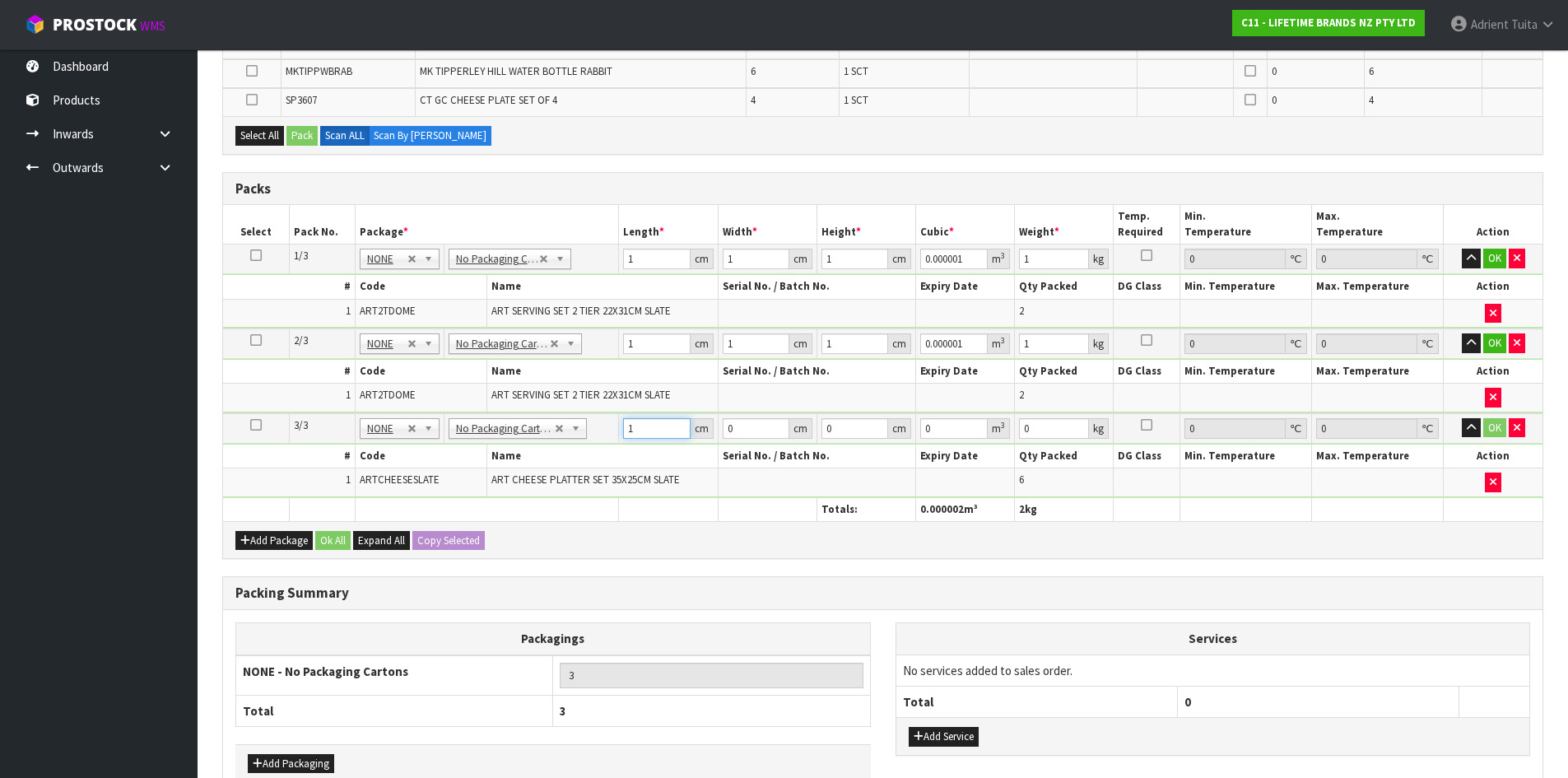
type input "1"
type input "0.000001"
type input "1"
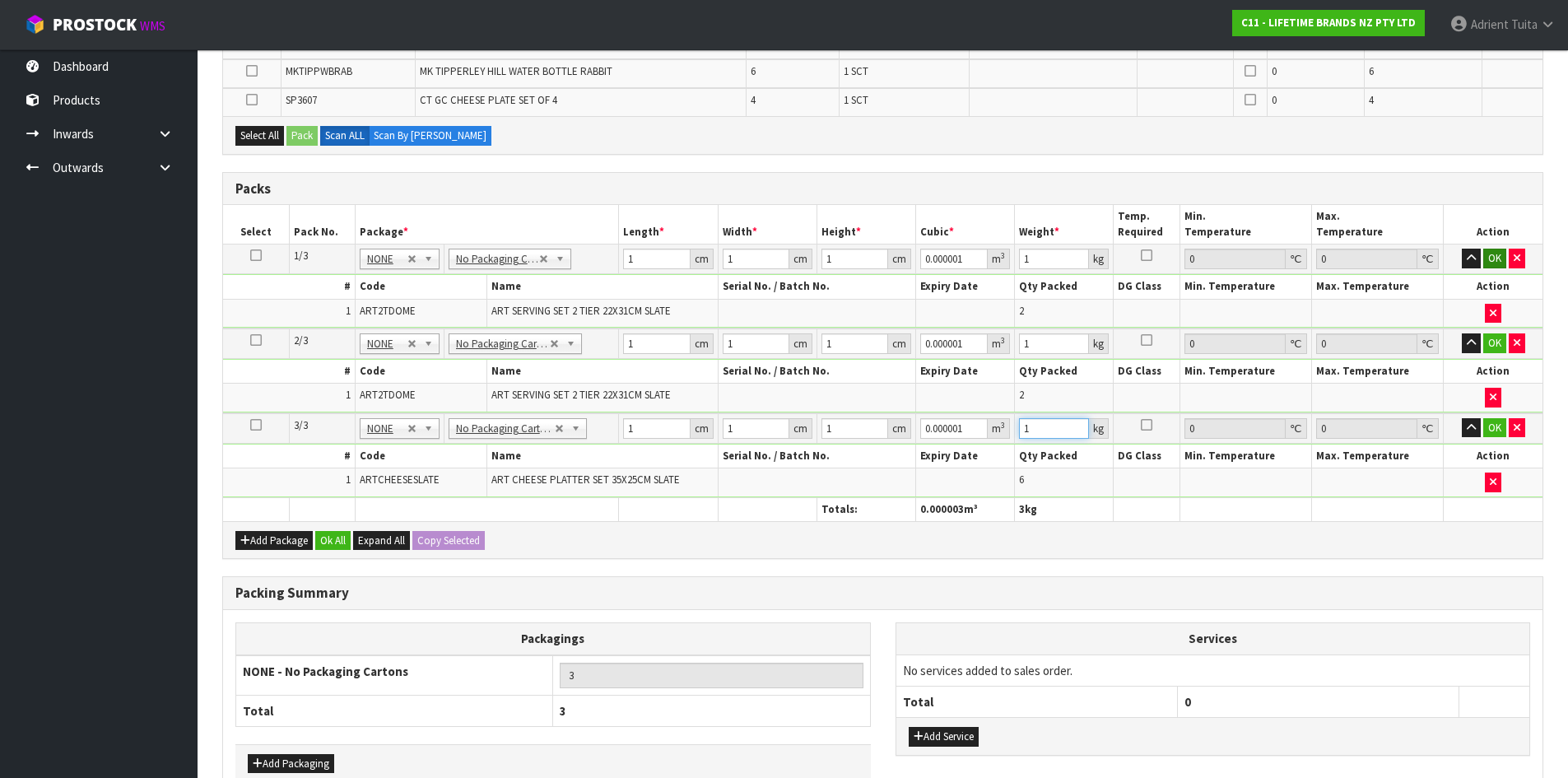
type input "1"
click at [1489, 252] on button "OK" at bounding box center [1495, 258] width 23 height 19
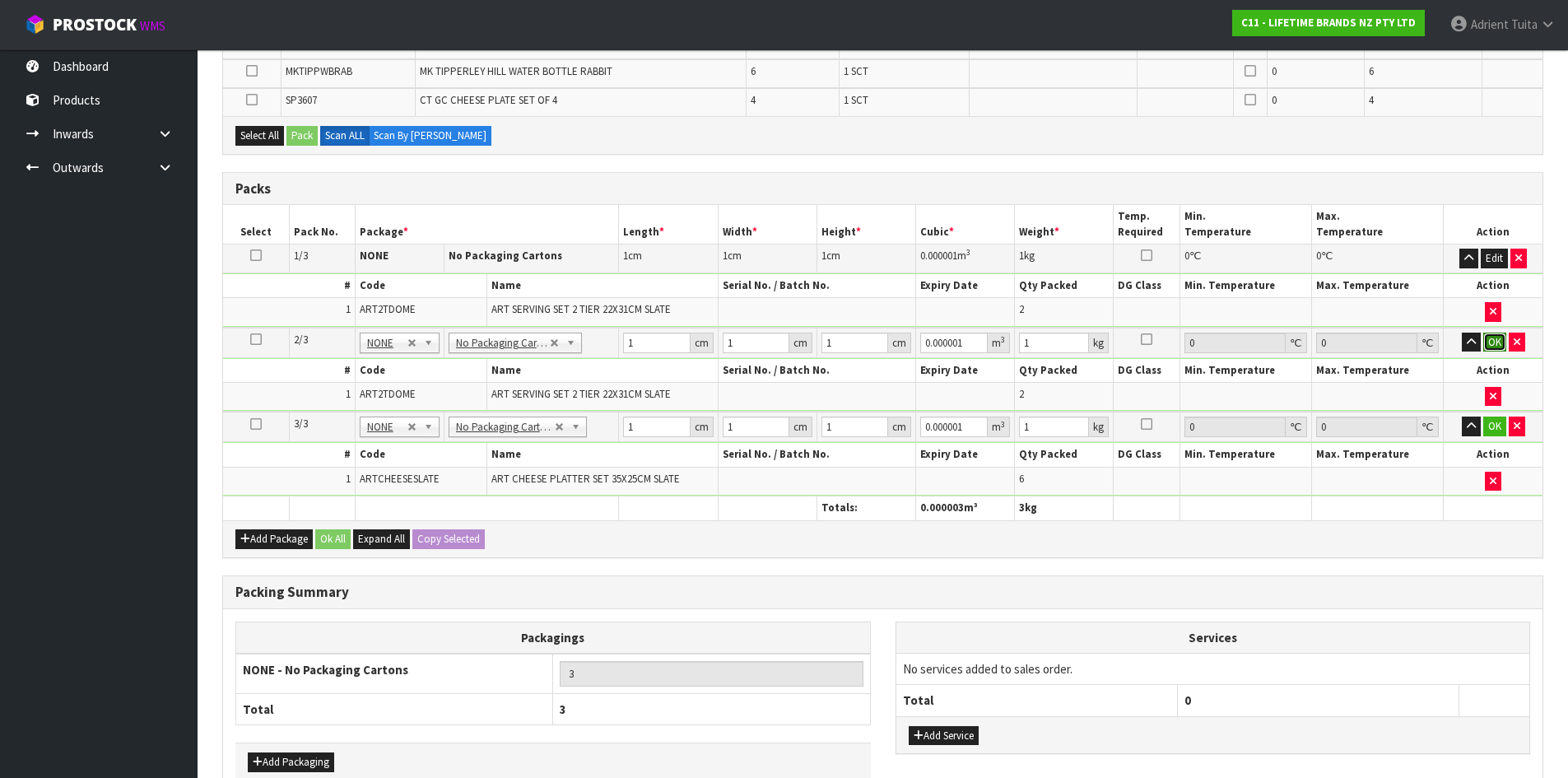
drag, startPoint x: 1490, startPoint y: 339, endPoint x: 1495, endPoint y: 421, distance: 82.2
click at [1490, 340] on button "OK" at bounding box center [1495, 342] width 23 height 19
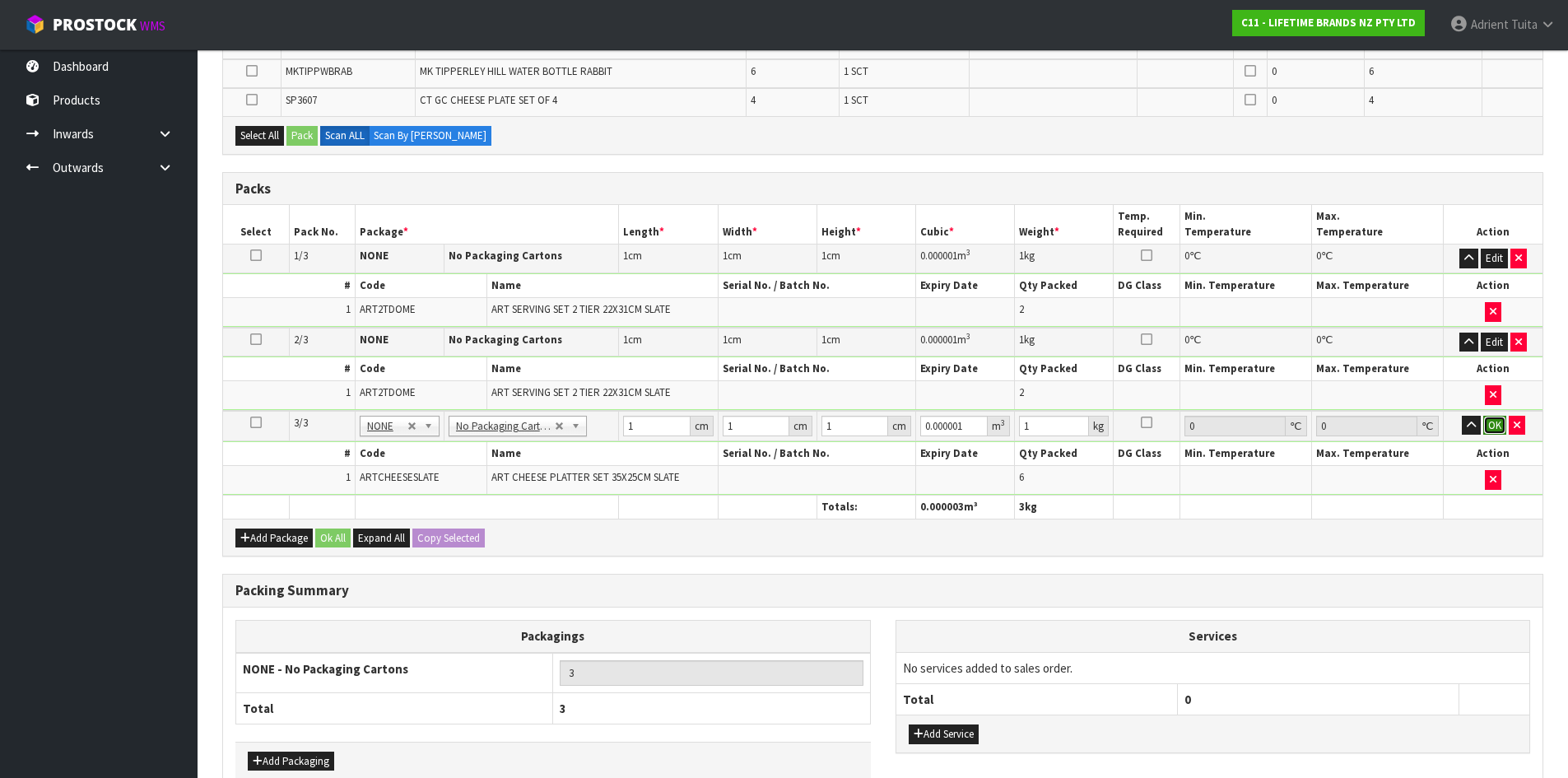
click at [1490, 431] on button "OK" at bounding box center [1495, 425] width 23 height 19
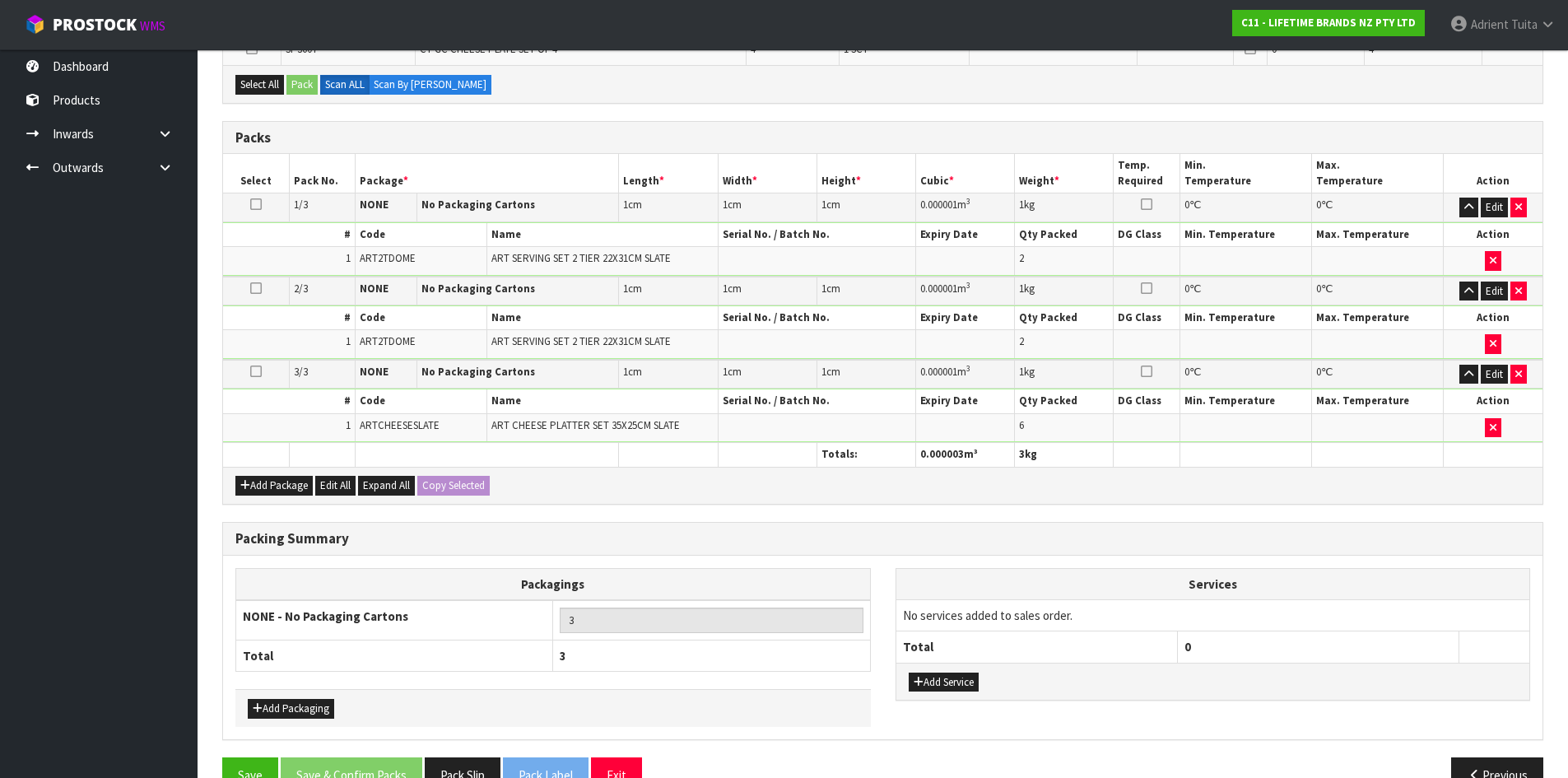
scroll to position [910, 0]
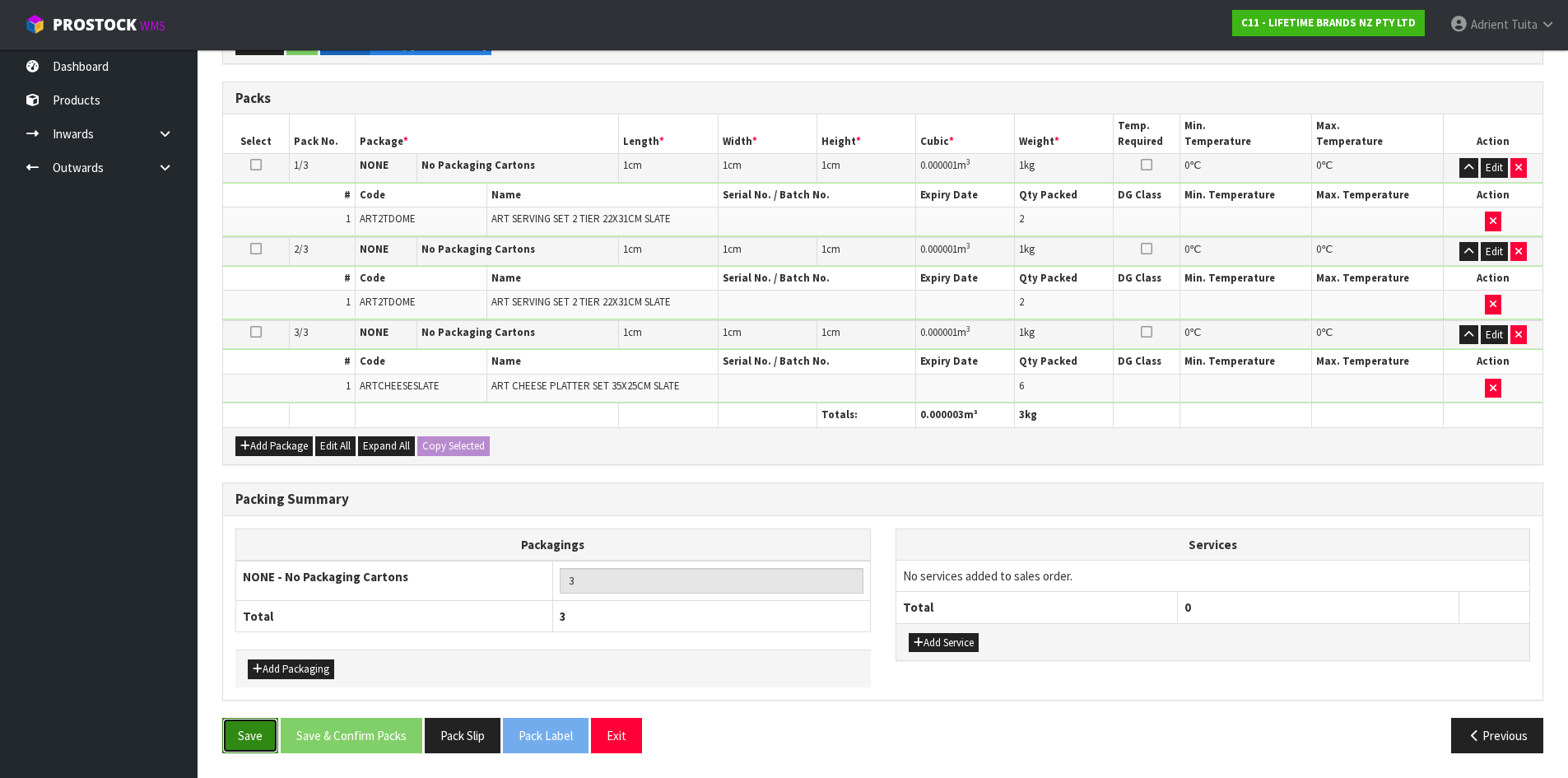
click at [241, 726] on button "Save" at bounding box center [250, 736] width 56 height 35
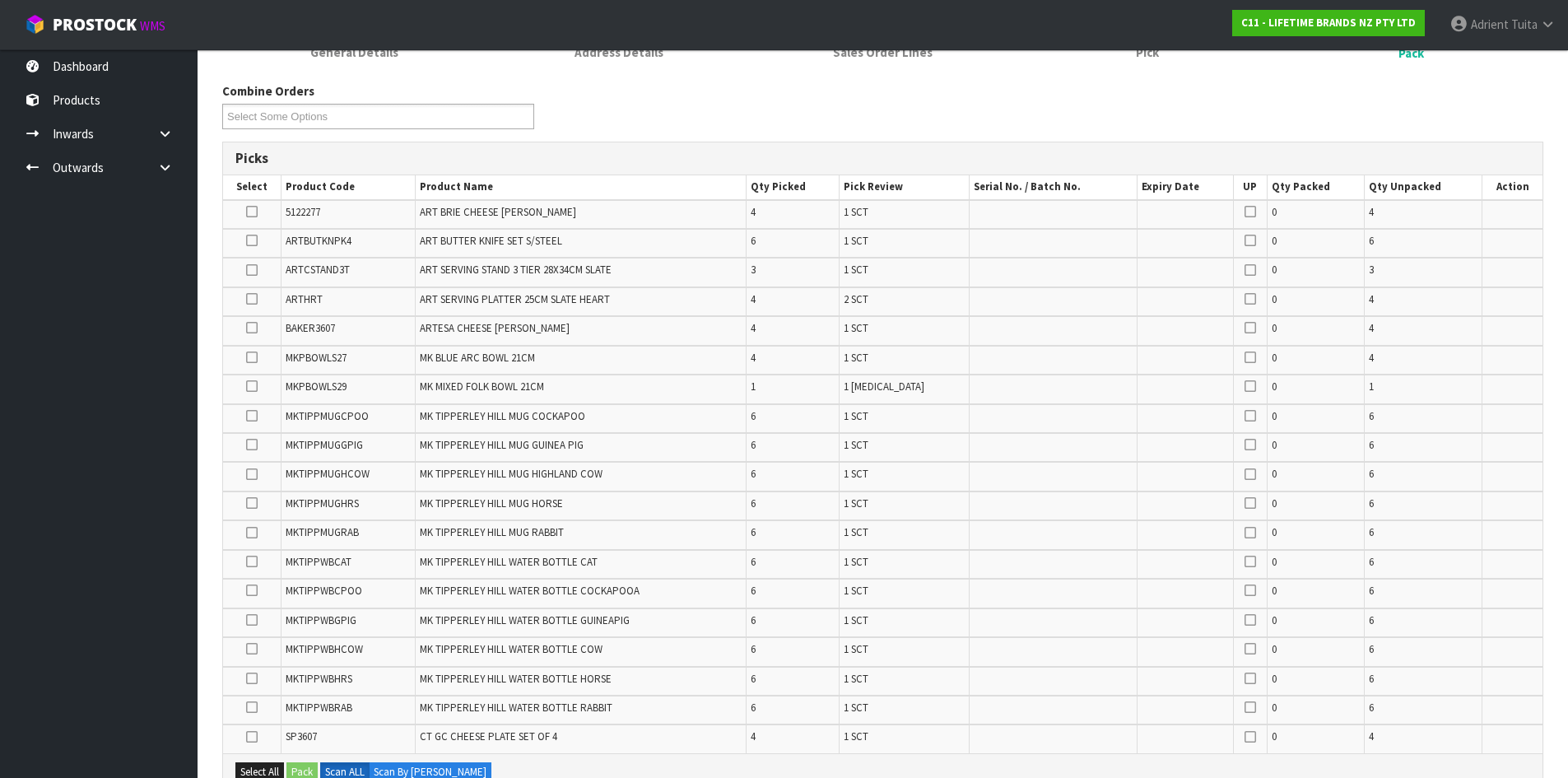
scroll to position [741, 0]
